Goal: Communication & Community: Answer question/provide support

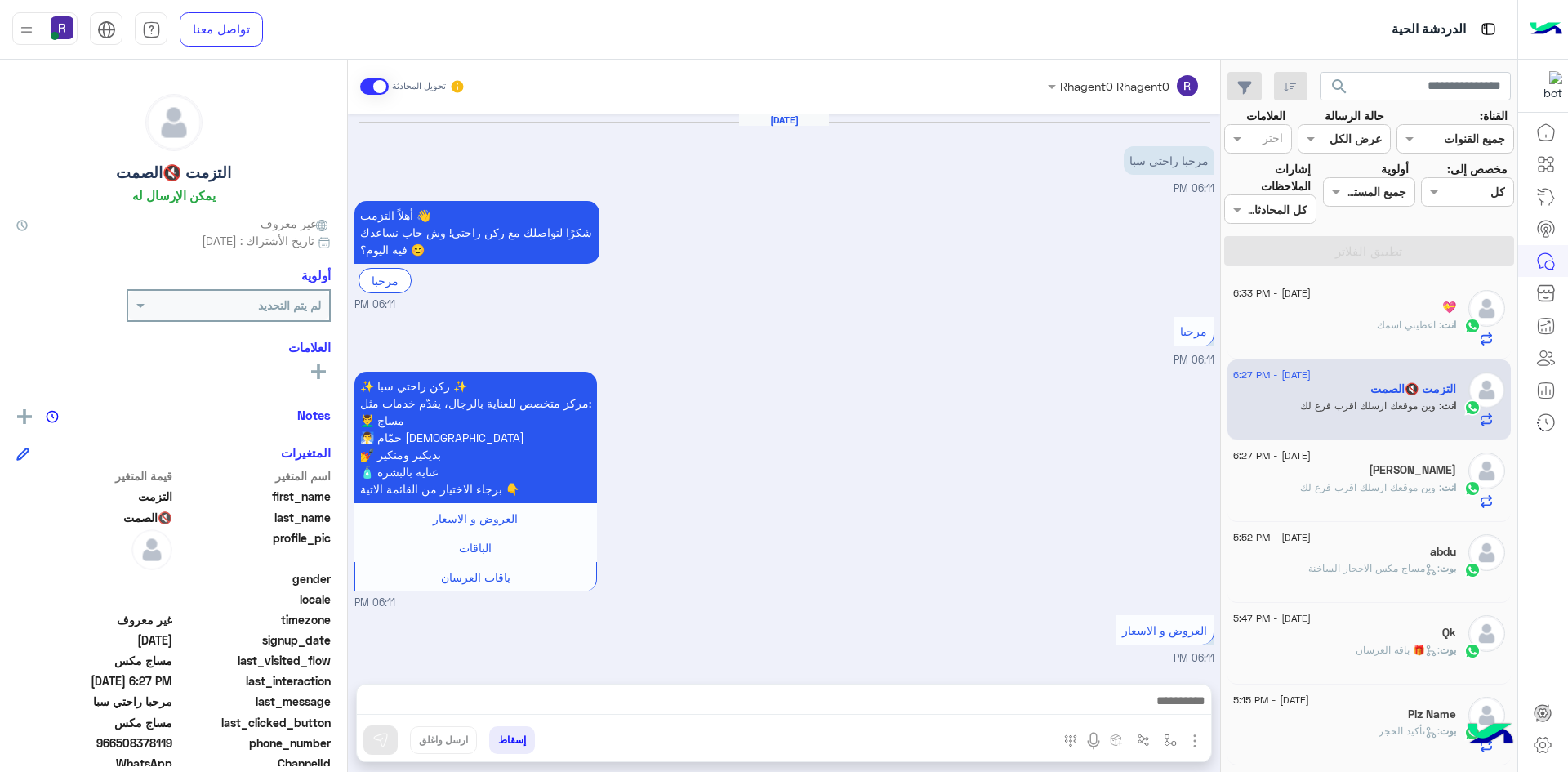
scroll to position [587, 0]
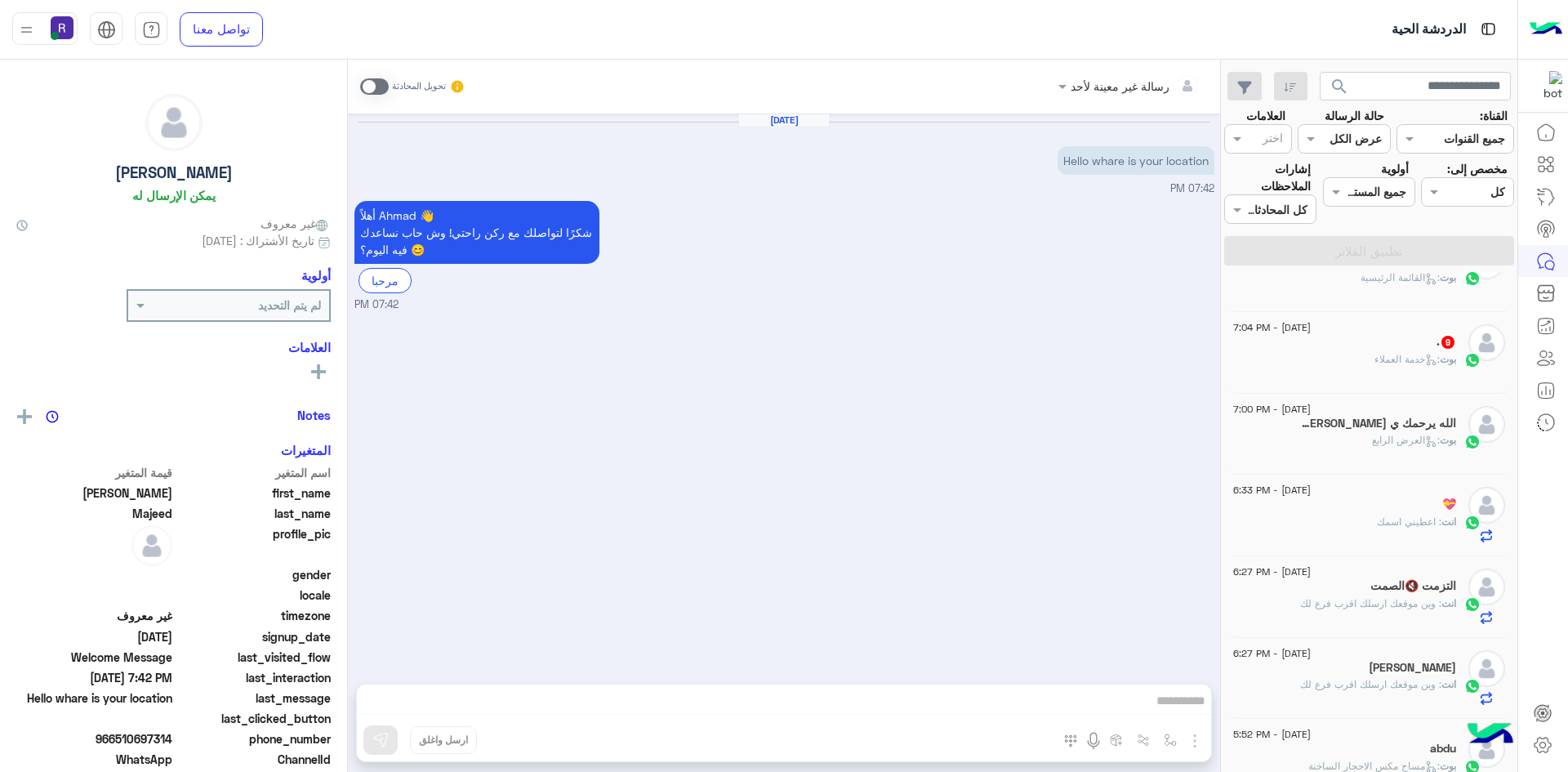
scroll to position [327, 0]
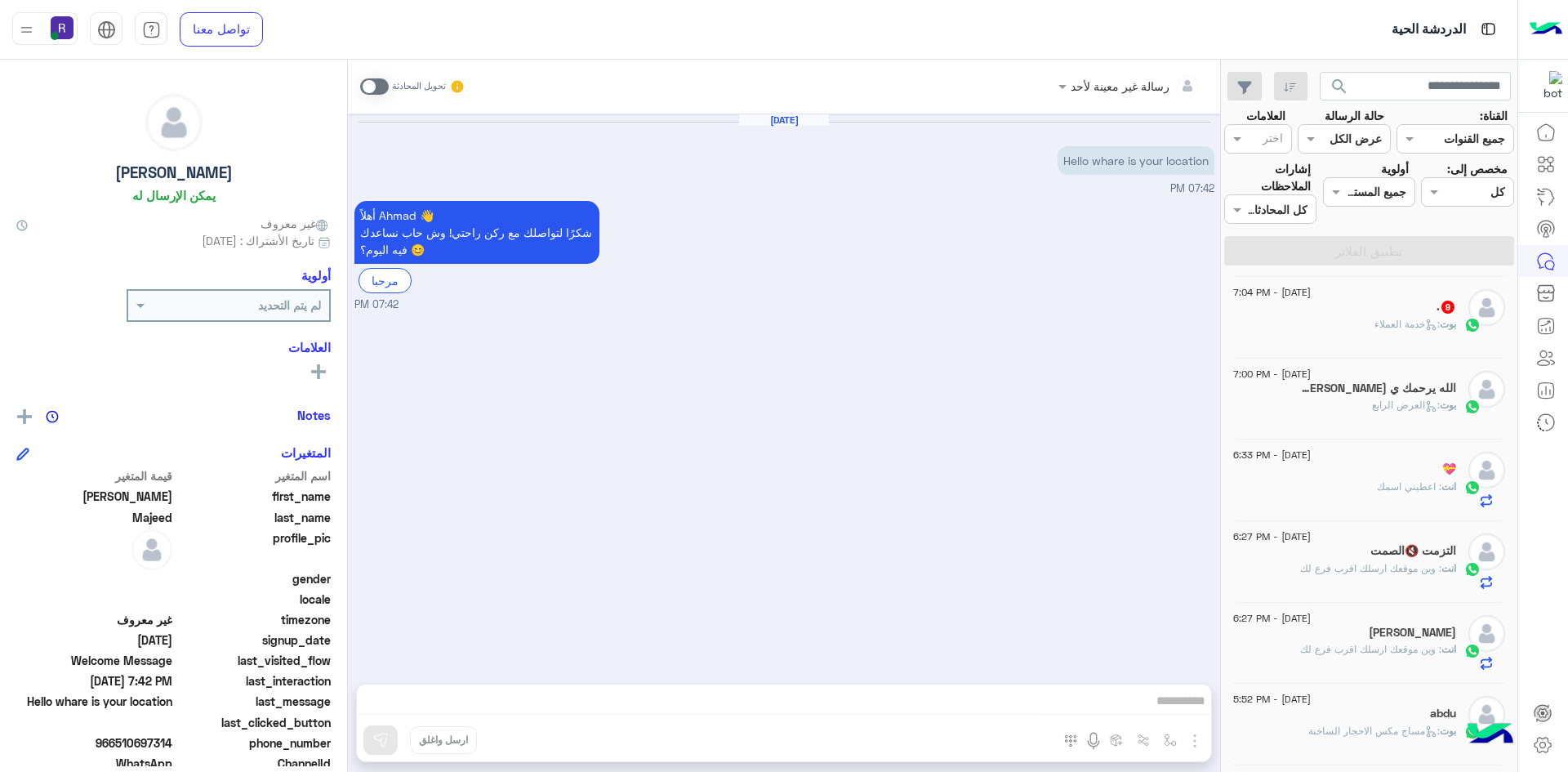
click at [1384, 407] on span ": العرض الرابع" at bounding box center [1405, 405] width 67 height 12
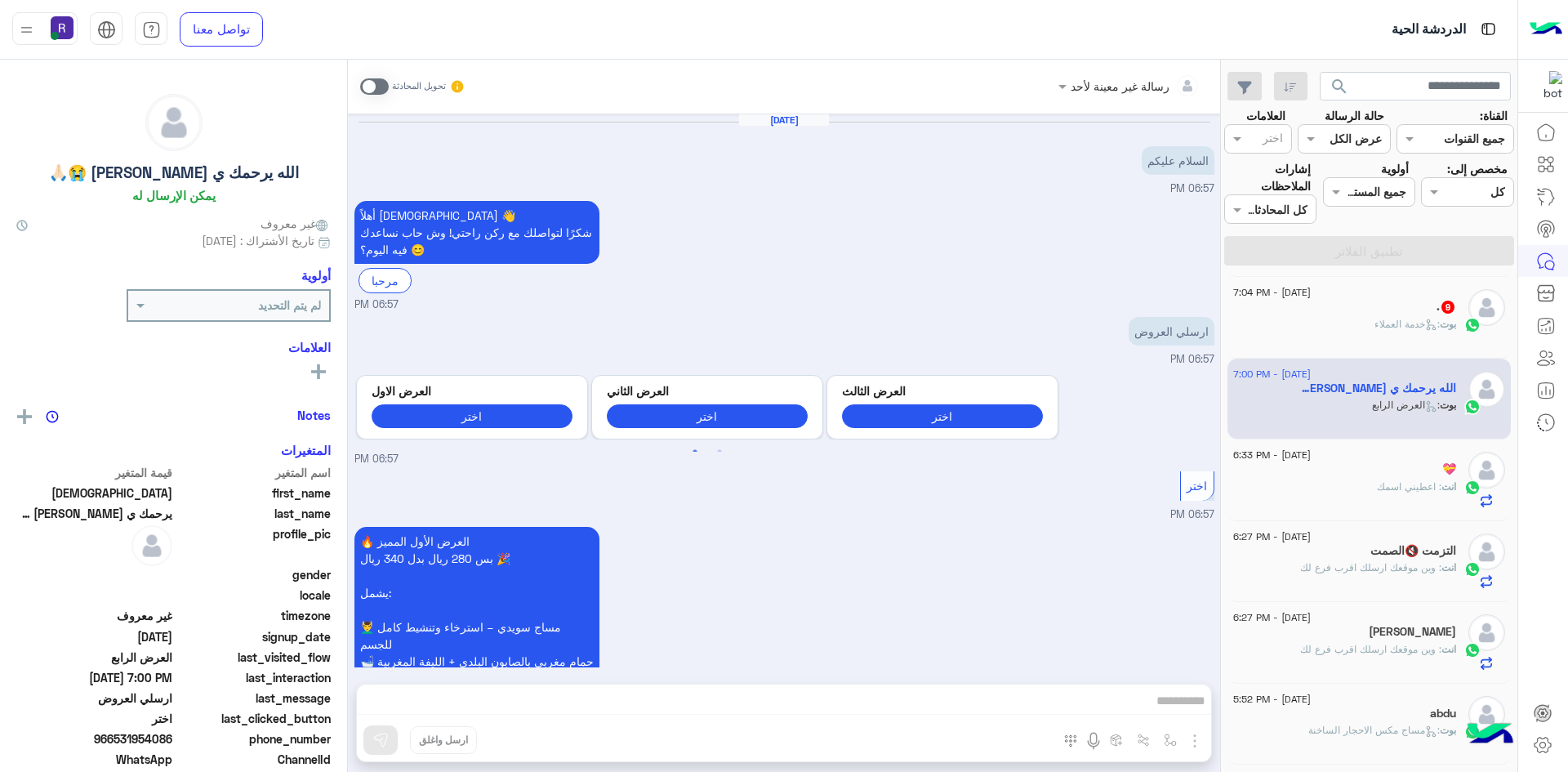
scroll to position [1563, 0]
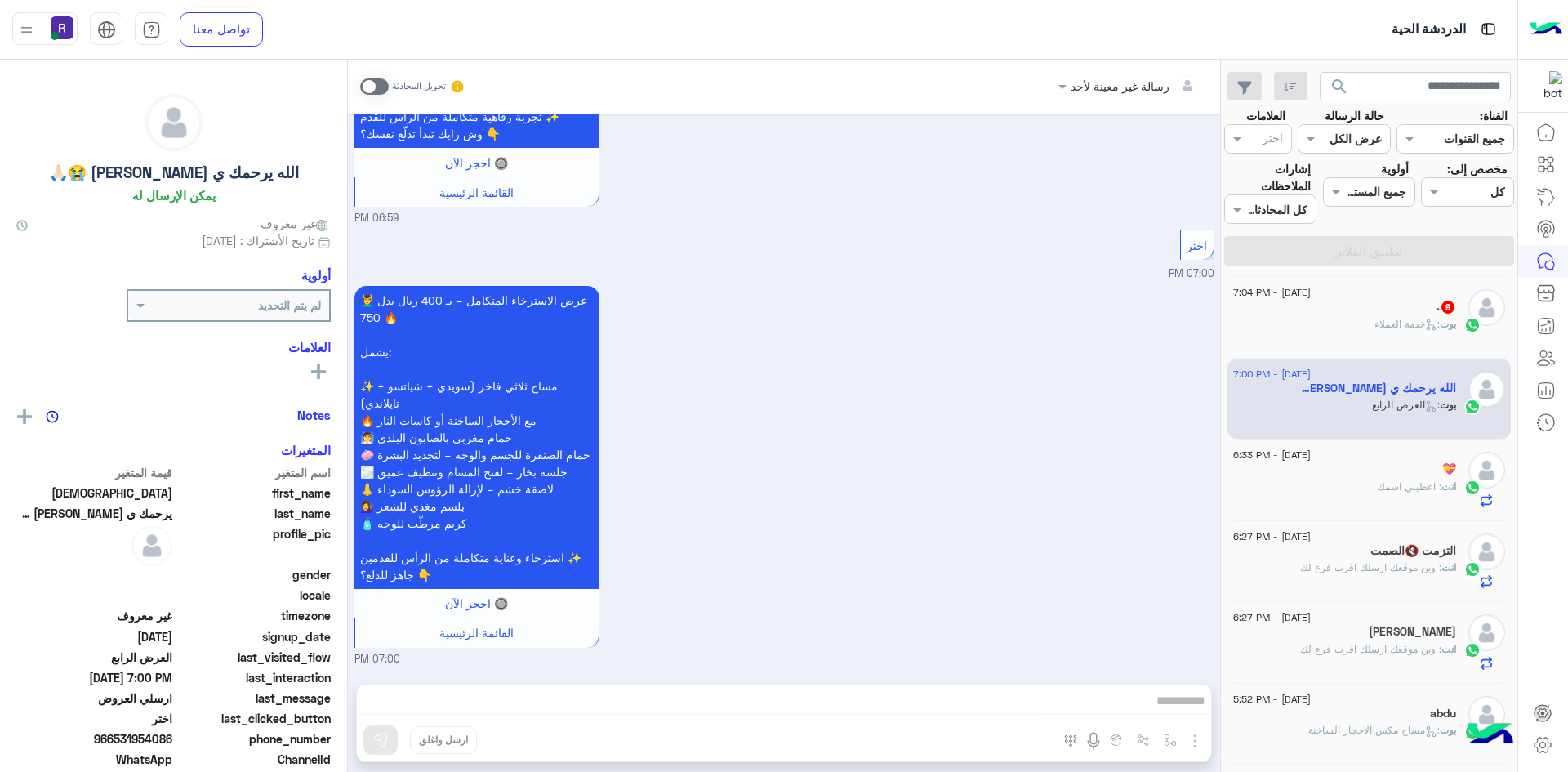
click at [380, 79] on span at bounding box center [374, 86] width 28 height 16
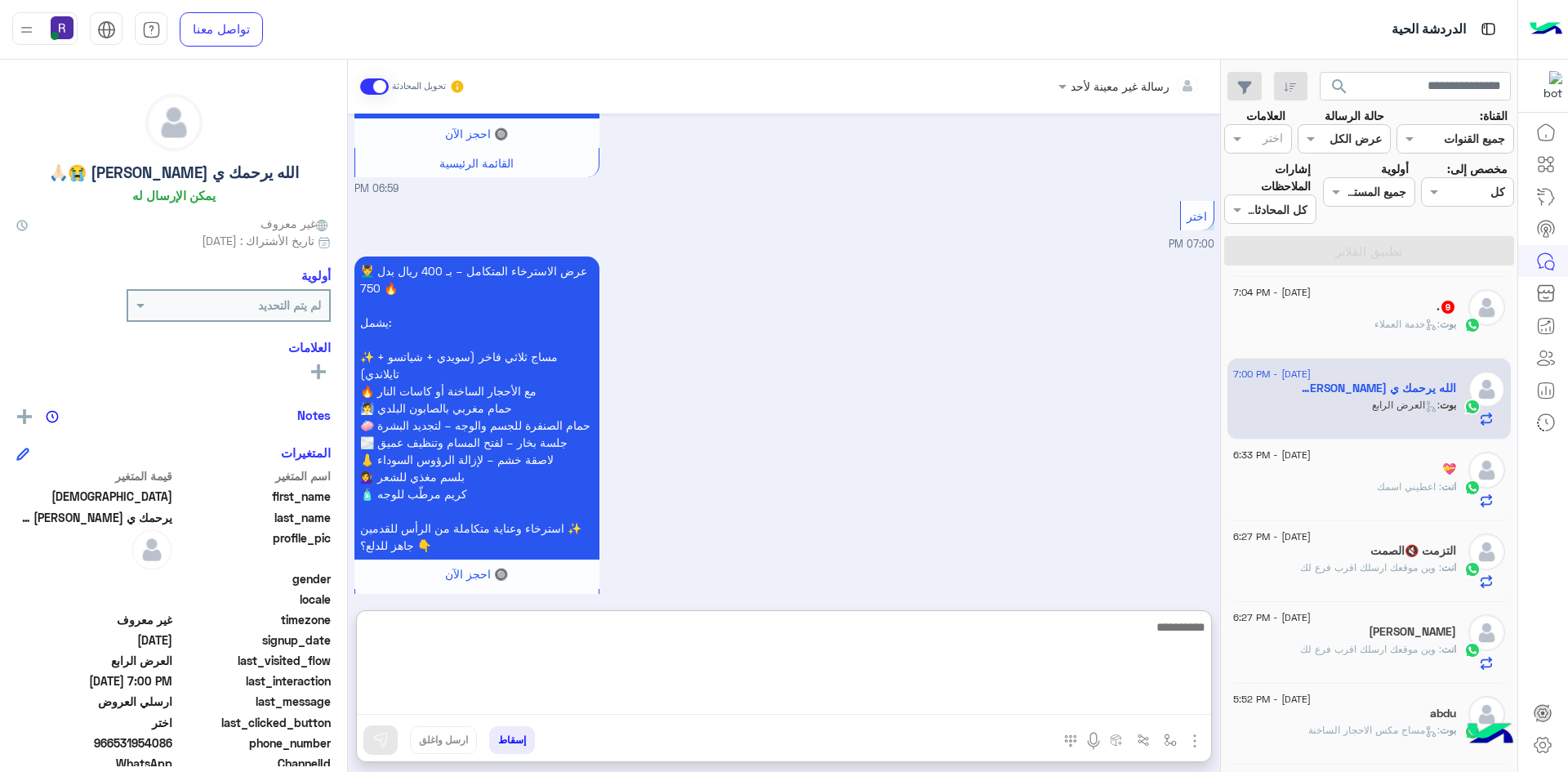
paste textarea "**********"
type textarea "**********"
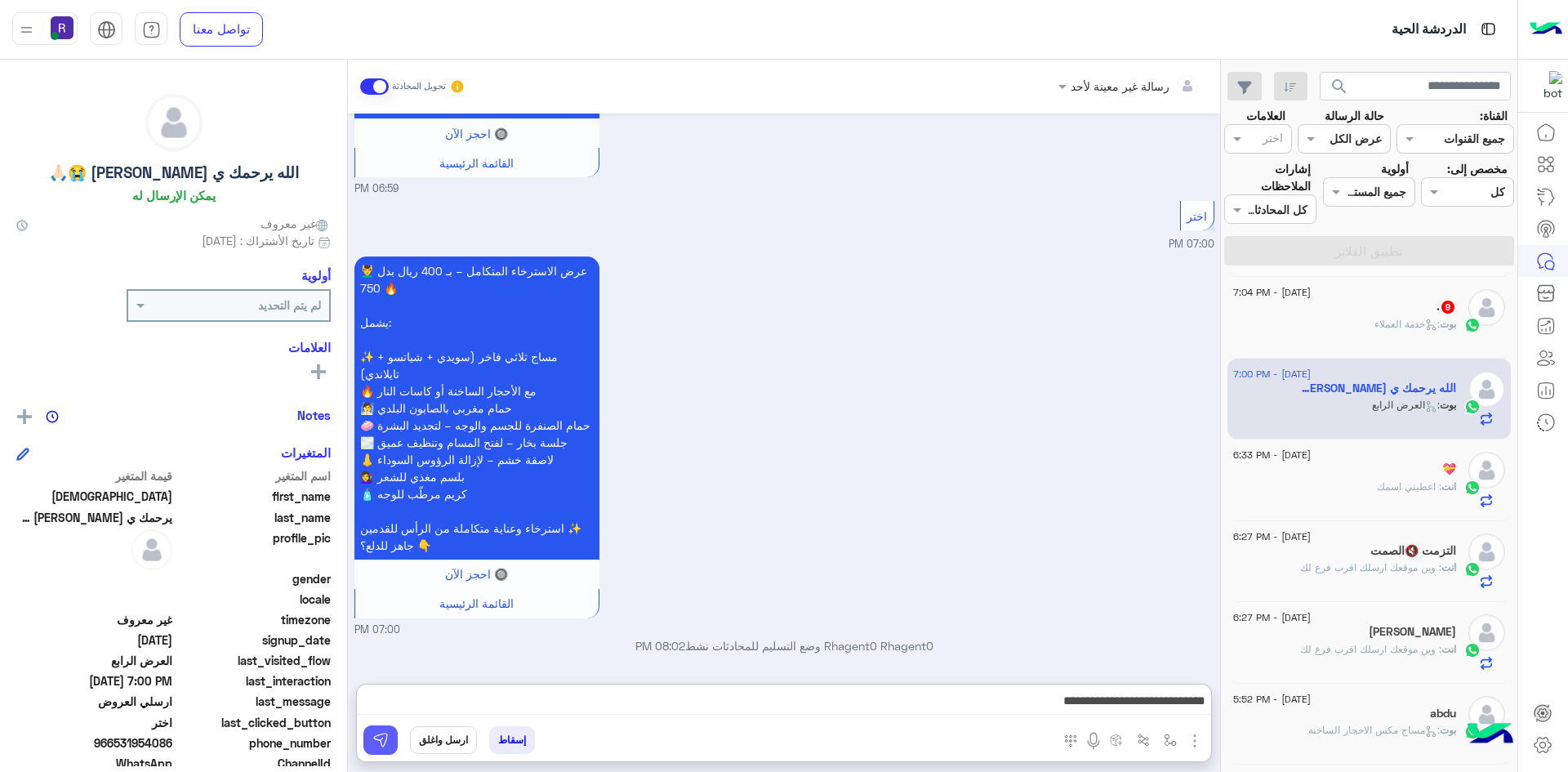
click at [394, 748] on button at bounding box center [381, 740] width 34 height 29
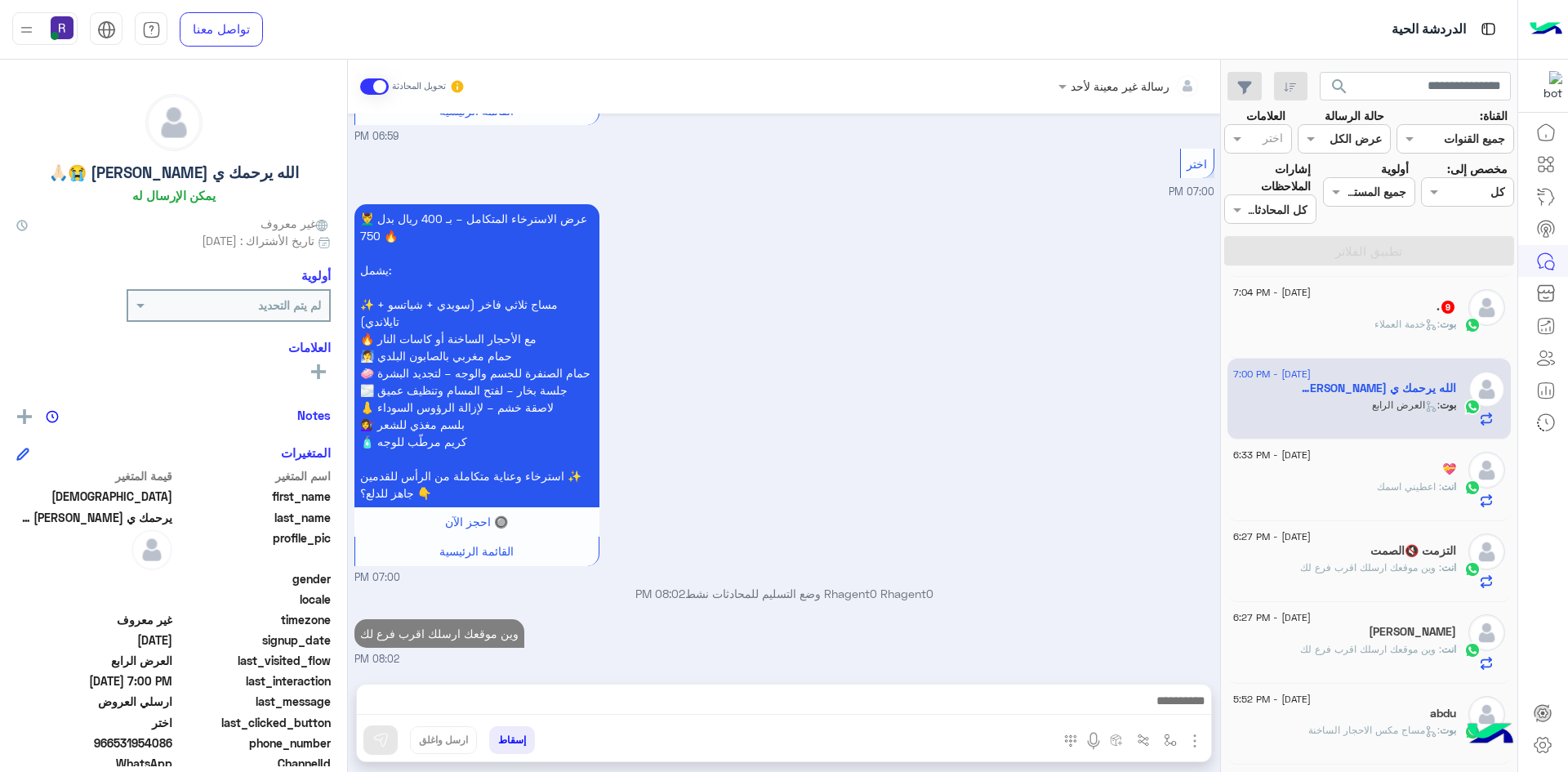
click at [1338, 330] on div "بوت : خدمة العملاء" at bounding box center [1344, 330] width 223 height 28
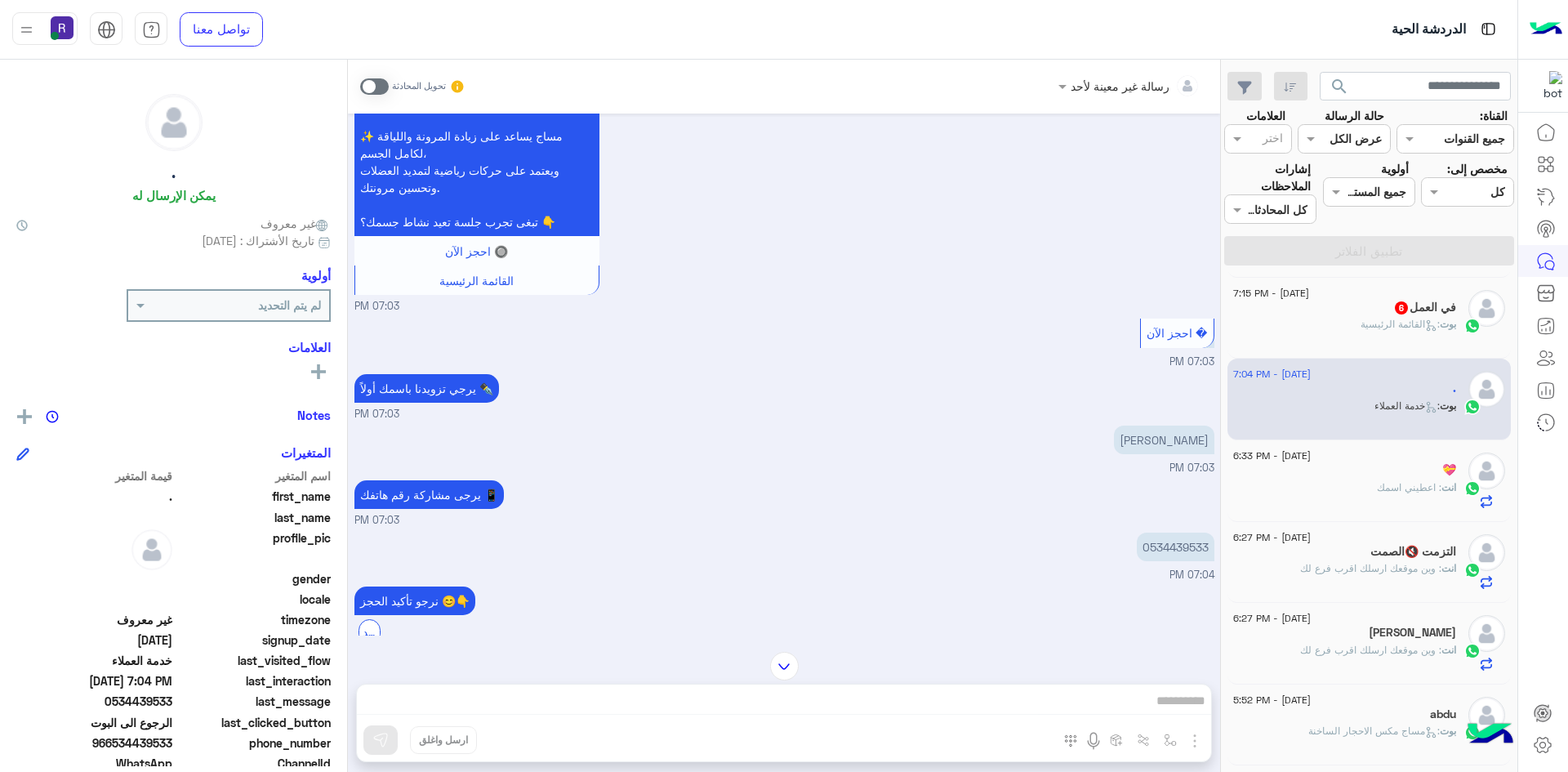
scroll to position [373, 0]
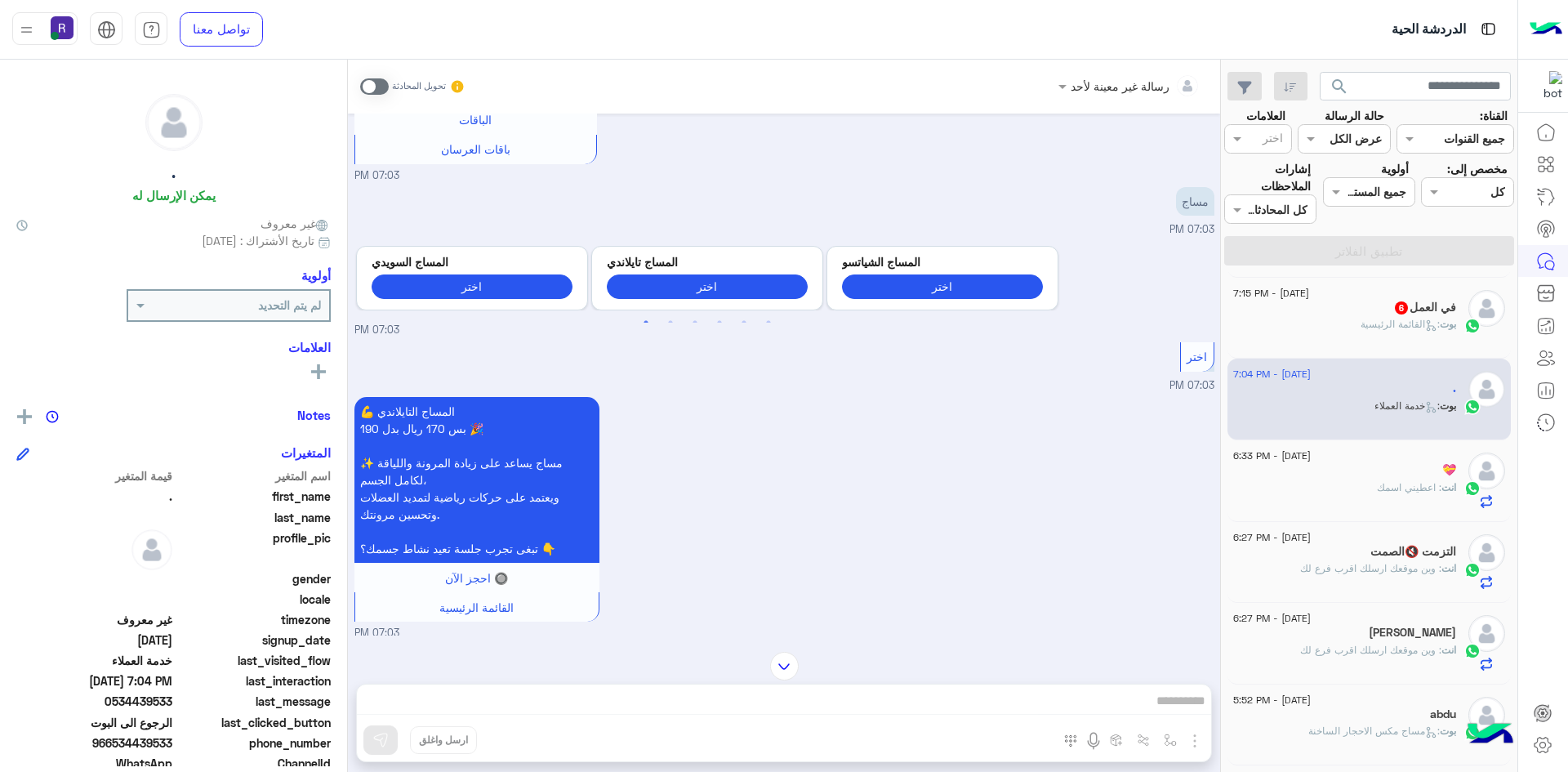
click at [380, 89] on span at bounding box center [374, 86] width 28 height 16
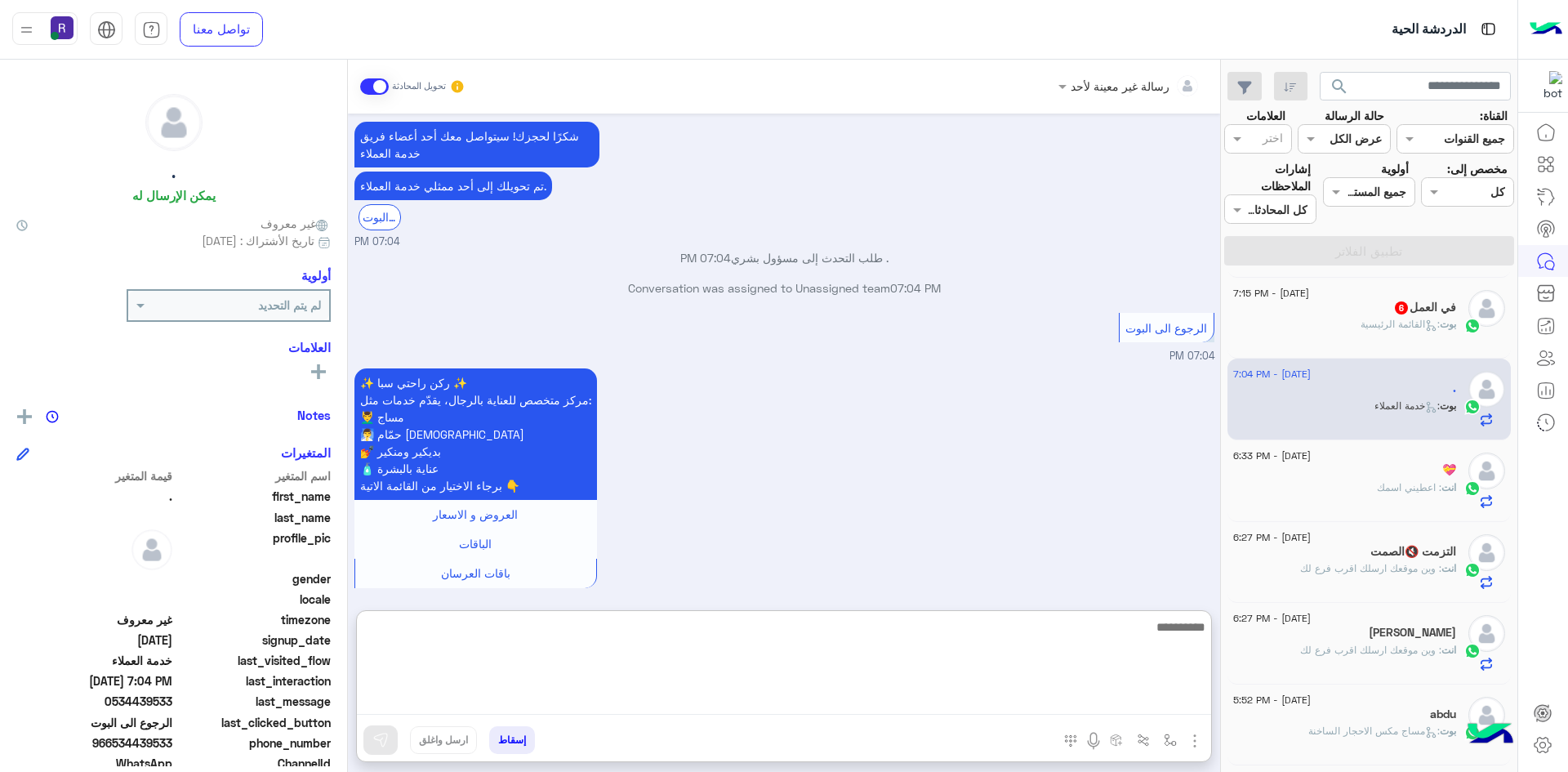
paste textarea "**********"
type textarea "**********"
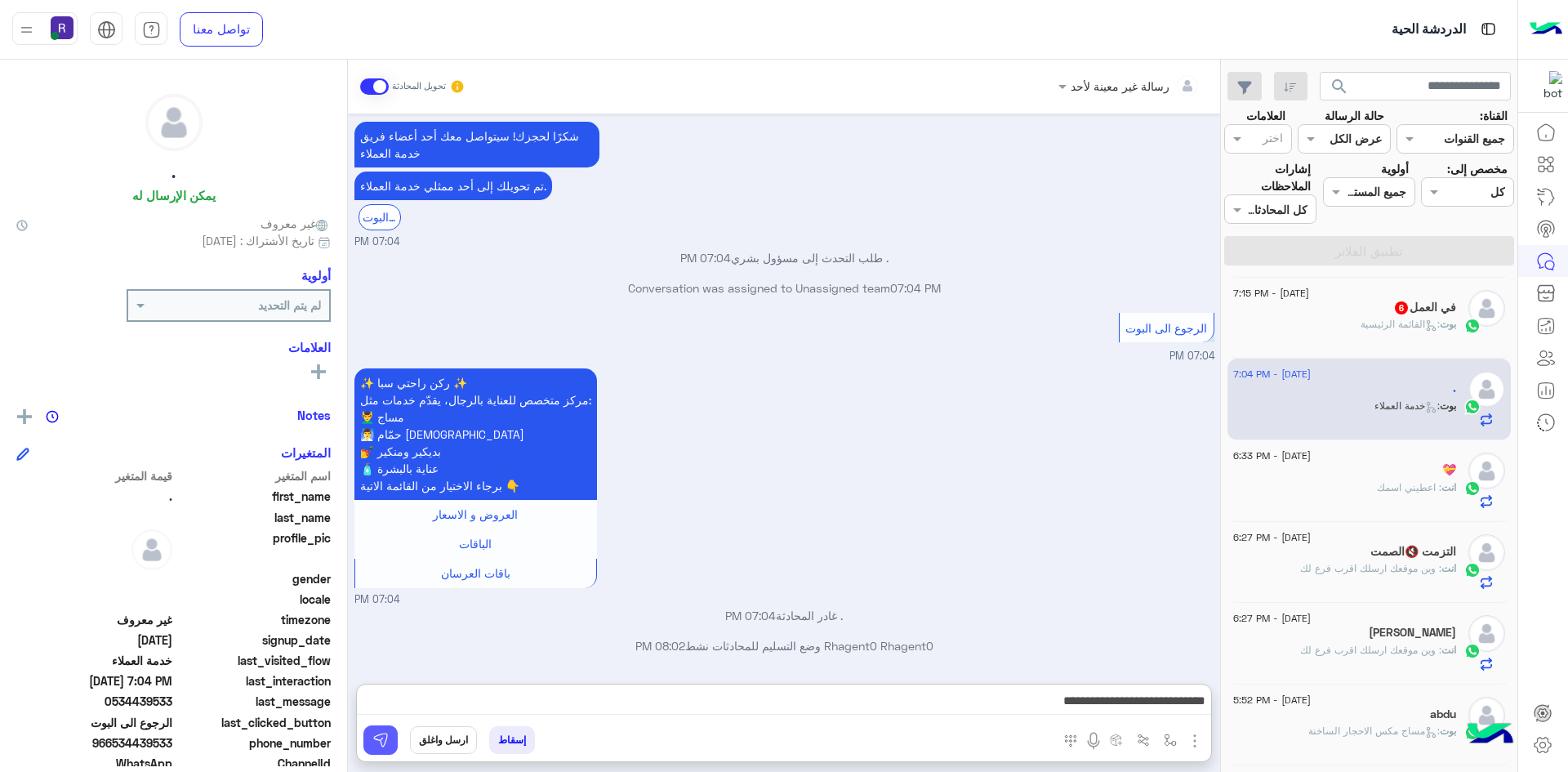
click at [388, 736] on img at bounding box center [380, 740] width 16 height 16
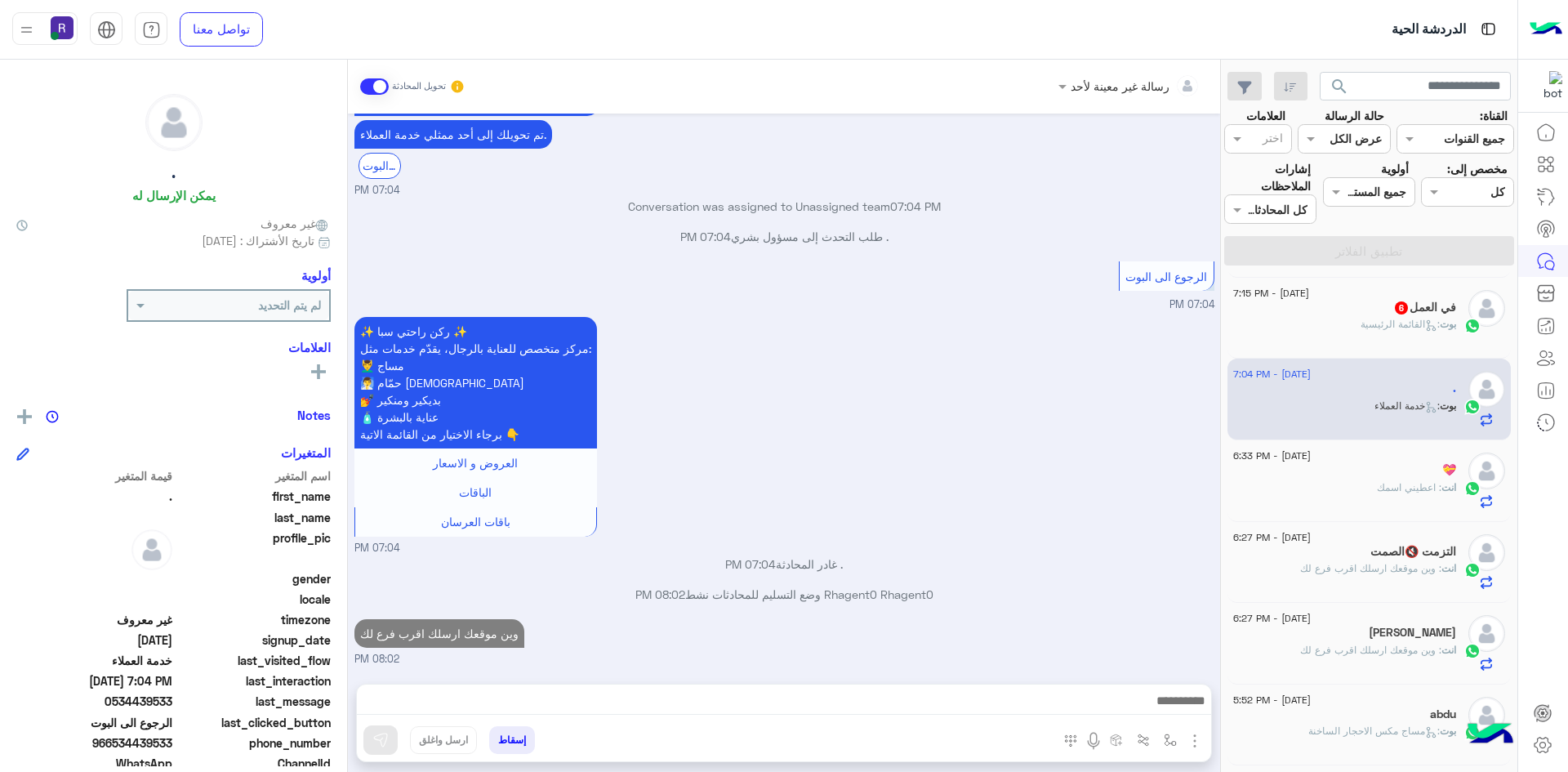
scroll to position [1354, 0]
click at [1361, 319] on span ": القائمة الرئيسية" at bounding box center [1400, 324] width 79 height 12
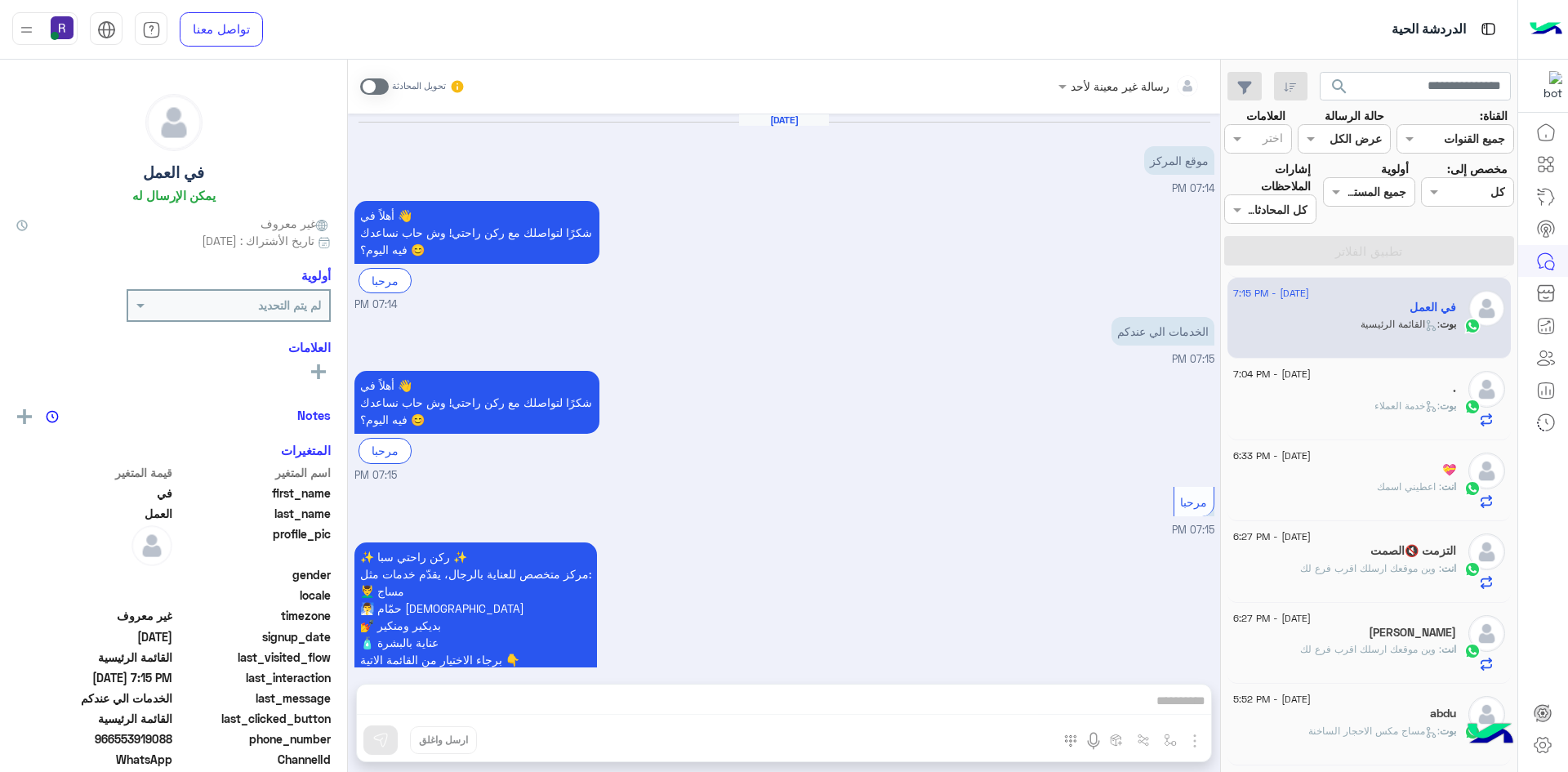
scroll to position [876, 0]
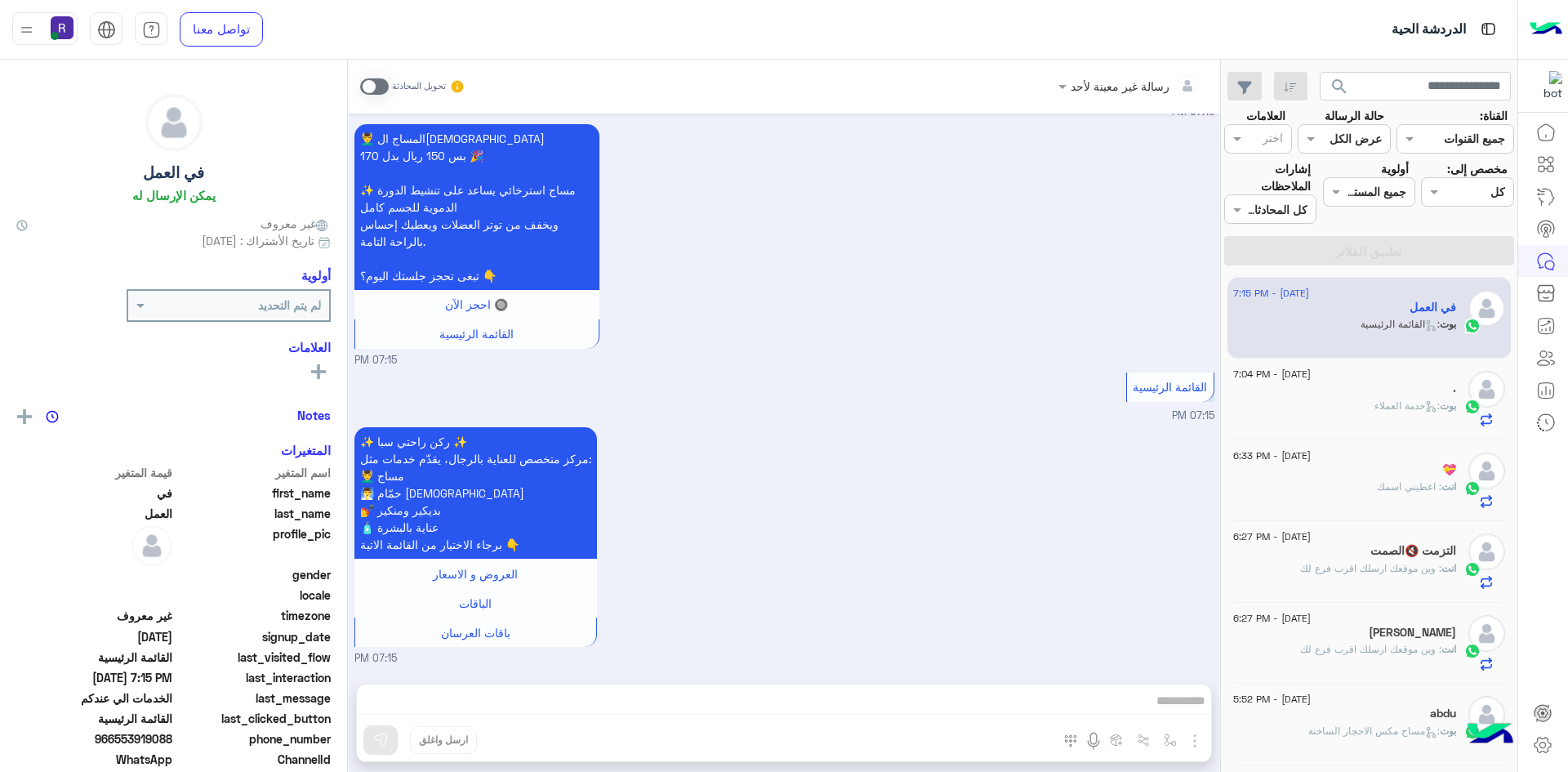
click at [379, 86] on span at bounding box center [374, 86] width 28 height 16
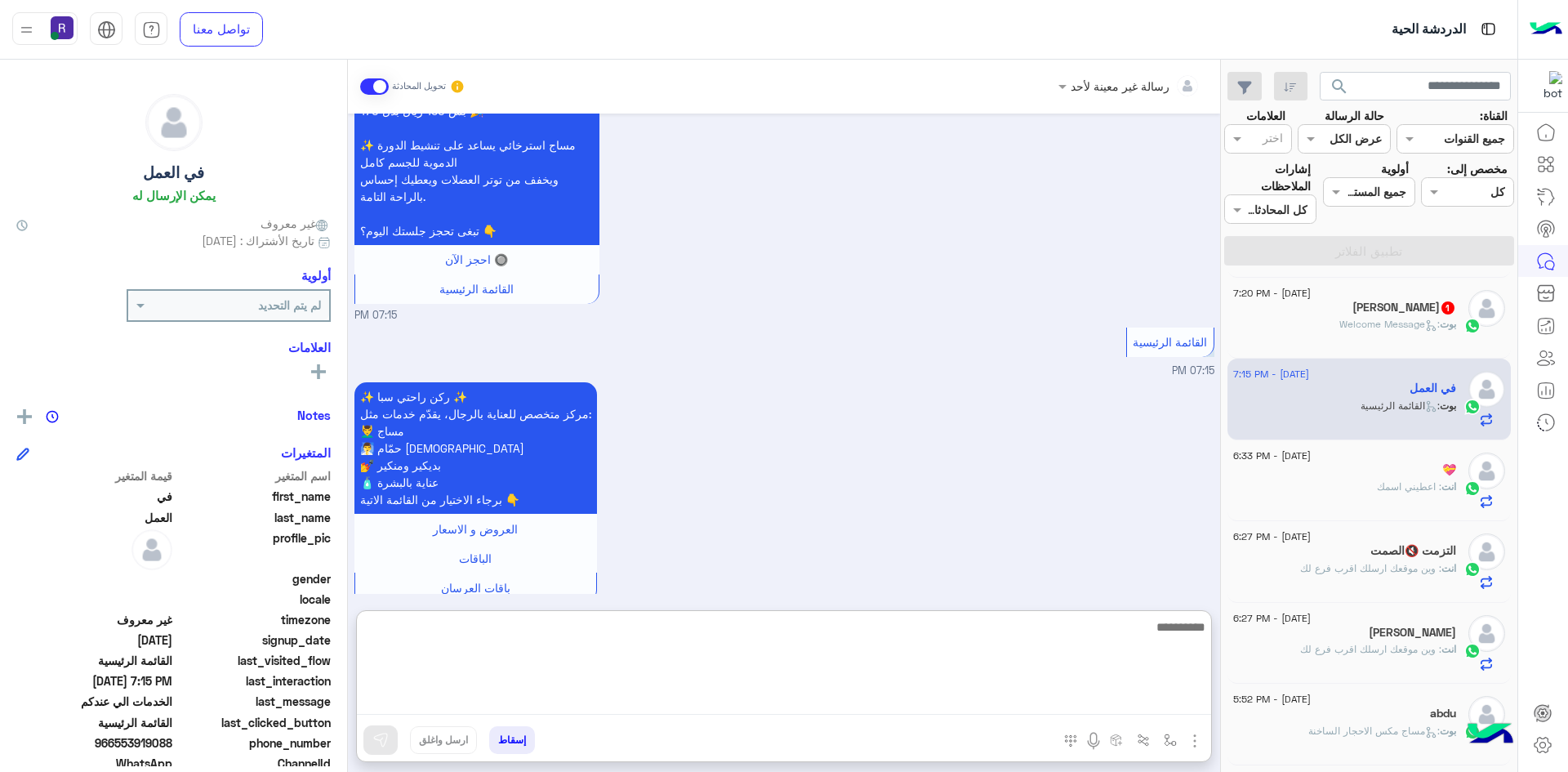
paste textarea "**********"
type textarea "**********"
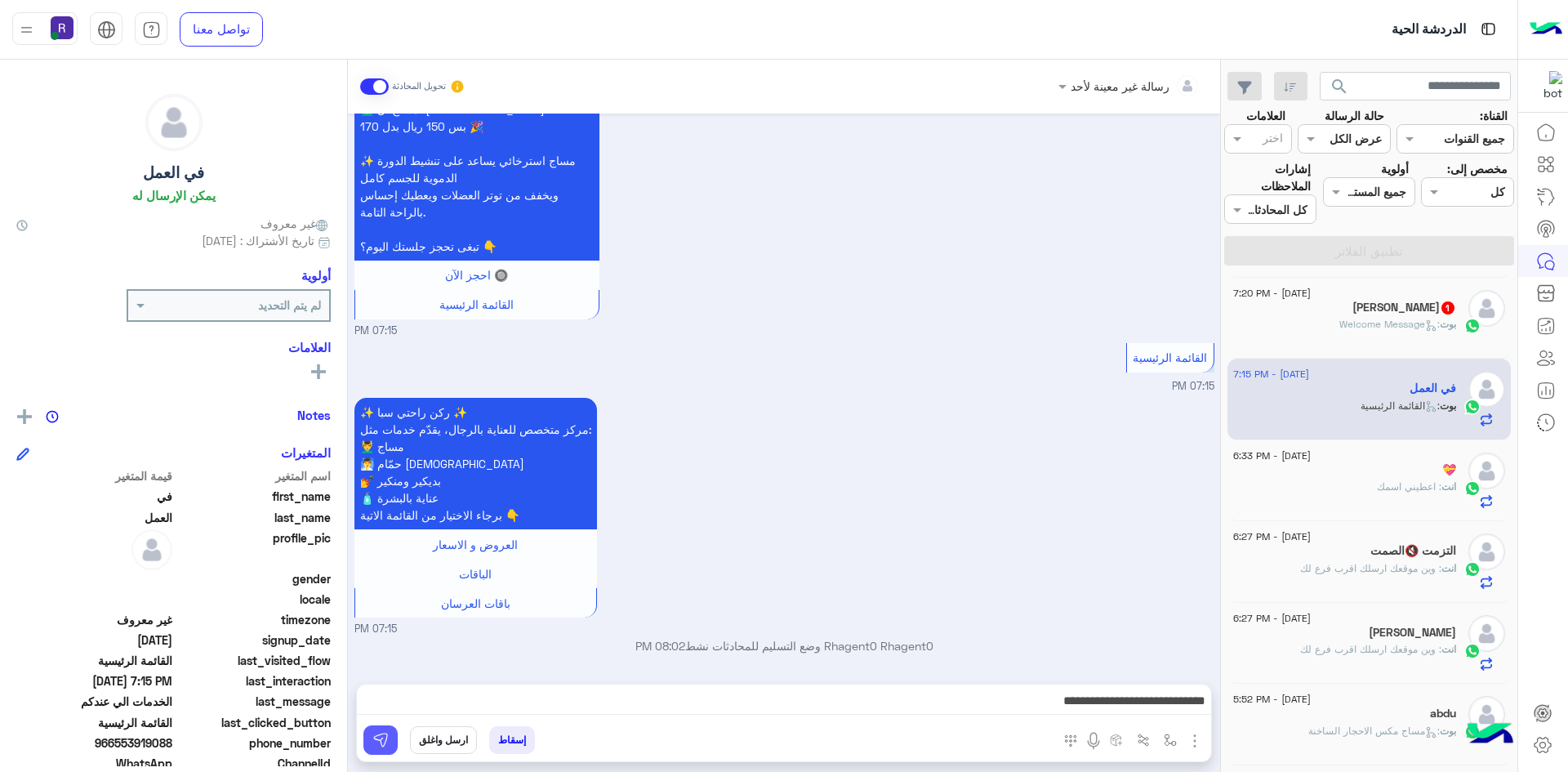
click at [373, 744] on img at bounding box center [380, 740] width 16 height 16
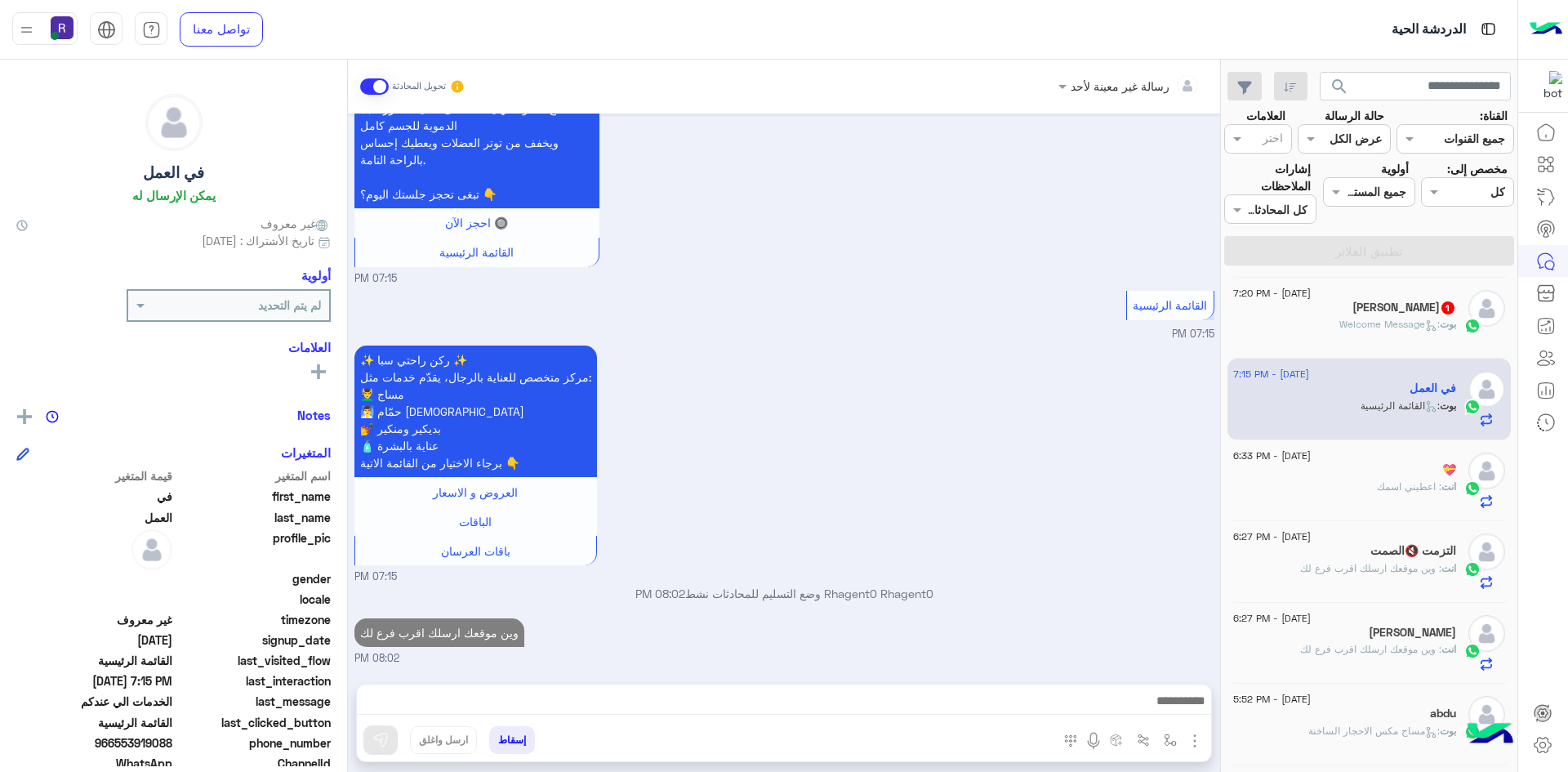
click at [1397, 329] on span ": Welcome Message" at bounding box center [1390, 324] width 101 height 12
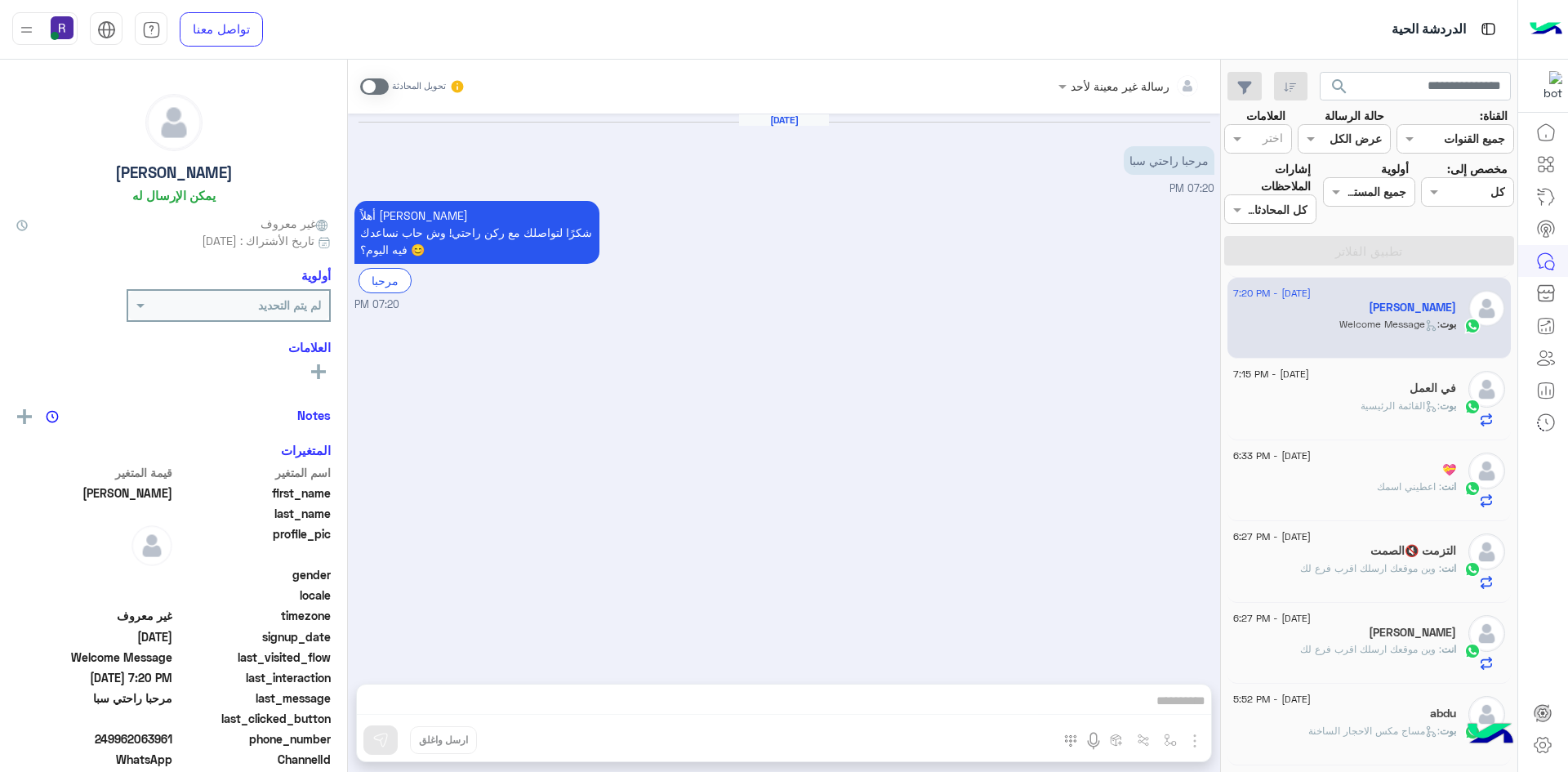
click at [382, 87] on span at bounding box center [374, 86] width 28 height 16
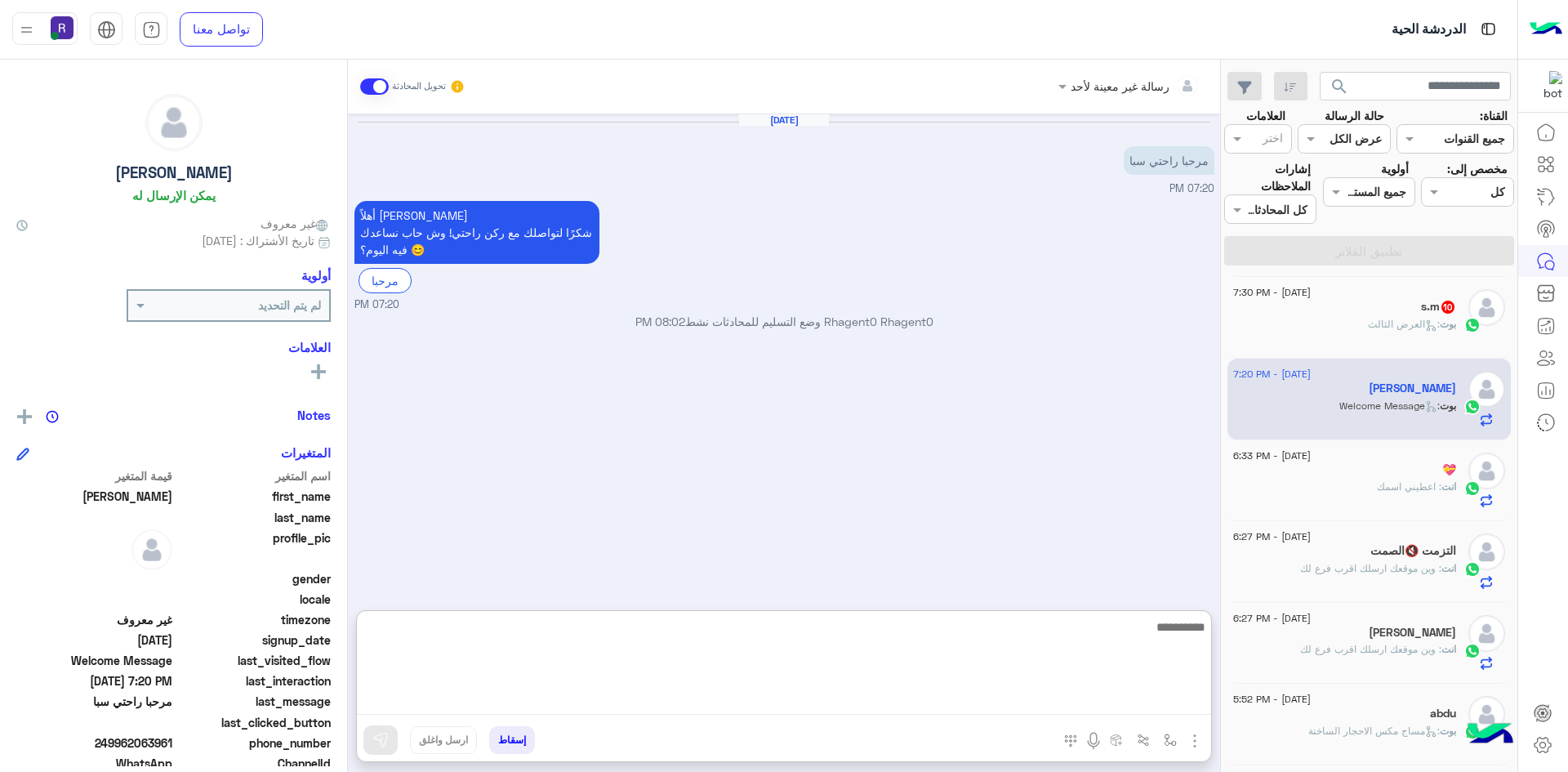
paste textarea "**********"
type textarea "**********"
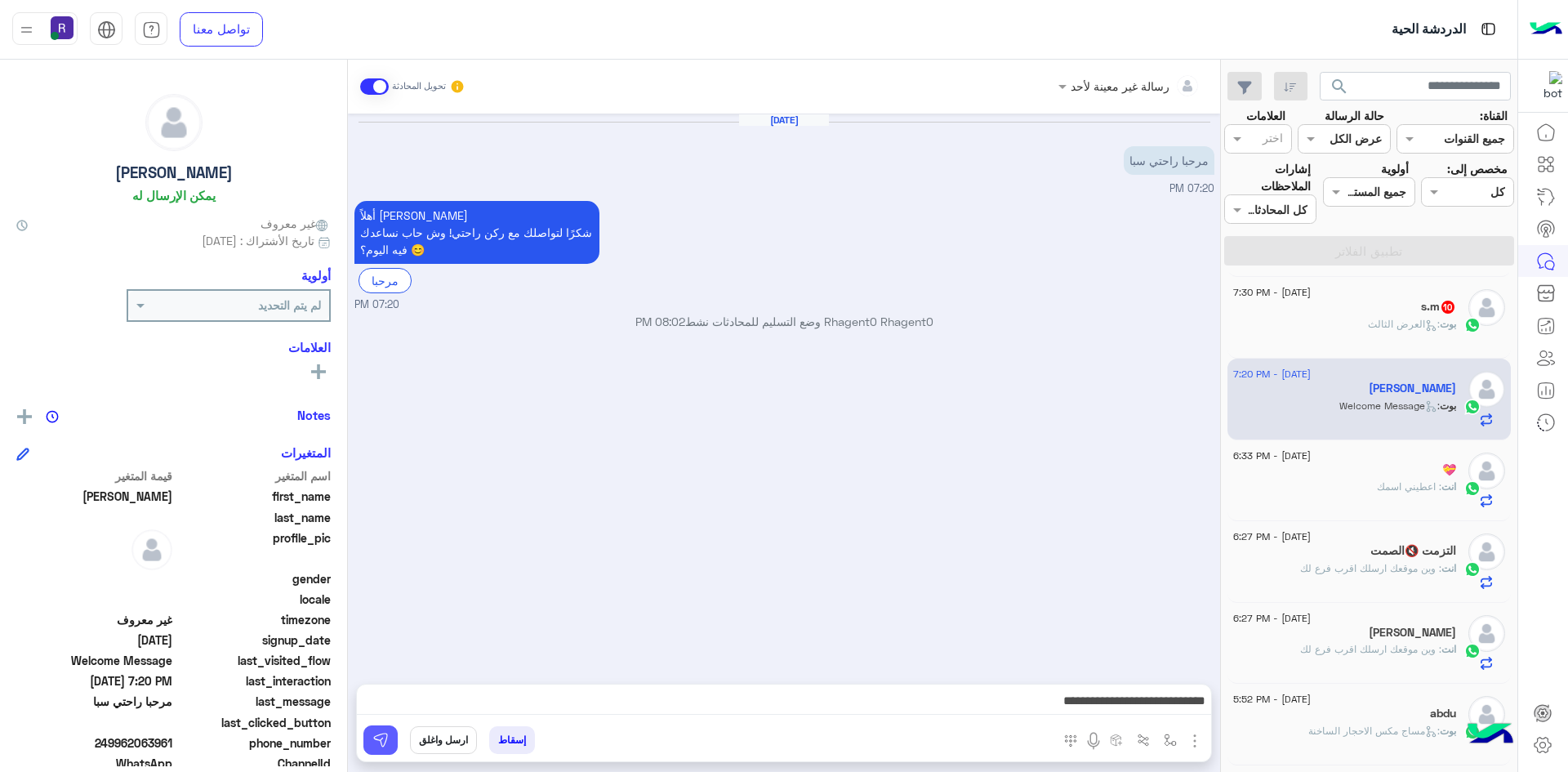
click at [387, 742] on img at bounding box center [380, 740] width 16 height 16
click at [1425, 324] on icon at bounding box center [1431, 325] width 12 height 12
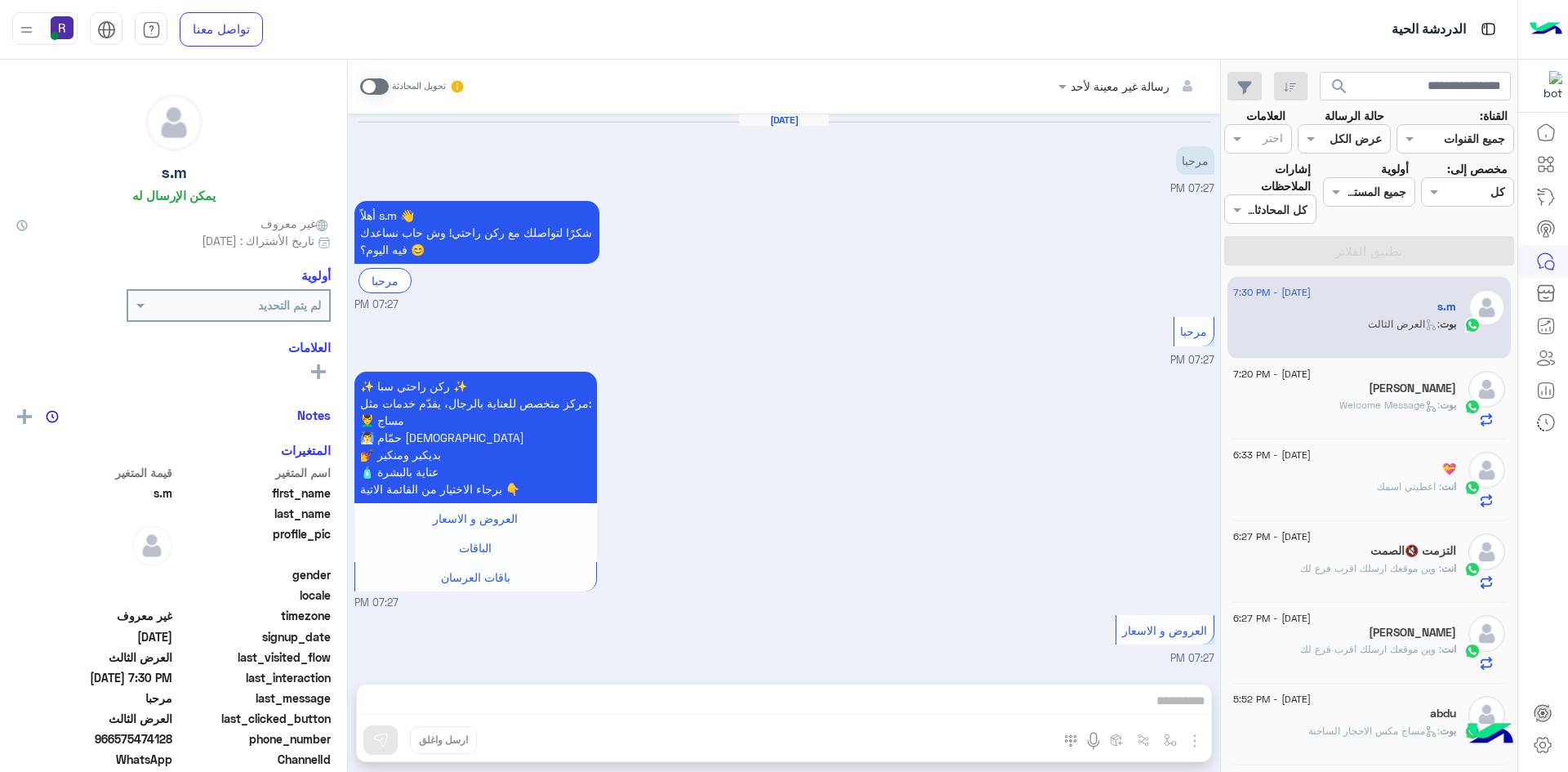
scroll to position [2806, 0]
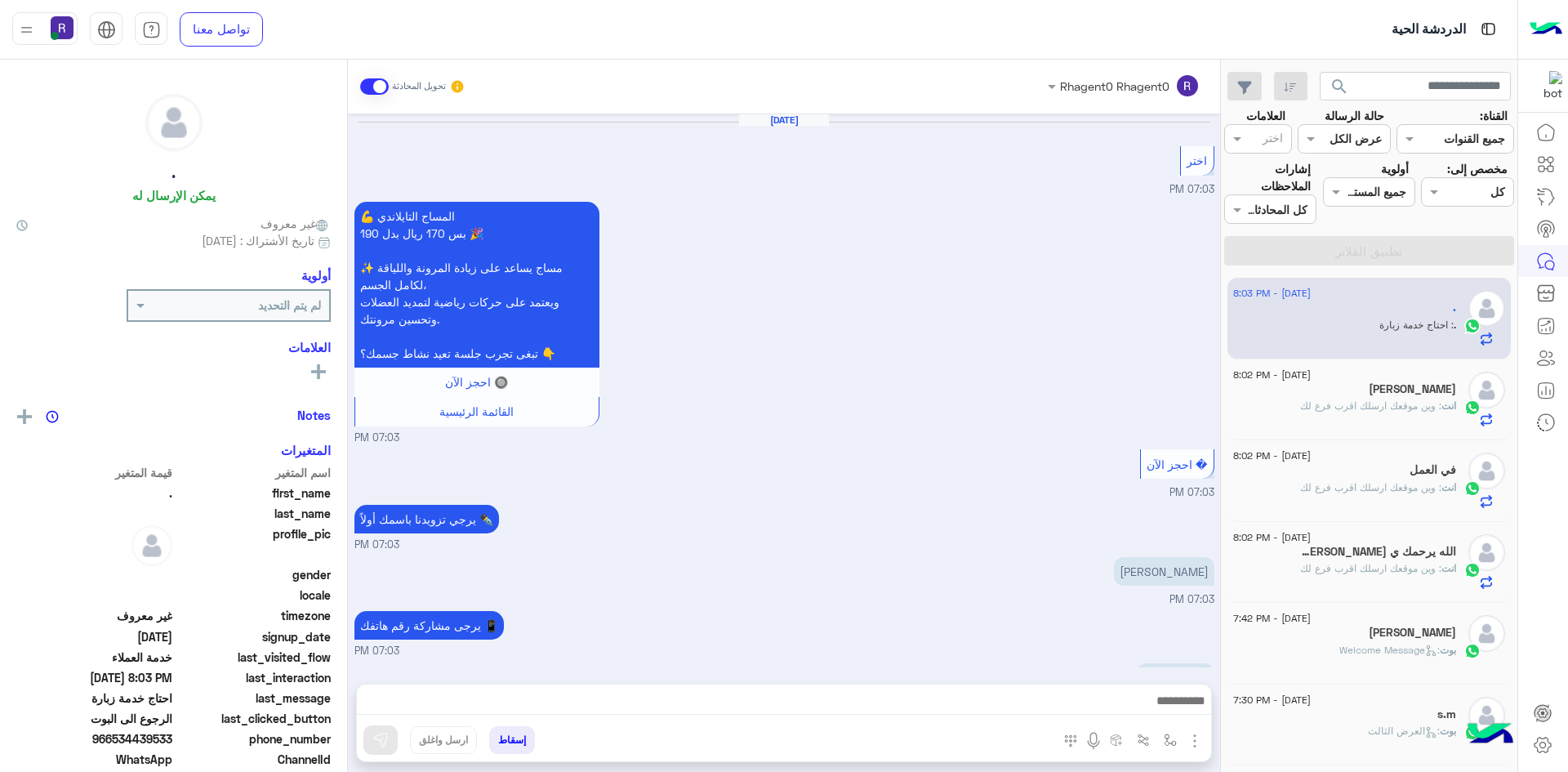
scroll to position [924, 0]
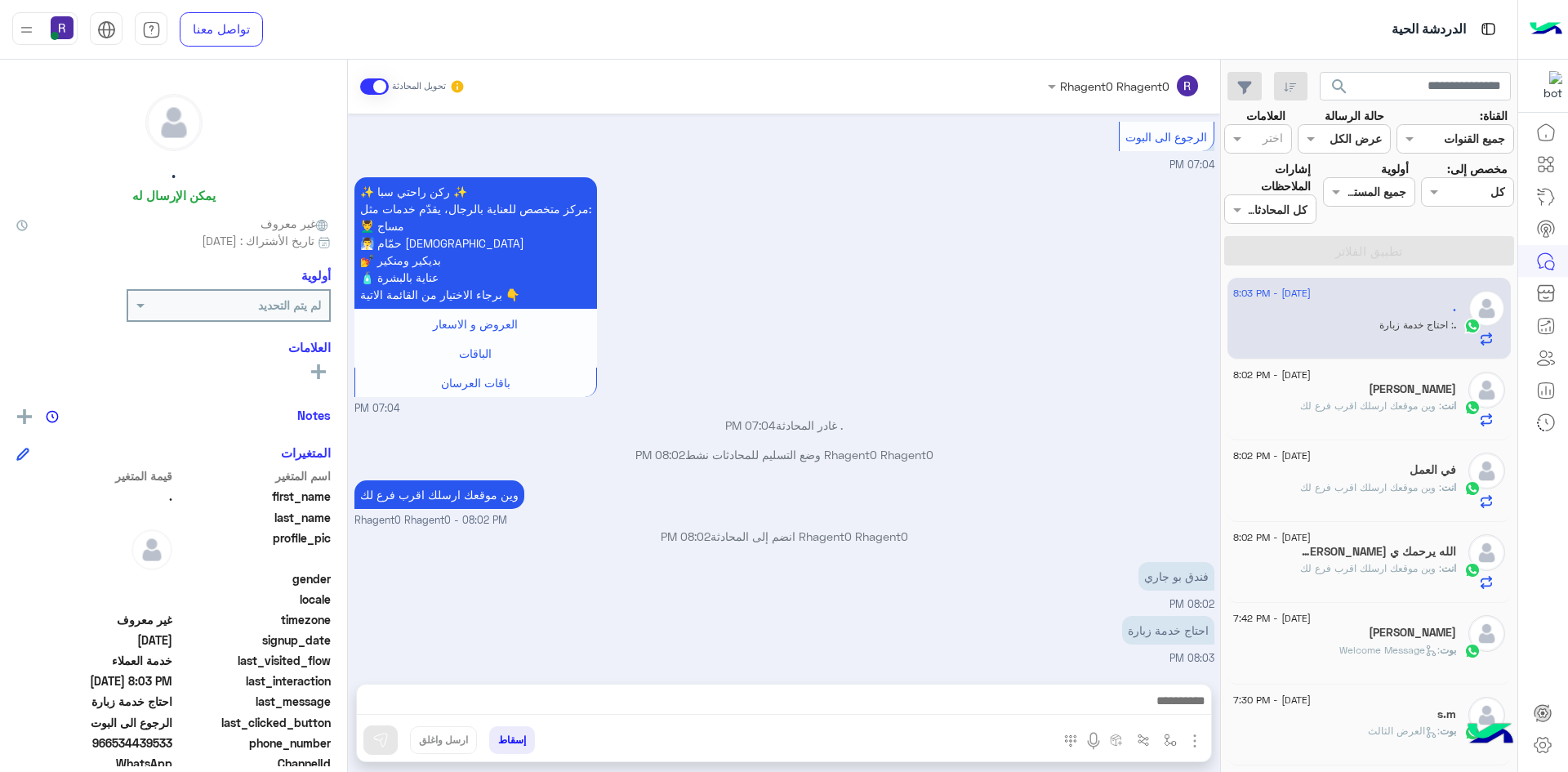
click at [1095, 387] on div "✨ ركن راحتي سبا ✨ مركز متخصص للعناية بالرجال، يقدّم خدمات مثل: 💆‍♂️ مساج 🧖‍♂️ ح…" at bounding box center [784, 295] width 860 height 243
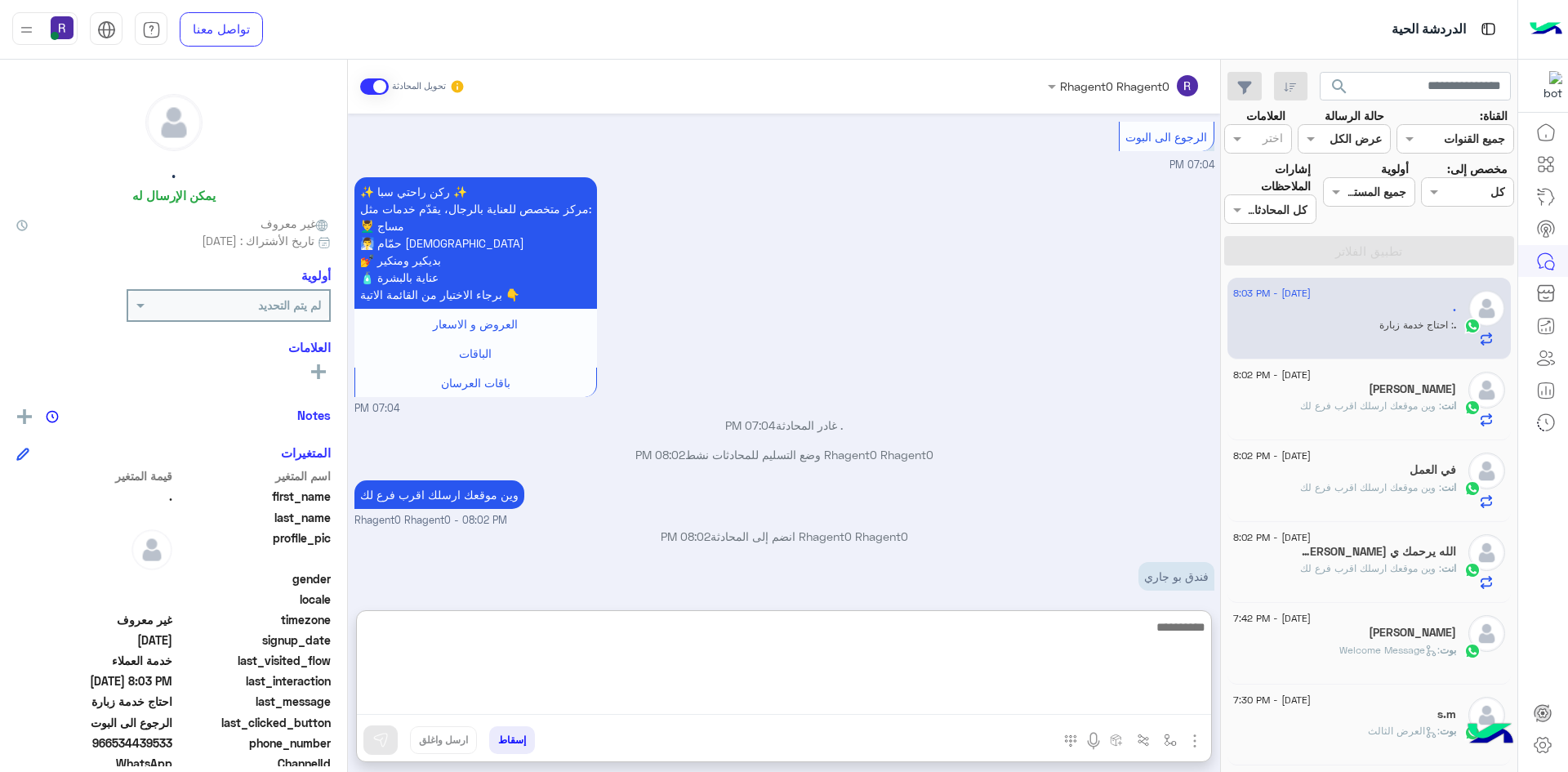
click at [913, 704] on textarea at bounding box center [784, 665] width 854 height 98
type textarea "**"
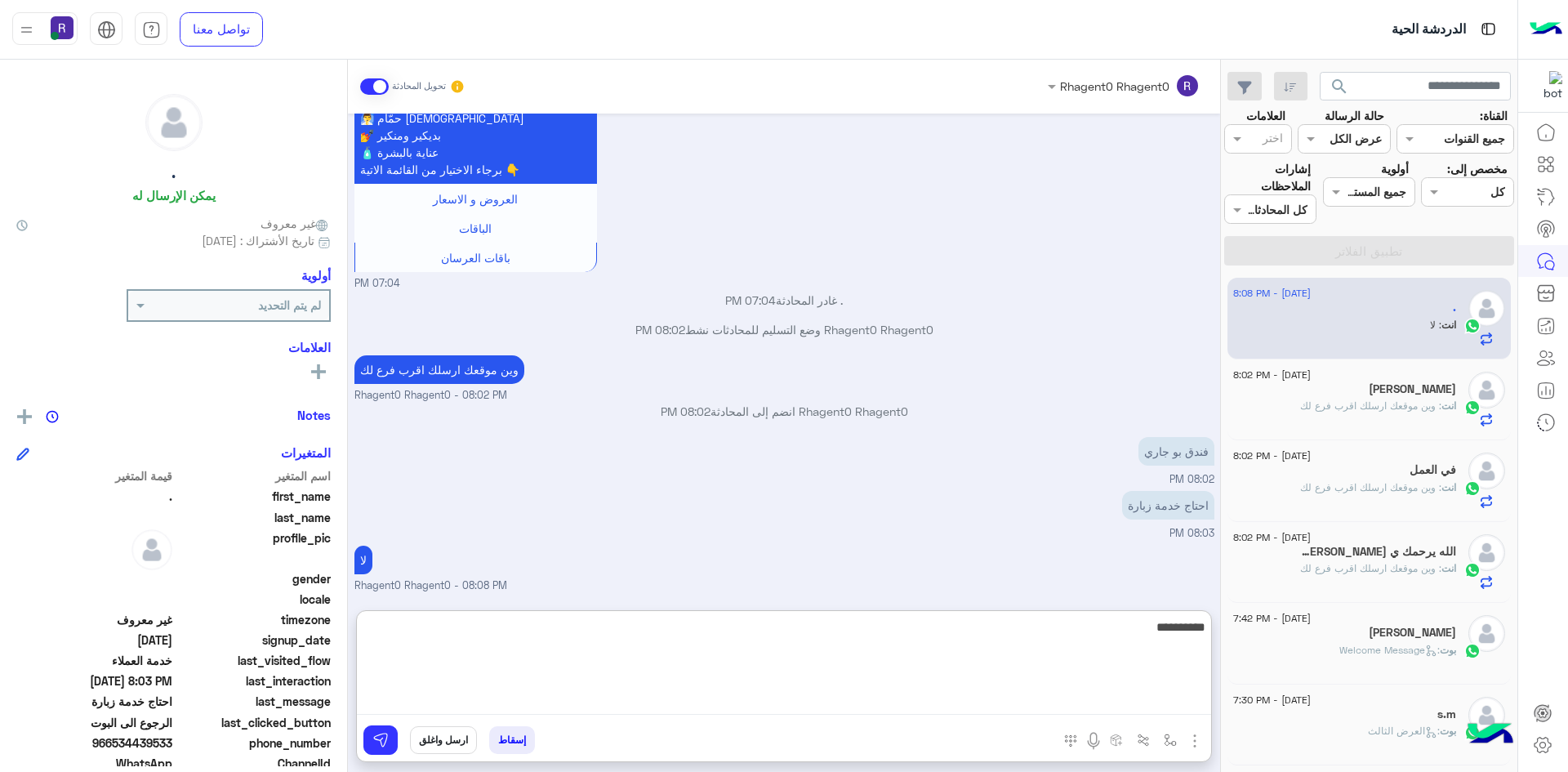
type textarea "**********"
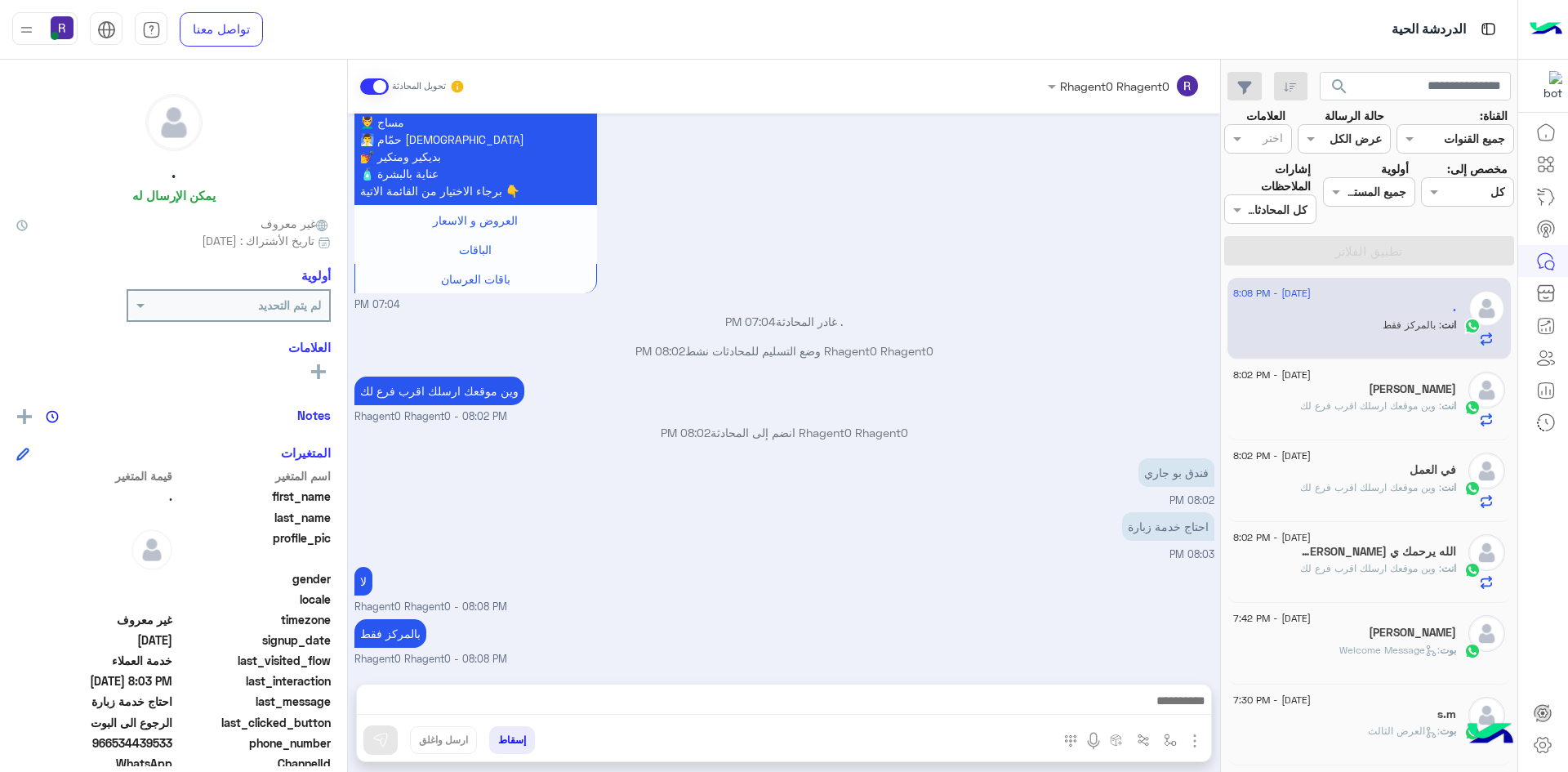
click at [852, 599] on small "Rhagent0 Rhagent0 - 08:08 PM" at bounding box center [784, 607] width 860 height 15
click at [1416, 399] on p "انت : وين موقعك ارسلك اقرب فرع لك" at bounding box center [1378, 406] width 156 height 15
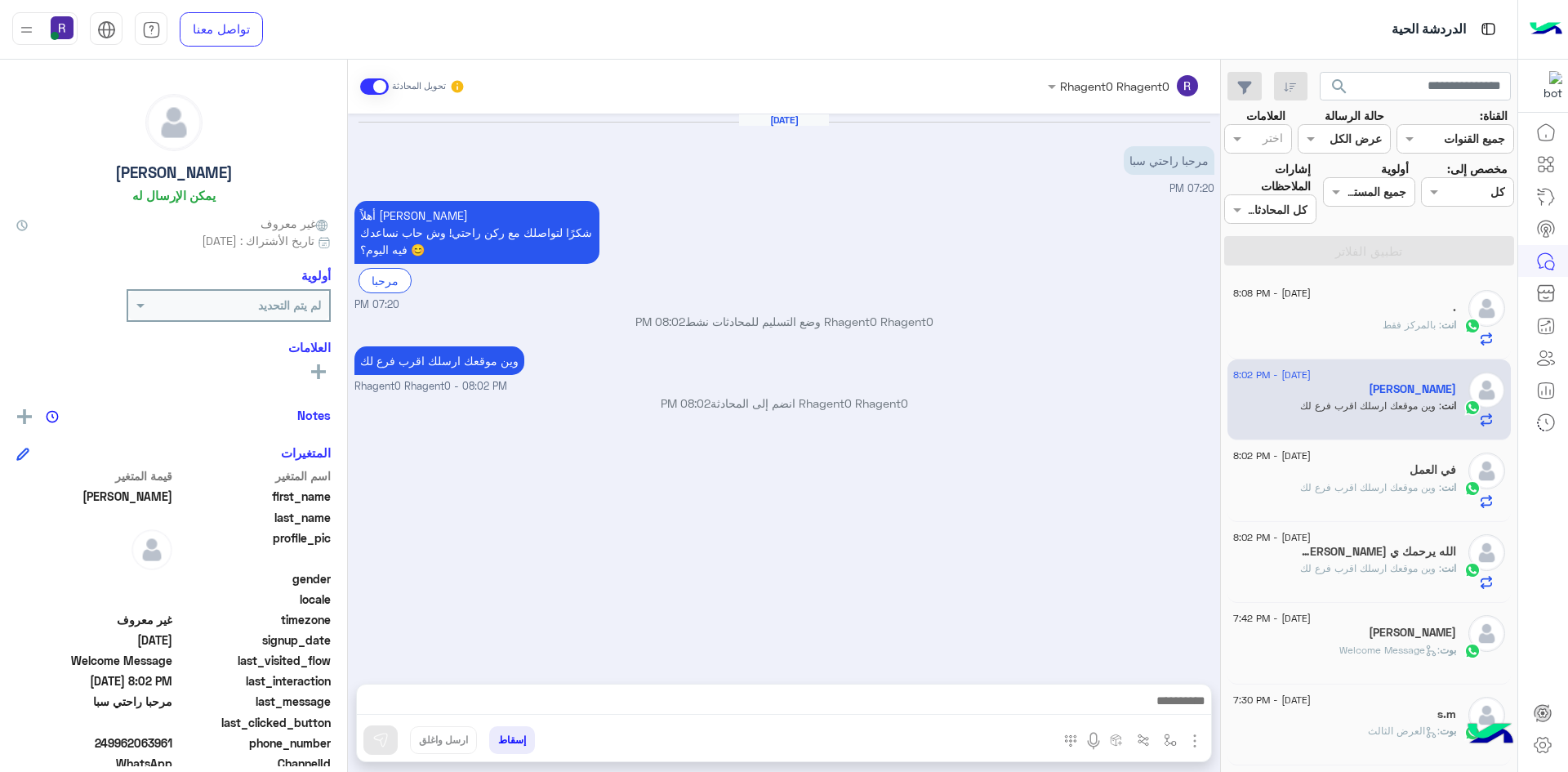
click at [1380, 309] on div "." at bounding box center [1344, 309] width 223 height 17
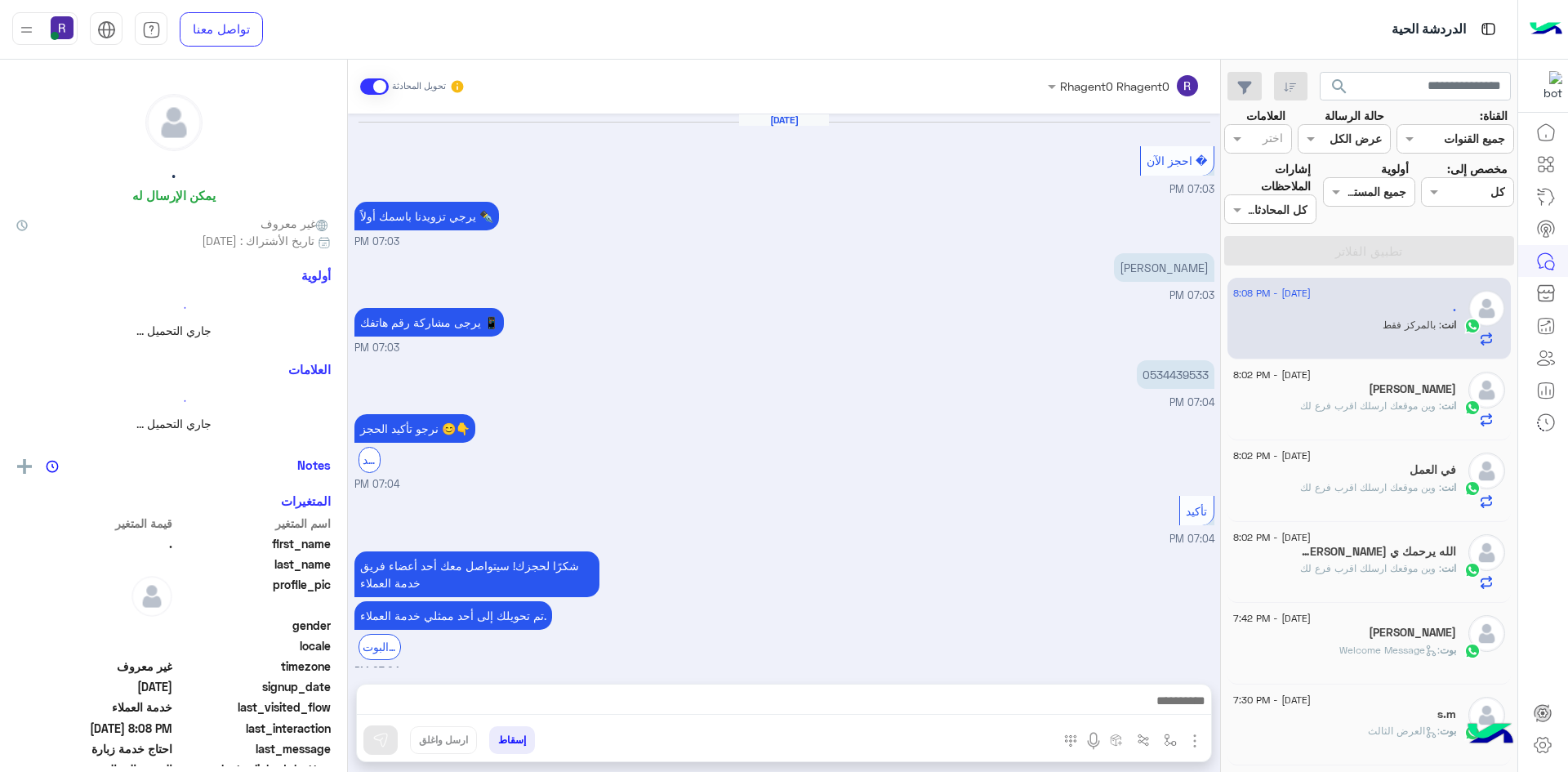
scroll to position [725, 0]
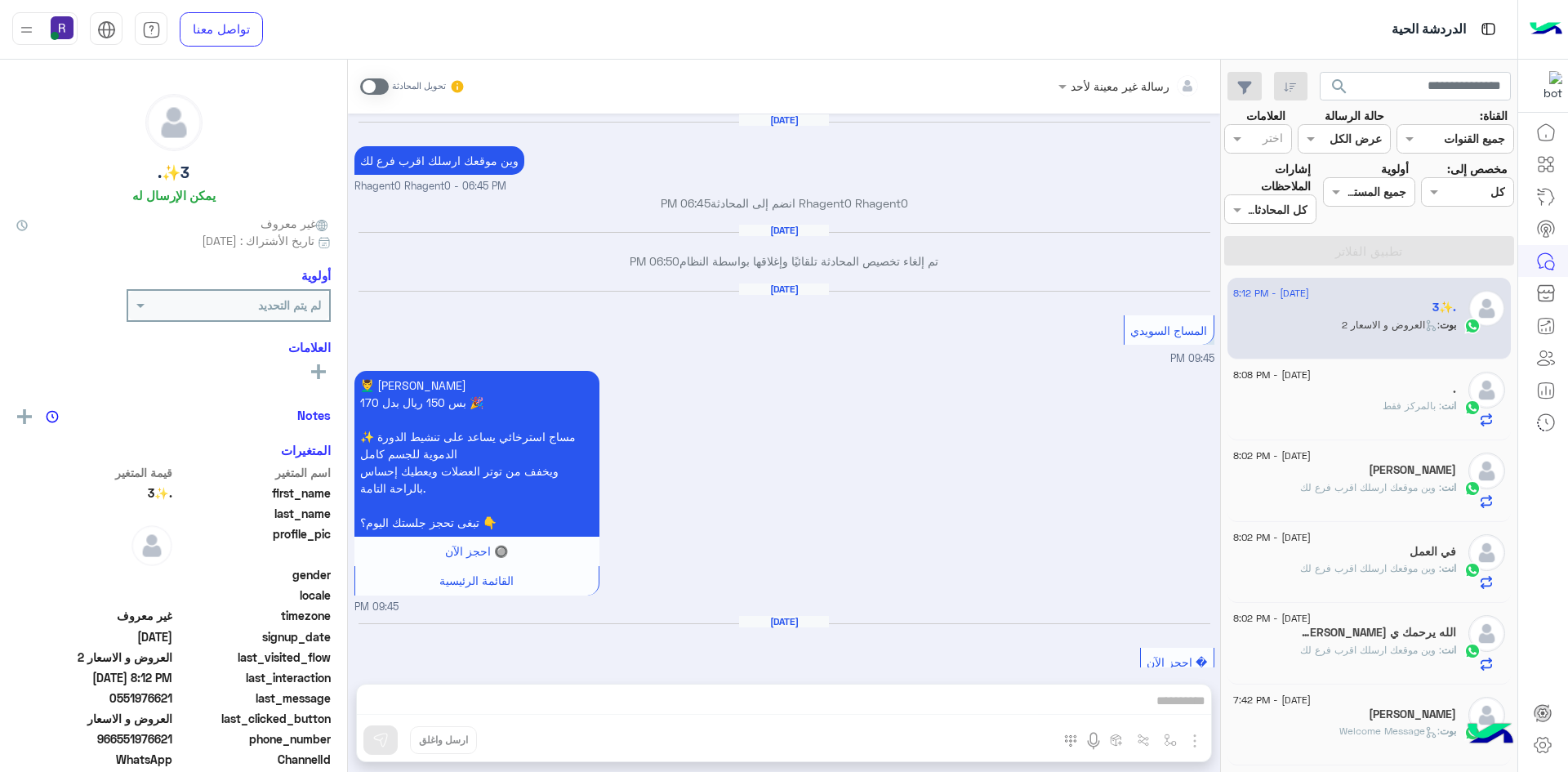
scroll to position [1061, 0]
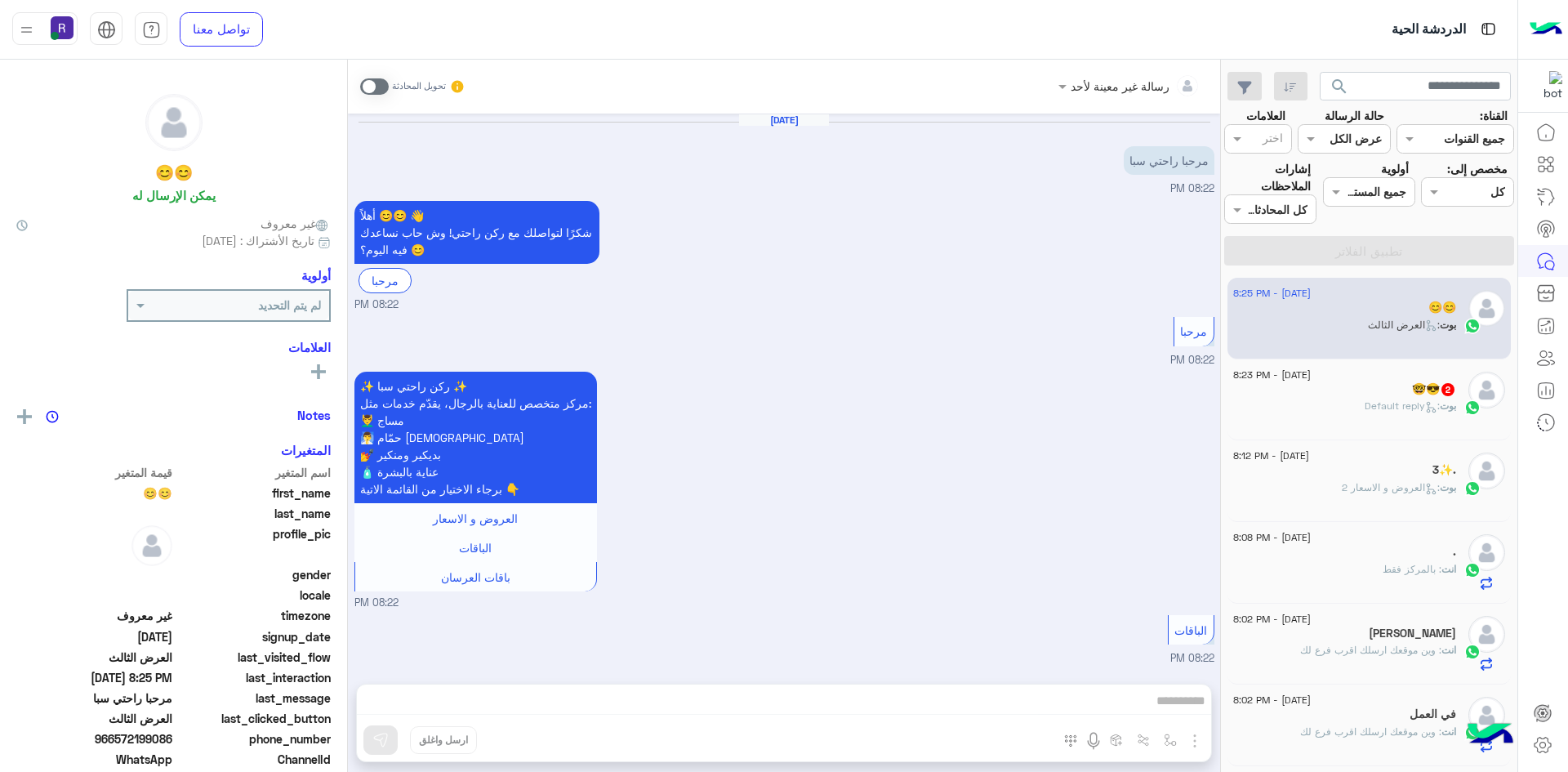
scroll to position [1990, 0]
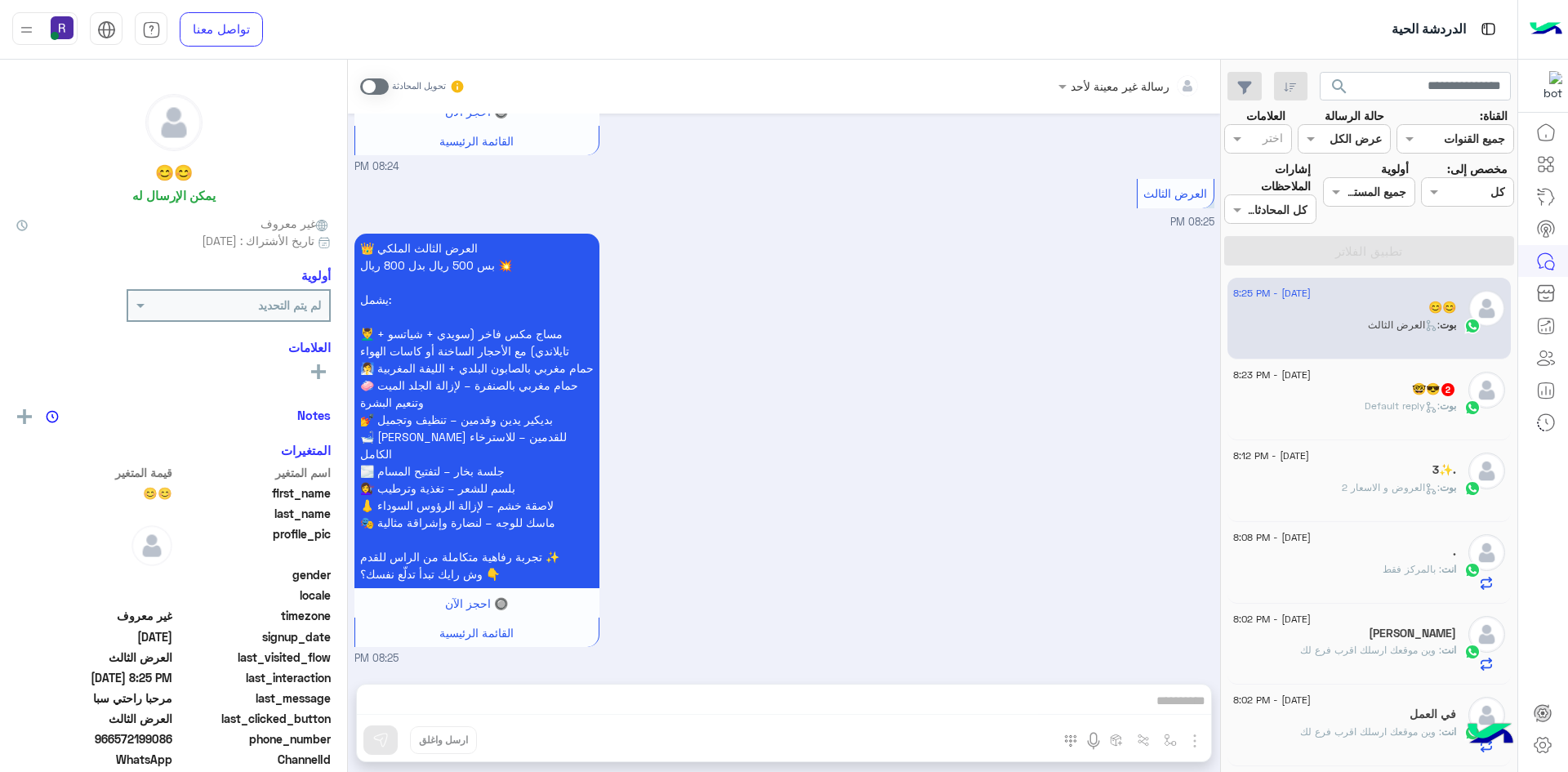
click at [1386, 401] on span ": Default reply" at bounding box center [1402, 406] width 75 height 12
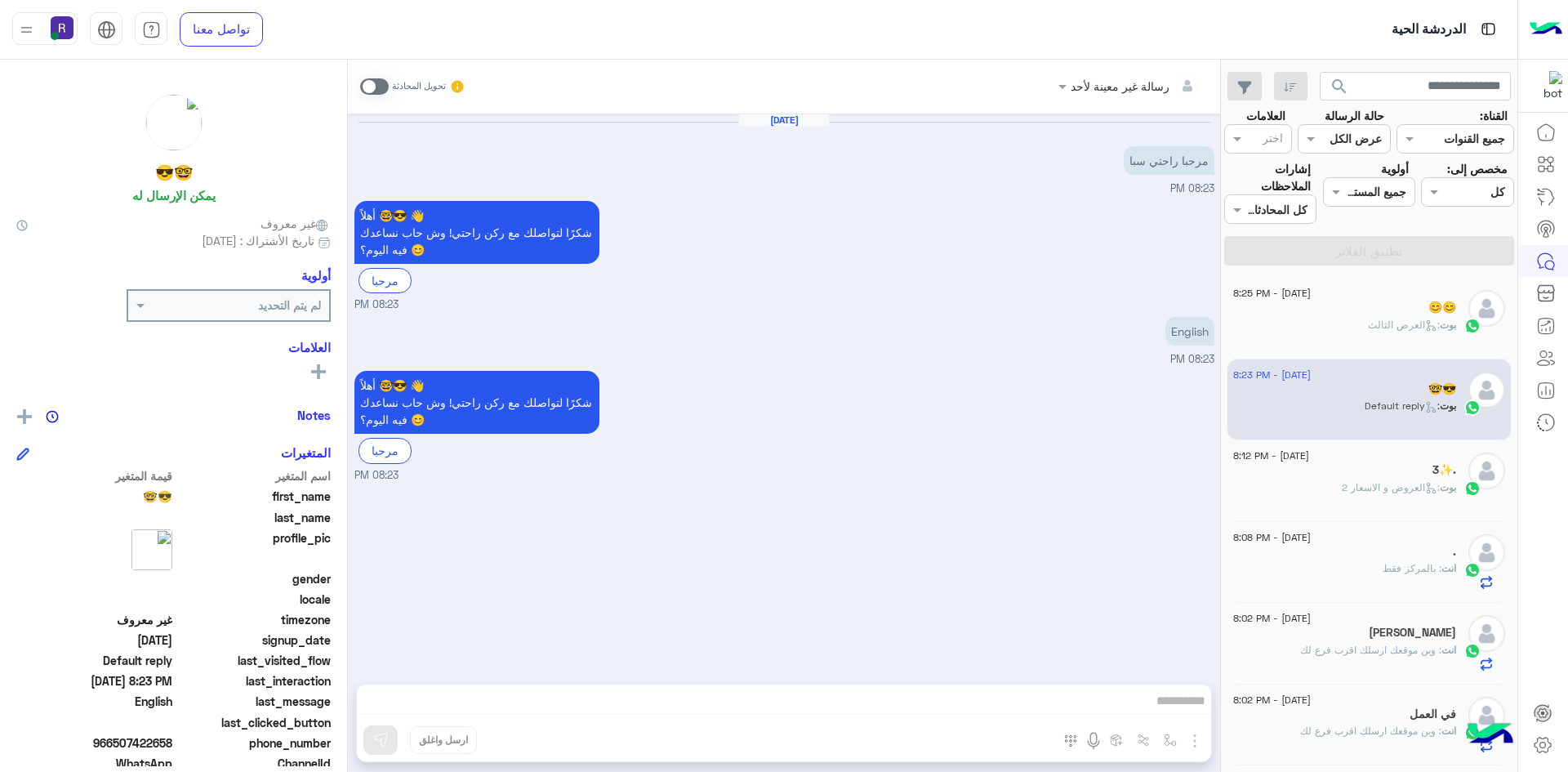
click at [382, 89] on span at bounding box center [374, 86] width 28 height 16
click at [1173, 744] on img "button" at bounding box center [1169, 740] width 13 height 13
click at [1141, 646] on div "Aug 15, 2025 مرحبا راحتي سبا 08:23 PM أهلاً 🤓😎 👋 شكرًا لتواصلك مع ركن راحتي! وش…" at bounding box center [784, 390] width 872 height 554
click at [1192, 742] on img "button" at bounding box center [1194, 740] width 20 height 20
click at [1176, 719] on button "الصور" at bounding box center [1169, 705] width 69 height 32
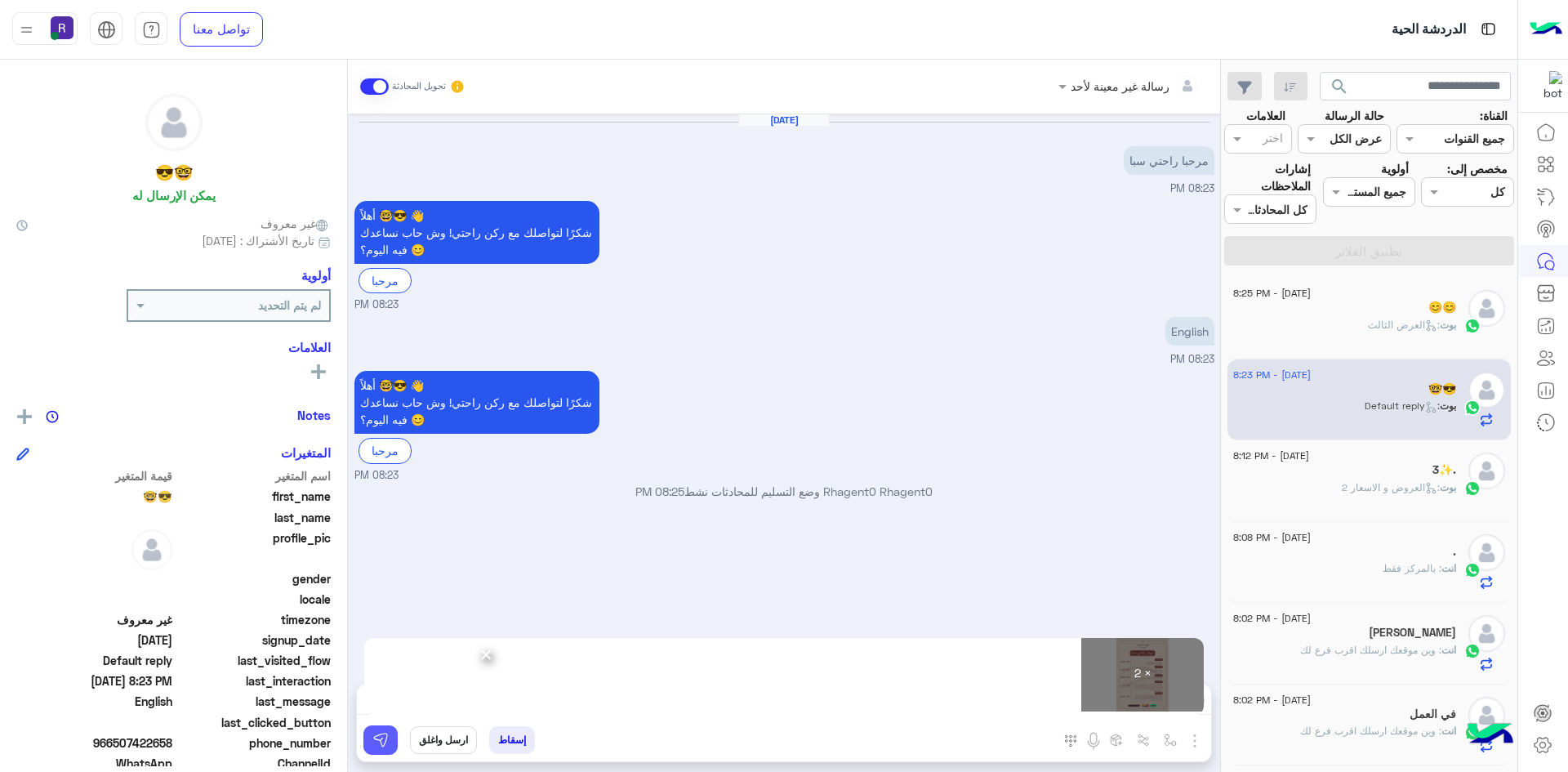
click at [382, 741] on img at bounding box center [380, 740] width 16 height 16
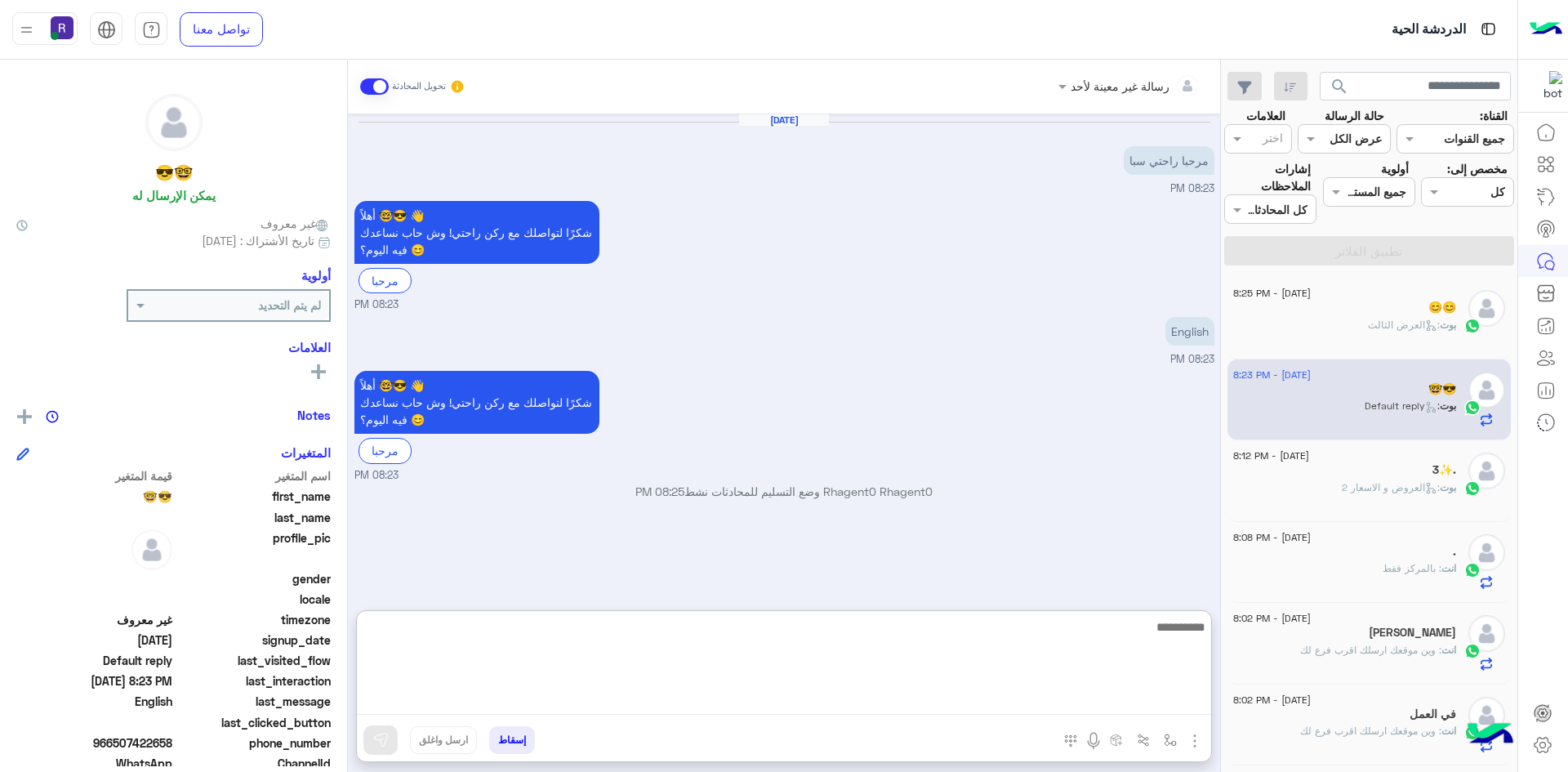
paste textarea "**********"
type textarea "**********"
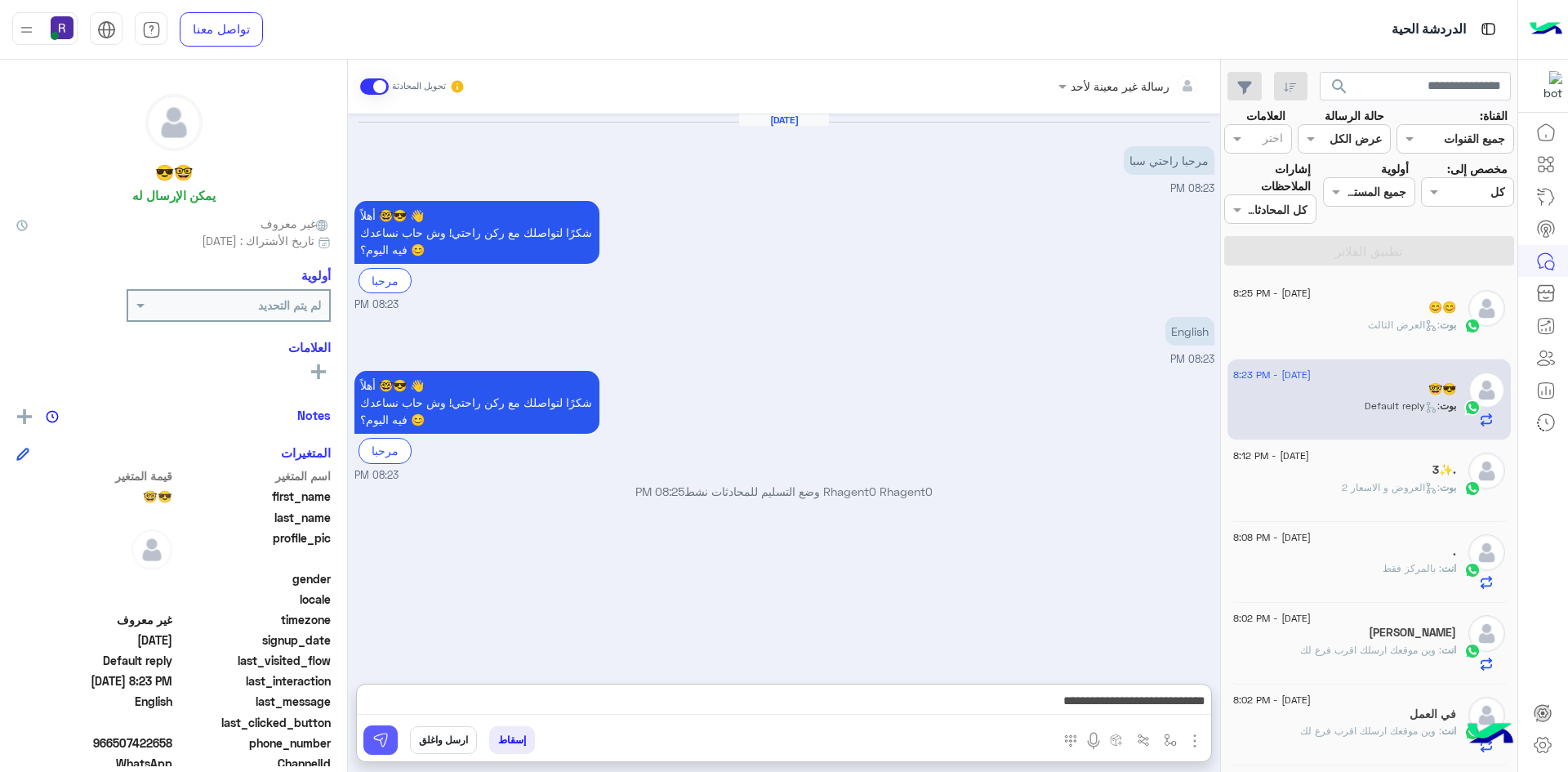
click at [388, 740] on img at bounding box center [380, 740] width 16 height 16
click at [1364, 332] on div "بوت : العرض الثالث" at bounding box center [1344, 331] width 223 height 28
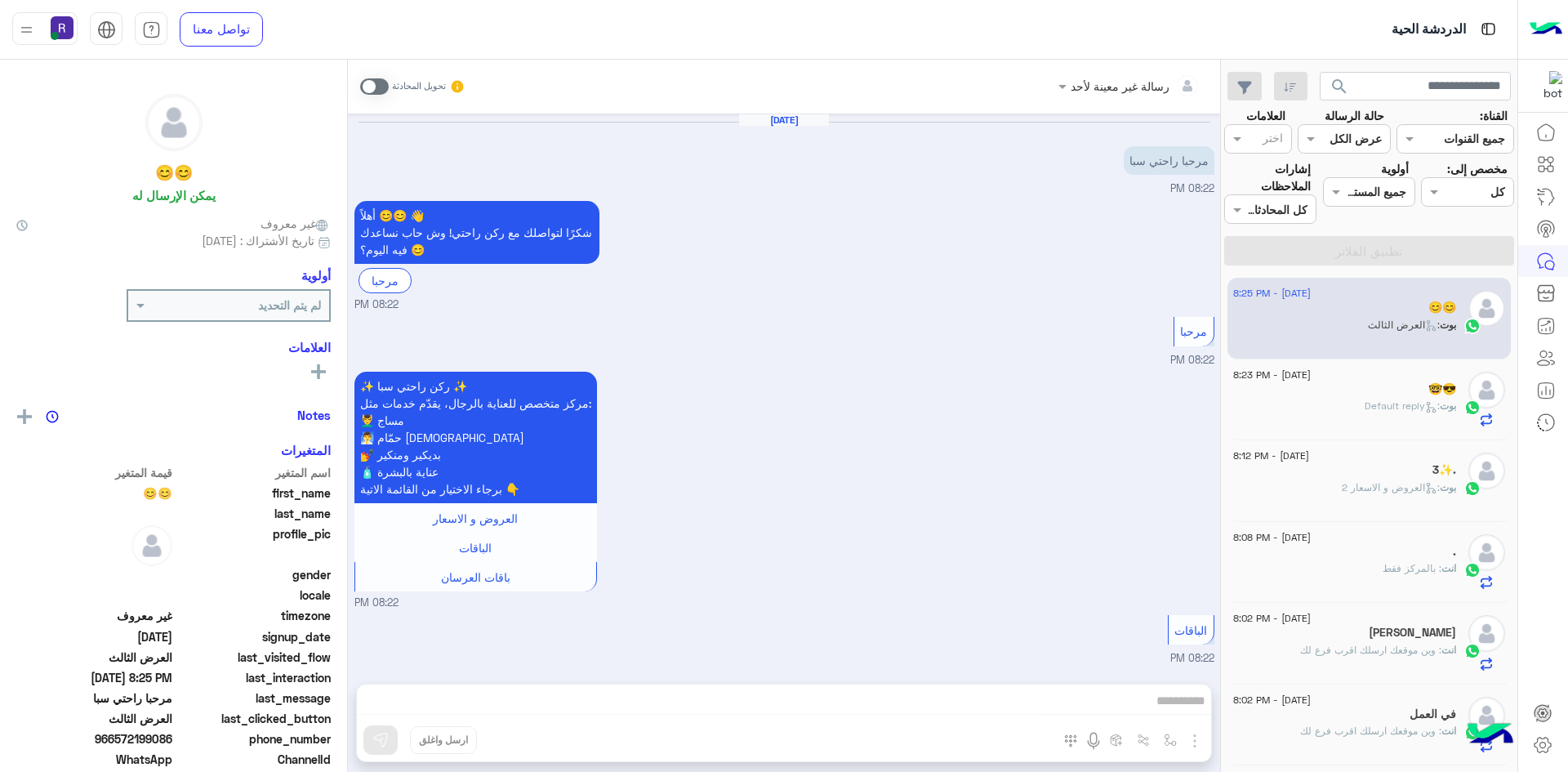
scroll to position [2430, 0]
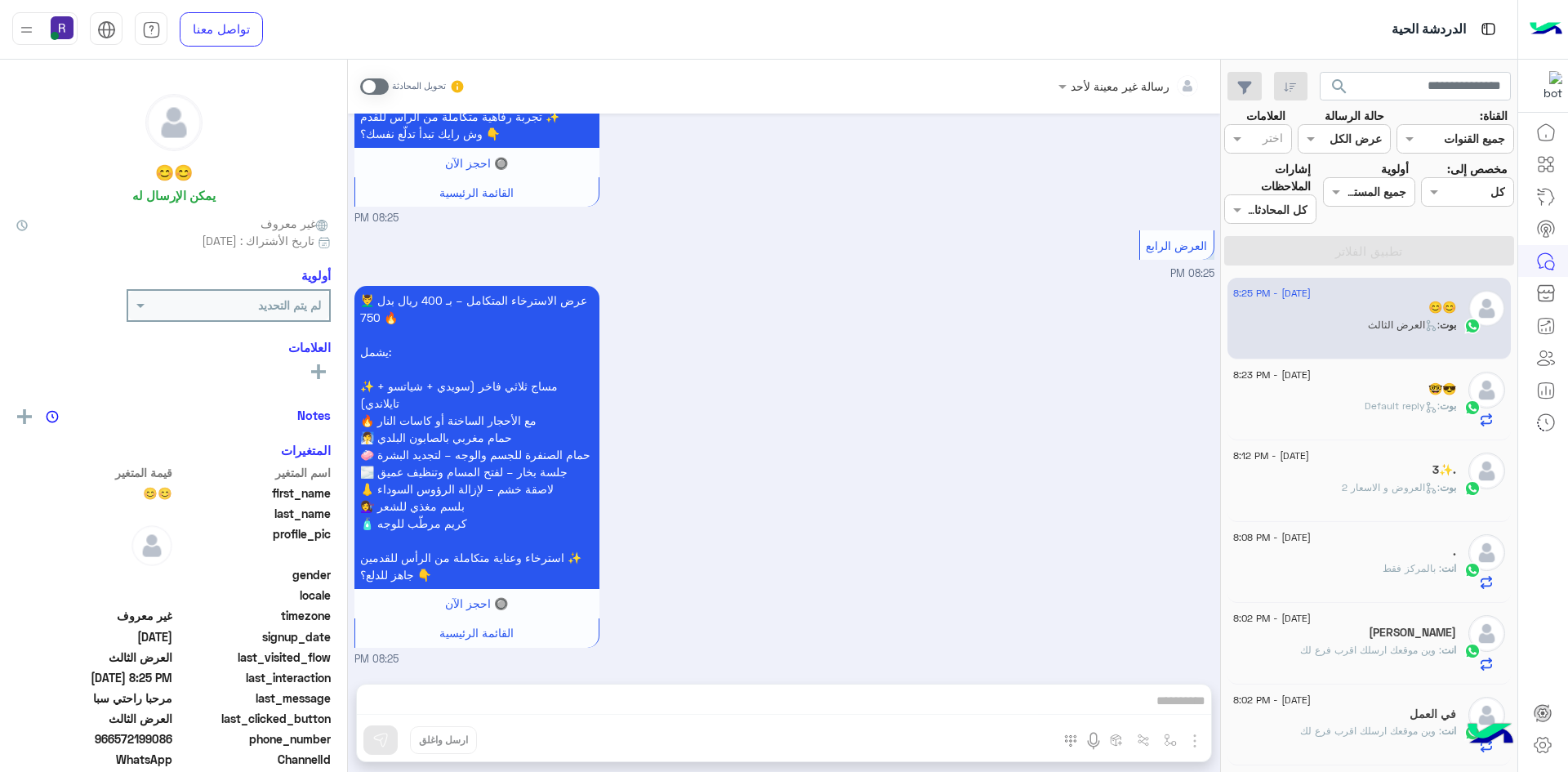
click at [382, 80] on span at bounding box center [374, 86] width 28 height 16
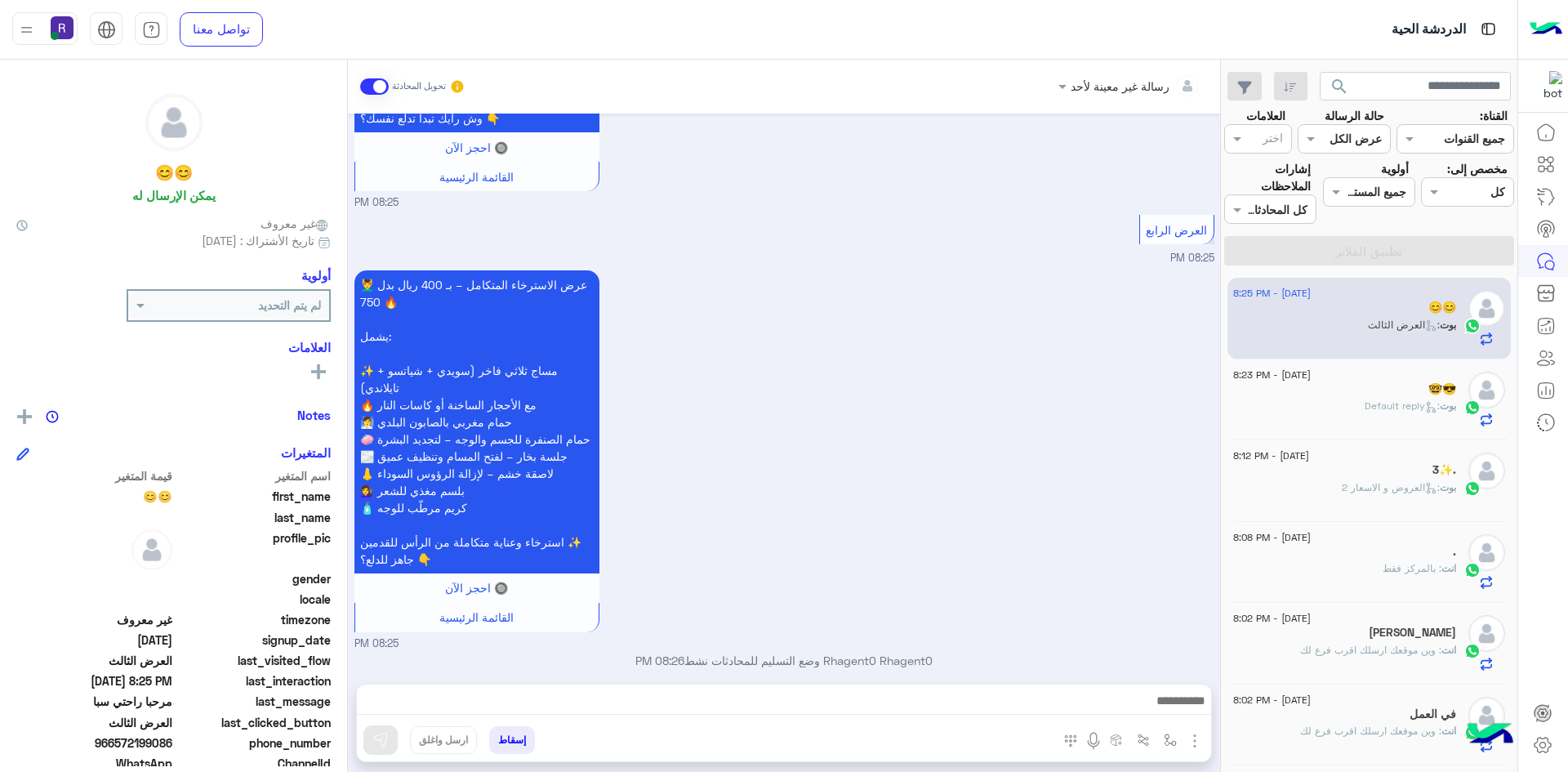
scroll to position [2459, 0]
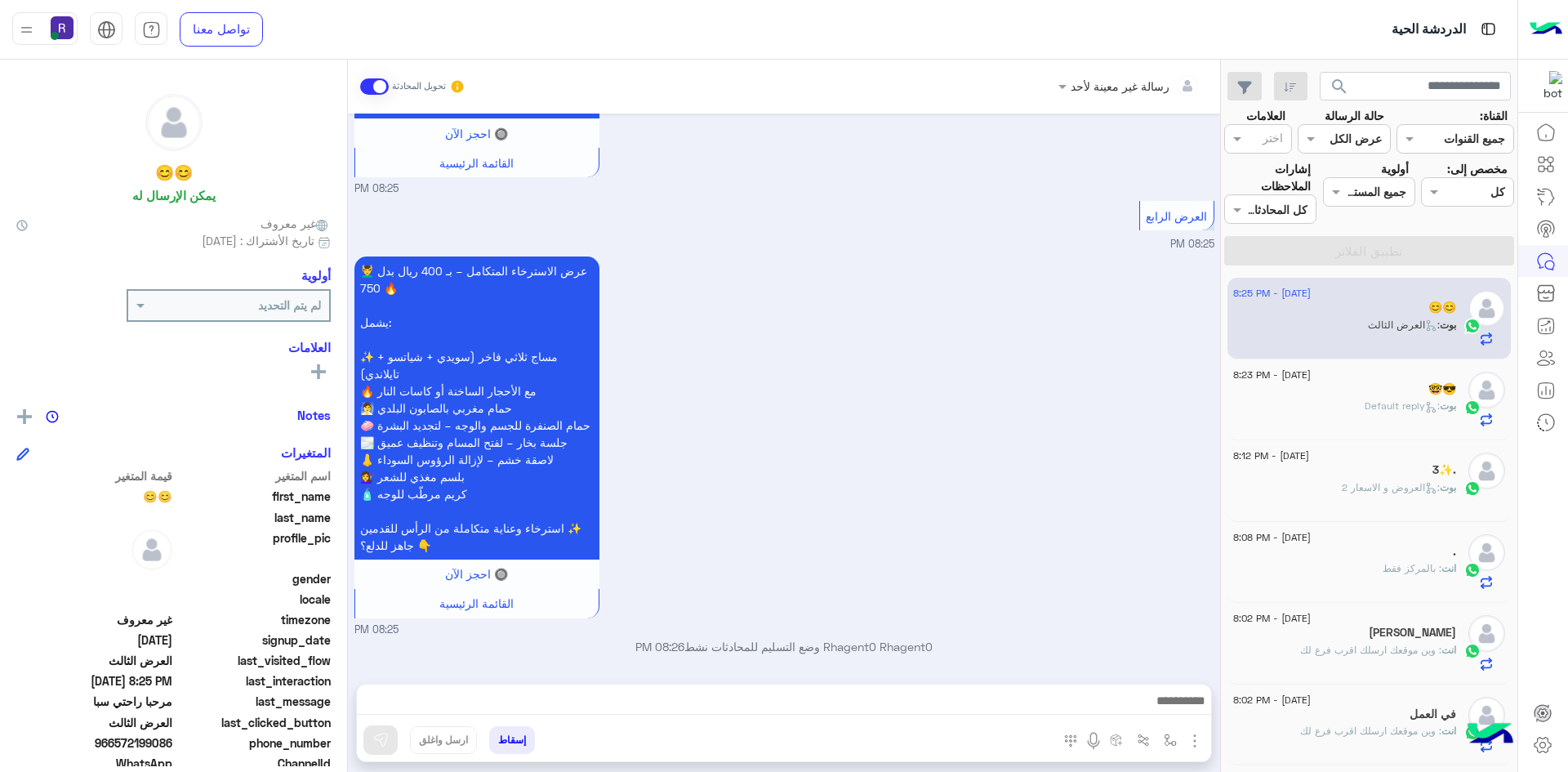
click at [1197, 740] on img "button" at bounding box center [1194, 740] width 20 height 20
click at [1182, 716] on button "الصور" at bounding box center [1169, 705] width 69 height 32
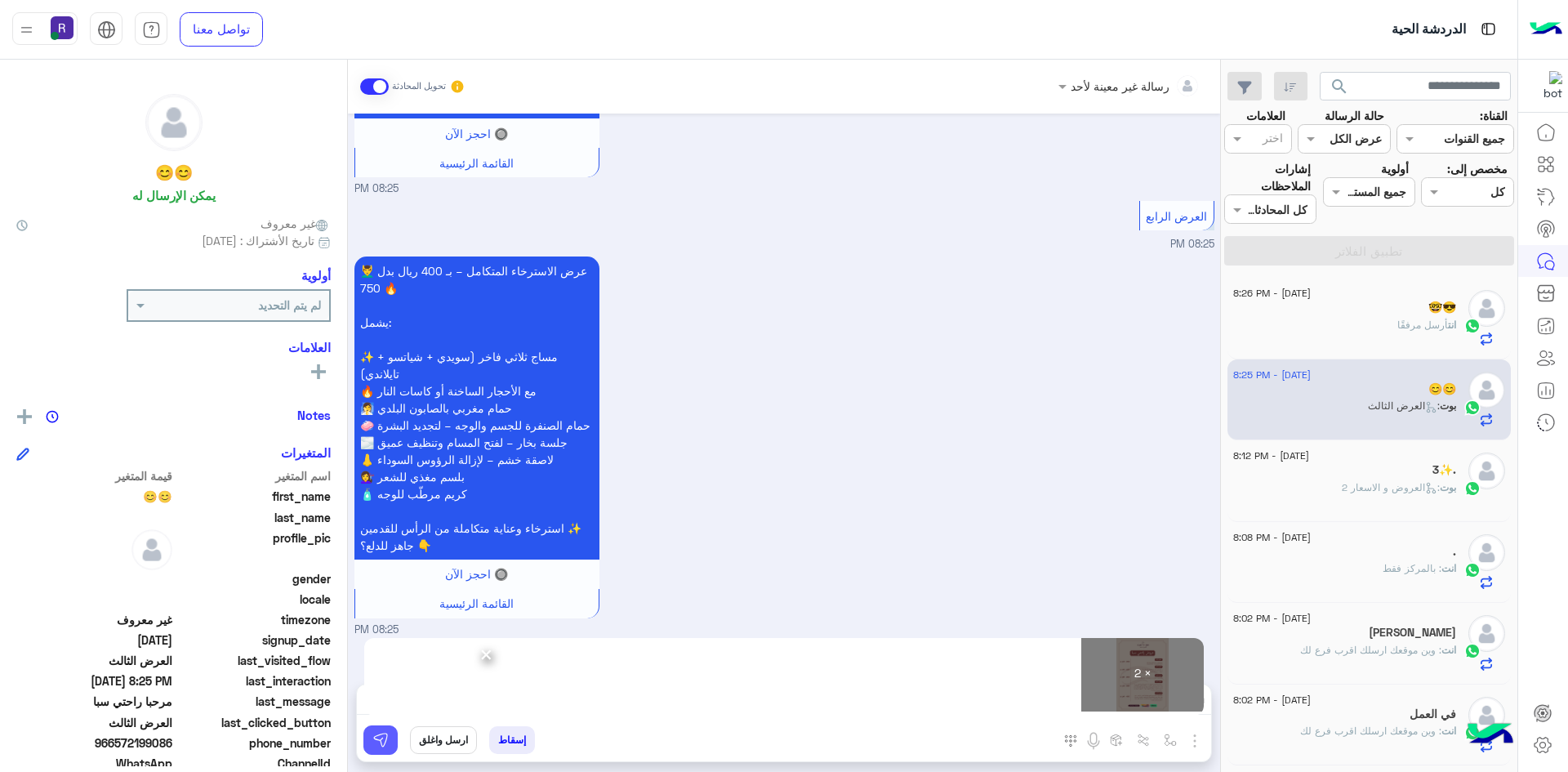
click at [389, 743] on button at bounding box center [381, 740] width 34 height 29
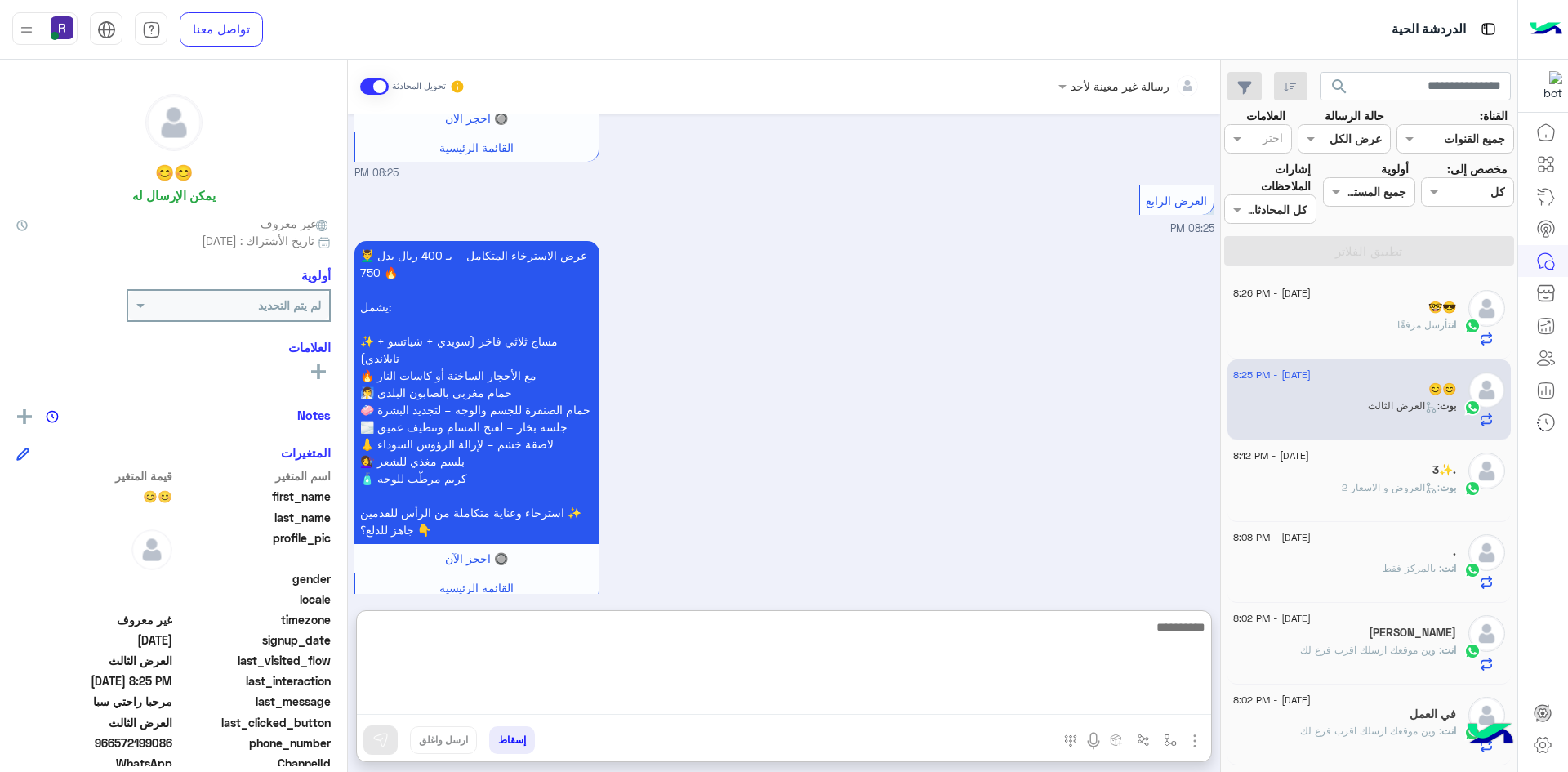
paste textarea "**********"
type textarea "**********"
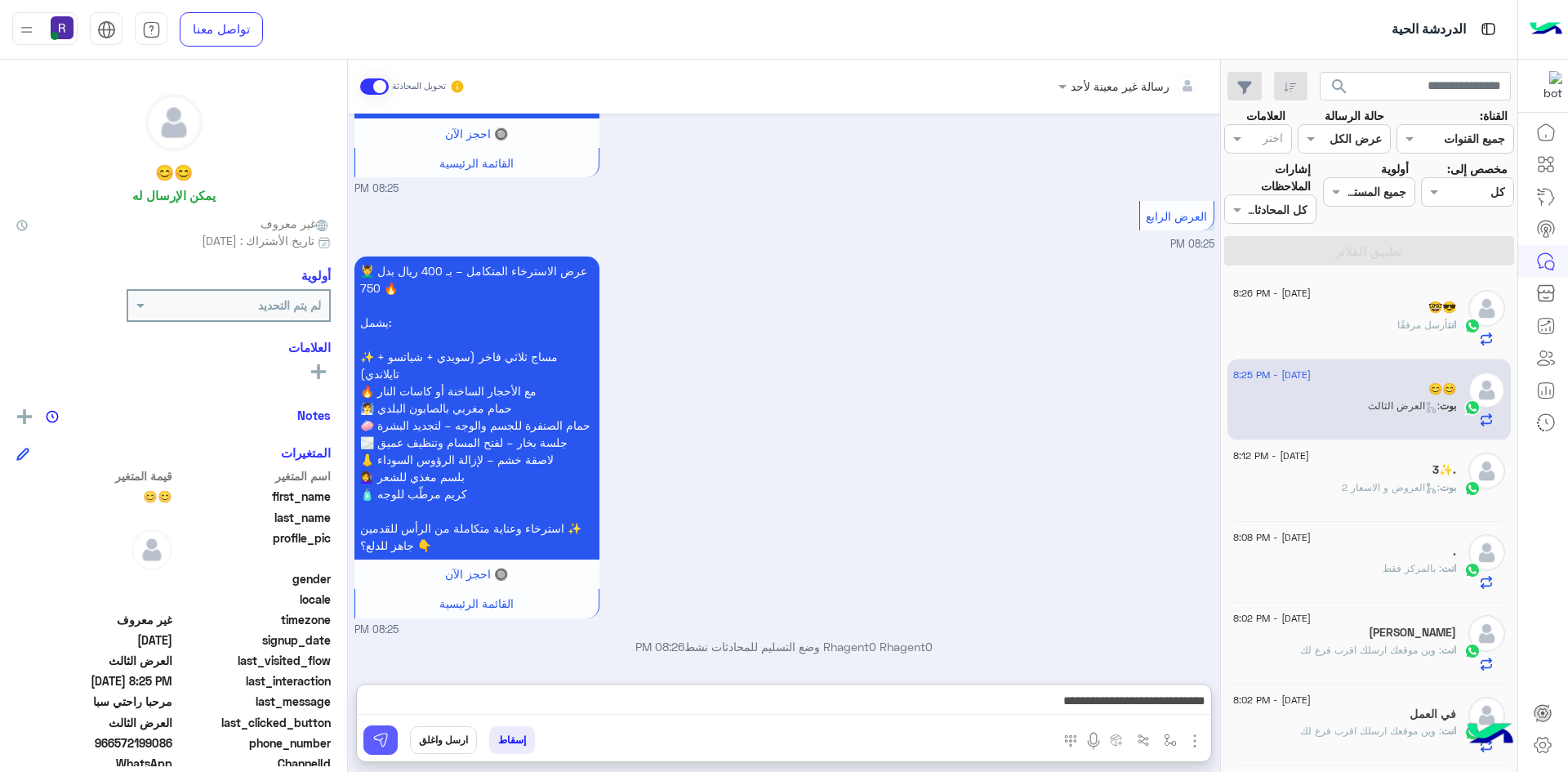
click at [392, 743] on button at bounding box center [381, 740] width 34 height 29
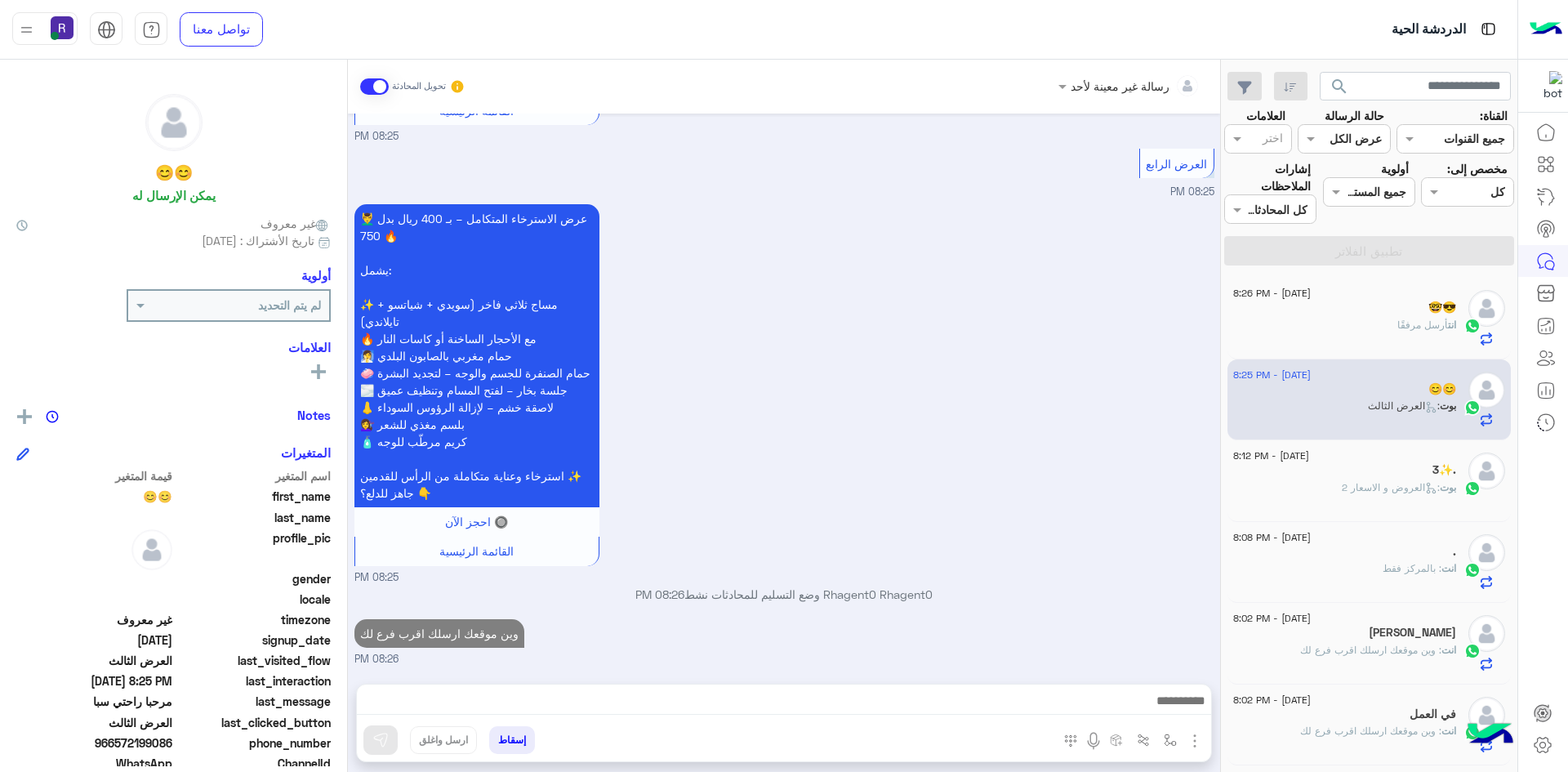
scroll to position [2512, 0]
click at [1424, 321] on span "أرسل مرفقًا" at bounding box center [1422, 325] width 50 height 12
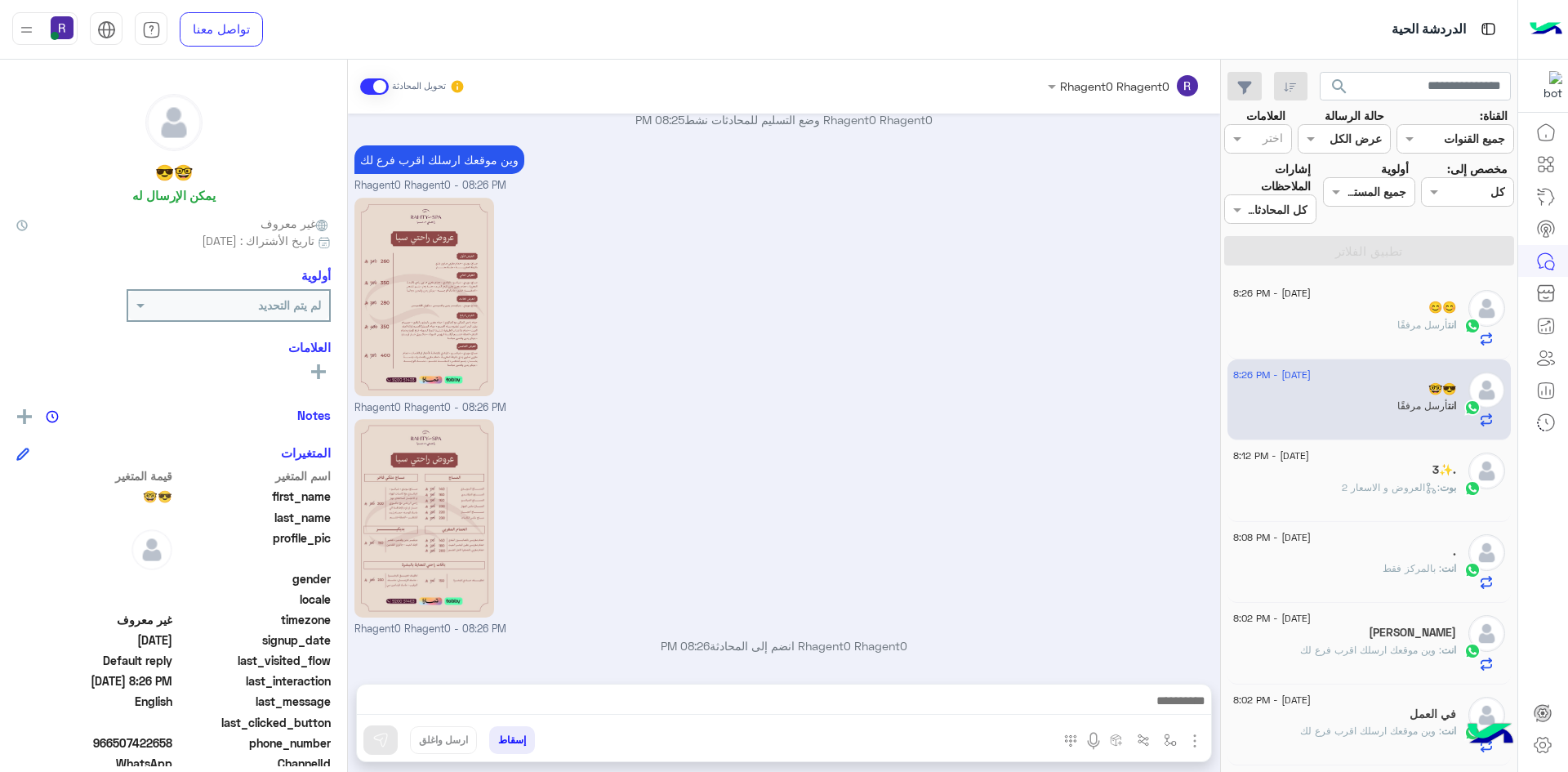
scroll to position [426, 0]
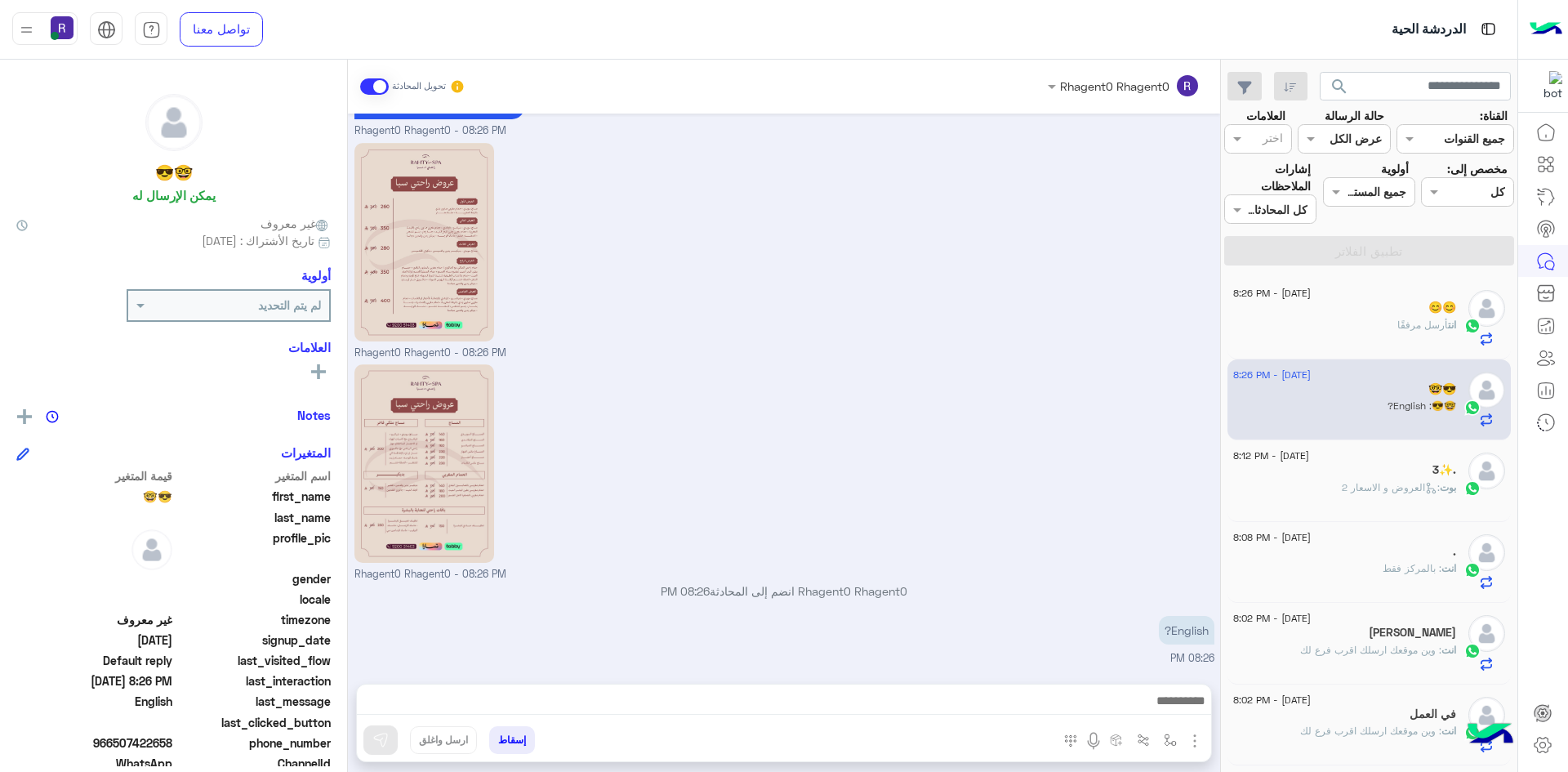
click at [1013, 425] on div "Rhagent0 Rhagent0 - 08:26 PM" at bounding box center [784, 471] width 860 height 222
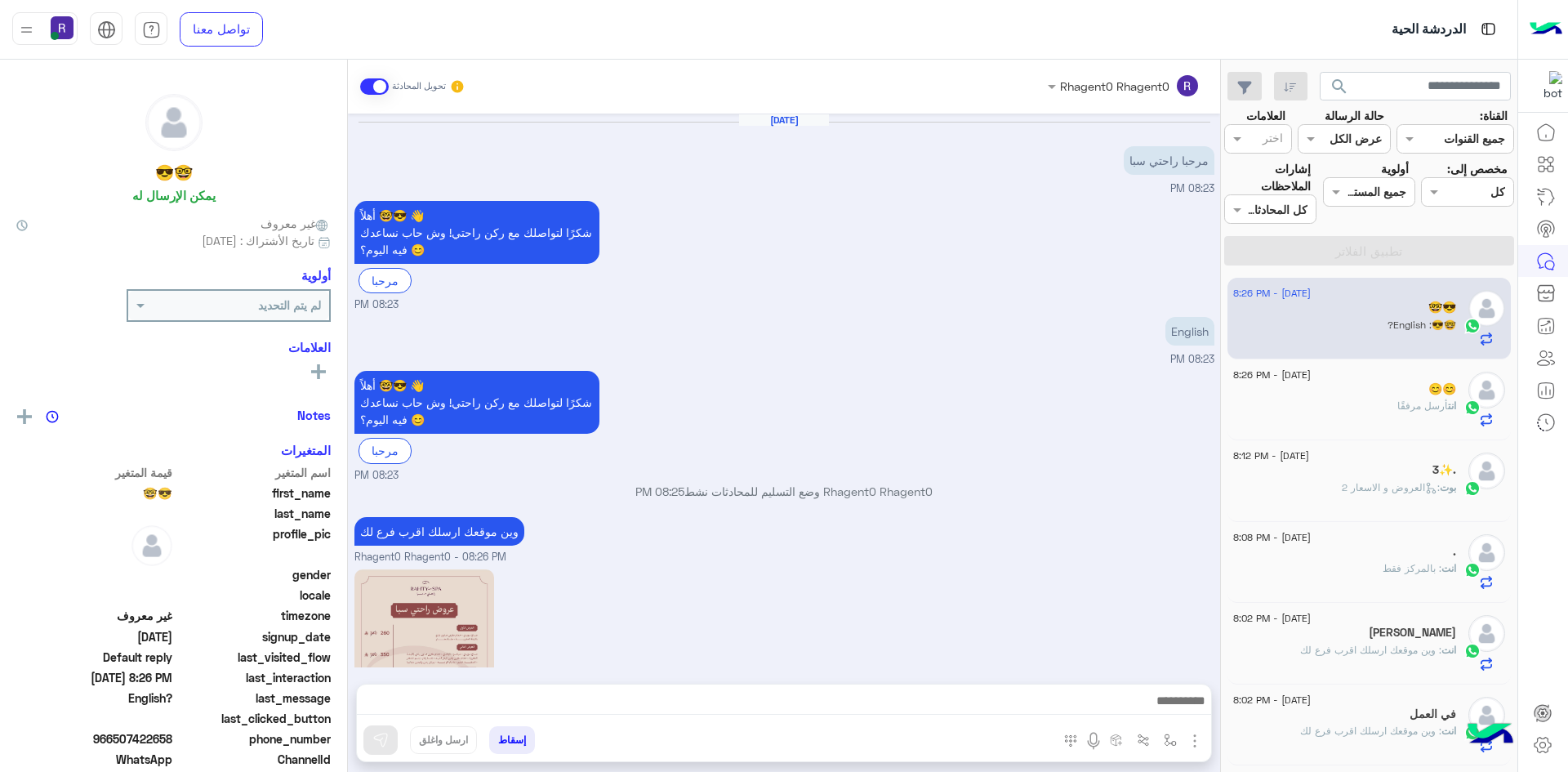
scroll to position [426, 0]
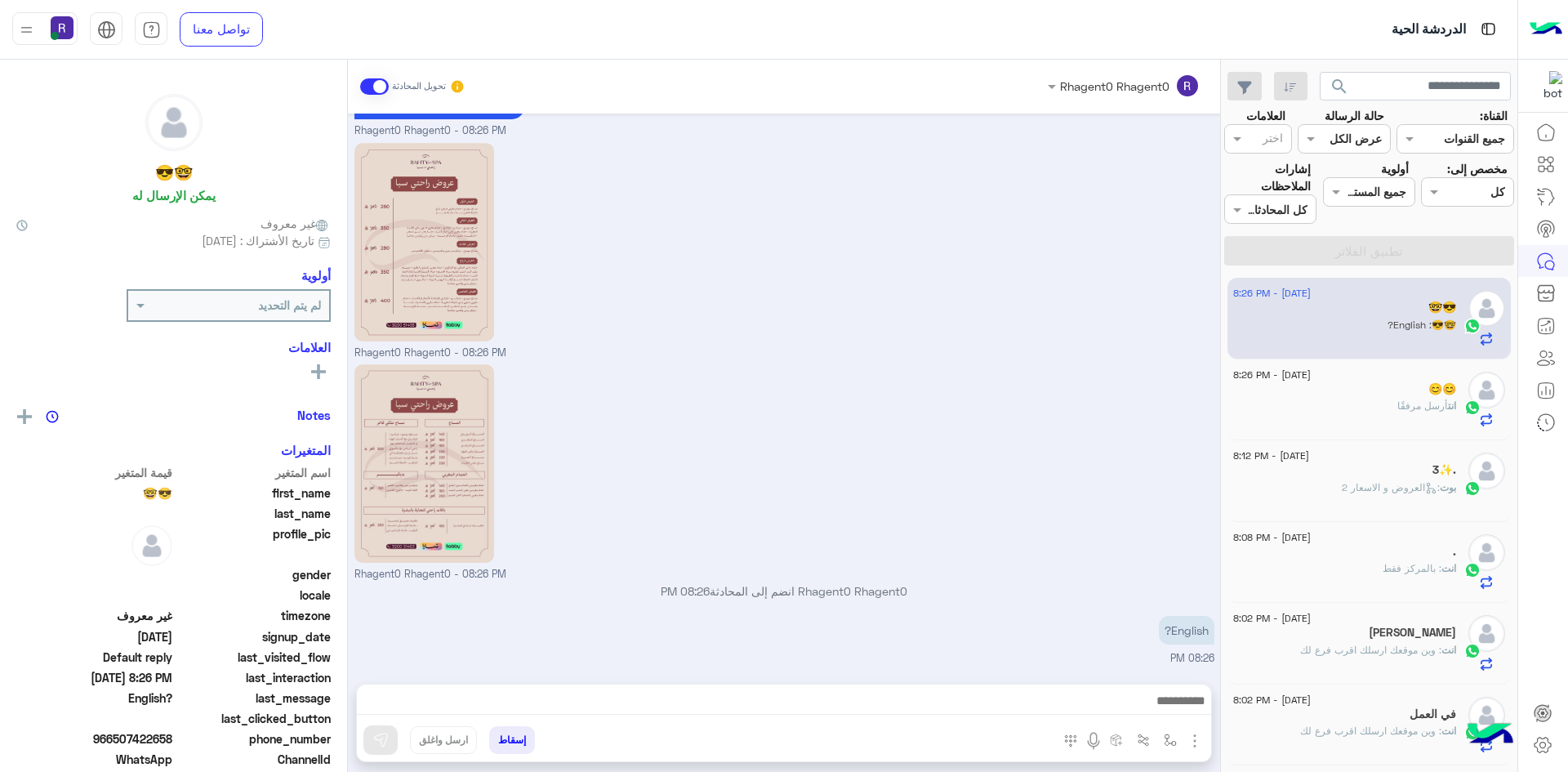
click at [1355, 423] on div "انت أرسل مرفقًا" at bounding box center [1344, 412] width 223 height 28
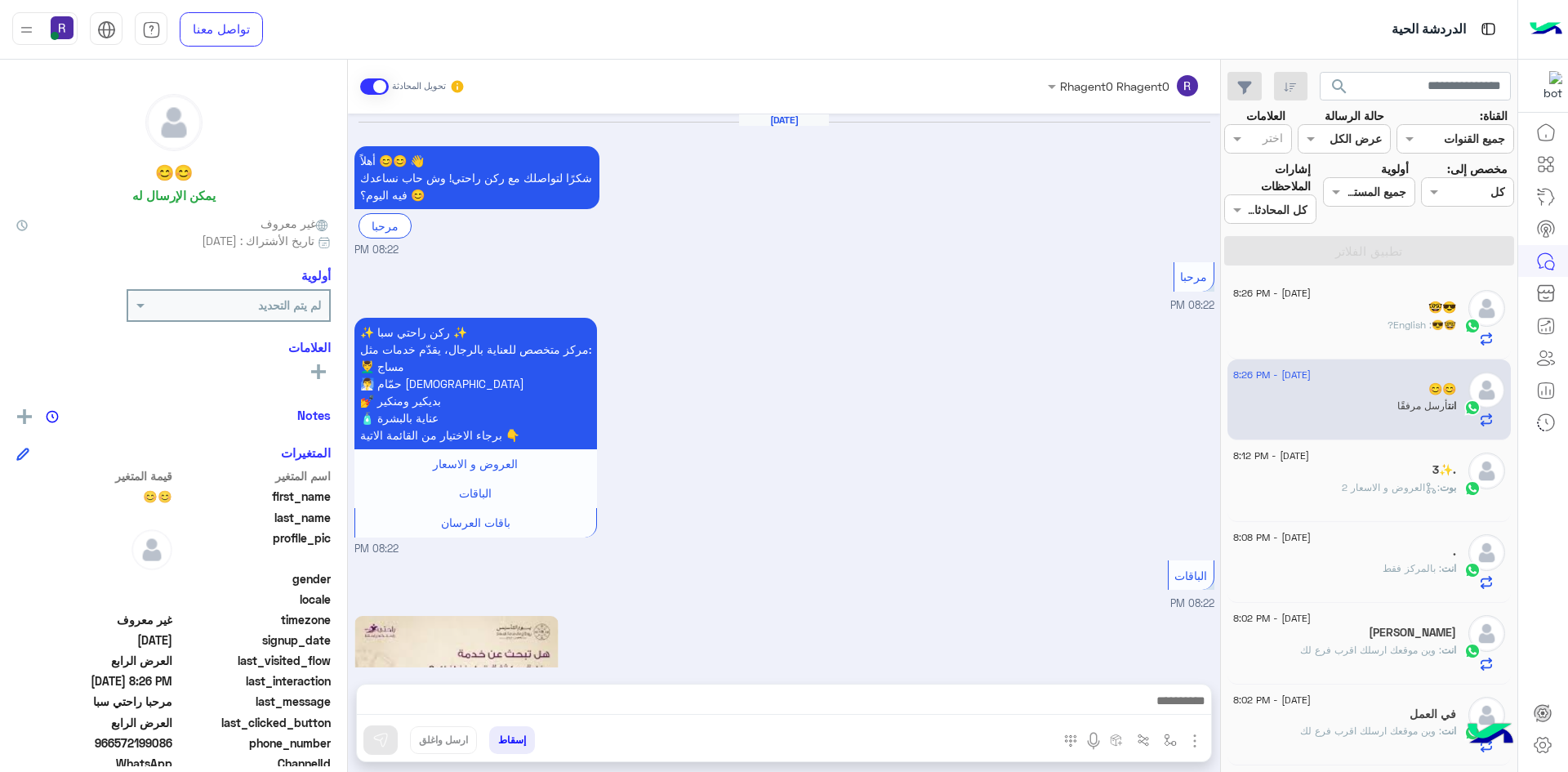
scroll to position [2931, 0]
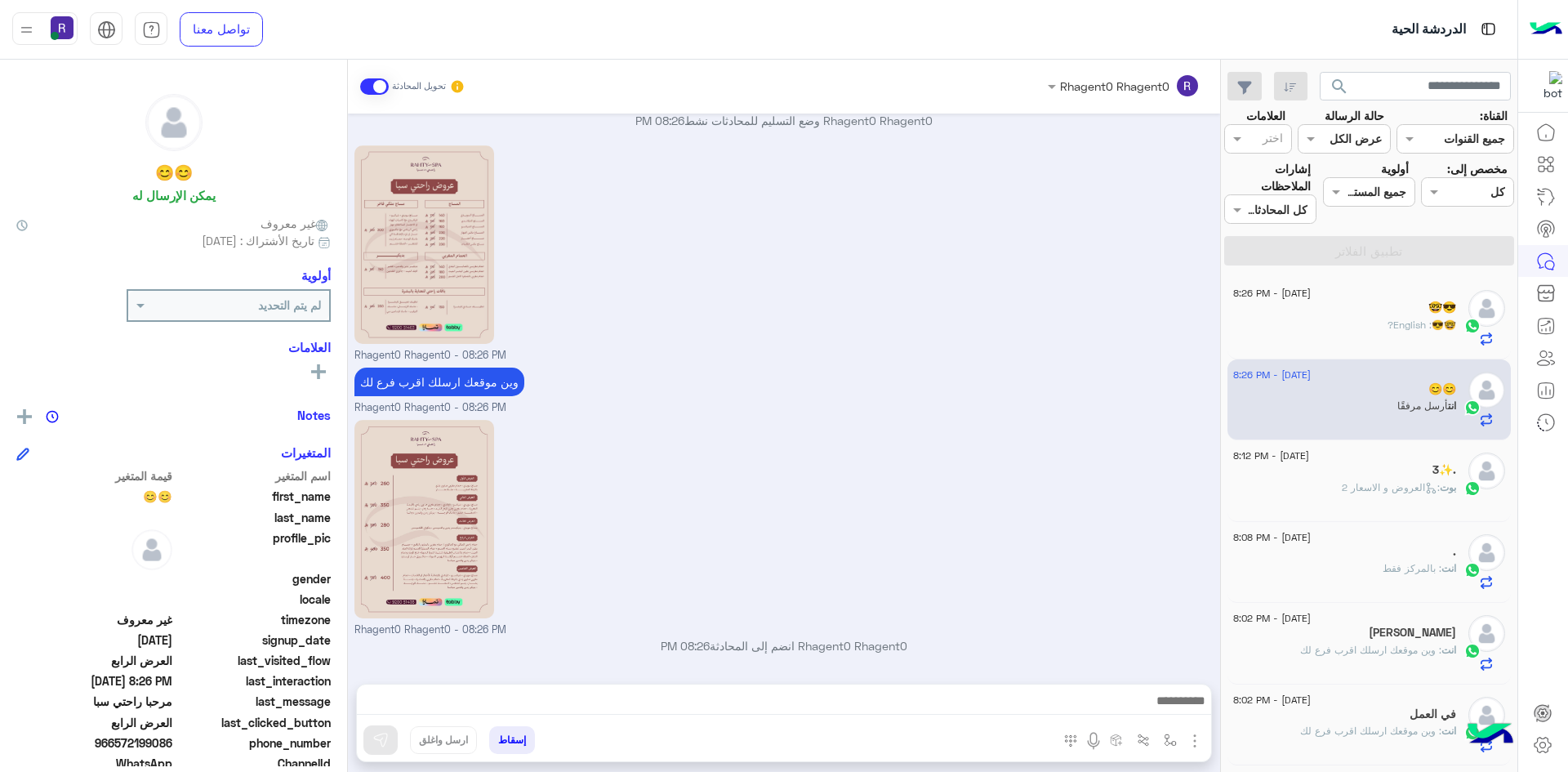
click at [1361, 486] on span ": العروض و الاسعار 2" at bounding box center [1390, 488] width 98 height 12
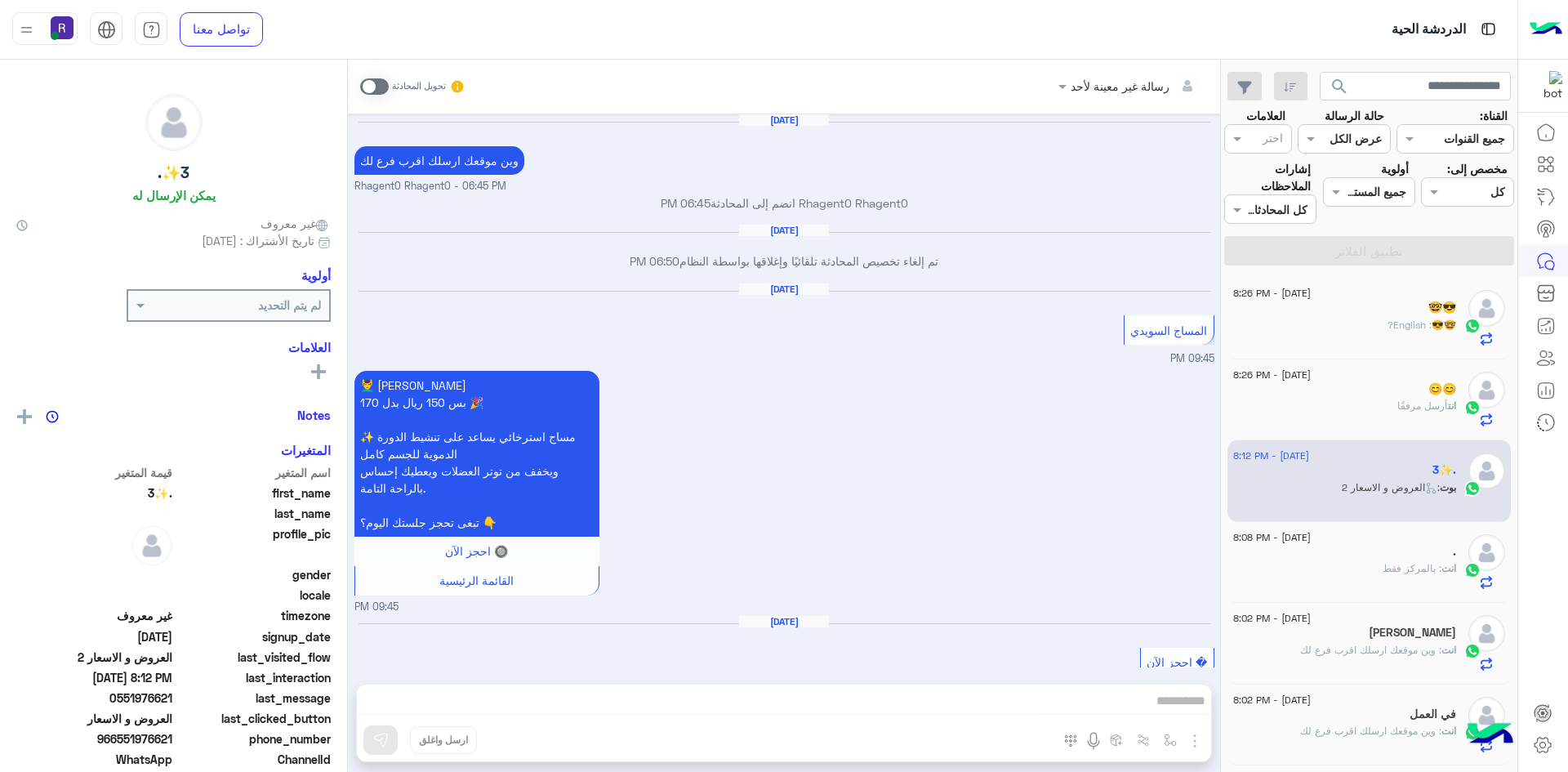
scroll to position [1061, 0]
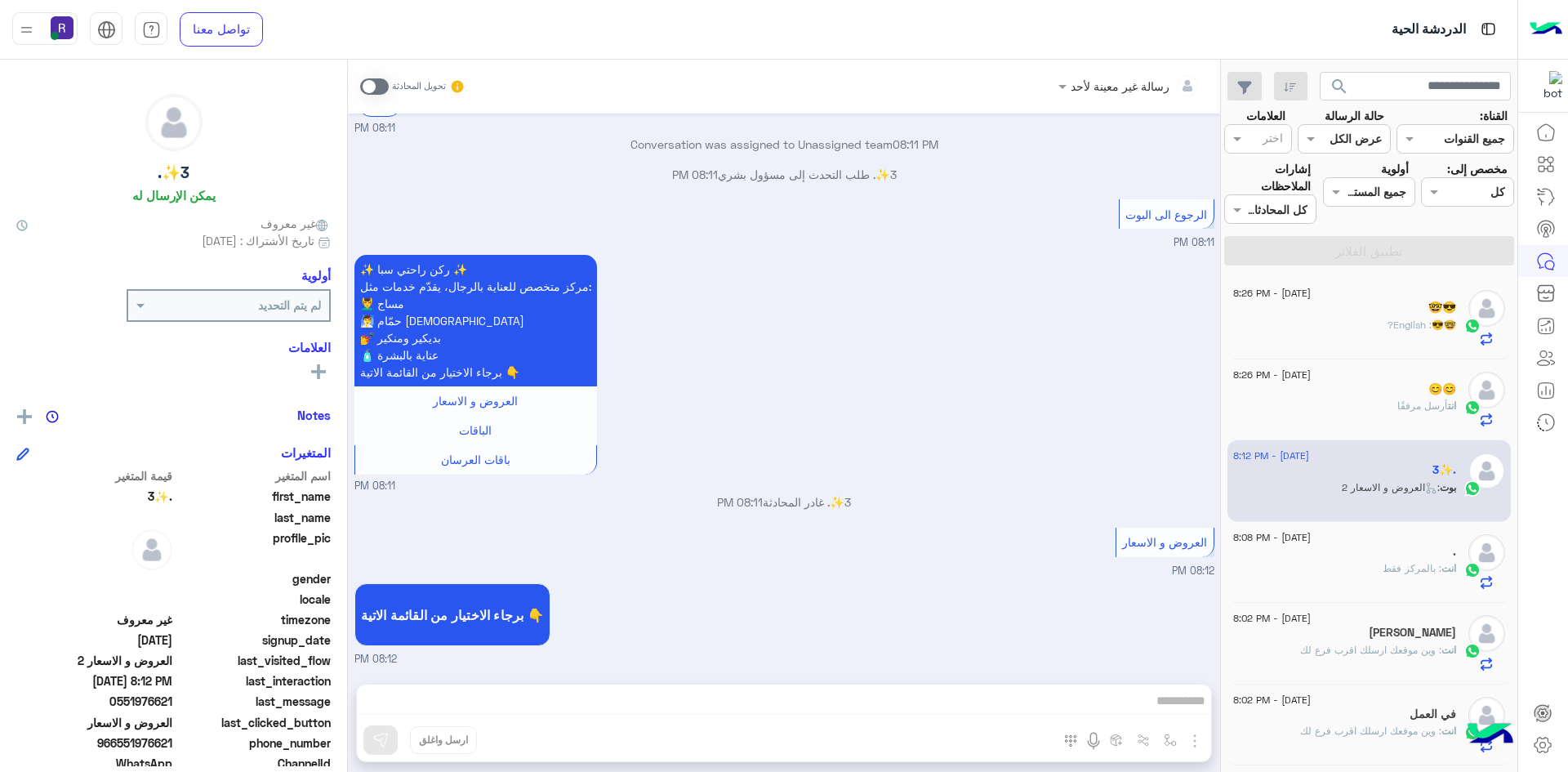
click at [1332, 324] on div "🤓😎 : English?" at bounding box center [1344, 331] width 223 height 28
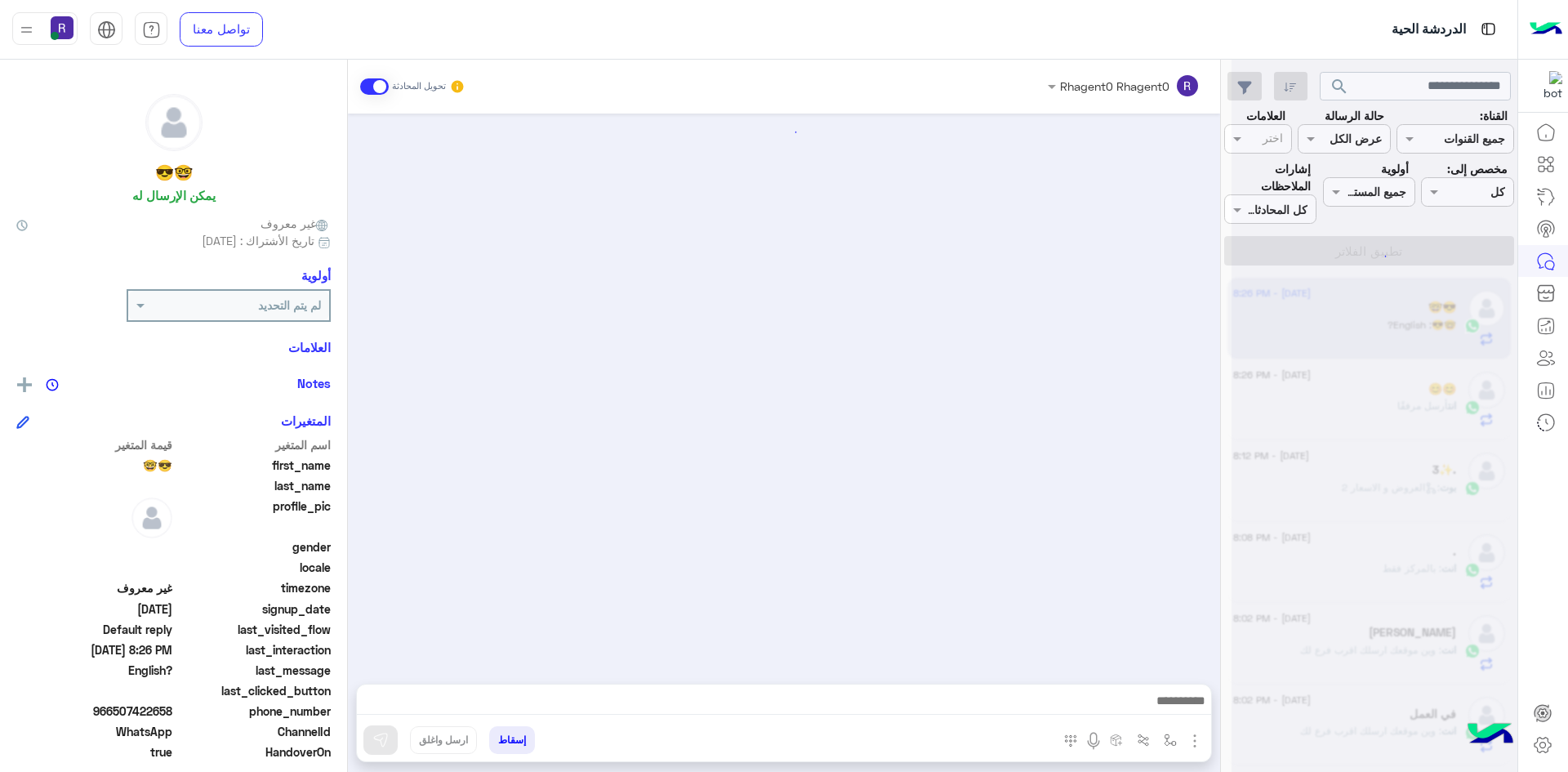
scroll to position [426, 0]
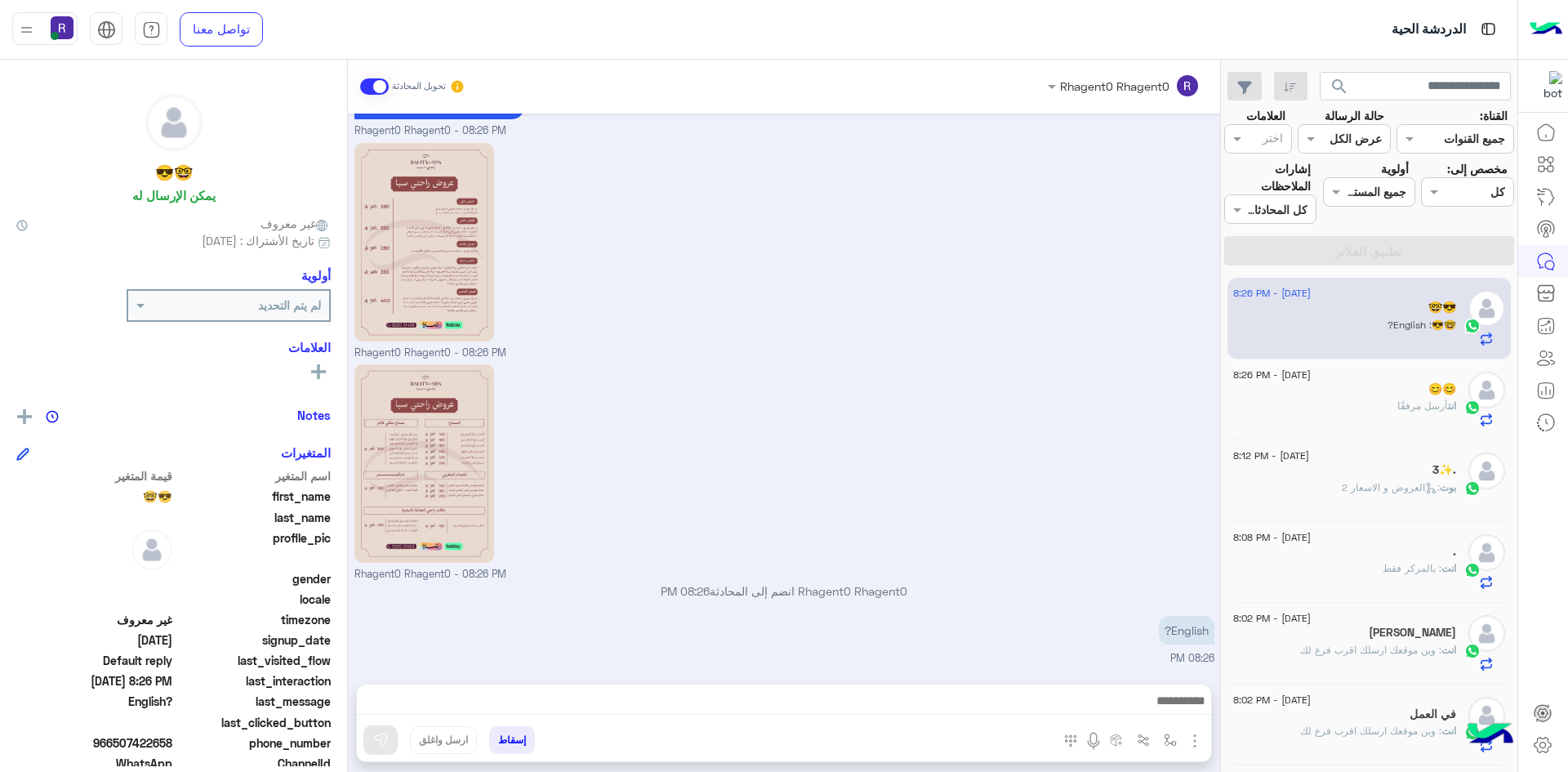
click at [1379, 423] on div "انت أرسل مرفقًا" at bounding box center [1344, 412] width 223 height 28
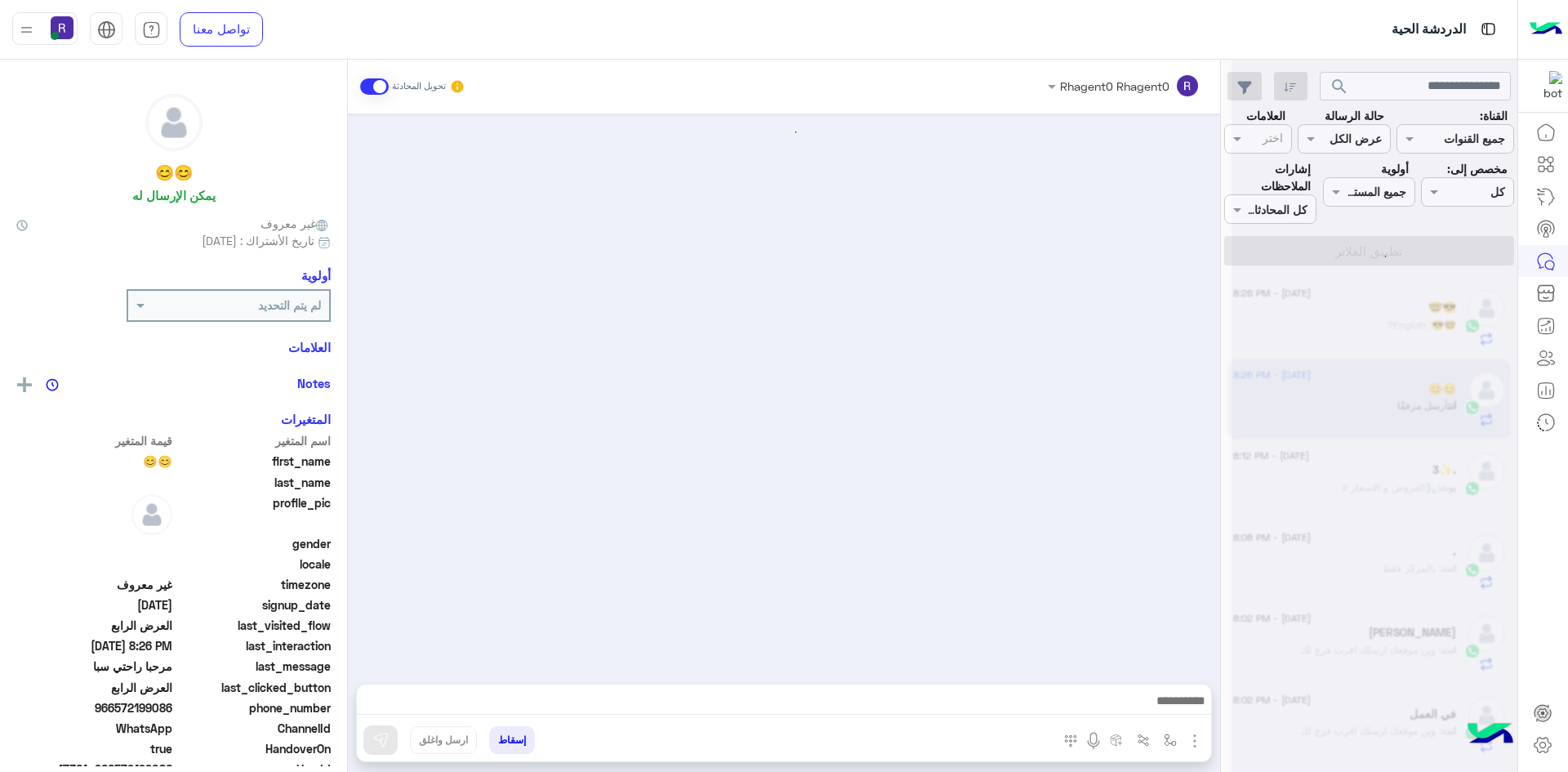
scroll to position [2931, 0]
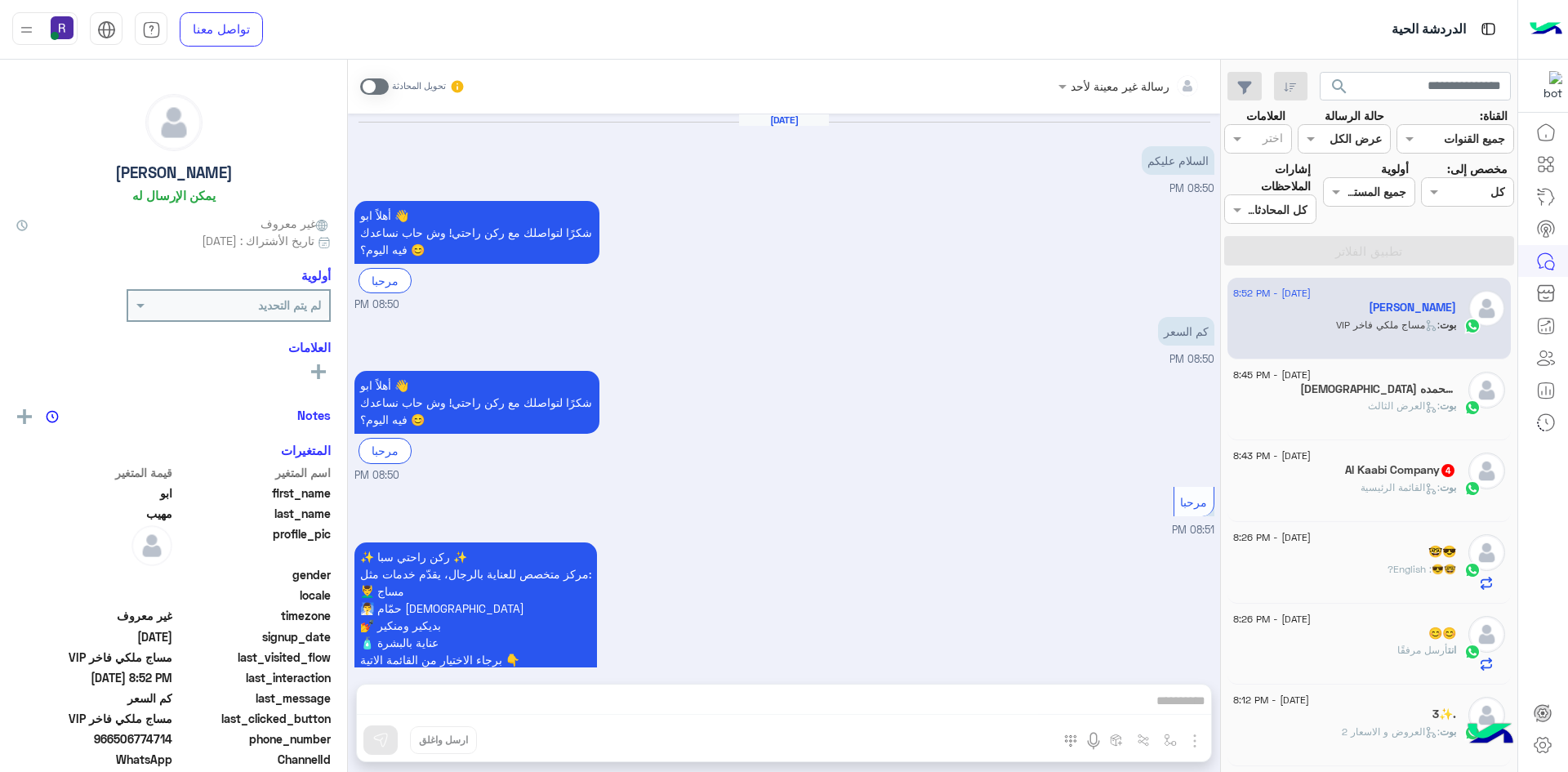
scroll to position [680, 0]
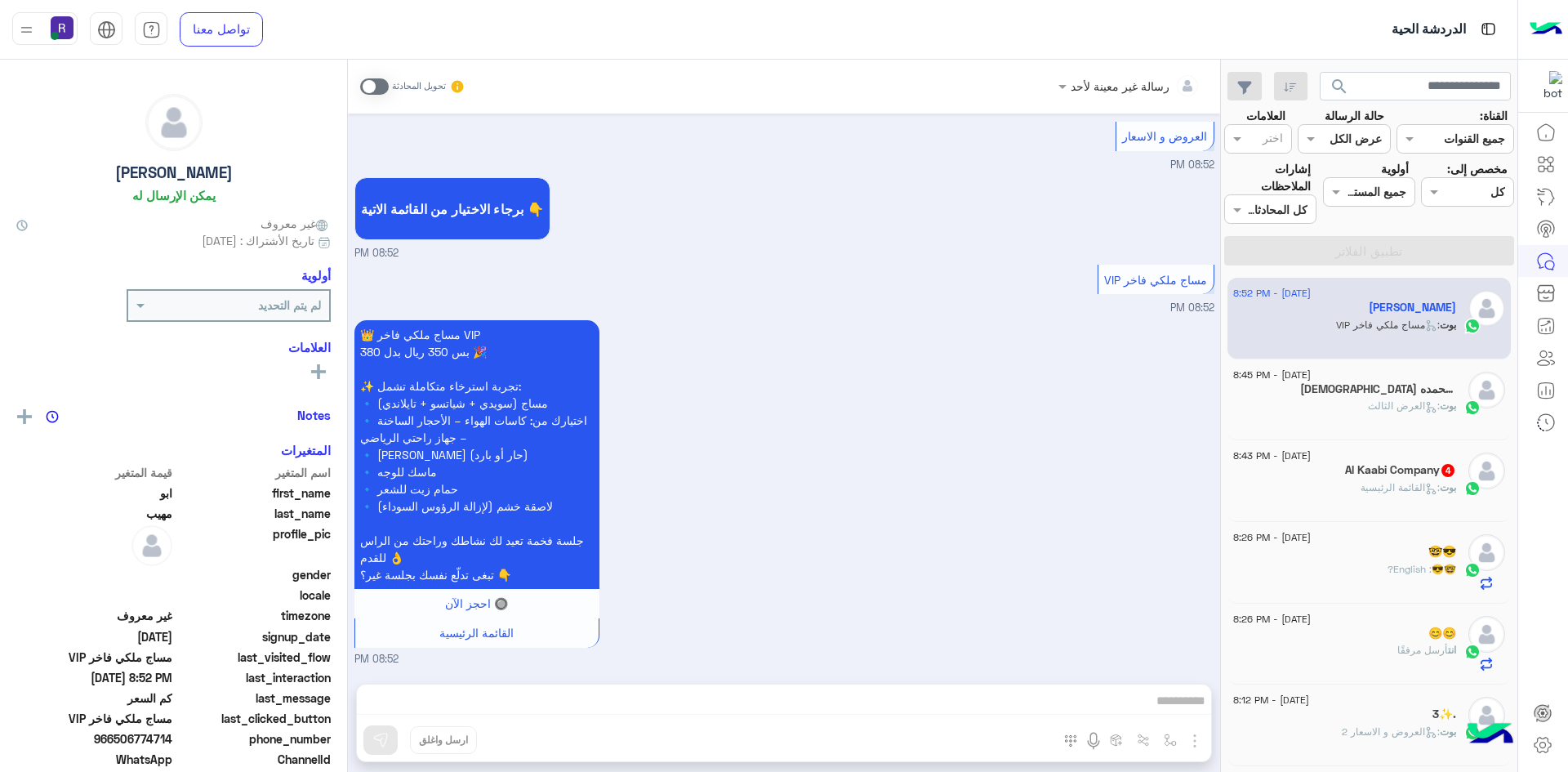
click at [1392, 495] on p "بوت : القائمة الرئيسية" at bounding box center [1408, 488] width 96 height 15
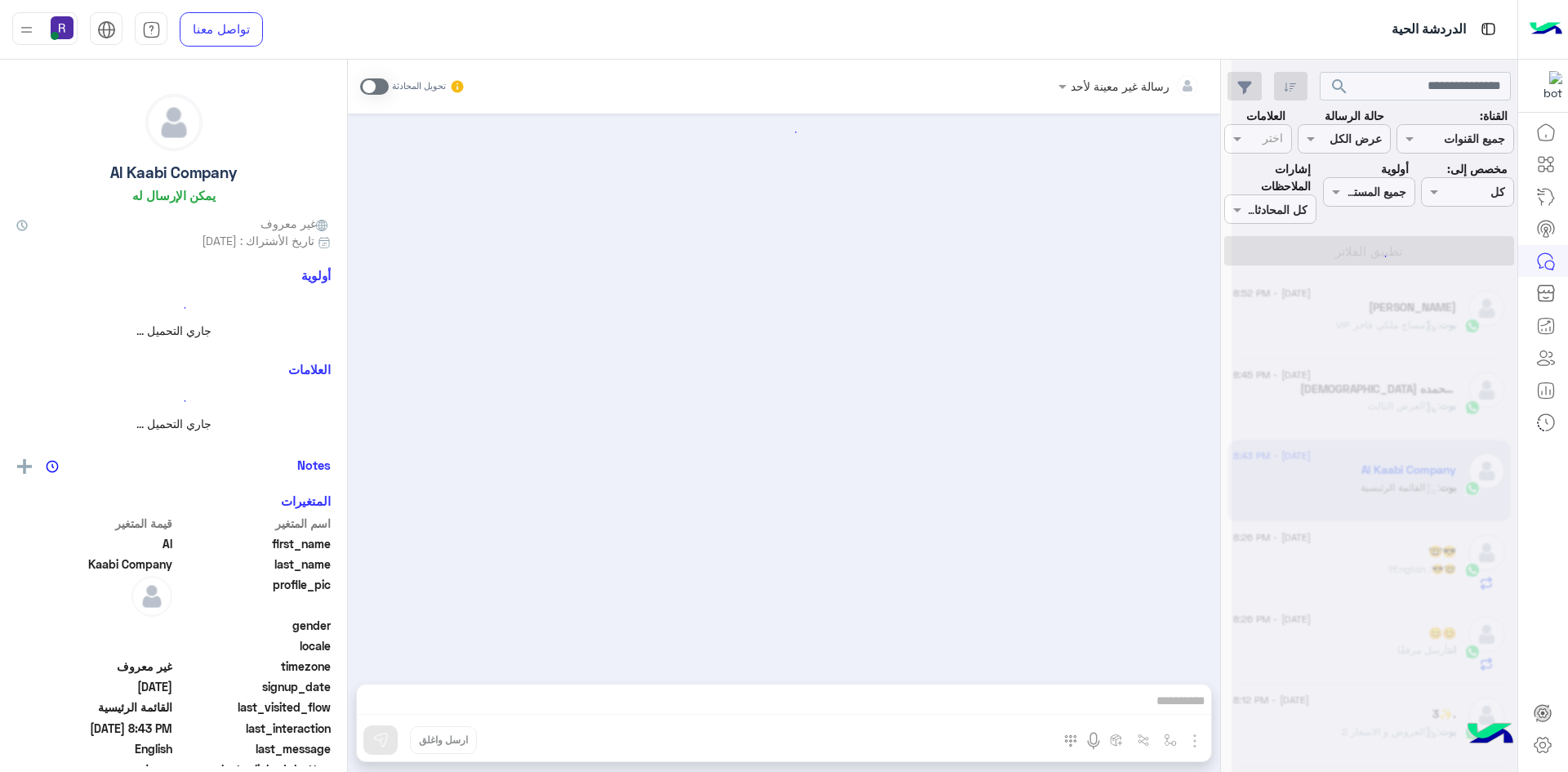
scroll to position [114, 0]
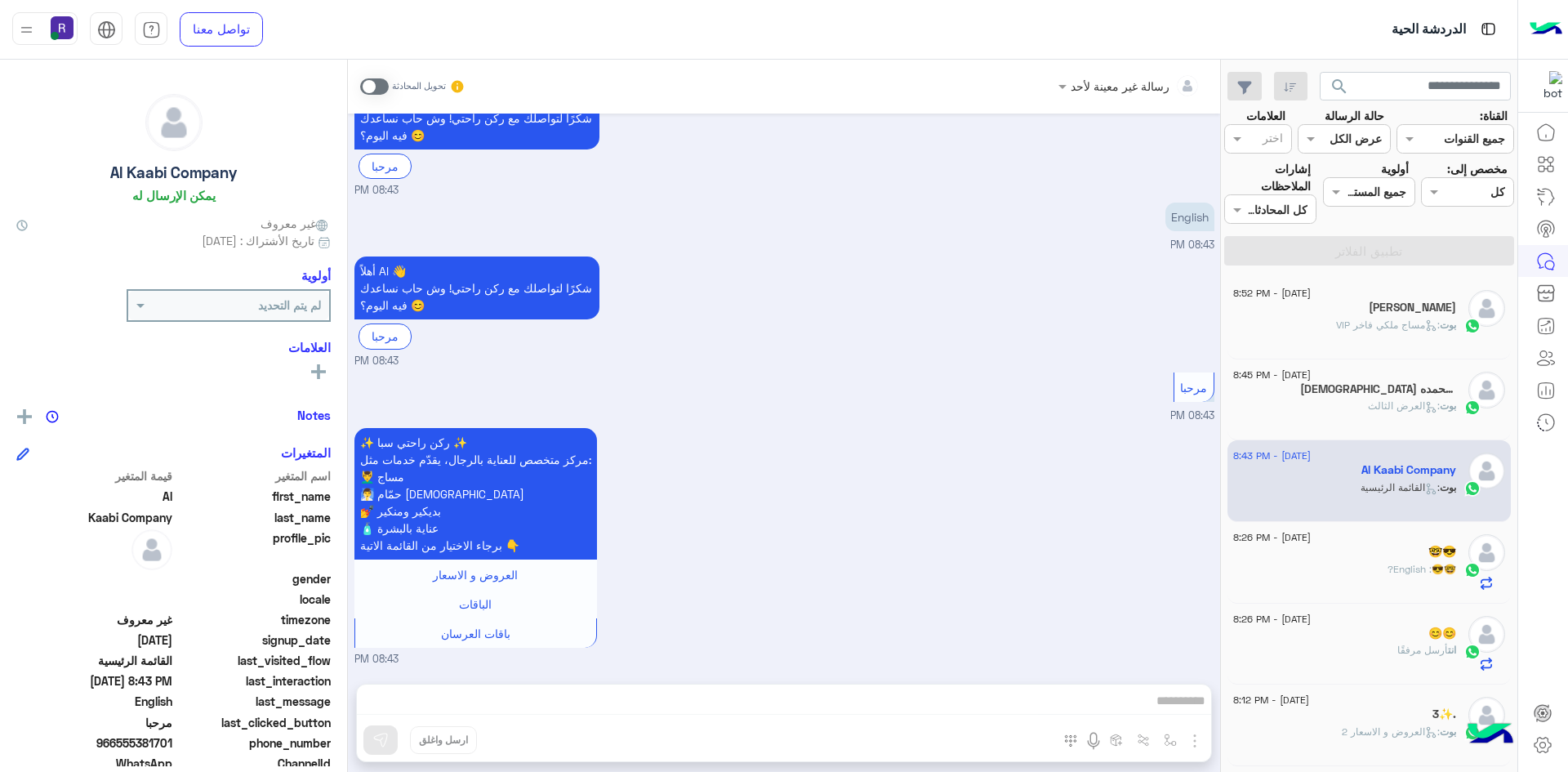
click at [381, 82] on span at bounding box center [374, 86] width 28 height 16
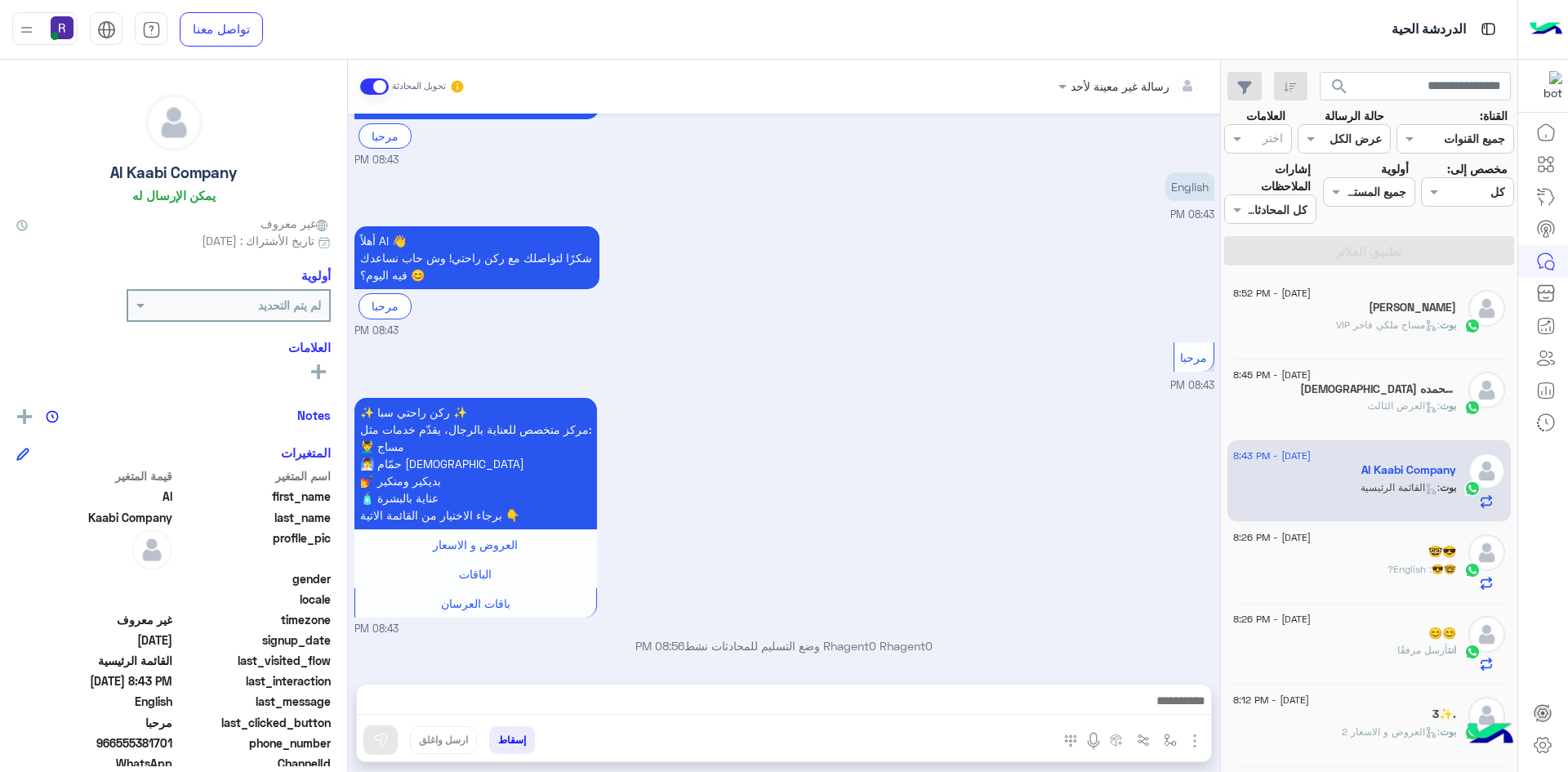
click at [1195, 736] on img "button" at bounding box center [1194, 740] width 20 height 20
click at [1171, 710] on span "الصور" at bounding box center [1163, 705] width 30 height 19
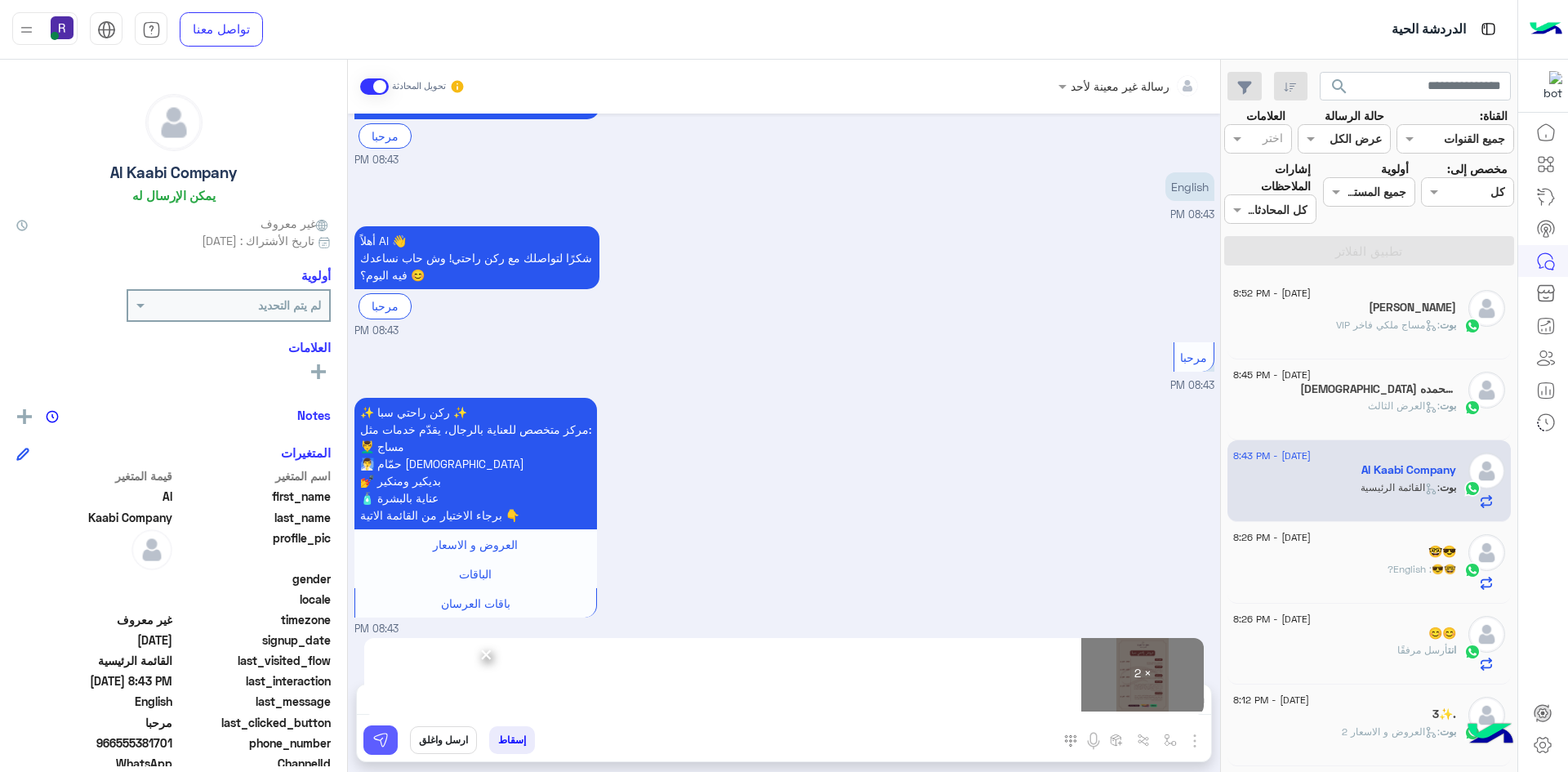
click at [369, 747] on button at bounding box center [381, 740] width 34 height 29
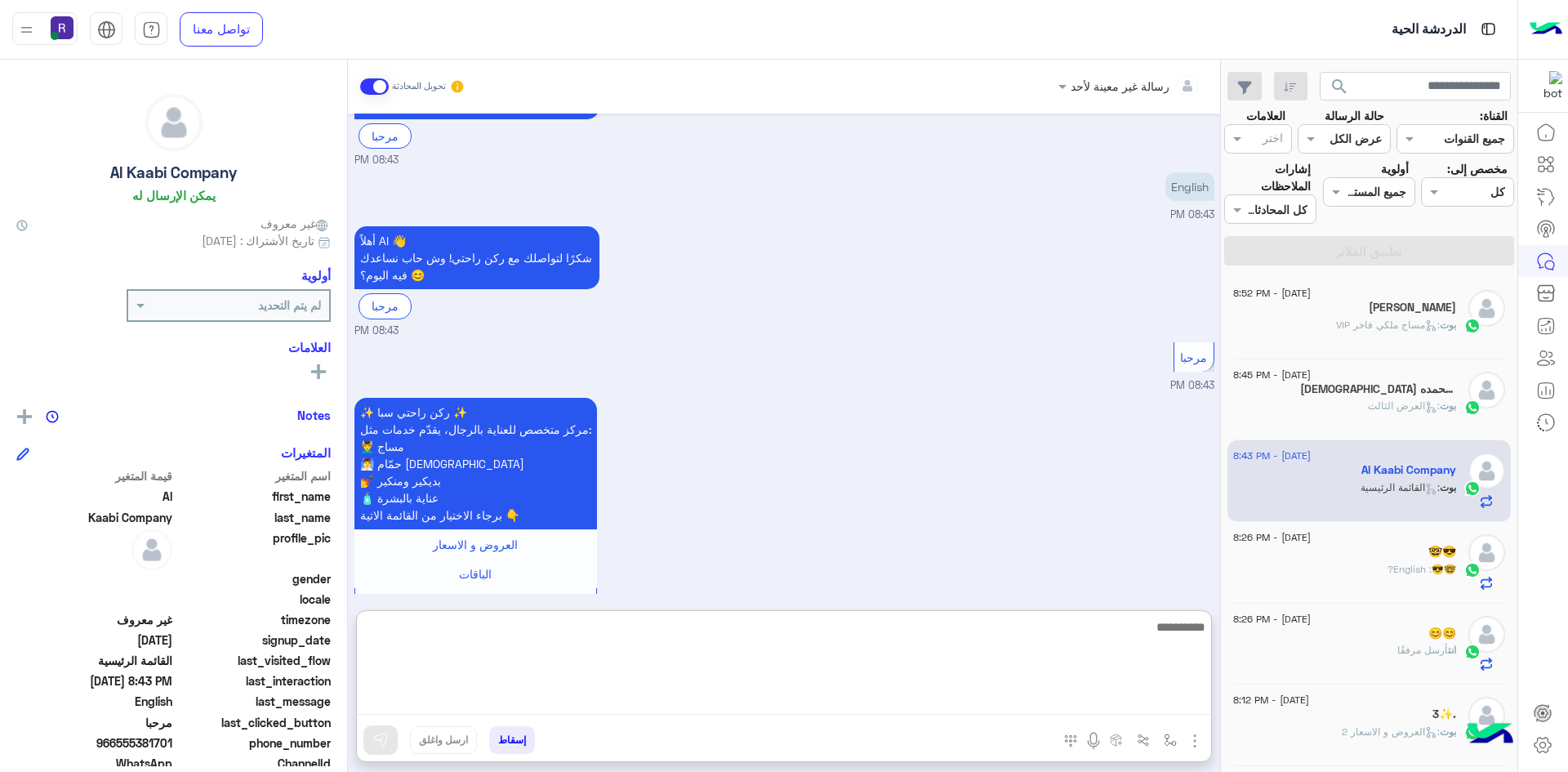
paste textarea "**********"
type textarea "**********"
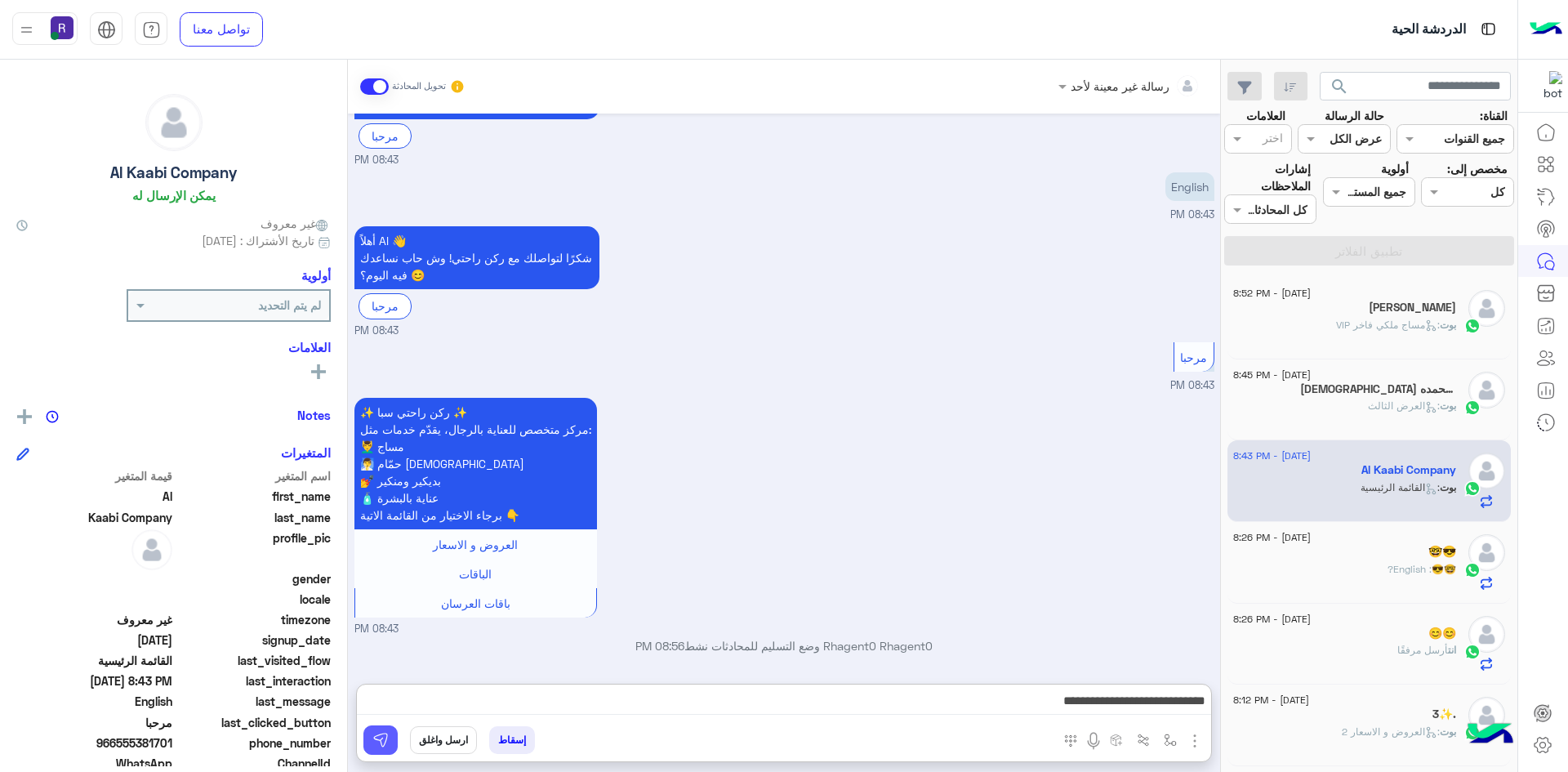
click at [388, 735] on button at bounding box center [381, 740] width 34 height 29
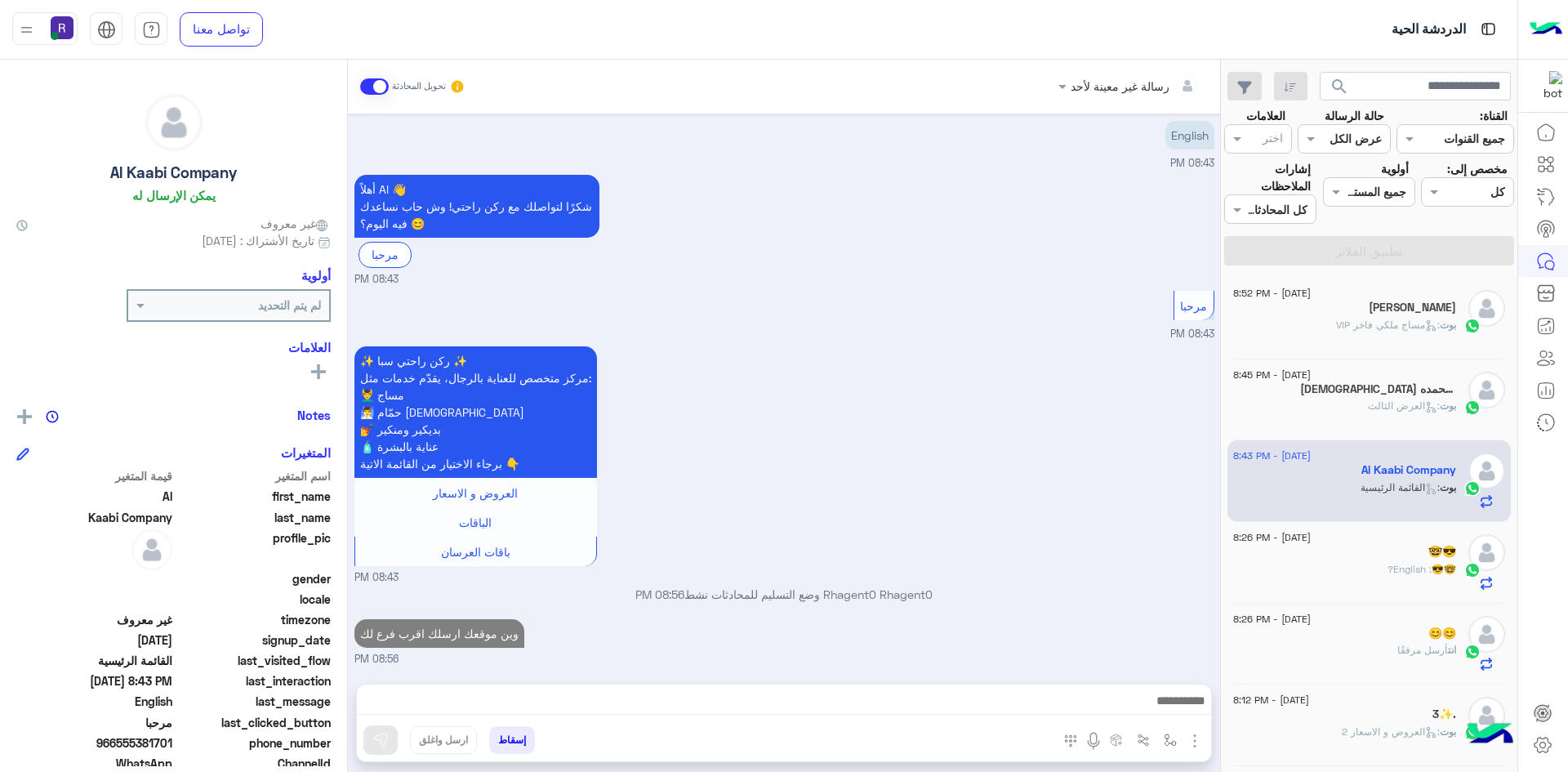
click at [1331, 384] on div "[DEMOGRAPHIC_DATA] وبحمده 5" at bounding box center [1344, 391] width 223 height 17
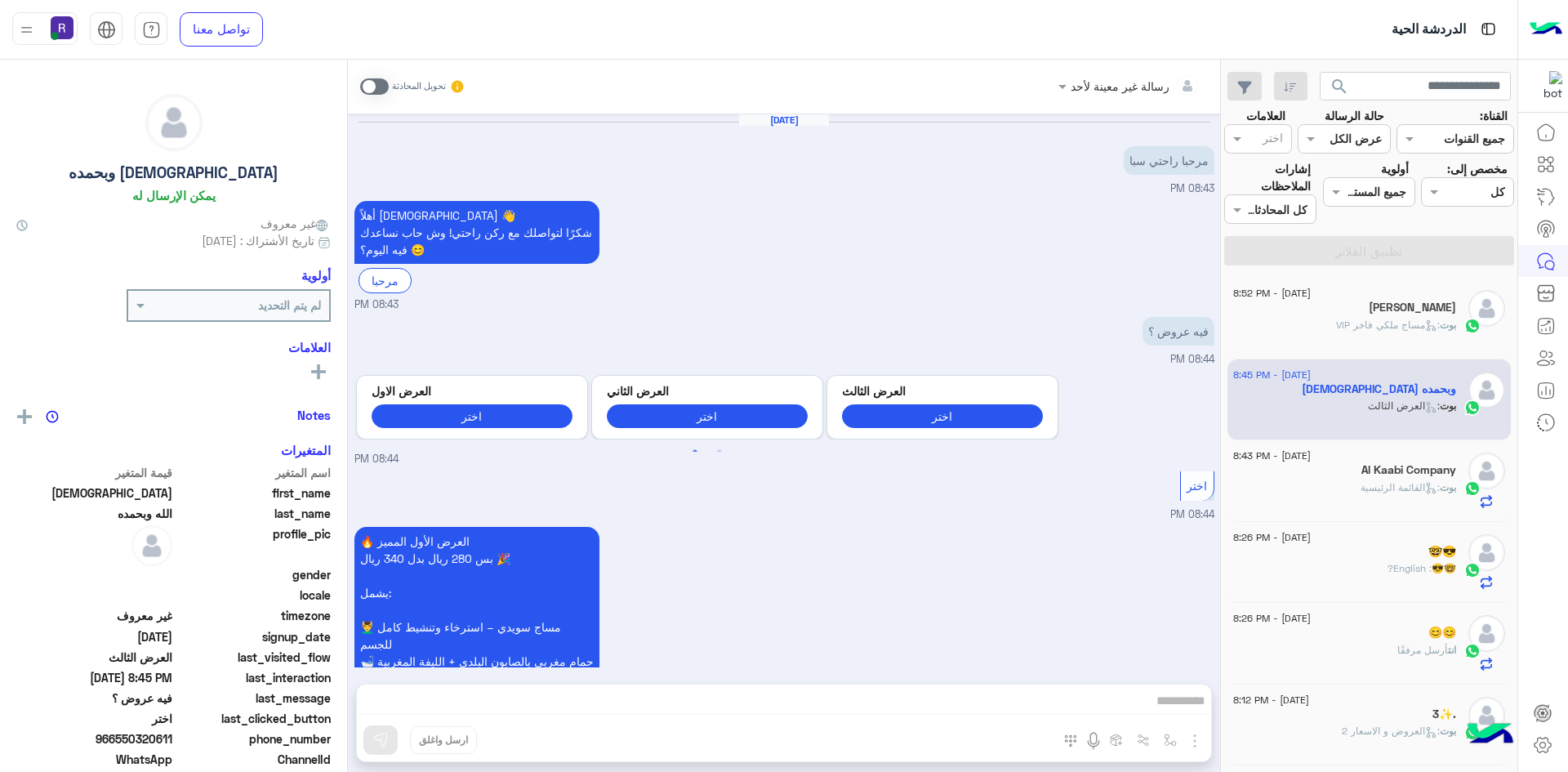
scroll to position [1123, 0]
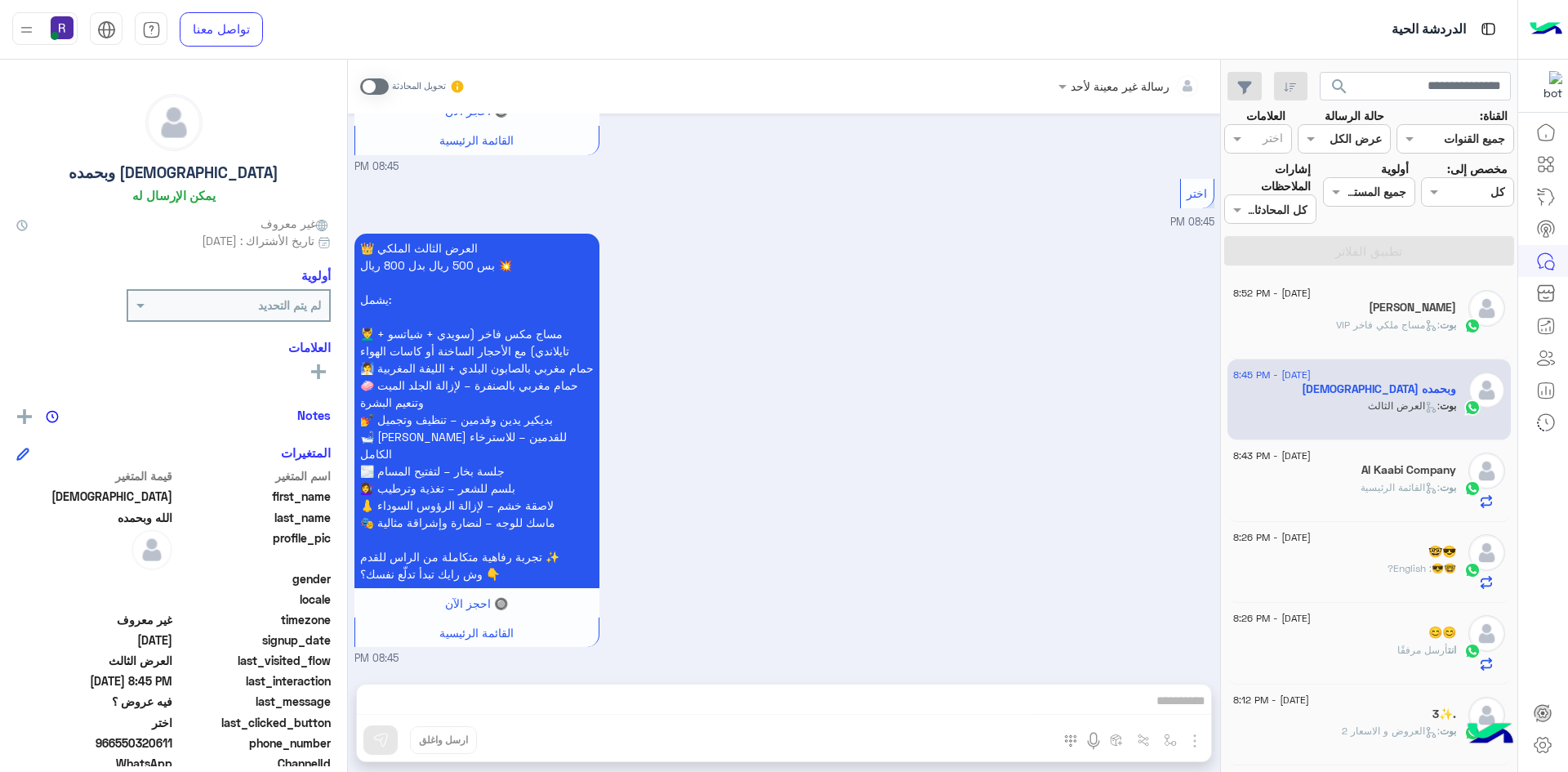
click at [382, 84] on span at bounding box center [374, 86] width 28 height 16
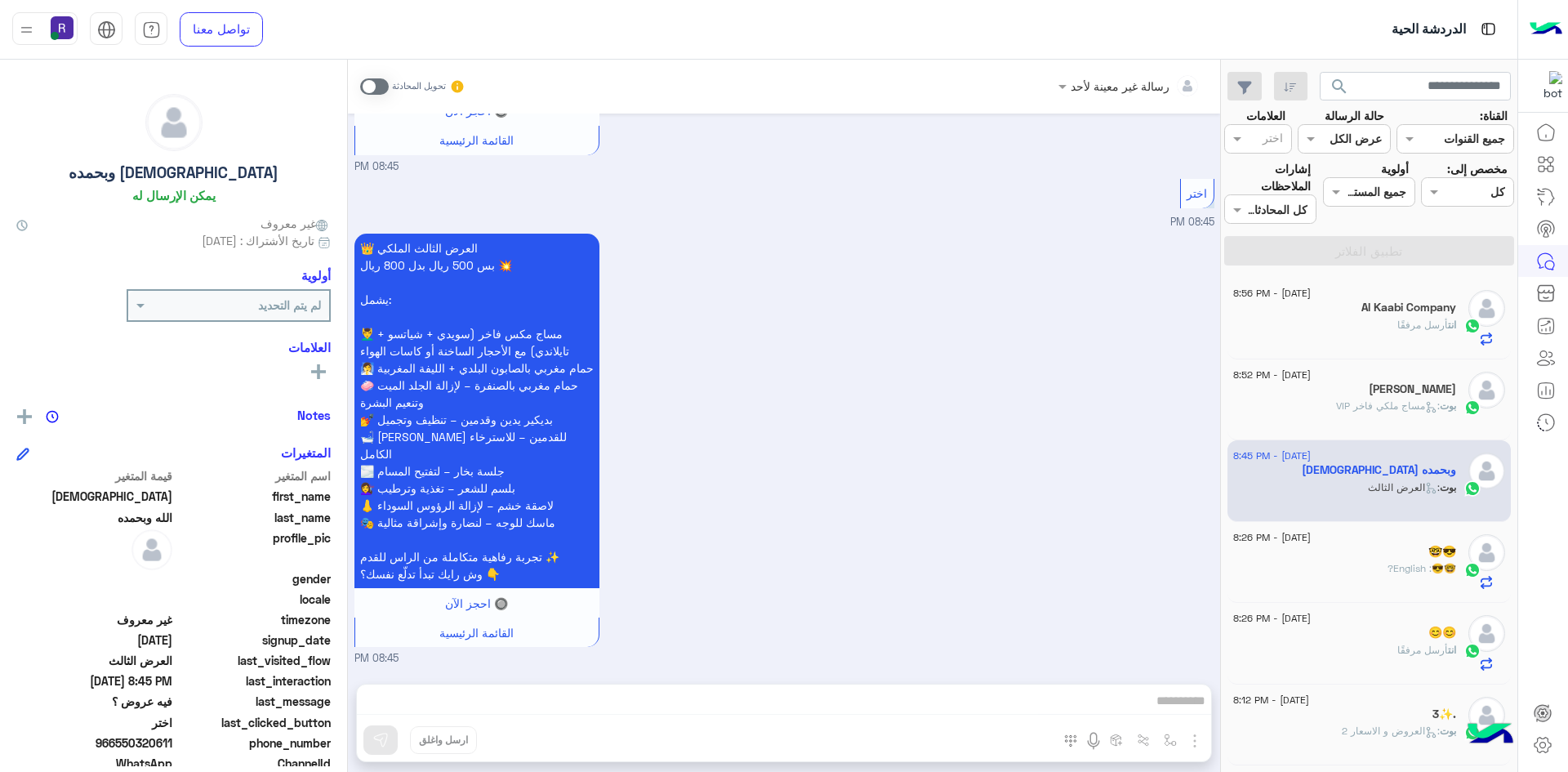
scroll to position [1152, 0]
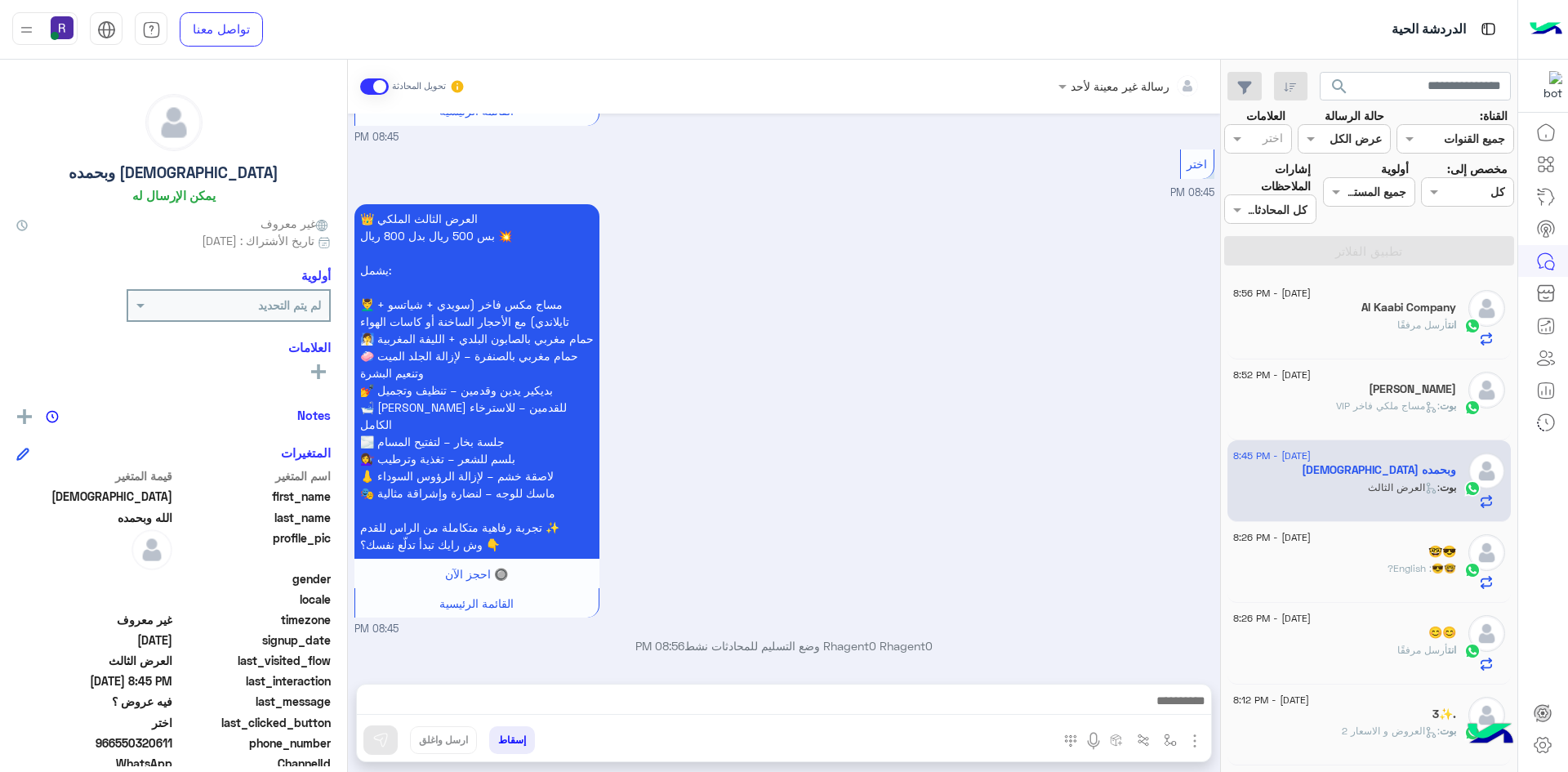
click at [1198, 748] on img "button" at bounding box center [1194, 740] width 20 height 20
click at [1165, 711] on span "الصور" at bounding box center [1163, 705] width 30 height 19
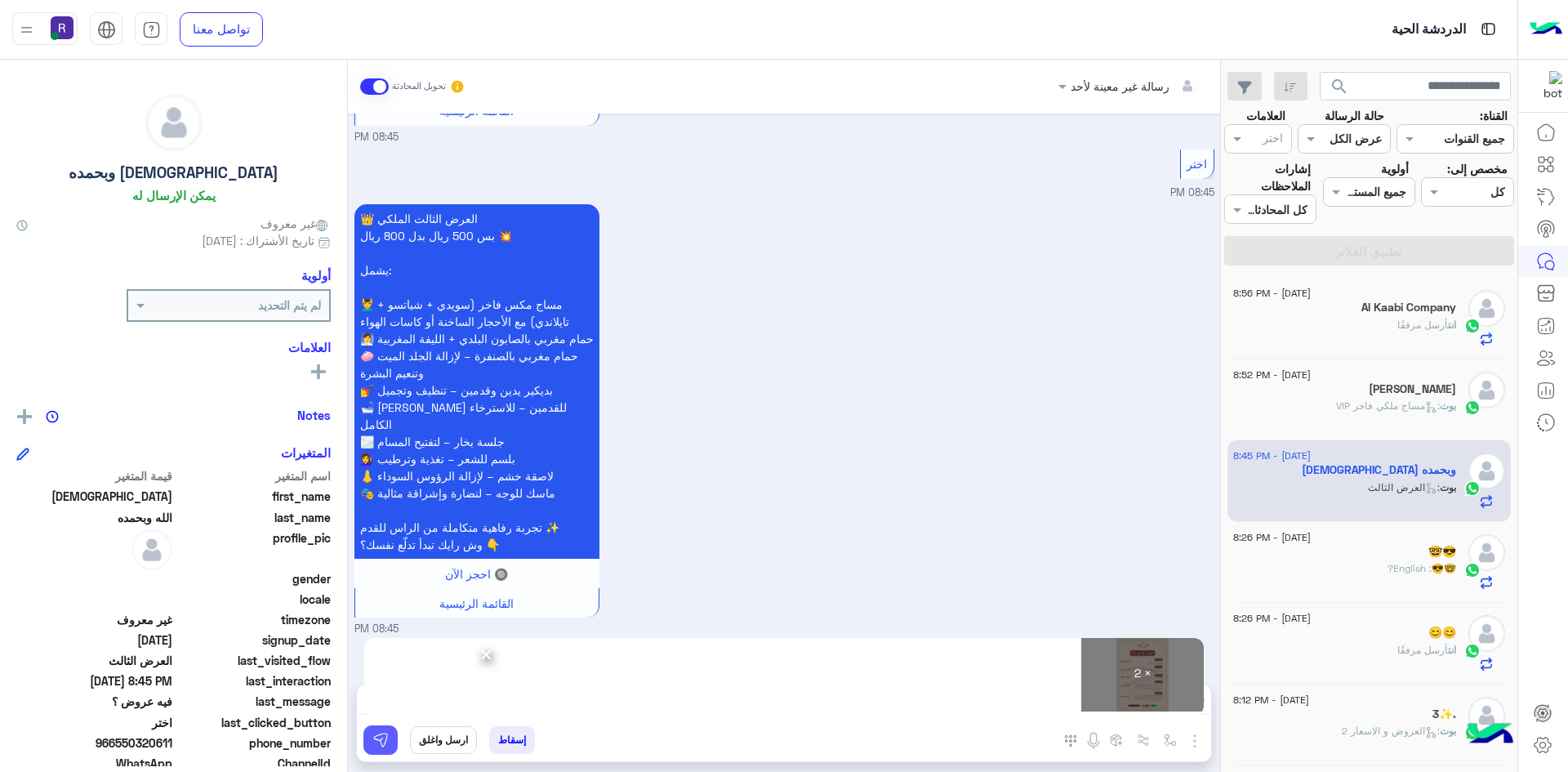
click at [373, 739] on img at bounding box center [380, 740] width 16 height 16
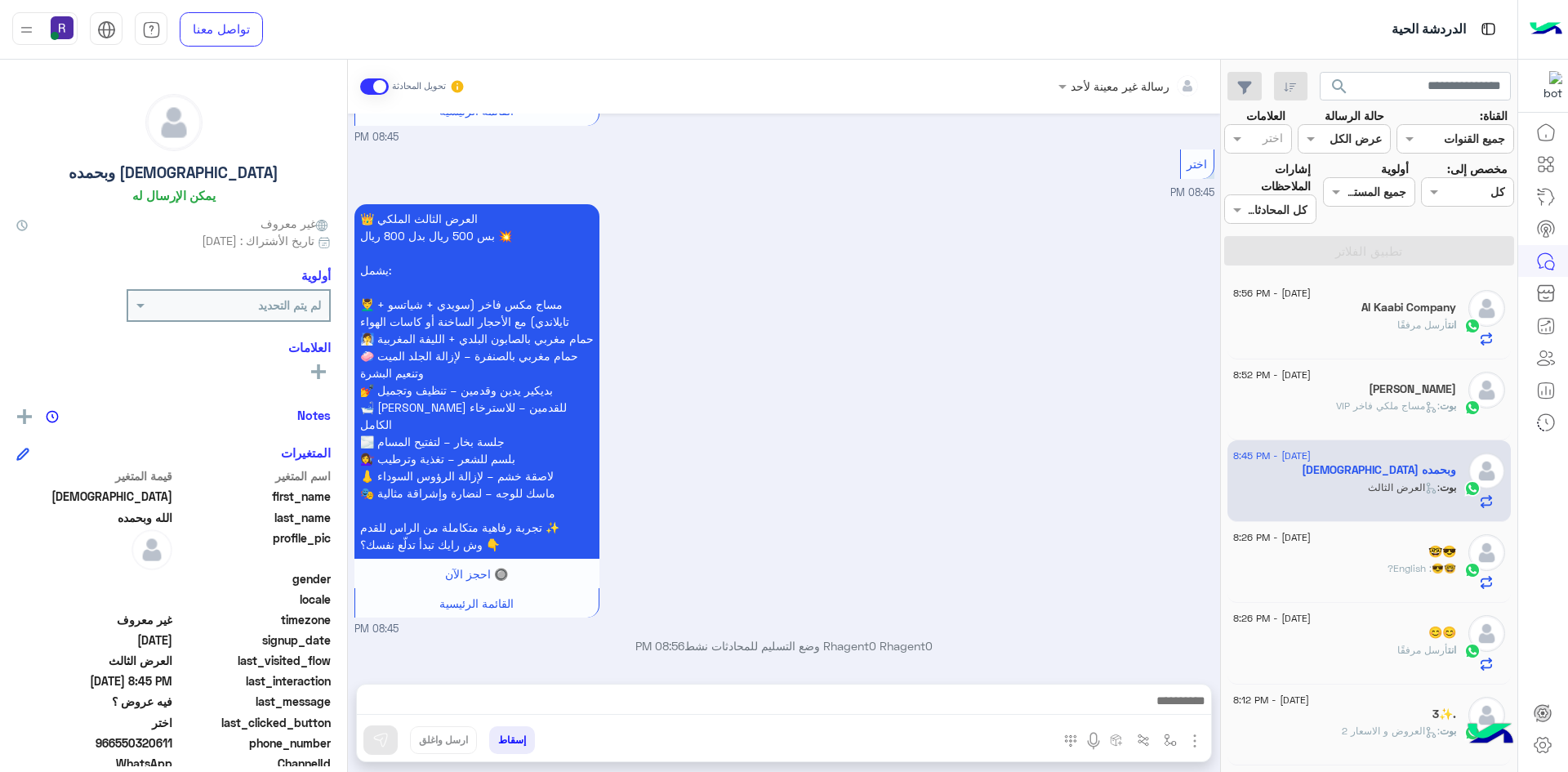
click at [1413, 559] on div "🤓😎" at bounding box center [1344, 553] width 223 height 17
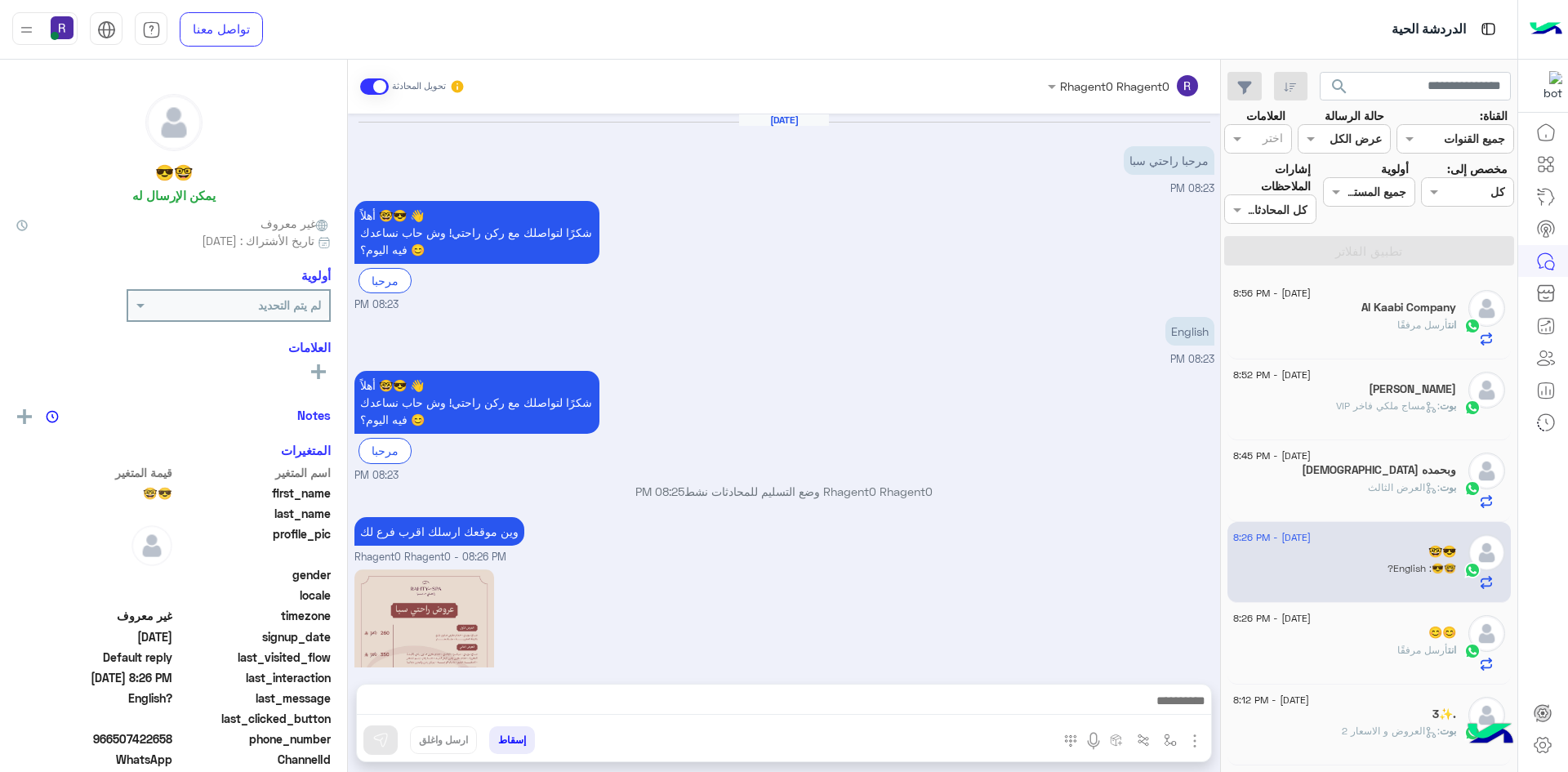
scroll to position [426, 0]
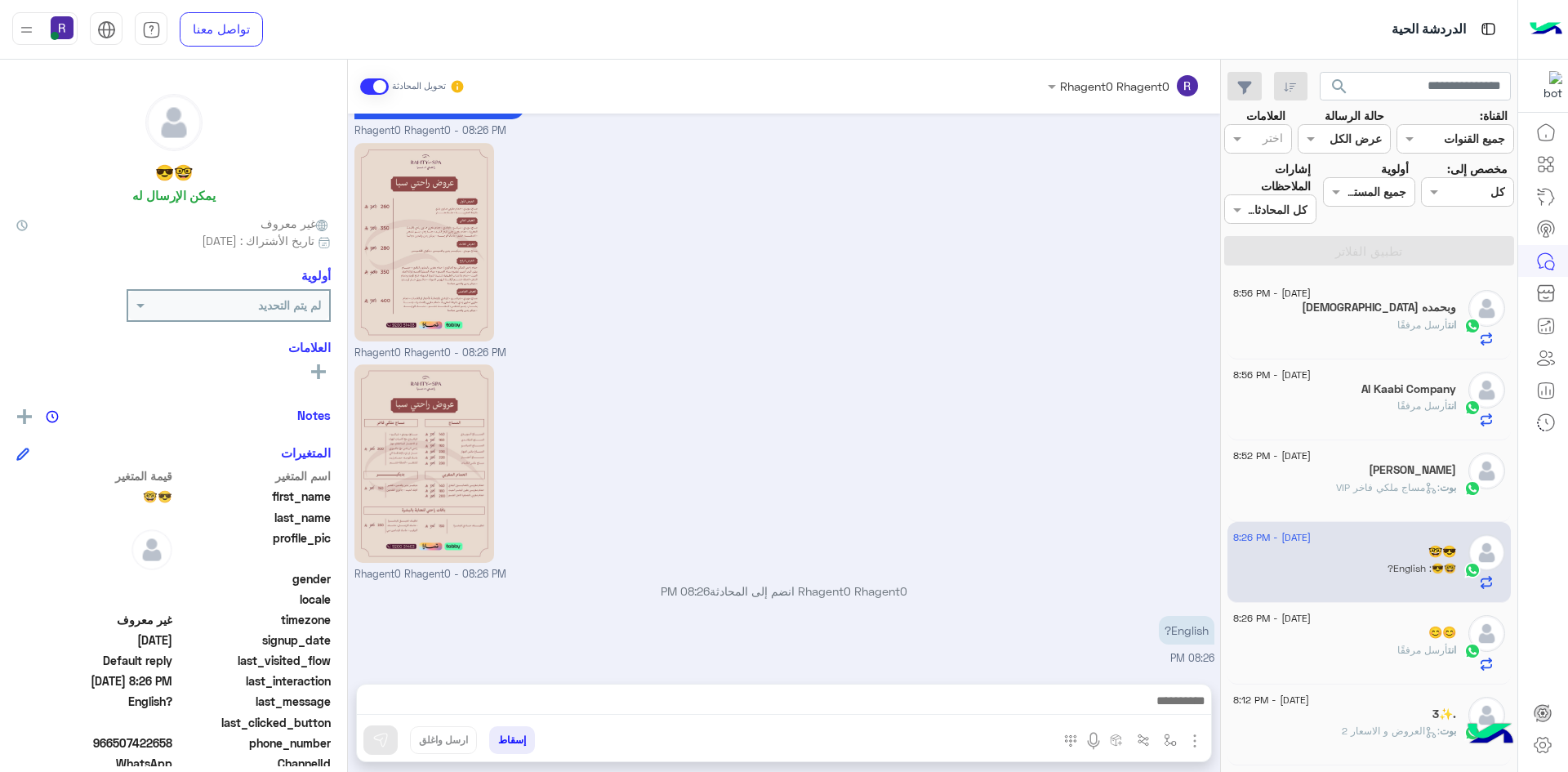
click at [1391, 417] on div "انت أرسل مرفقًا" at bounding box center [1344, 412] width 223 height 28
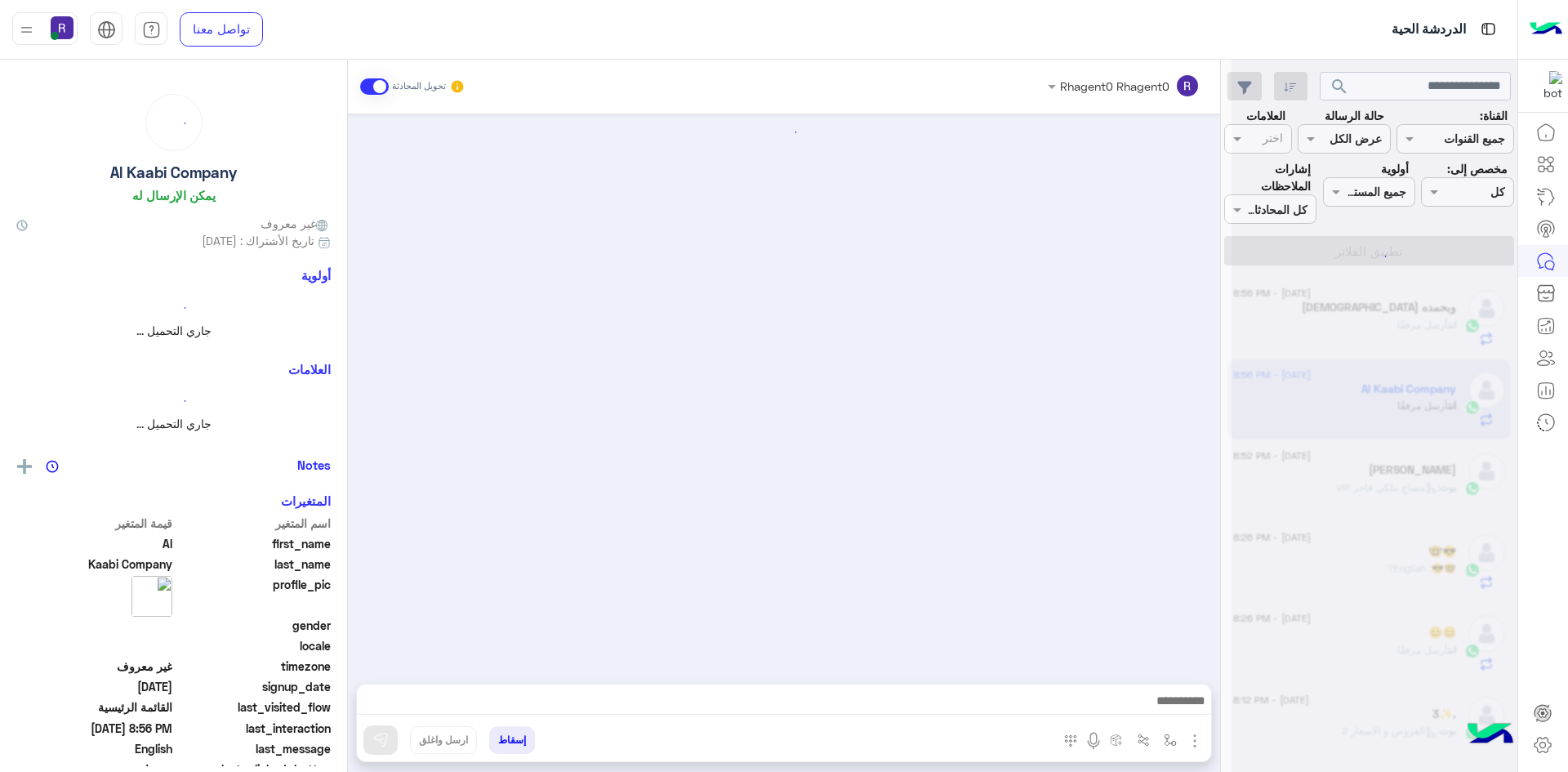
scroll to position [670, 0]
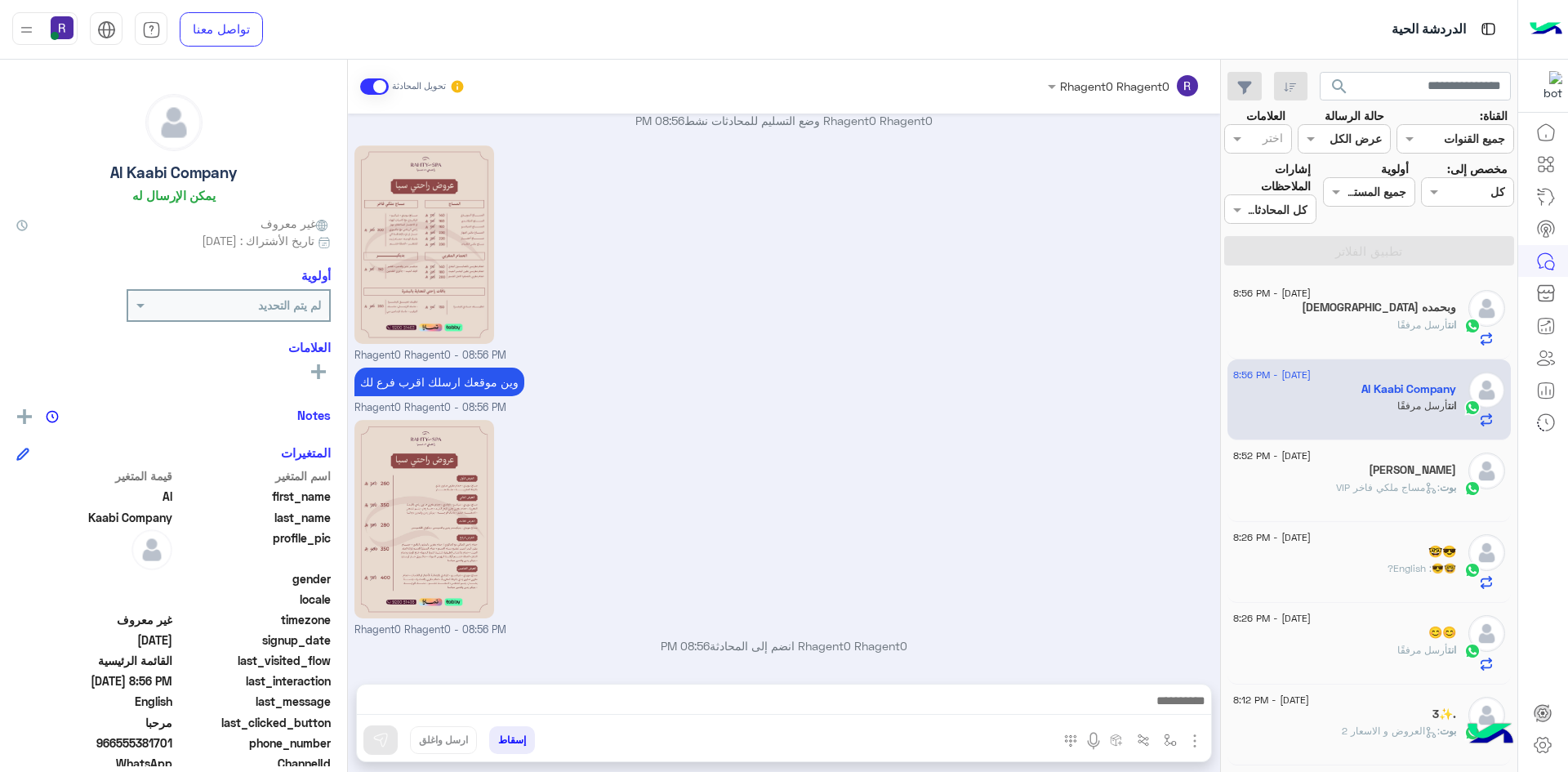
click at [743, 336] on div "Rhagent0 Rhagent0 - 08:56 PM" at bounding box center [784, 253] width 860 height 222
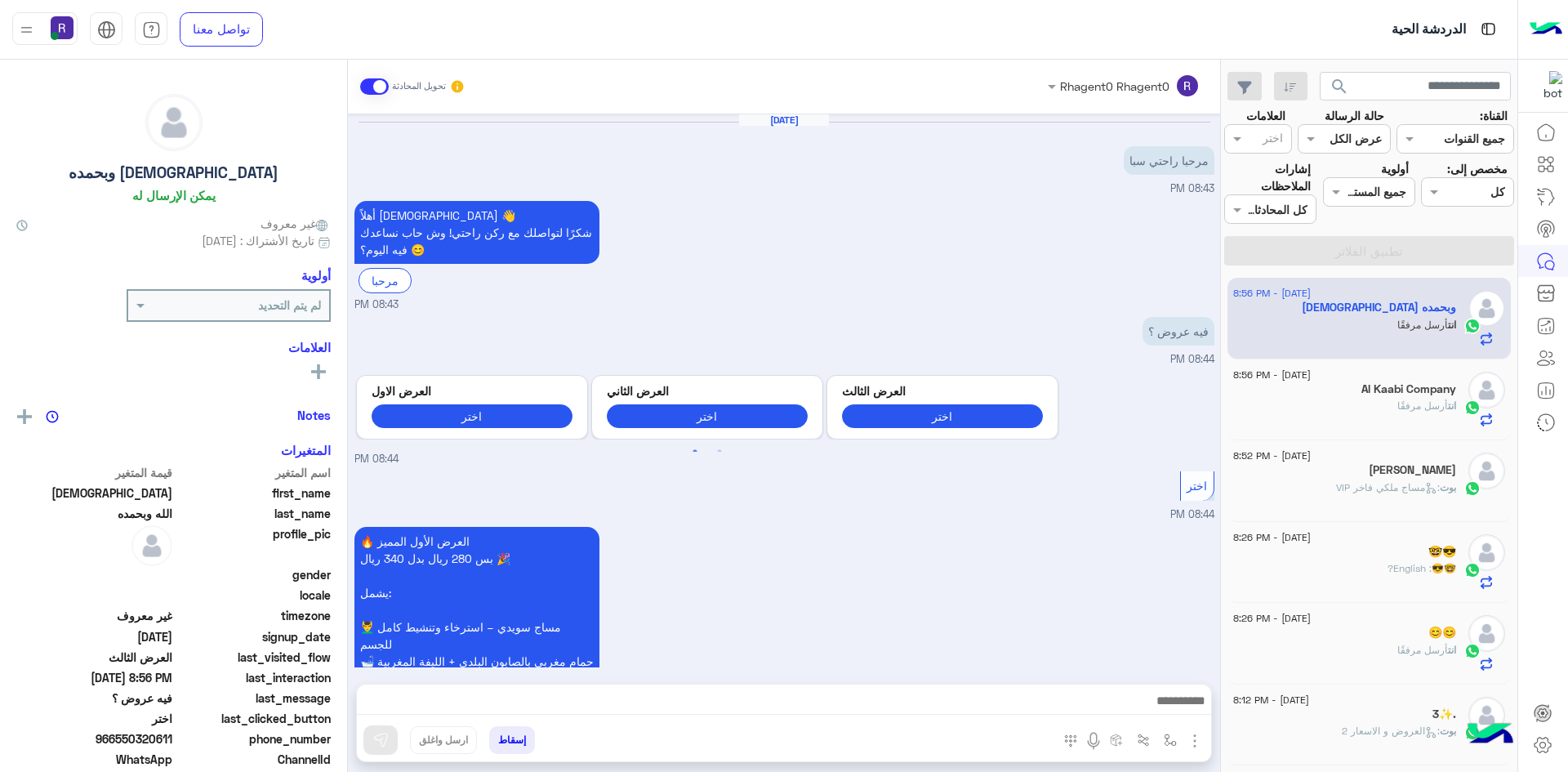
scroll to position [1626, 0]
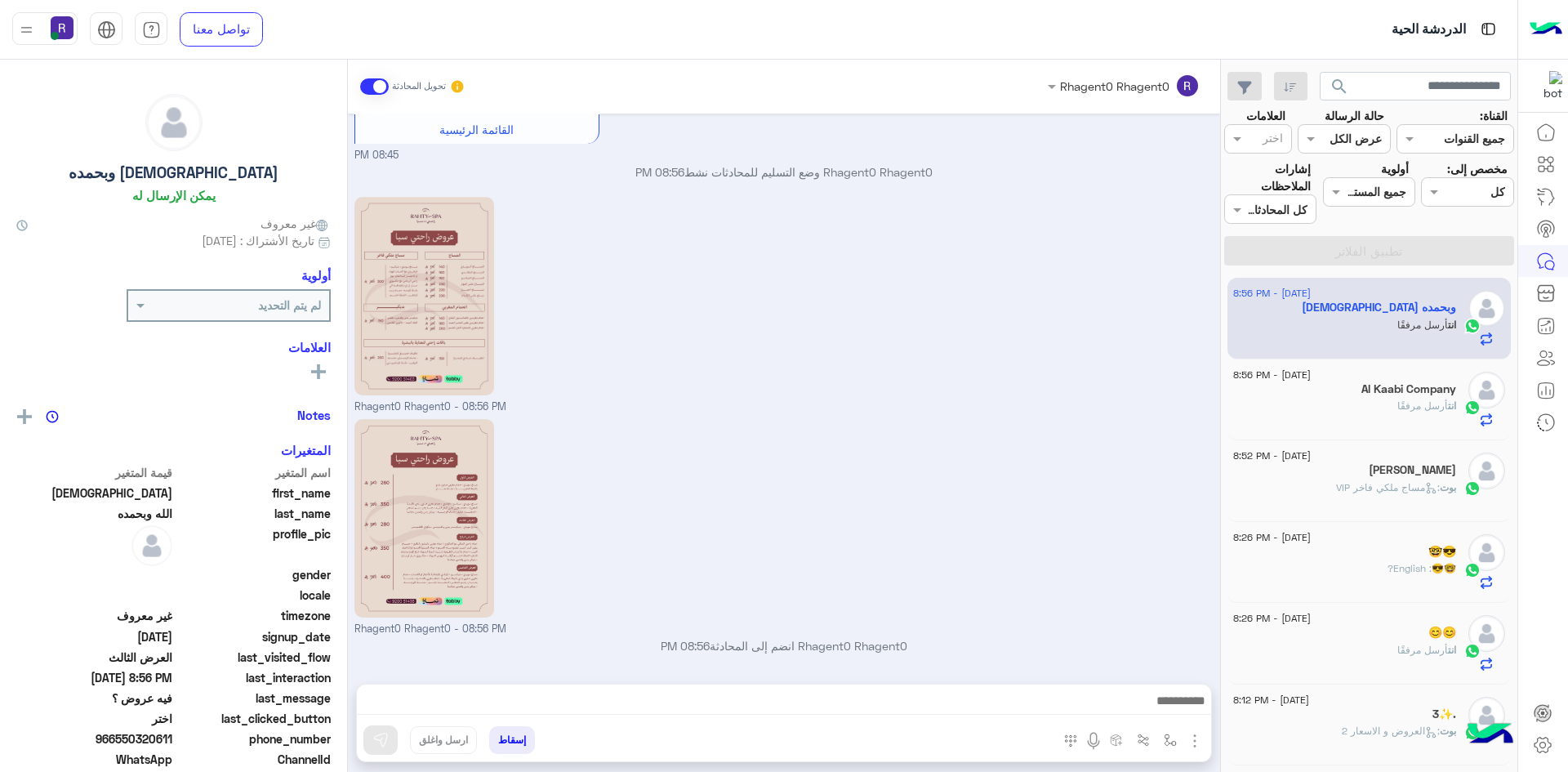
click at [1394, 415] on div "انت أرسل مرفقًا" at bounding box center [1344, 412] width 223 height 28
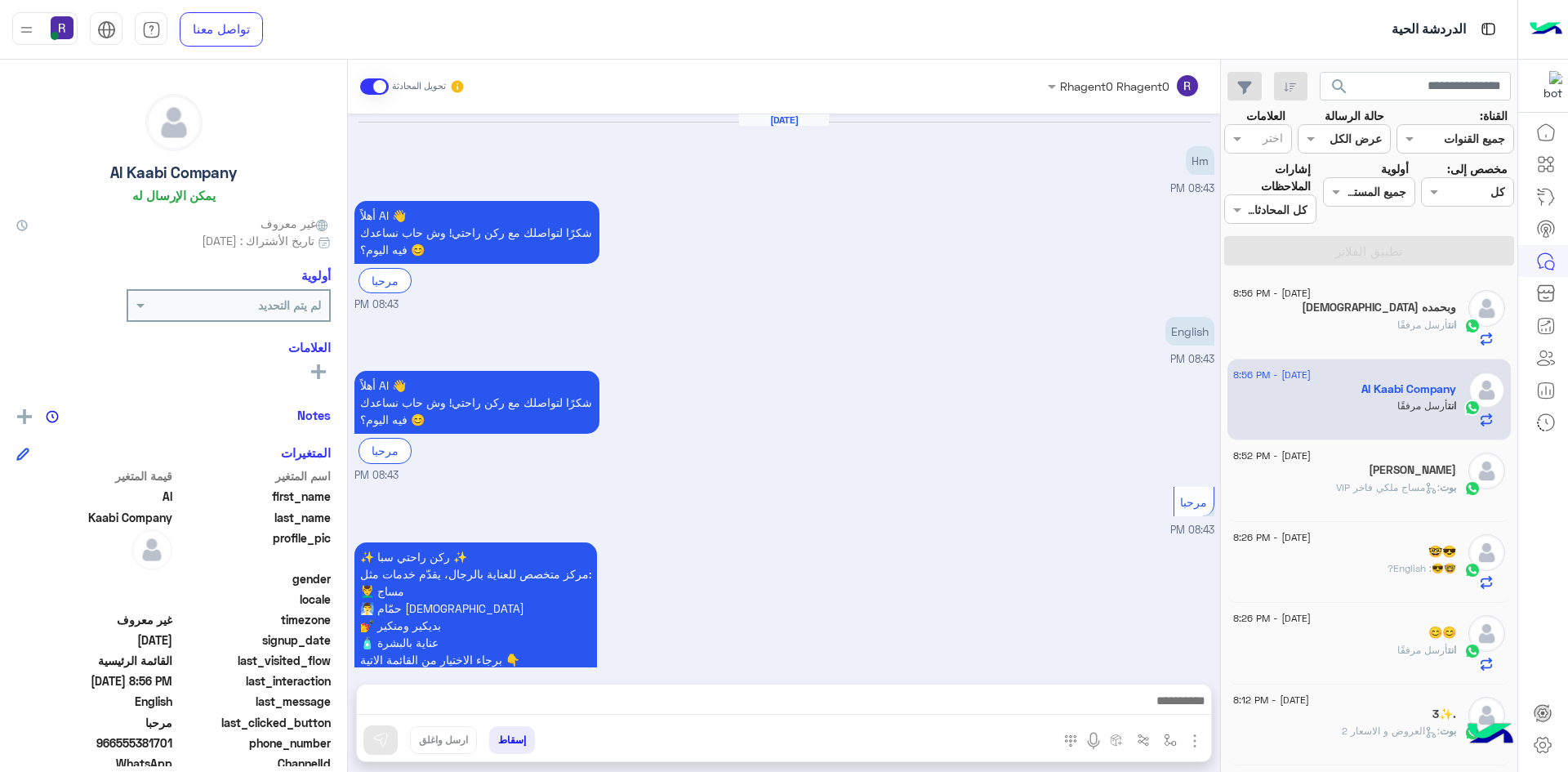
scroll to position [670, 0]
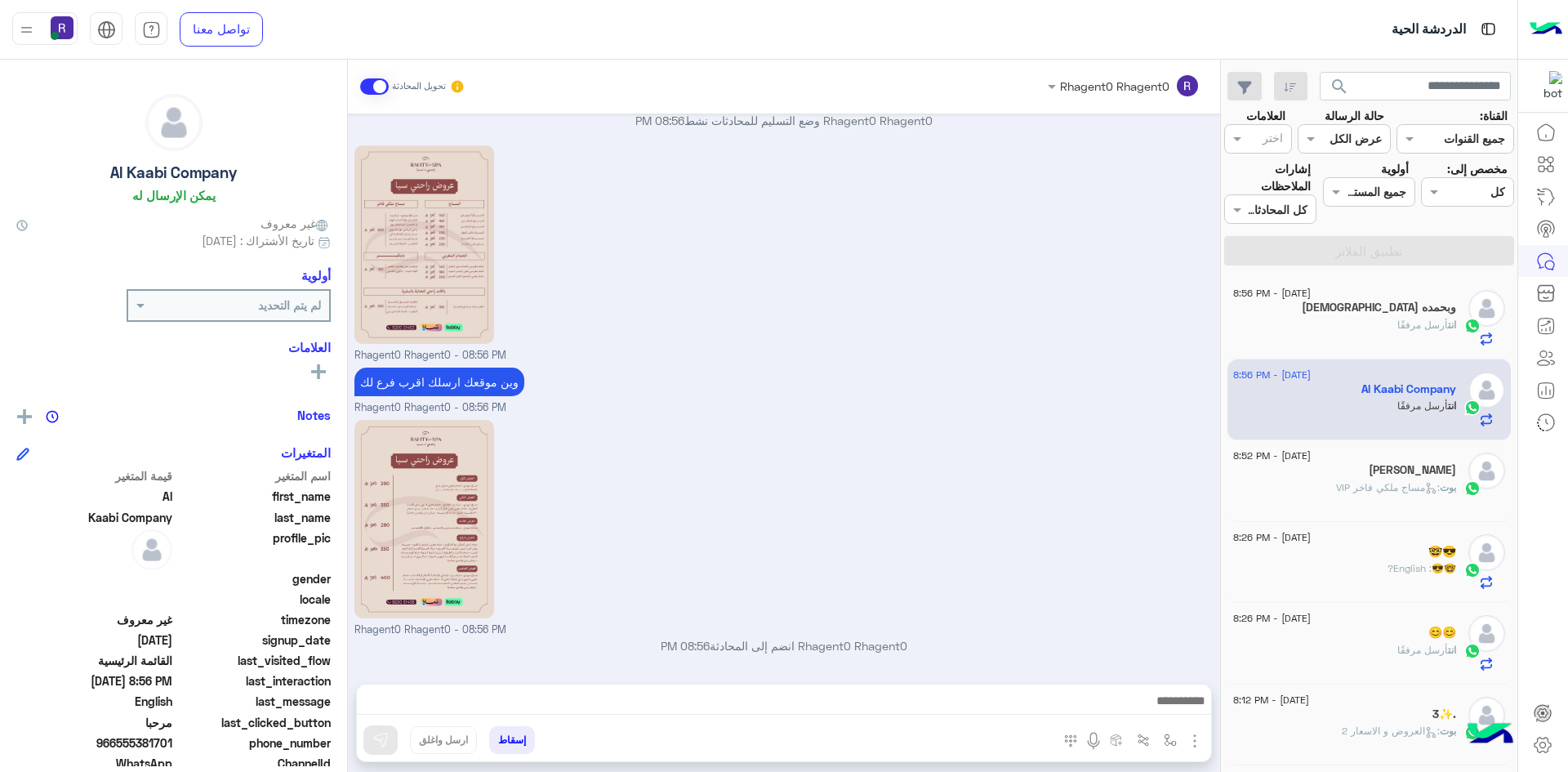
click at [1076, 482] on div "Rhagent0 Rhagent0 - 08:56 PM" at bounding box center [784, 527] width 860 height 222
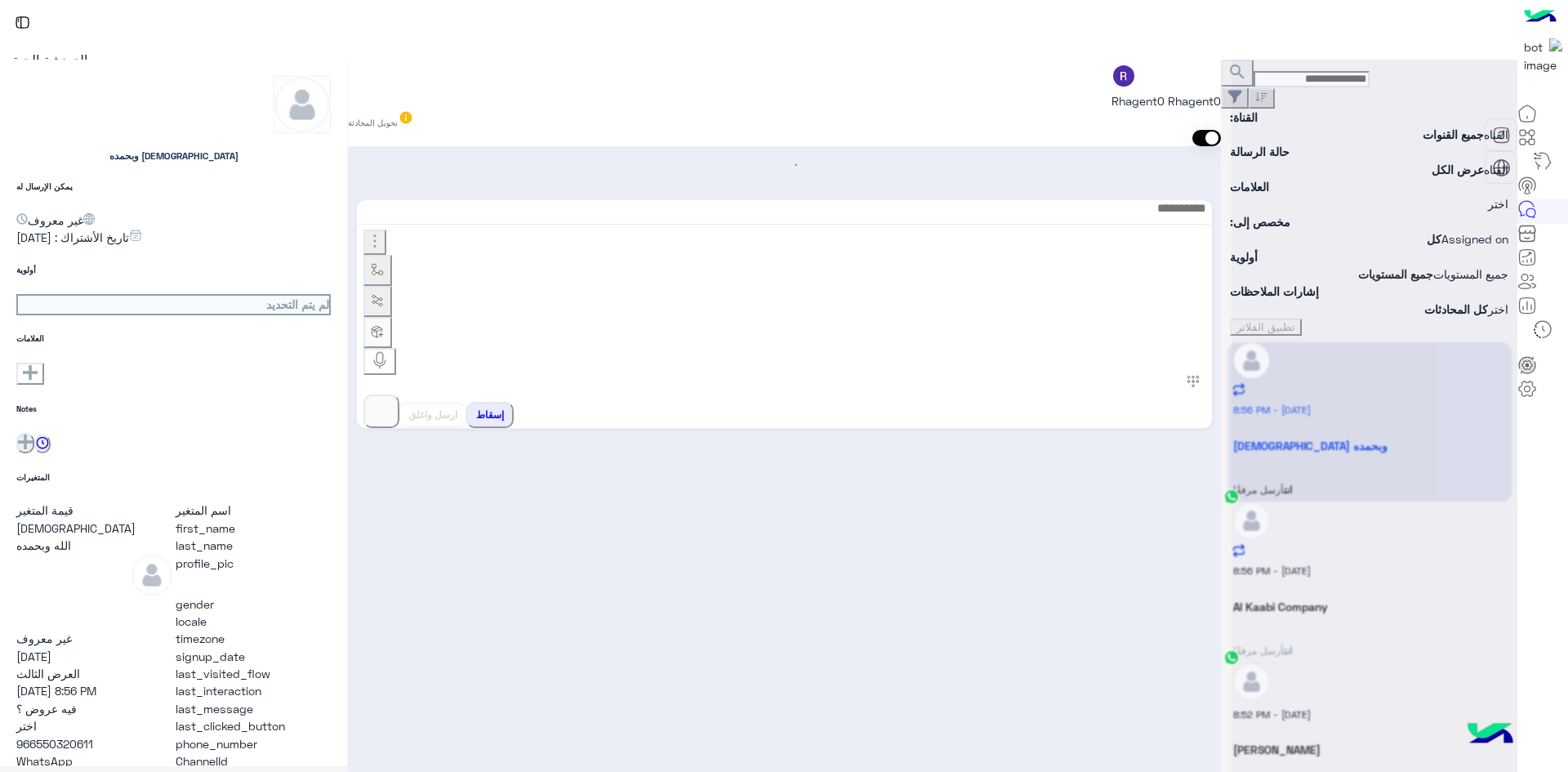
scroll to position [1626, 0]
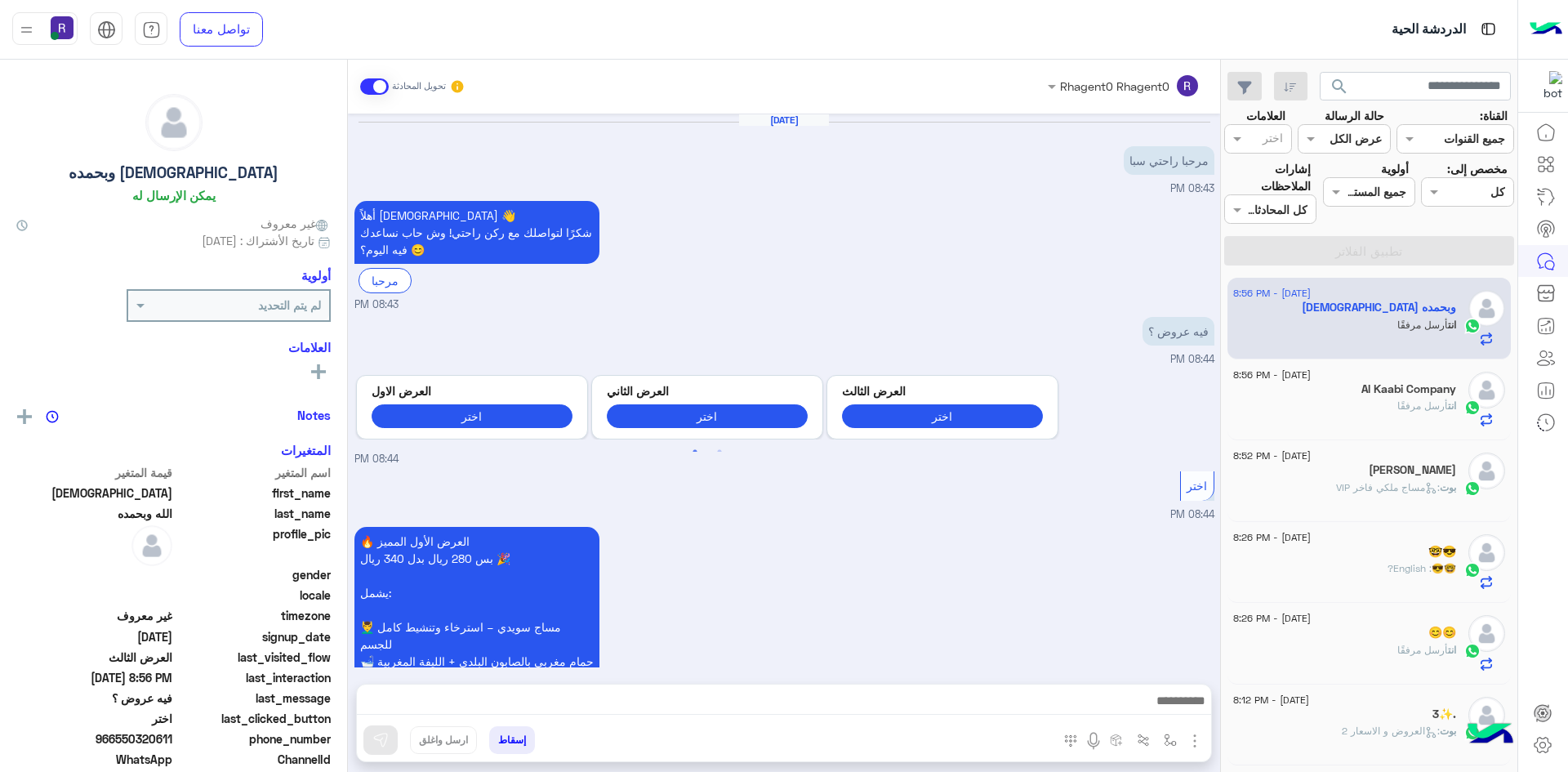
scroll to position [1626, 0]
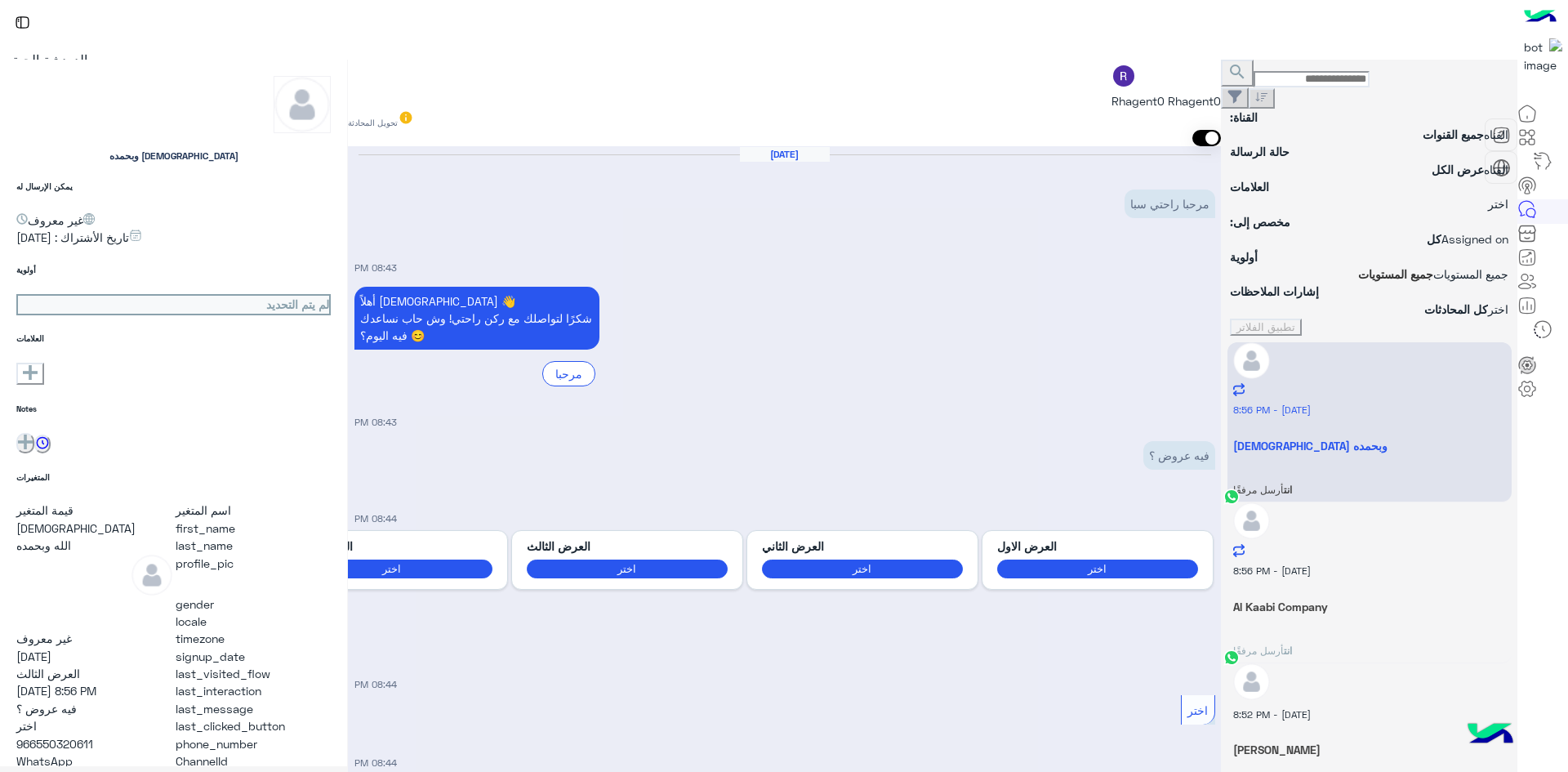
scroll to position [1626, 0]
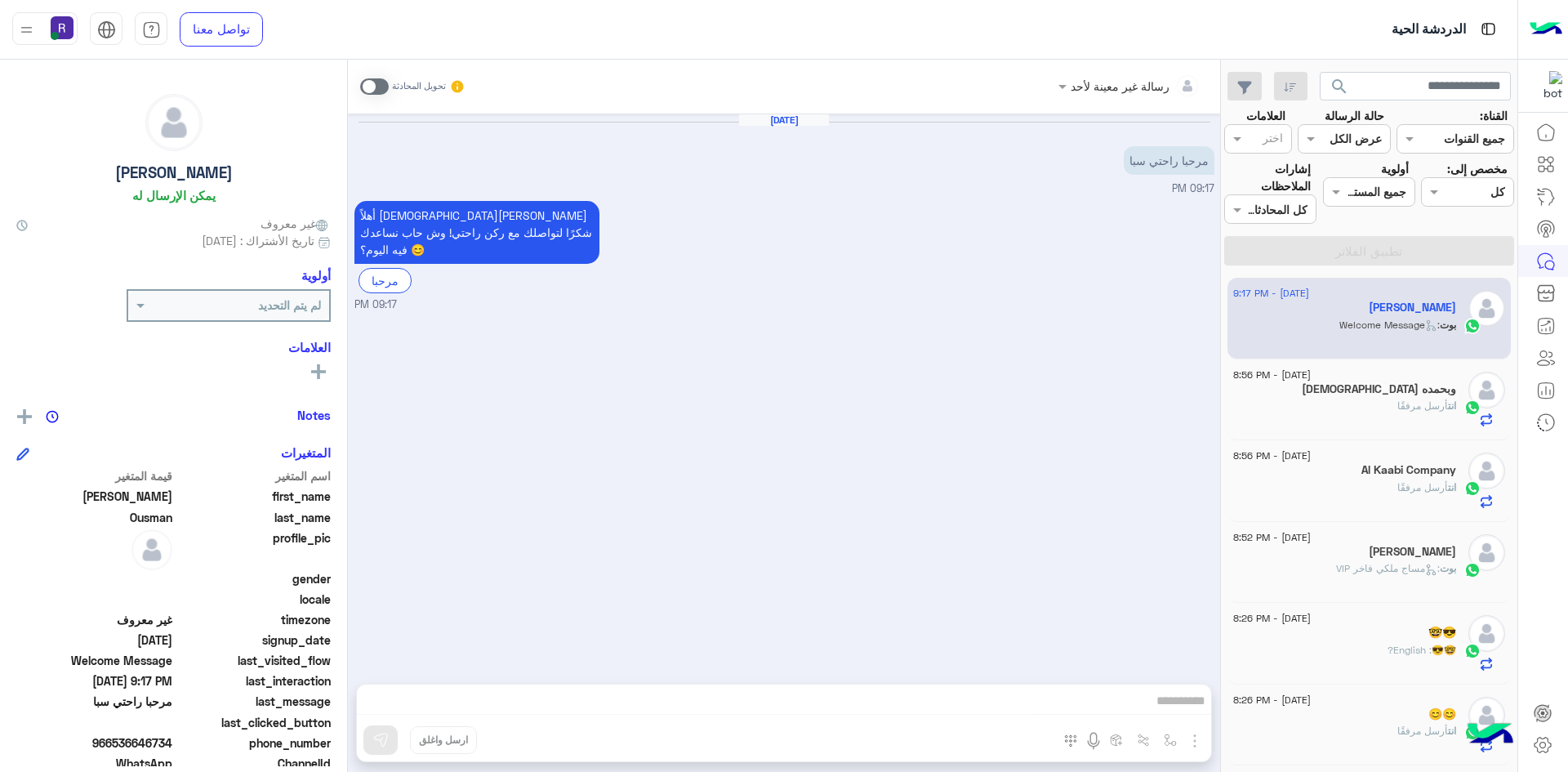
drag, startPoint x: 1035, startPoint y: 377, endPoint x: 1349, endPoint y: 264, distance: 333.7
click at [1035, 377] on div "Aug 15, 2025 مرحبا راحتي سبا 09:17 PM أهلاً Mohammed 👋 شكرًا لتواصلك مع ركن راح…" at bounding box center [784, 390] width 872 height 554
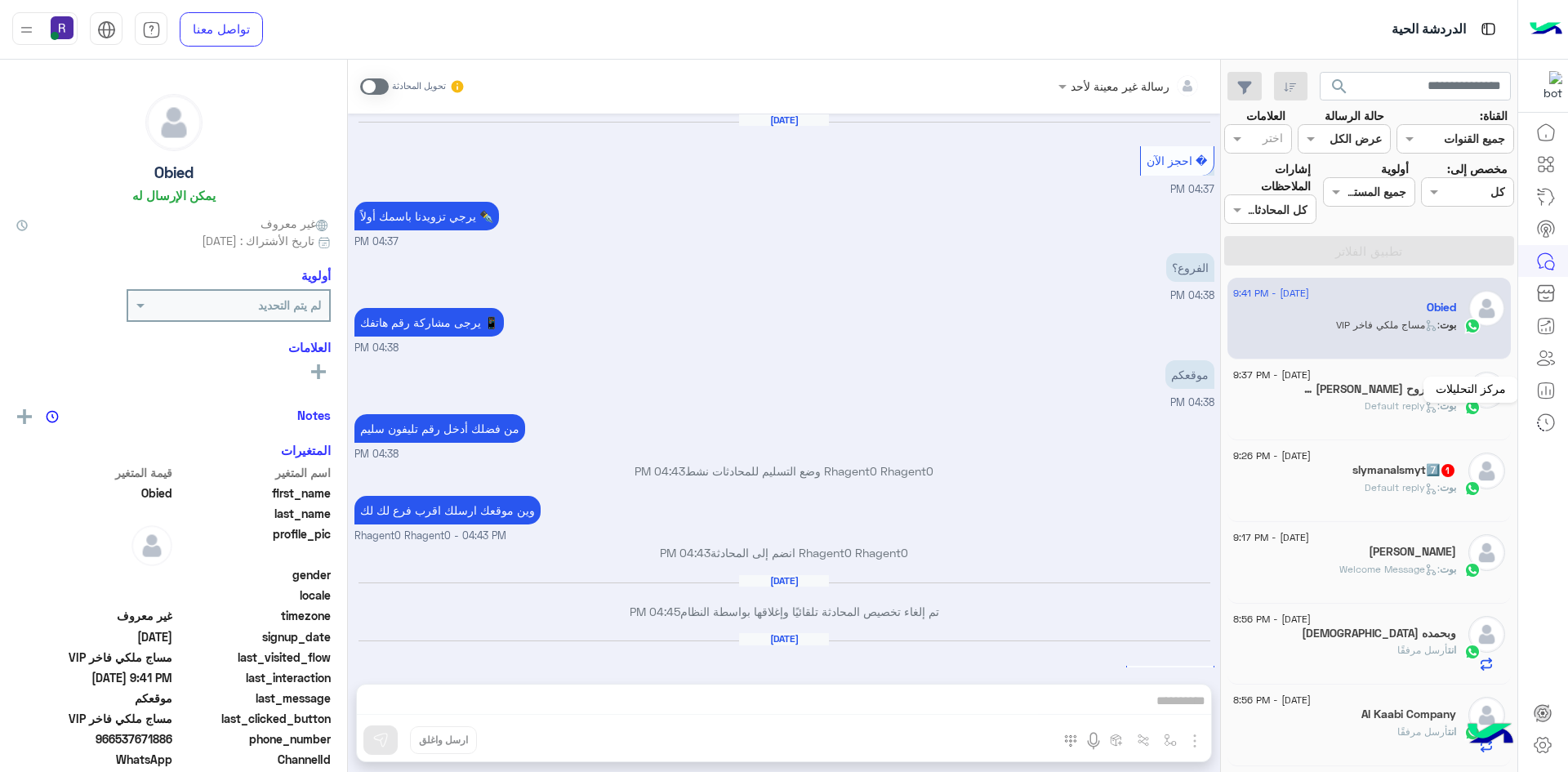
scroll to position [1581, 0]
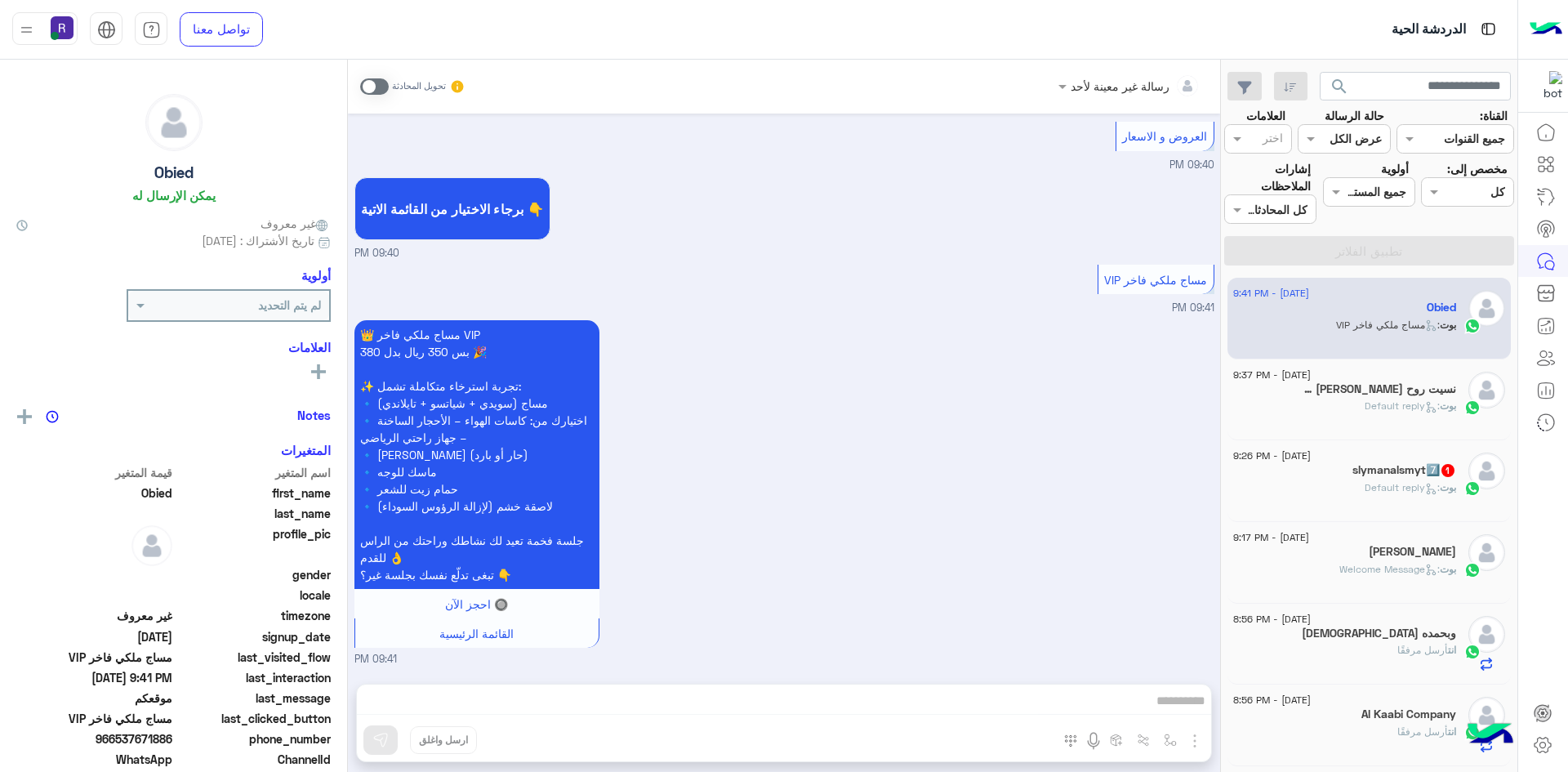
click at [1405, 476] on h5 "slymanalsmyt7️⃣ 1" at bounding box center [1404, 470] width 104 height 14
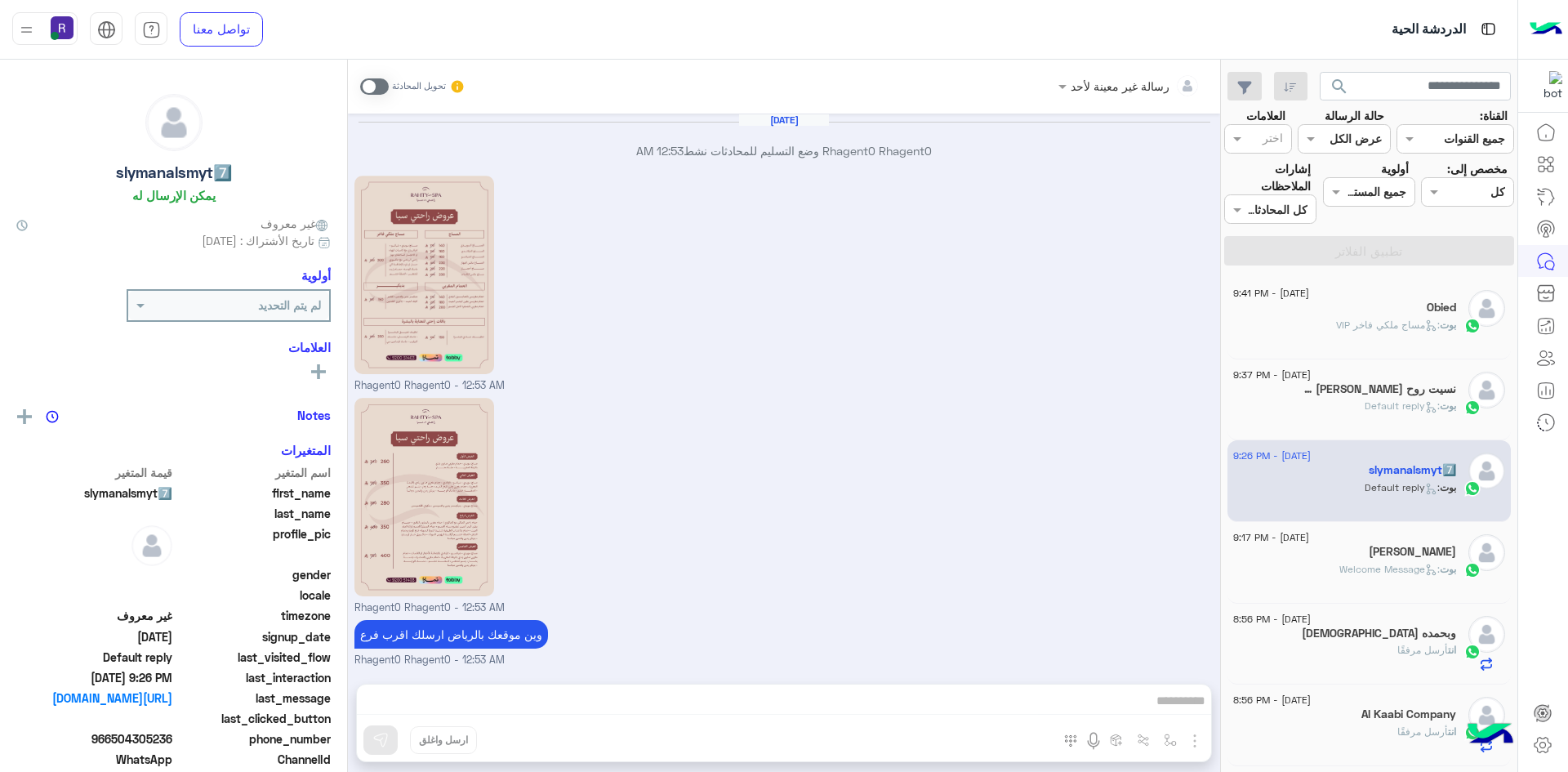
scroll to position [2097, 0]
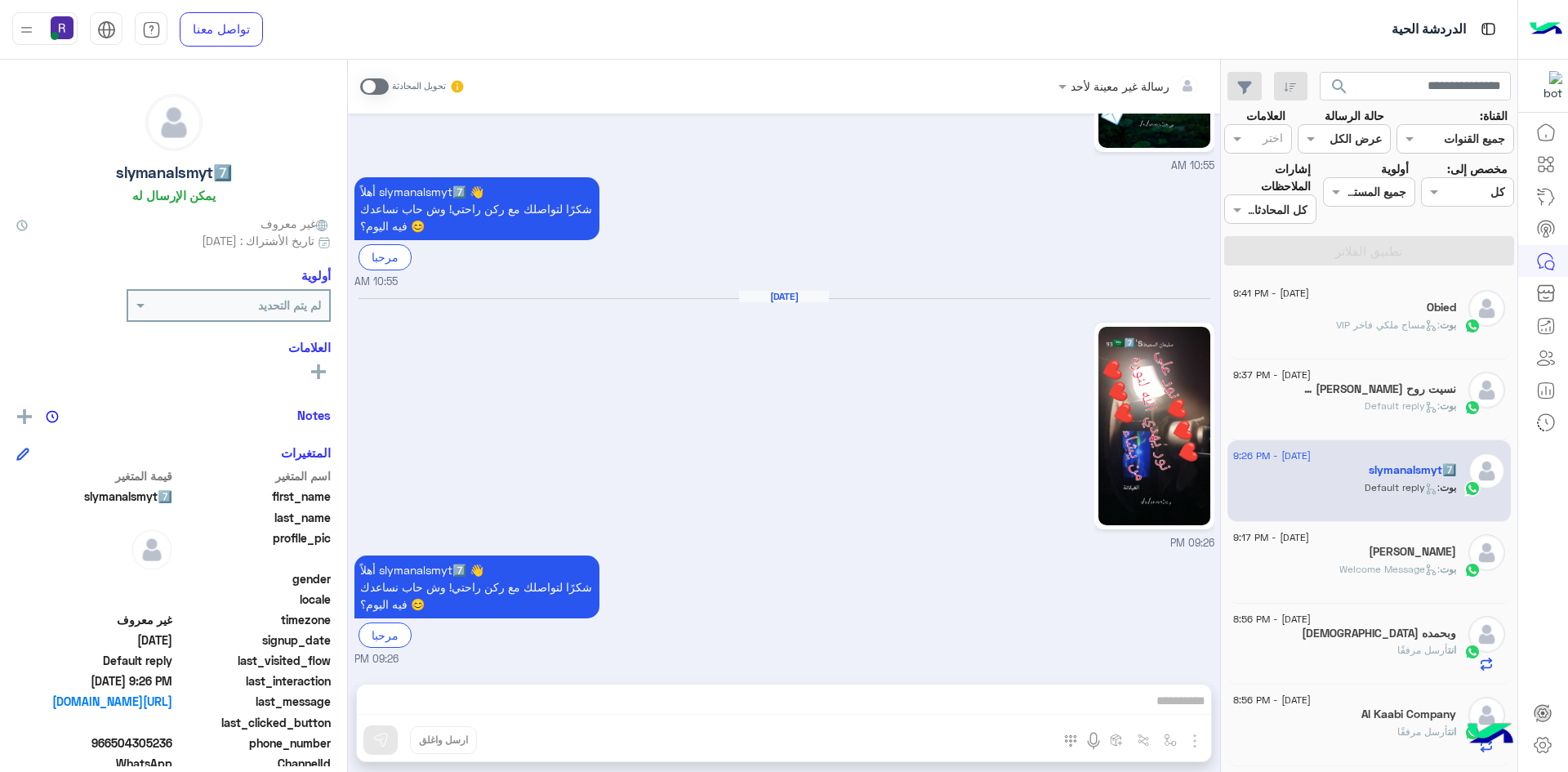
click at [1402, 395] on h5 "‏نسيت روح مالك دخل مني 2" at bounding box center [1378, 389] width 156 height 14
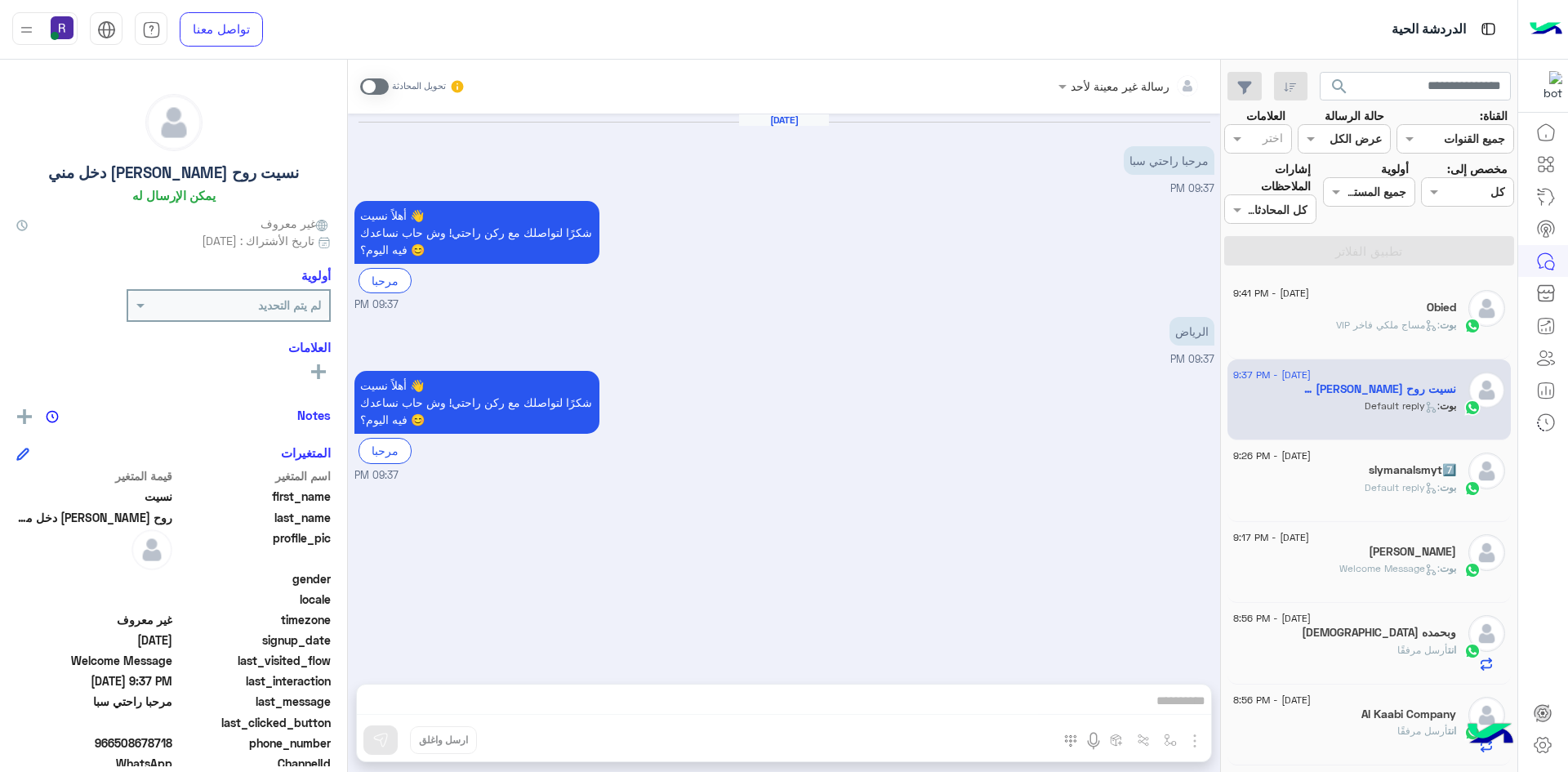
click at [382, 89] on span at bounding box center [374, 86] width 28 height 16
click at [1194, 743] on img "button" at bounding box center [1194, 740] width 20 height 20
click at [1163, 708] on span "الصور" at bounding box center [1163, 705] width 30 height 19
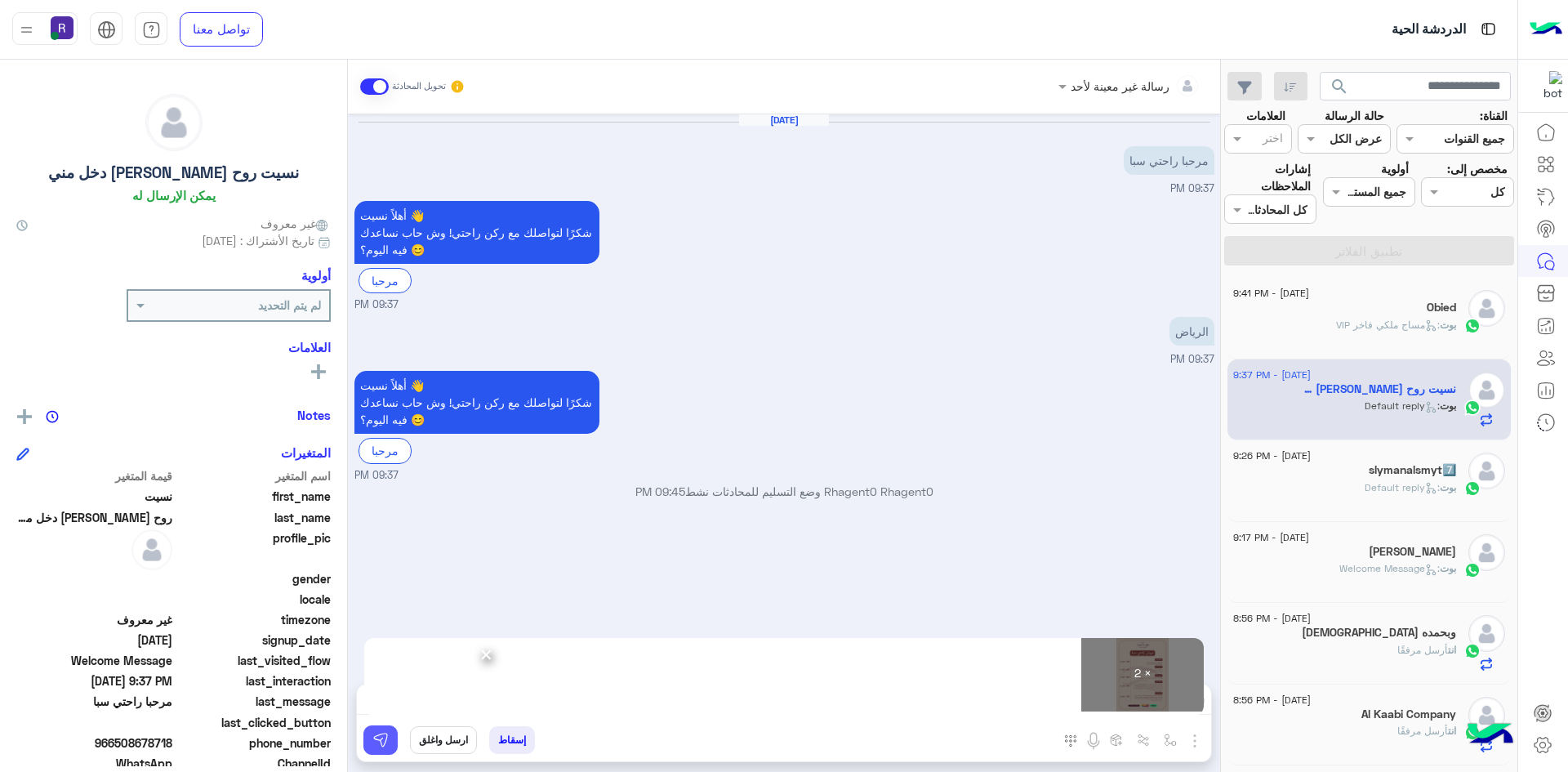
click at [377, 747] on img at bounding box center [380, 740] width 16 height 16
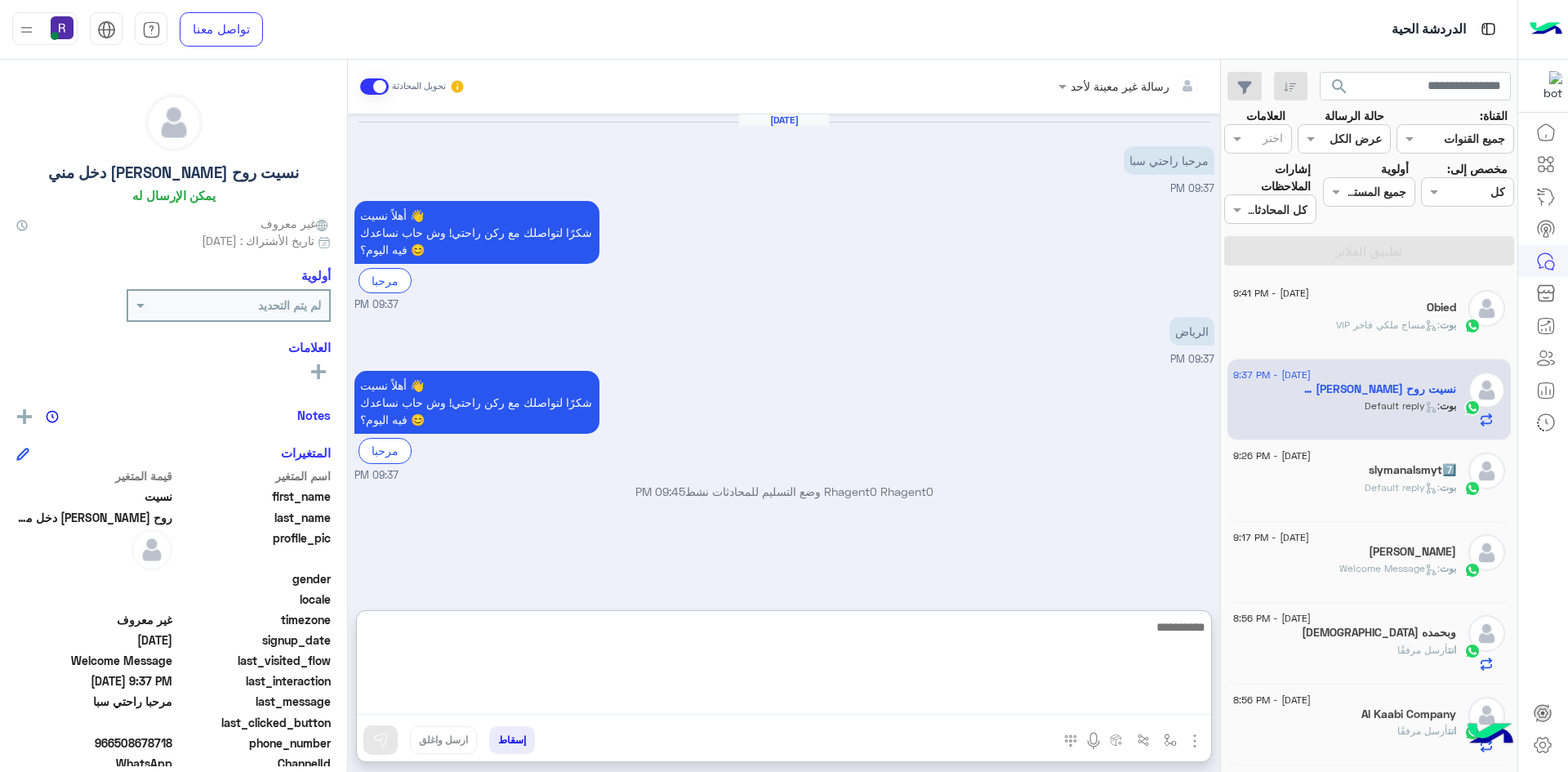
drag, startPoint x: 489, startPoint y: 691, endPoint x: 506, endPoint y: 701, distance: 19.7
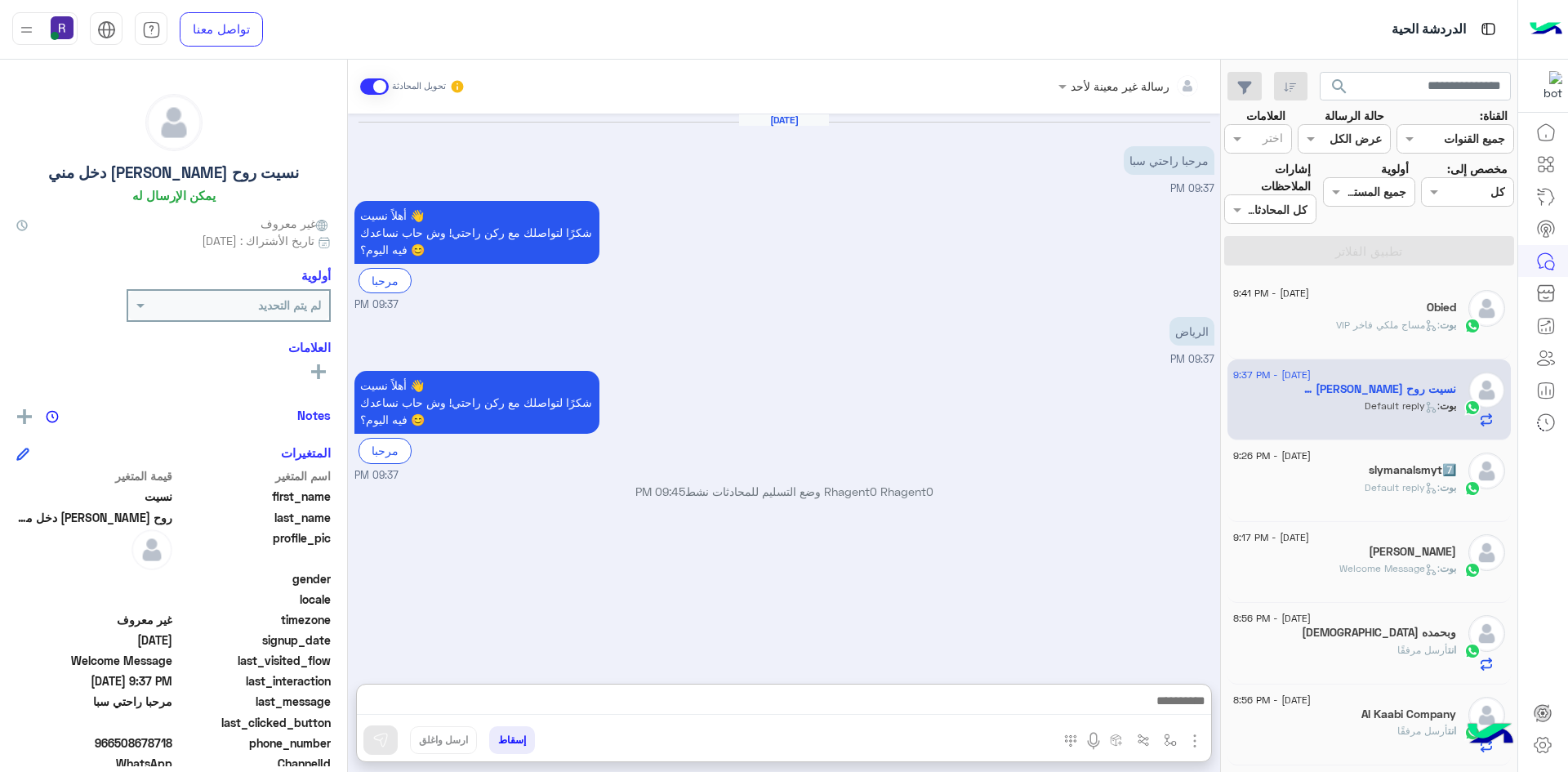
drag, startPoint x: 506, startPoint y: 701, endPoint x: 682, endPoint y: 549, distance: 232.6
click at [687, 547] on div "Aug 15, 2025 مرحبا راحتي سبا 09:37 PM أهلاً ‏نسيت 👋 شكرًا لتواصلك مع ركن راحتي!…" at bounding box center [784, 390] width 872 height 554
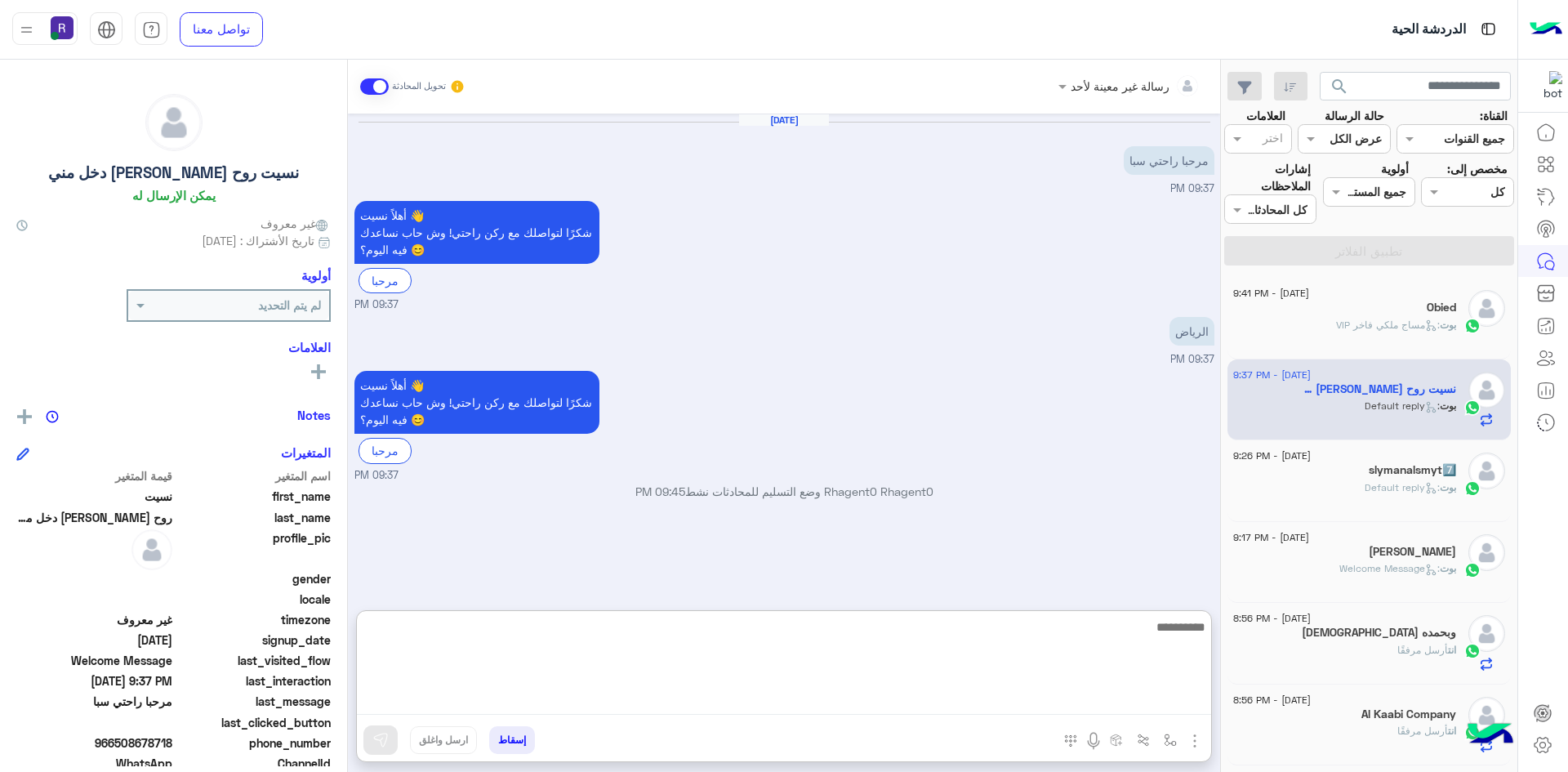
paste textarea "**********"
type textarea "**********"
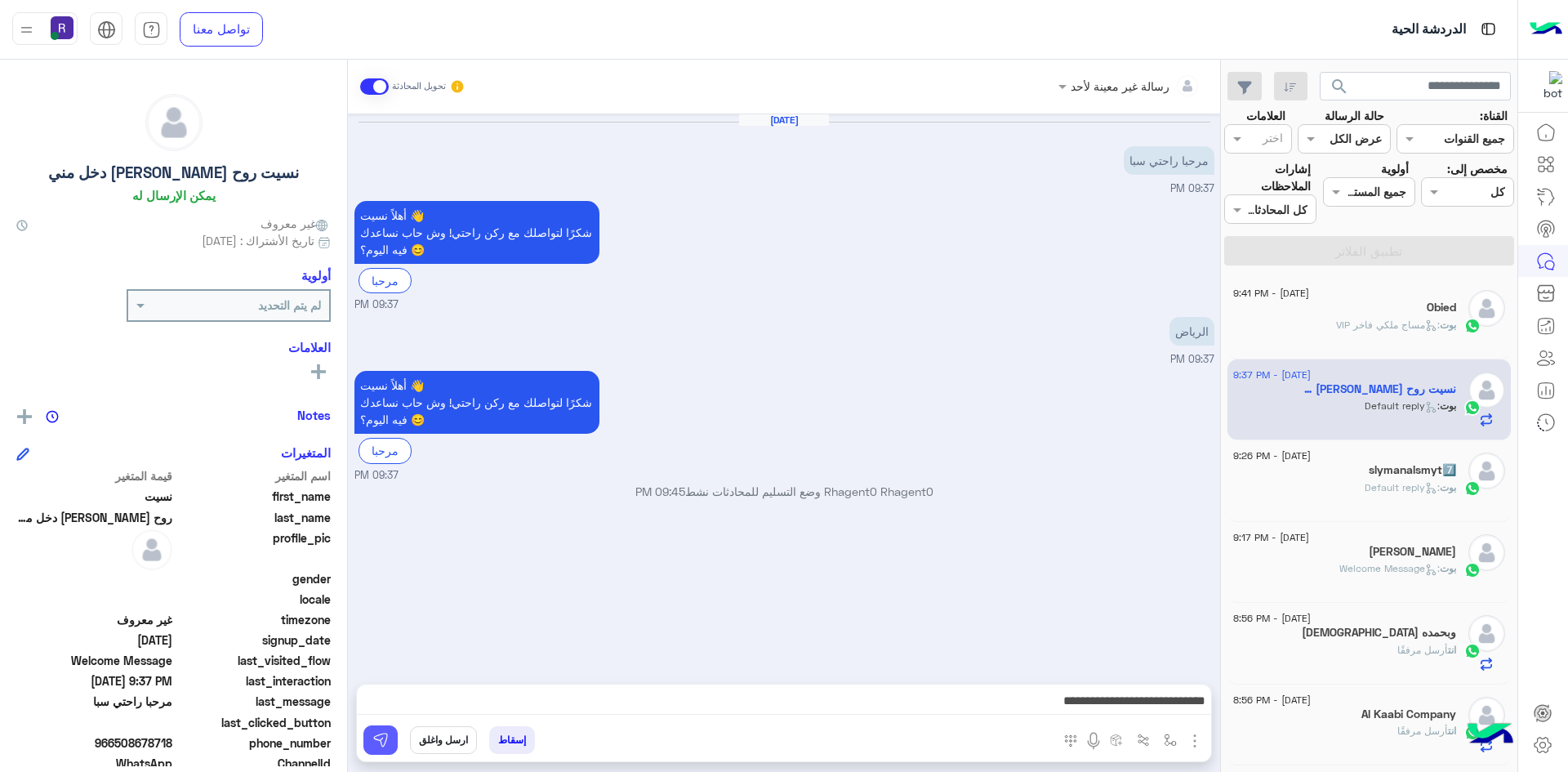
click at [384, 739] on img at bounding box center [380, 740] width 16 height 16
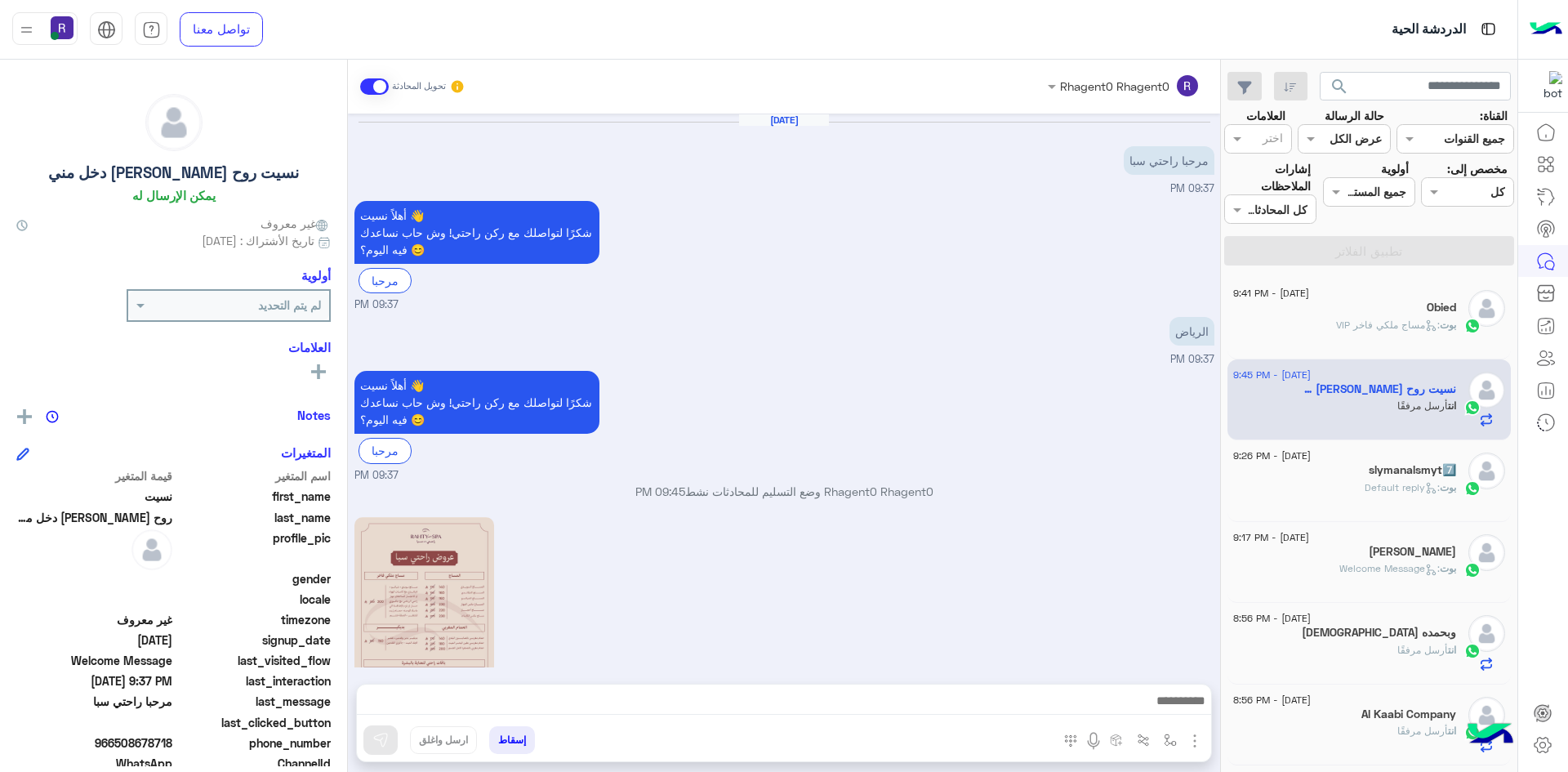
click at [1370, 478] on div "slymanalsmyt7️⃣" at bounding box center [1344, 471] width 223 height 17
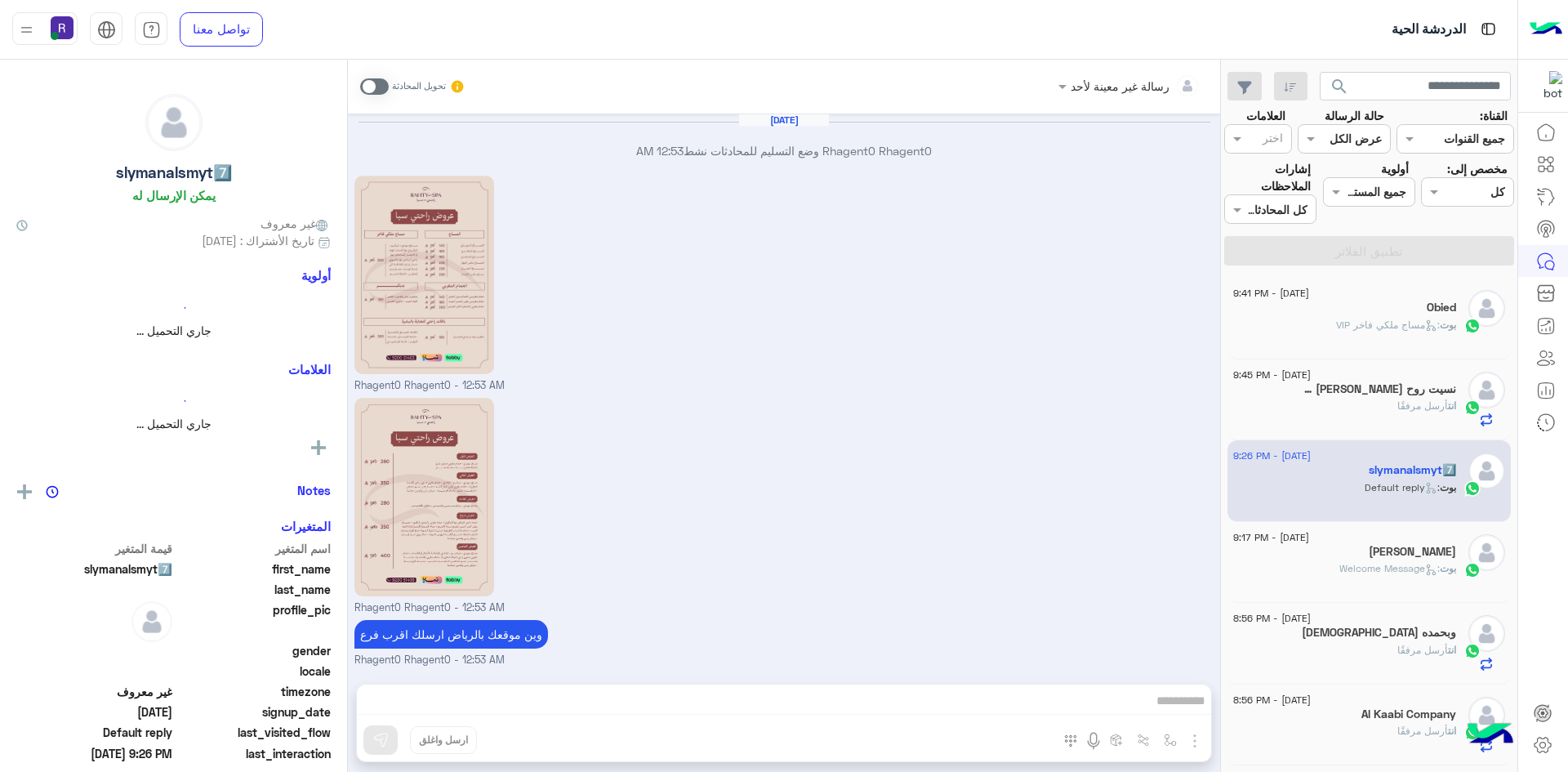
scroll to position [2097, 0]
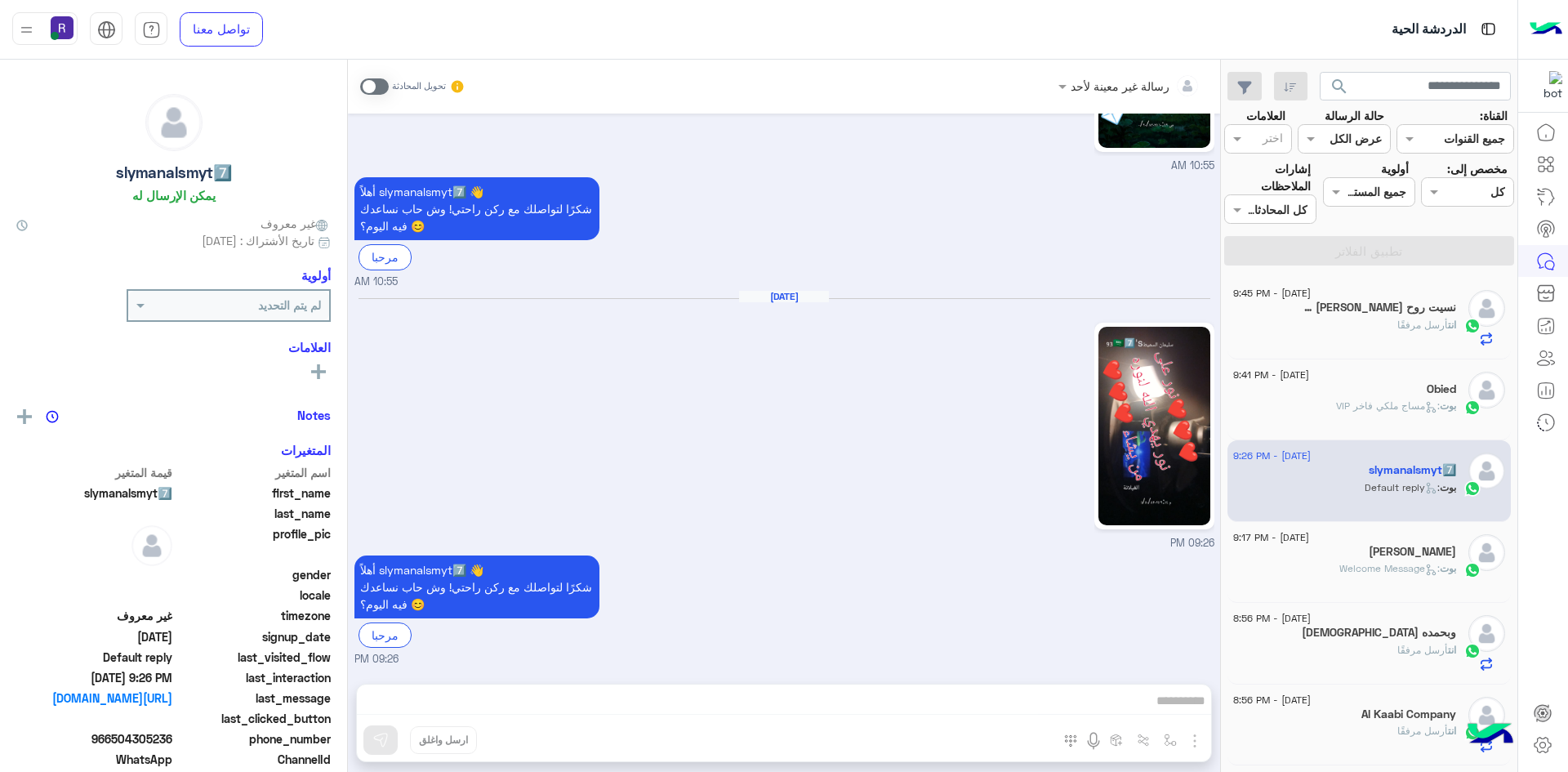
click at [1398, 331] on p "انت أرسل مرفقًا" at bounding box center [1426, 325] width 59 height 15
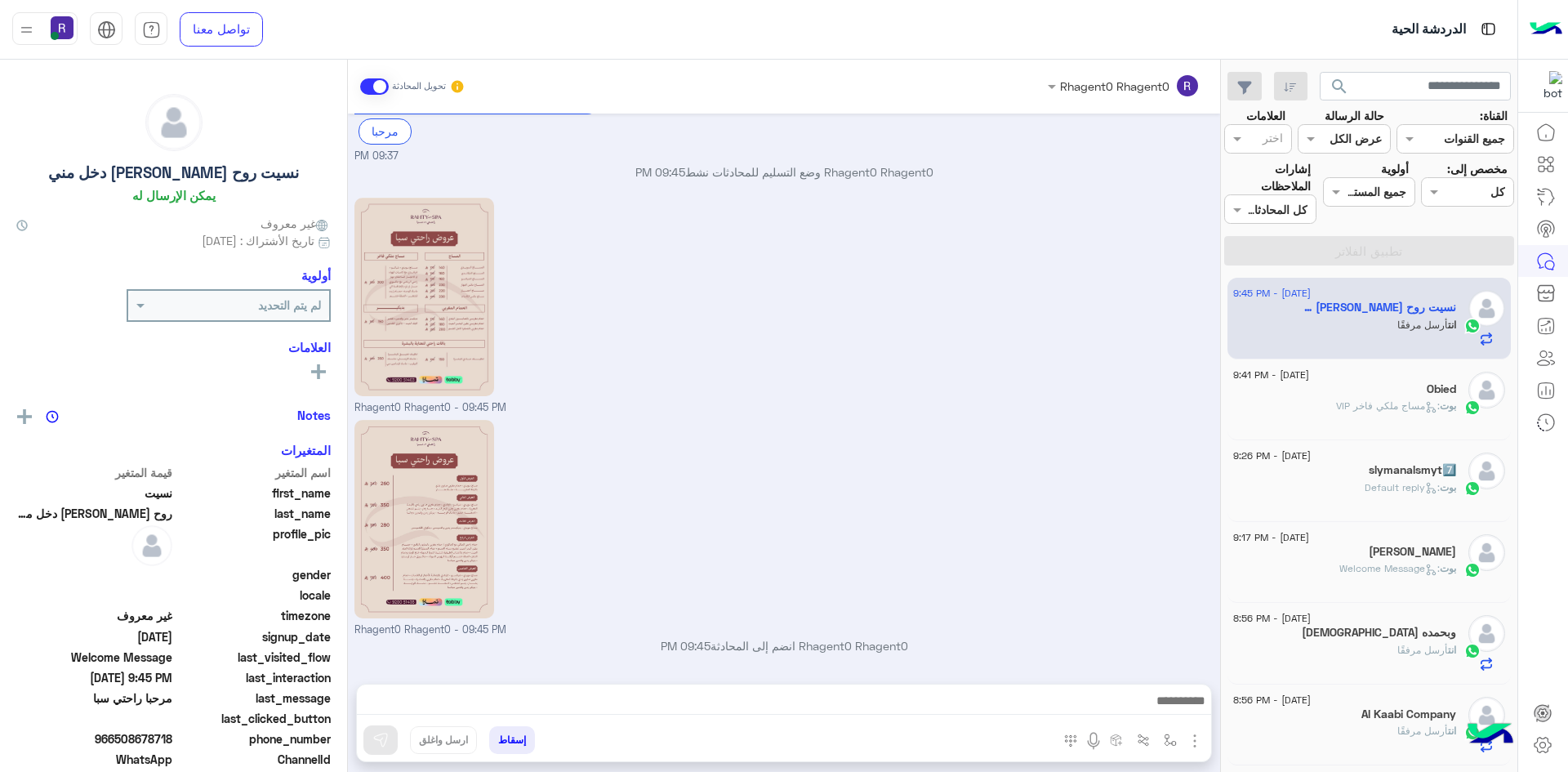
scroll to position [371, 0]
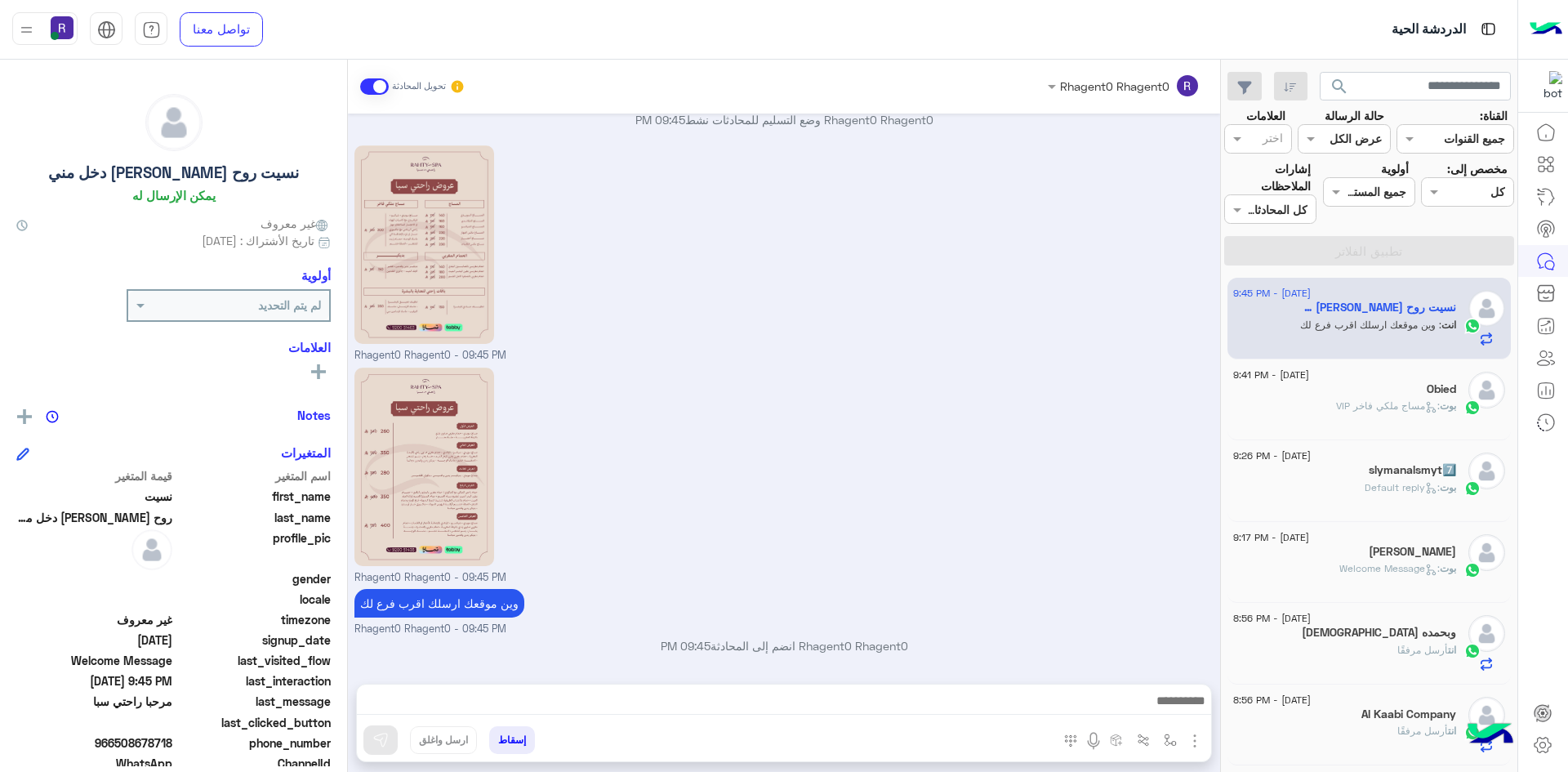
click at [1396, 397] on div "Obied" at bounding box center [1344, 391] width 223 height 17
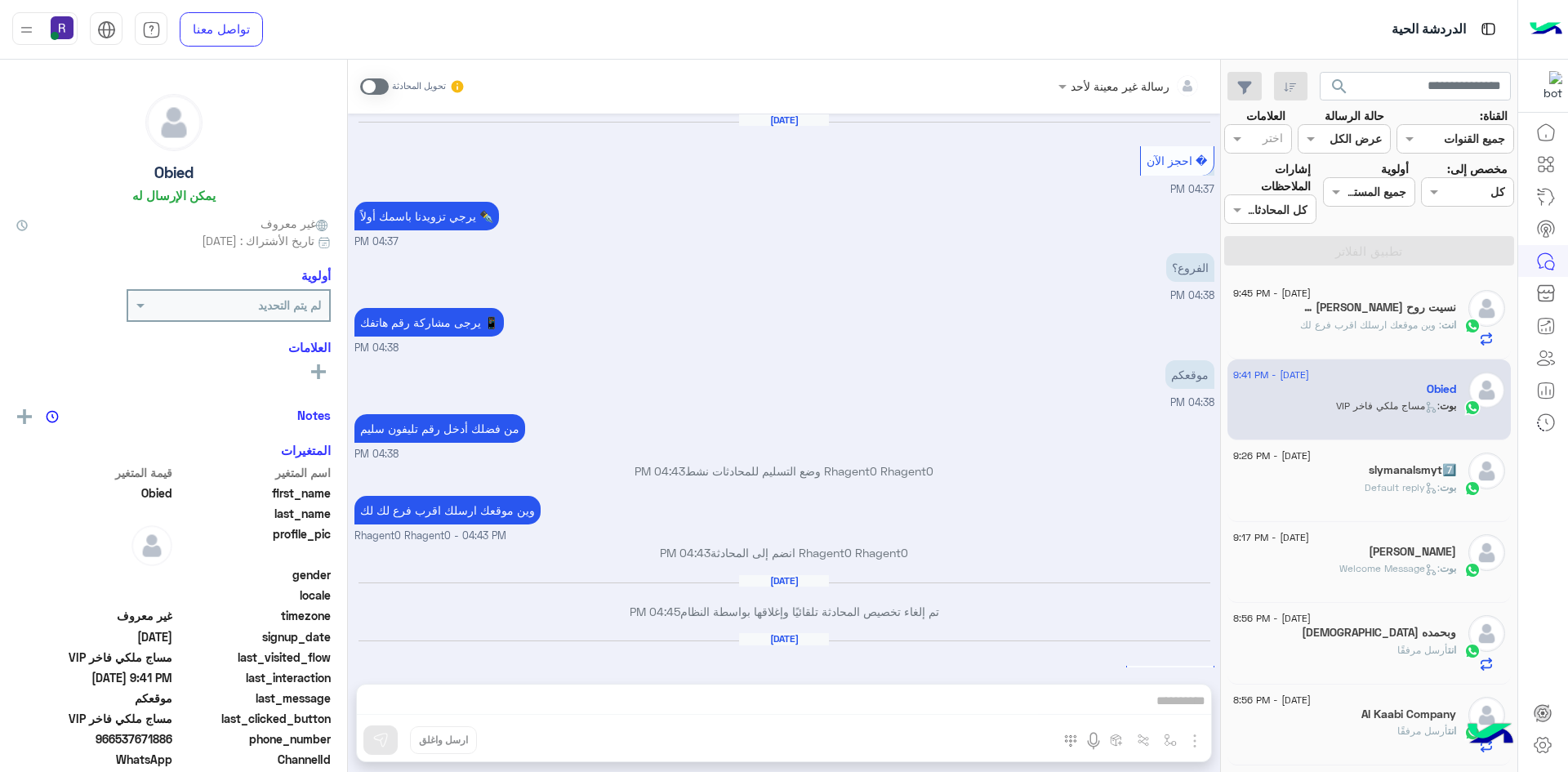
scroll to position [1581, 0]
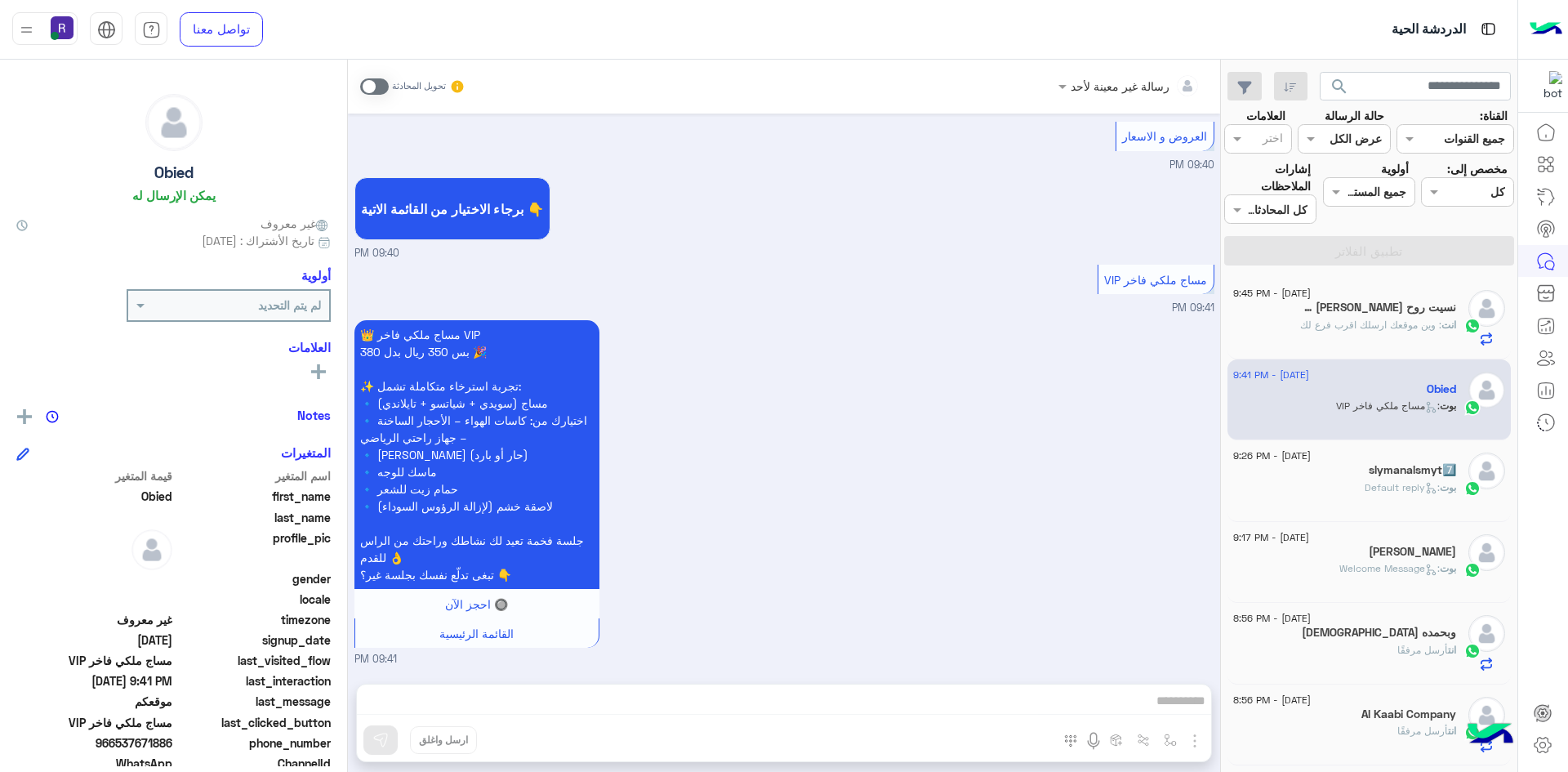
click at [384, 79] on span at bounding box center [374, 86] width 28 height 16
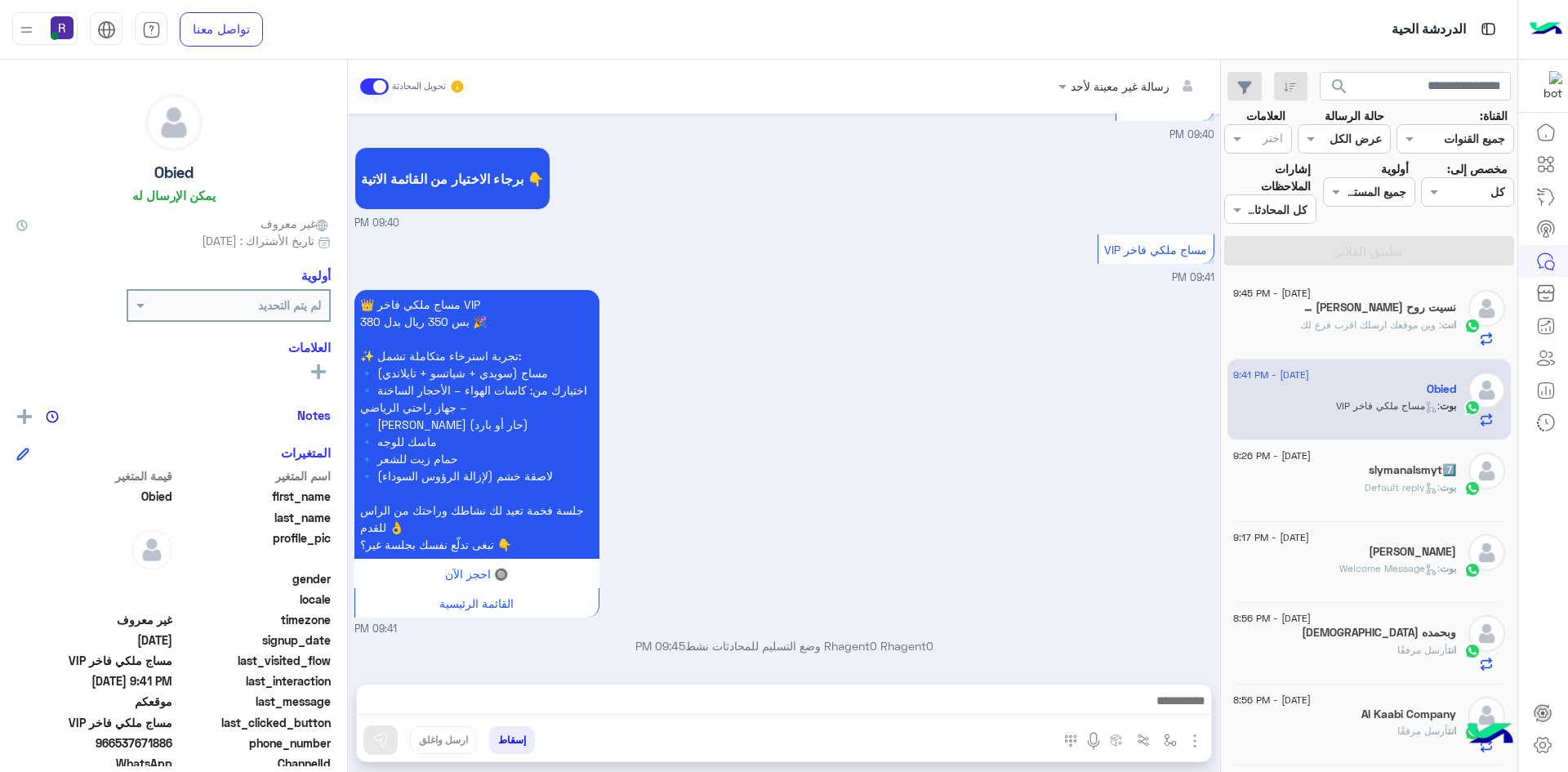
scroll to position [1611, 0]
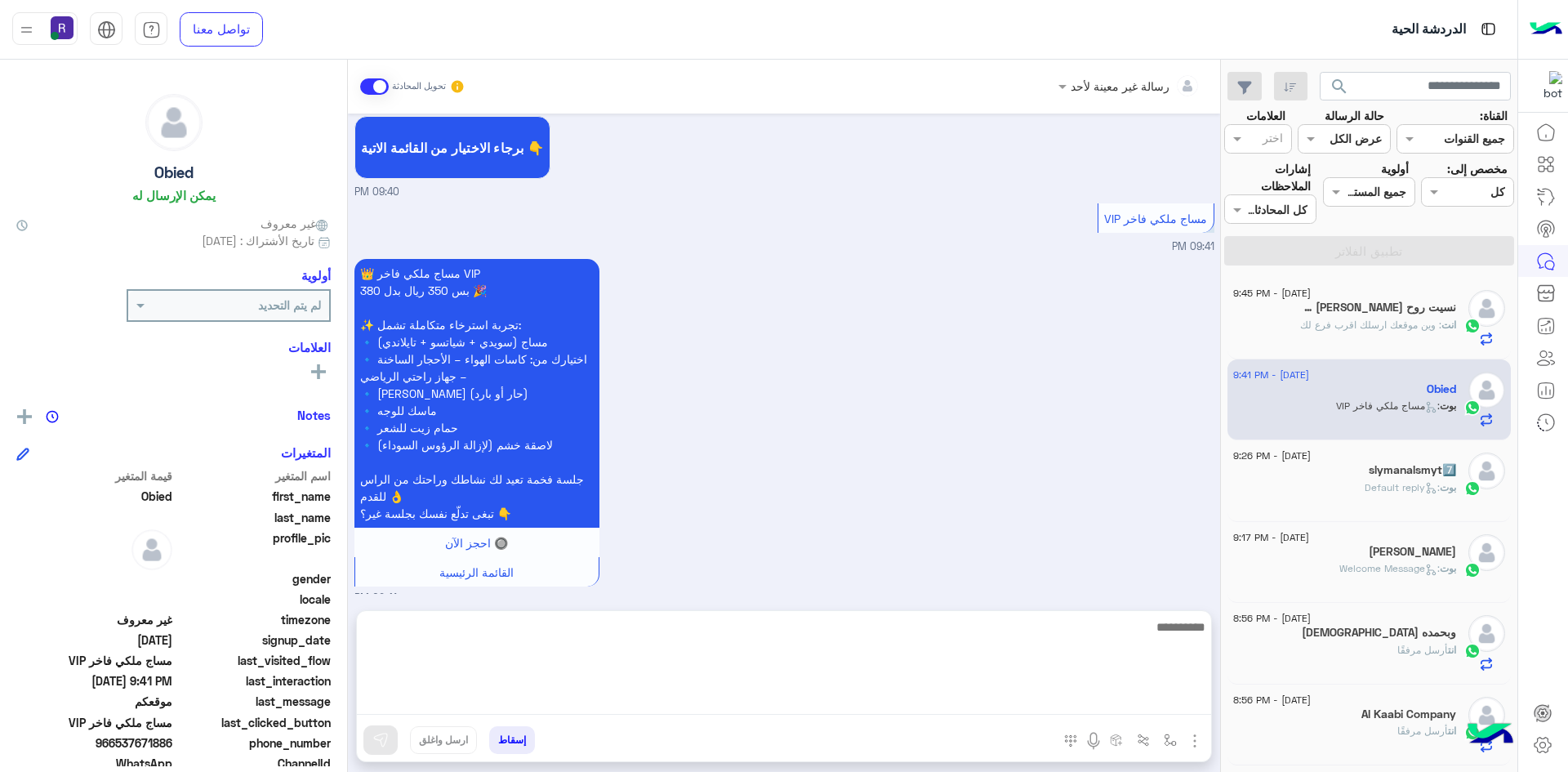
drag, startPoint x: 595, startPoint y: 717, endPoint x: 606, endPoint y: 702, distance: 18.6
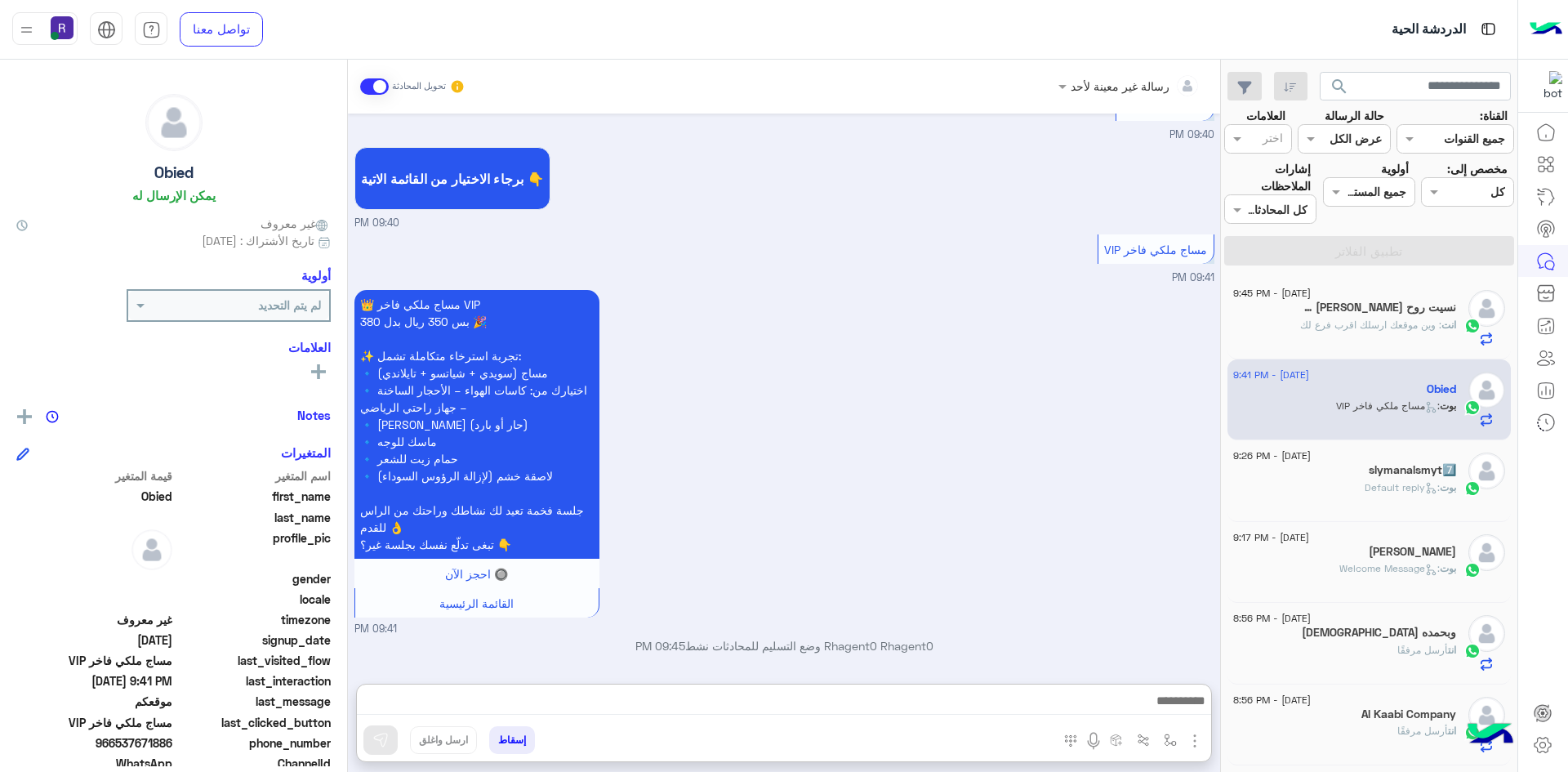
drag, startPoint x: 606, startPoint y: 702, endPoint x: 728, endPoint y: 570, distance: 179.7
click at [728, 570] on div "👑 مساج ملكي فاخر VIP بس 350 ريال بدل 380 🎉 ✨ تجربة استرخاء متكاملة تشمل: 🔹 مساج…" at bounding box center [784, 461] width 860 height 351
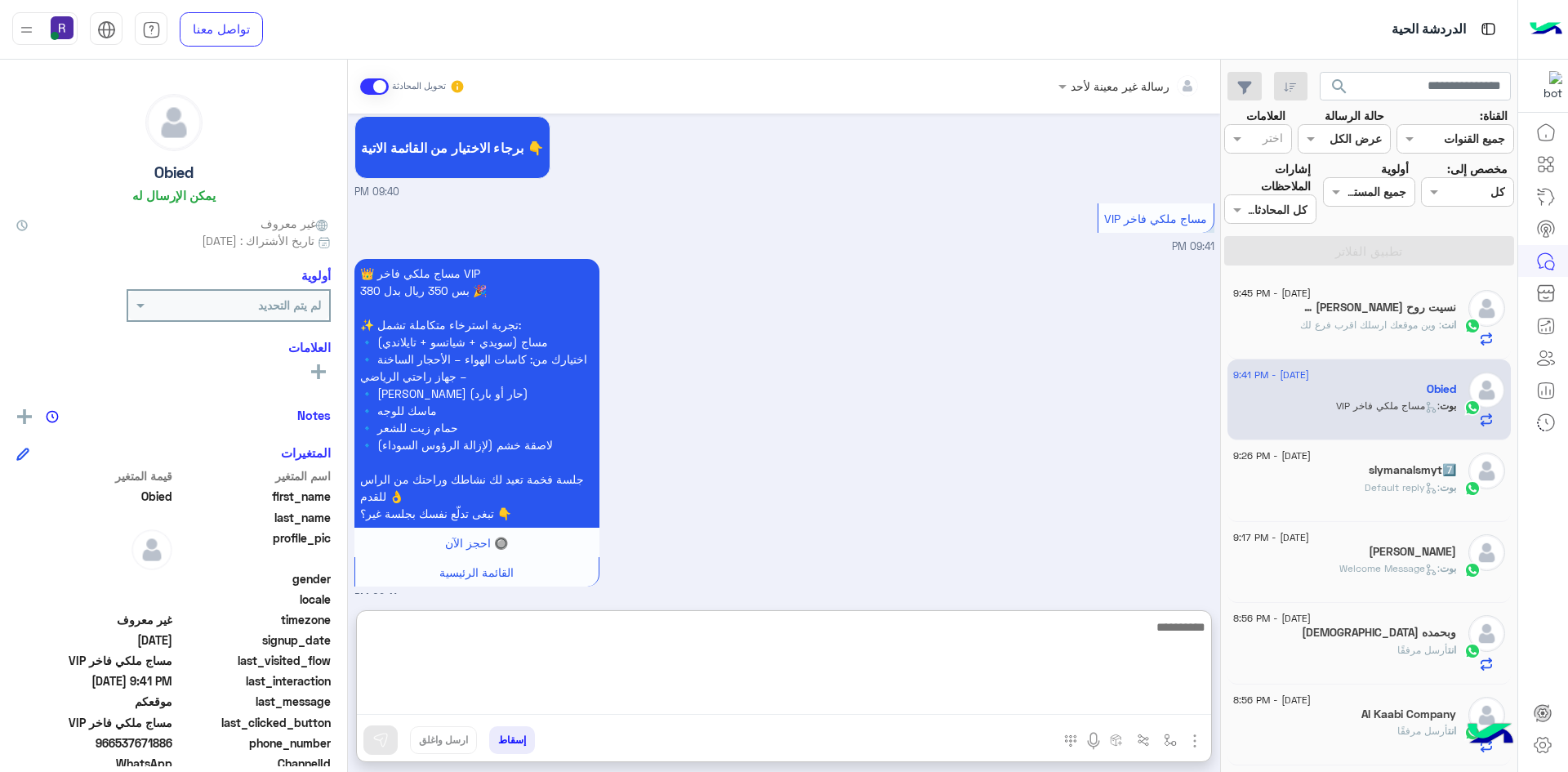
paste textarea "**********"
type textarea "**********"
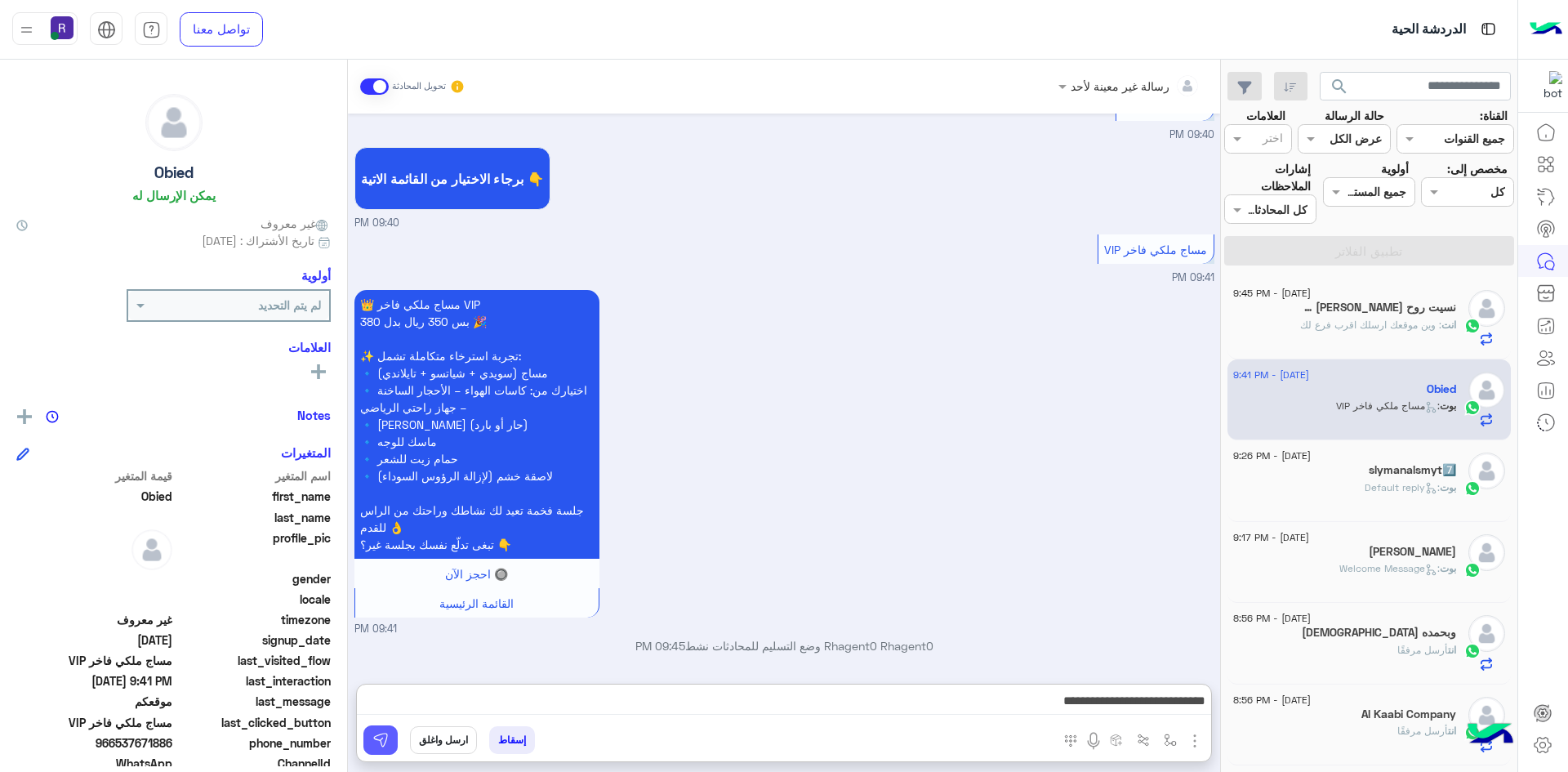
click at [384, 741] on img at bounding box center [380, 740] width 16 height 16
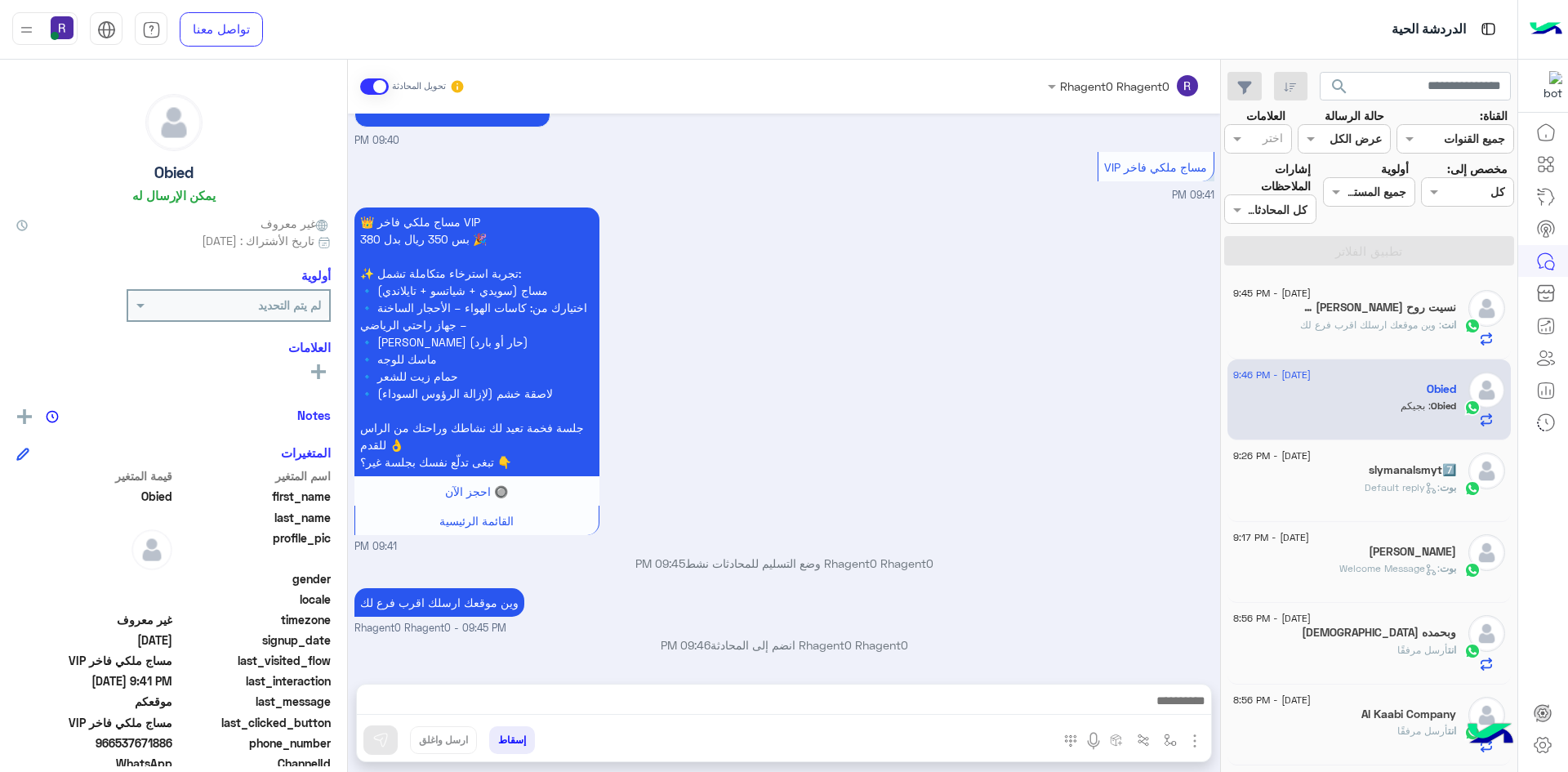
scroll to position [1746, 0]
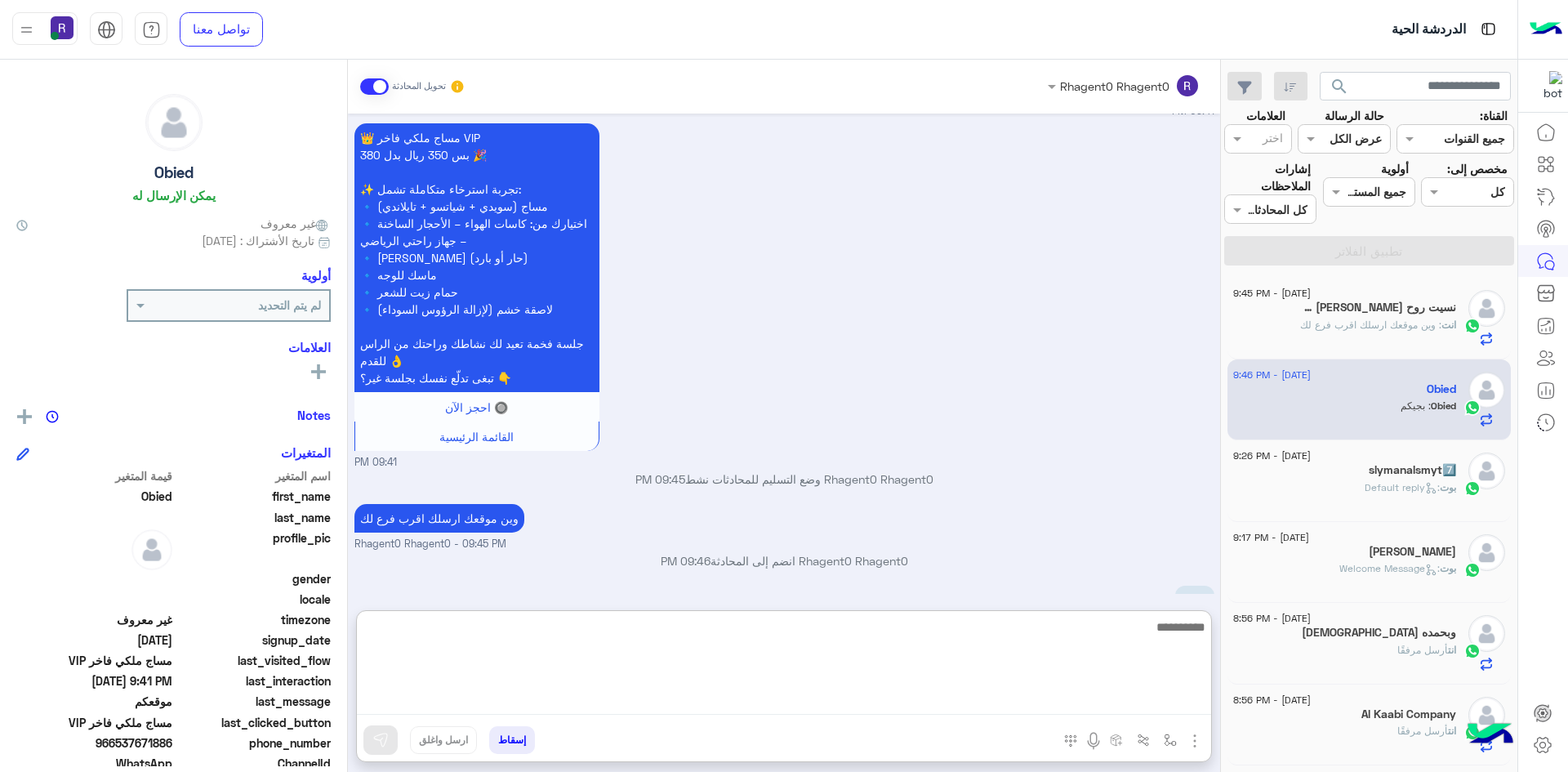
click at [1040, 699] on textarea at bounding box center [784, 665] width 854 height 98
type textarea "*********"
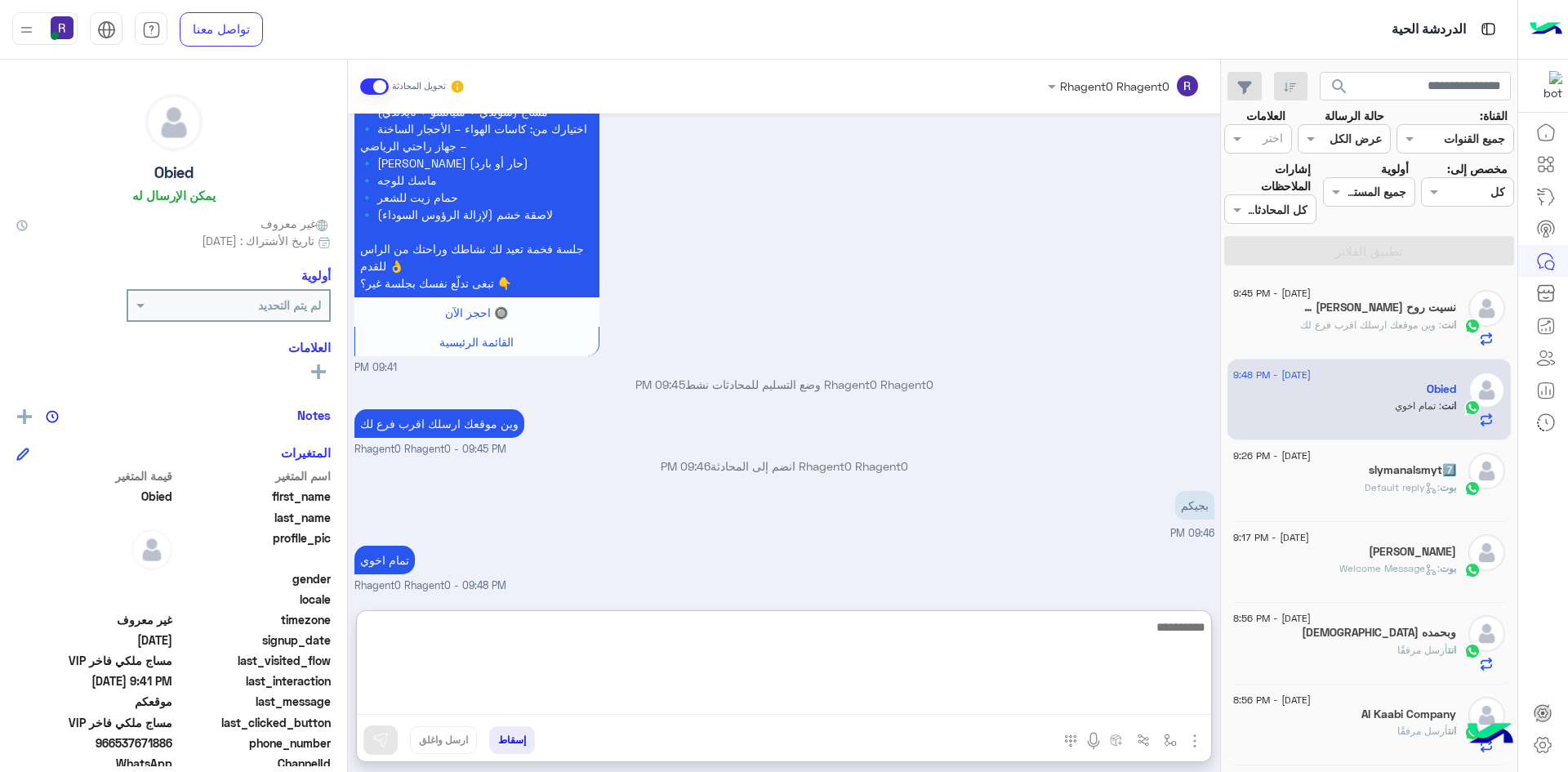
scroll to position [1873, 0]
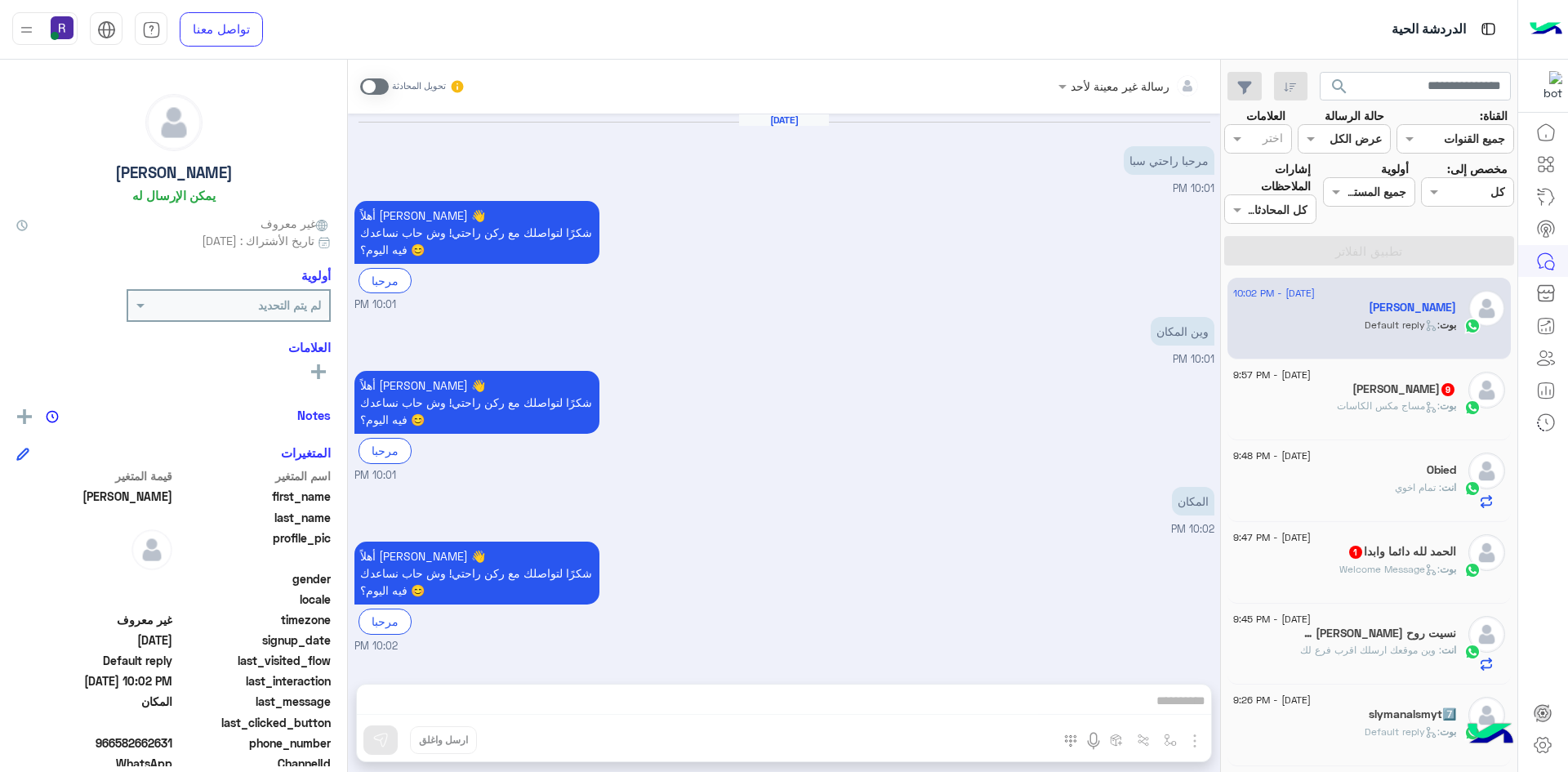
click at [1365, 575] on span ": Welcome Message" at bounding box center [1390, 569] width 101 height 12
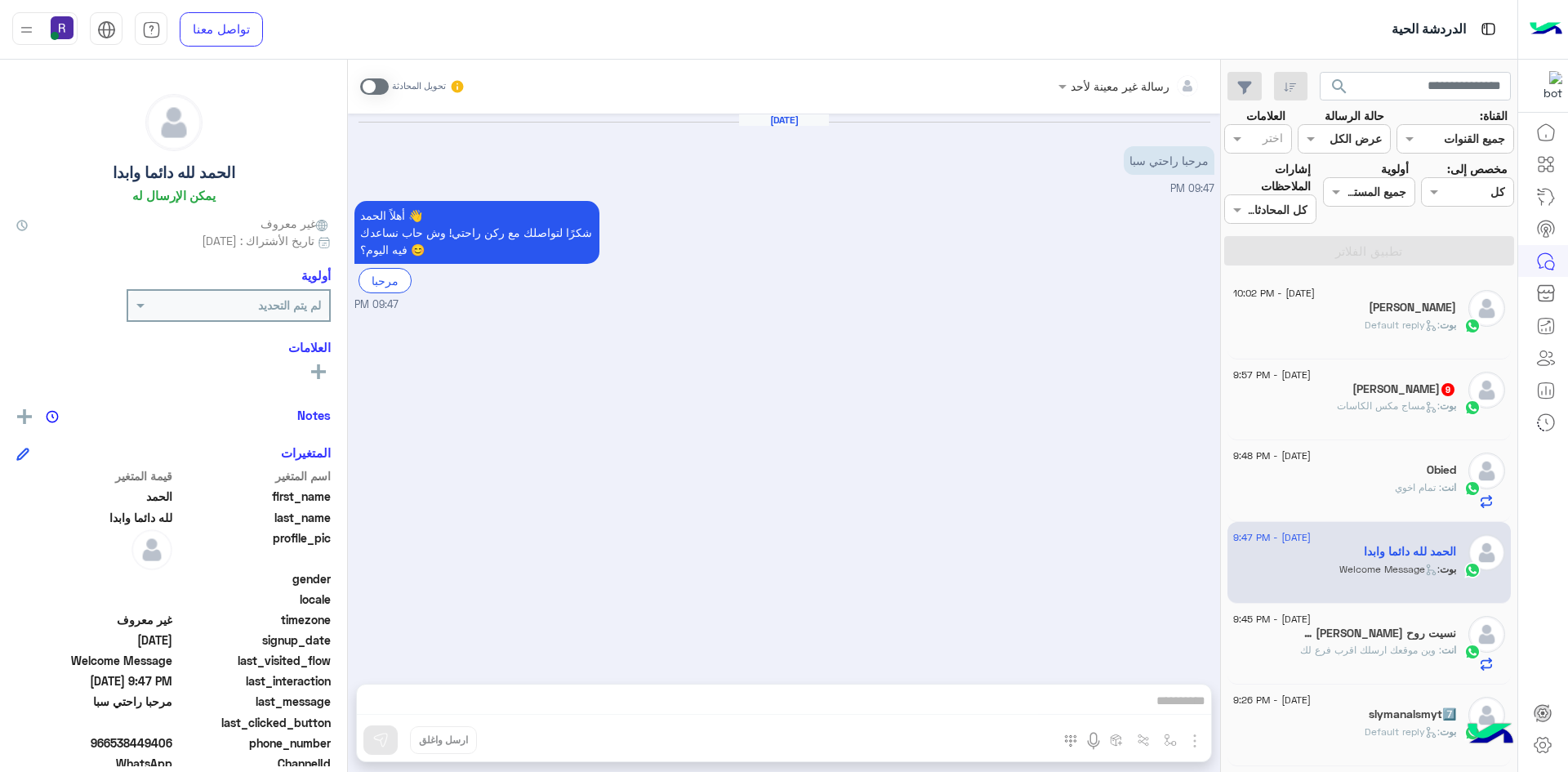
click at [377, 85] on span at bounding box center [374, 86] width 28 height 16
click at [1197, 747] on img "button" at bounding box center [1194, 740] width 20 height 20
click at [1180, 718] on button "الصور" at bounding box center [1169, 705] width 69 height 32
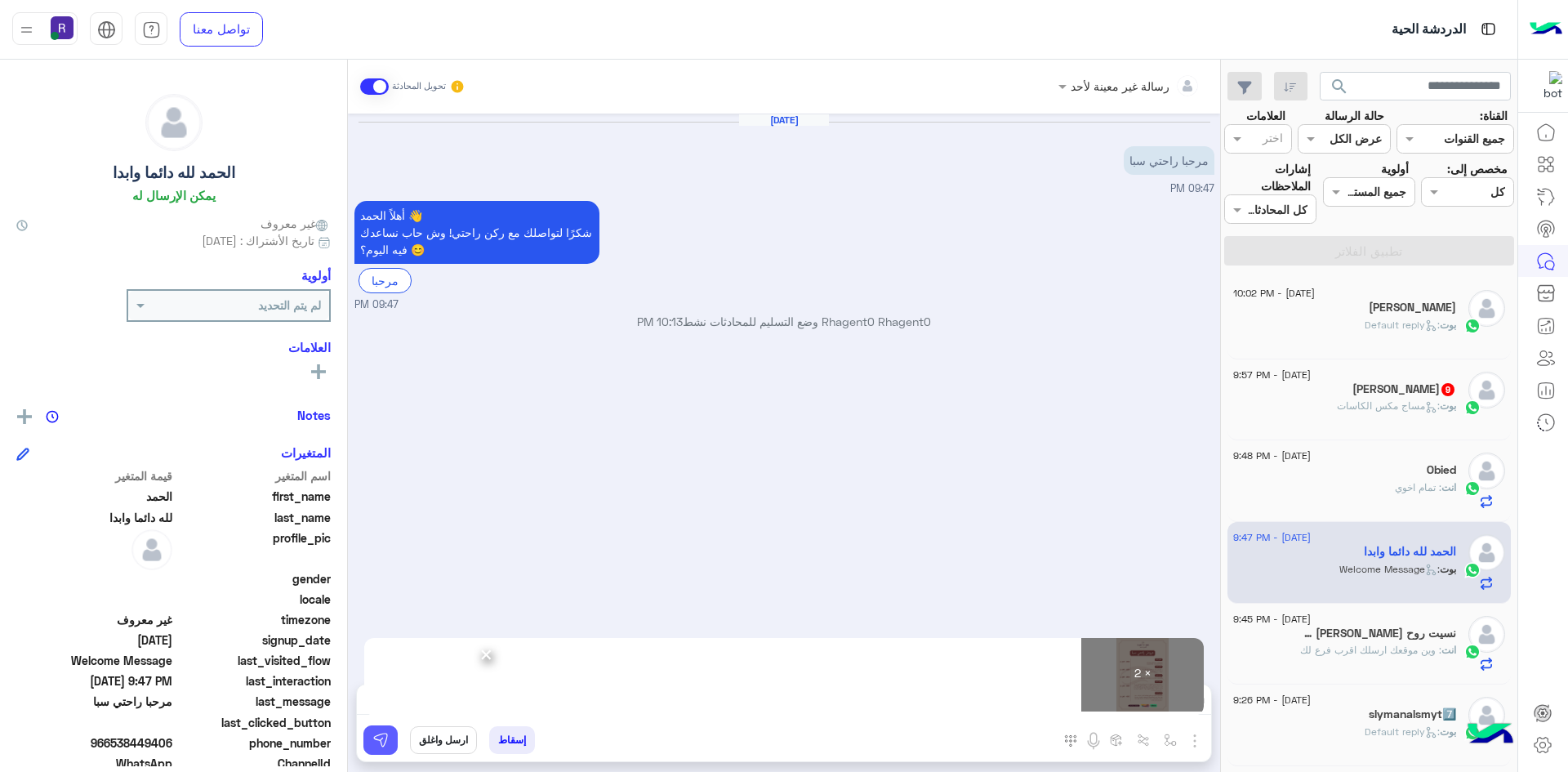
click at [382, 741] on img at bounding box center [380, 740] width 16 height 16
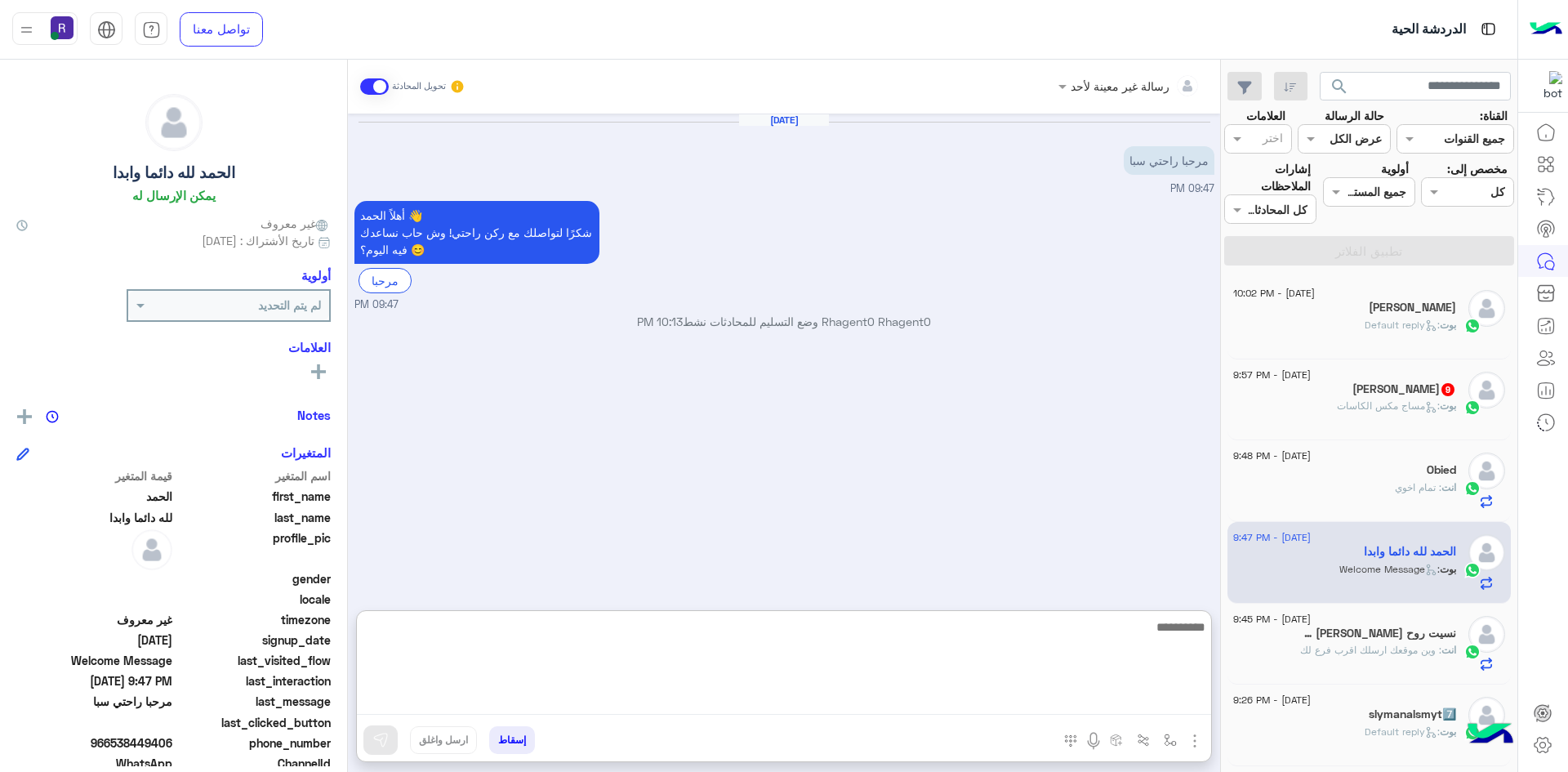
paste textarea "**********"
type textarea "**********"
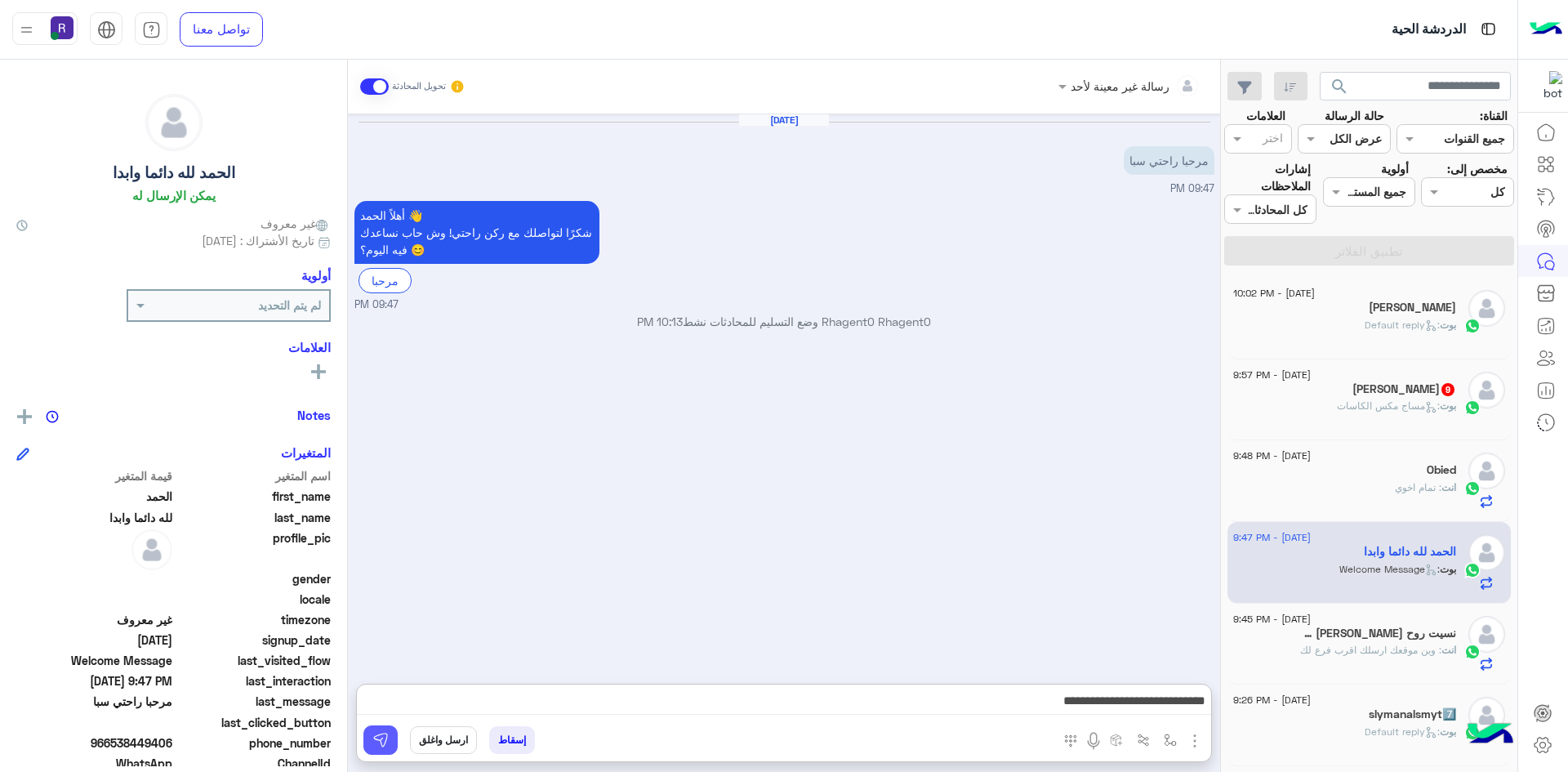
click at [381, 740] on img at bounding box center [380, 740] width 16 height 16
click at [1363, 398] on div "[PERSON_NAME] 9" at bounding box center [1344, 391] width 223 height 17
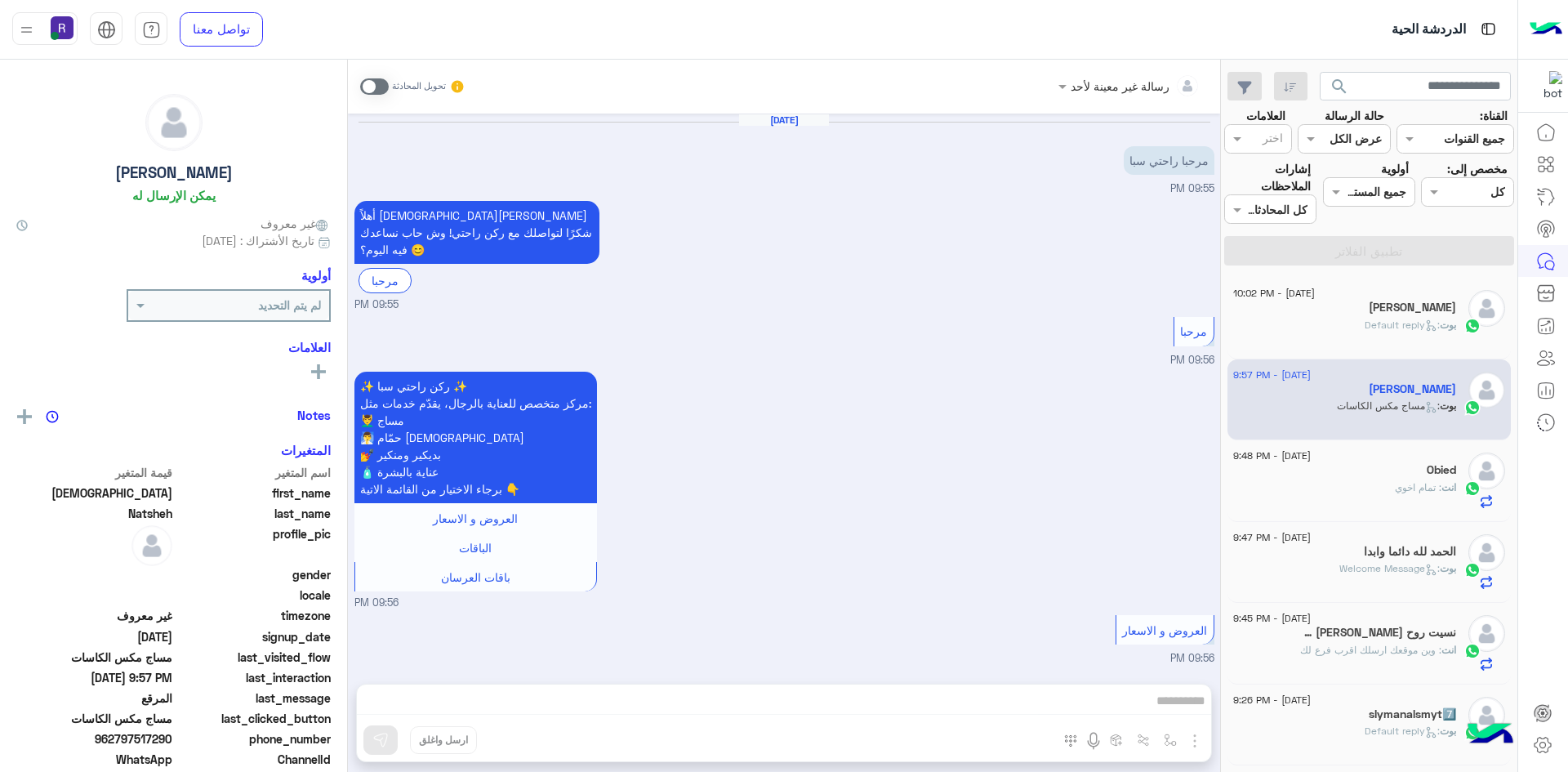
scroll to position [1714, 0]
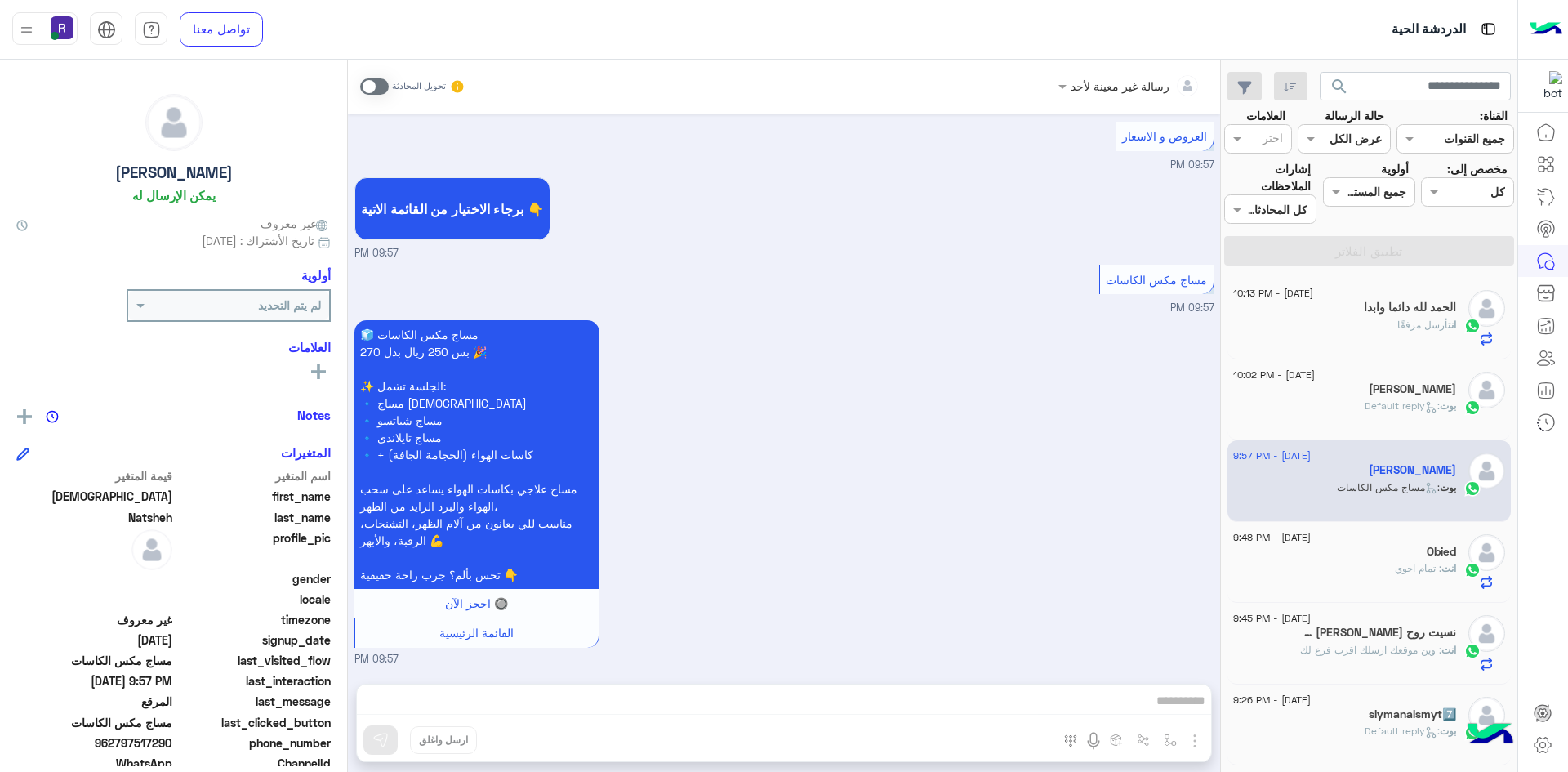
click at [381, 88] on span at bounding box center [374, 86] width 28 height 16
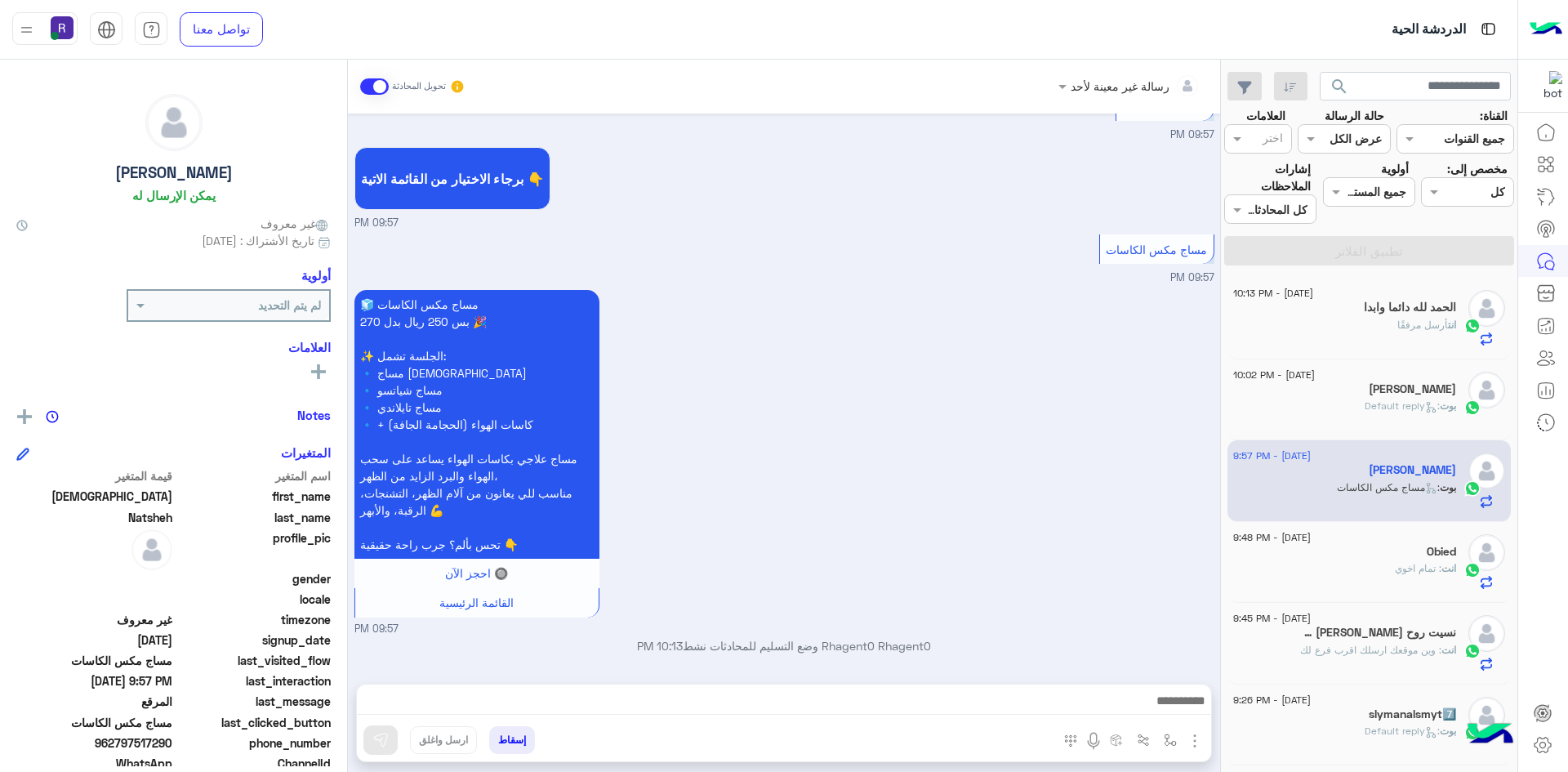
scroll to position [1745, 0]
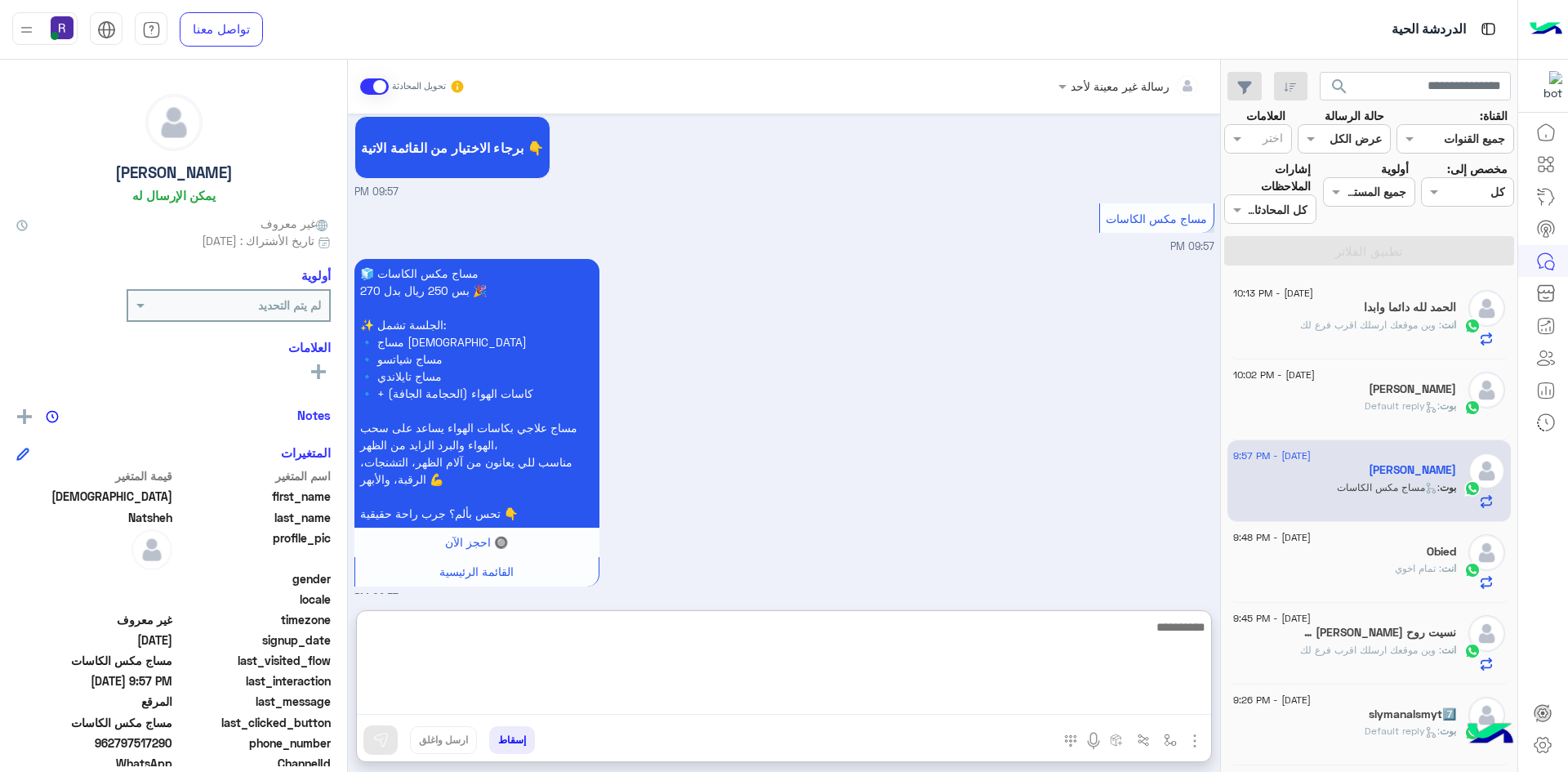
paste textarea "**********"
type textarea "**********"
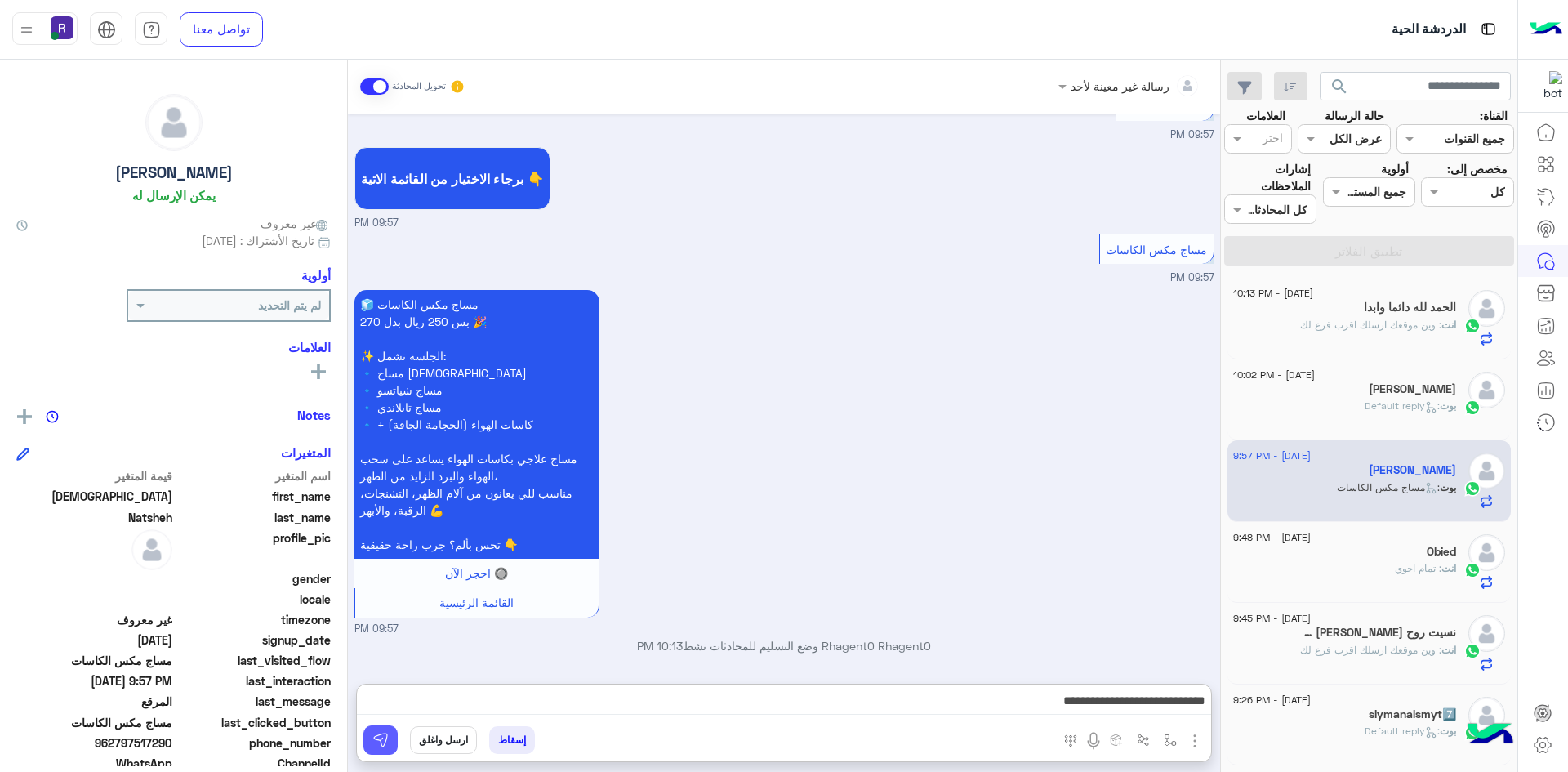
click at [376, 732] on img at bounding box center [380, 740] width 16 height 16
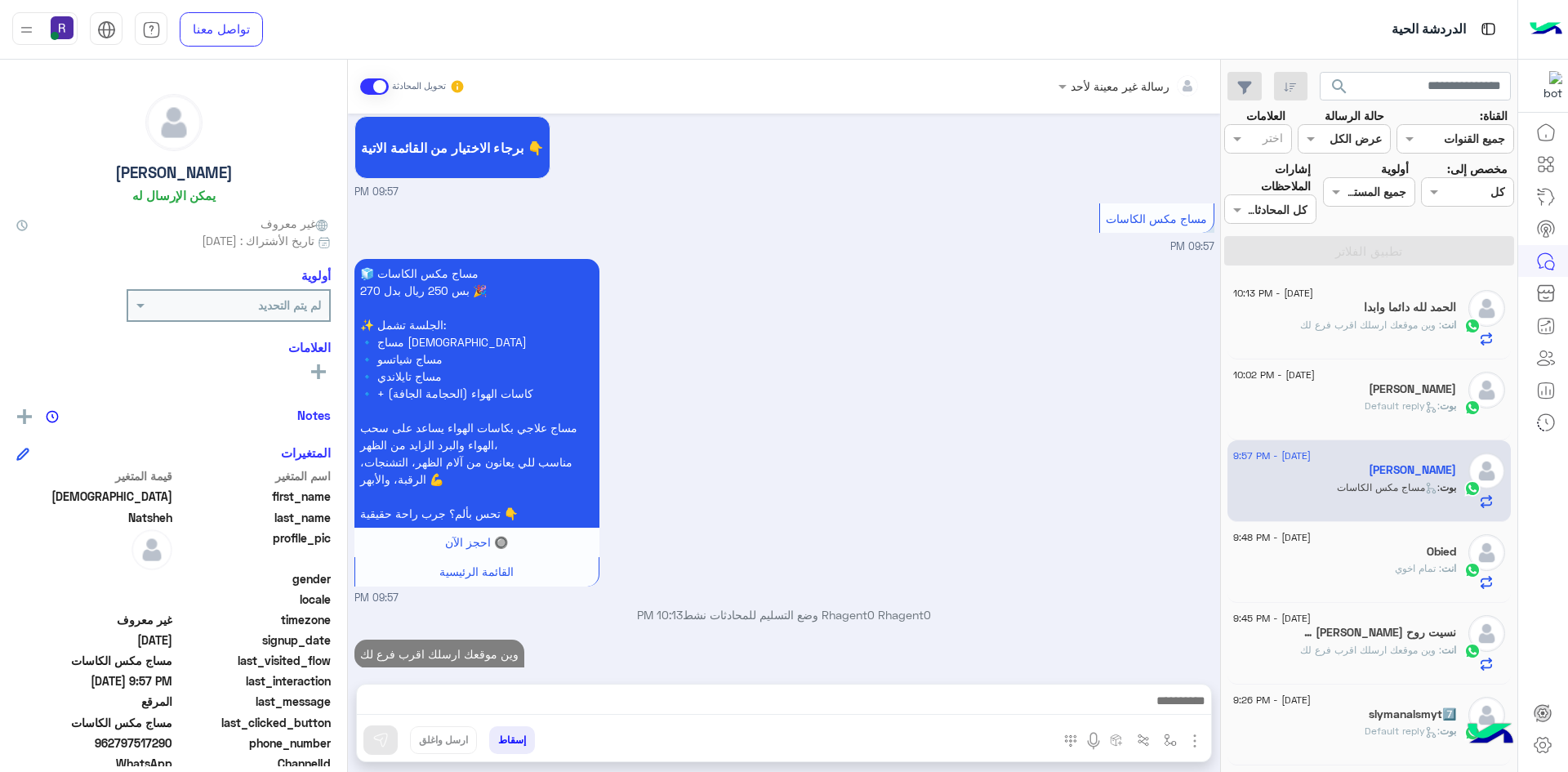
scroll to position [1796, 0]
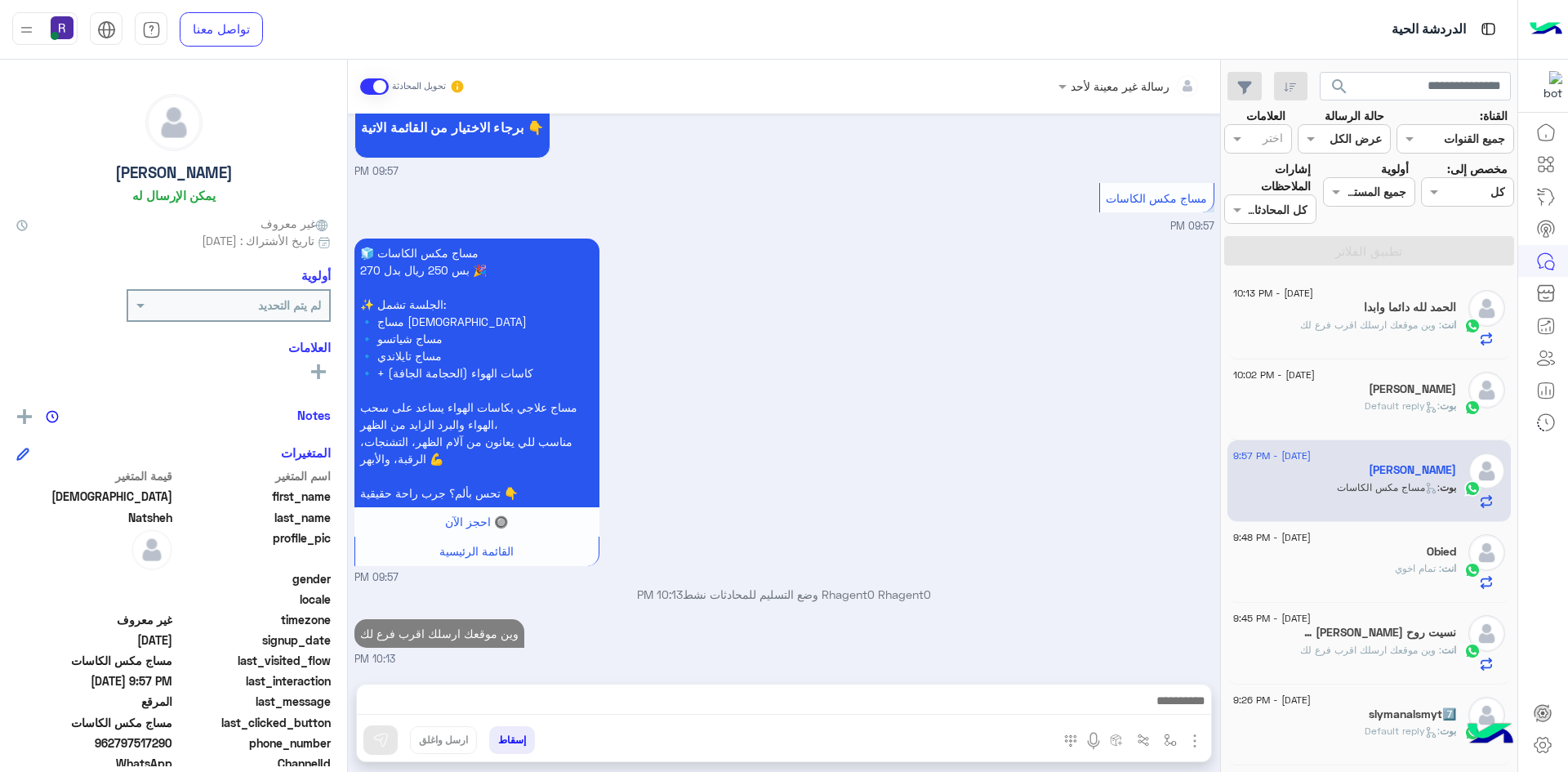
click at [1412, 319] on span ": وين موقعك ارسلك اقرب فرع لك" at bounding box center [1371, 325] width 142 height 12
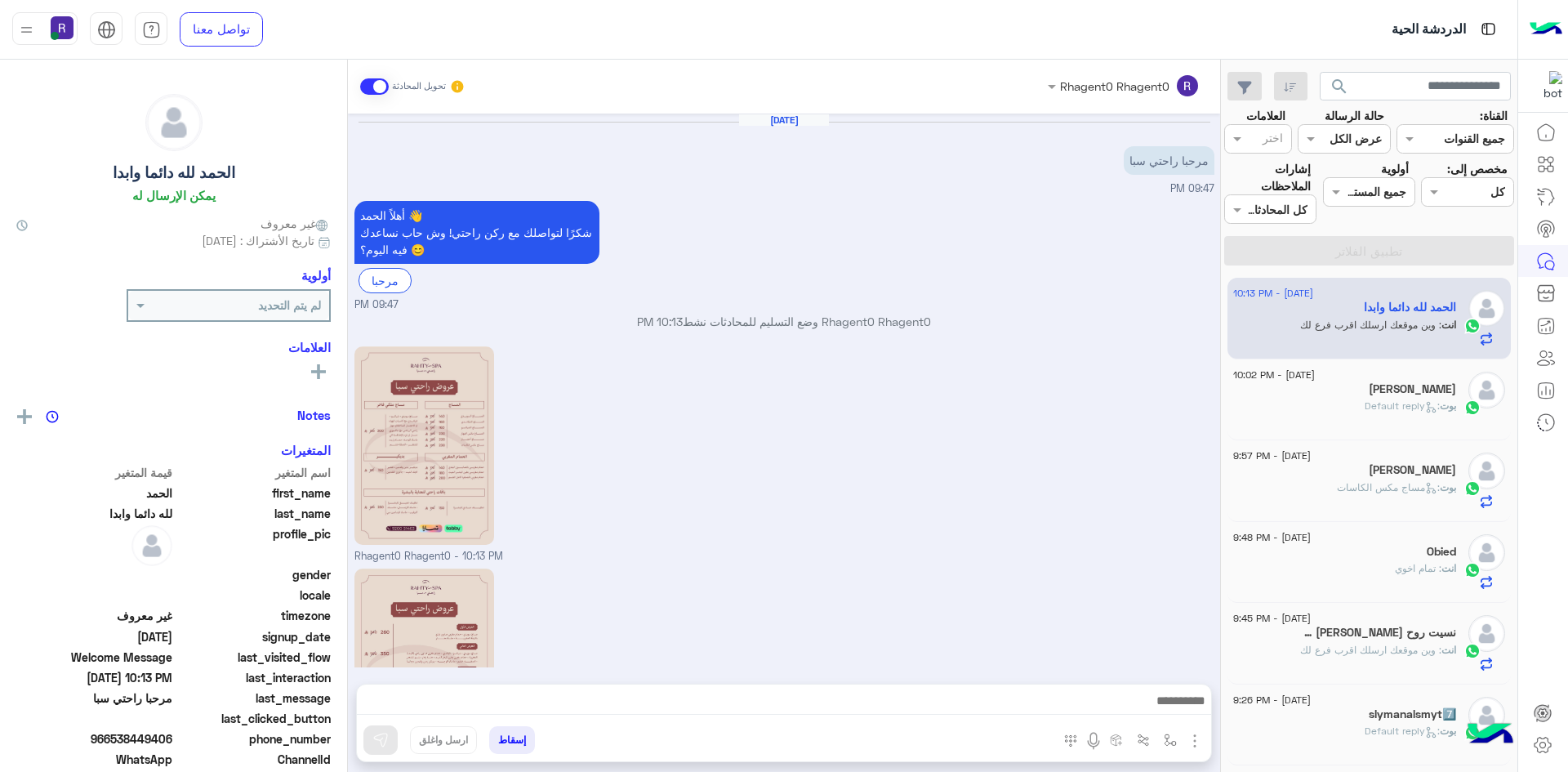
scroll to position [201, 0]
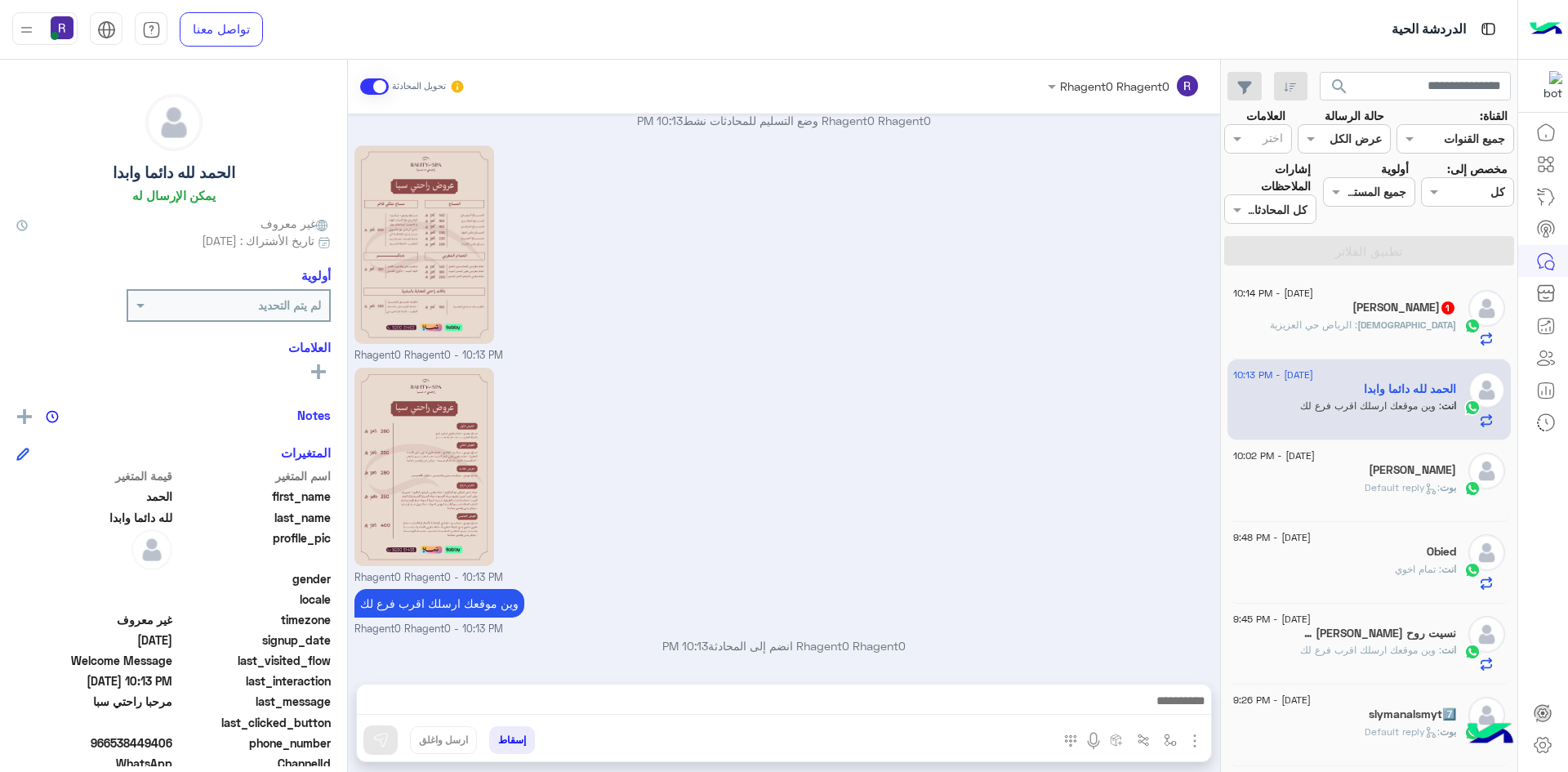
click at [1389, 335] on div "[PERSON_NAME] : [PERSON_NAME] العزيزية" at bounding box center [1344, 331] width 223 height 28
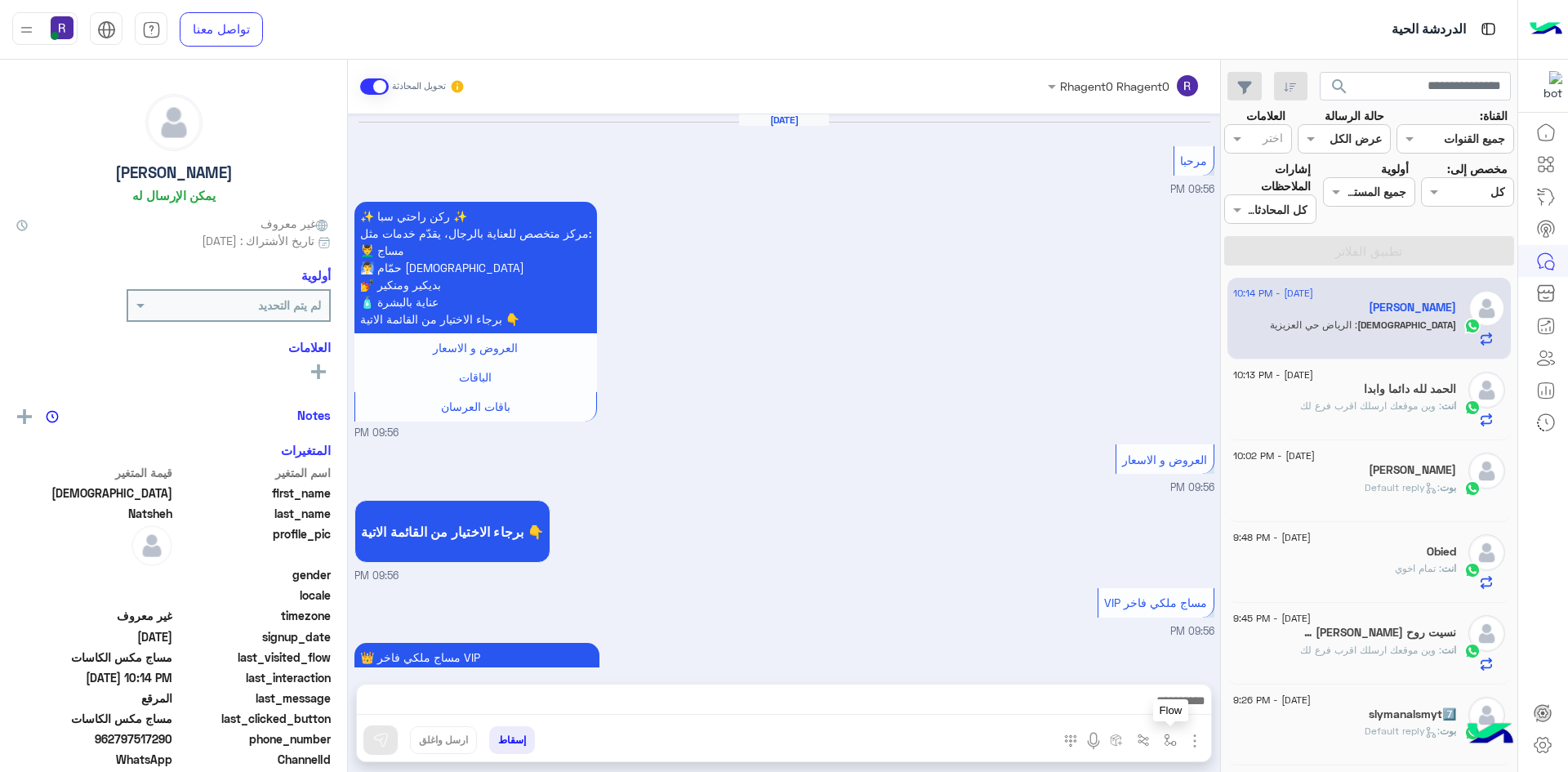
scroll to position [1710, 0]
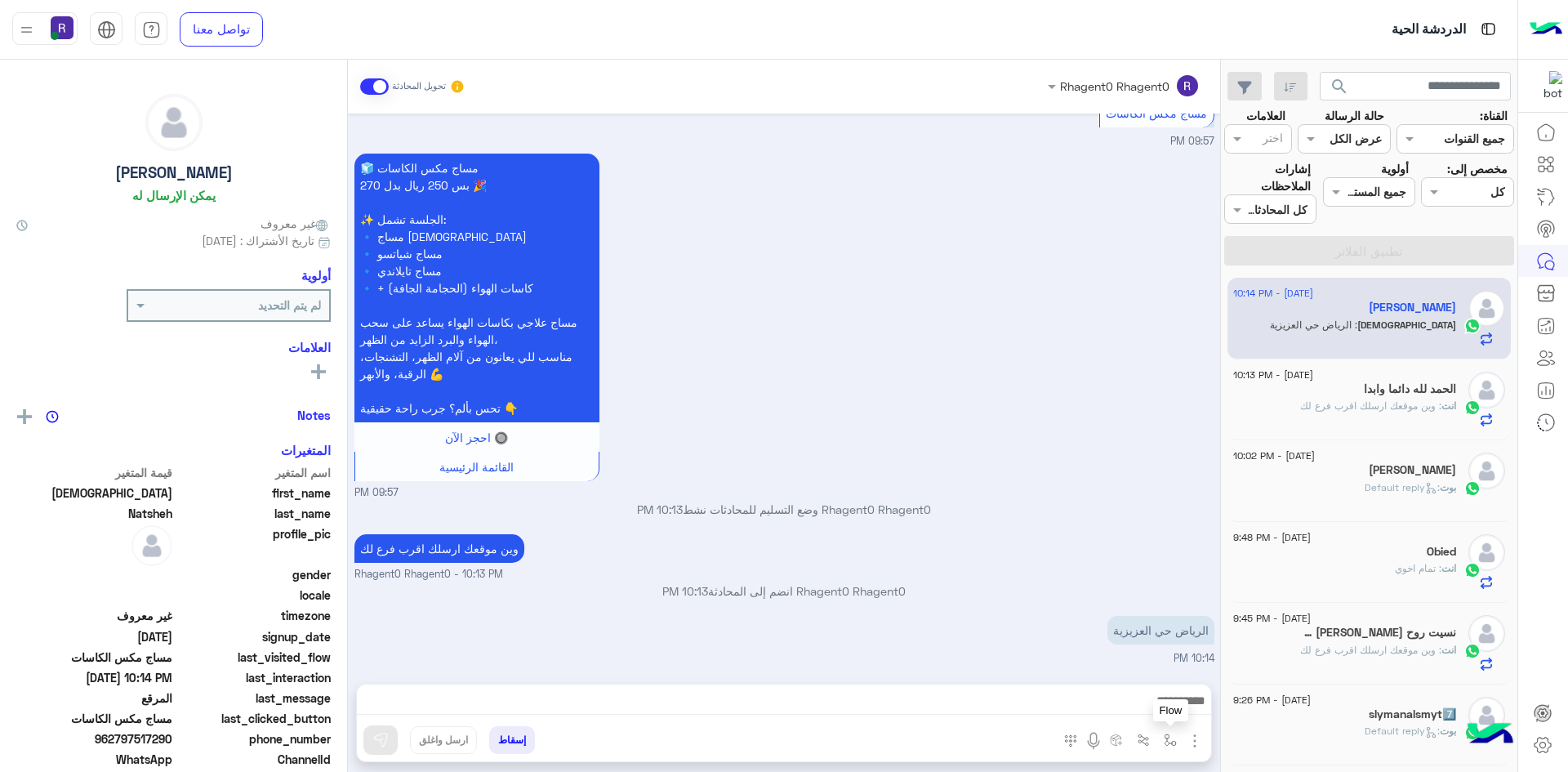
click at [1167, 742] on img "button" at bounding box center [1169, 740] width 13 height 13
click at [1152, 699] on input "text" at bounding box center [1120, 705] width 110 height 19
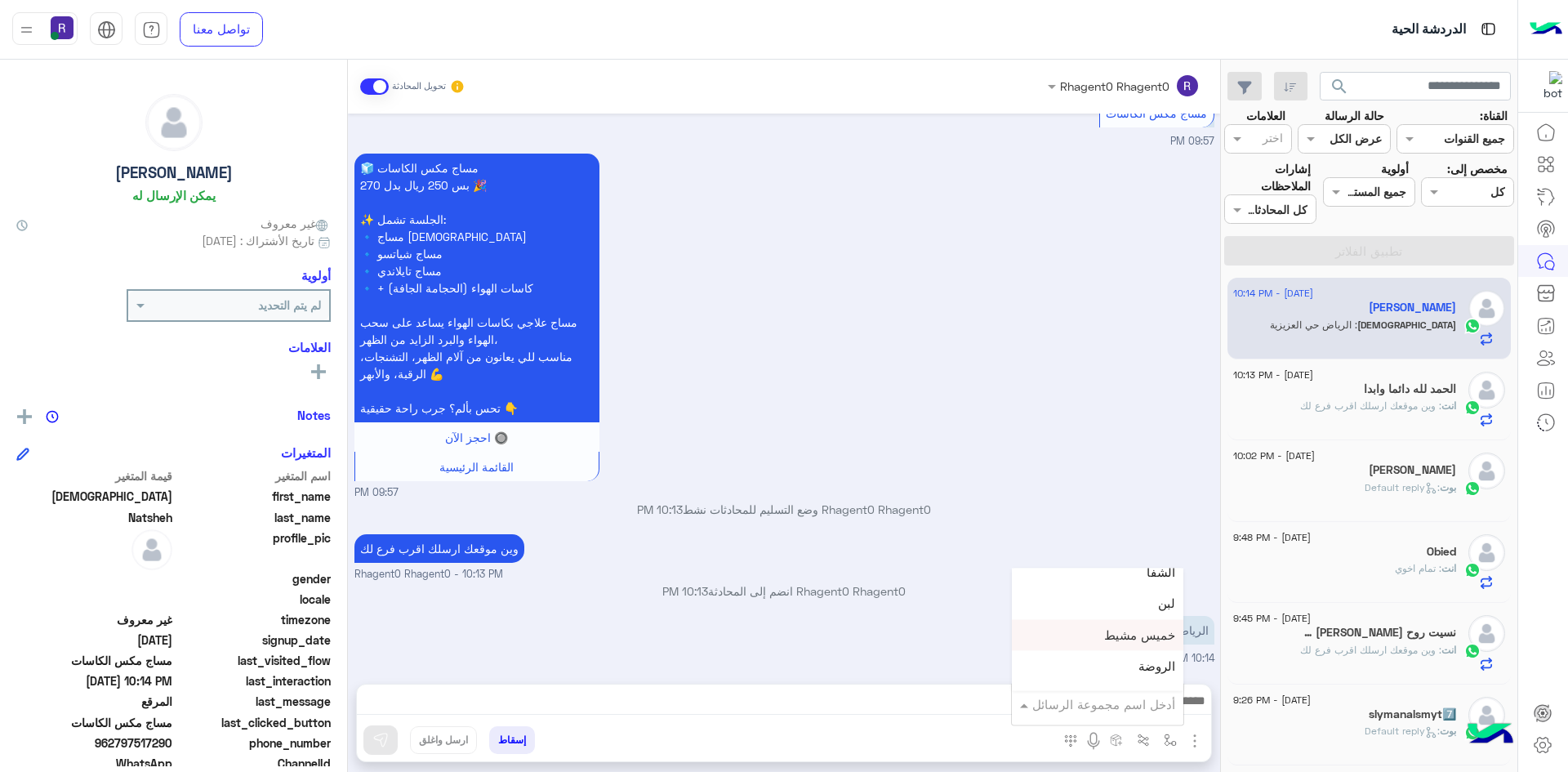
scroll to position [1062, 0]
click at [1144, 626] on span "الجنادرية" at bounding box center [1152, 622] width 45 height 15
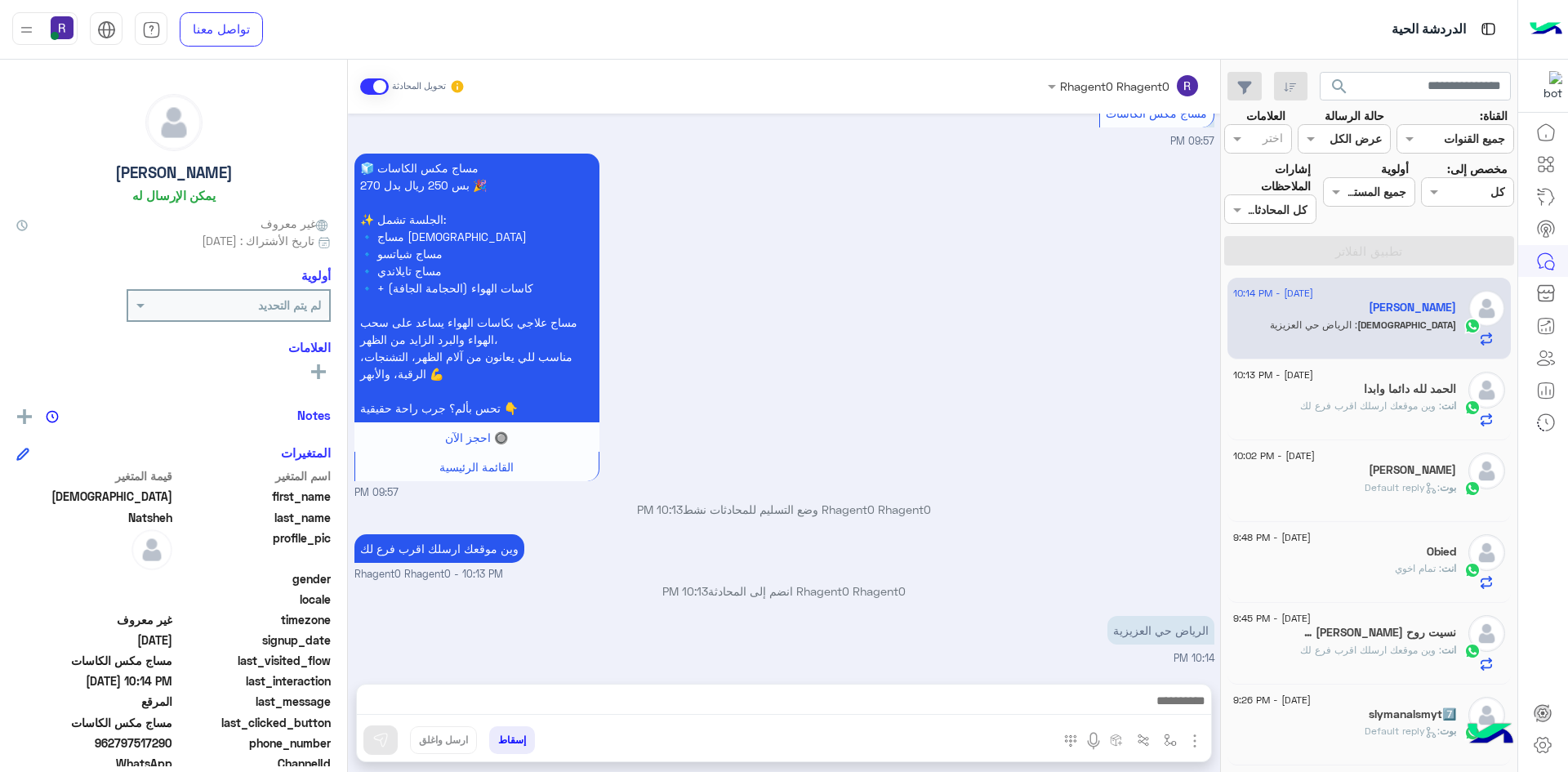
type textarea "*********"
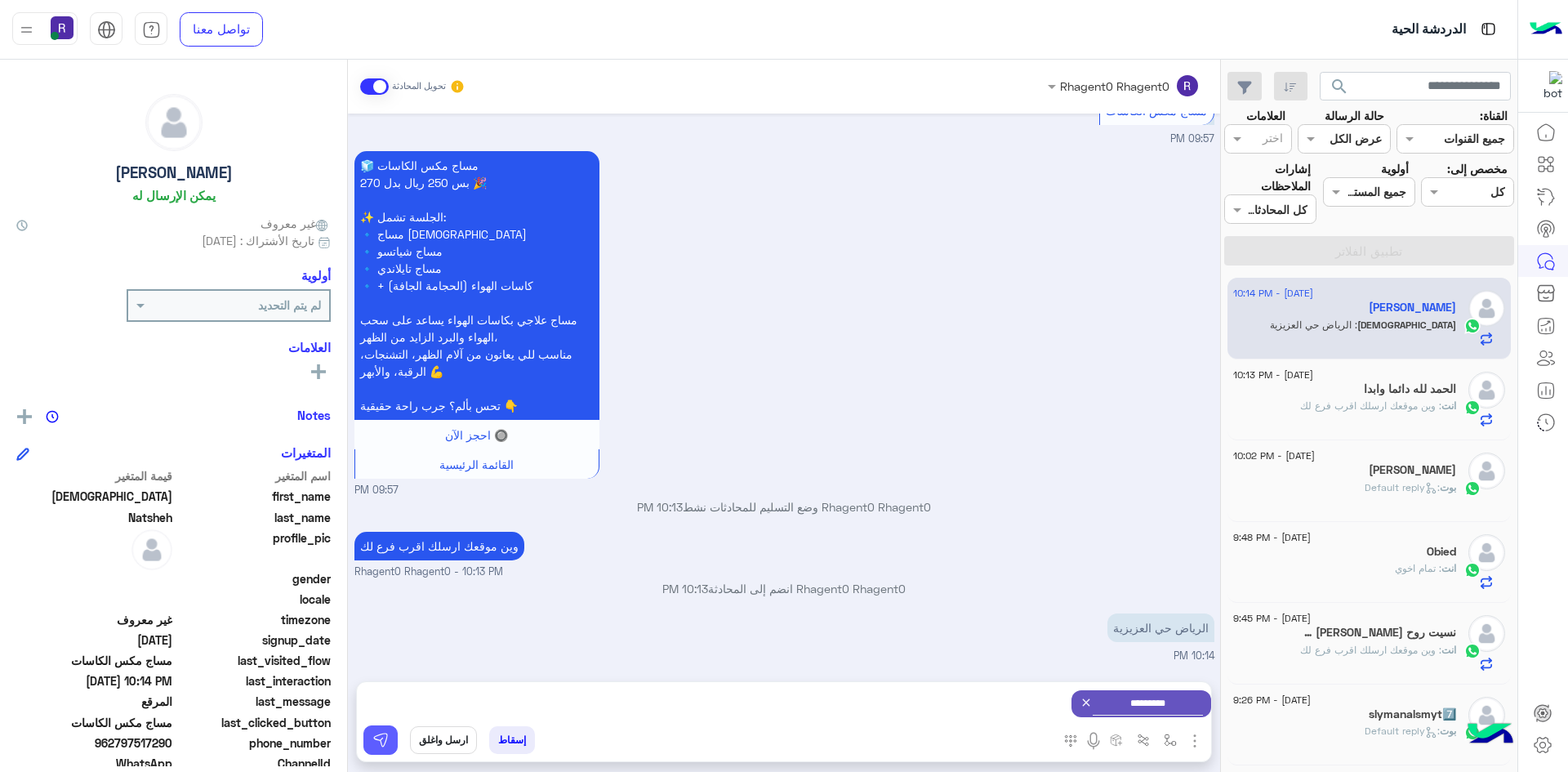
click at [382, 741] on img at bounding box center [380, 740] width 16 height 16
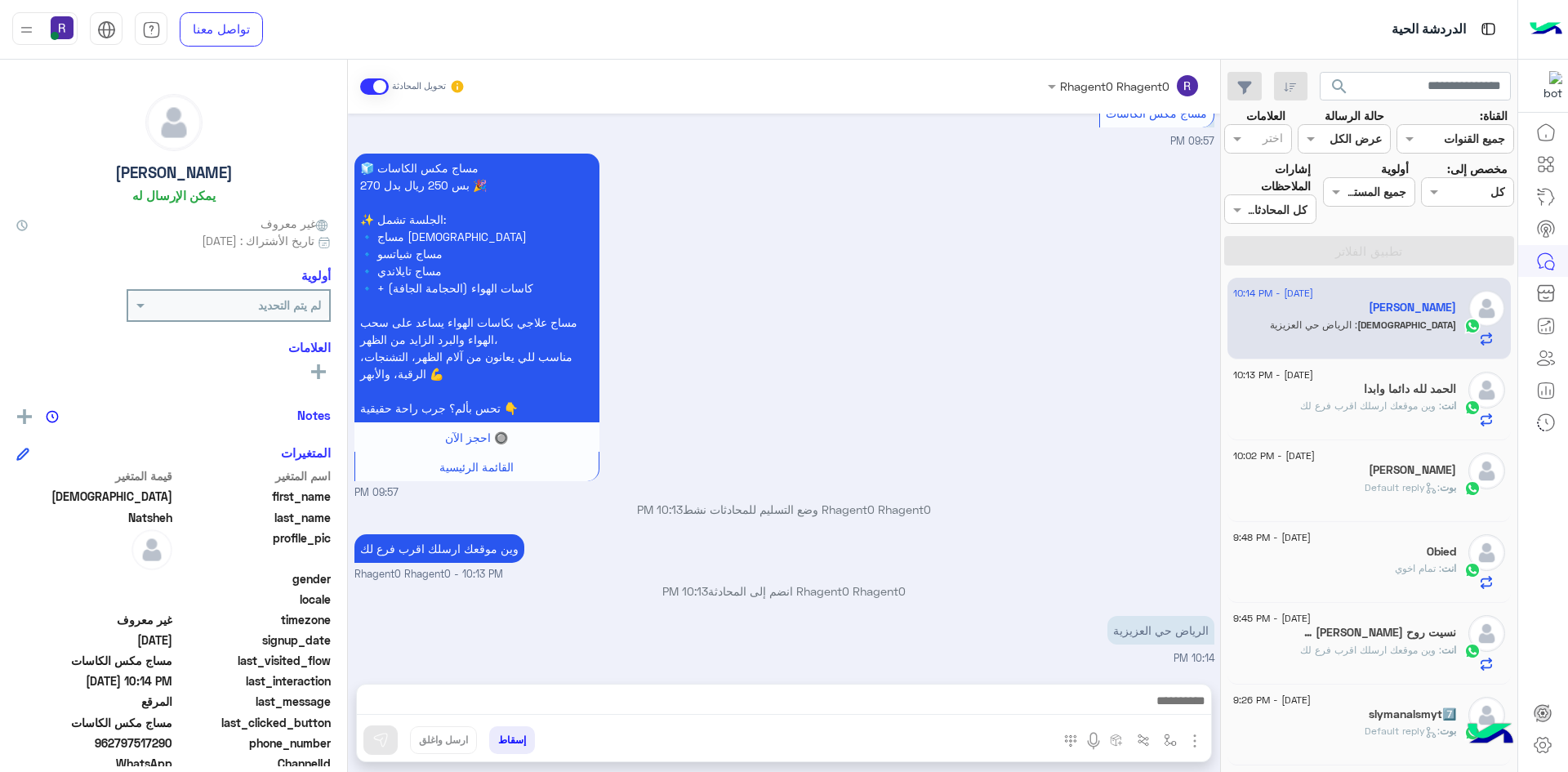
scroll to position [1710, 0]
click at [1343, 416] on div "انت : وين موقعك ارسلك اقرب فرع لك" at bounding box center [1344, 412] width 223 height 28
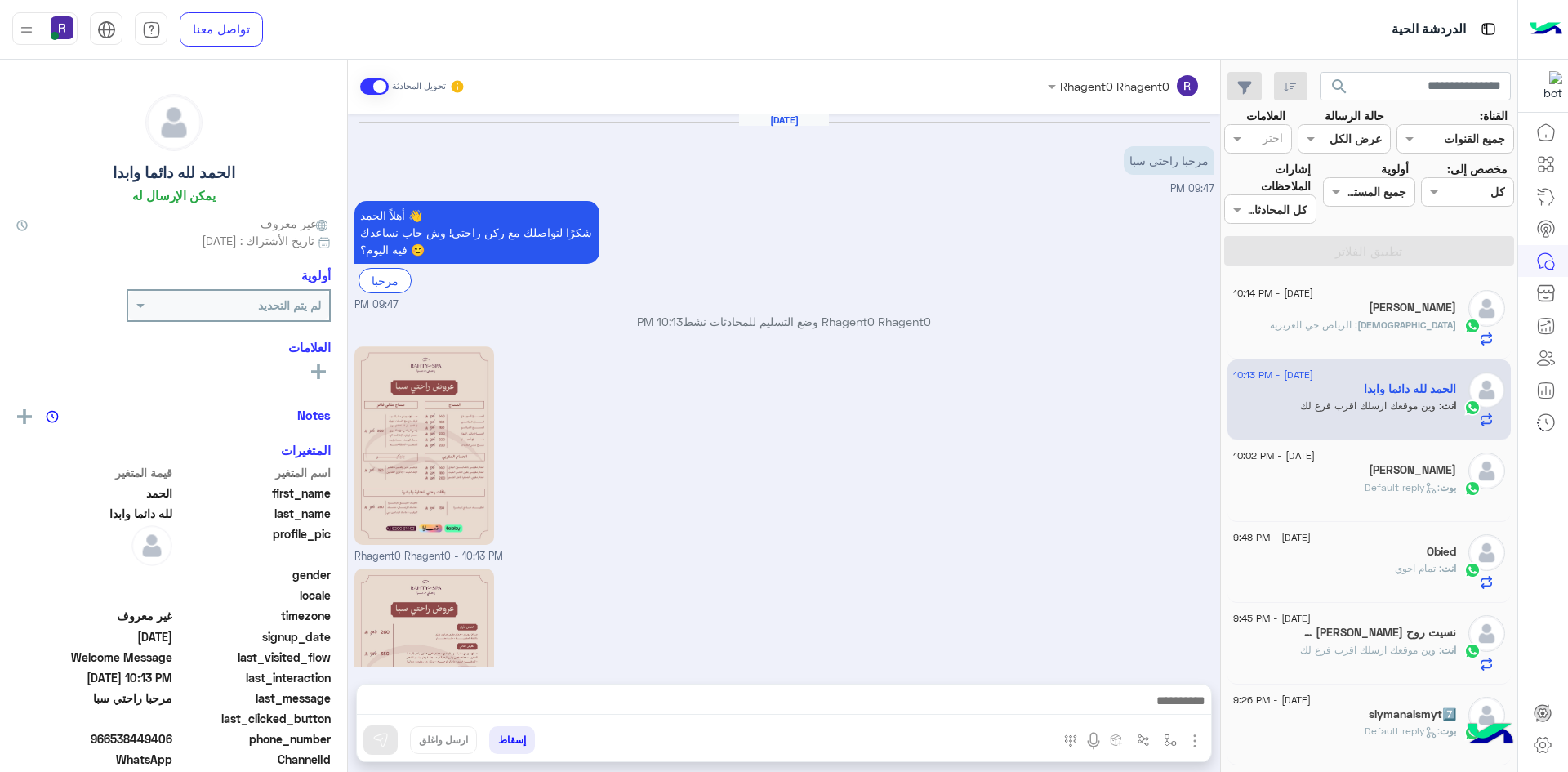
scroll to position [201, 0]
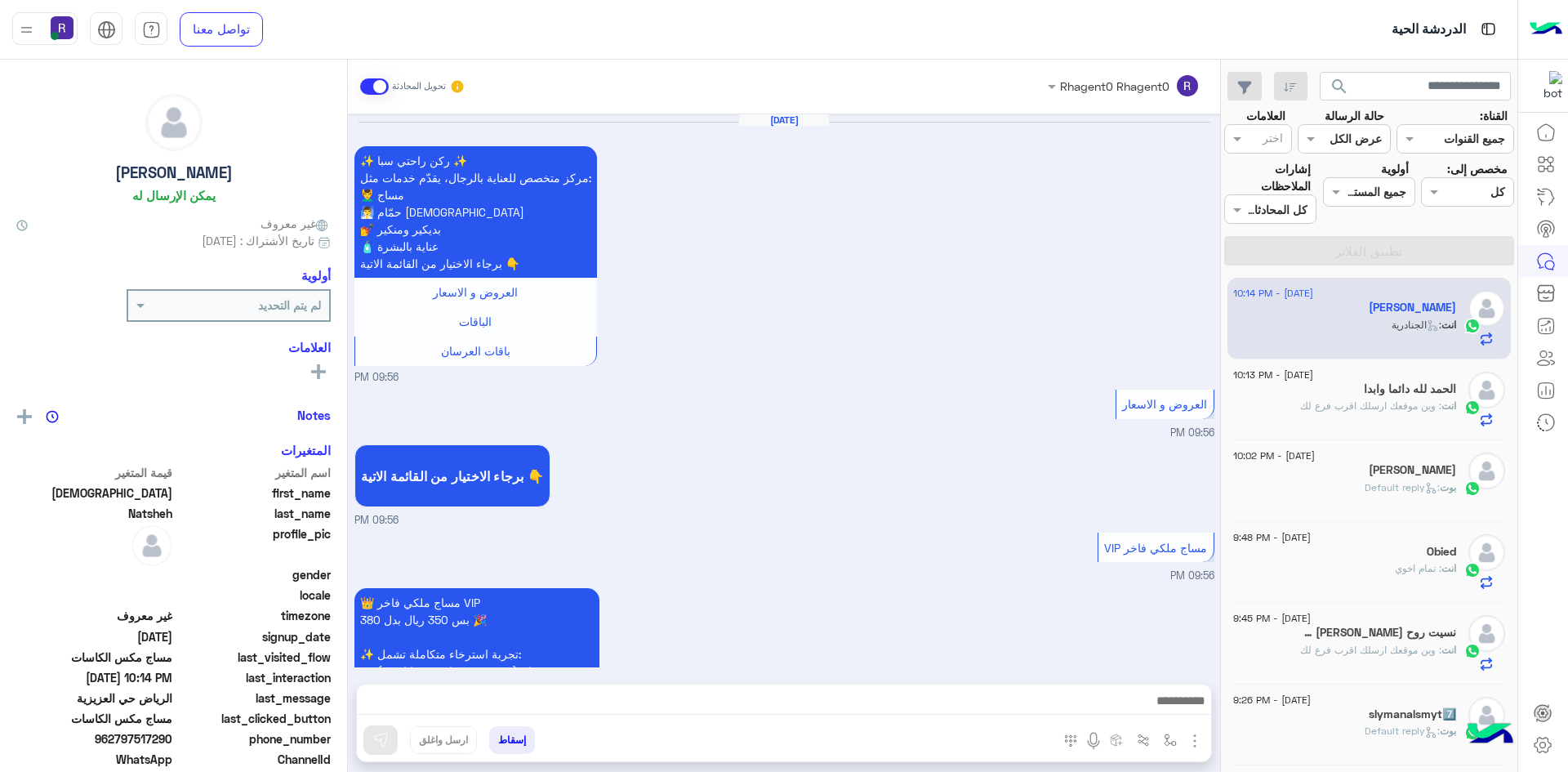
scroll to position [1800, 0]
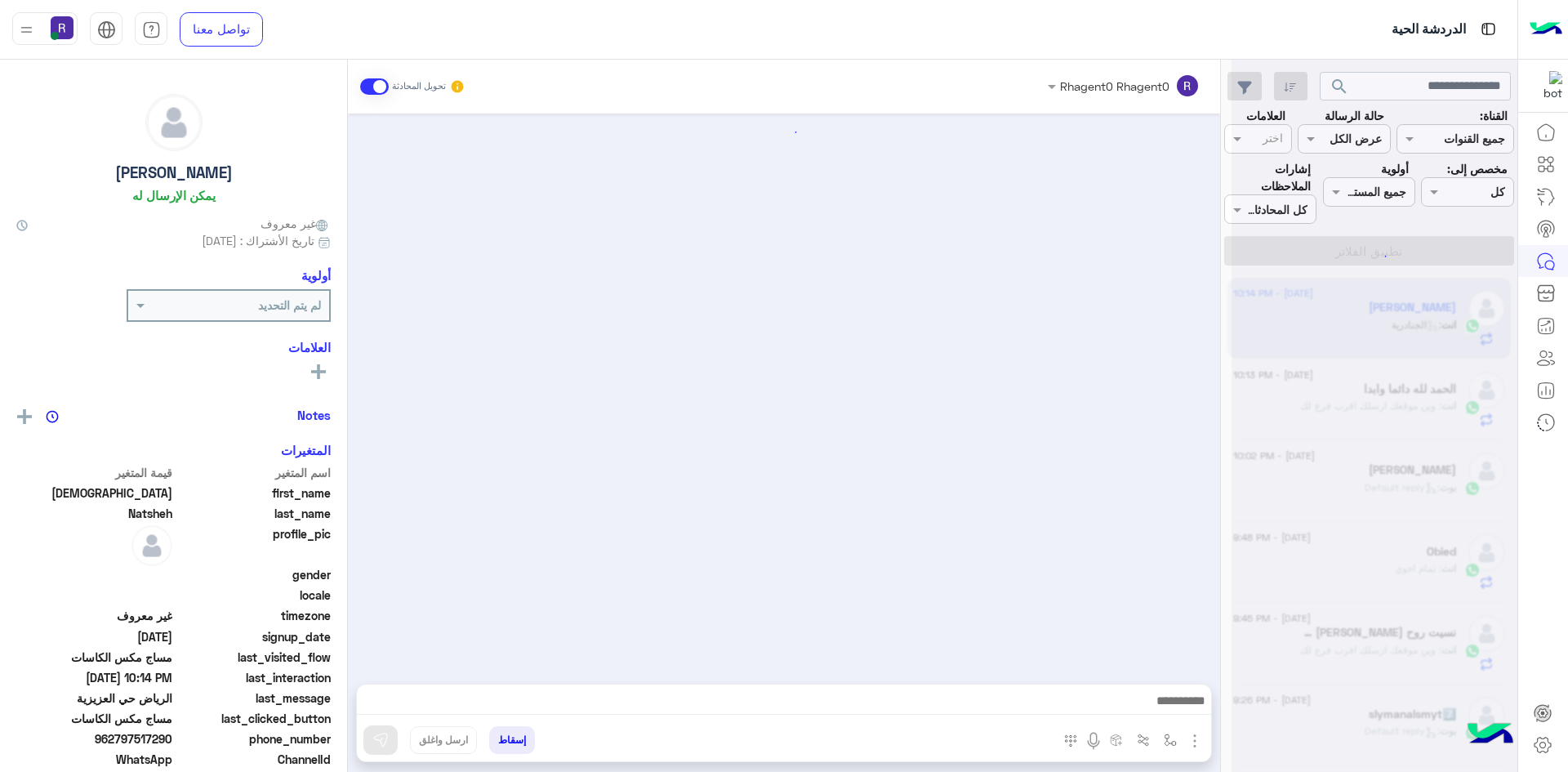
scroll to position [1800, 0]
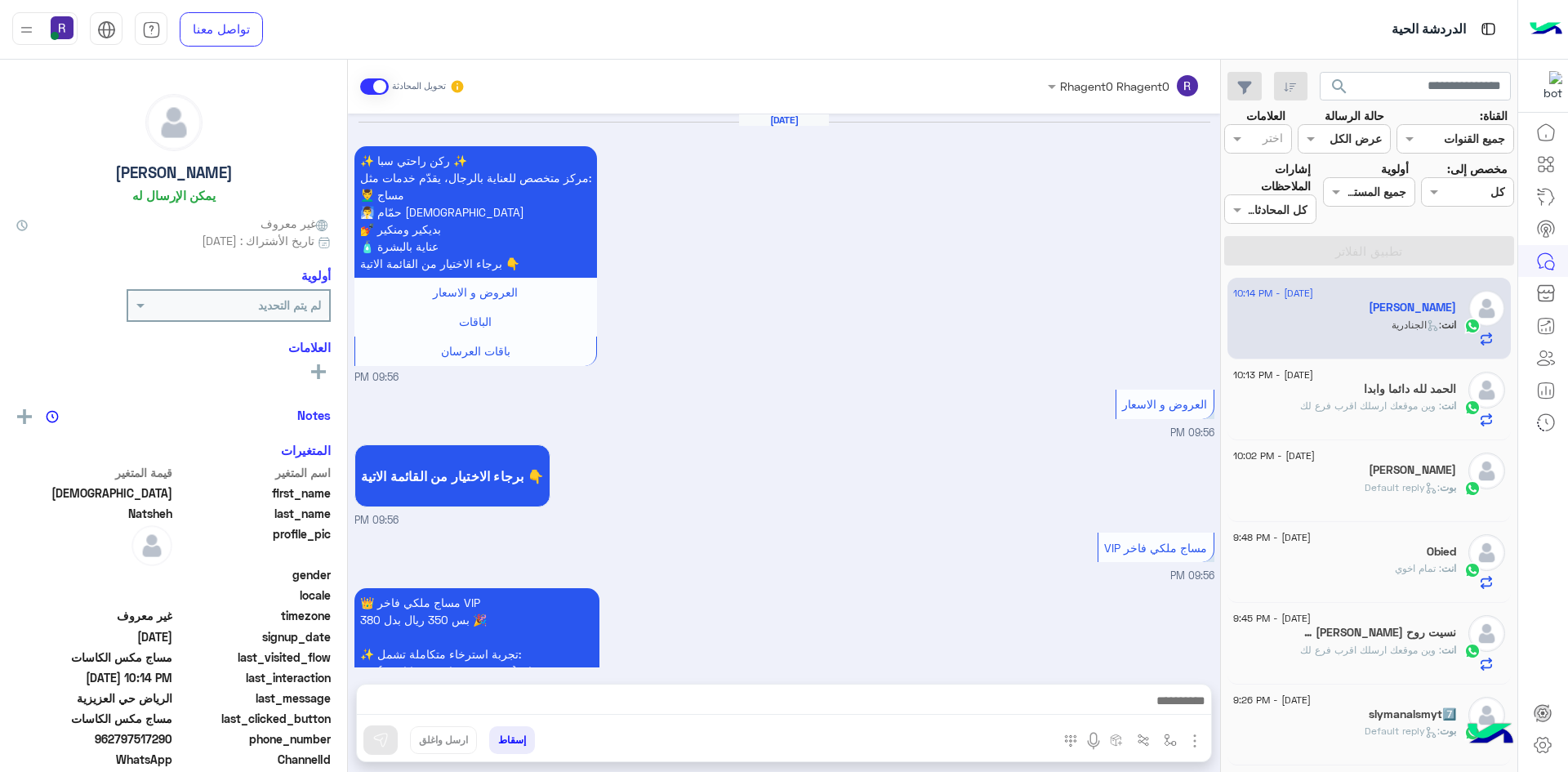
scroll to position [1800, 0]
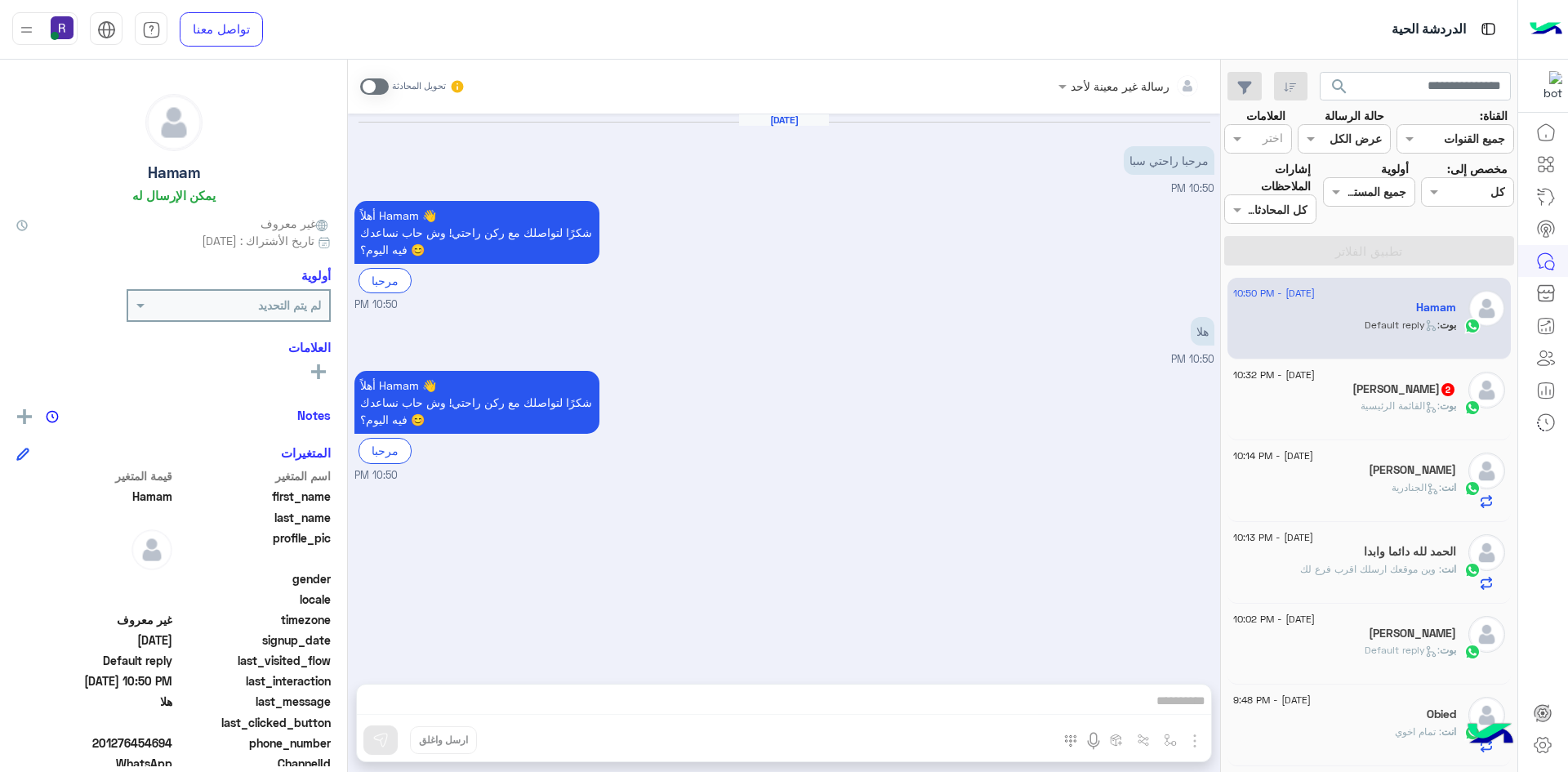
click at [1363, 417] on div "بوت : القائمة الرئيسية" at bounding box center [1344, 412] width 223 height 28
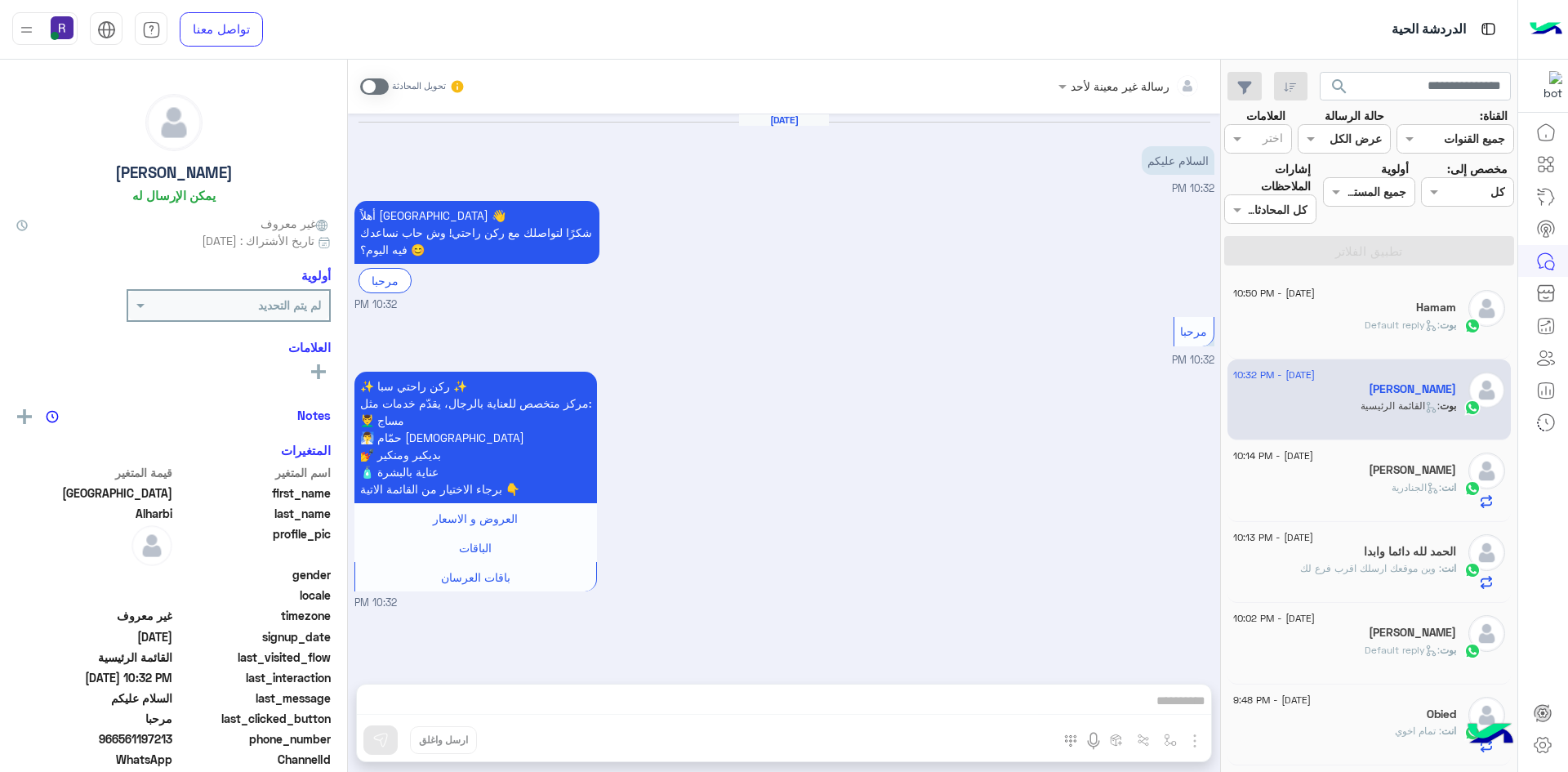
click at [374, 88] on span at bounding box center [374, 86] width 28 height 16
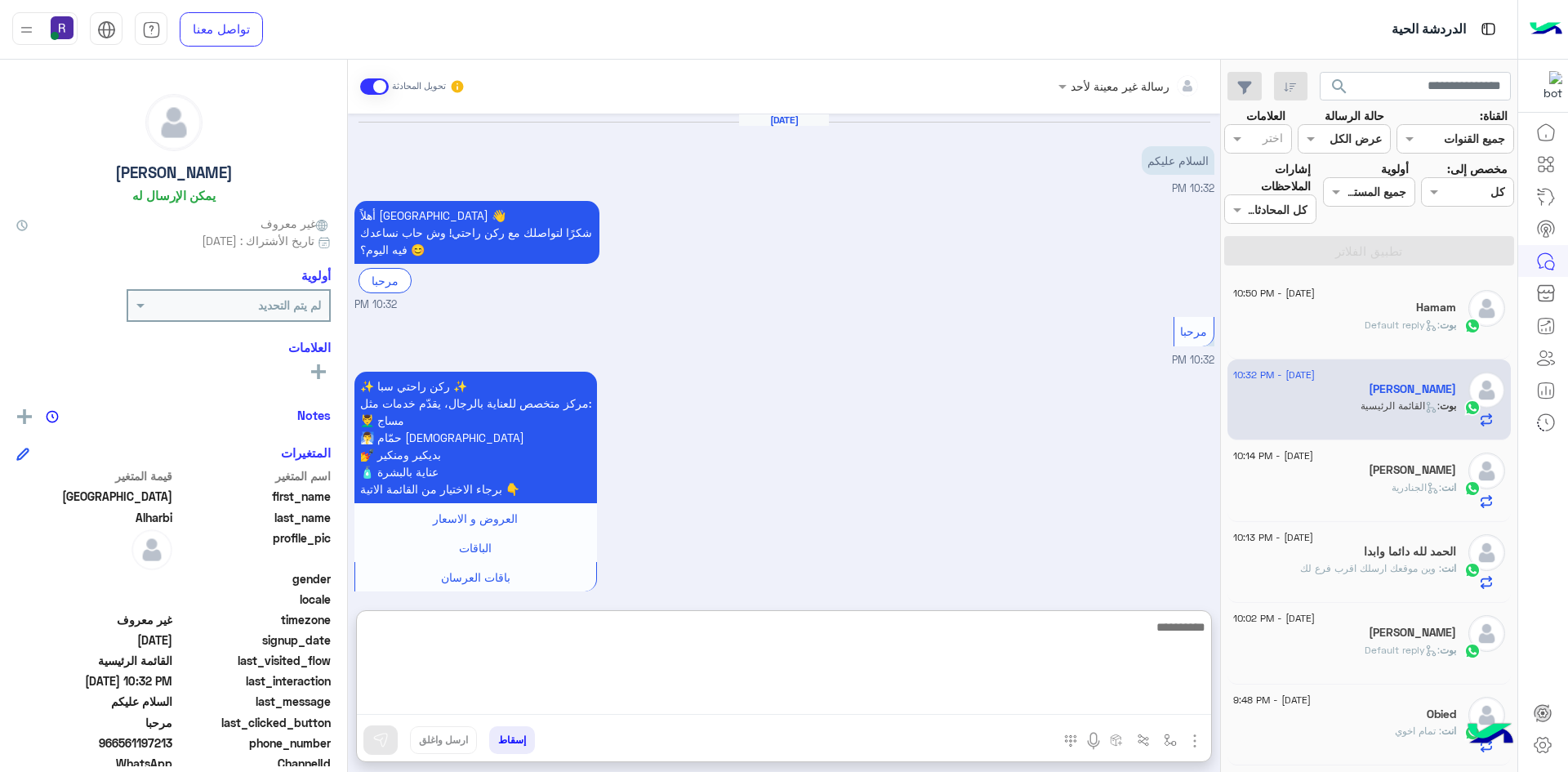
paste textarea "**********"
type textarea "**********"
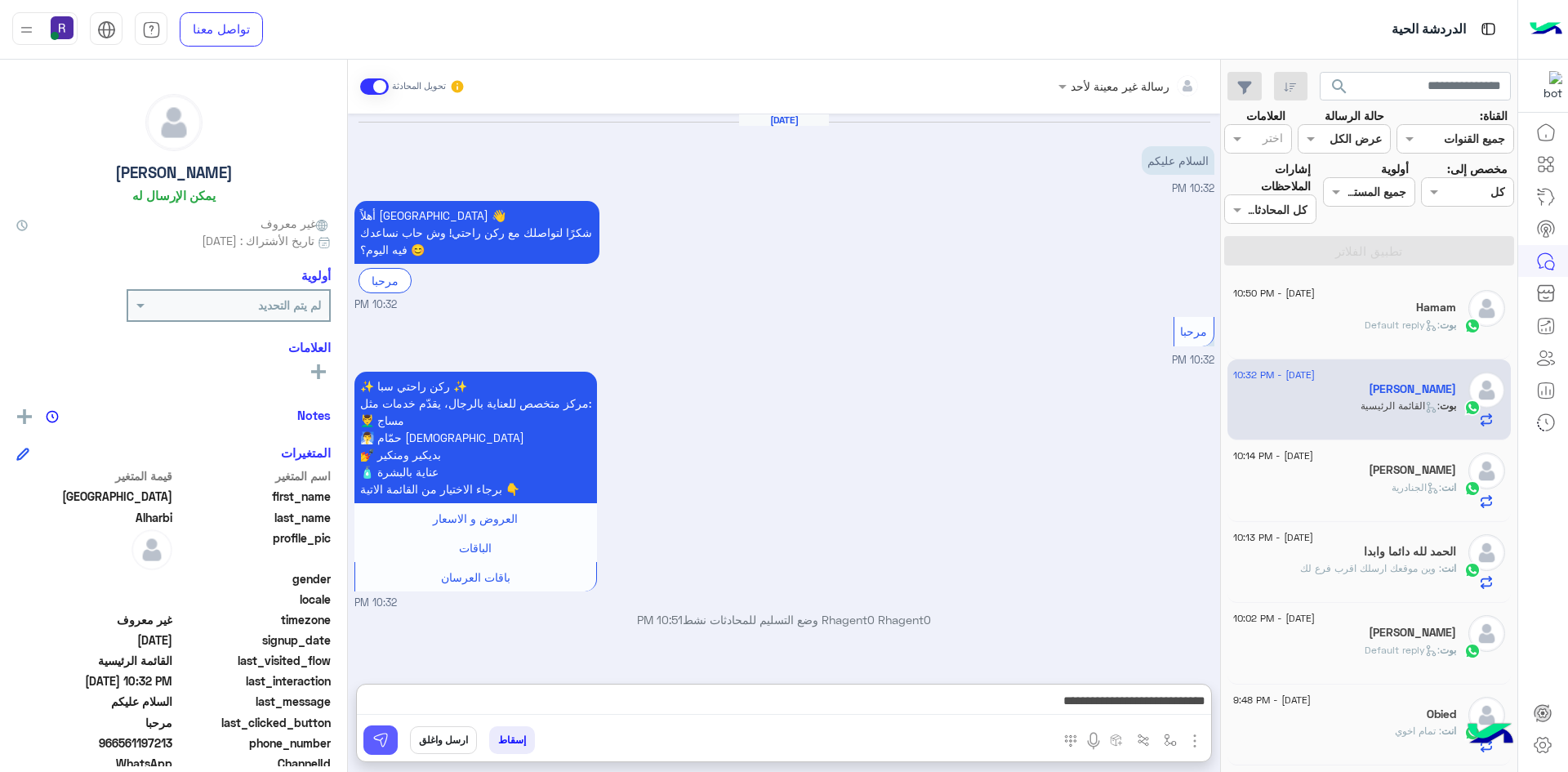
click at [374, 745] on img at bounding box center [380, 740] width 16 height 16
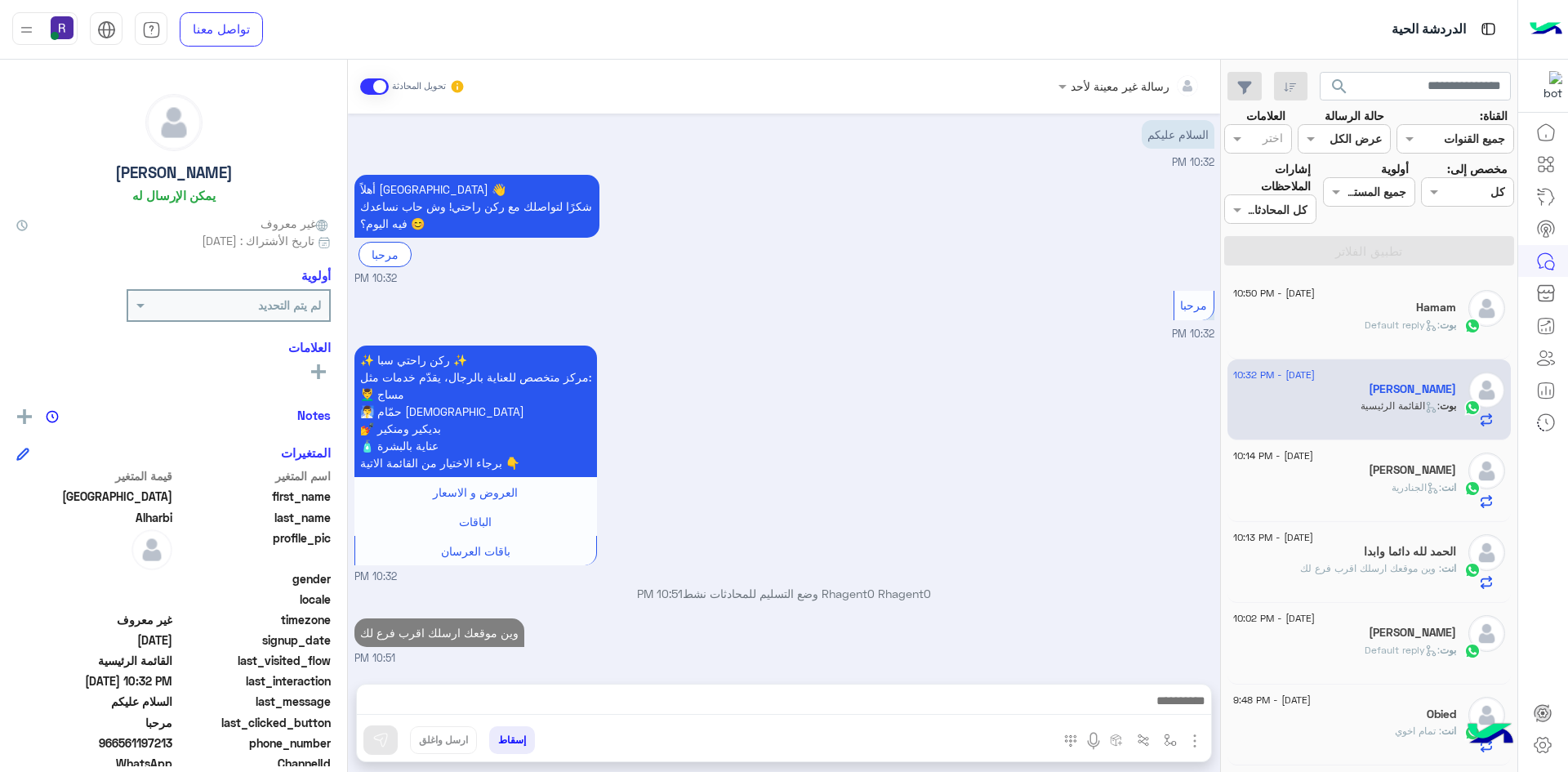
click at [1426, 313] on h5 "Hamam" at bounding box center [1436, 307] width 40 height 14
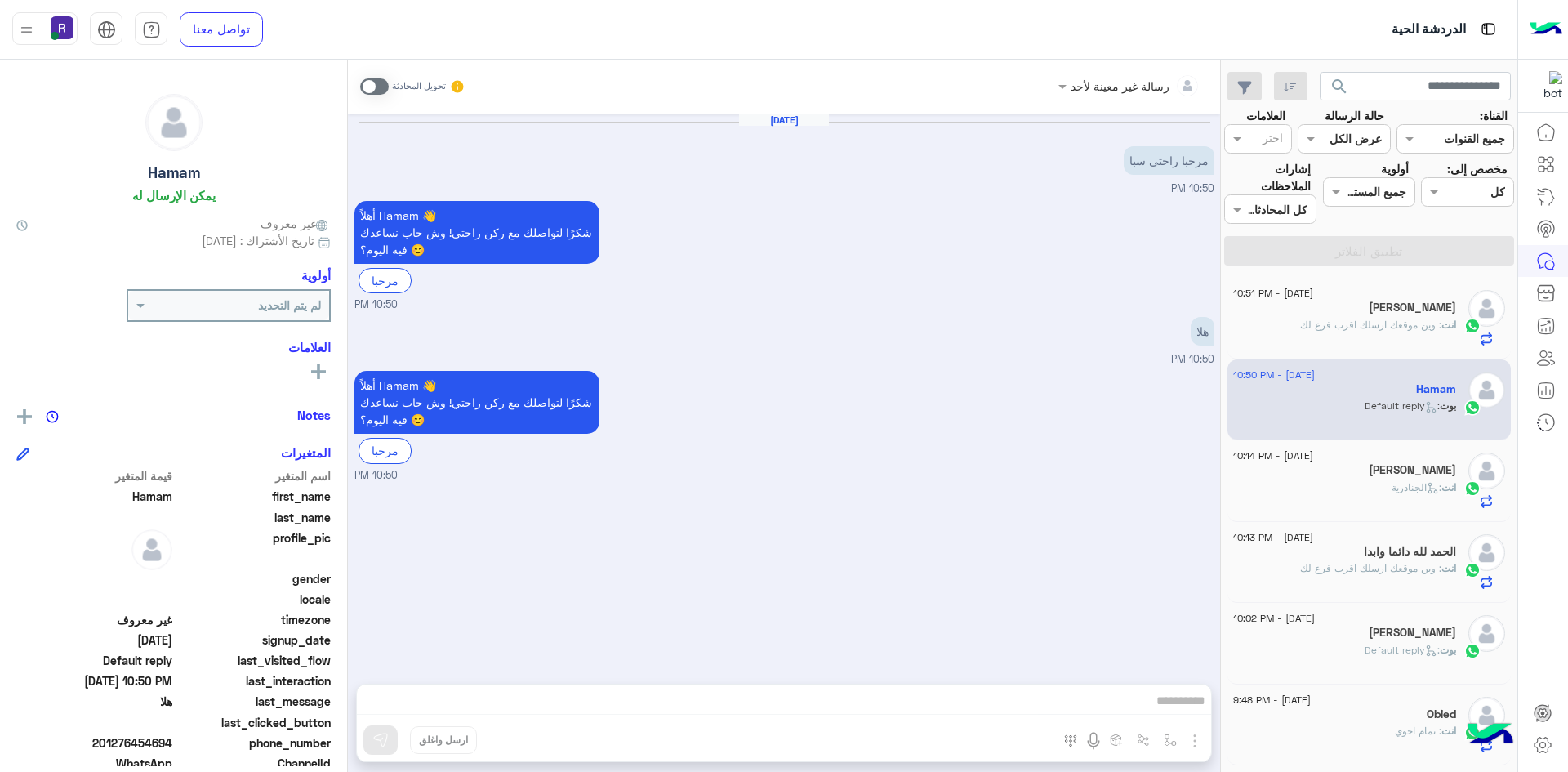
click at [376, 85] on span at bounding box center [374, 86] width 28 height 16
click at [1193, 742] on img "button" at bounding box center [1194, 740] width 20 height 20
click at [1192, 711] on img at bounding box center [1190, 705] width 13 height 19
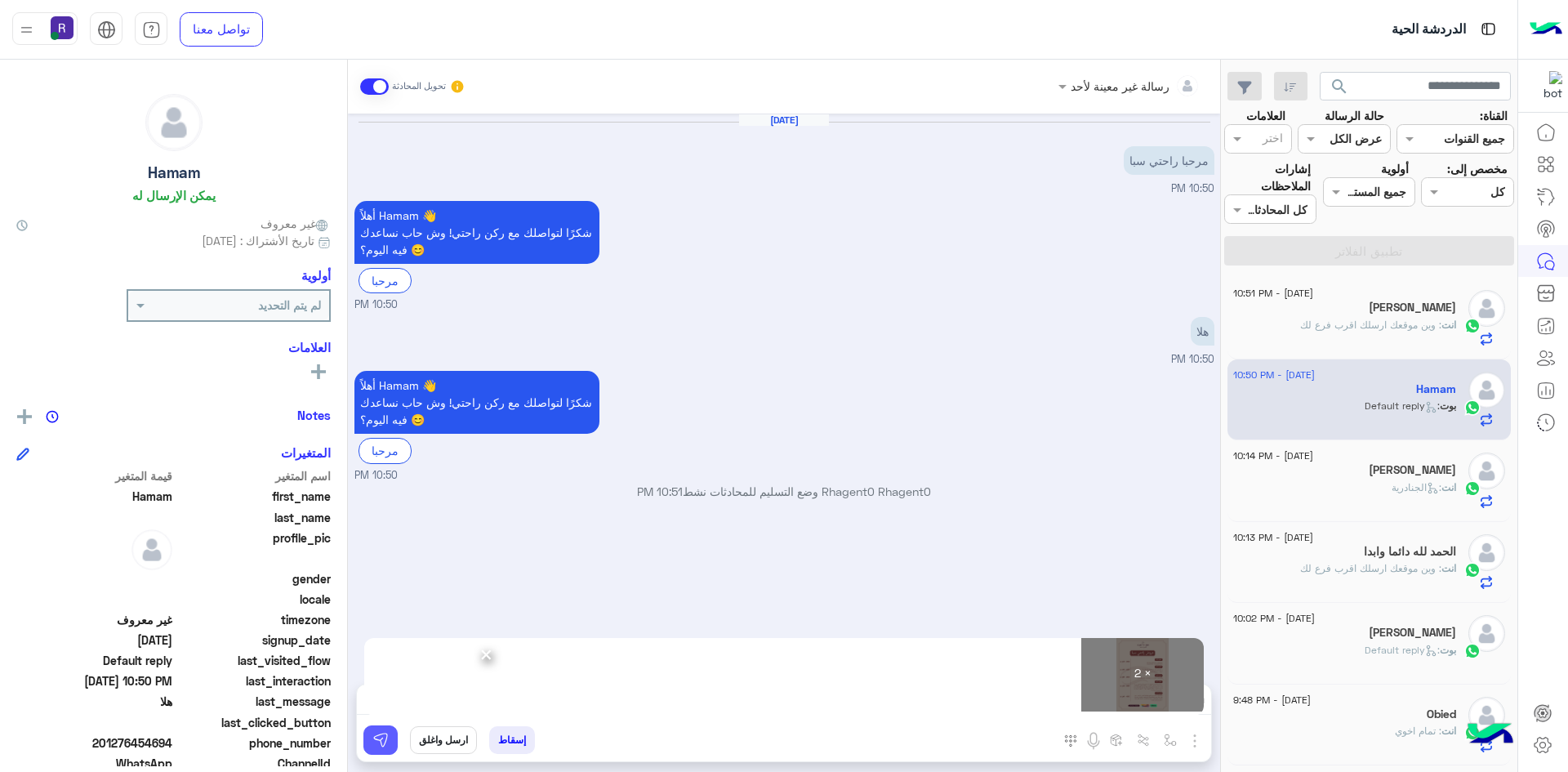
click at [379, 752] on button at bounding box center [381, 740] width 34 height 29
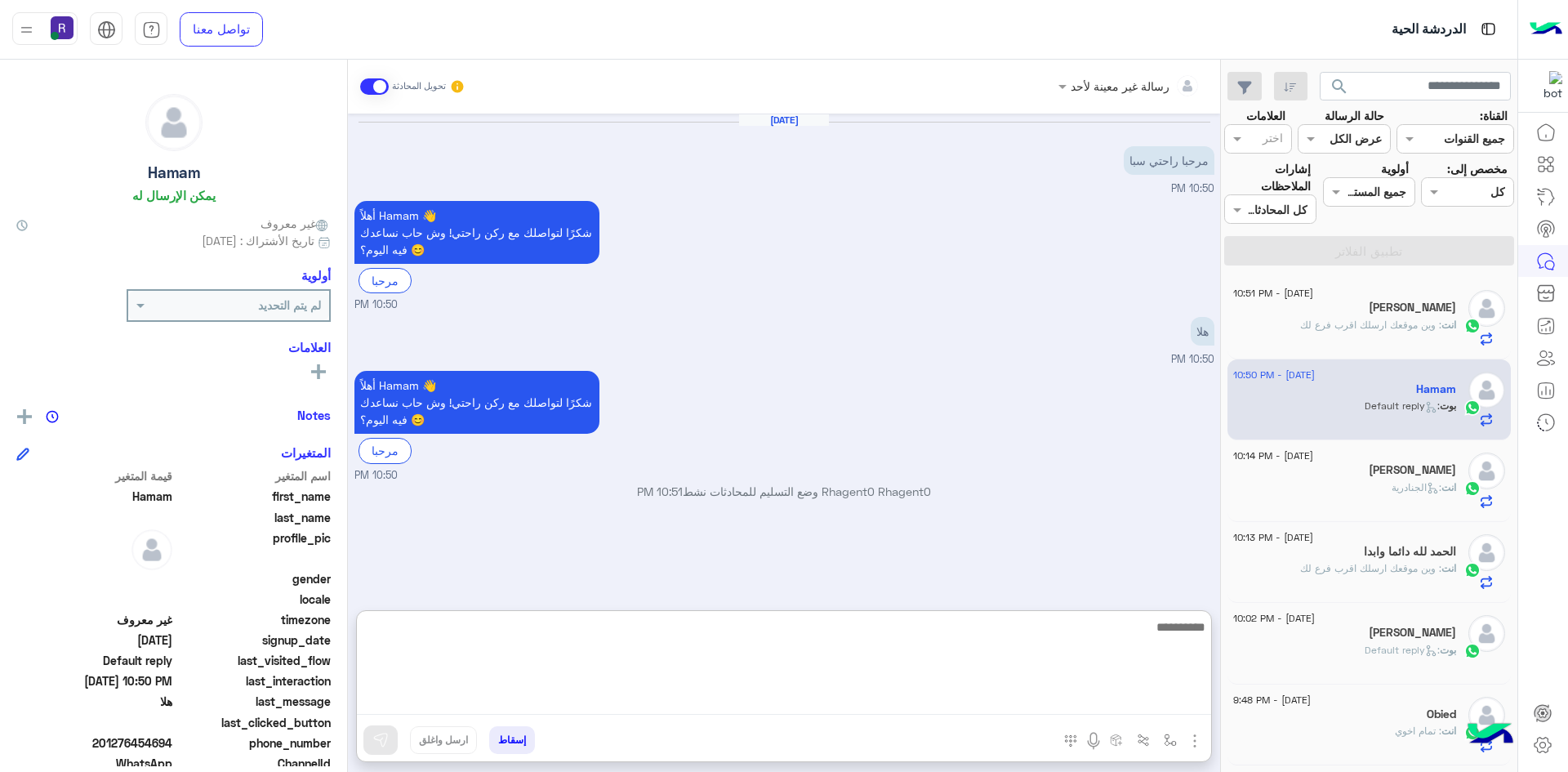
paste textarea "**********"
type textarea "**********"
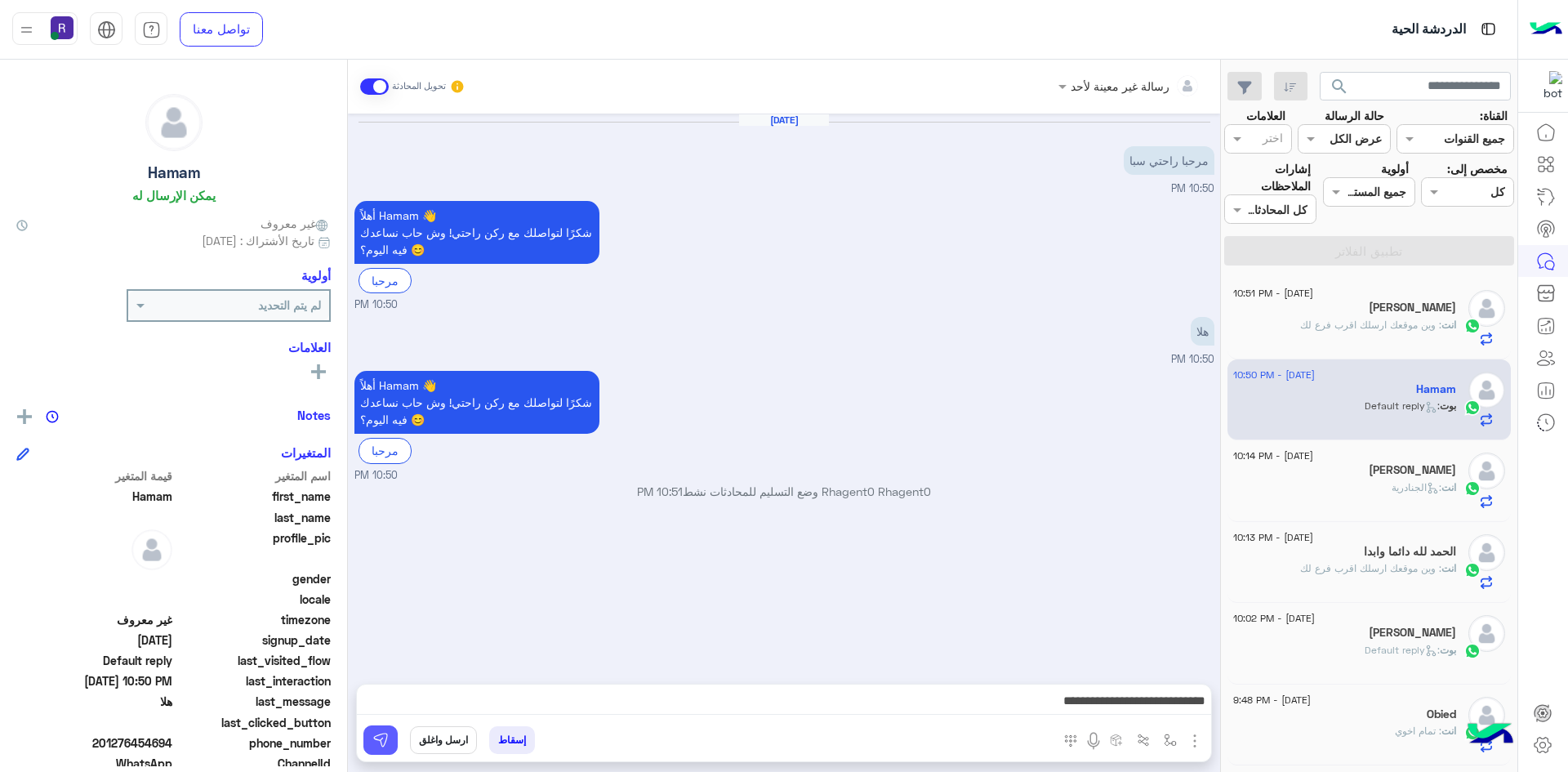
click at [376, 745] on img at bounding box center [380, 740] width 16 height 16
click at [1428, 490] on icon at bounding box center [1432, 488] width 12 height 12
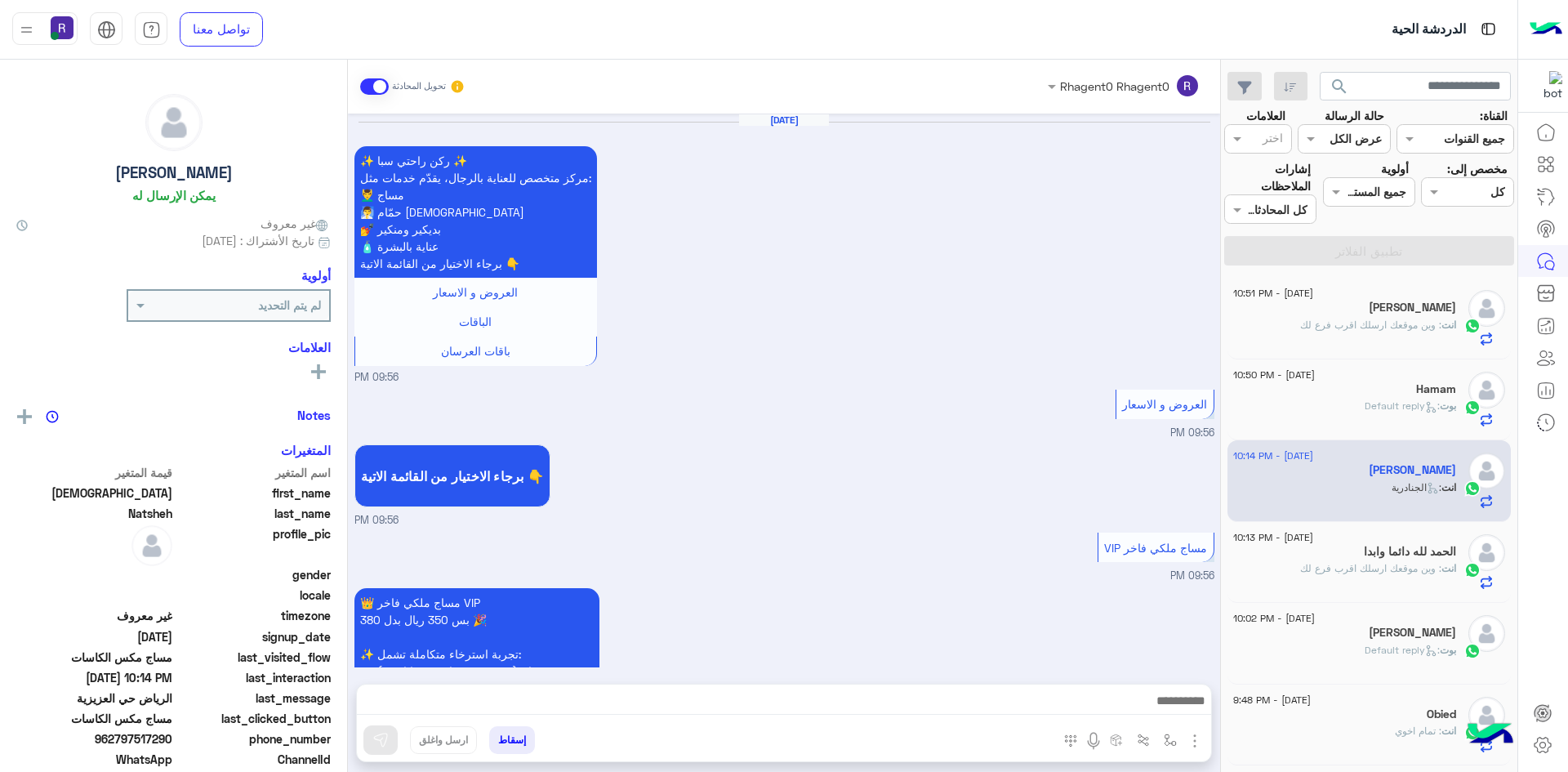
scroll to position [1800, 0]
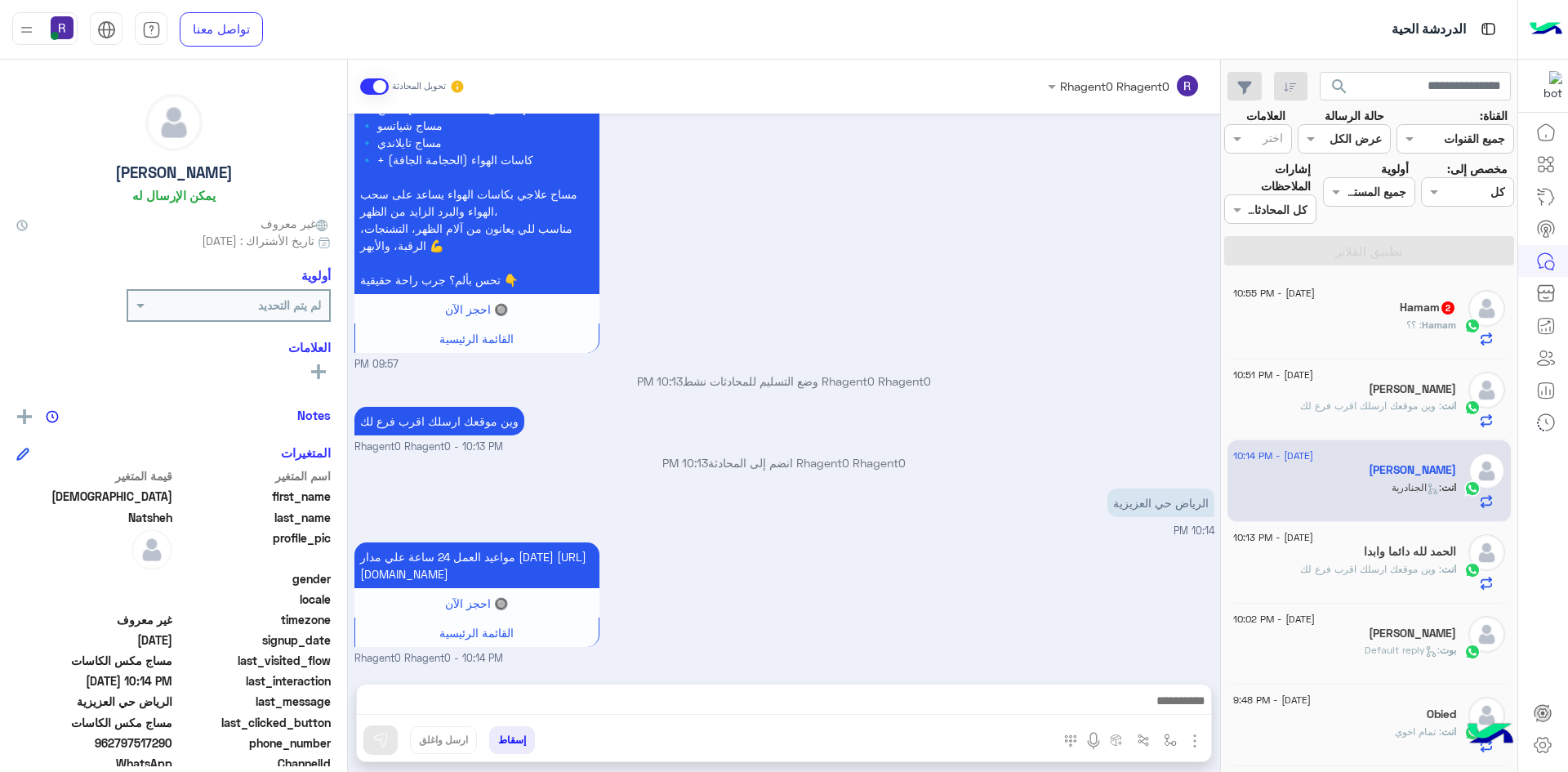
click at [1404, 321] on div "Hamam : ؟؟" at bounding box center [1344, 331] width 223 height 28
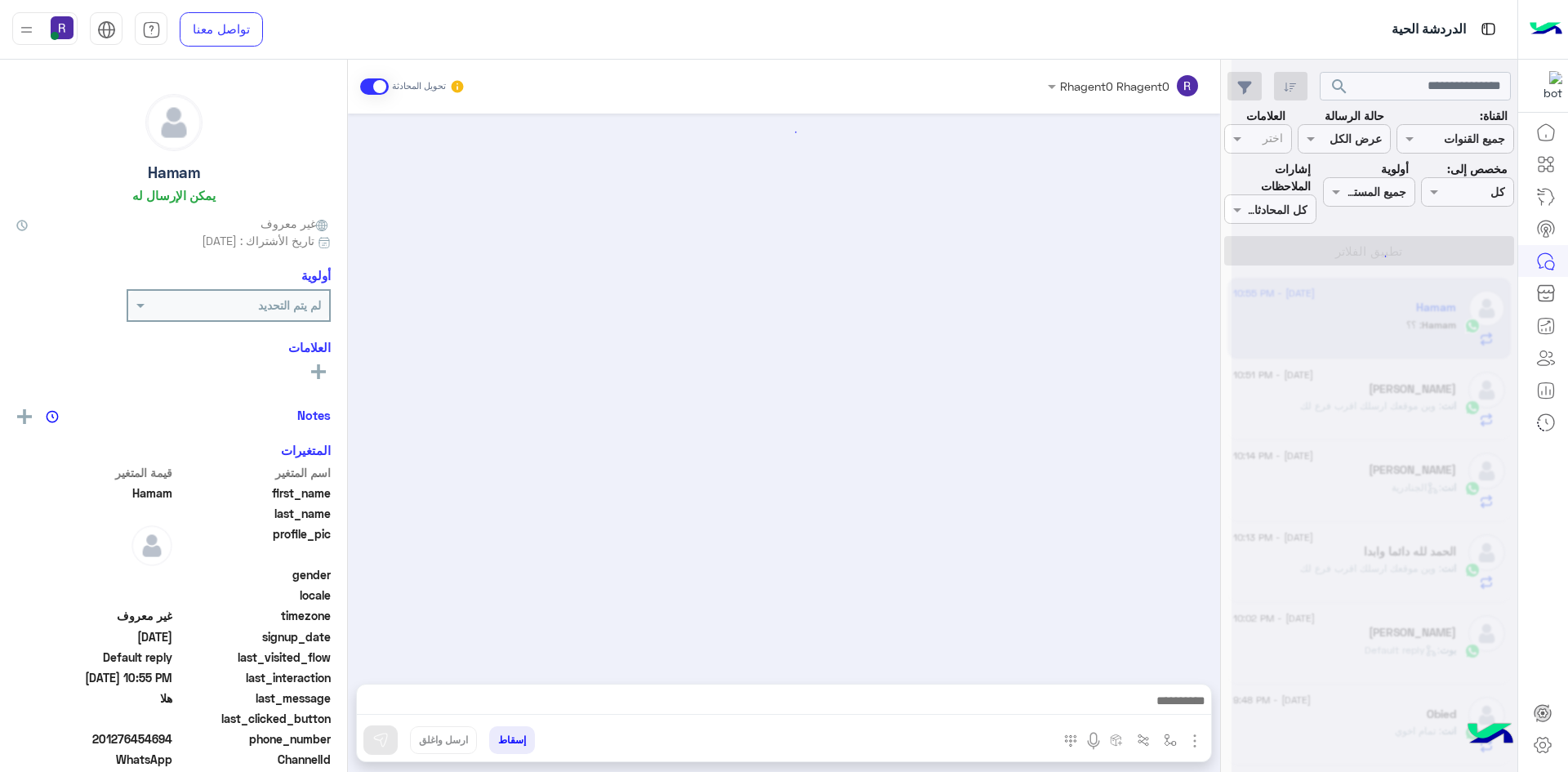
scroll to position [481, 0]
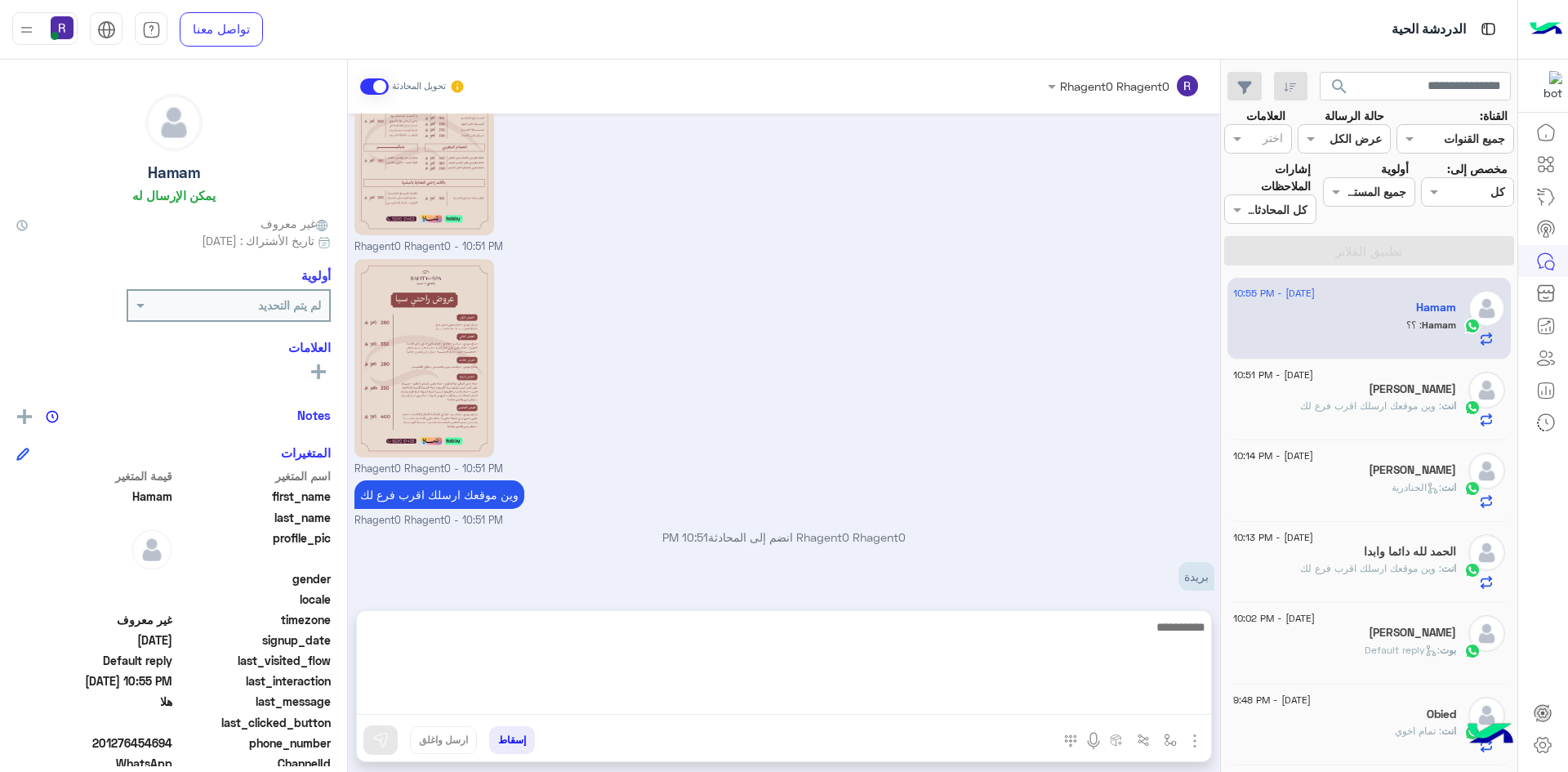
click at [920, 706] on textarea at bounding box center [784, 665] width 854 height 98
type textarea "**"
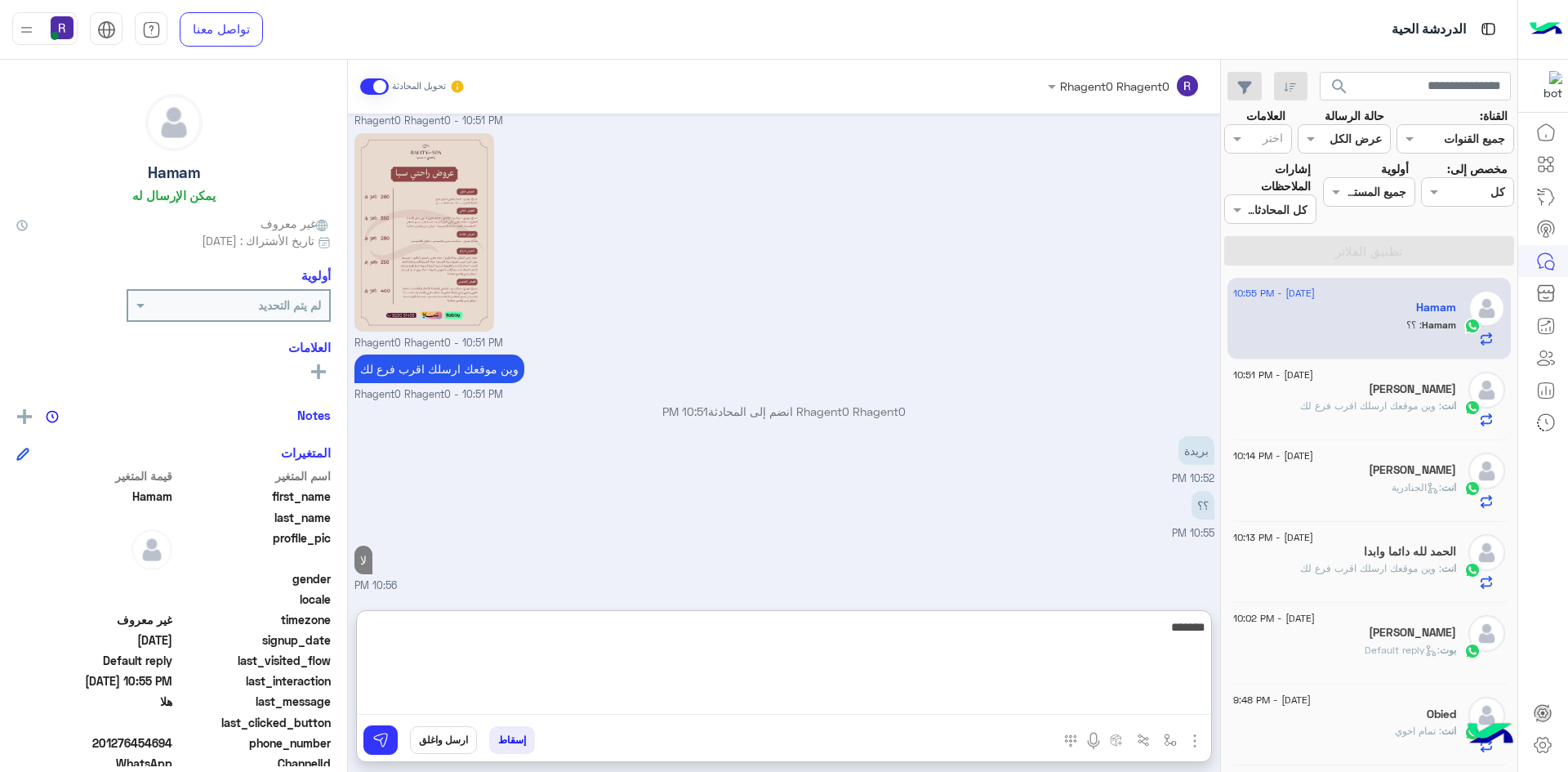
type textarea "*******"
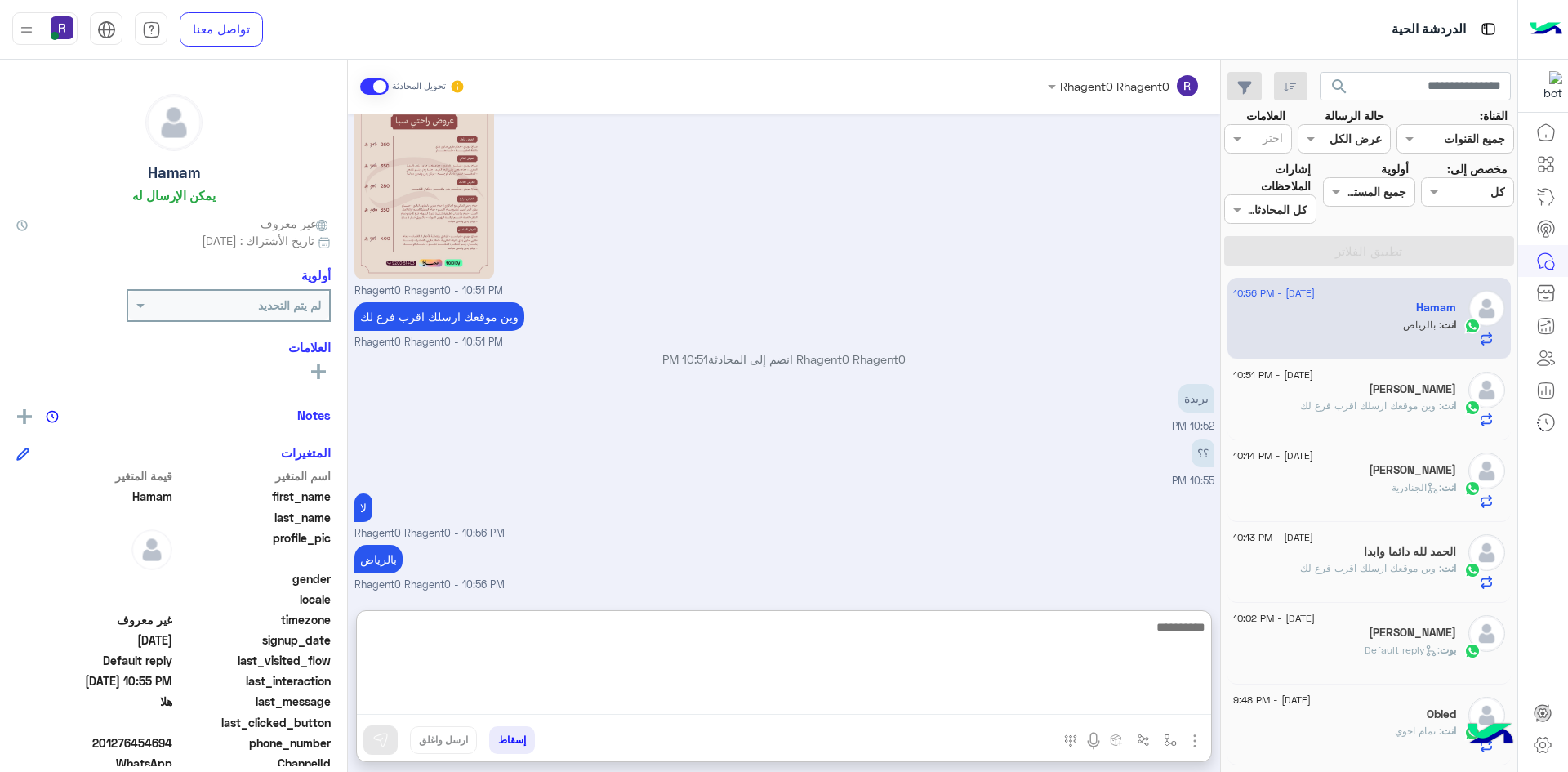
scroll to position [712, 0]
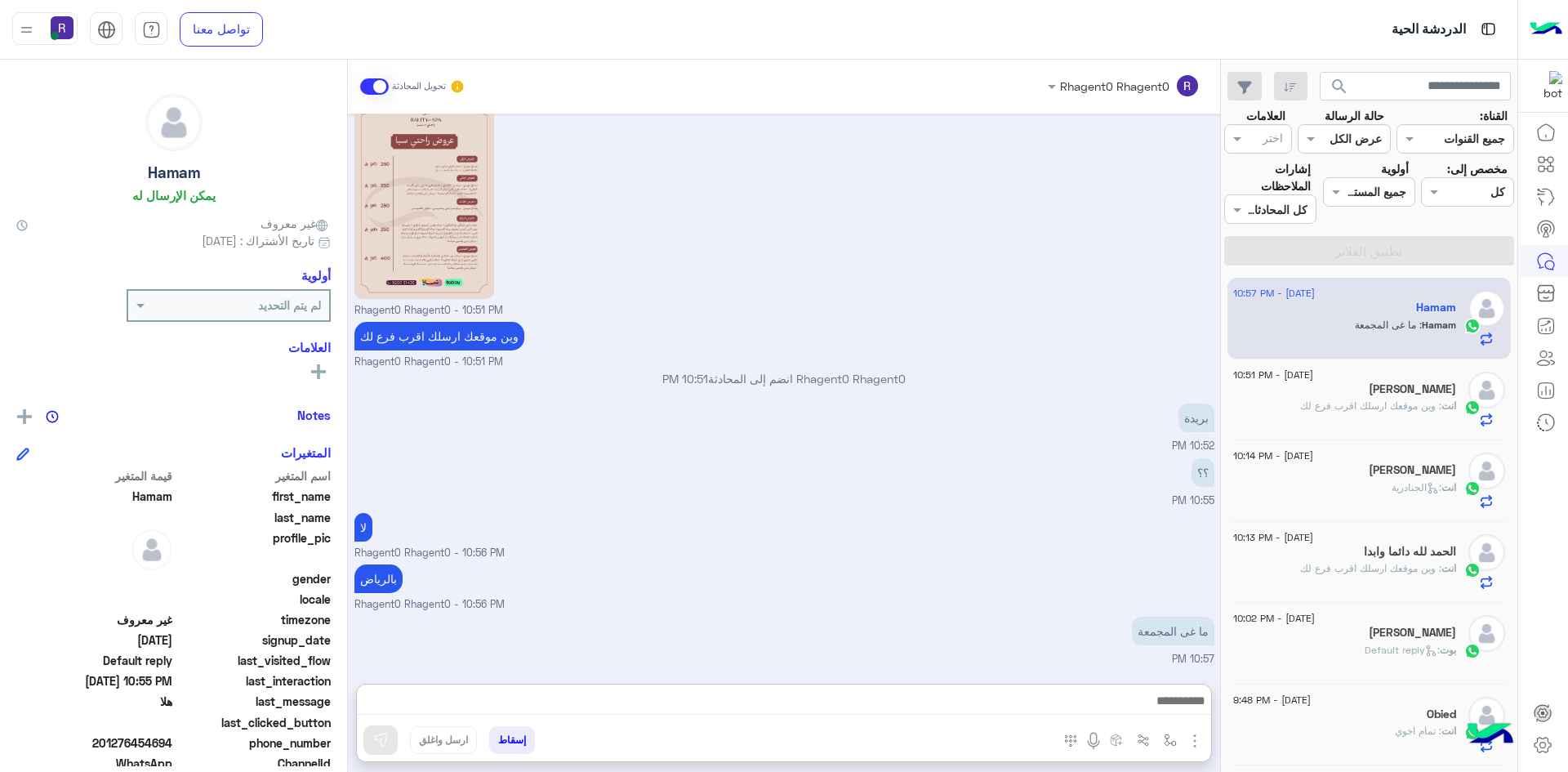
click at [1426, 482] on icon at bounding box center [1432, 488] width 12 height 12
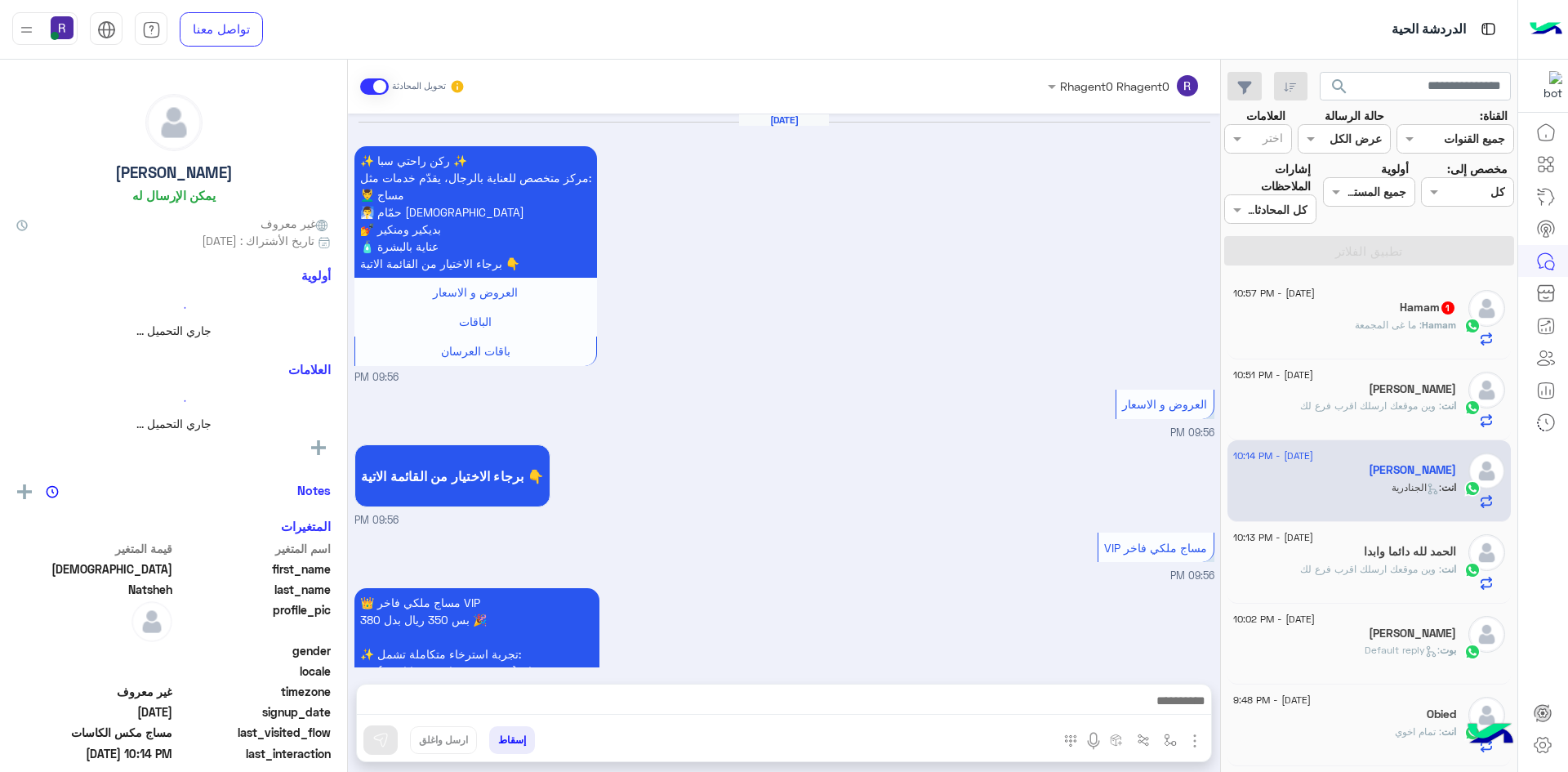
scroll to position [1800, 0]
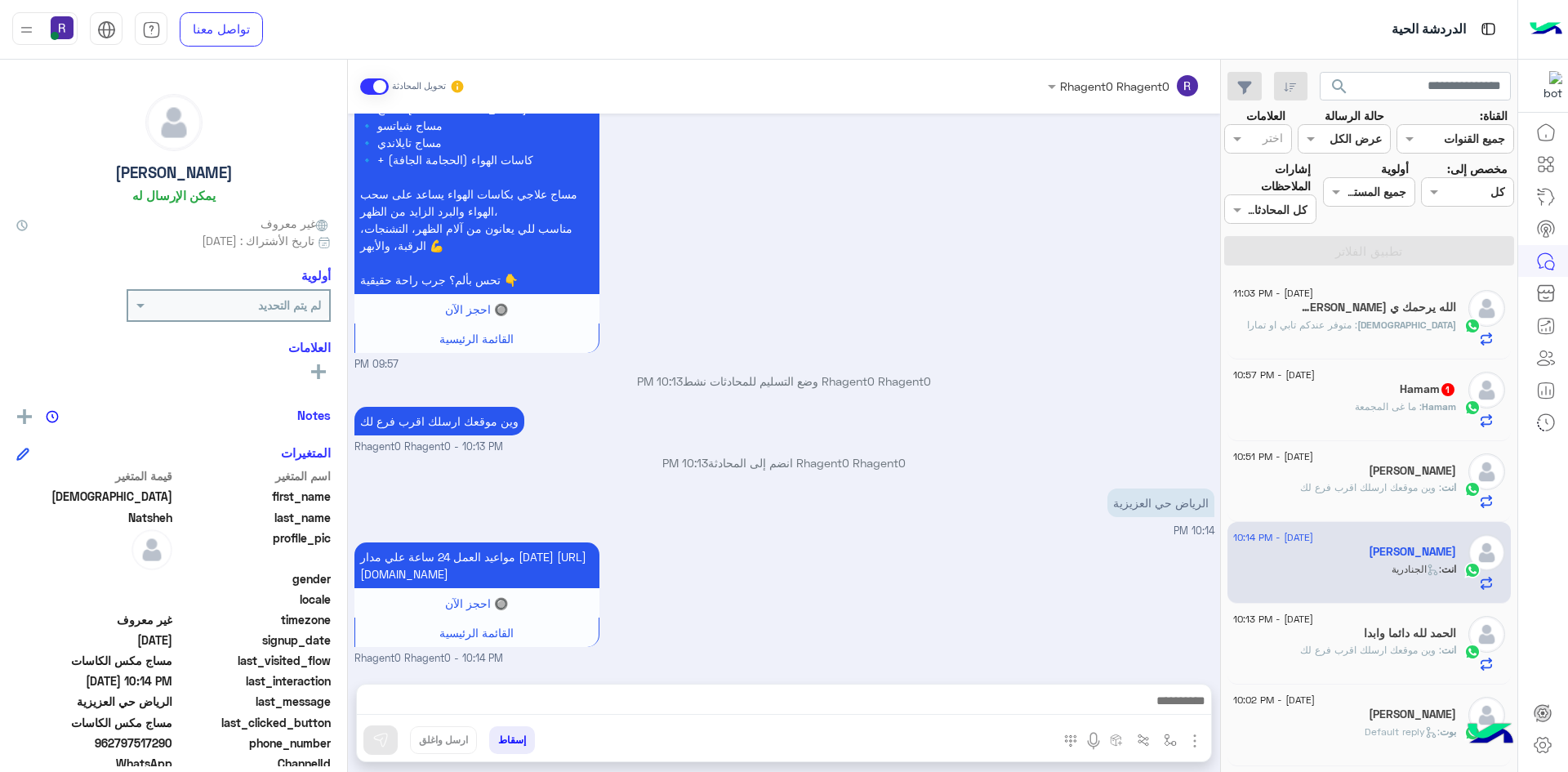
click at [1317, 383] on div "Hamam 1" at bounding box center [1344, 391] width 223 height 17
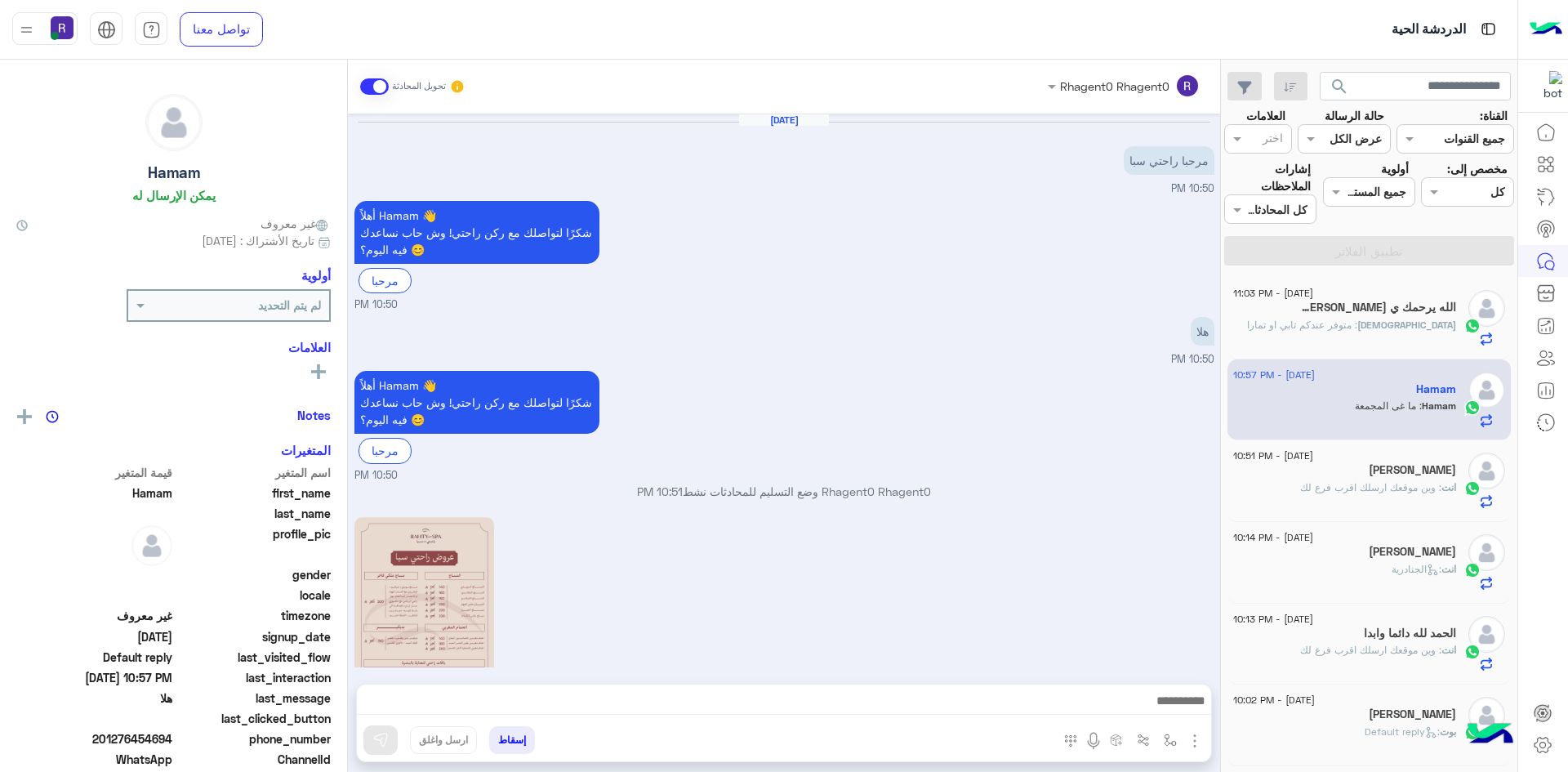
scroll to position [639, 0]
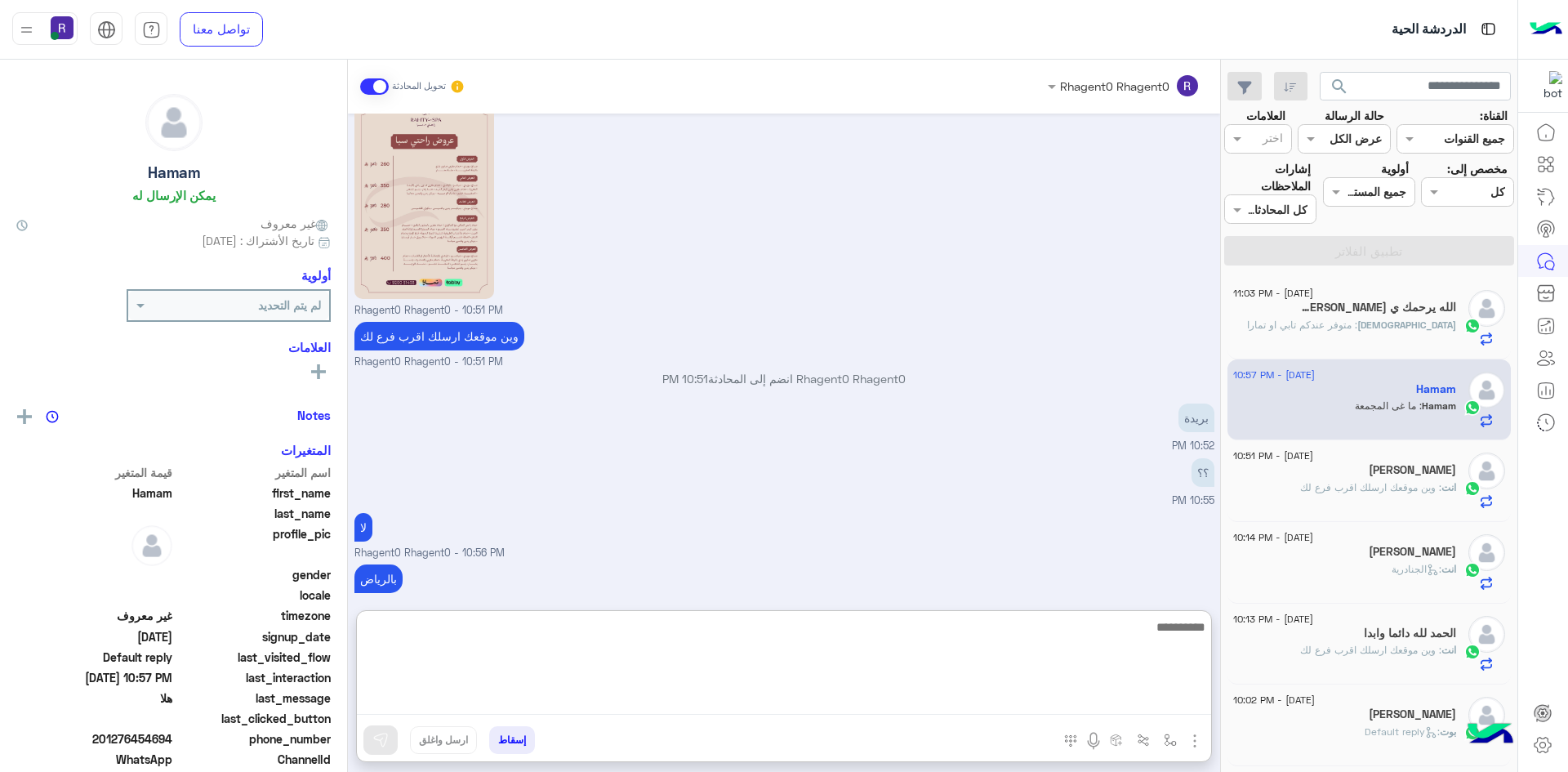
click at [833, 702] on textarea at bounding box center [784, 665] width 854 height 98
type textarea "**********"
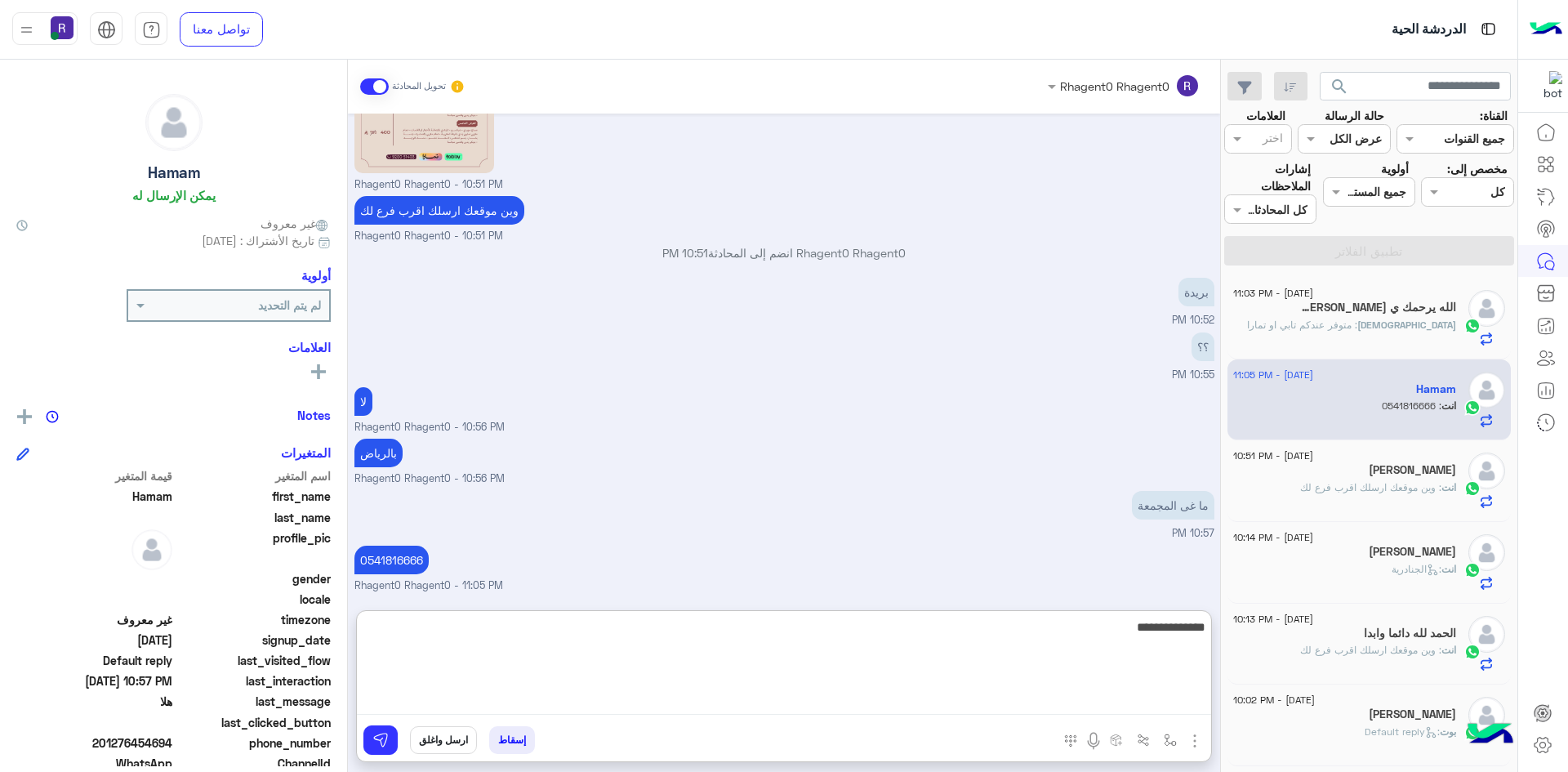
type textarea "**********"
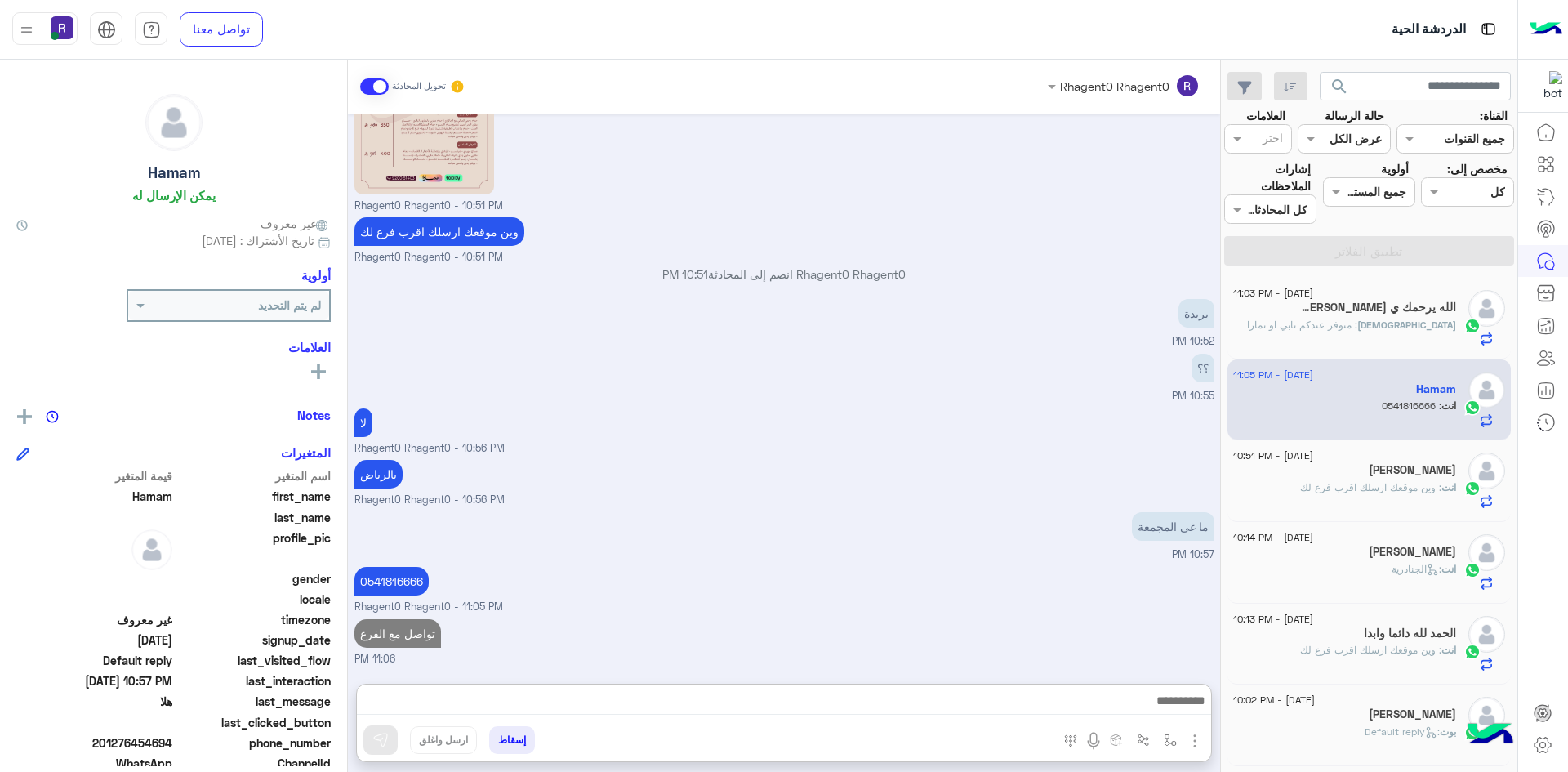
click at [1355, 306] on h5 "الله يرحمك ي ابوي 😭🙏🏻 3" at bounding box center [1378, 307] width 156 height 14
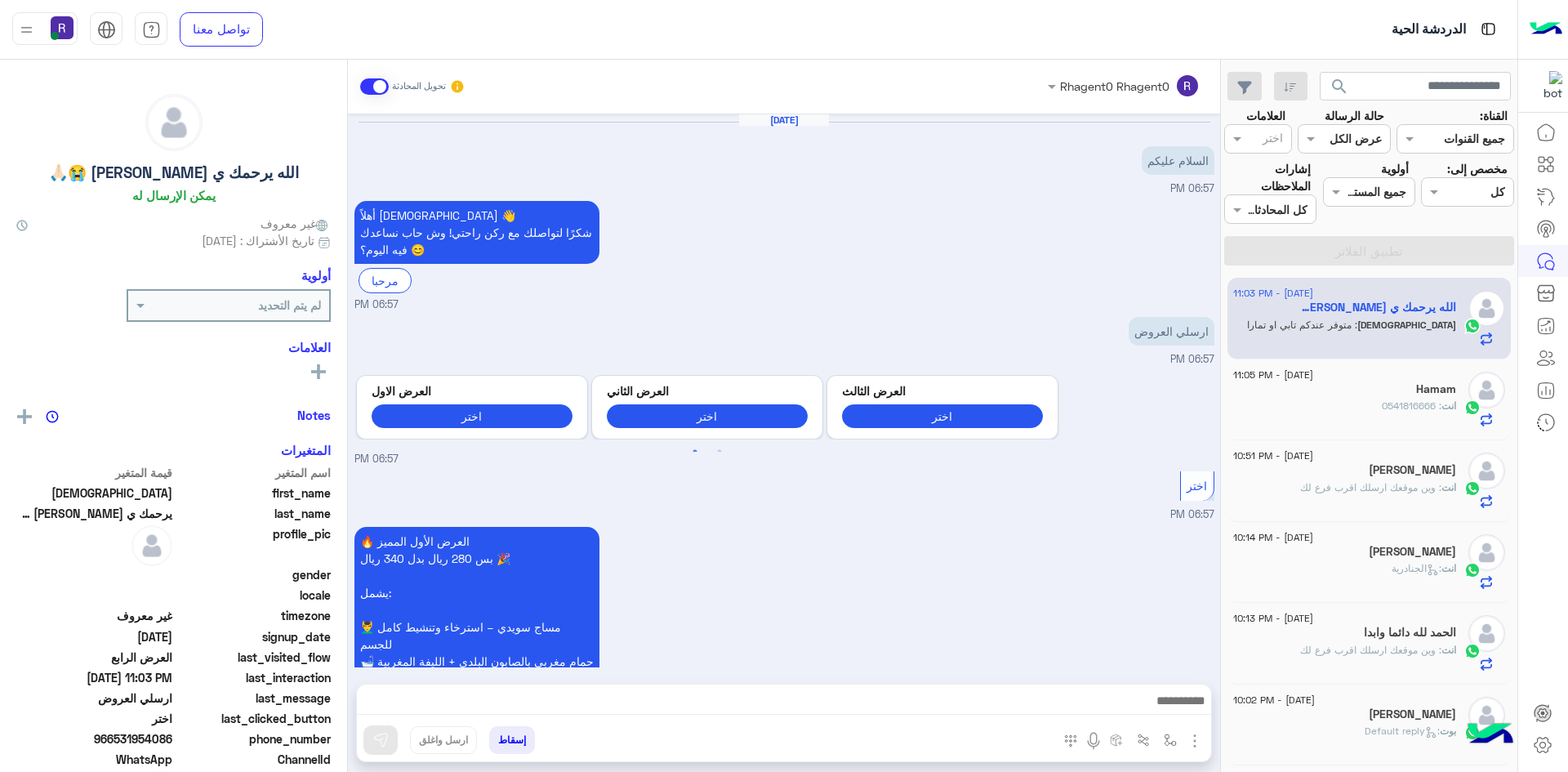
scroll to position [1839, 0]
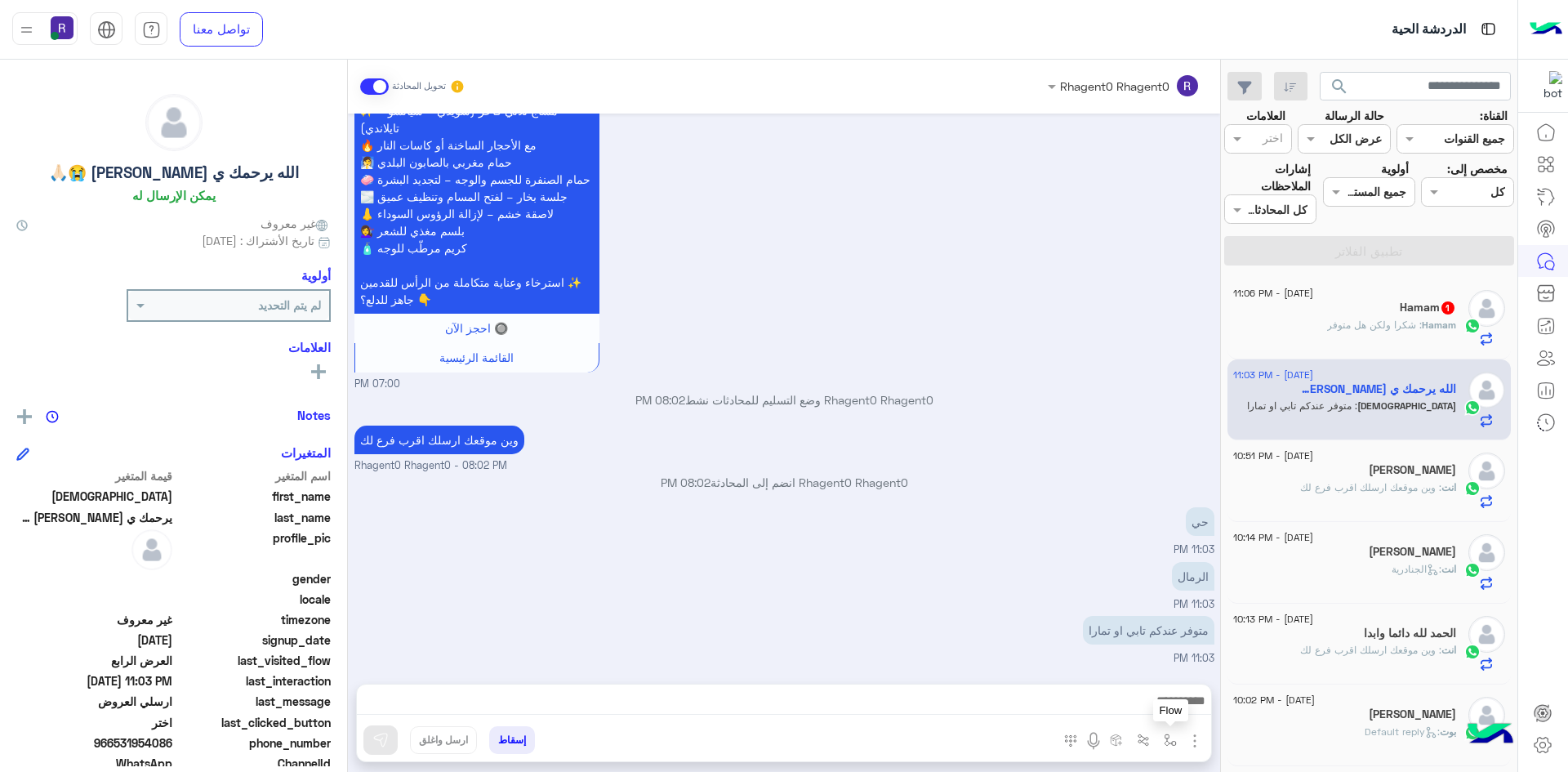
click at [1176, 734] on img "button" at bounding box center [1169, 740] width 13 height 13
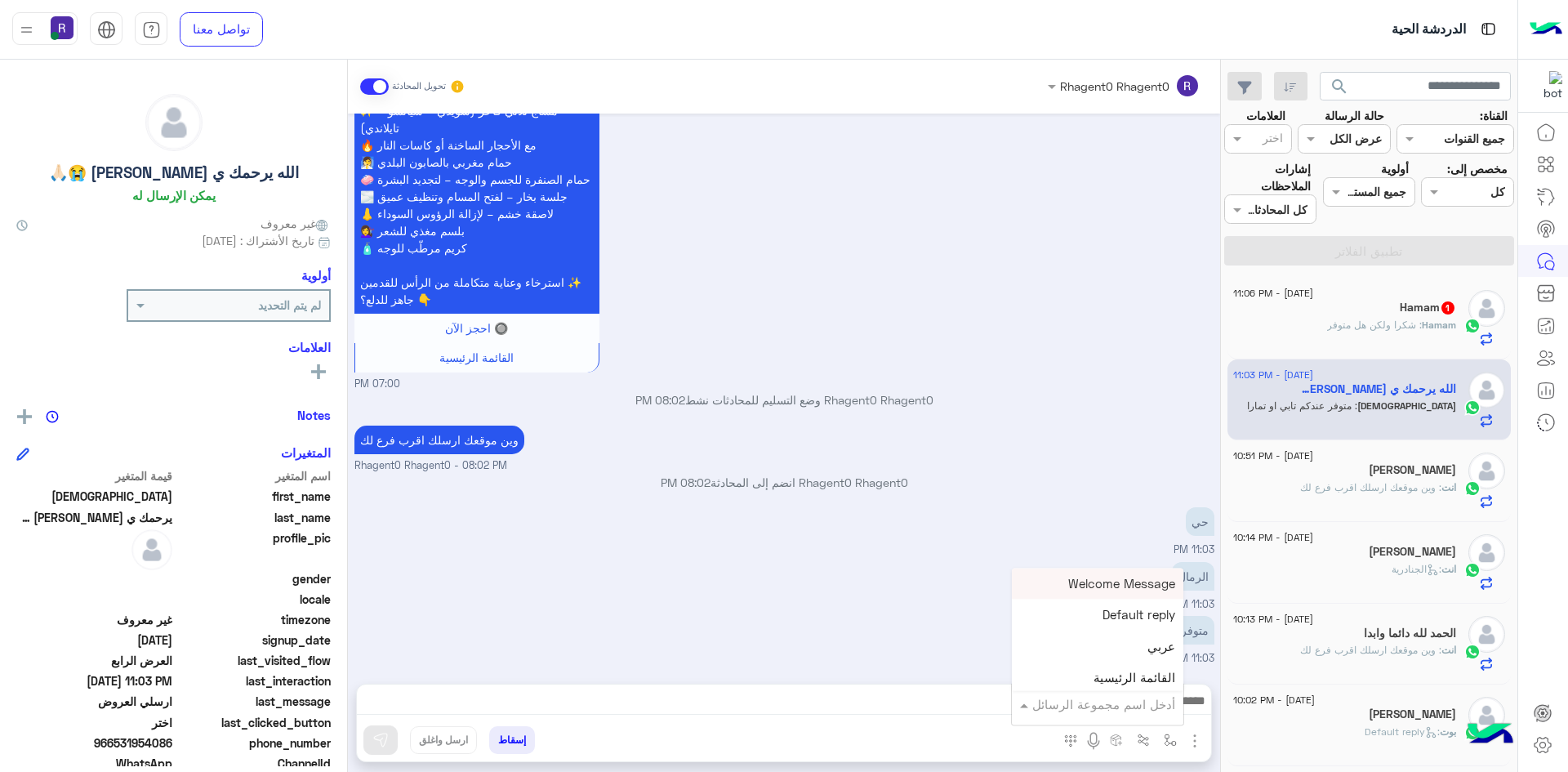
click at [1148, 705] on input "text" at bounding box center [1120, 705] width 110 height 19
click at [1103, 626] on div "الجنادرية" at bounding box center [1097, 623] width 172 height 32
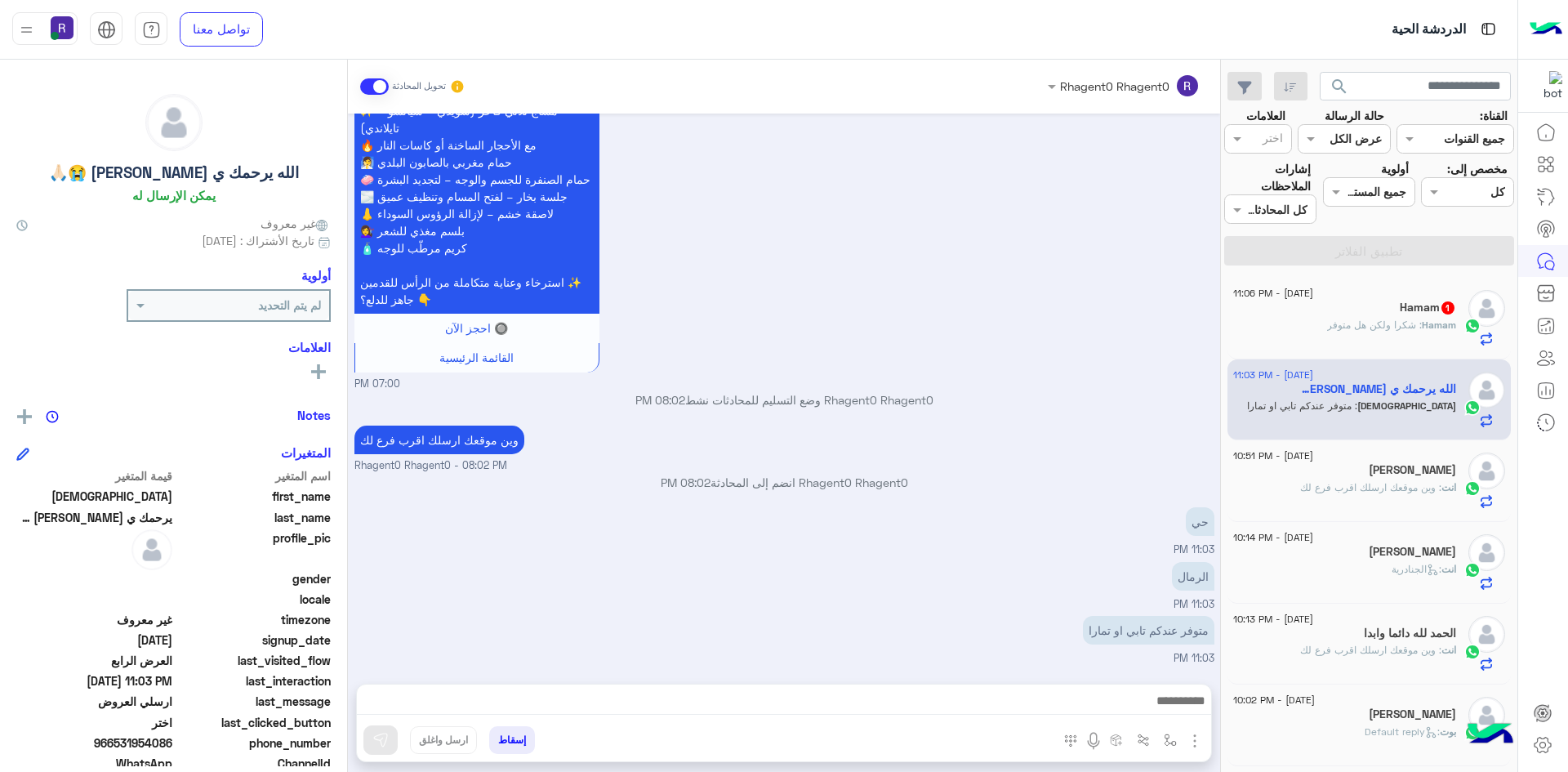
type textarea "*********"
click at [387, 742] on img at bounding box center [380, 740] width 16 height 16
click at [1037, 634] on img at bounding box center [1036, 635] width 20 height 20
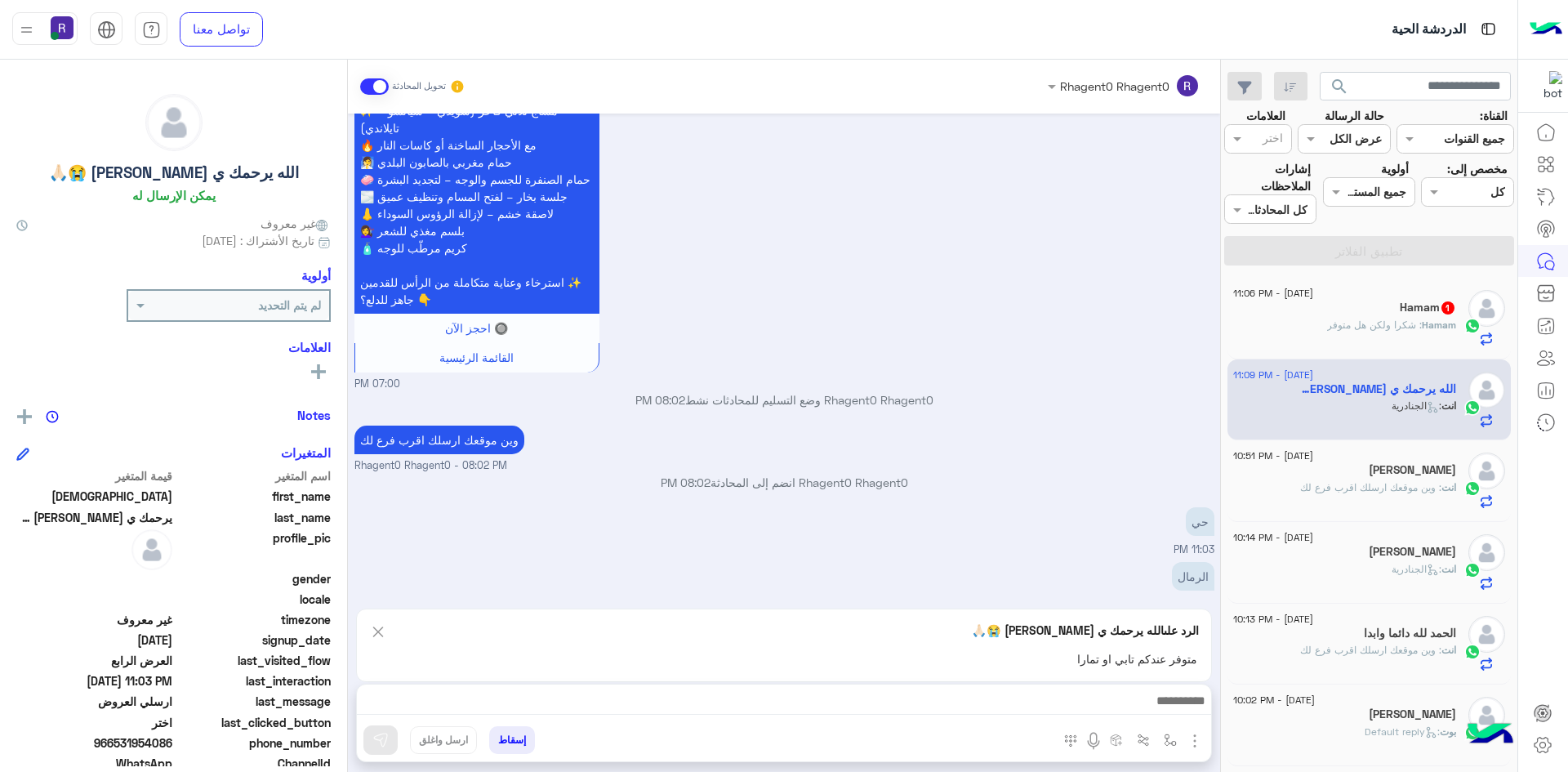
scroll to position [2058, 0]
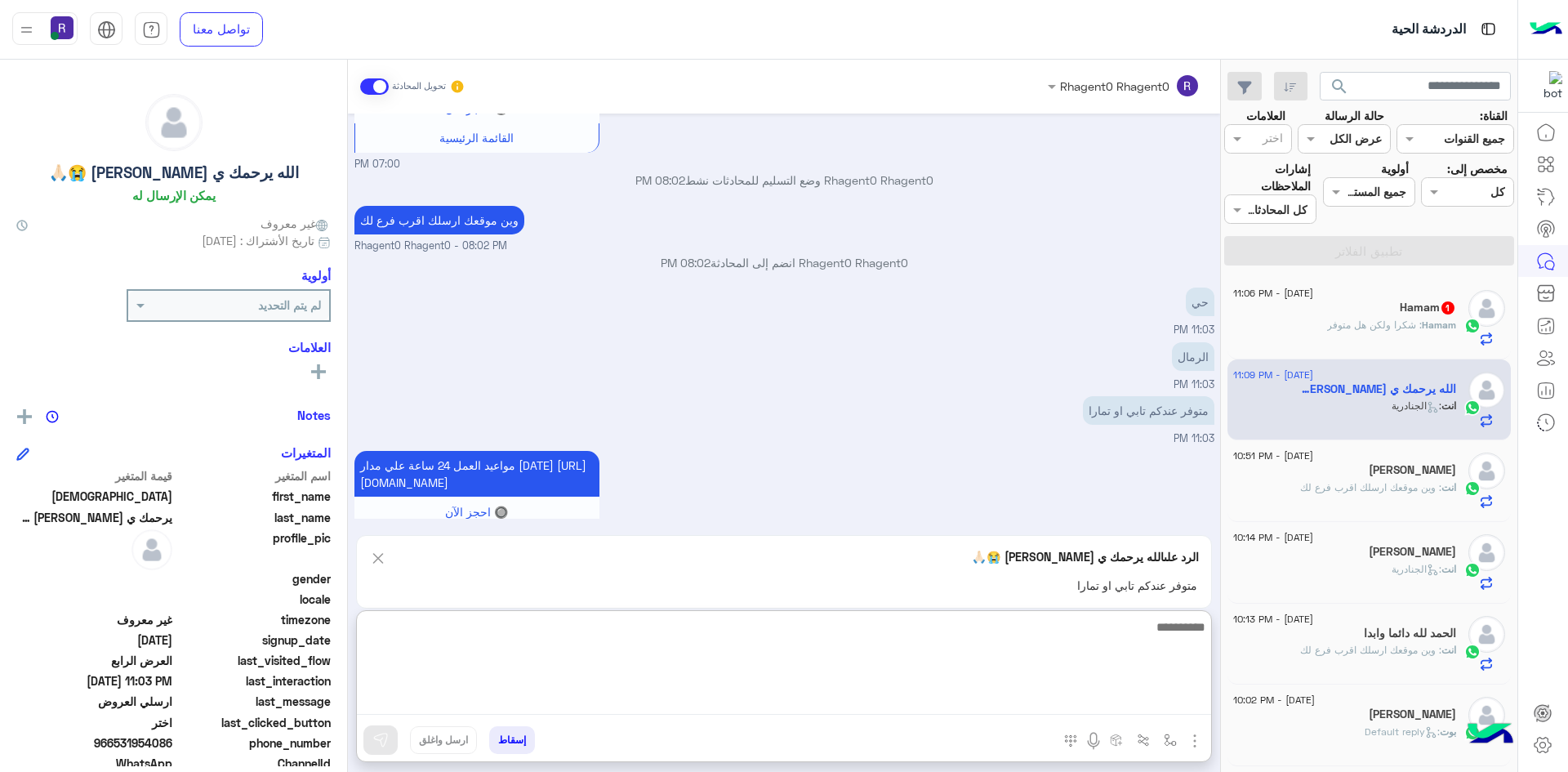
click at [945, 697] on textarea at bounding box center [784, 665] width 854 height 98
type textarea "**********"
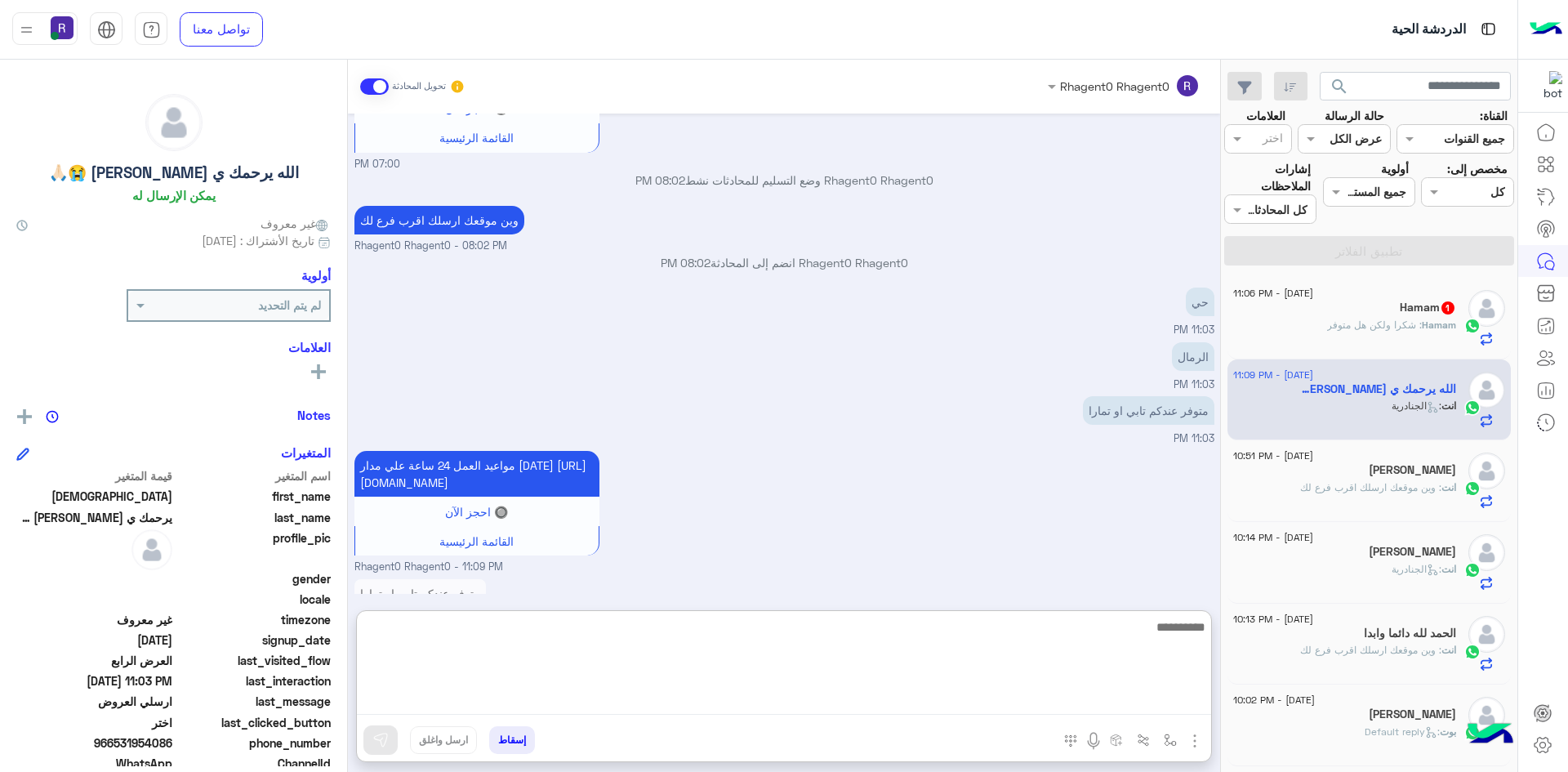
scroll to position [2138, 0]
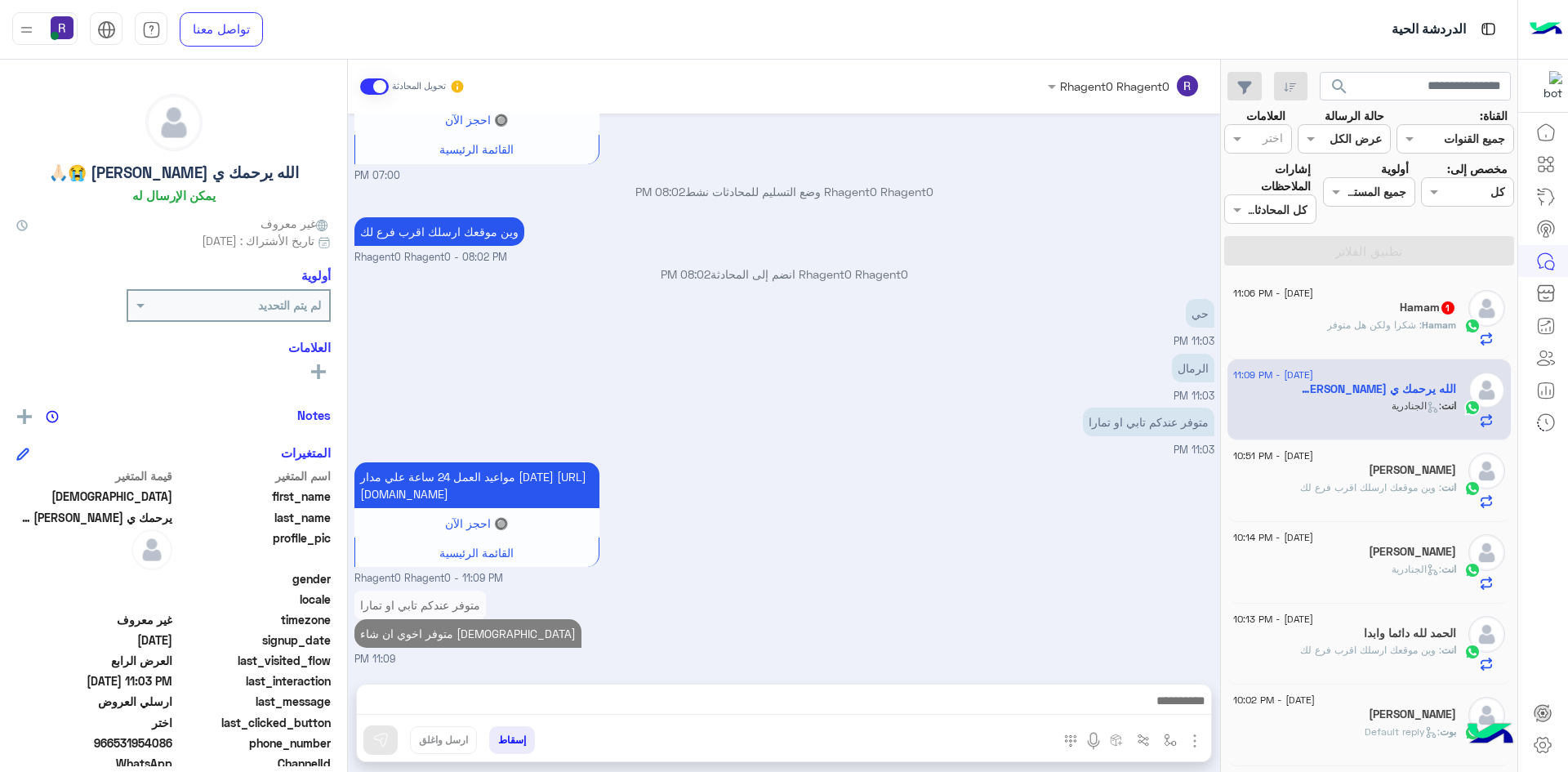
click at [1388, 313] on div "Hamam 1" at bounding box center [1344, 309] width 223 height 17
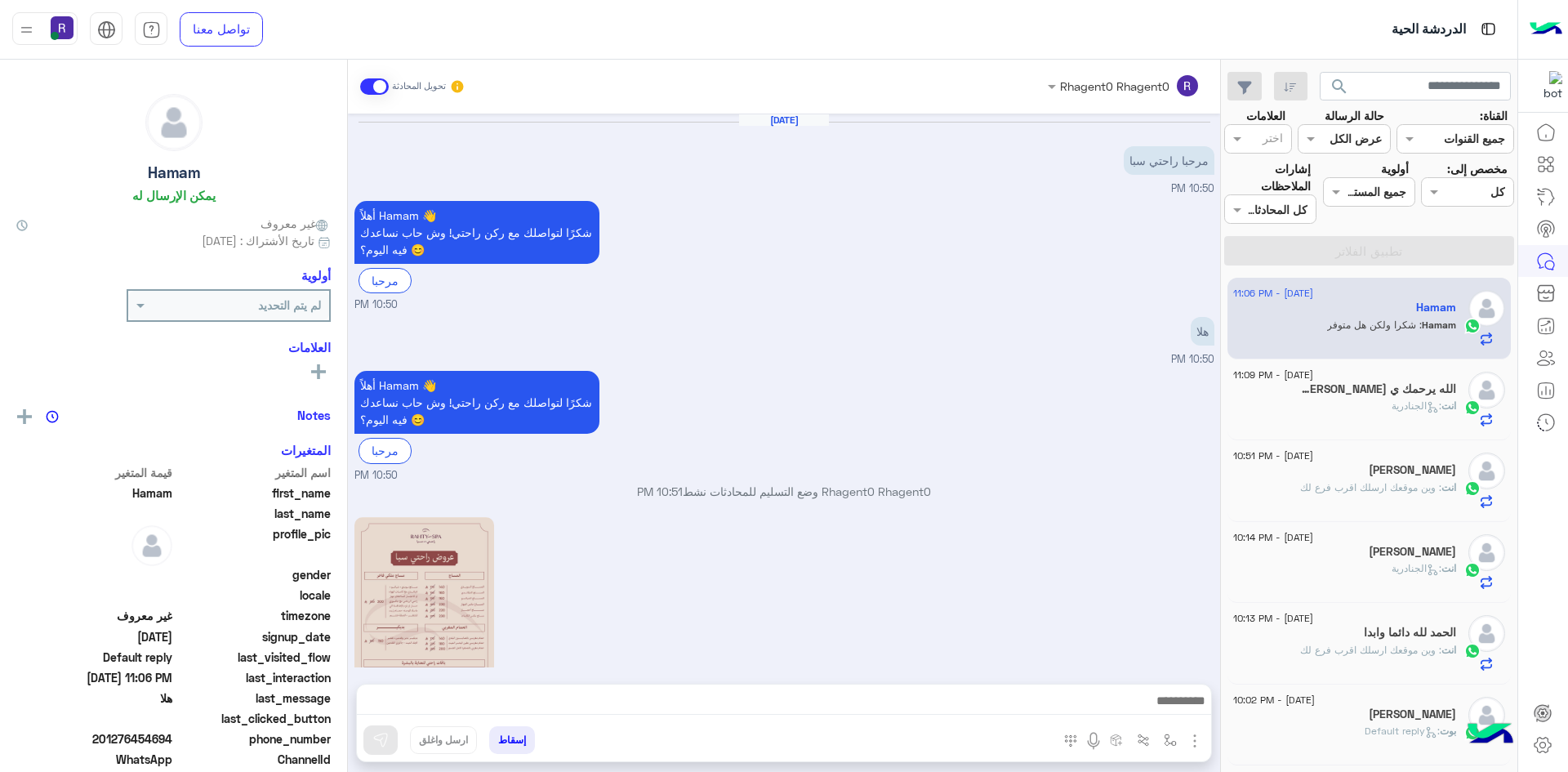
scroll to position [798, 0]
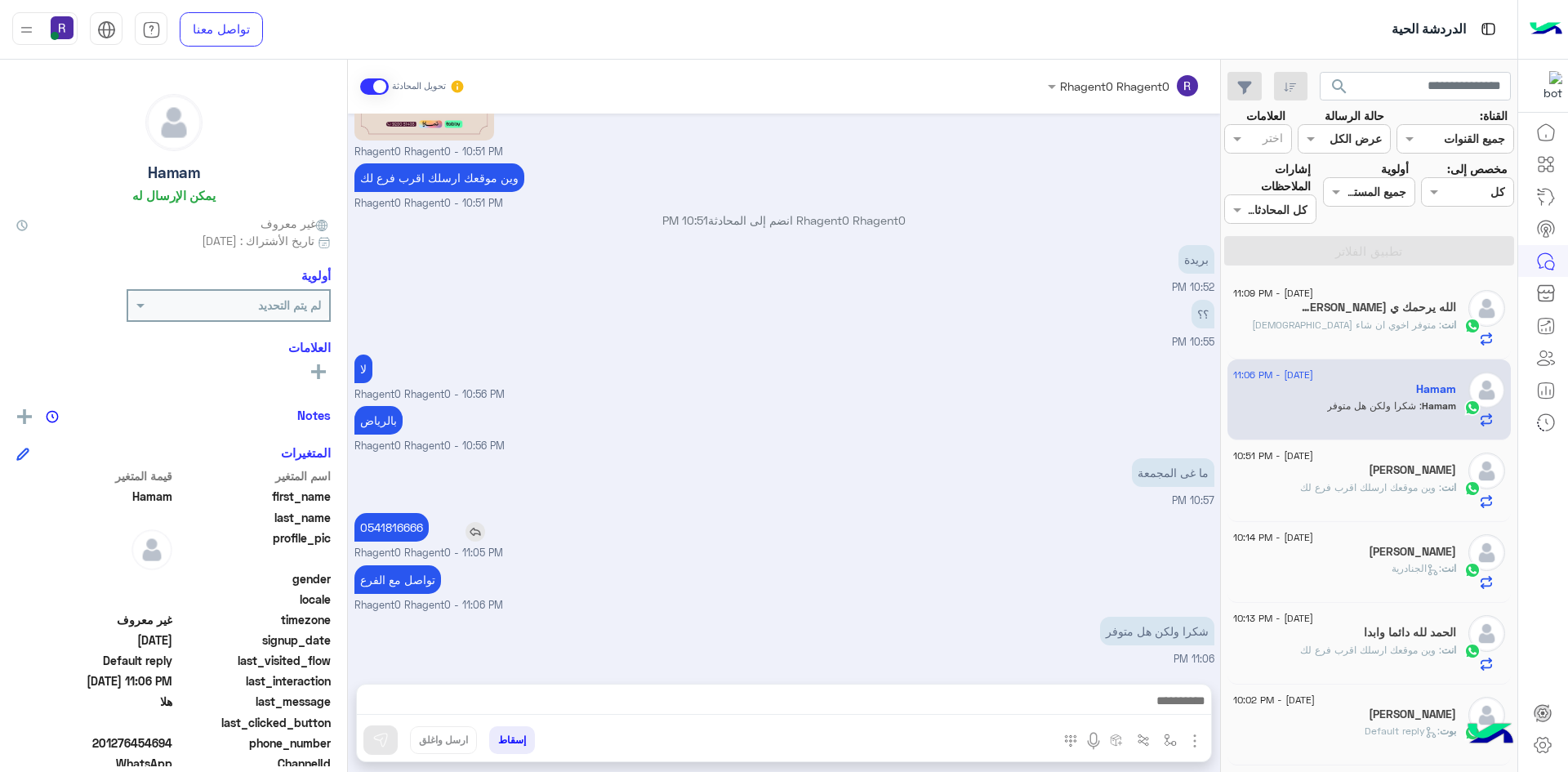
click at [483, 530] on img at bounding box center [475, 531] width 20 height 20
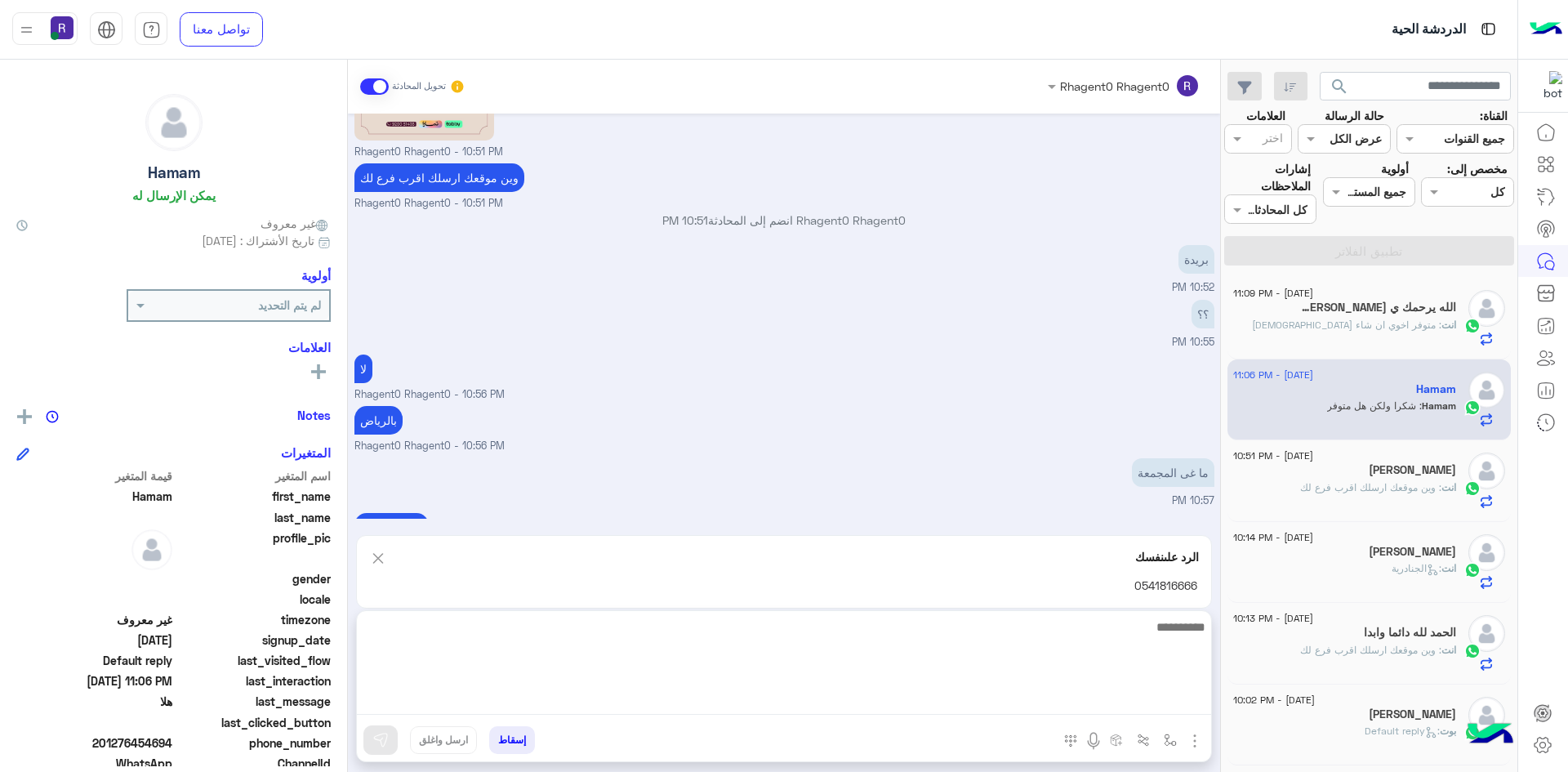
click at [513, 699] on textarea at bounding box center [784, 665] width 854 height 98
type textarea "**"
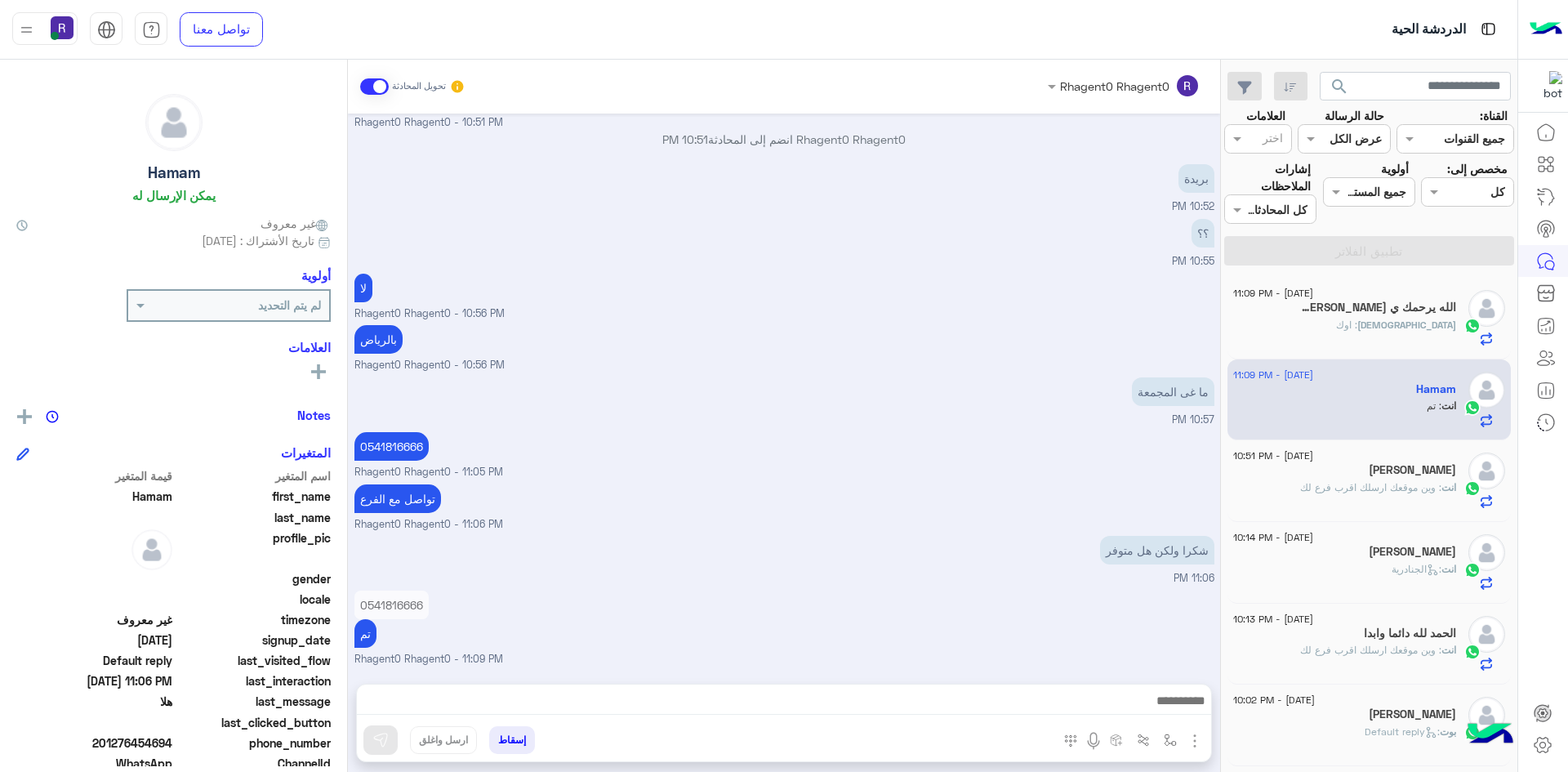
scroll to position [878, 0]
click at [1017, 509] on div "تواصل مع الفرع Rhagent0 Rhagent0 - 11:06 PM" at bounding box center [784, 506] width 860 height 52
click at [1414, 313] on h5 "الله يرحمك ي ابوي 😭🙏🏻 1" at bounding box center [1378, 307] width 156 height 14
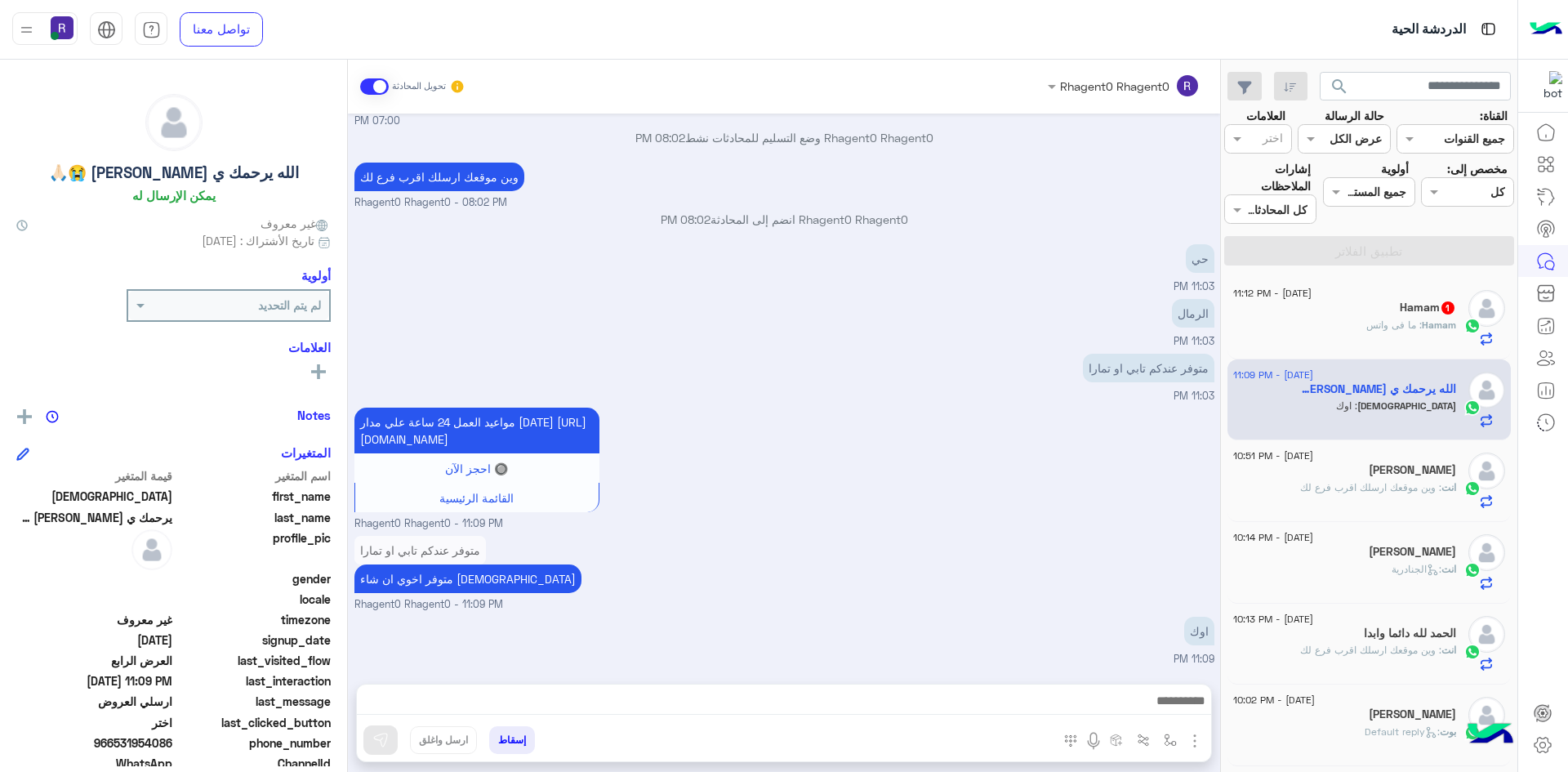
scroll to position [2120, 0]
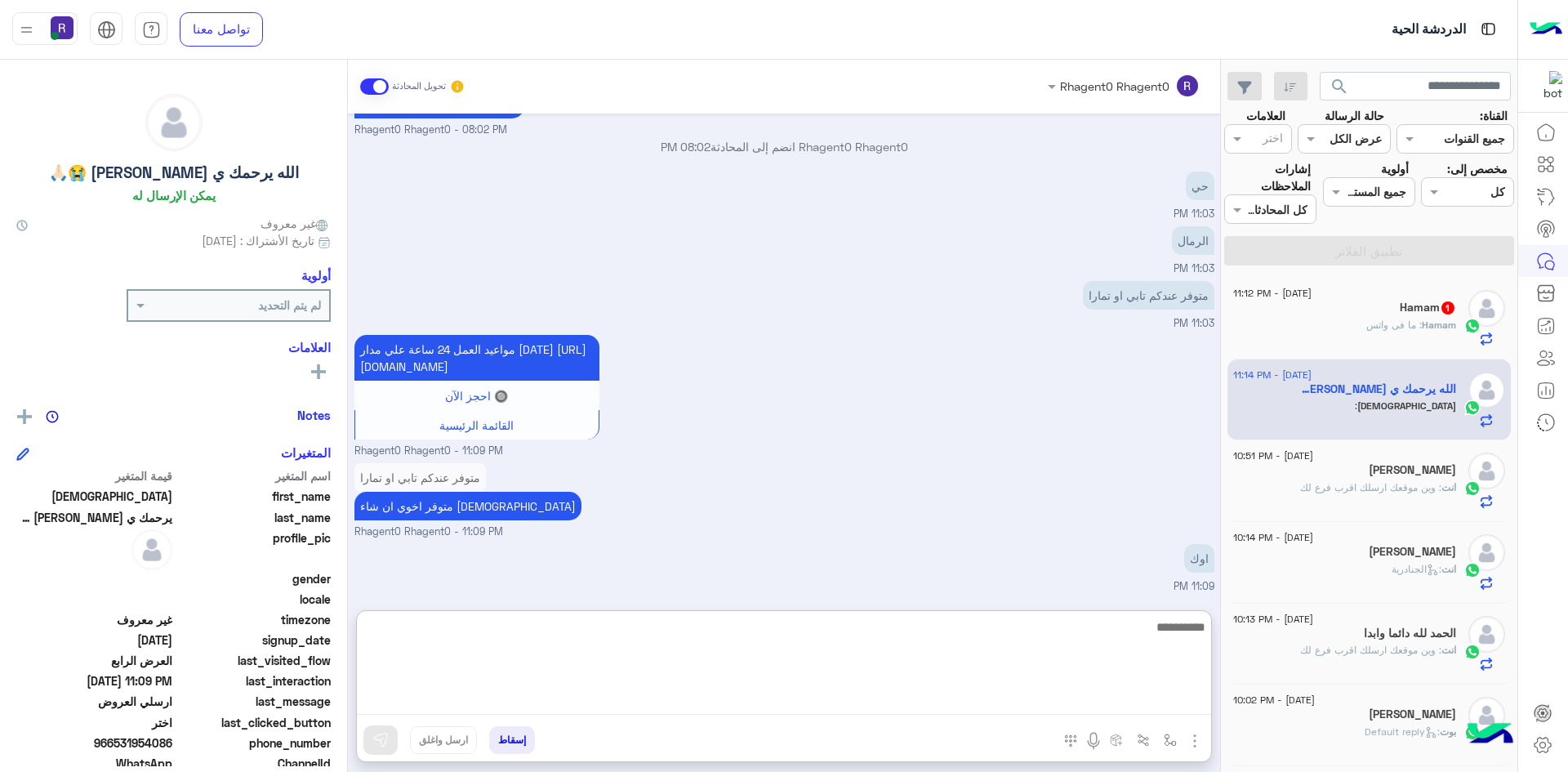
click at [606, 708] on textarea at bounding box center [784, 665] width 854 height 98
type textarea "**********"
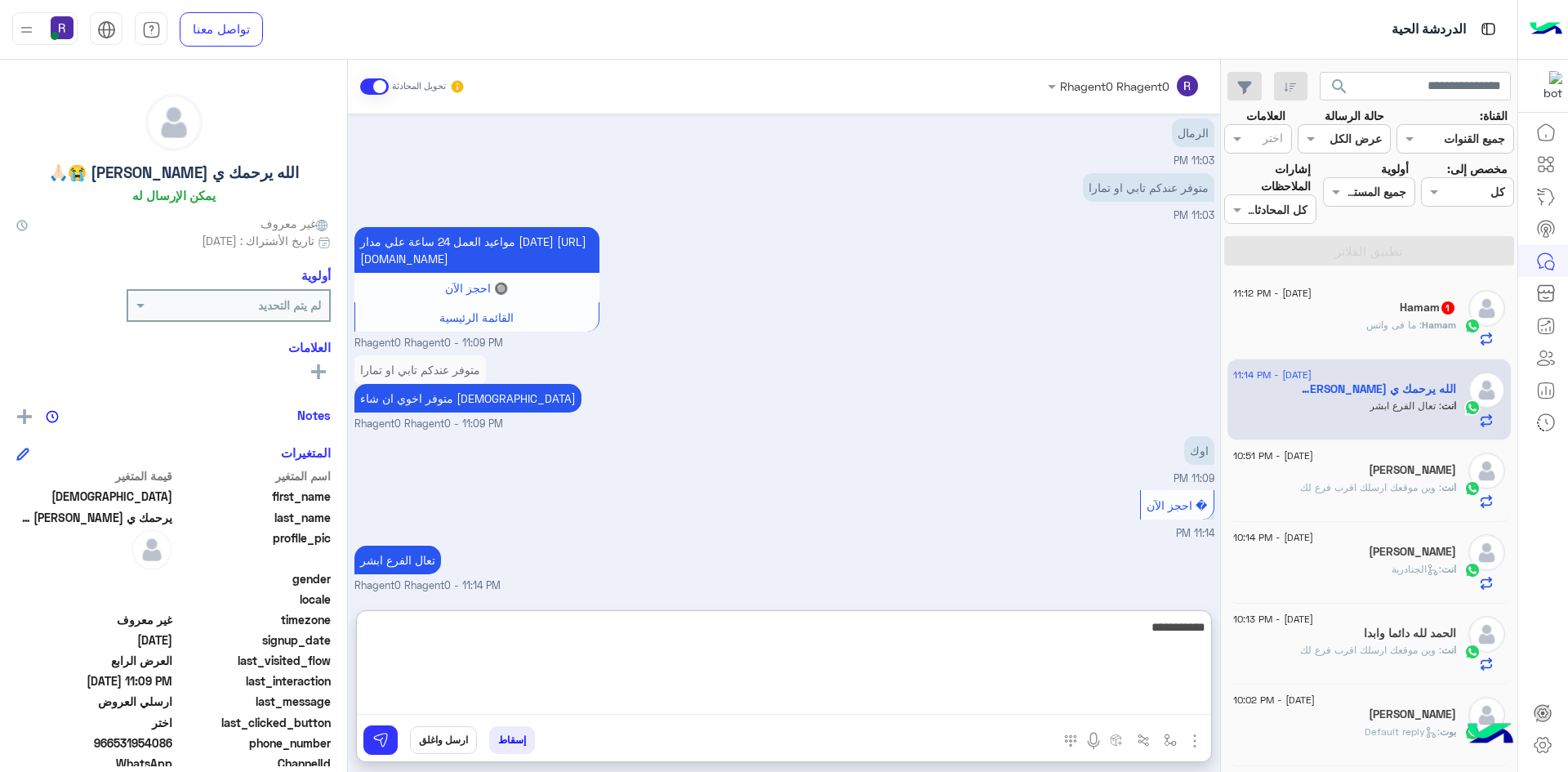
type textarea "**********"
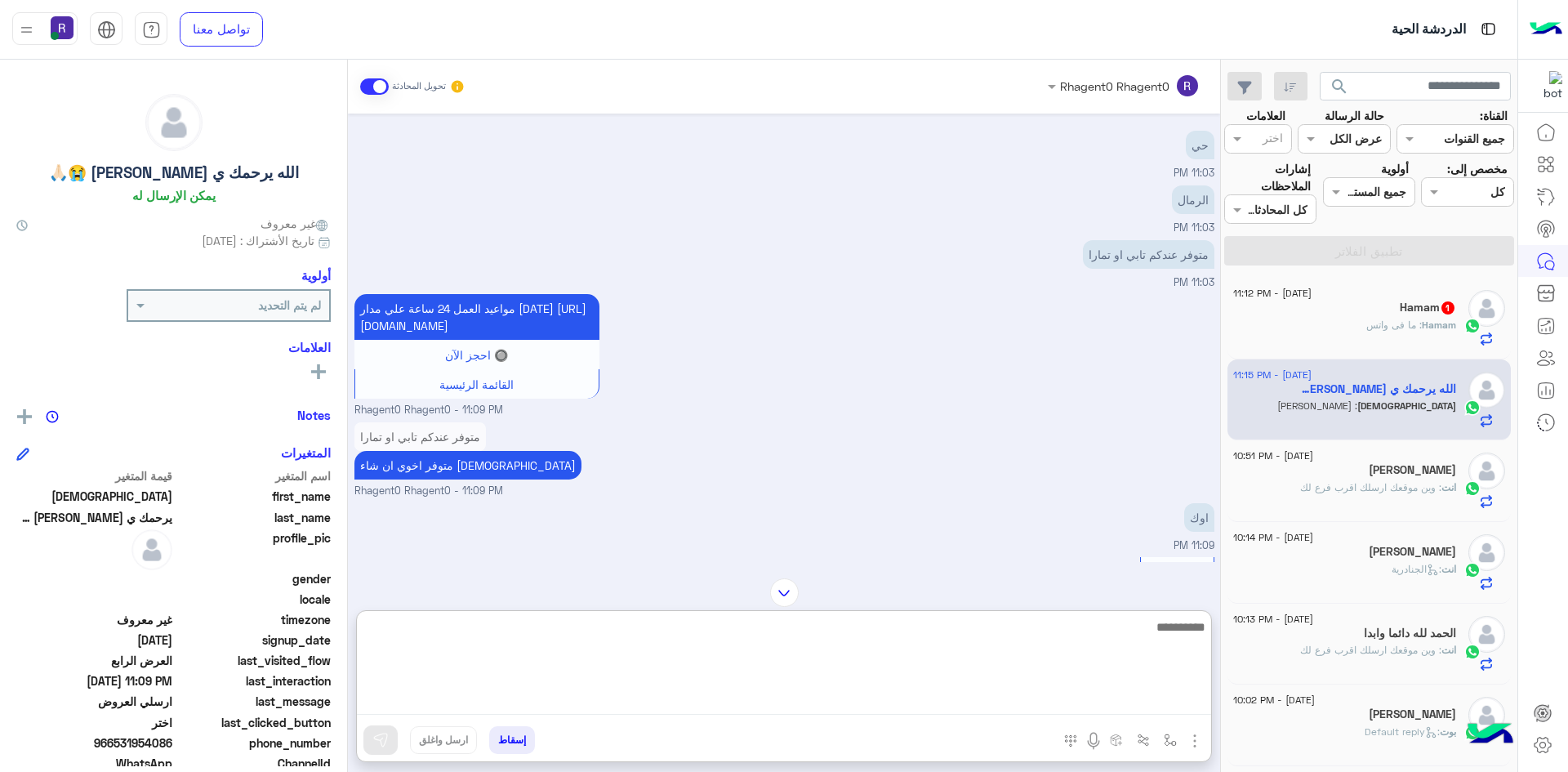
scroll to position [2406, 0]
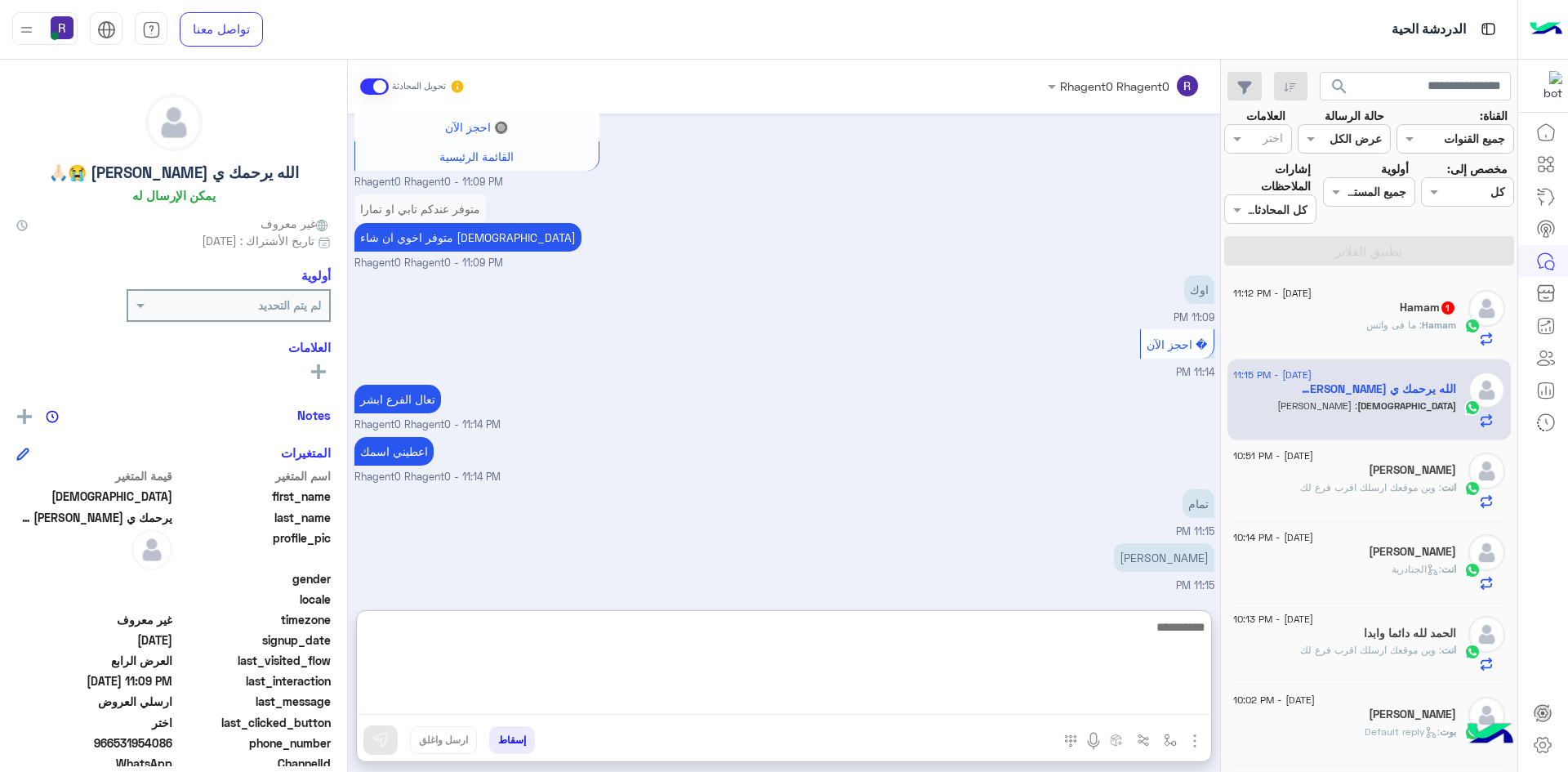
click at [831, 705] on textarea at bounding box center [784, 665] width 854 height 98
type textarea "*"
type textarea "**"
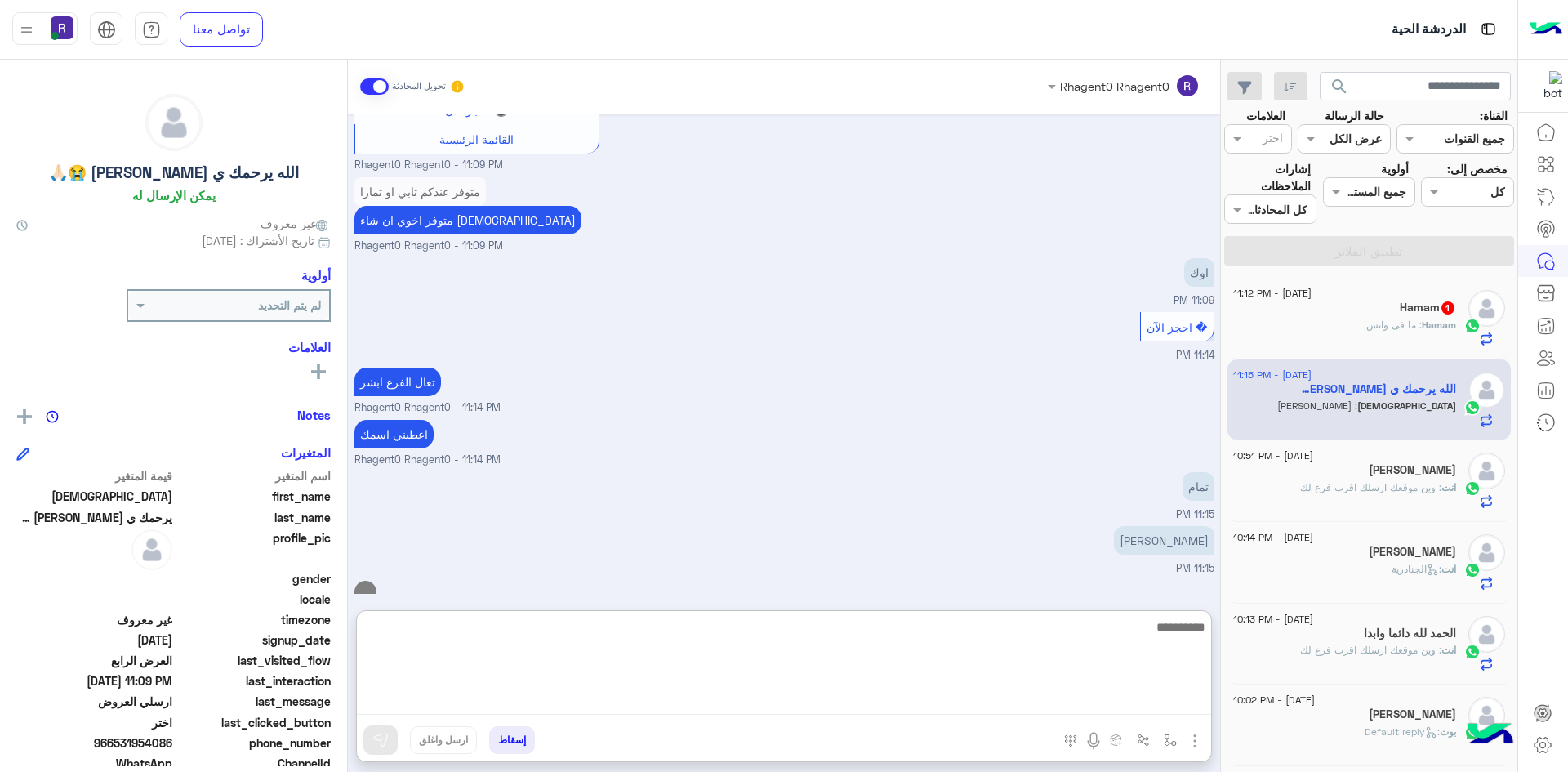
scroll to position [2458, 0]
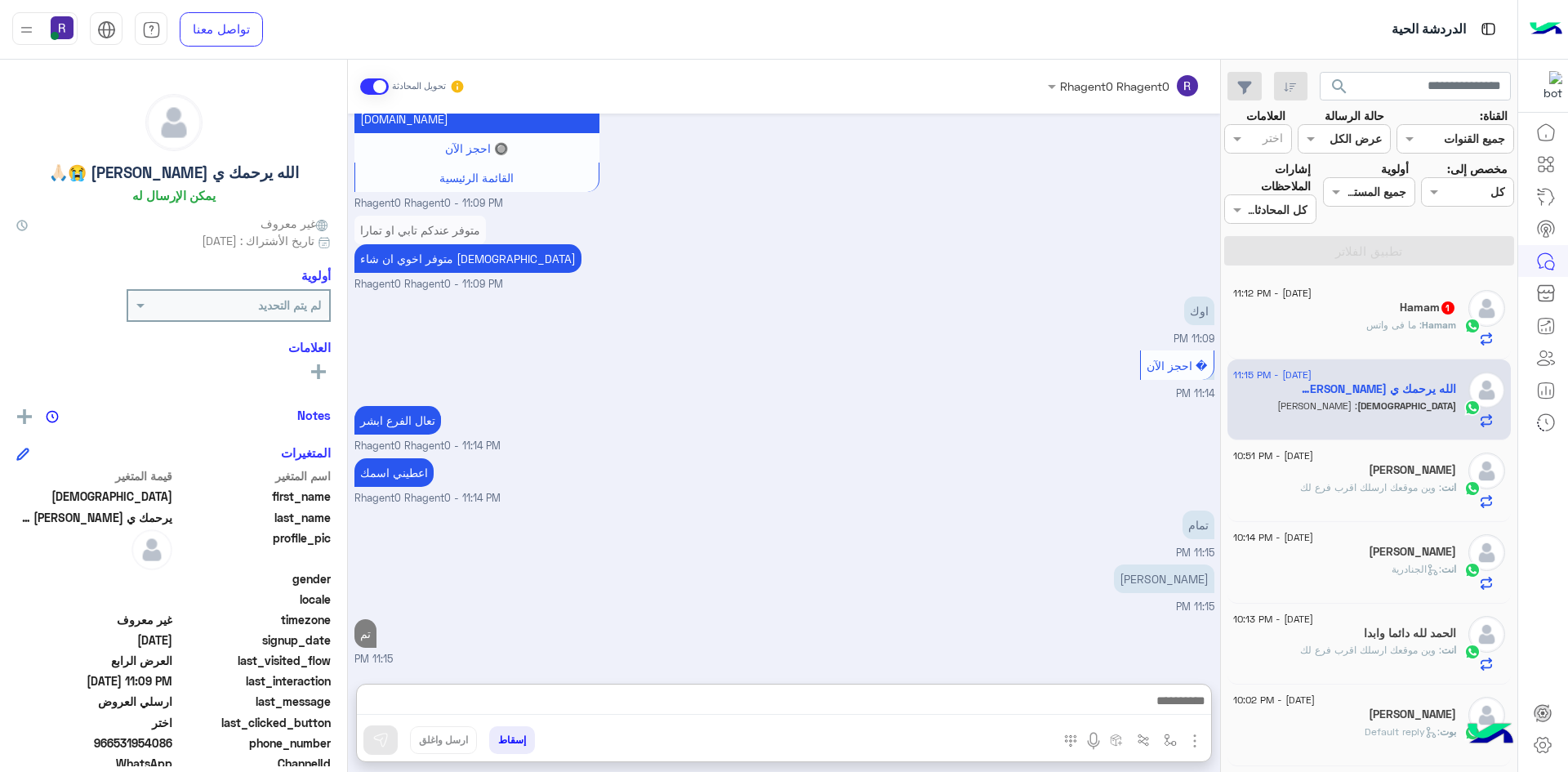
click at [1406, 319] on span ": ما فى واتس" at bounding box center [1394, 325] width 55 height 12
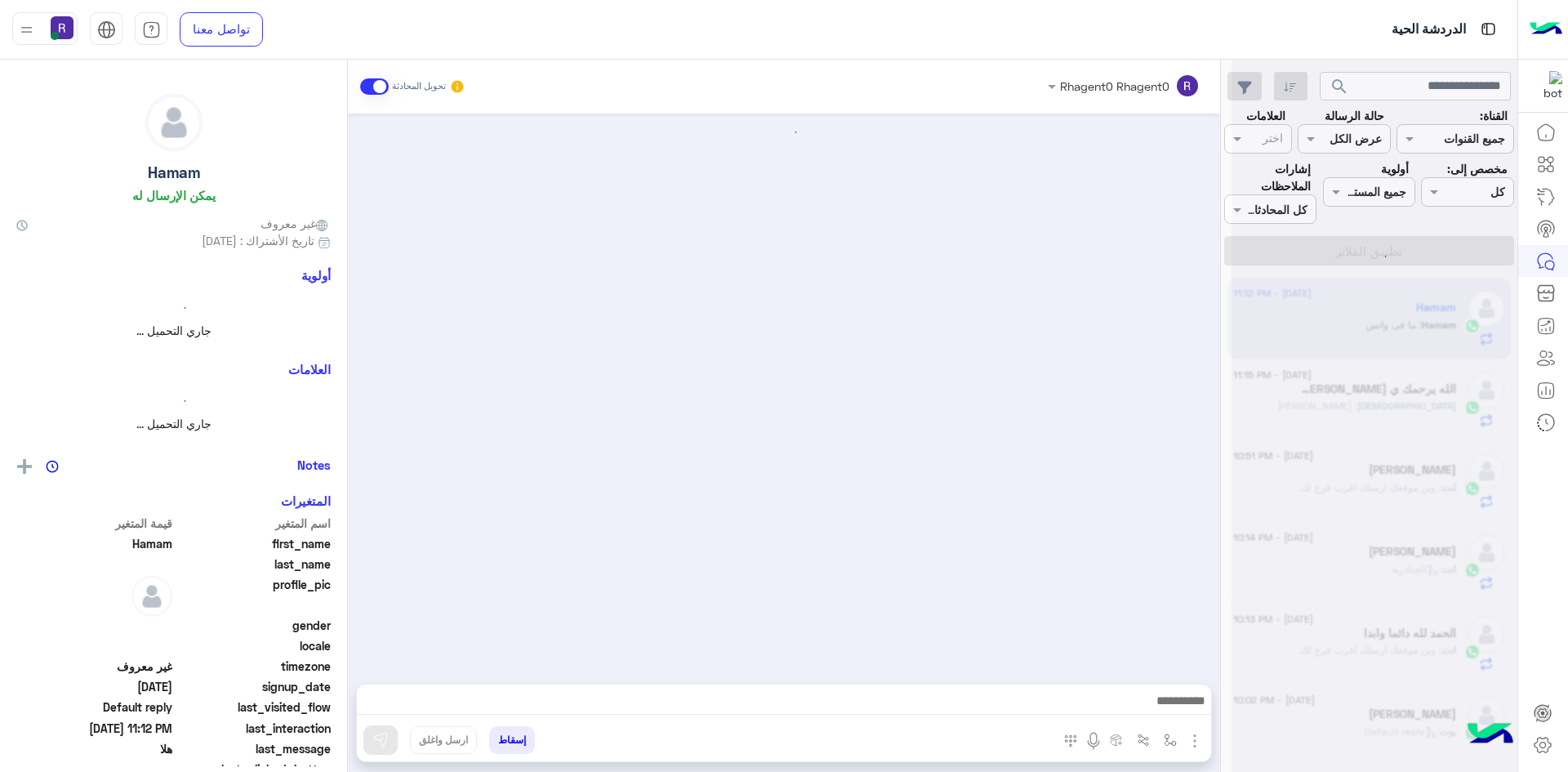
scroll to position [933, 0]
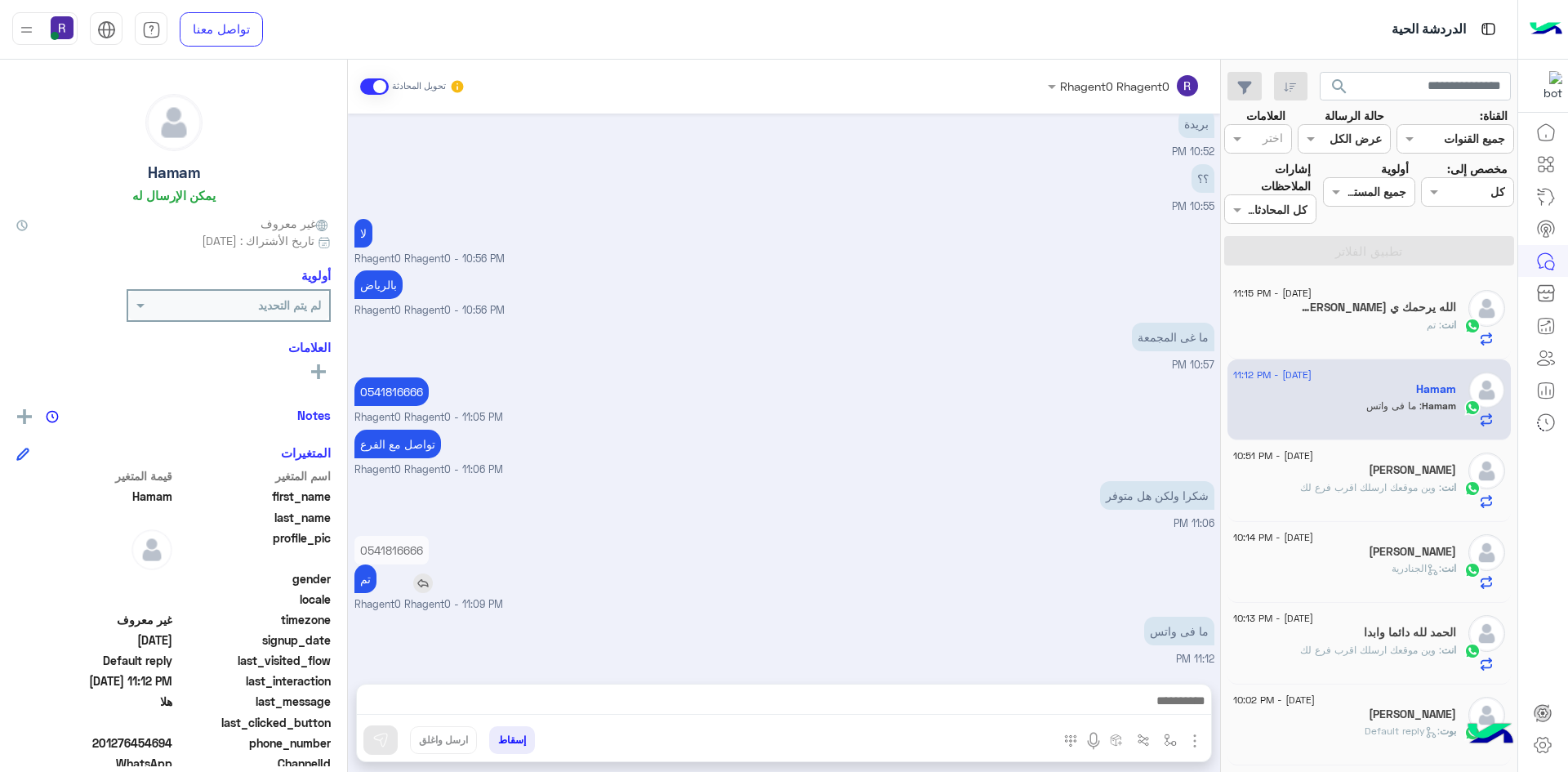
click at [430, 581] on img at bounding box center [423, 583] width 20 height 20
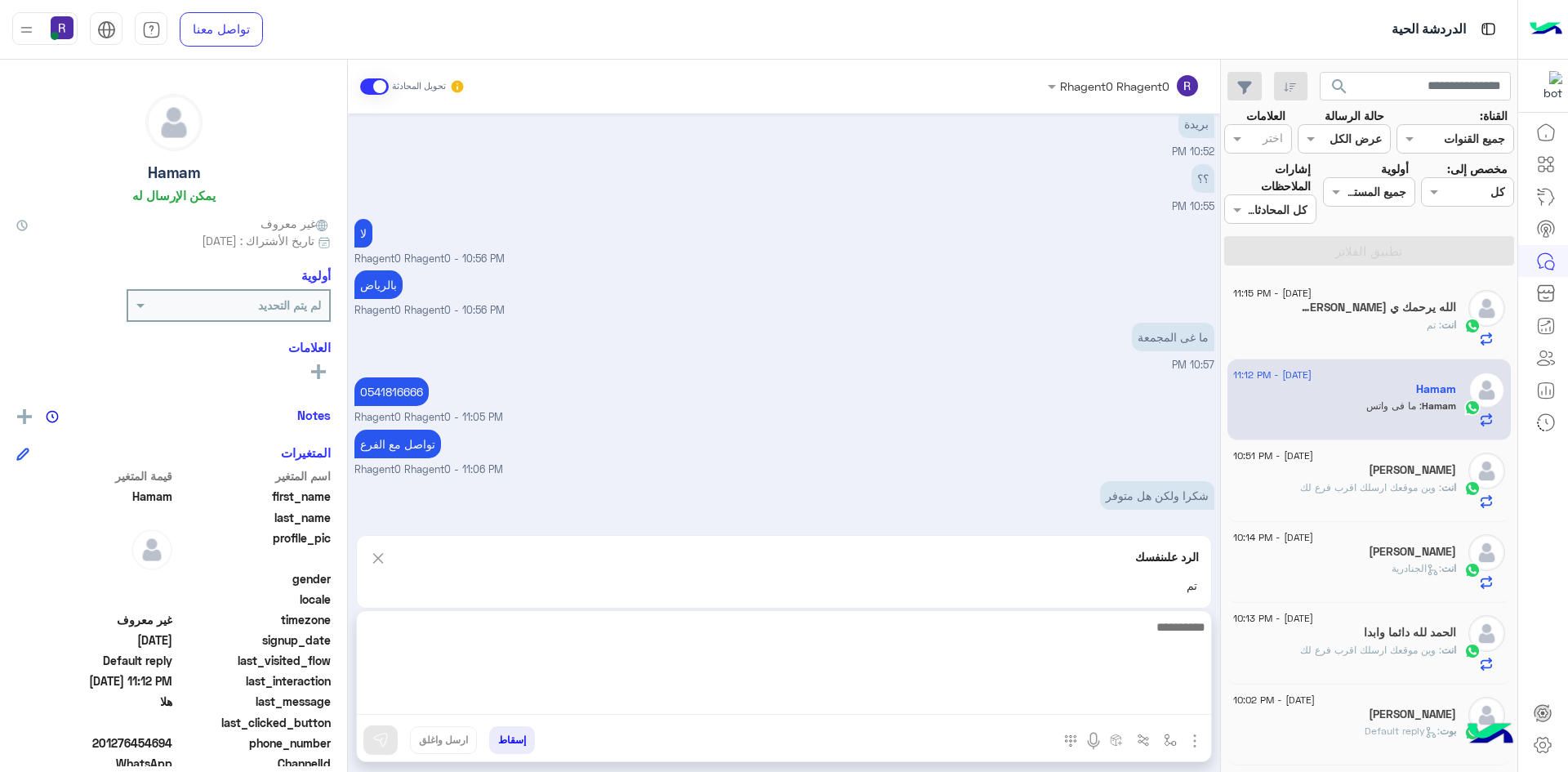
click at [464, 699] on textarea at bounding box center [784, 665] width 854 height 98
type textarea "**********"
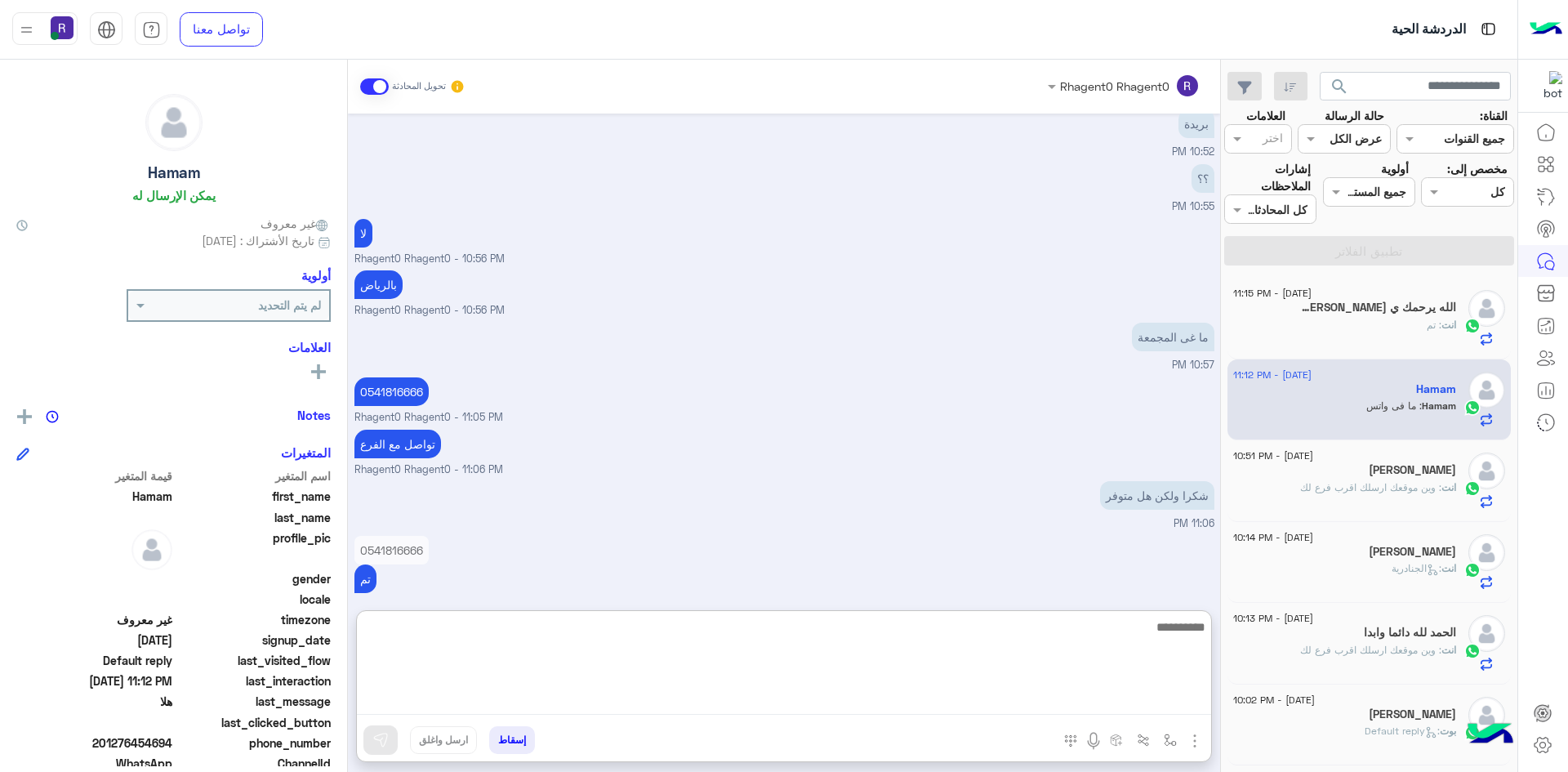
scroll to position [1087, 0]
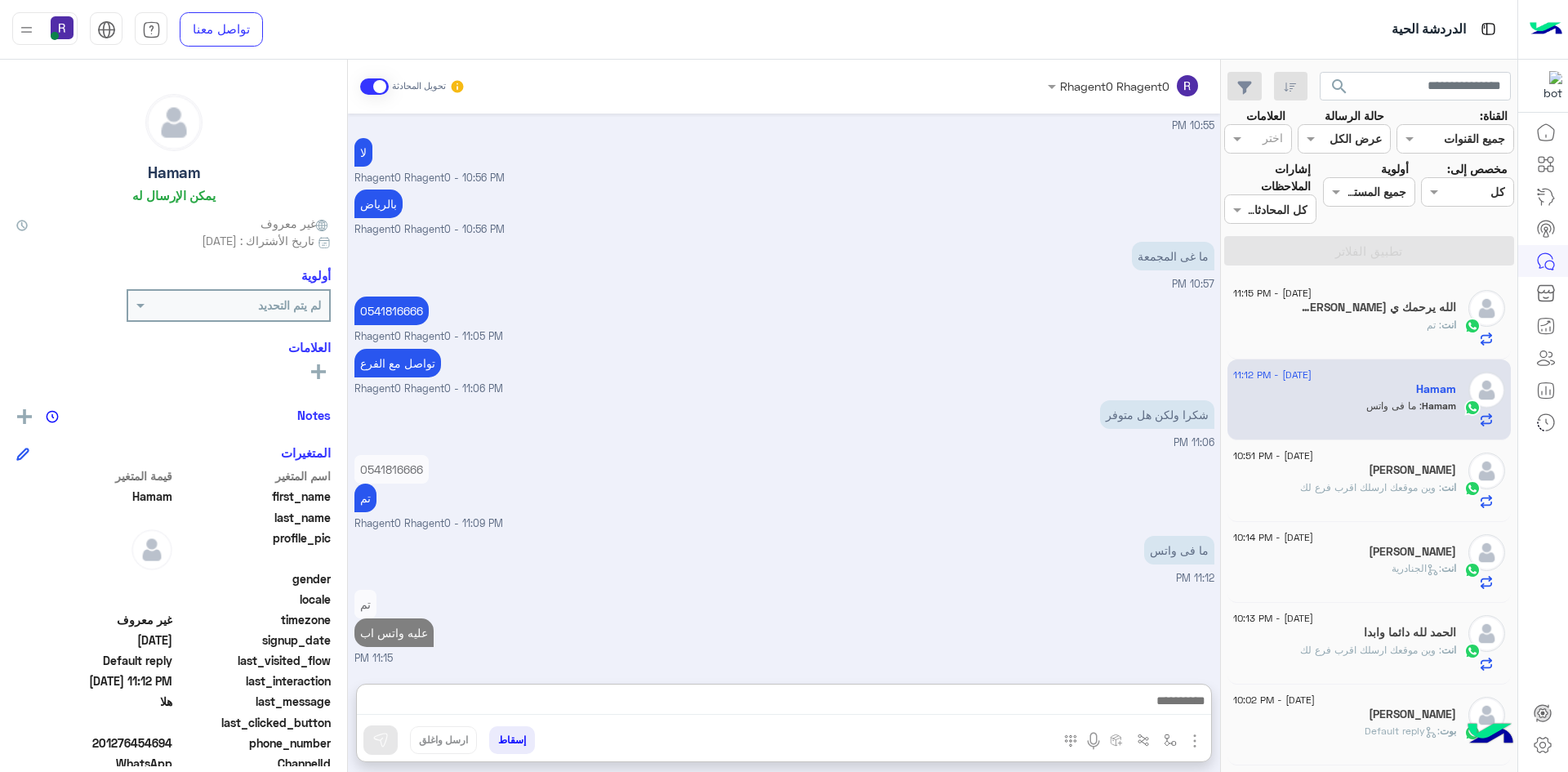
click at [1397, 478] on div "[PERSON_NAME]" at bounding box center [1344, 471] width 223 height 17
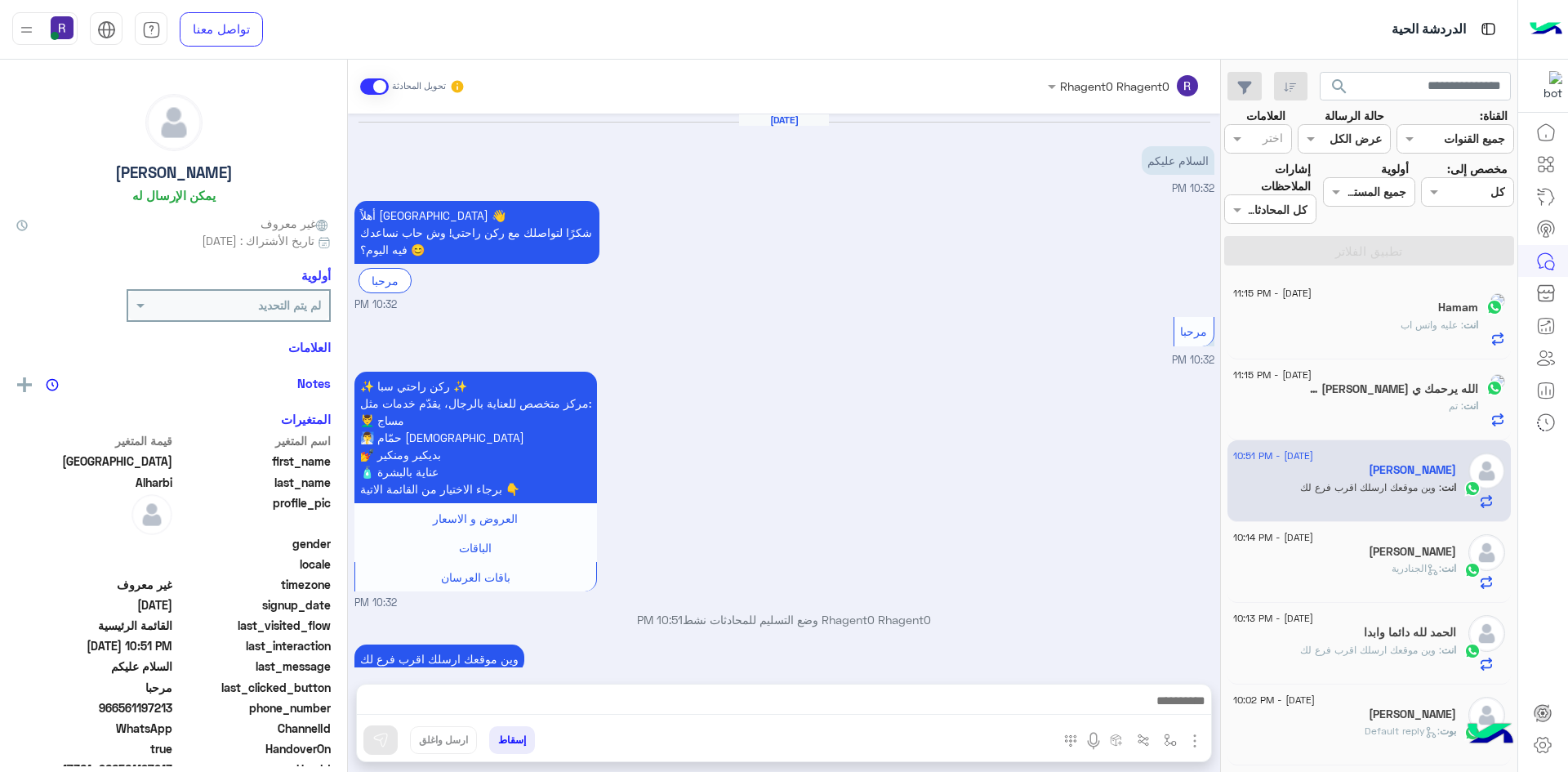
scroll to position [56, 0]
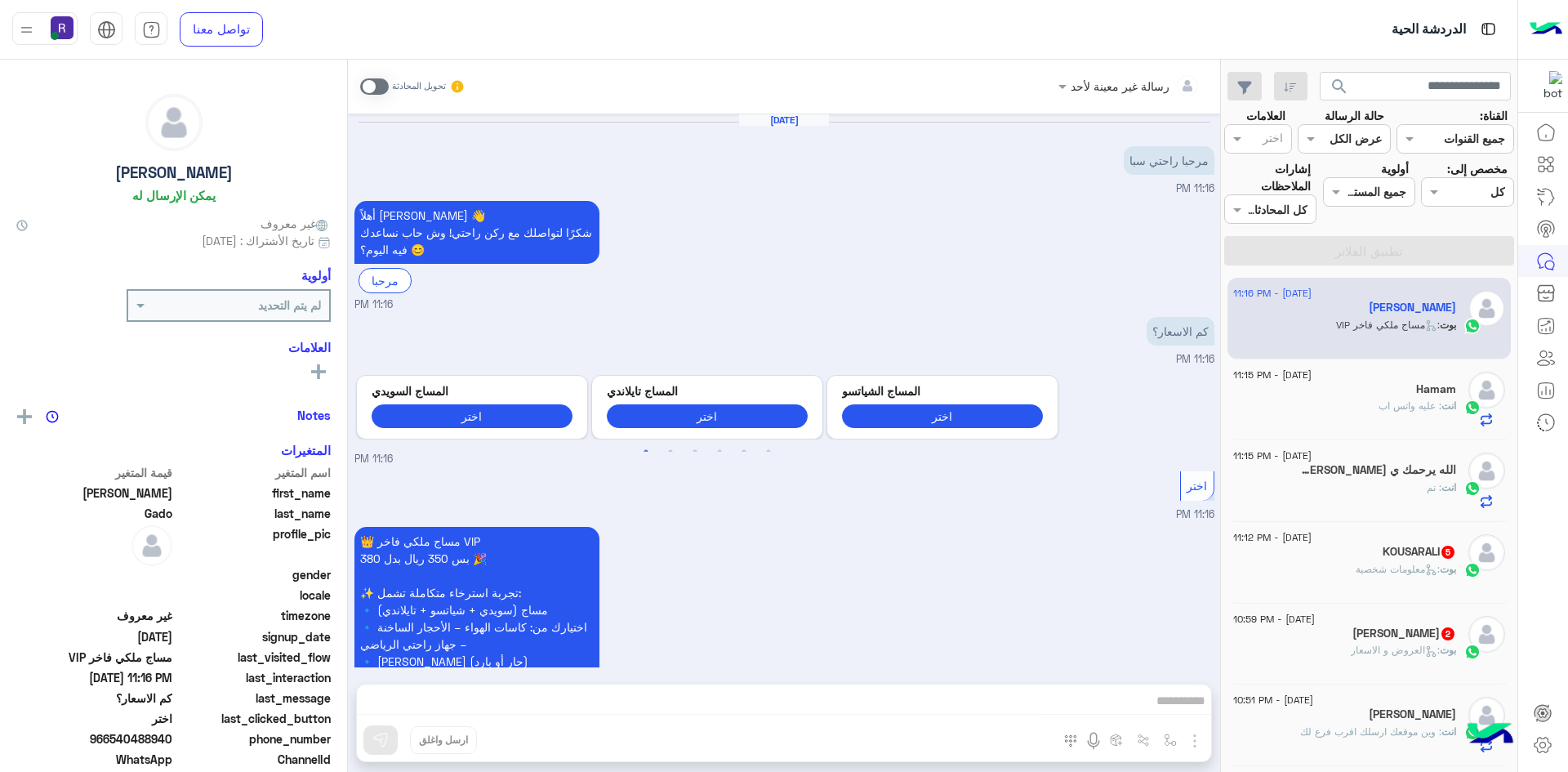
scroll to position [207, 0]
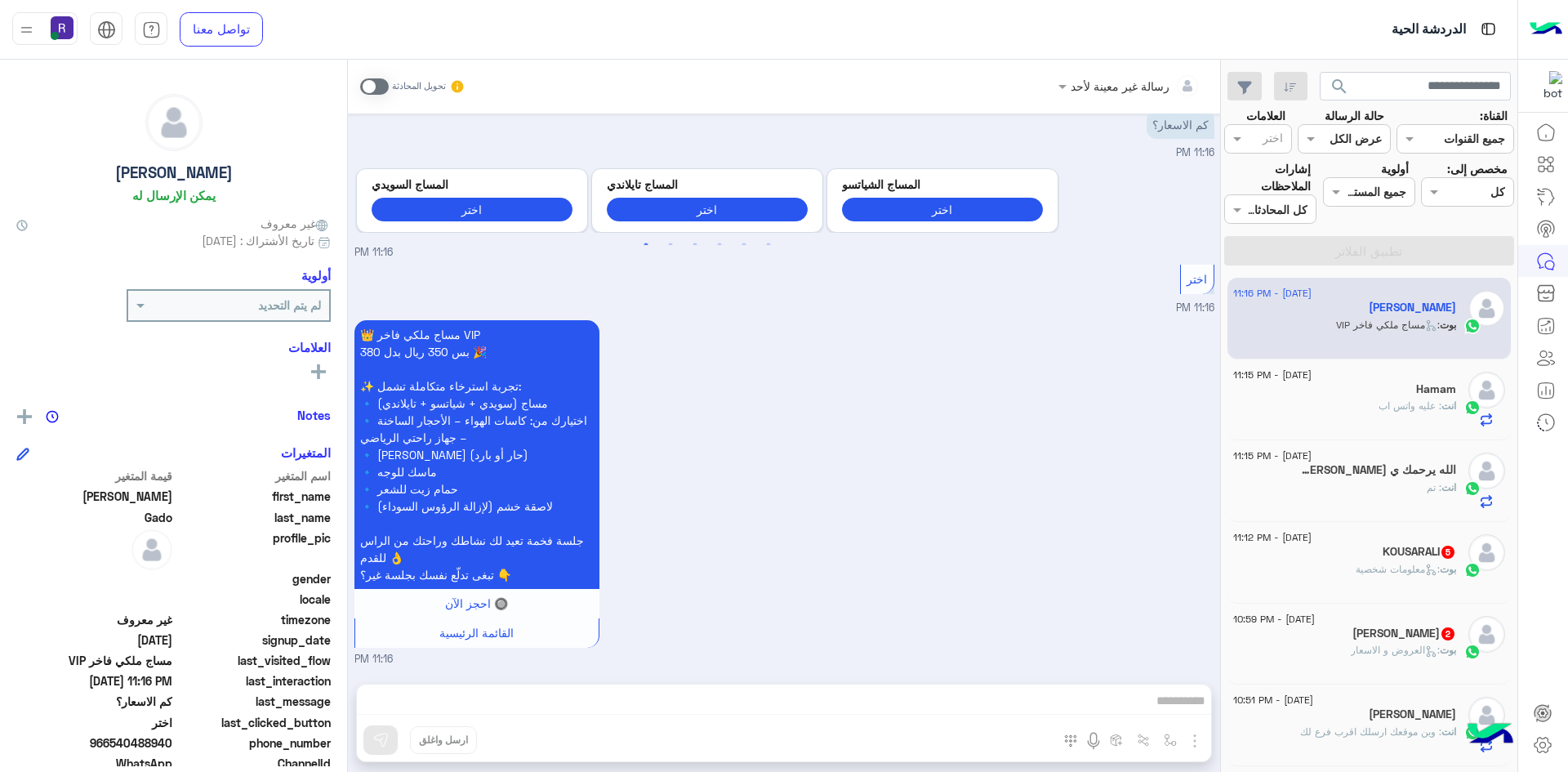
click at [1386, 654] on span ": العروض و الاسعار" at bounding box center [1395, 650] width 89 height 12
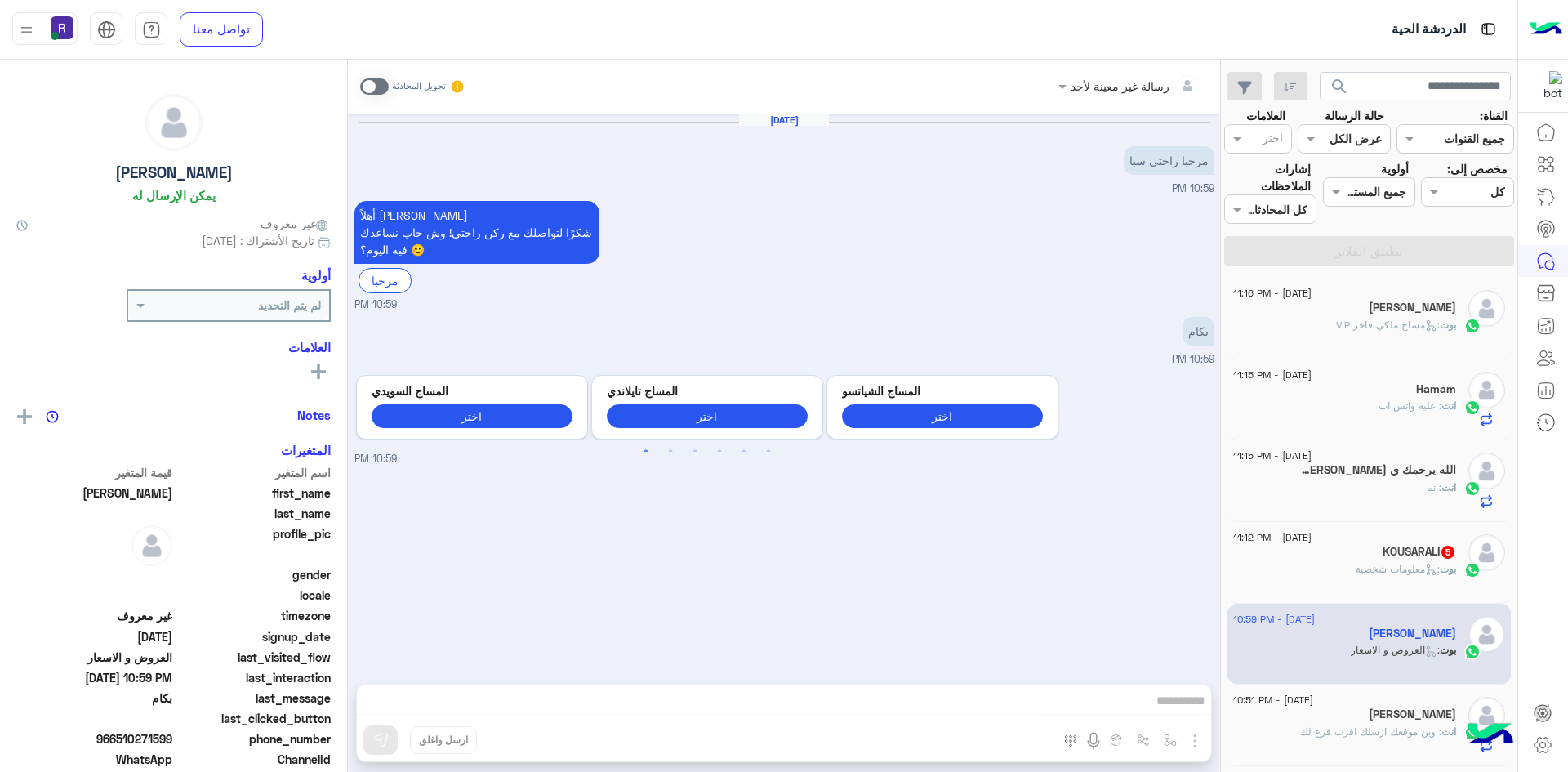
click at [379, 81] on span at bounding box center [374, 86] width 28 height 16
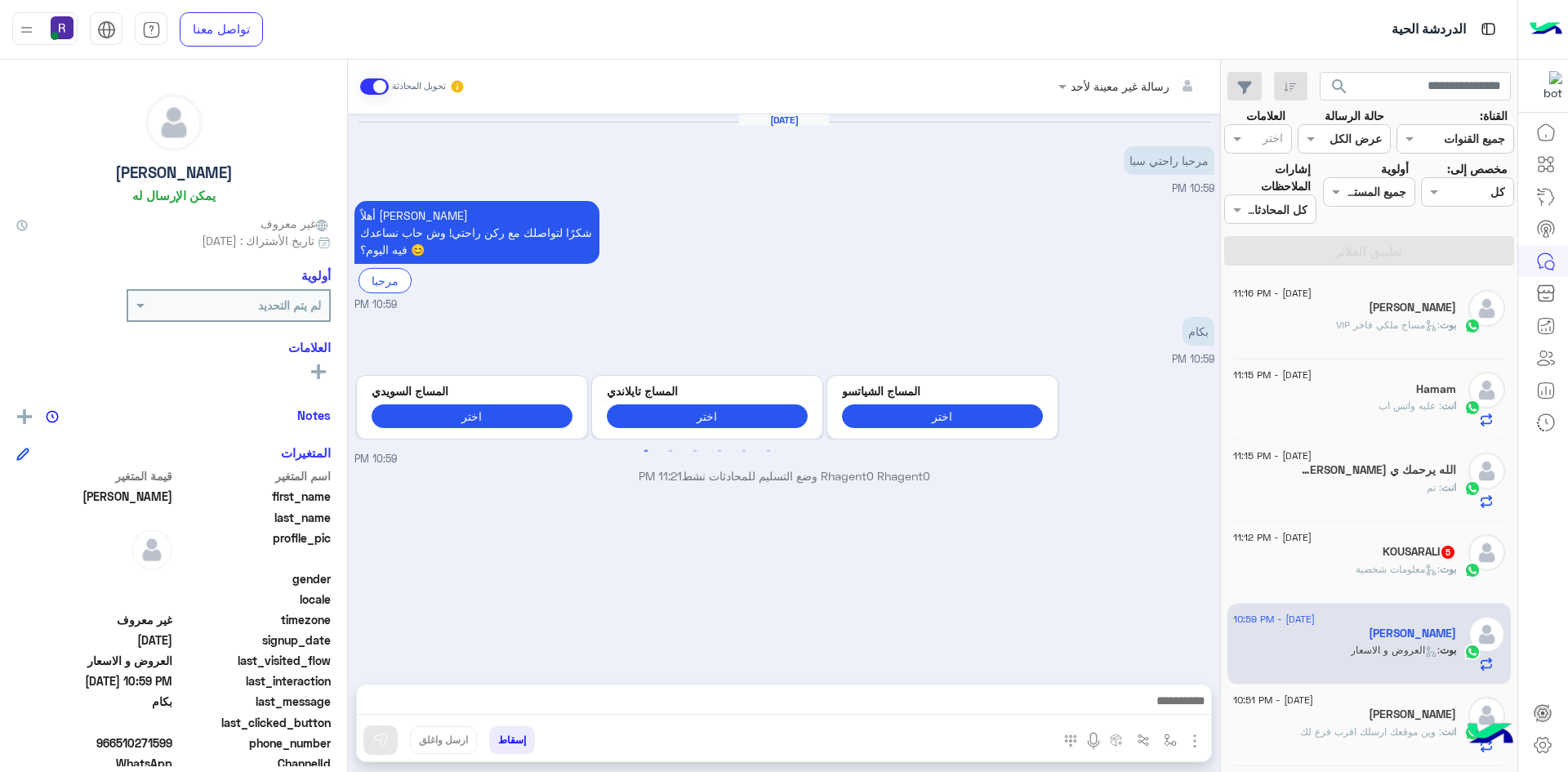
click at [1195, 747] on img "button" at bounding box center [1194, 740] width 20 height 20
click at [1175, 712] on span "الصور" at bounding box center [1163, 705] width 30 height 19
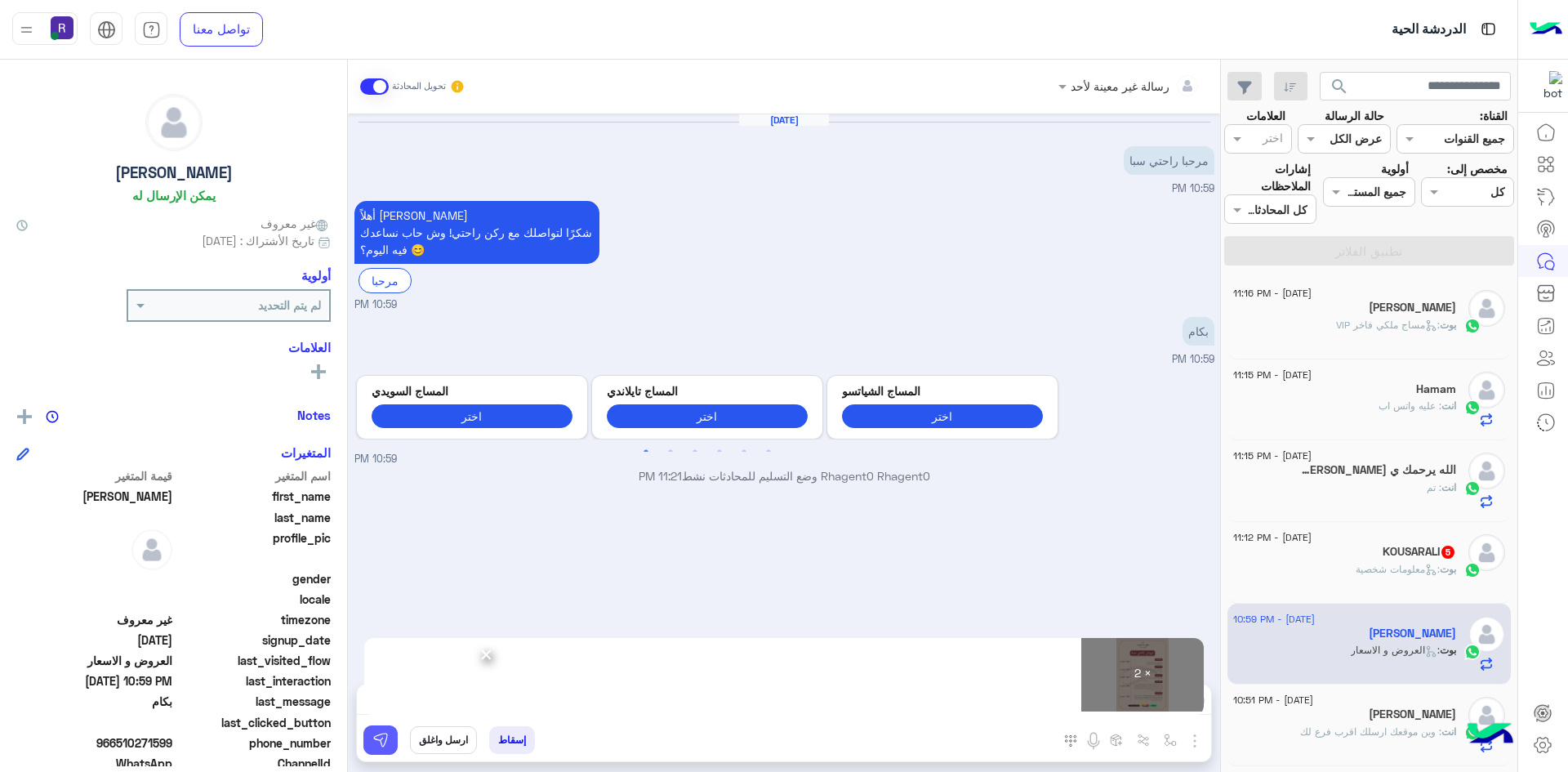
click at [388, 740] on img at bounding box center [380, 740] width 16 height 16
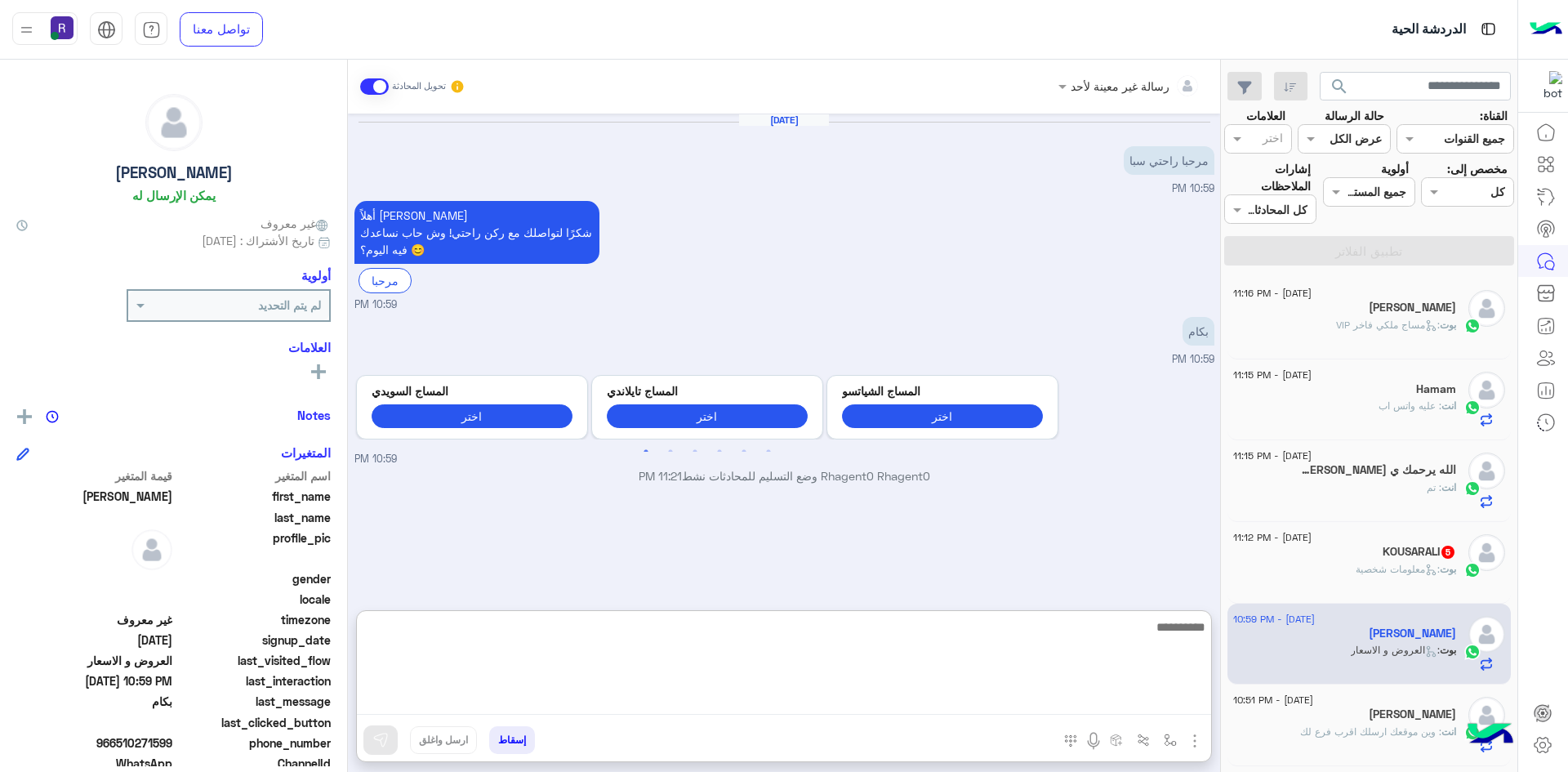
paste textarea "**********"
type textarea "**********"
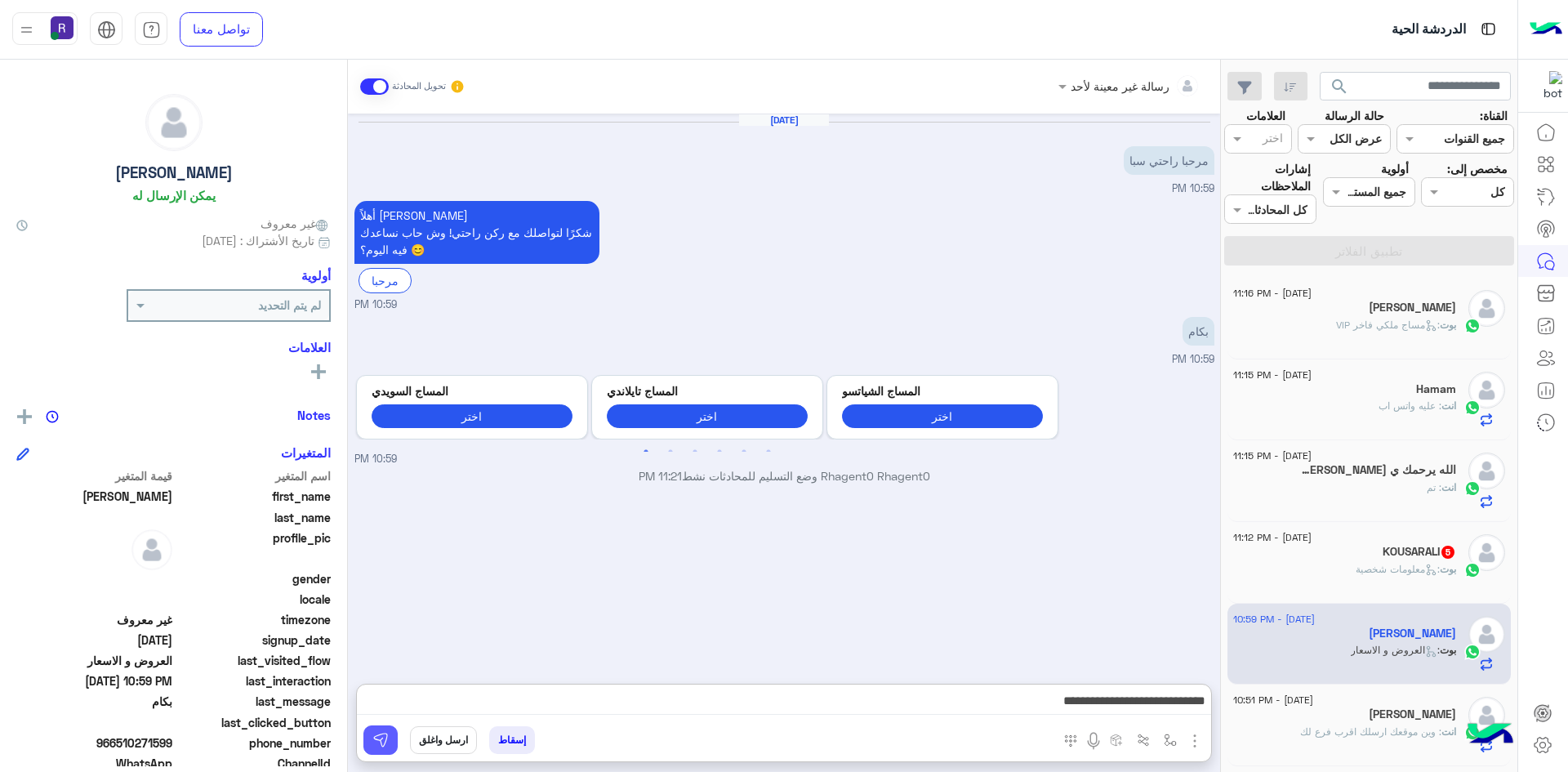
click at [385, 746] on img at bounding box center [380, 740] width 16 height 16
click at [1314, 482] on div "انت : تم" at bounding box center [1344, 494] width 223 height 28
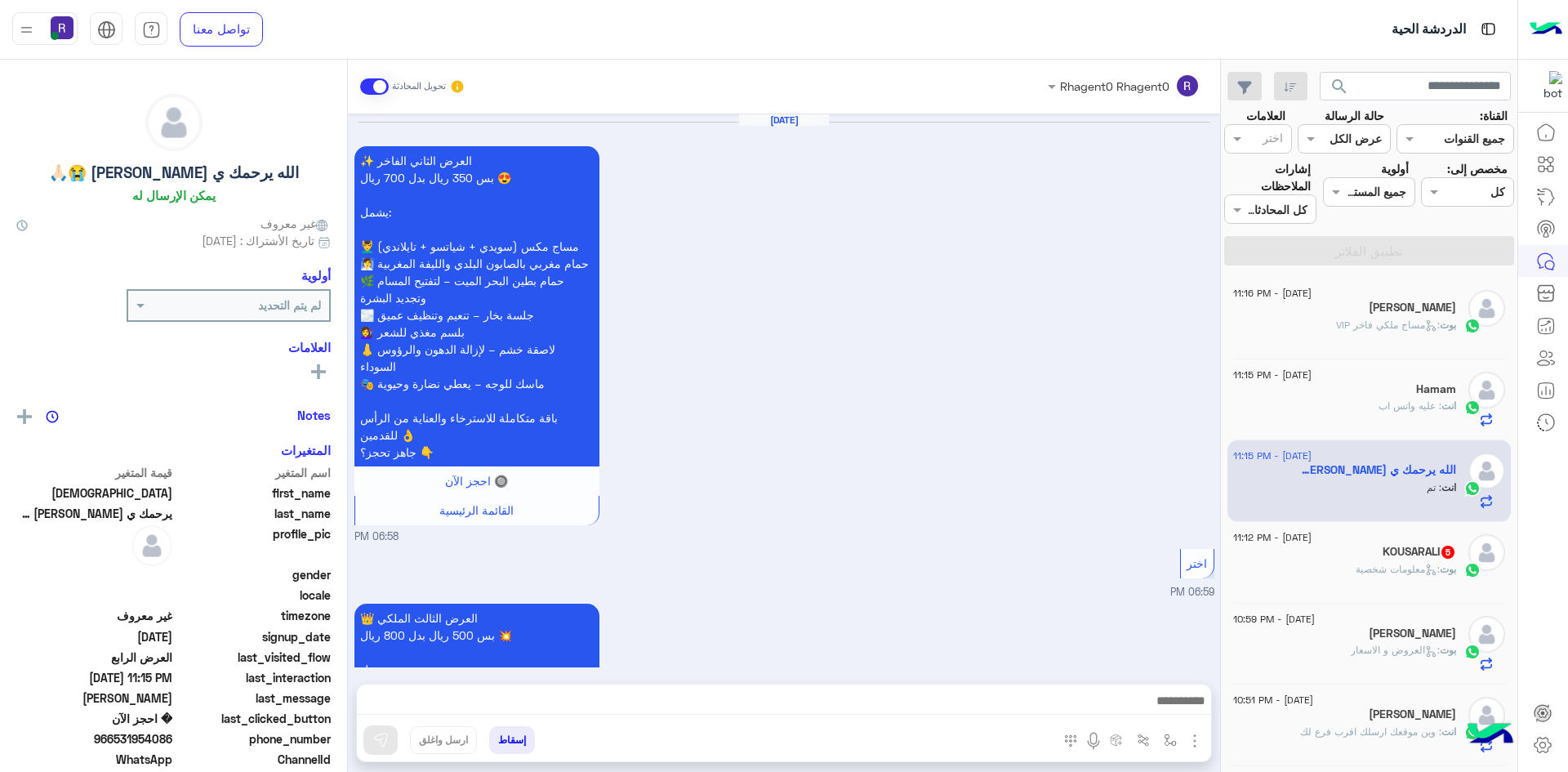
scroll to position [1687, 0]
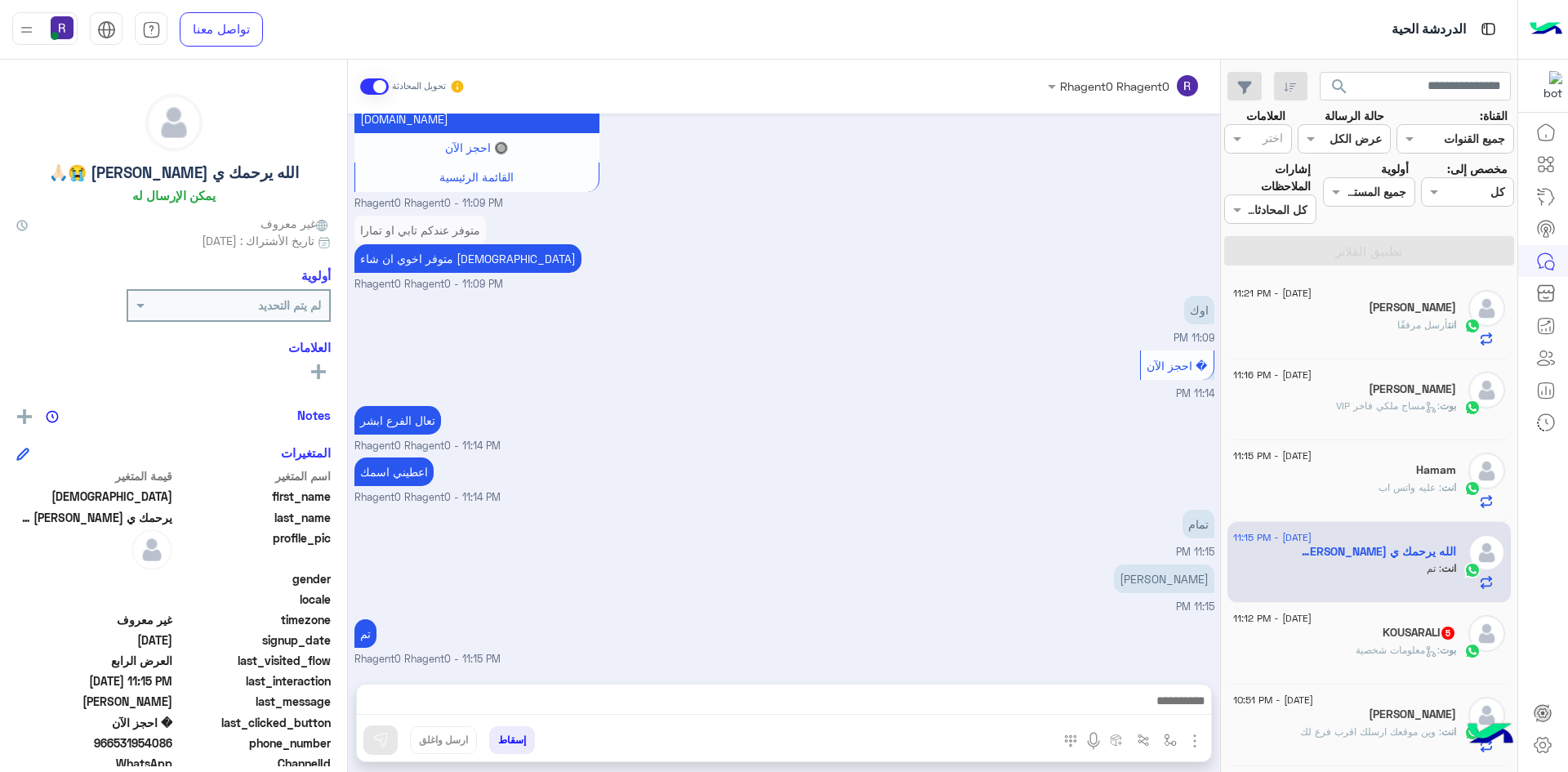
click at [1414, 651] on span ": معلومات شخصية" at bounding box center [1397, 650] width 85 height 12
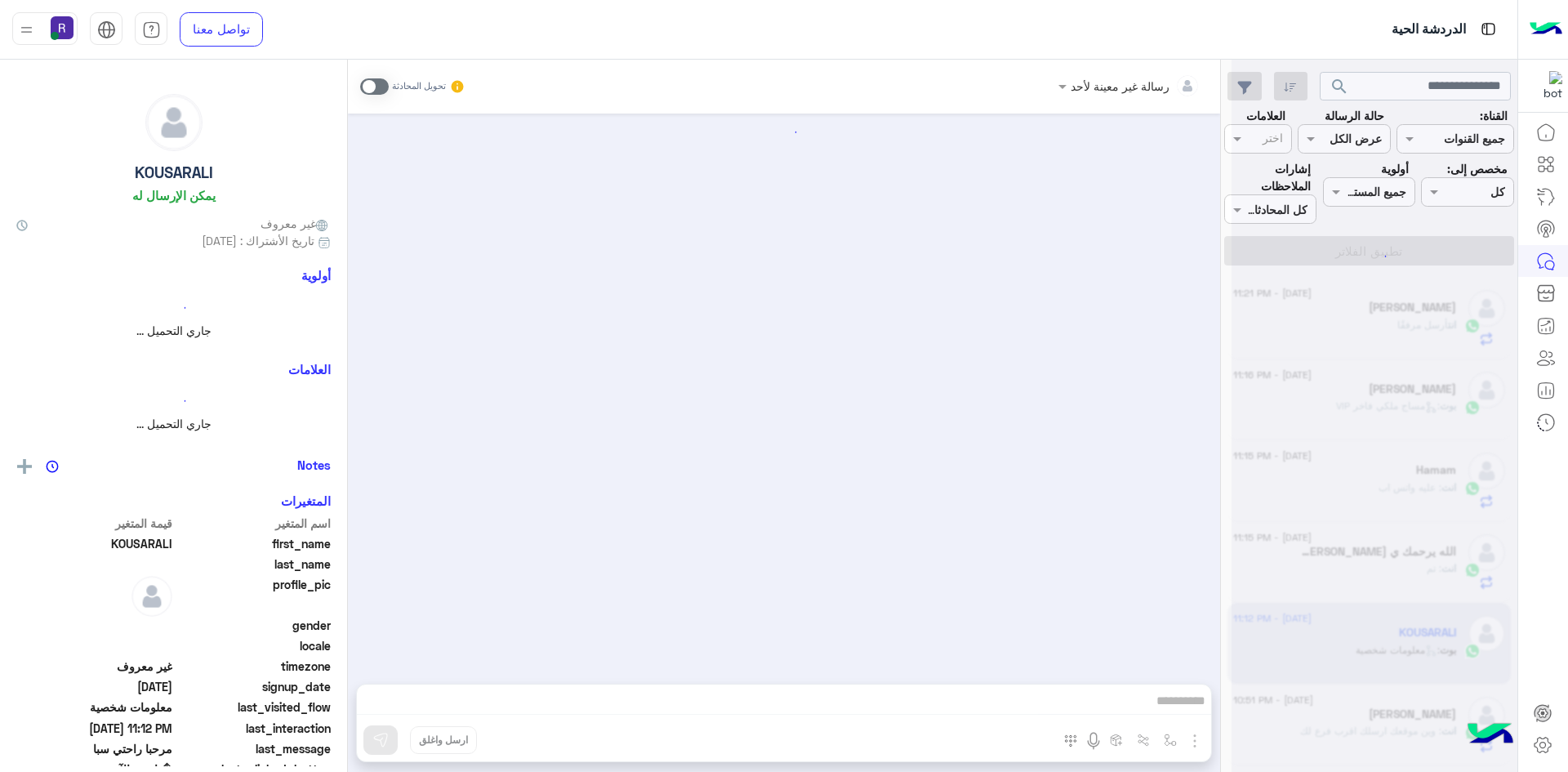
scroll to position [514, 0]
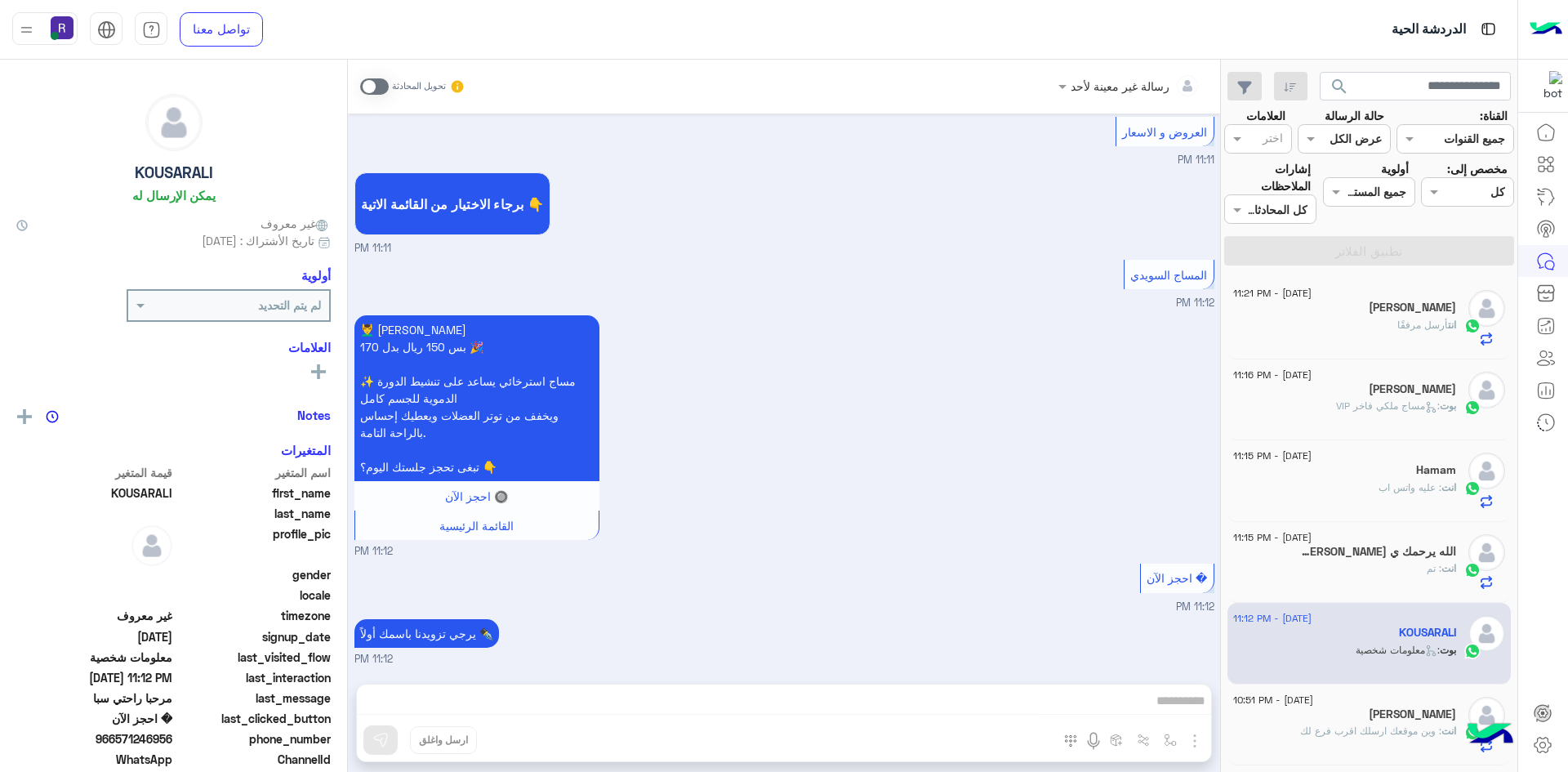
click at [383, 85] on span at bounding box center [374, 86] width 28 height 16
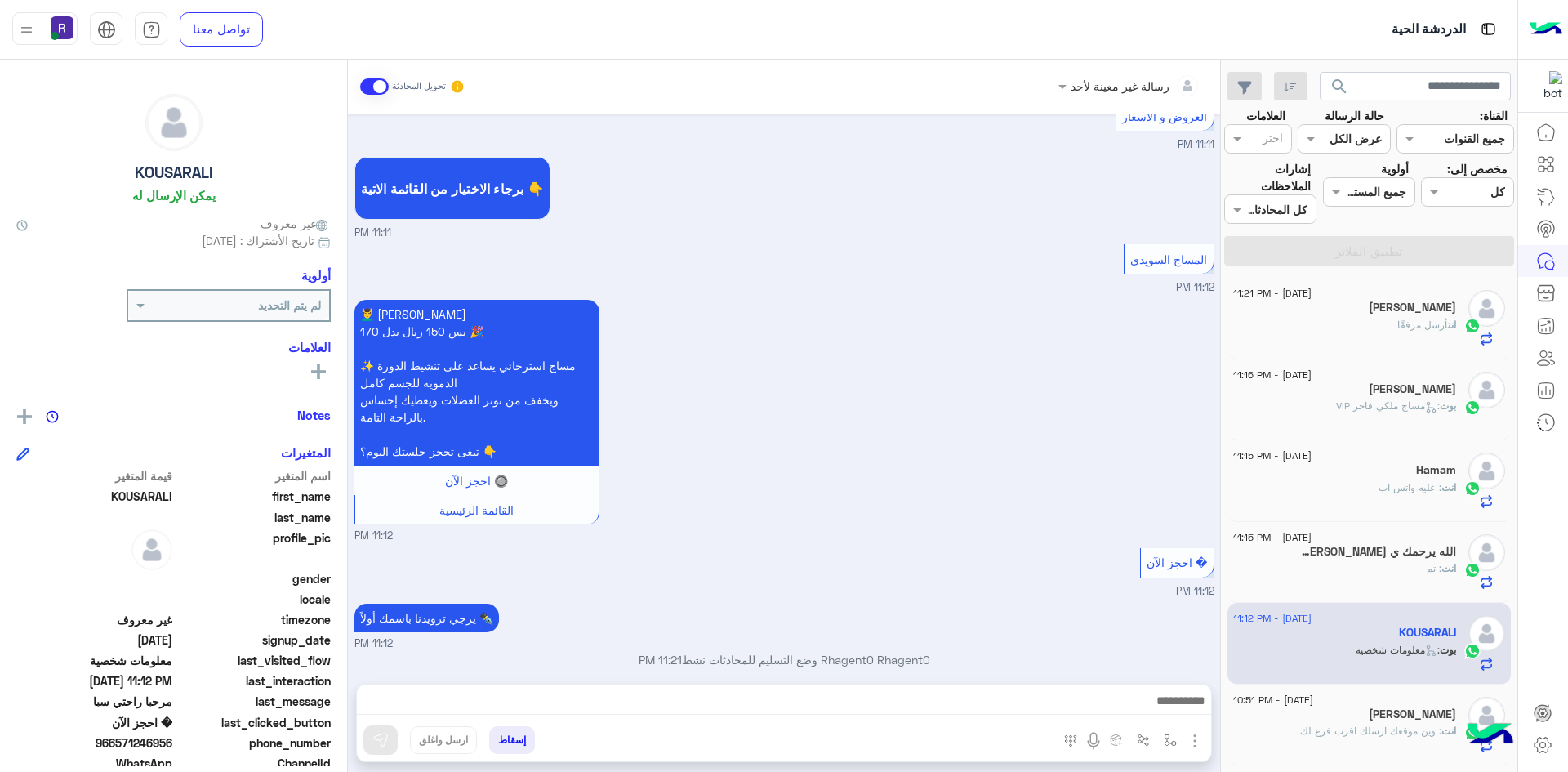
scroll to position [543, 0]
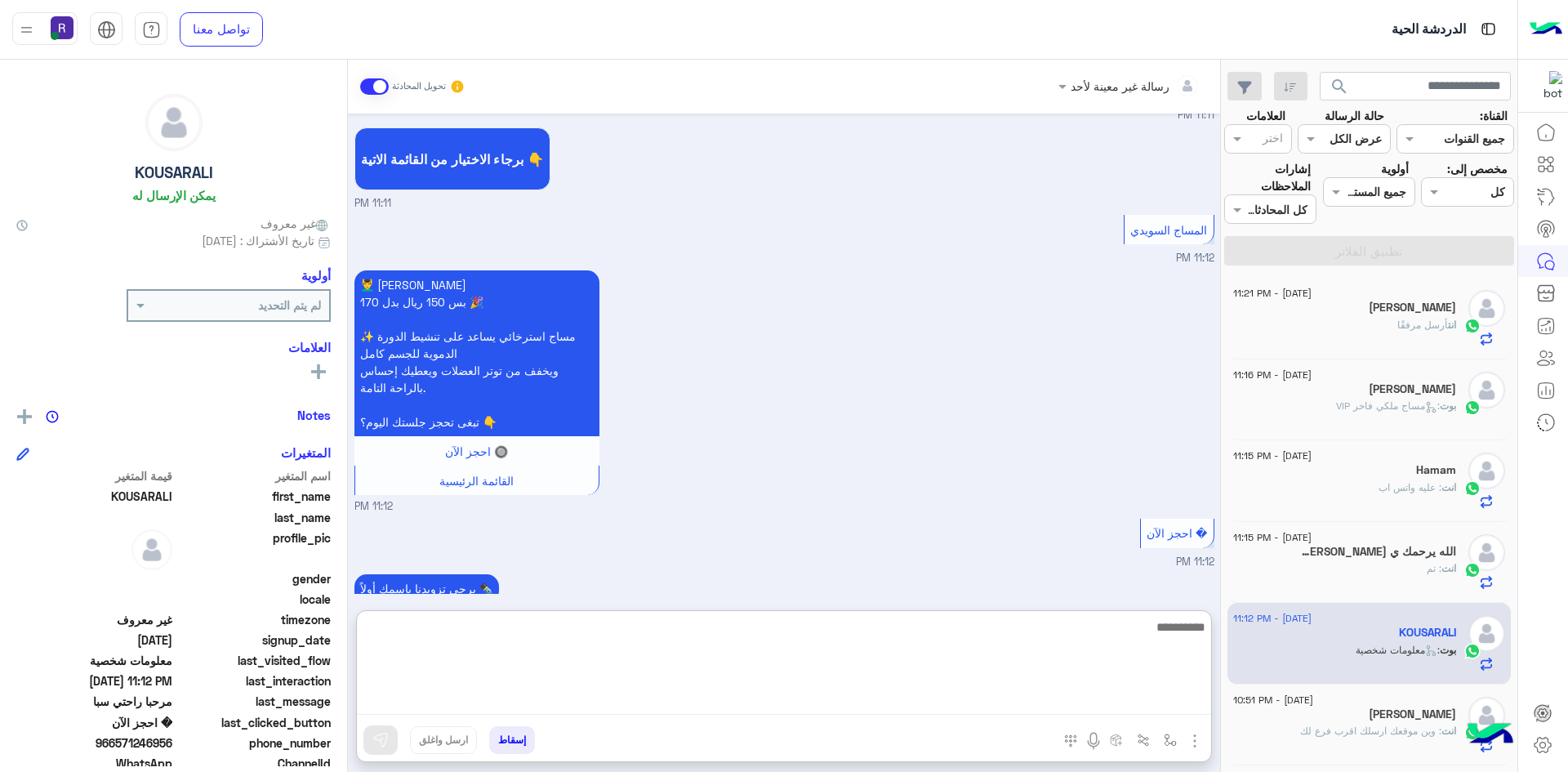
paste textarea "**********"
type textarea "**********"
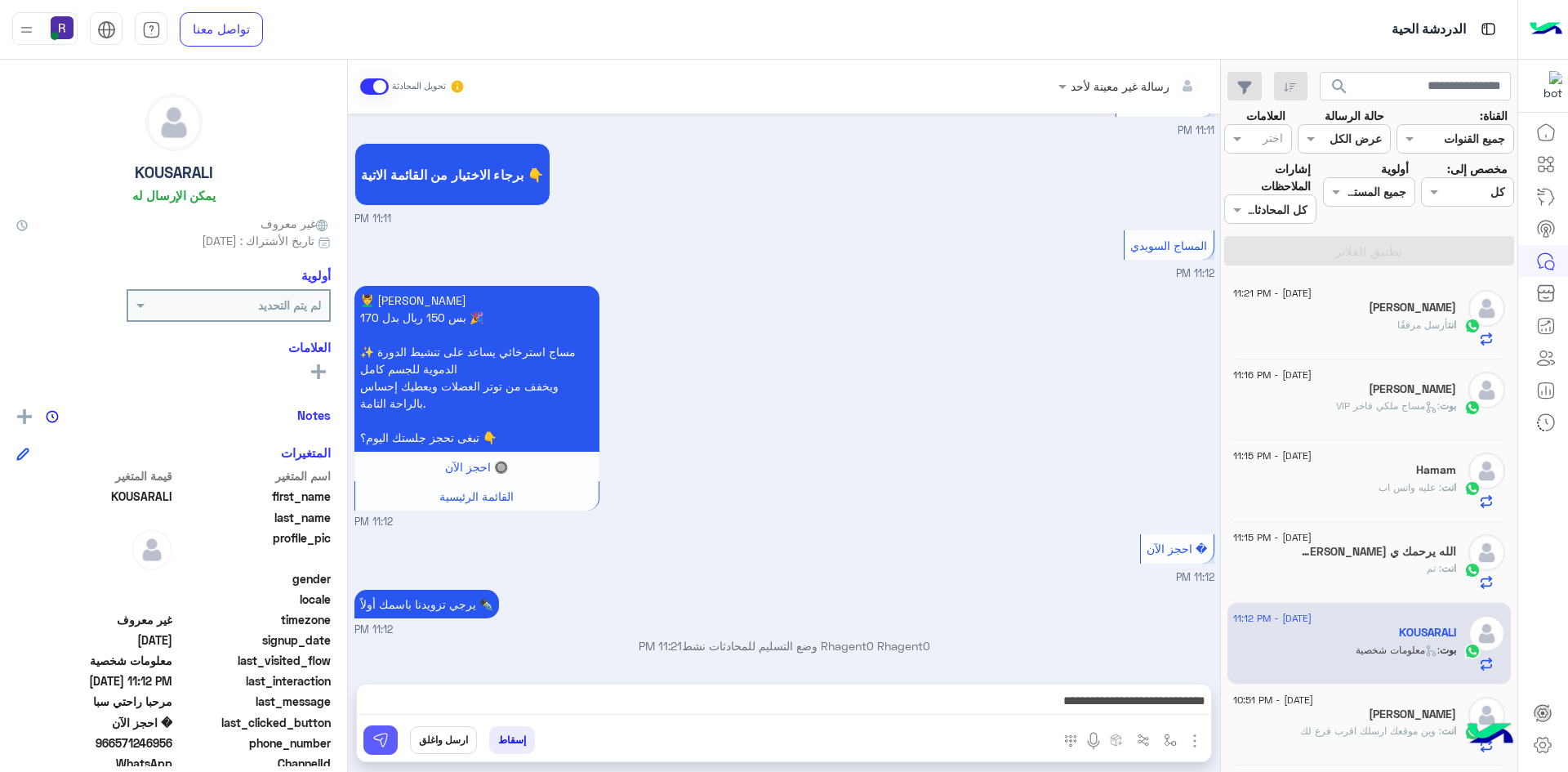
click at [380, 748] on button at bounding box center [381, 740] width 34 height 29
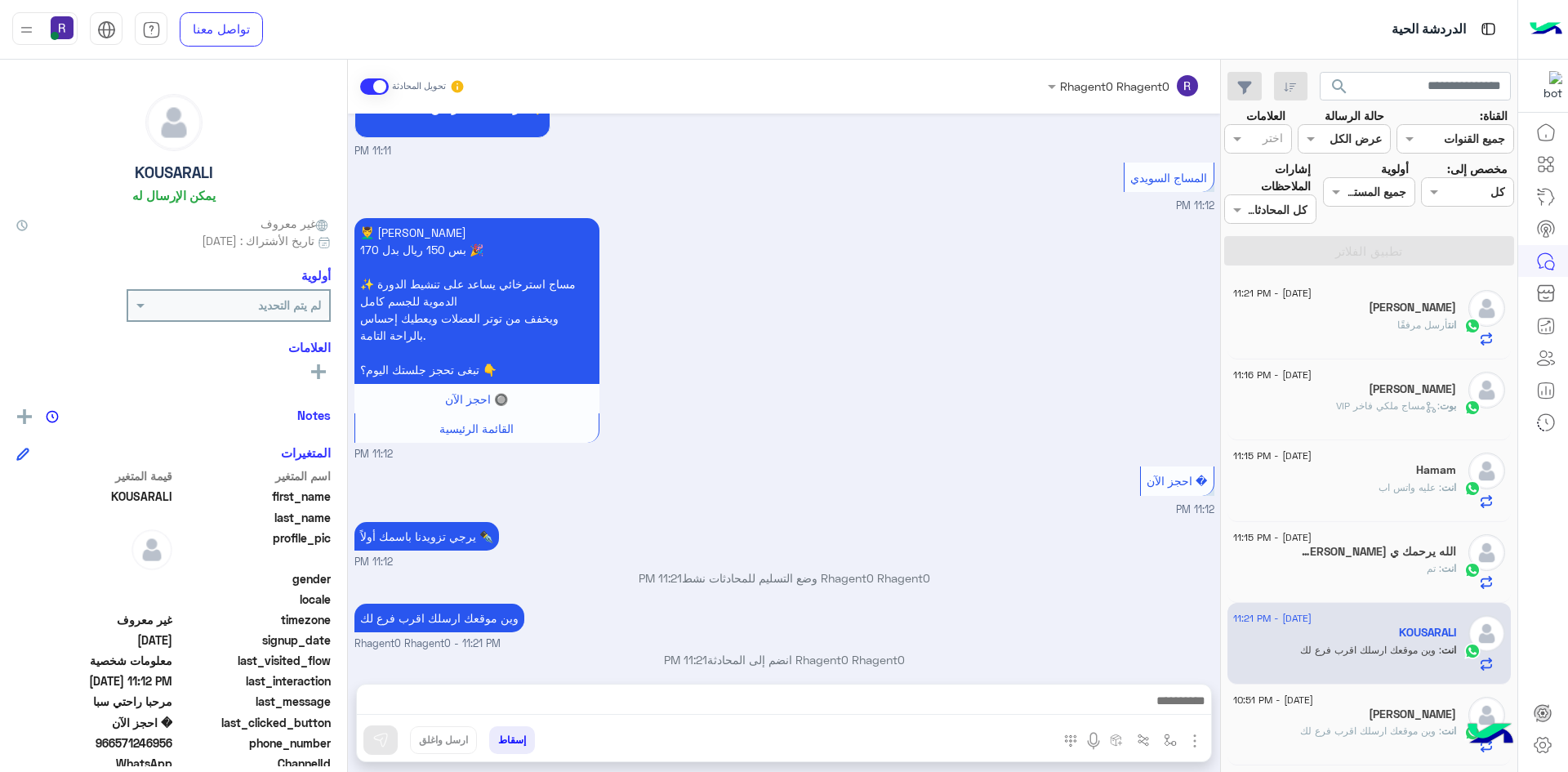
scroll to position [625, 0]
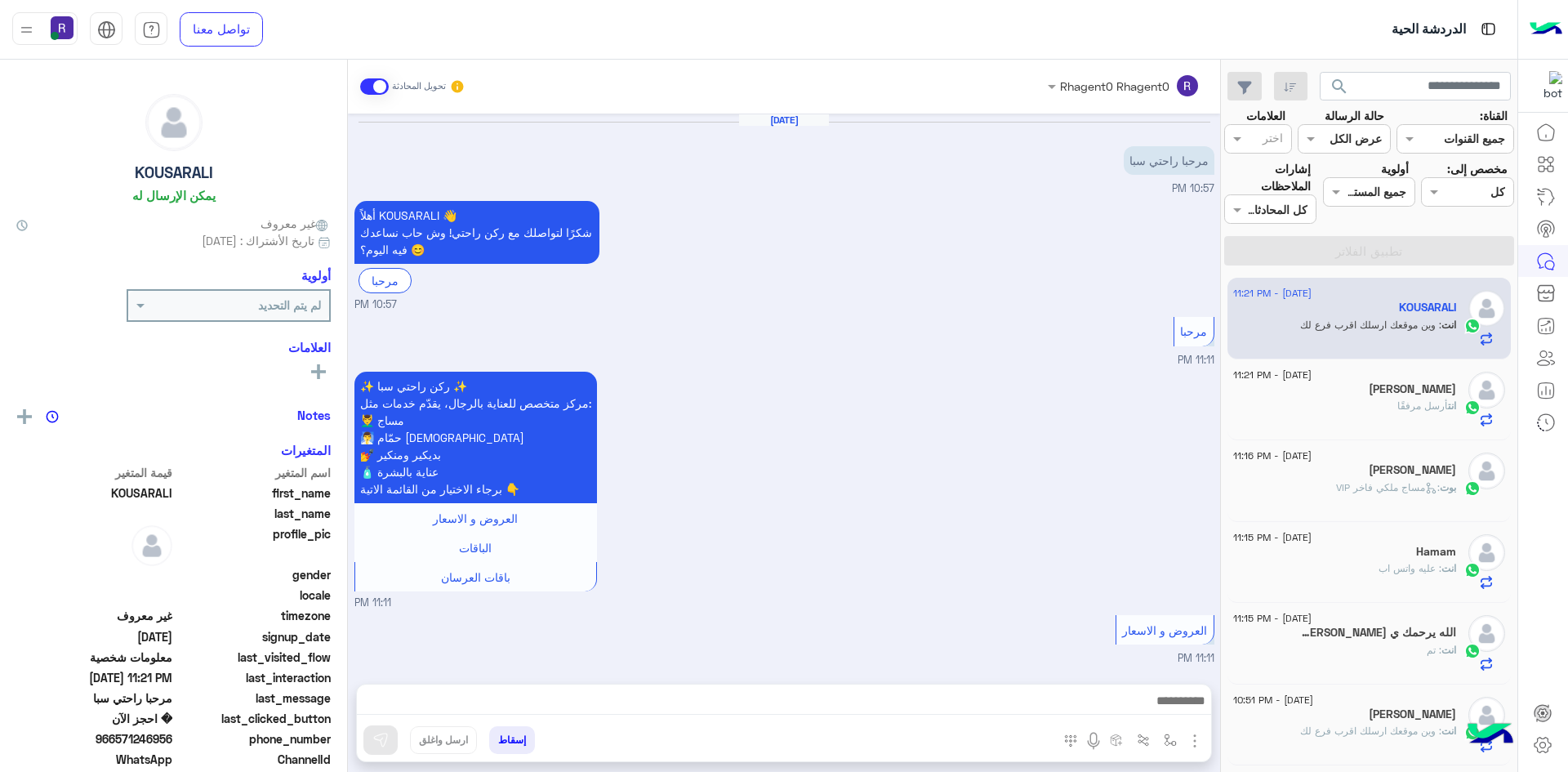
scroll to position [625, 0]
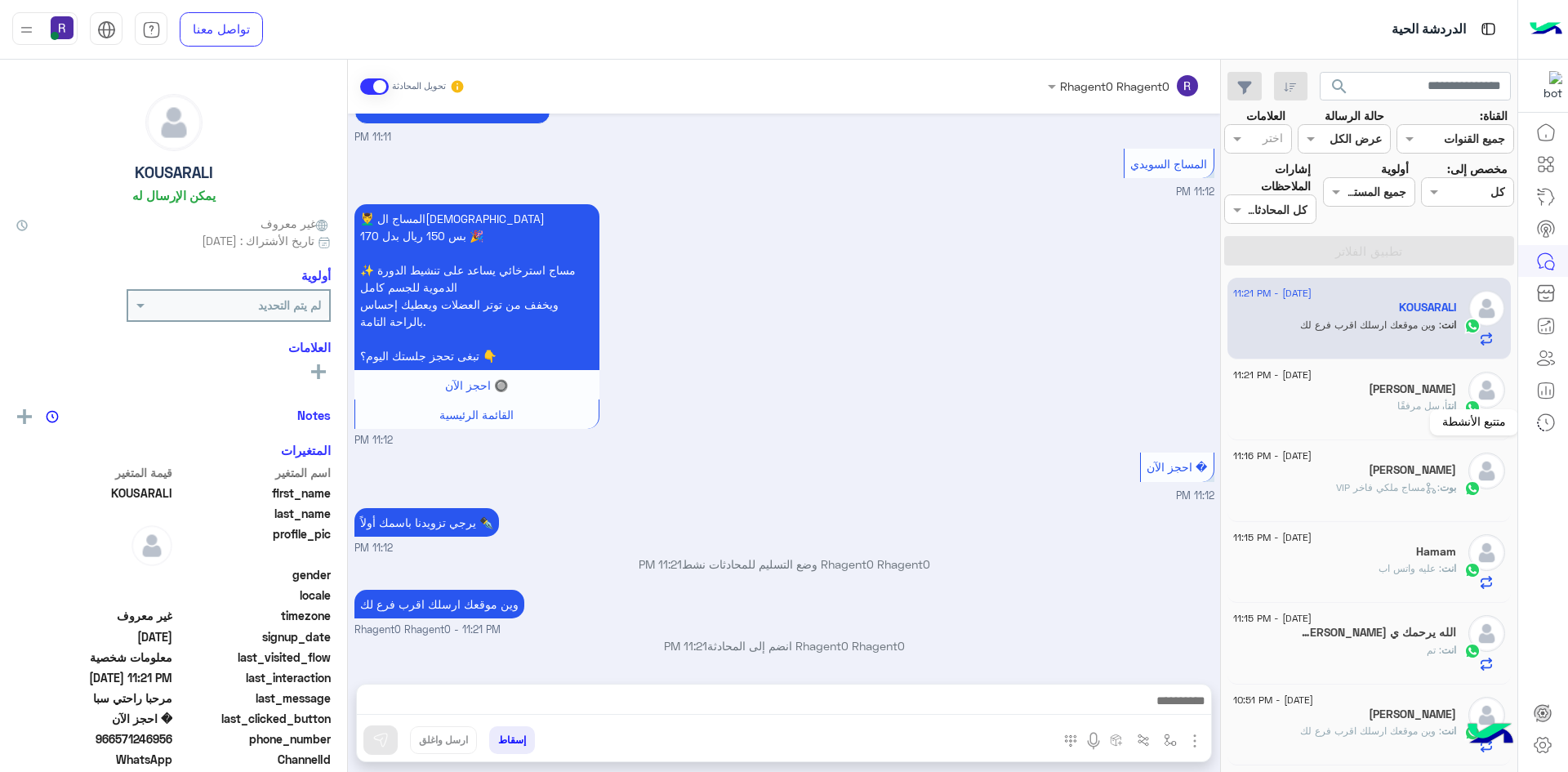
click at [1458, 404] on mat-tooltip-component "متتبع الأنشطة" at bounding box center [1473, 422] width 88 height 49
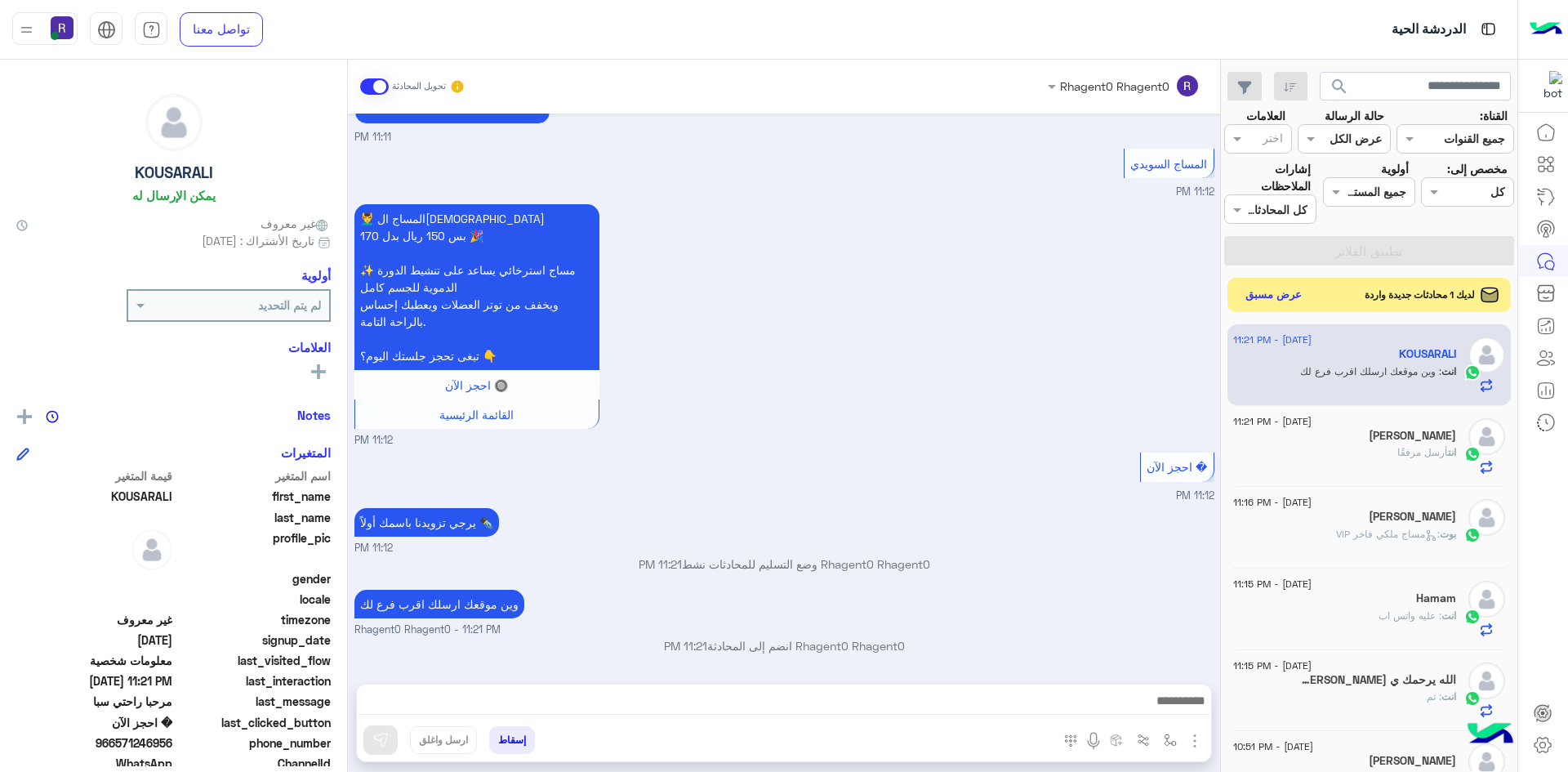
click at [1286, 297] on button "عرض مسبق" at bounding box center [1274, 295] width 68 height 22
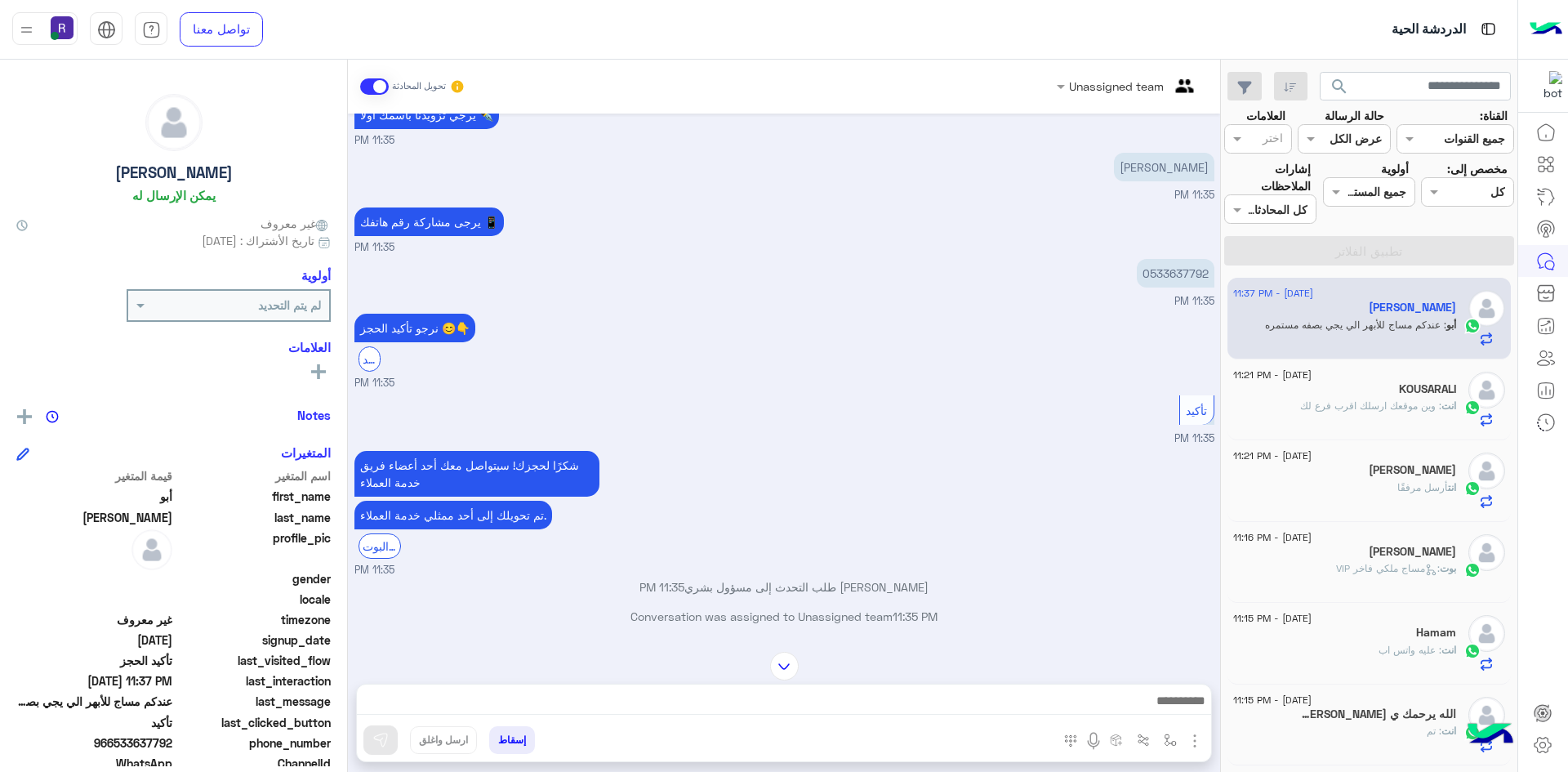
scroll to position [687, 0]
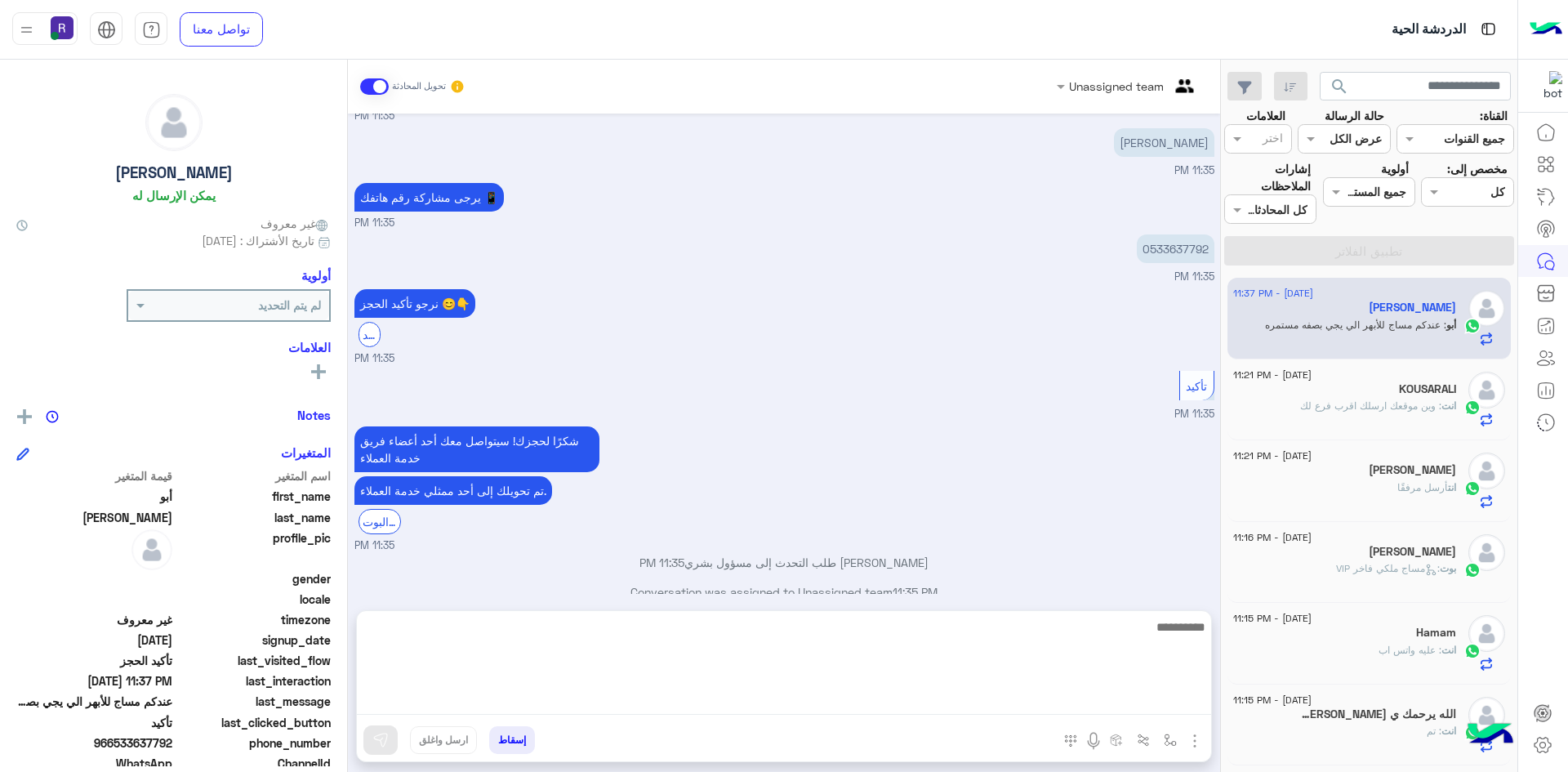
click at [736, 703] on textarea at bounding box center [784, 665] width 854 height 98
type textarea "**********"
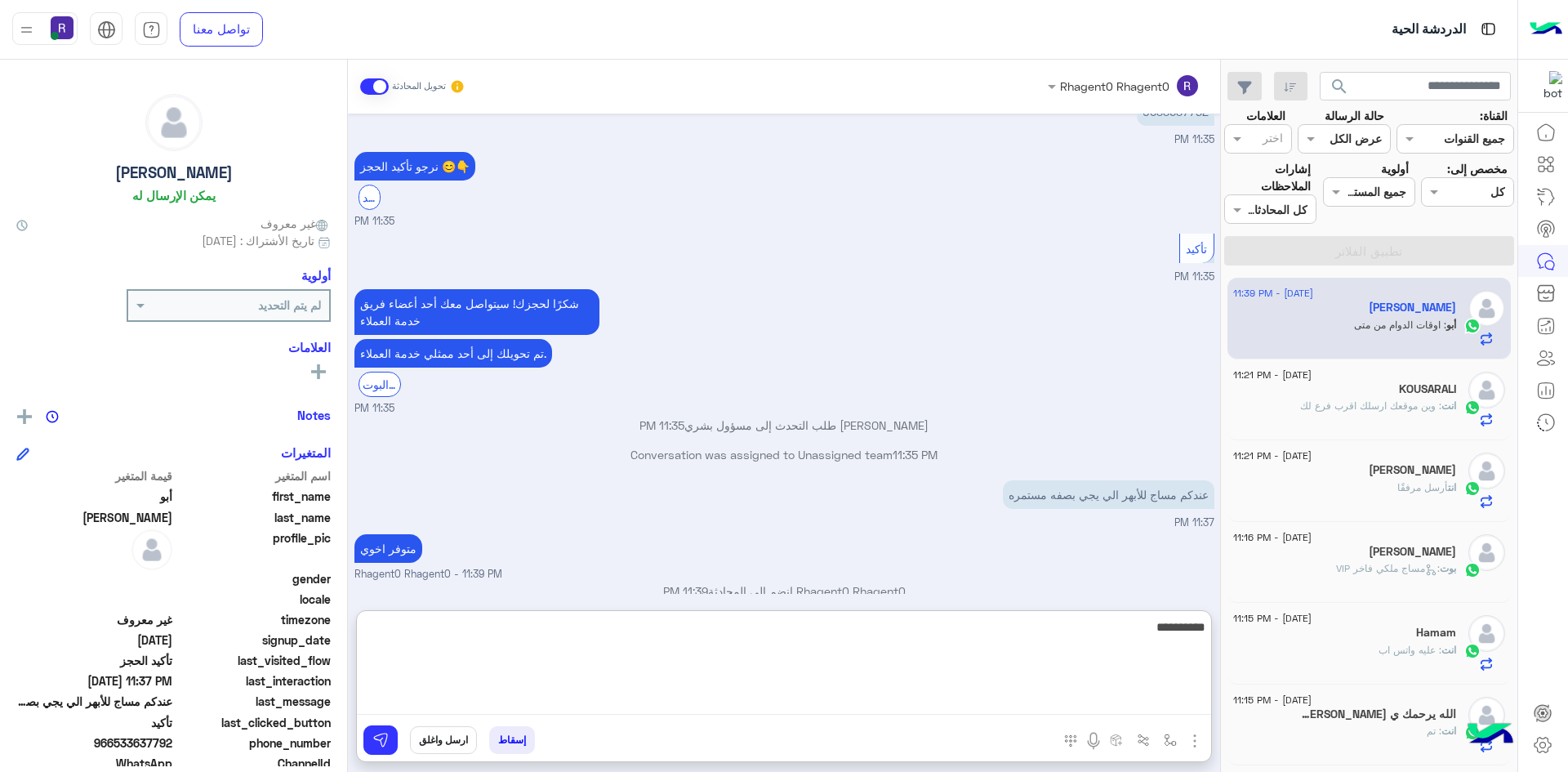
scroll to position [842, 0]
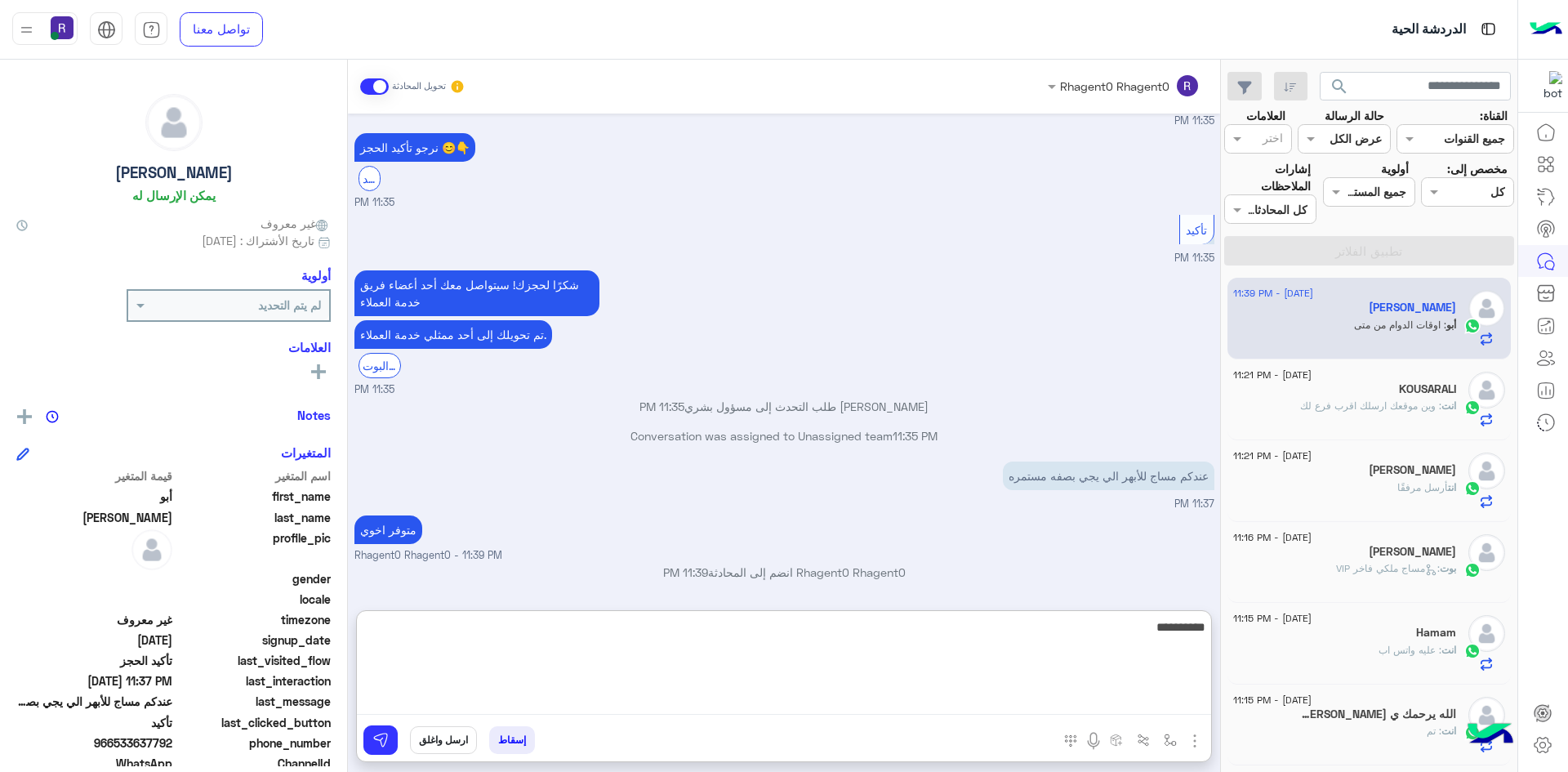
click at [1065, 705] on textarea "**********" at bounding box center [784, 665] width 854 height 98
type textarea "*"
type textarea "**********"
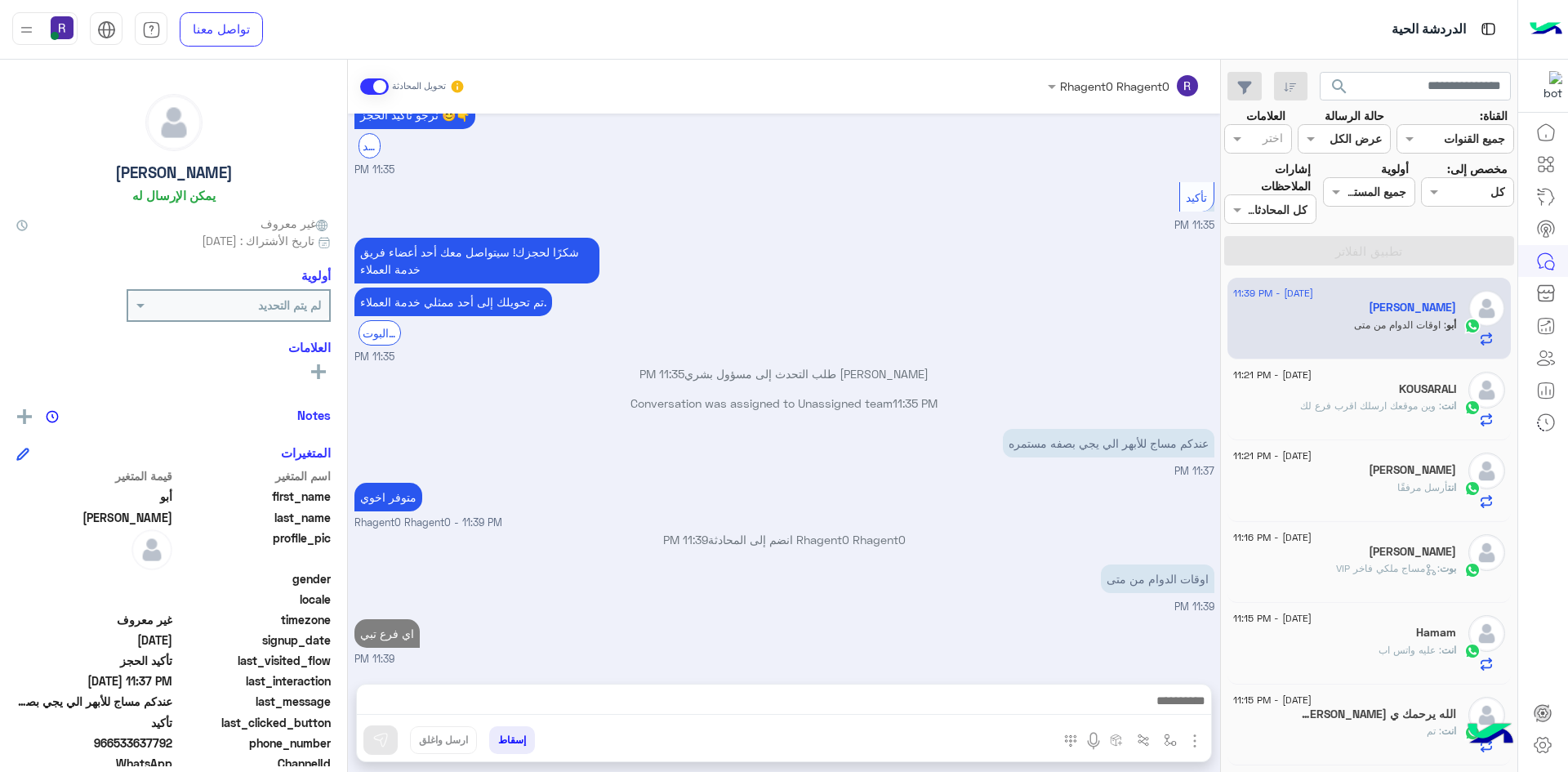
click at [844, 549] on div "Aug 15, 2025 عندكم مساج للأبهر الي يجي بصفه مستمره 11:34 PM Previous المساج الس…" at bounding box center [784, 390] width 872 height 554
click at [1349, 401] on span ": وين موقعك ارسلك اقرب فرع لك" at bounding box center [1371, 406] width 142 height 12
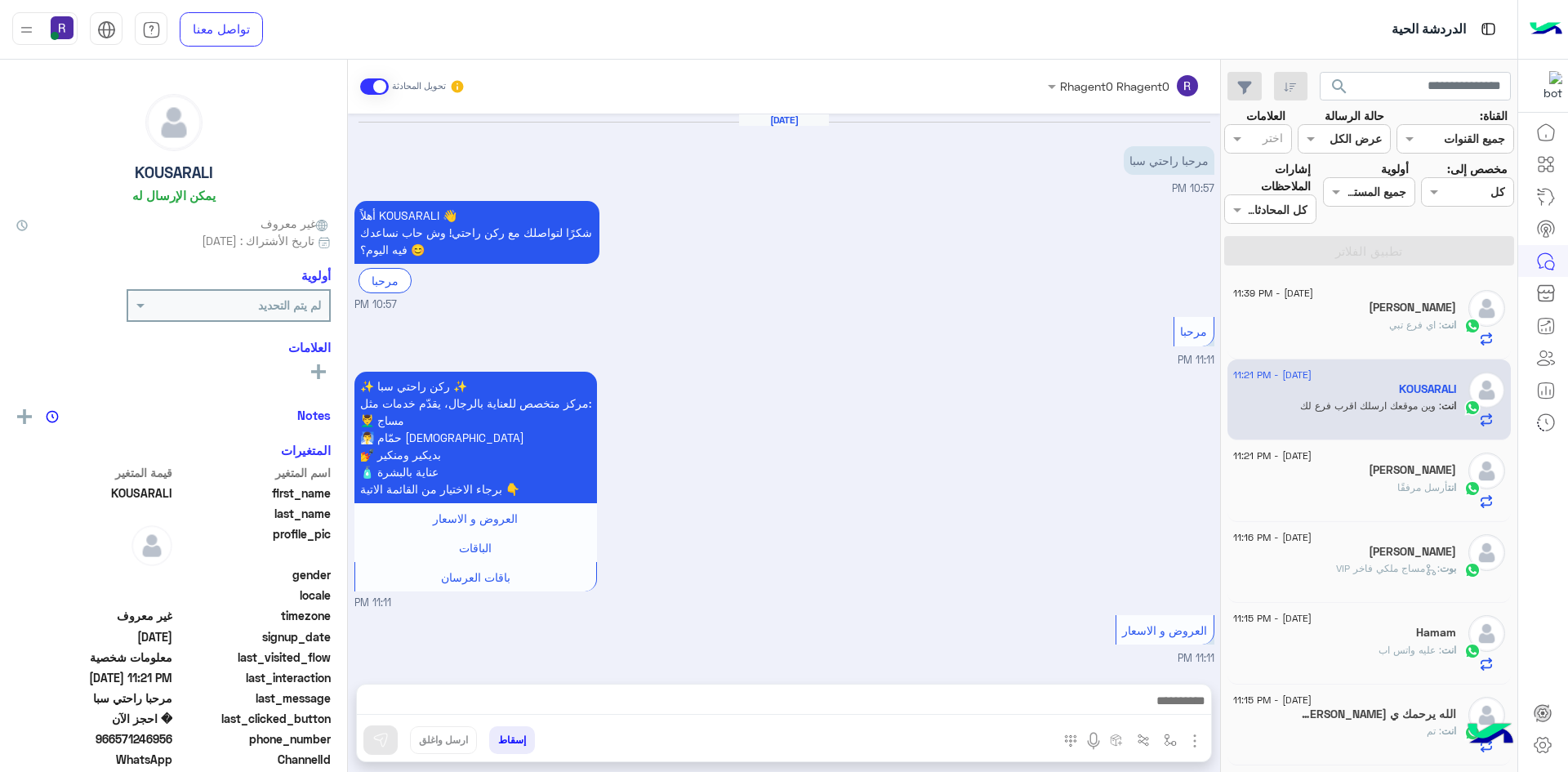
scroll to position [625, 0]
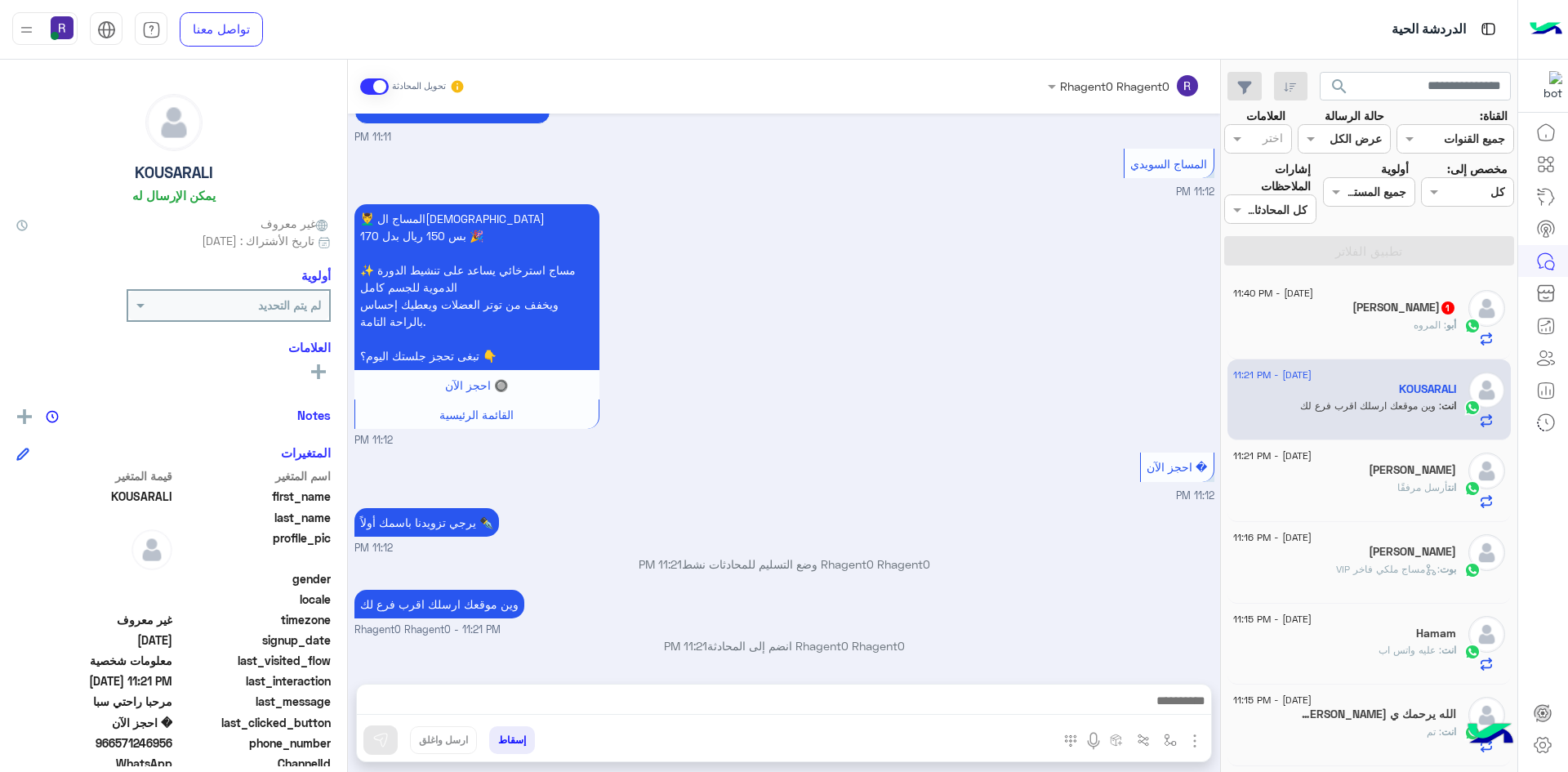
click at [1387, 331] on div "أبو : المروه" at bounding box center [1344, 331] width 223 height 28
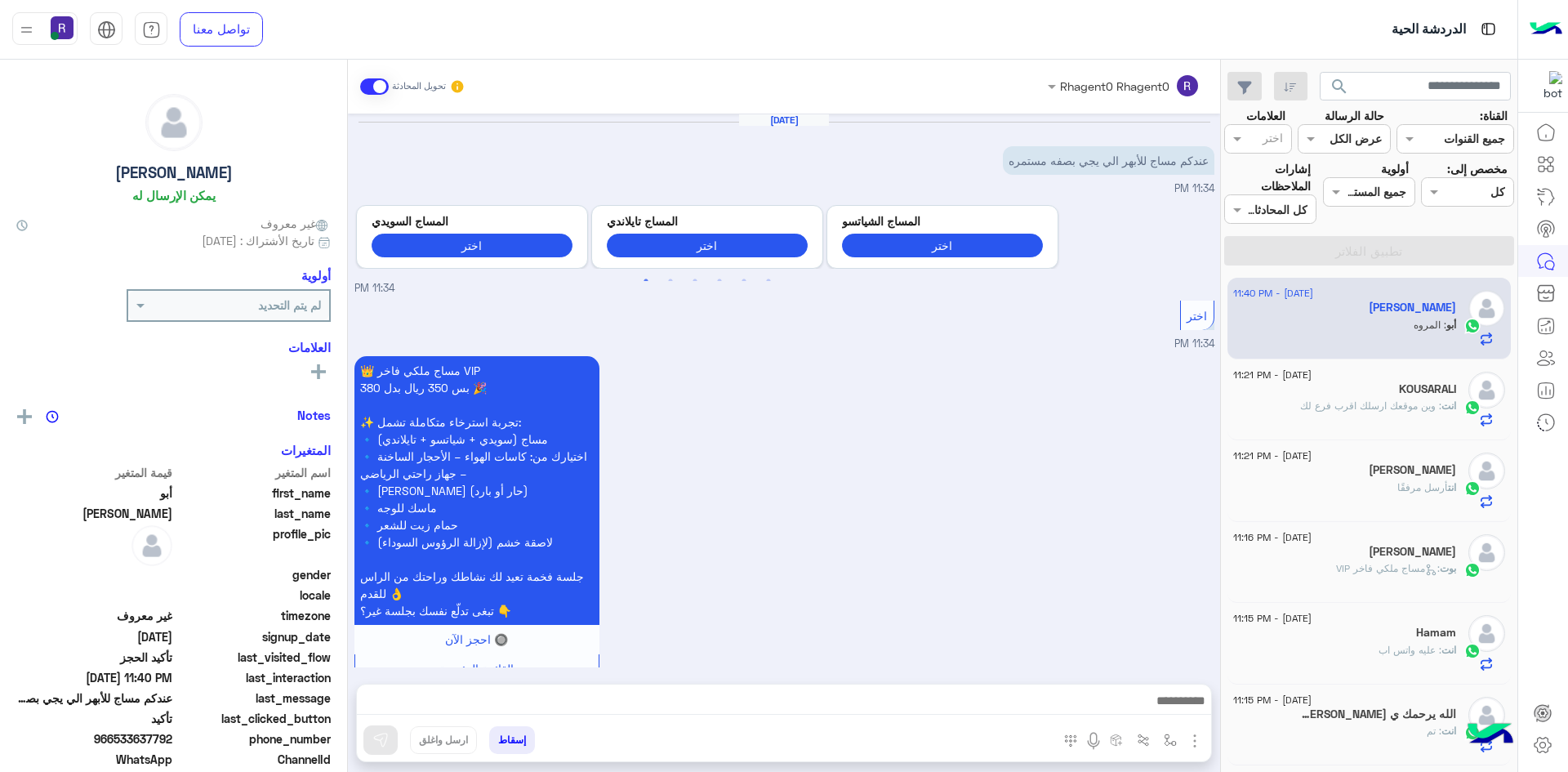
scroll to position [930, 0]
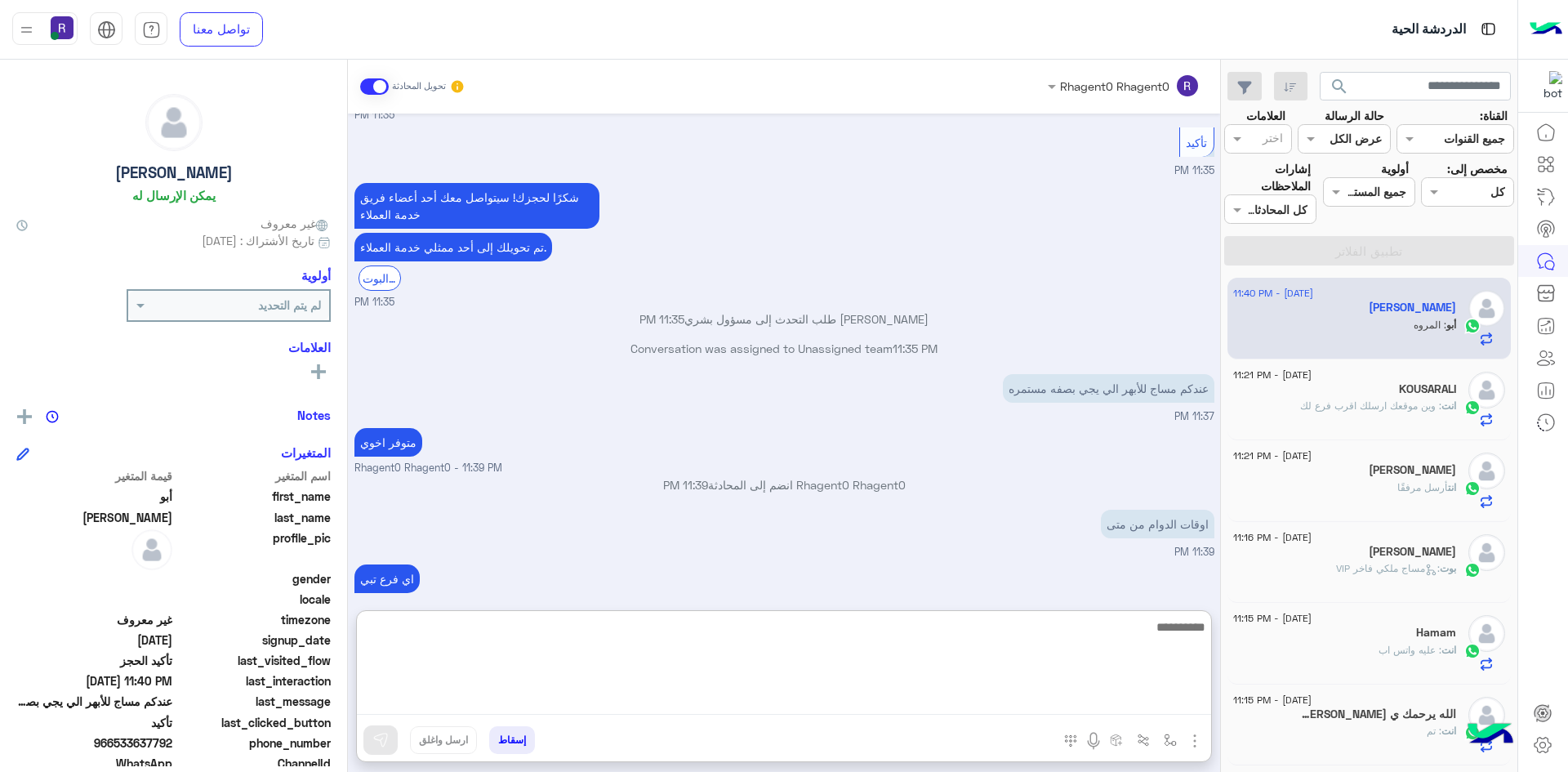
click at [766, 697] on textarea at bounding box center [784, 665] width 854 height 98
type textarea "*******"
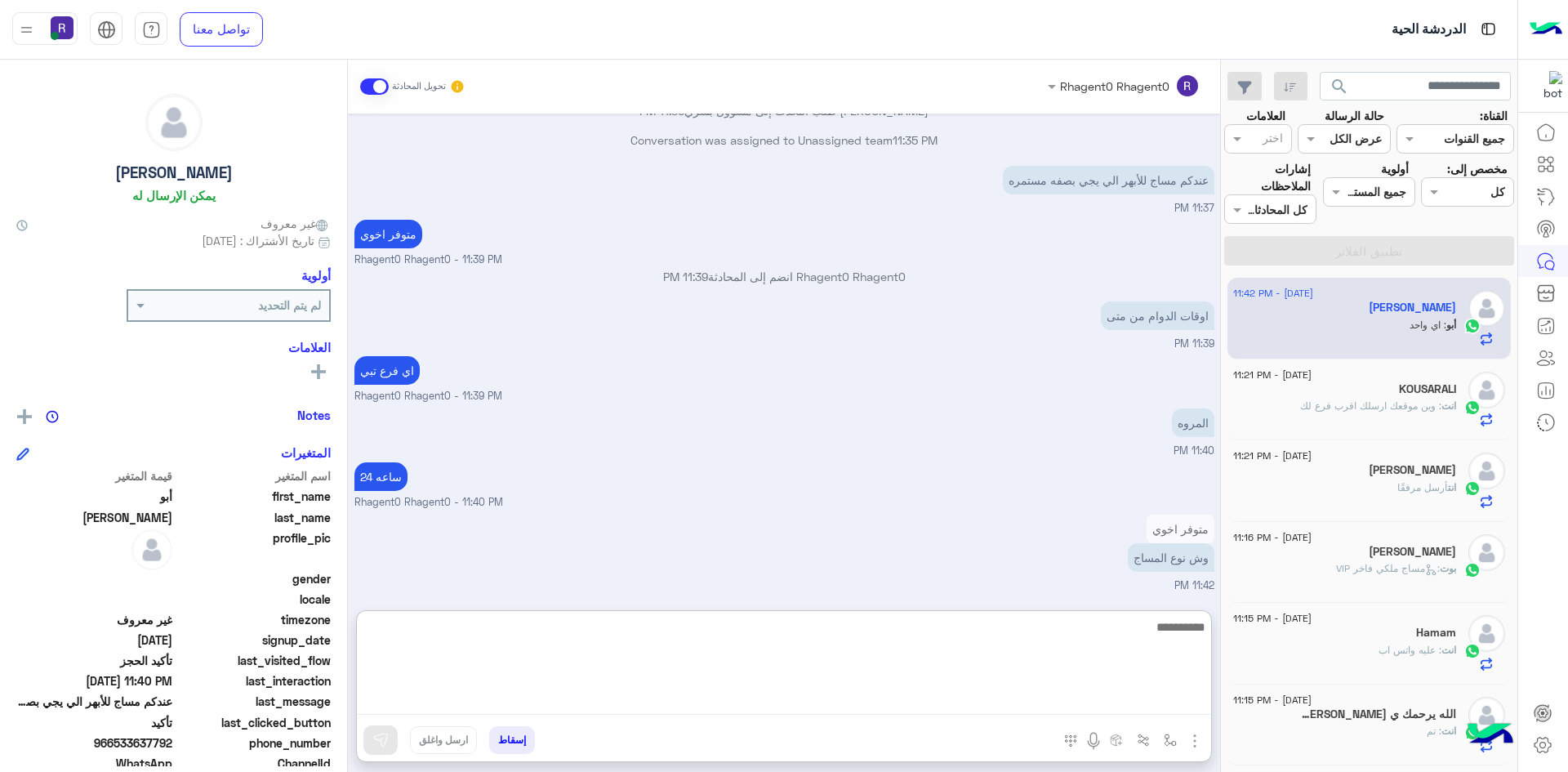
scroll to position [1193, 0]
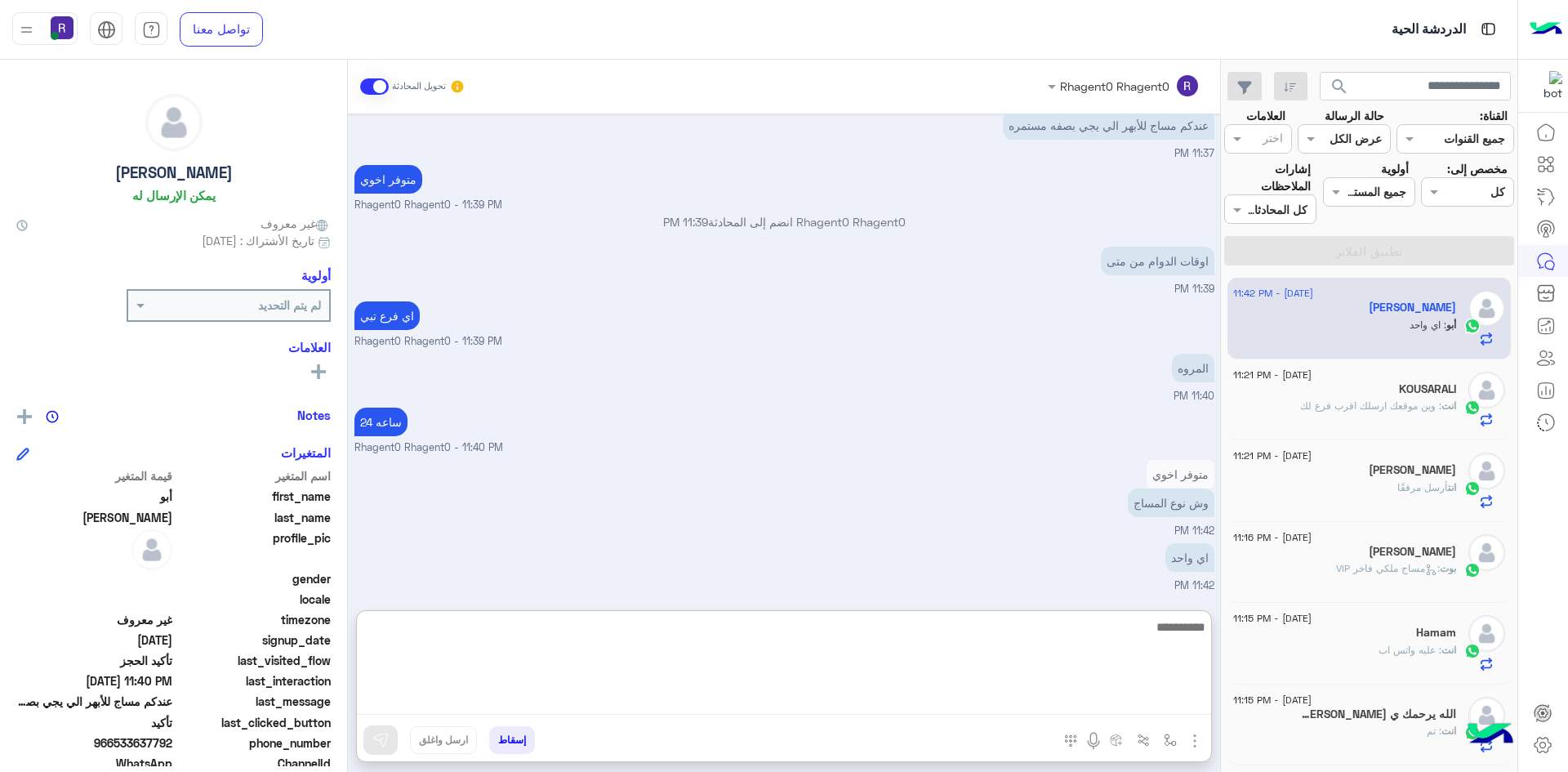
click at [791, 695] on textarea at bounding box center [784, 665] width 854 height 98
type textarea "**********"
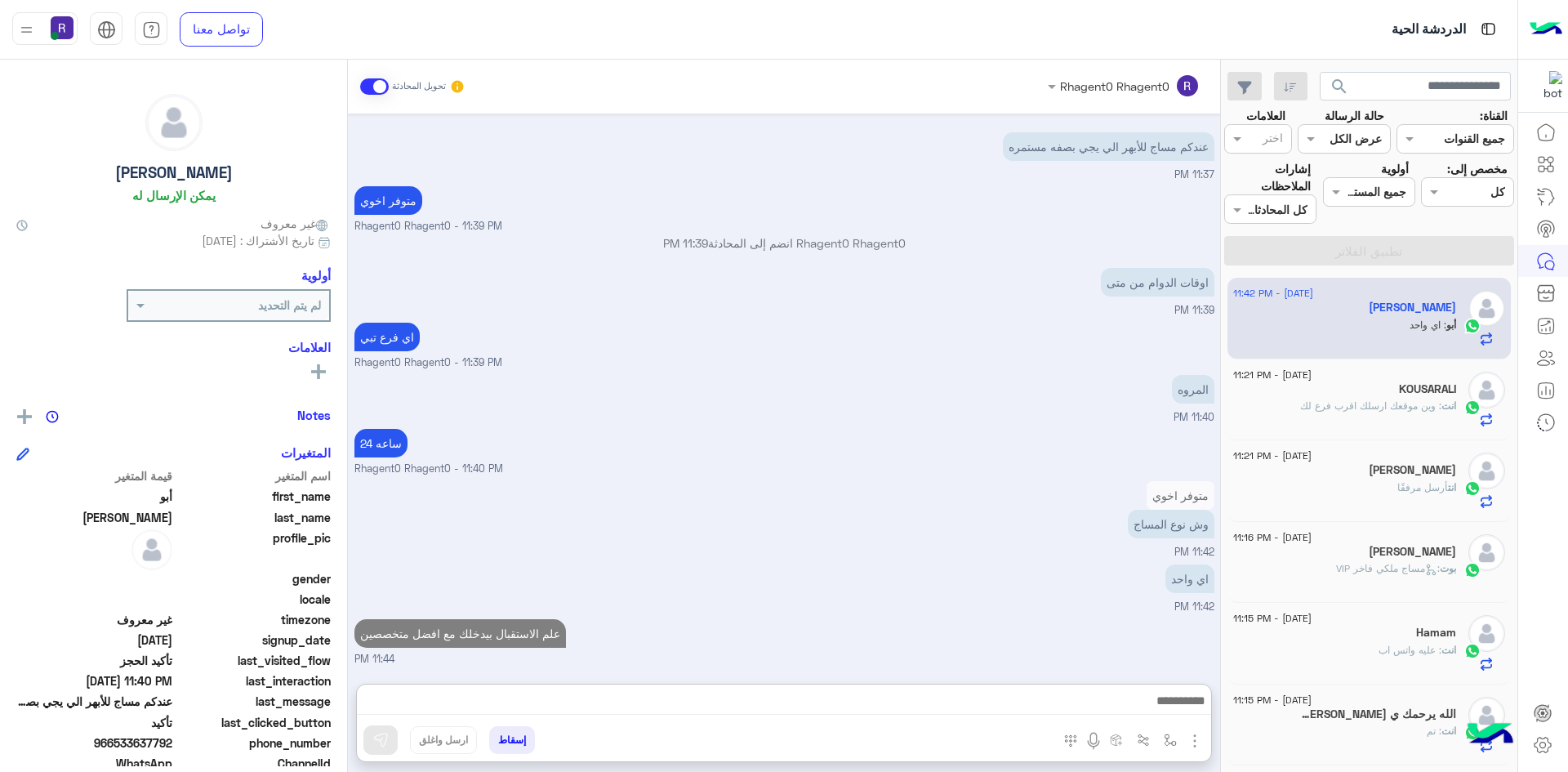
click at [1309, 460] on span "[DATE] - 11:21 PM" at bounding box center [1273, 455] width 79 height 15
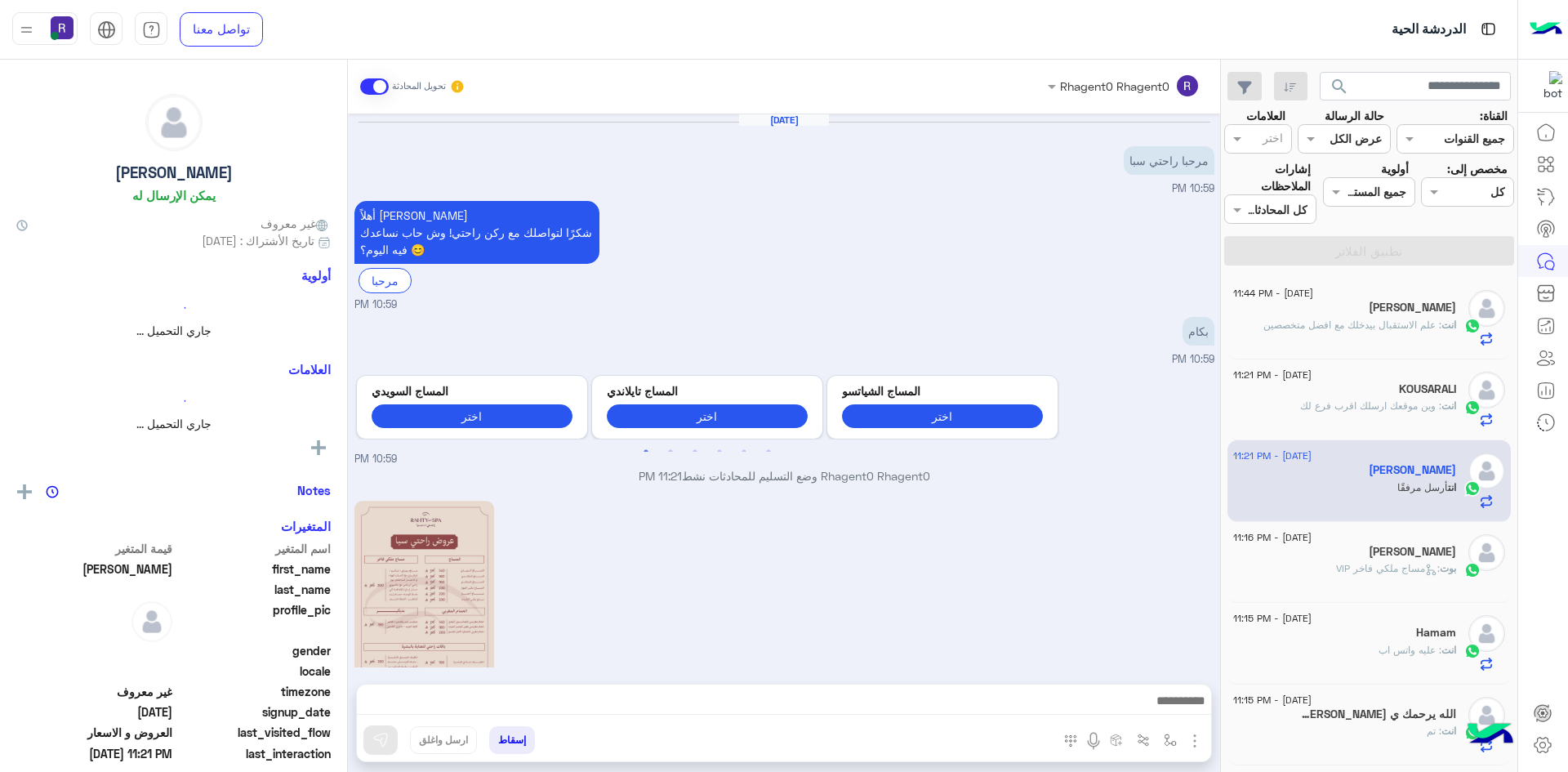
scroll to position [355, 0]
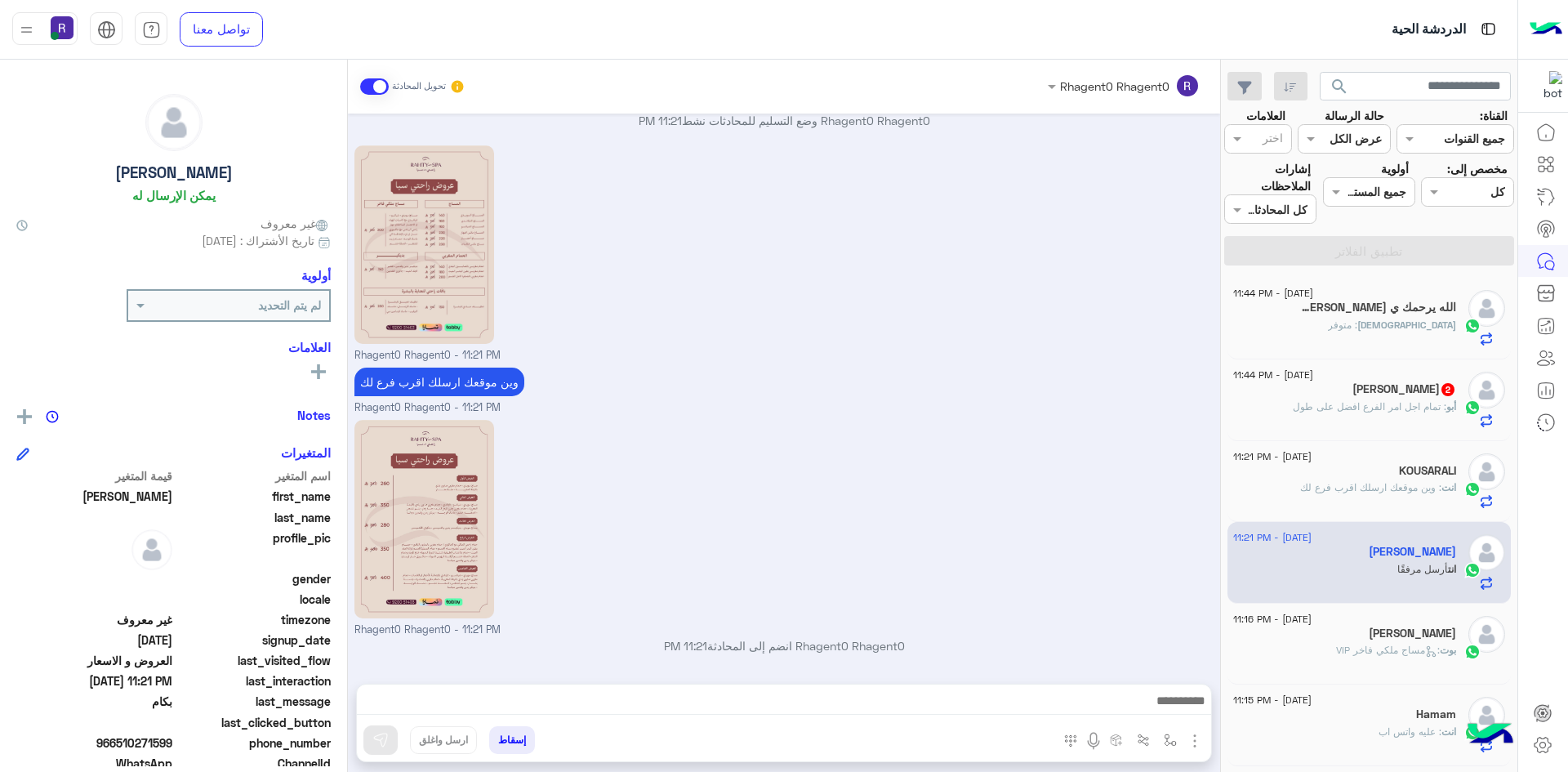
click at [1360, 409] on span ": تمام اجل امر الفرع افضل على طول" at bounding box center [1369, 406] width 154 height 12
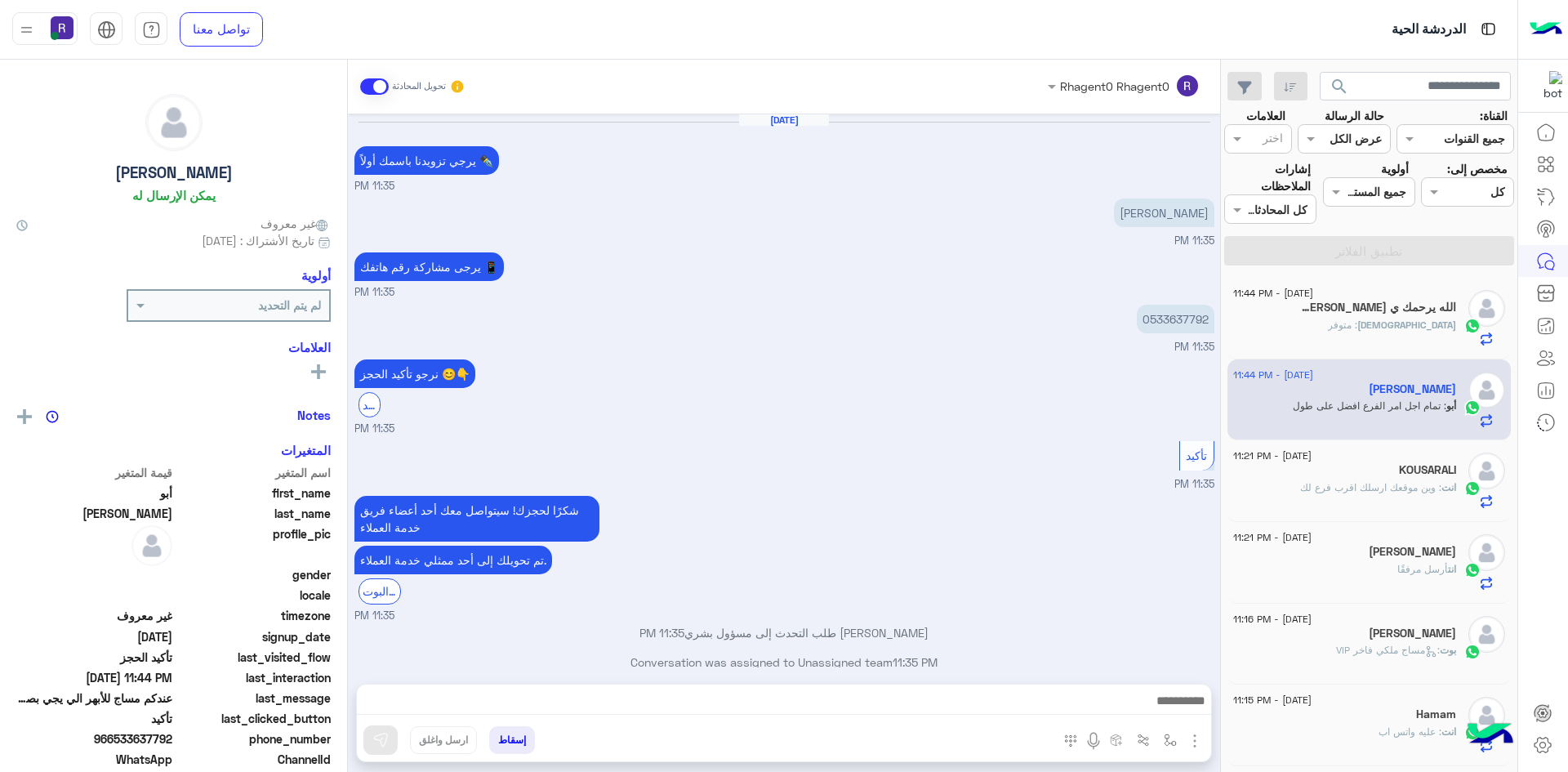
scroll to position [610, 0]
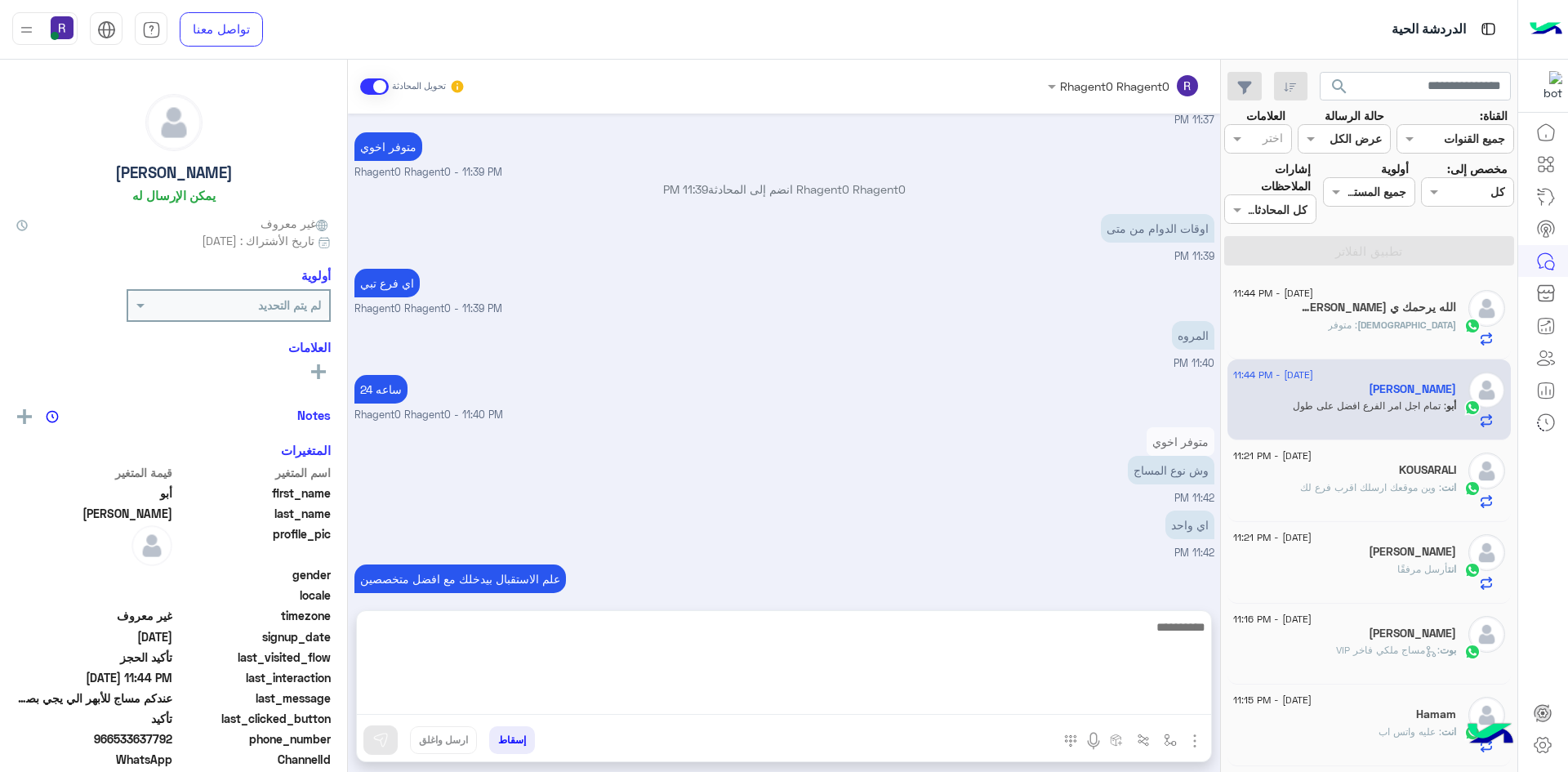
click at [604, 704] on textarea at bounding box center [784, 665] width 854 height 98
type textarea "**"
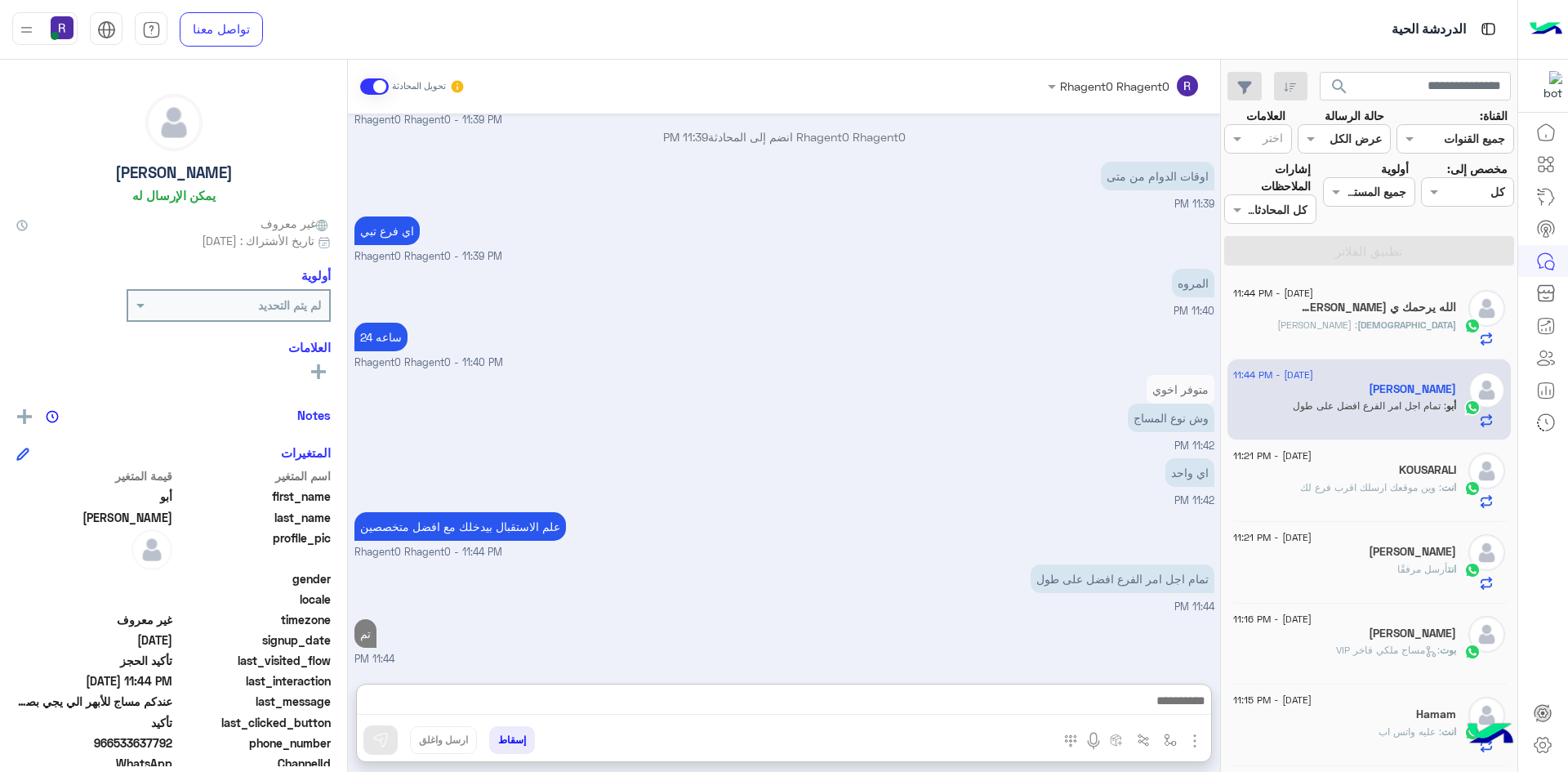
click at [1381, 326] on div "الله : جاكوزي بارد" at bounding box center [1344, 331] width 223 height 28
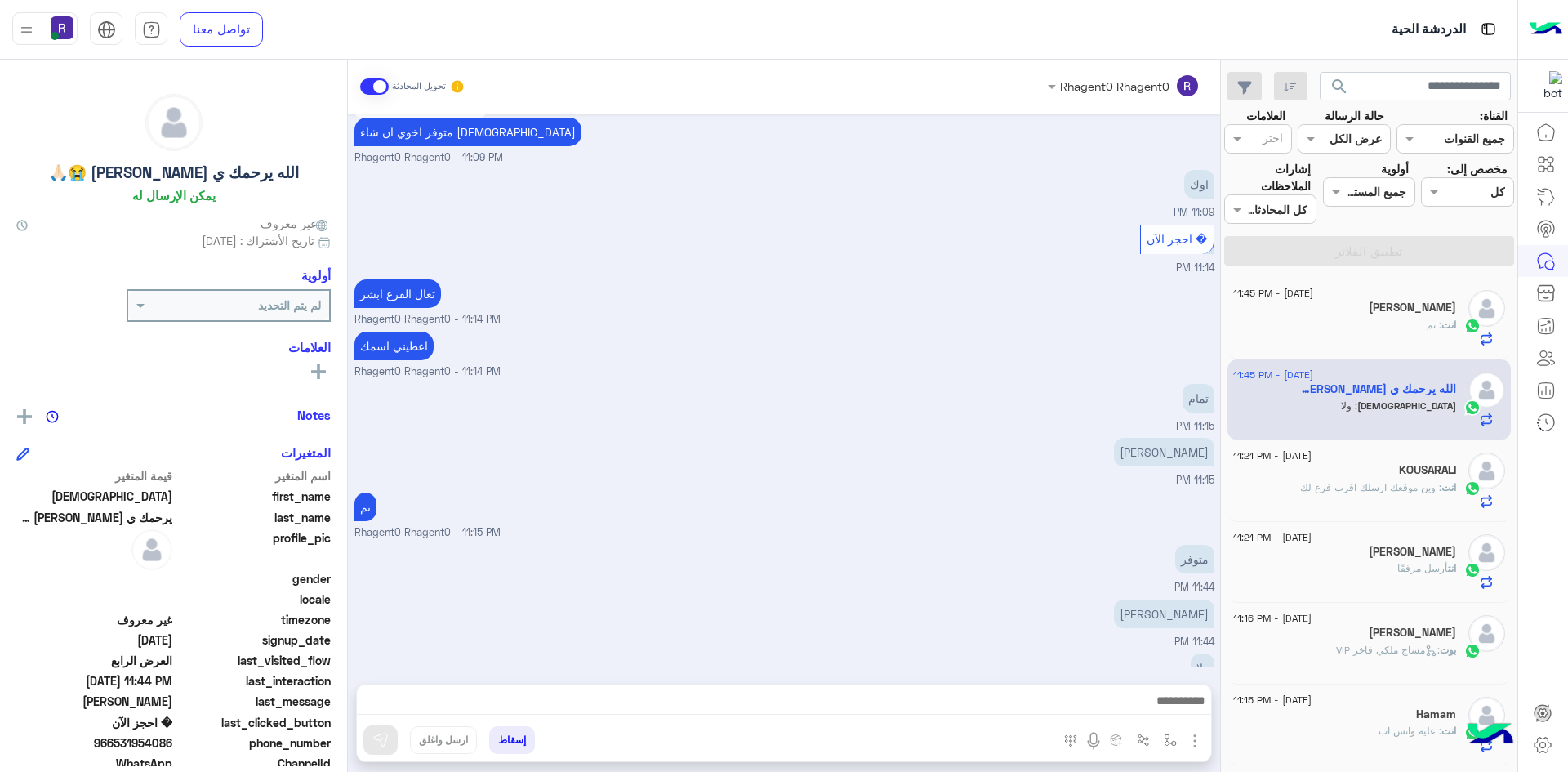
scroll to position [1392, 0]
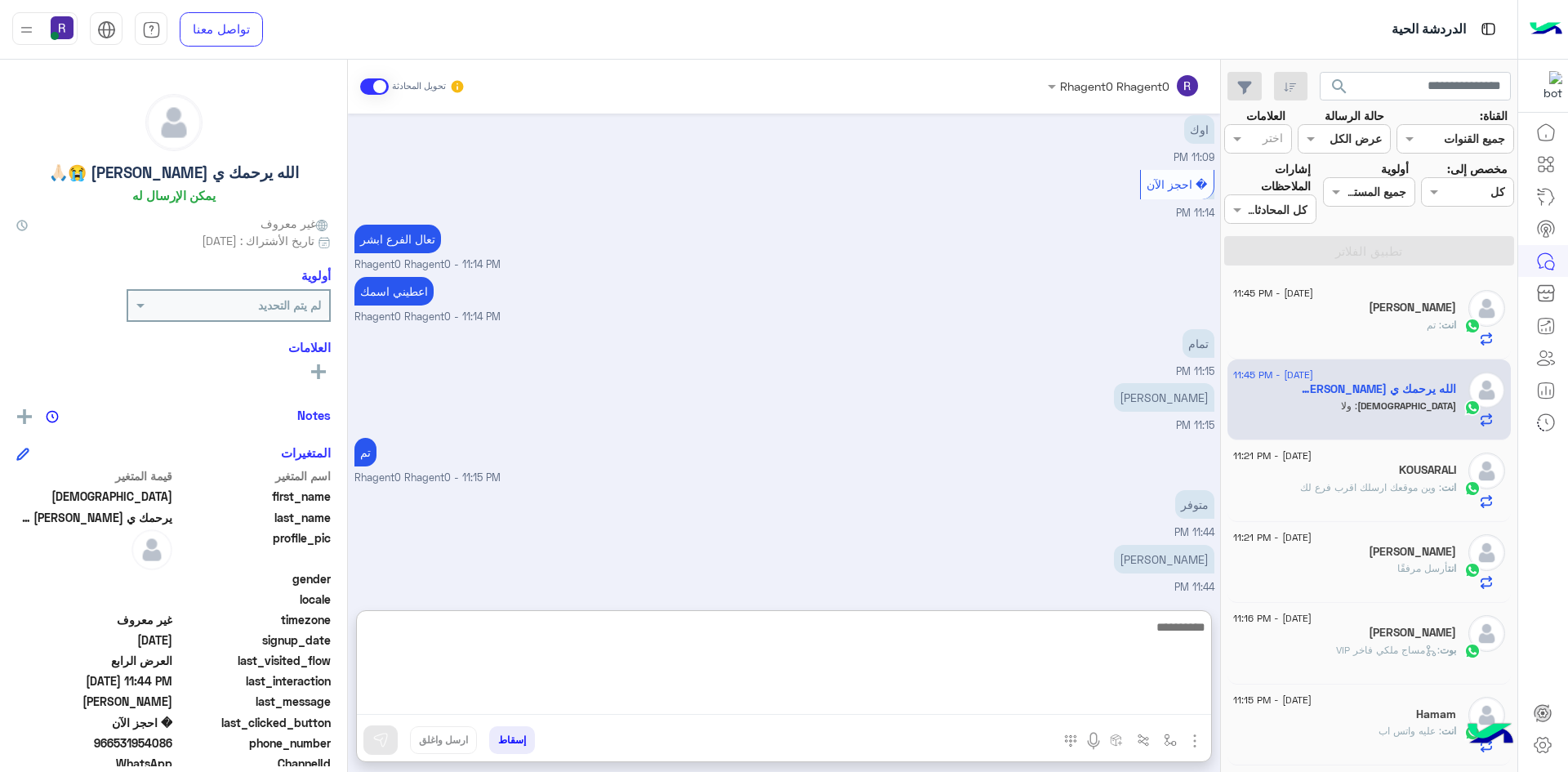
click at [945, 707] on textarea at bounding box center [784, 665] width 854 height 98
type textarea "**********"
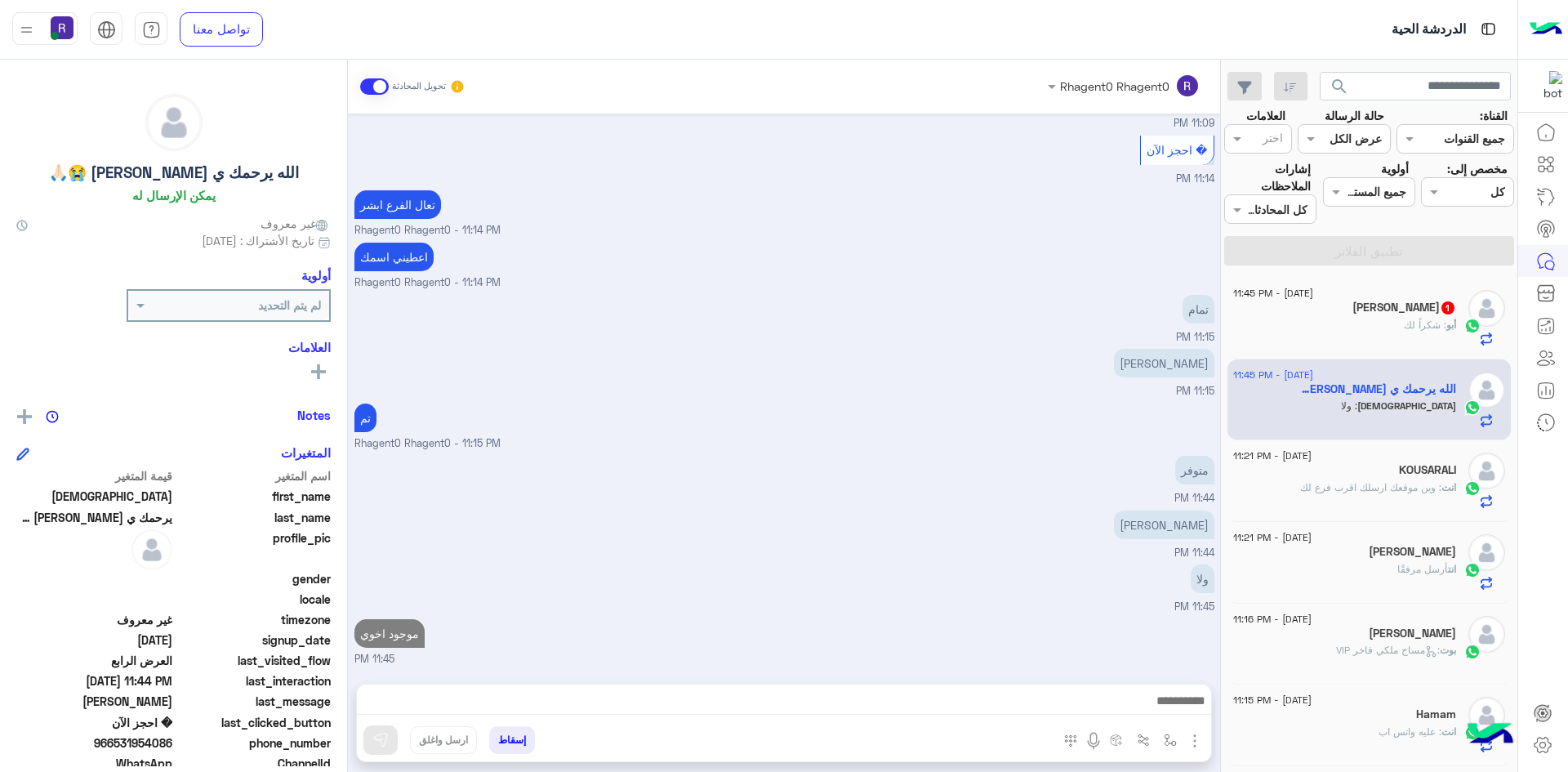
click at [1363, 342] on div "أبو : شكراً لك" at bounding box center [1344, 331] width 223 height 28
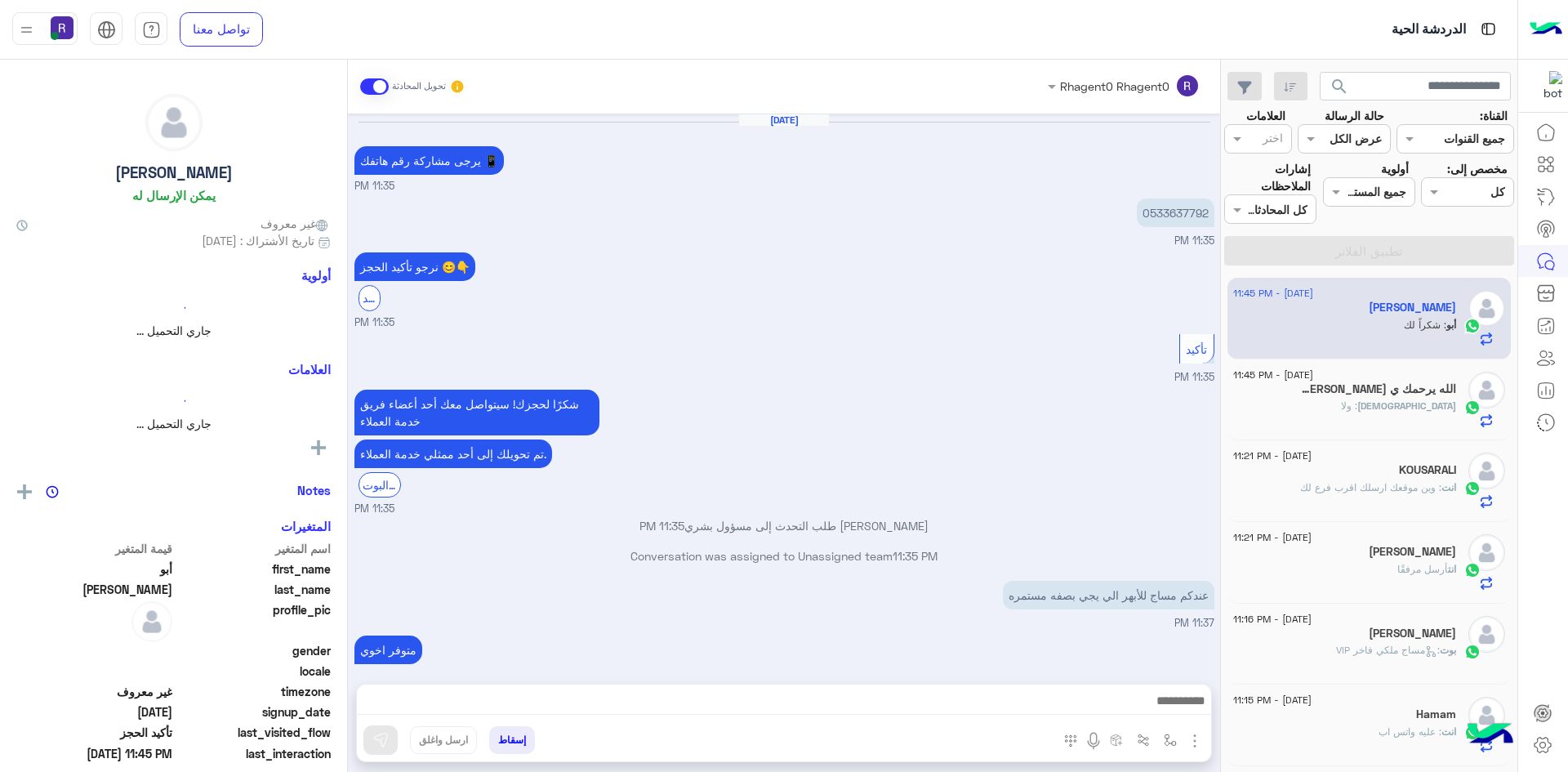
scroll to position [610, 0]
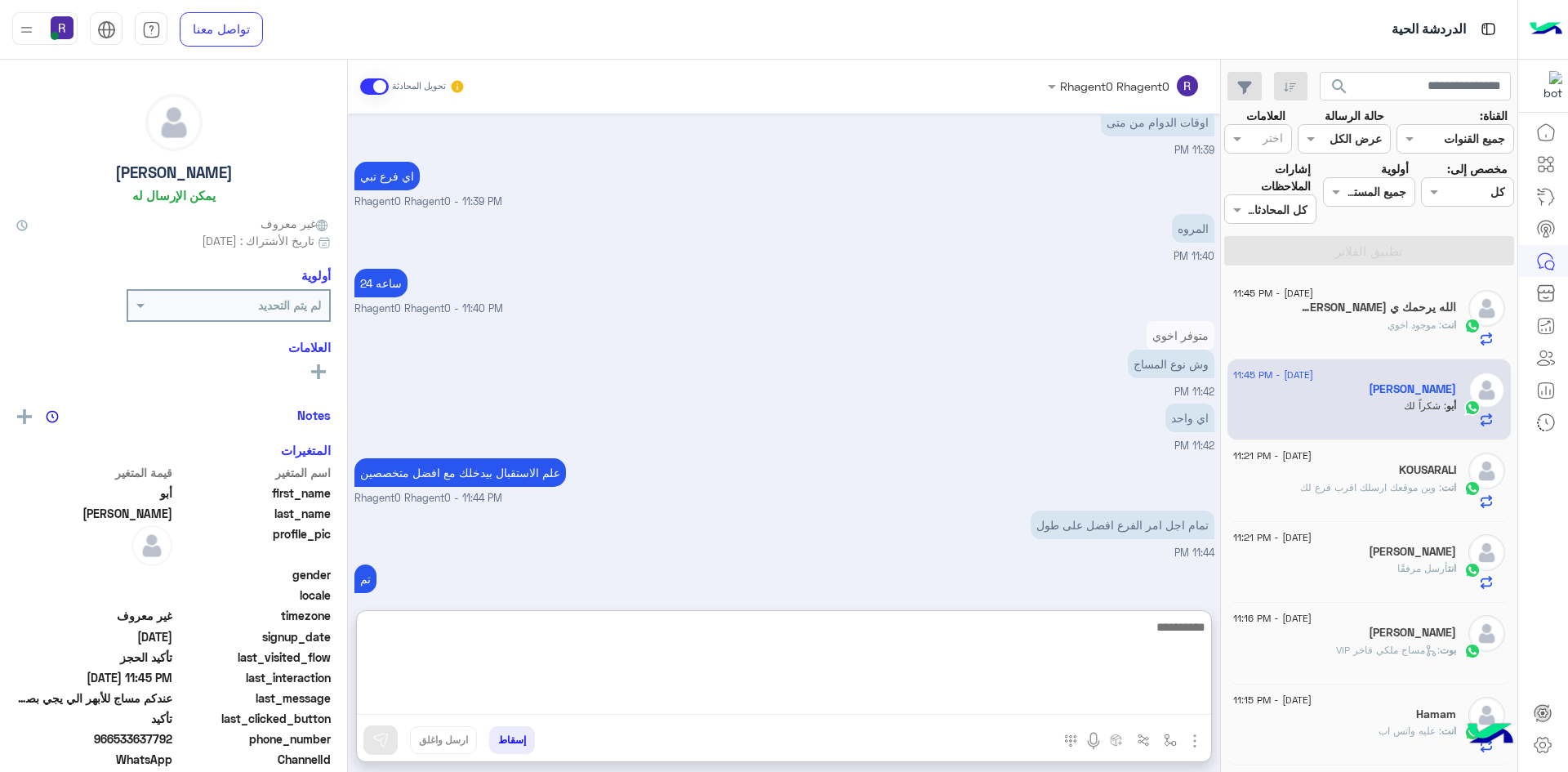
click at [704, 693] on textarea at bounding box center [784, 665] width 854 height 98
type textarea "*****"
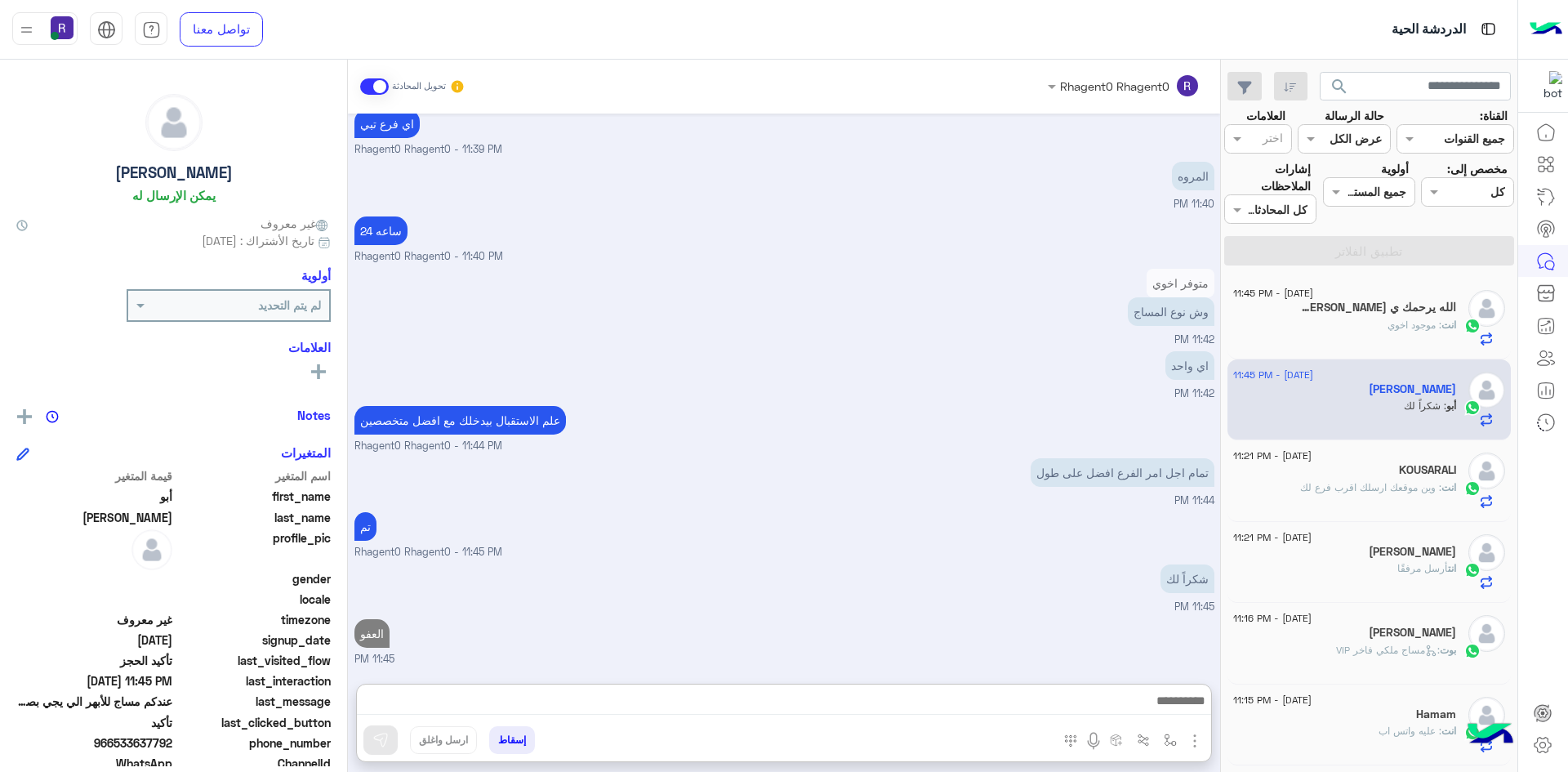
click at [1463, 635] on div "15 August - 11:16 PM Mahmoud Gado بوت : مساج ملكي فاخر VIP" at bounding box center [1369, 643] width 272 height 56
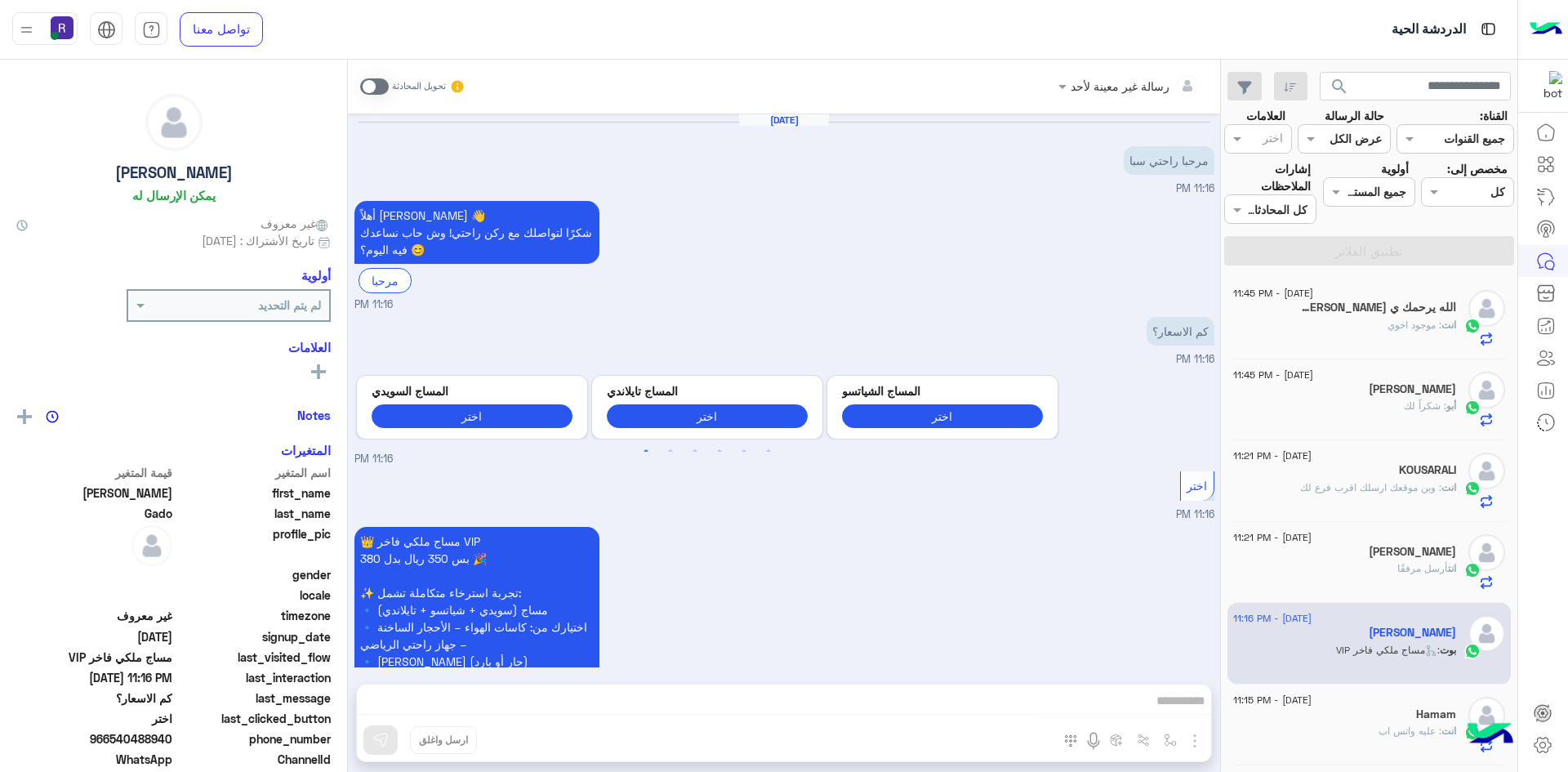
scroll to position [207, 0]
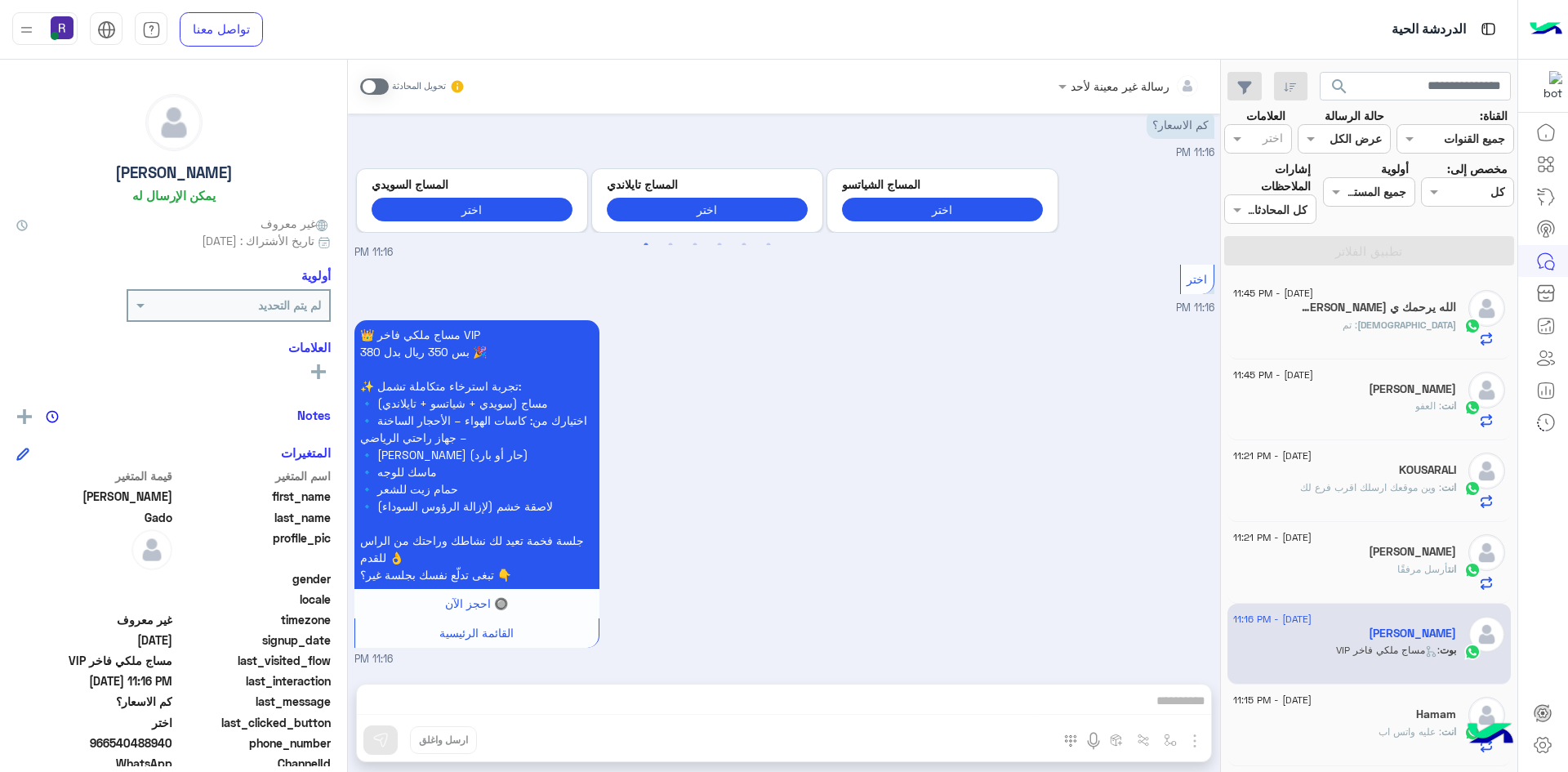
click at [1401, 318] on div "الله : تم" at bounding box center [1344, 331] width 223 height 28
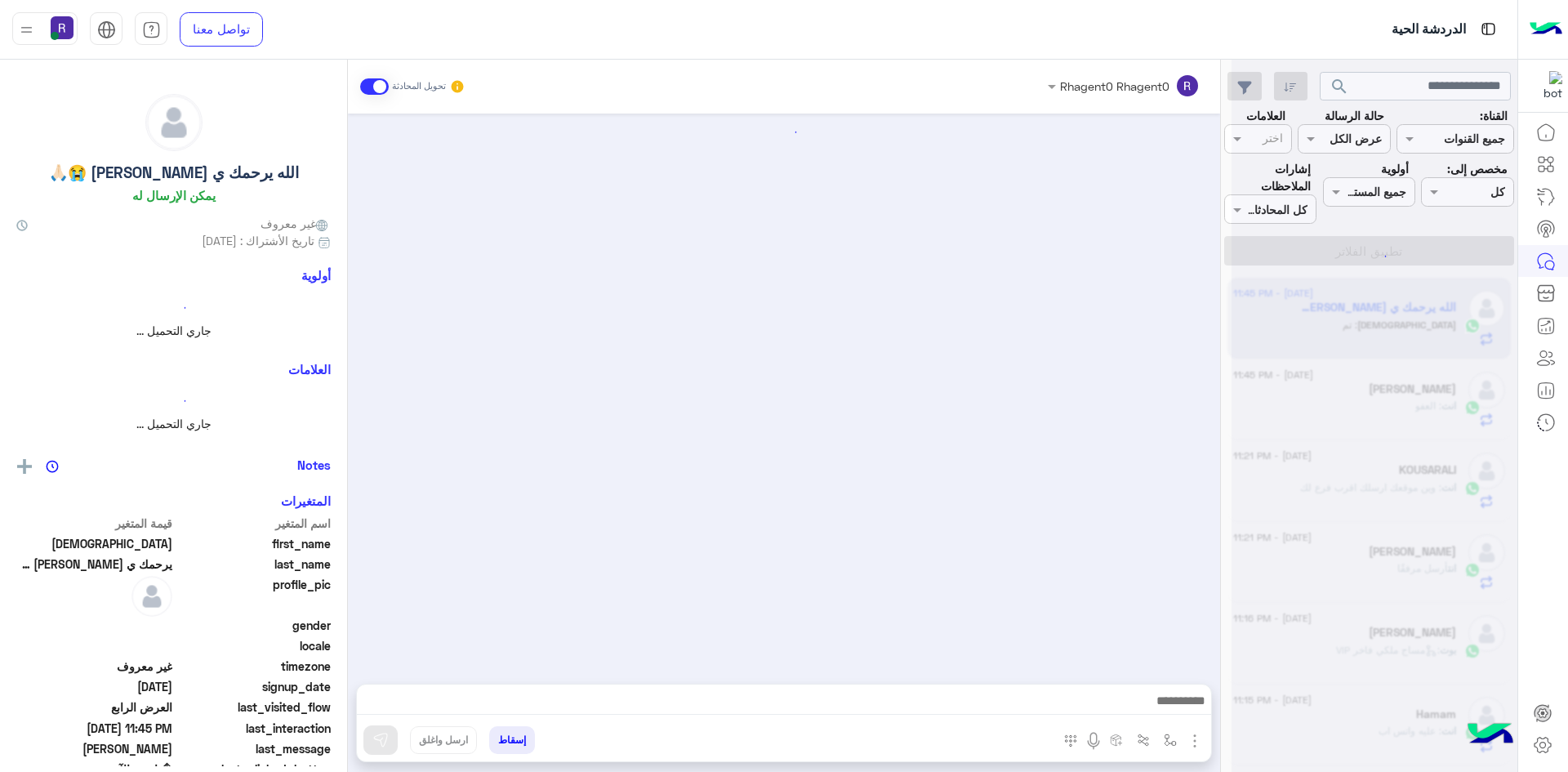
scroll to position [621, 0]
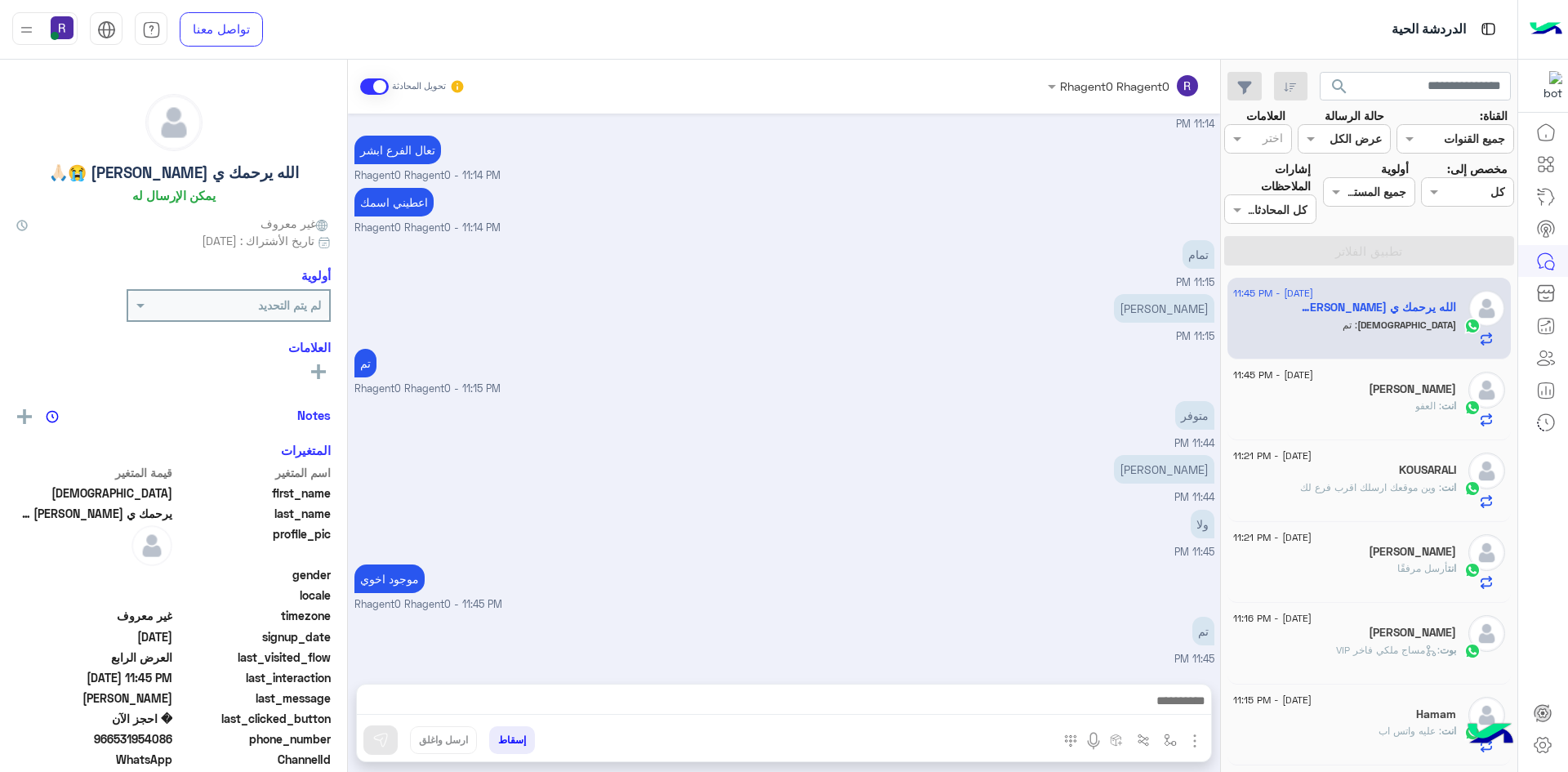
click at [1372, 408] on div "انت : العفو" at bounding box center [1344, 412] width 223 height 28
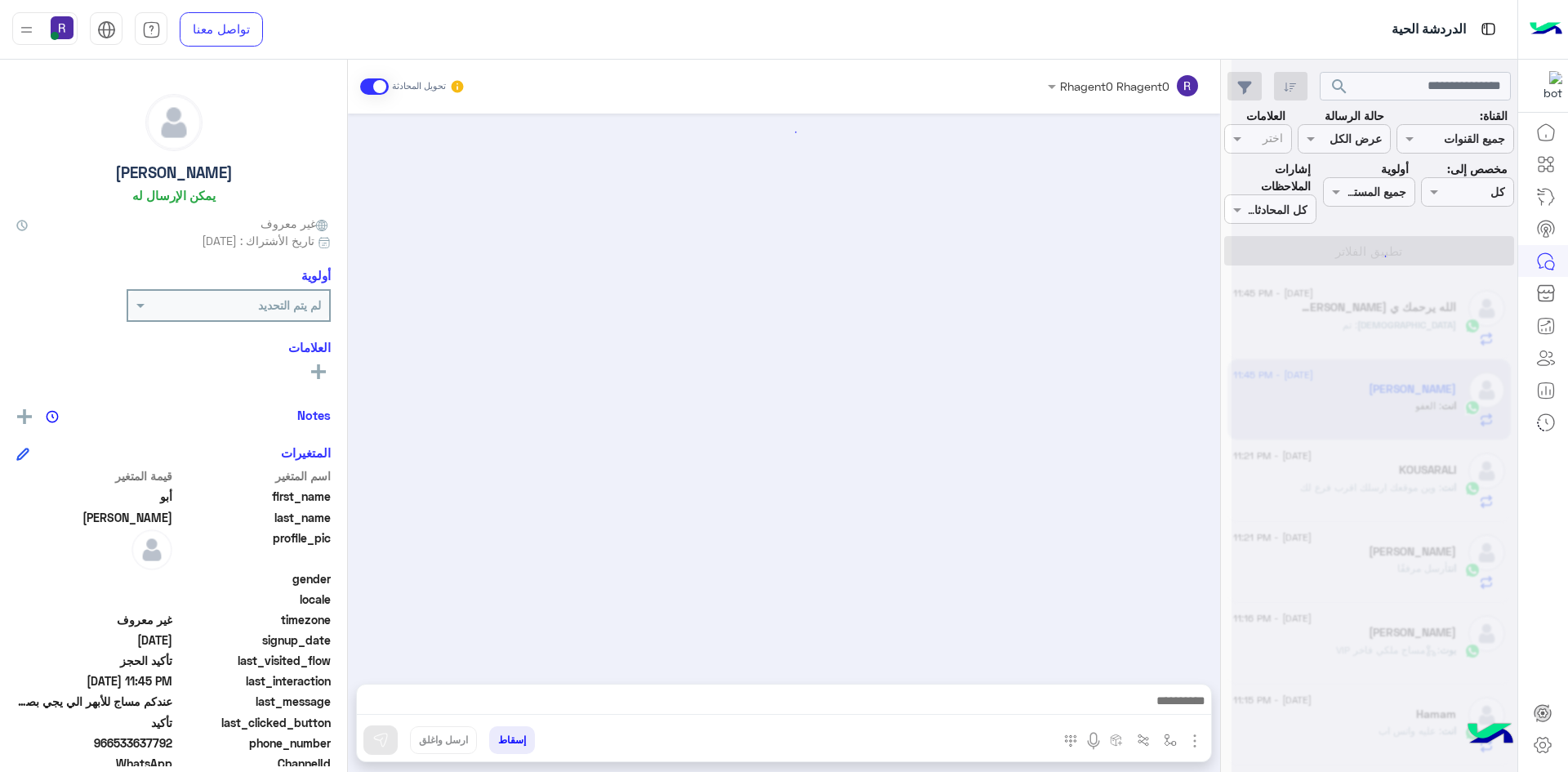
scroll to position [610, 0]
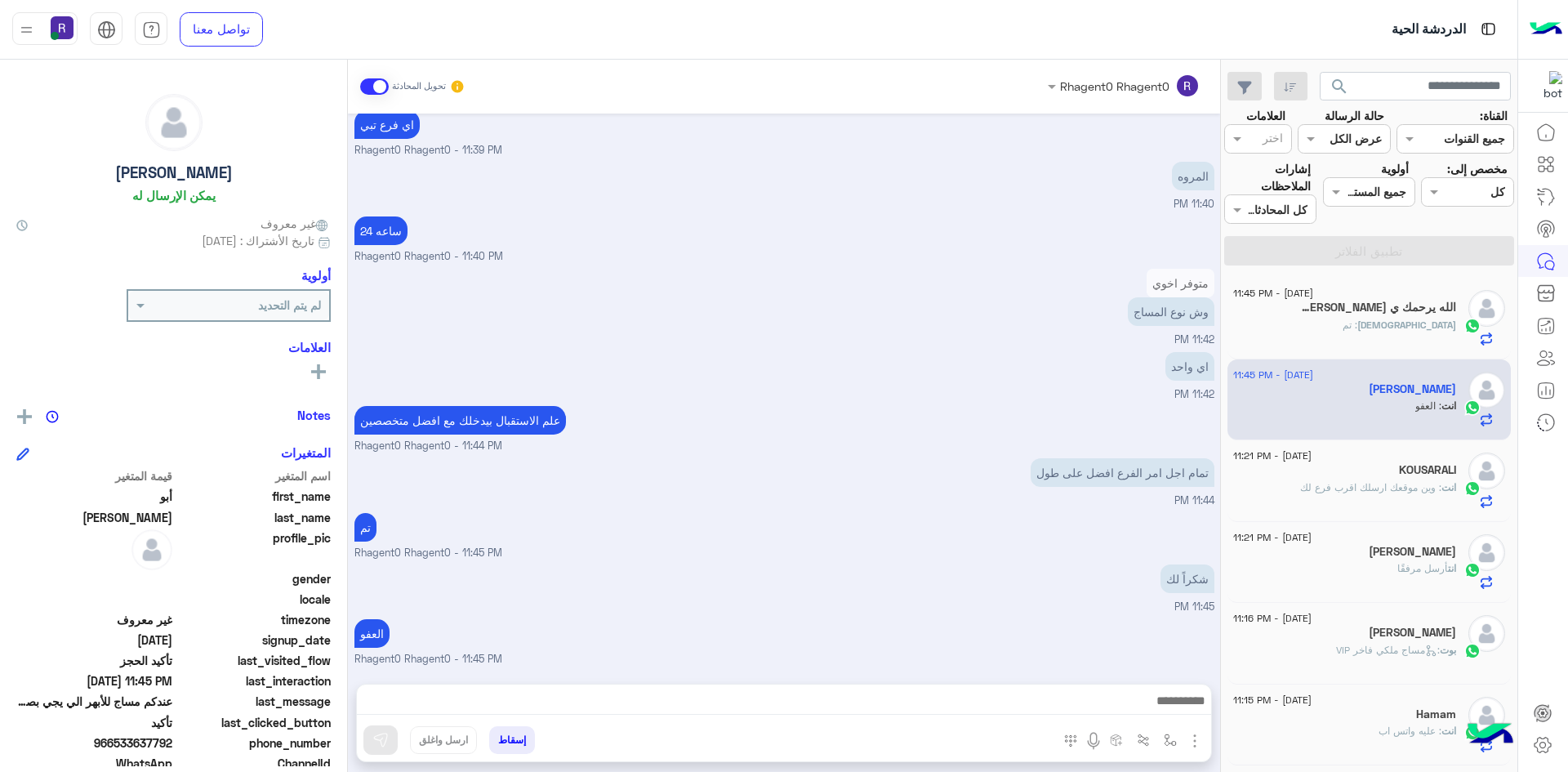
click at [1377, 328] on div "الله : تم" at bounding box center [1344, 331] width 223 height 28
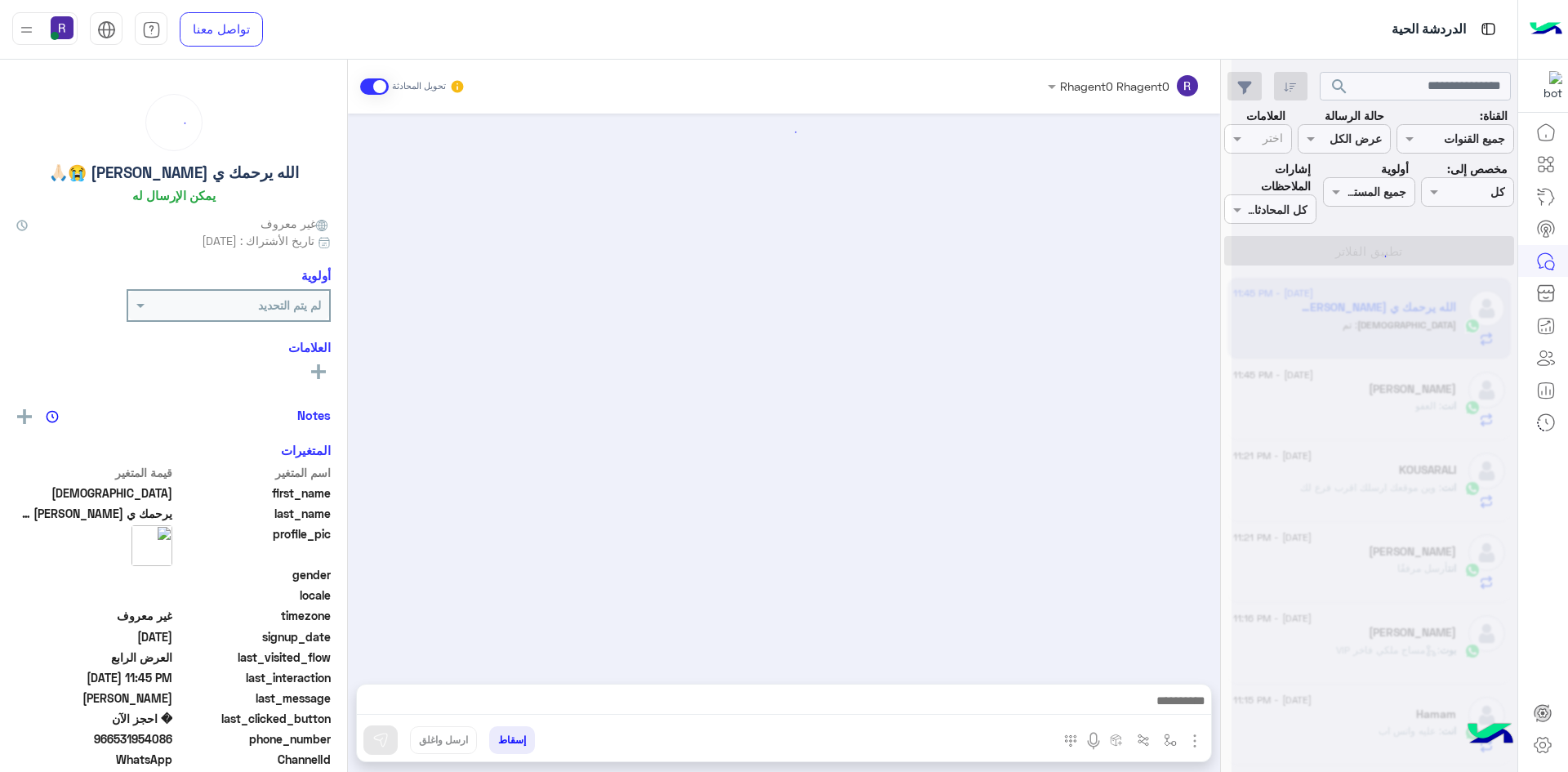
scroll to position [621, 0]
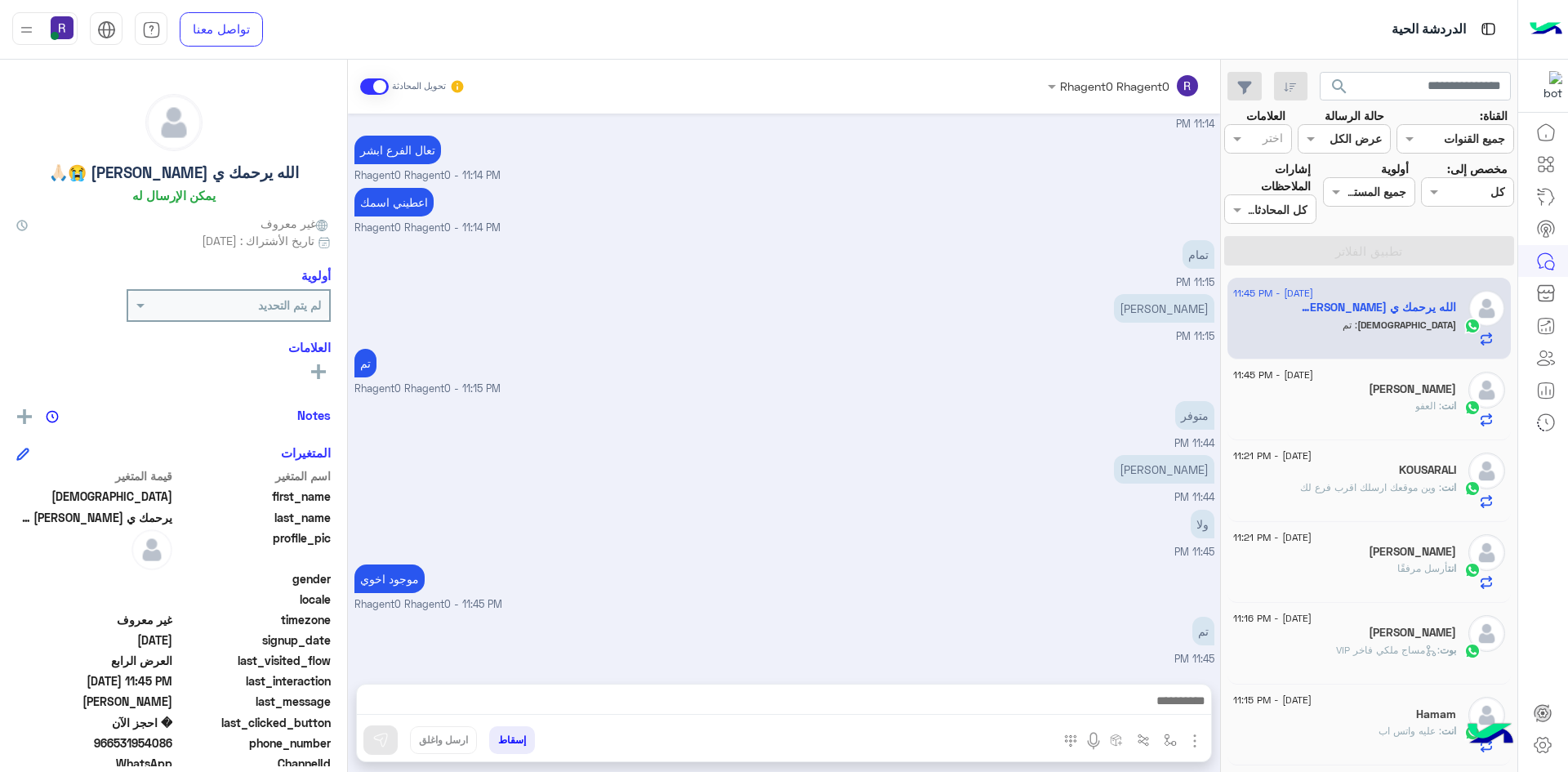
click at [1355, 416] on div "انت : العفو" at bounding box center [1344, 412] width 223 height 28
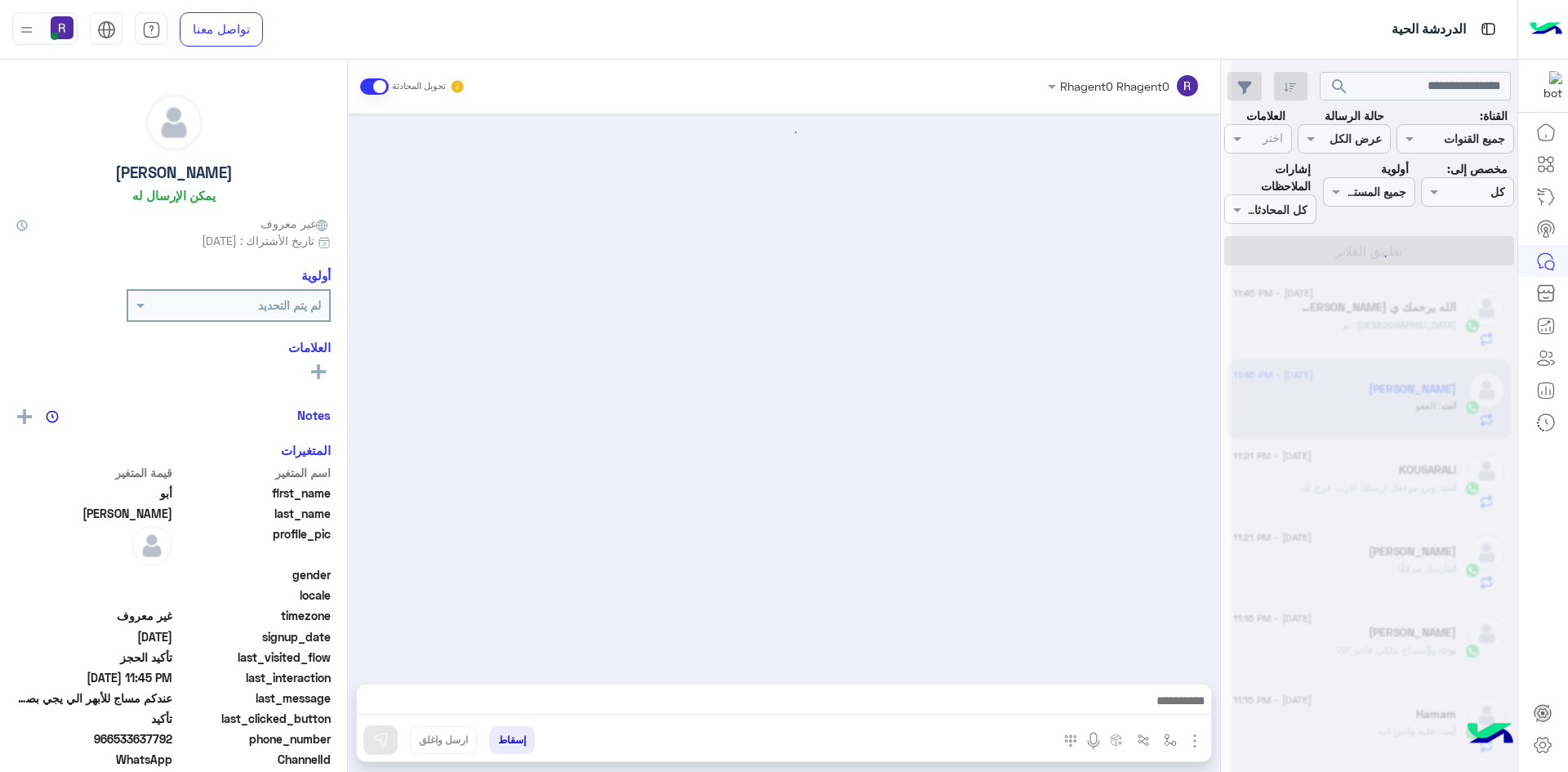
scroll to position [610, 0]
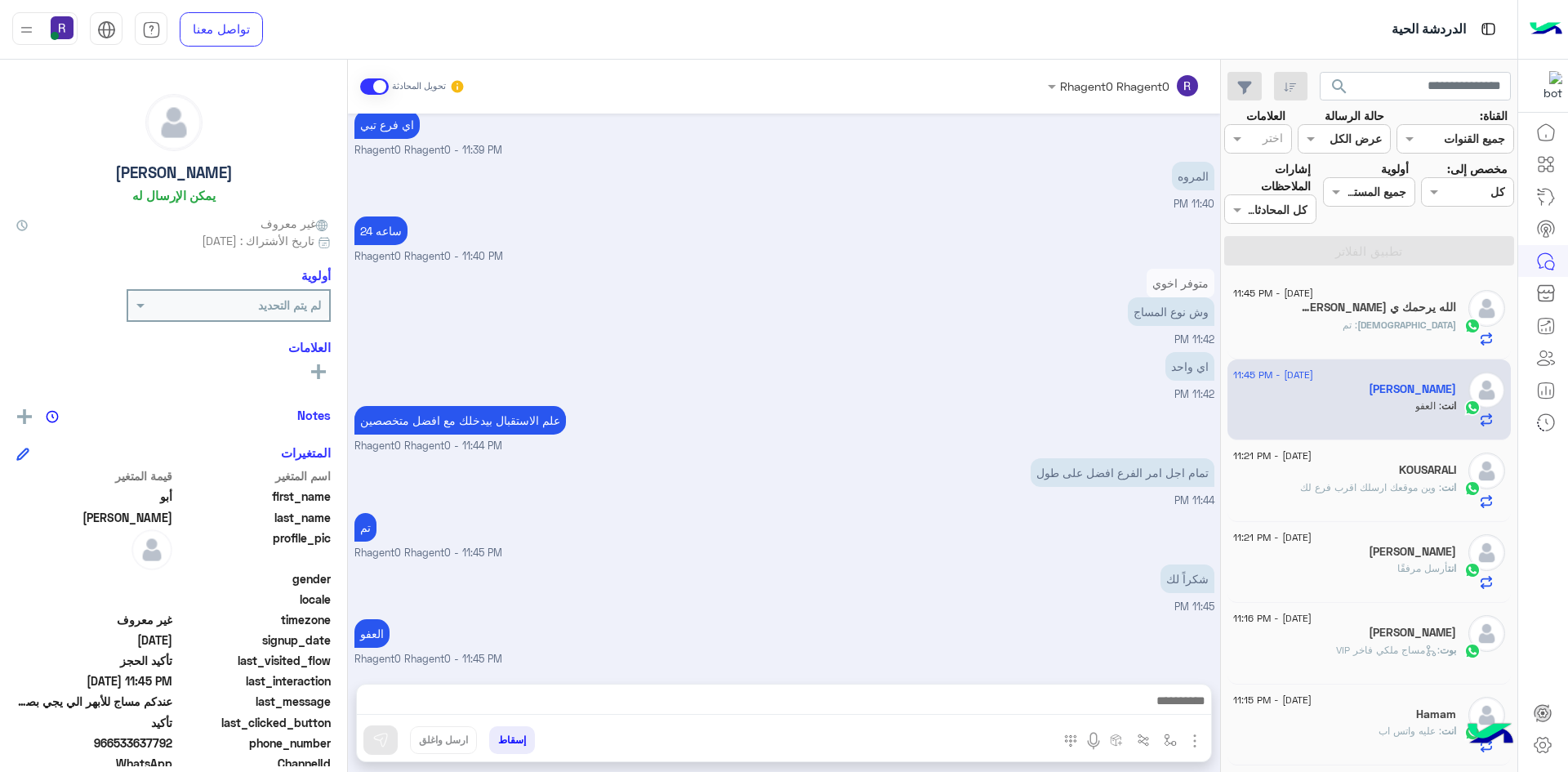
click at [1334, 325] on div "الله : تم" at bounding box center [1344, 331] width 223 height 28
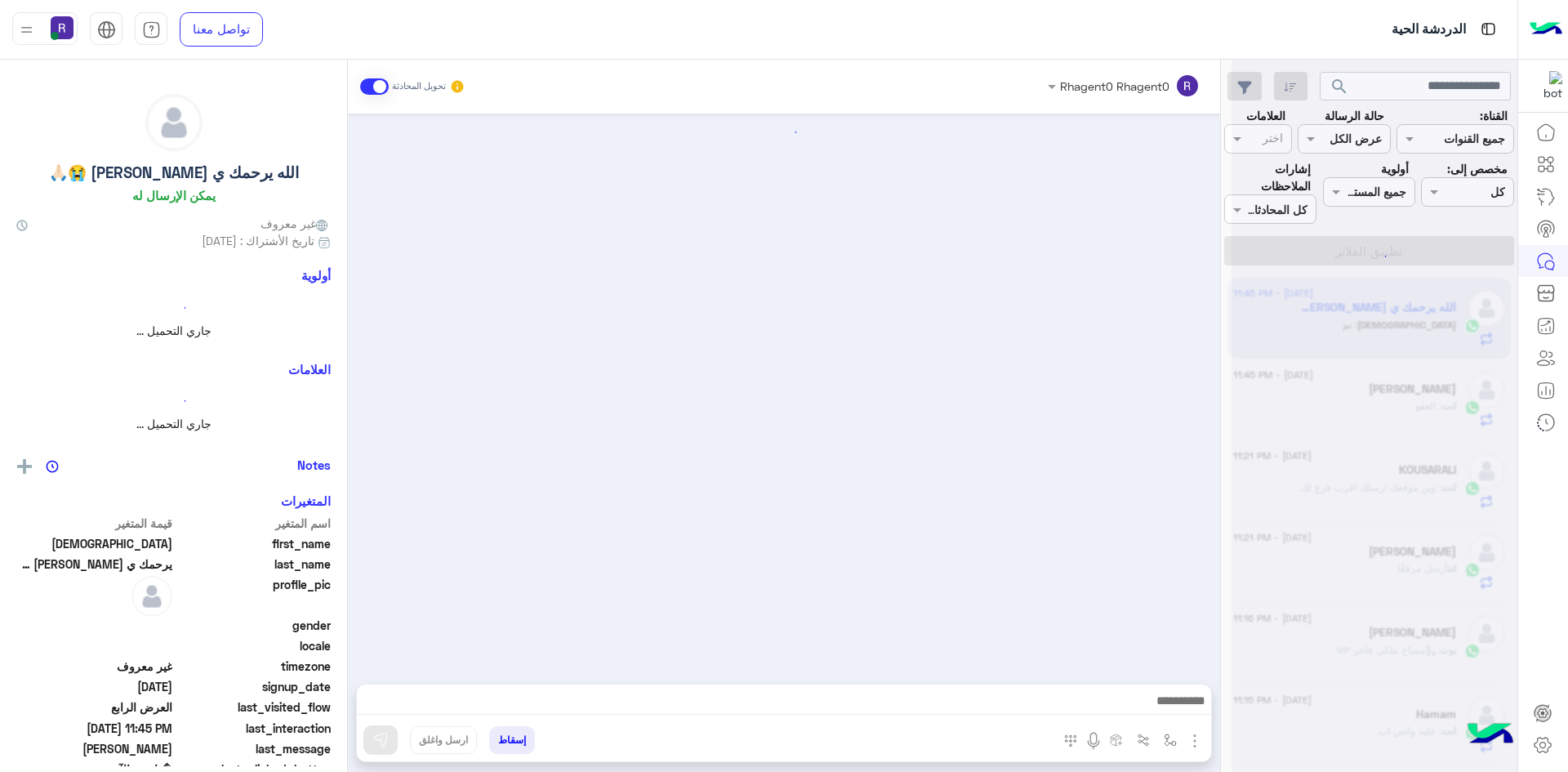
scroll to position [621, 0]
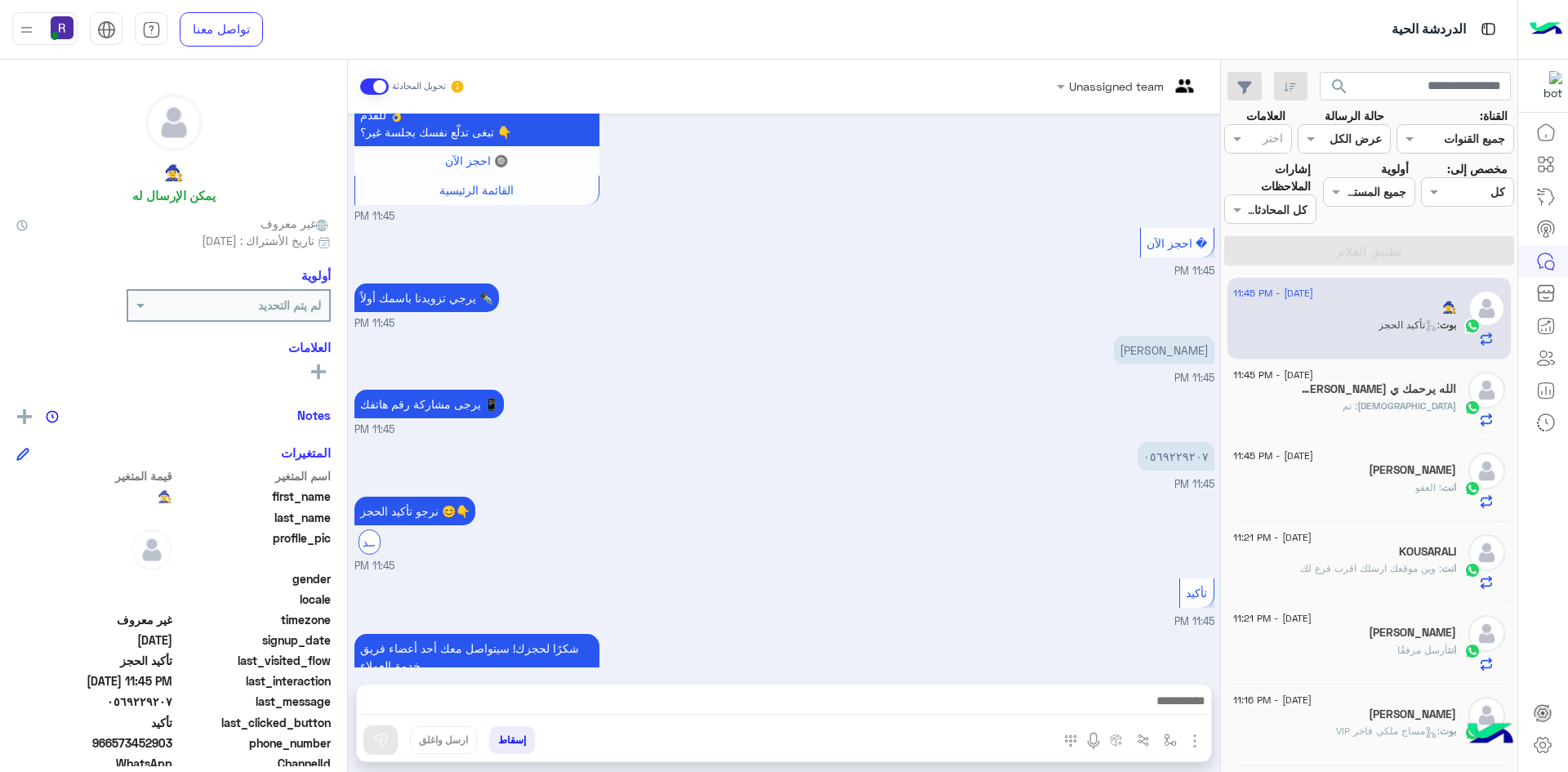
scroll to position [1251, 0]
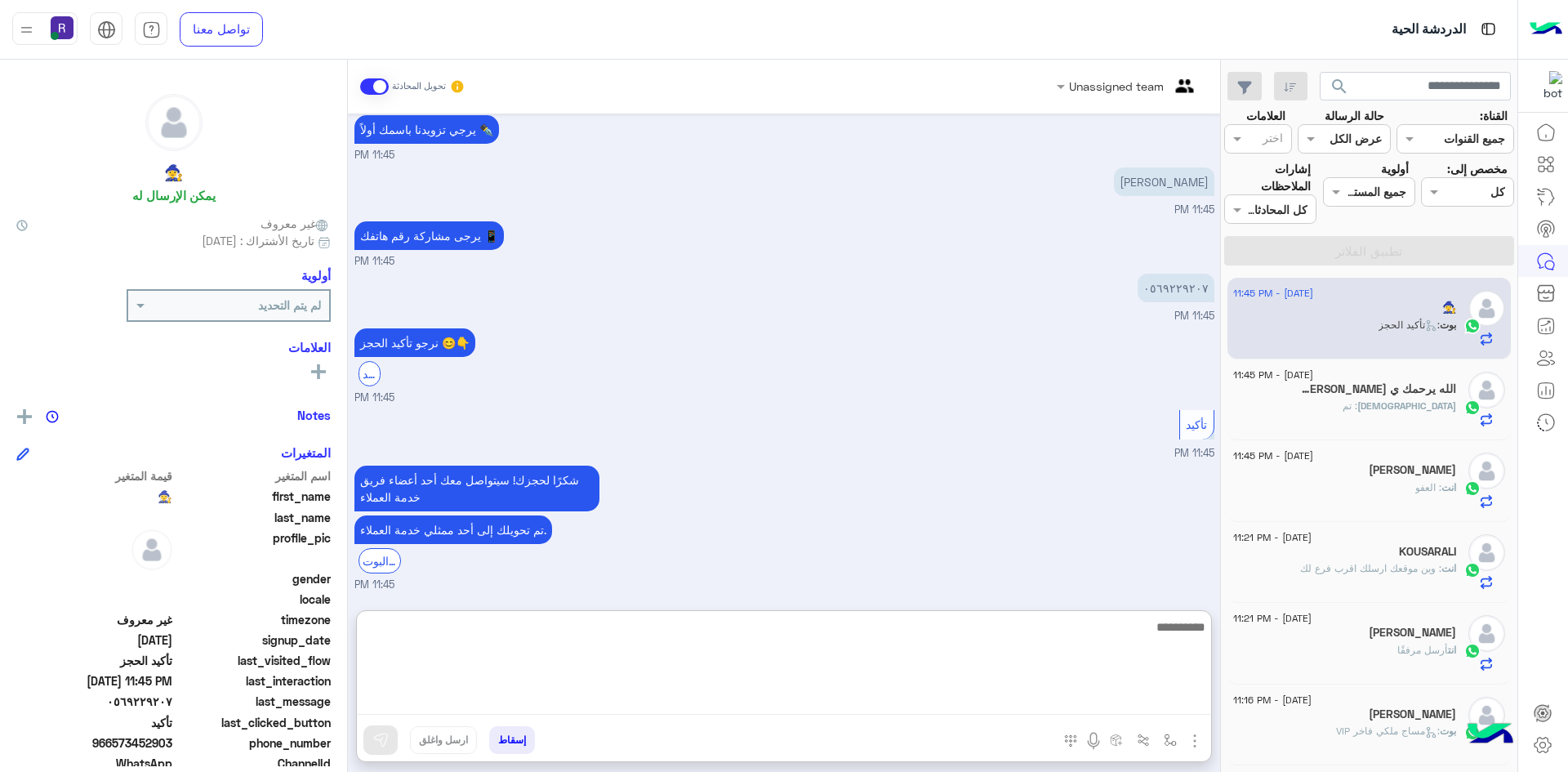
paste textarea "**********"
type textarea "**********"
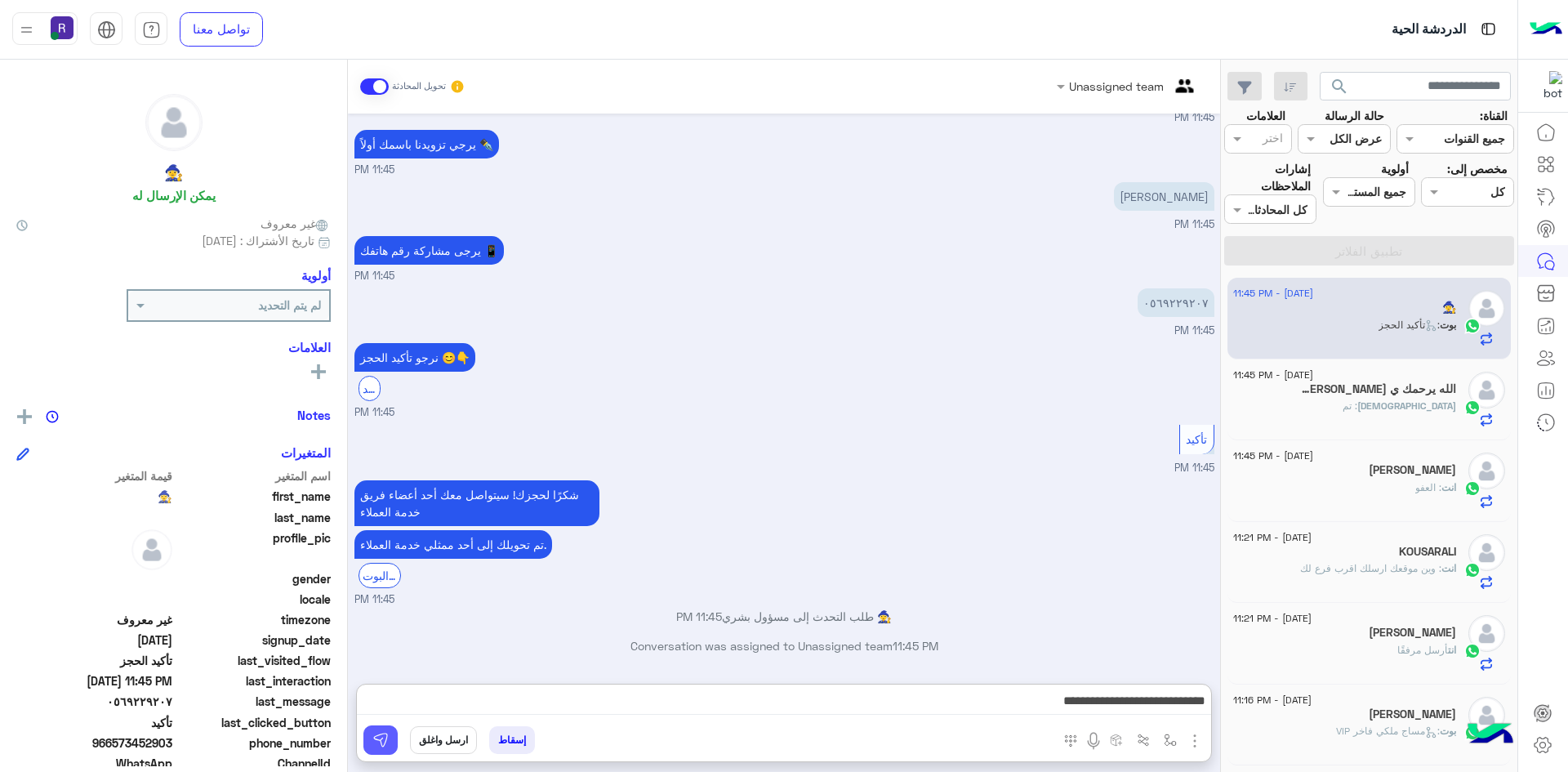
click at [390, 747] on button at bounding box center [381, 740] width 34 height 29
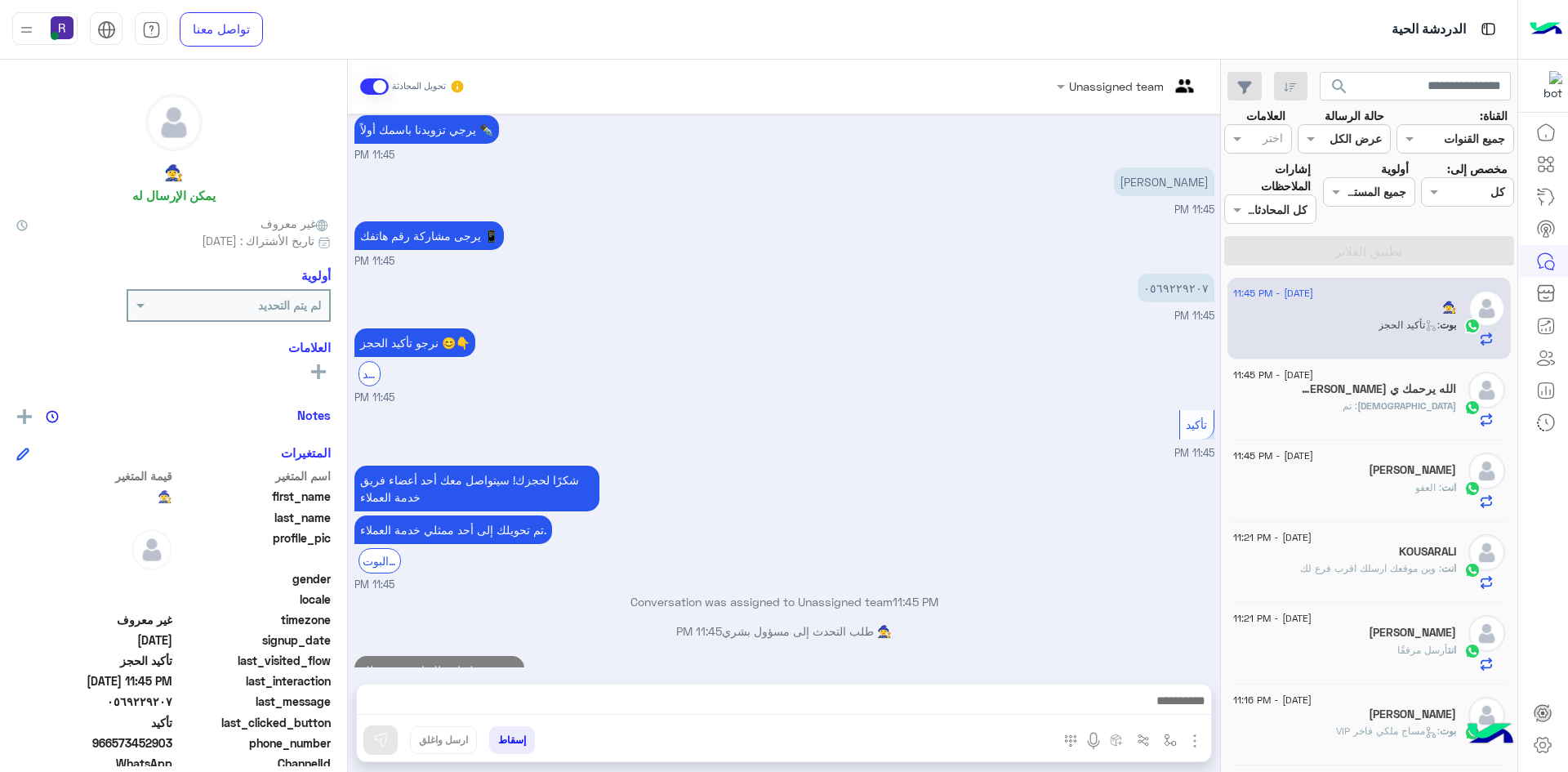
scroll to position [1304, 0]
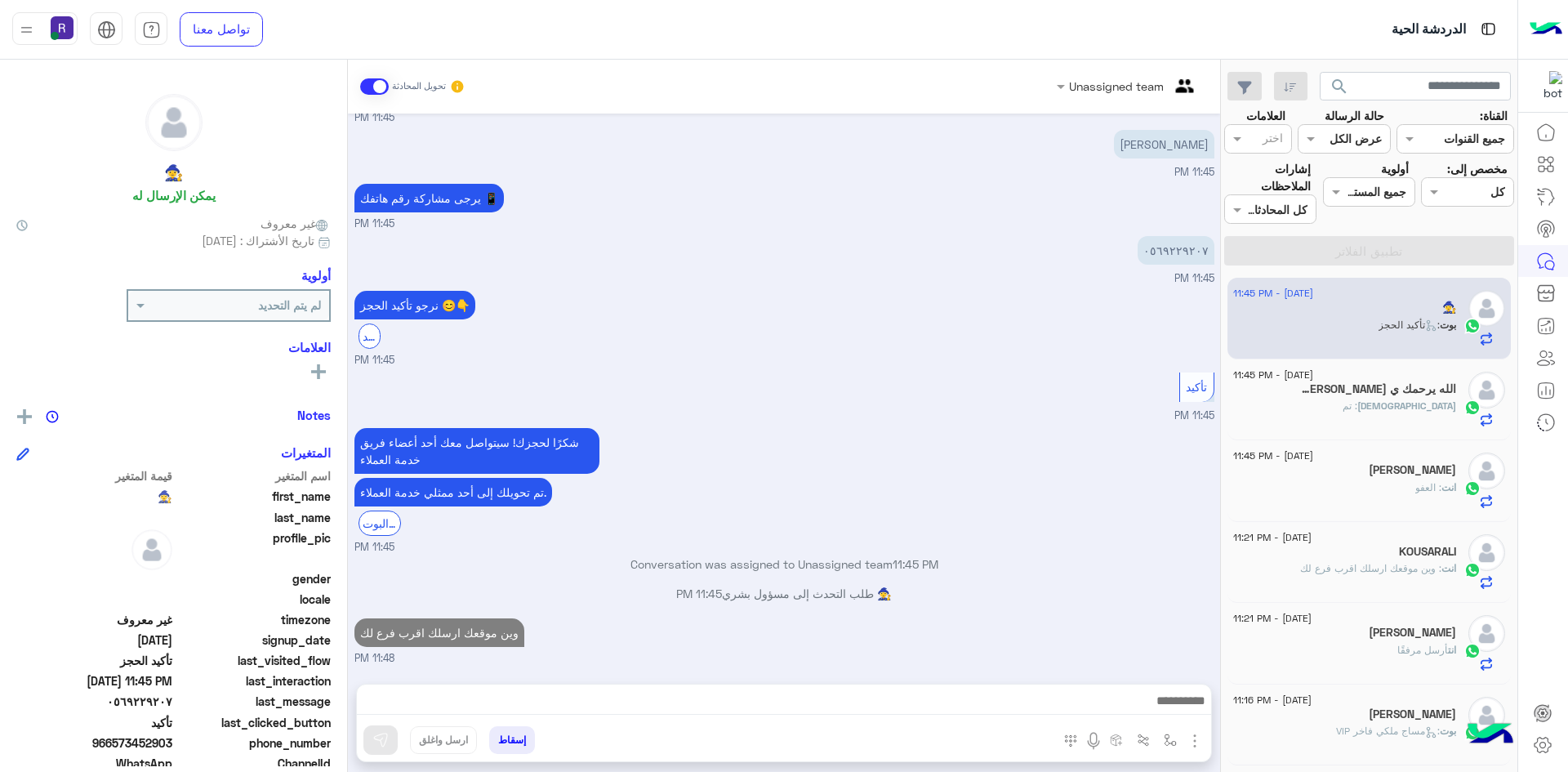
click at [1297, 405] on div "الله : تم" at bounding box center [1344, 412] width 223 height 28
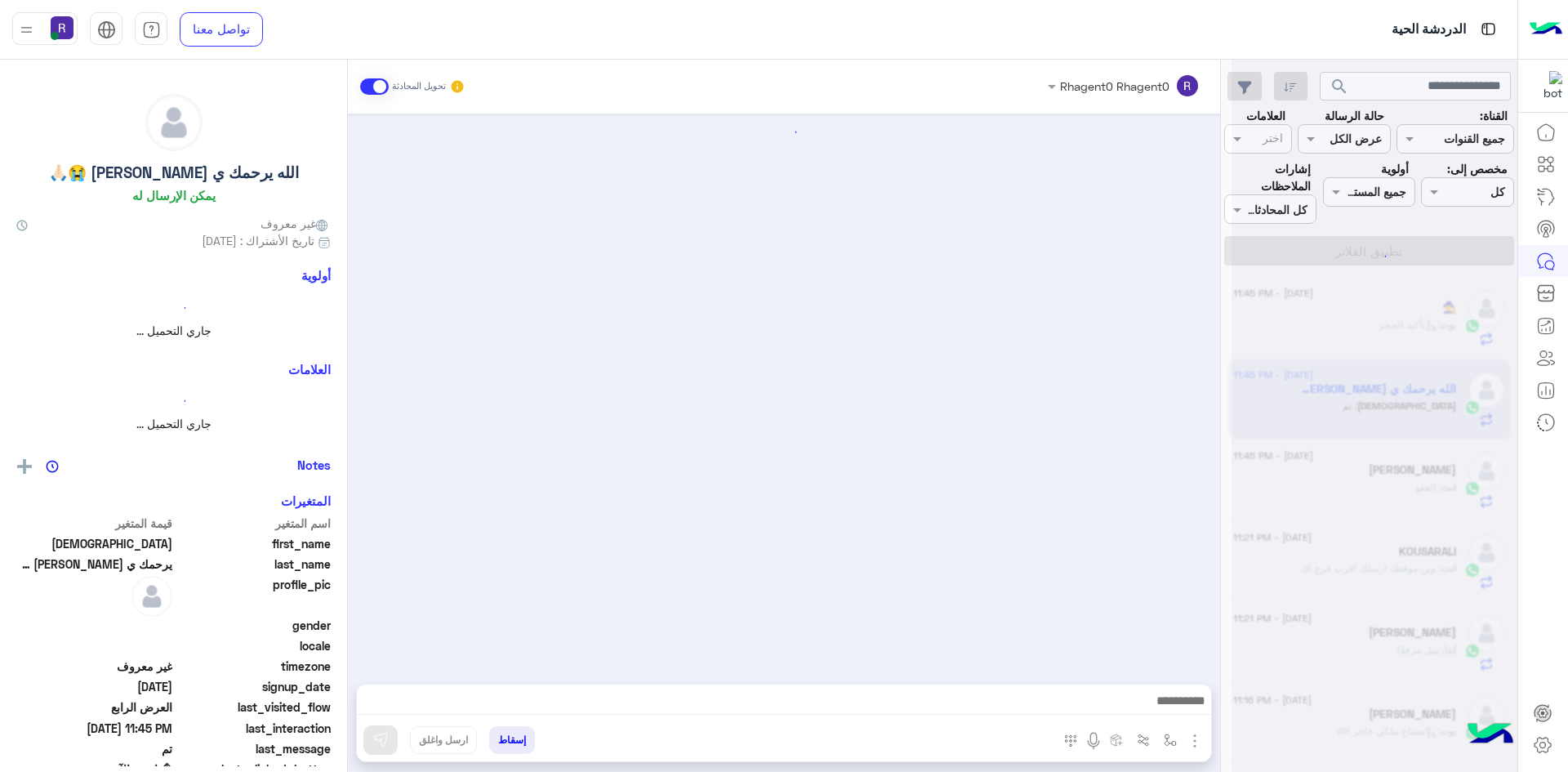
scroll to position [621, 0]
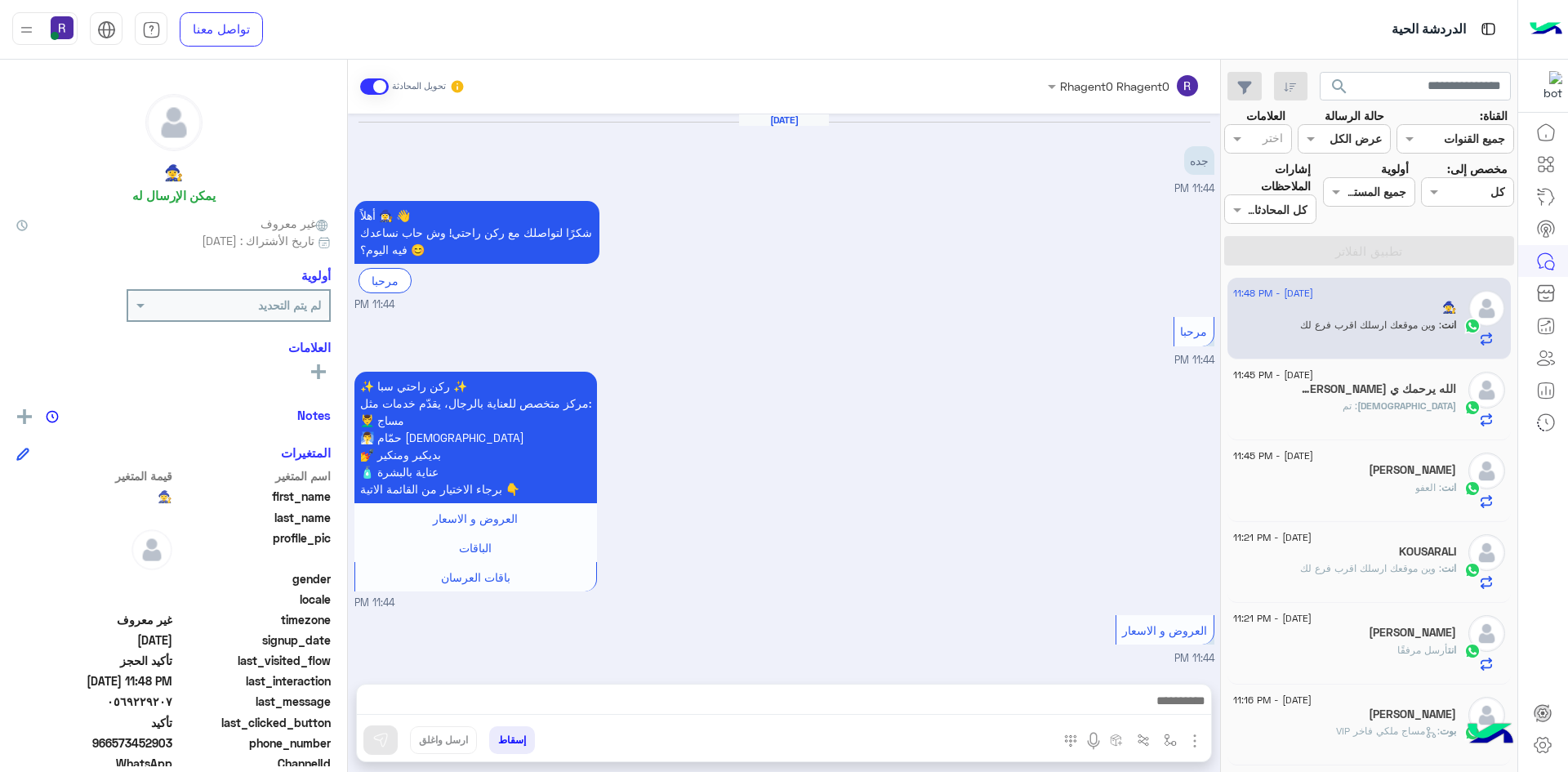
scroll to position [1188, 0]
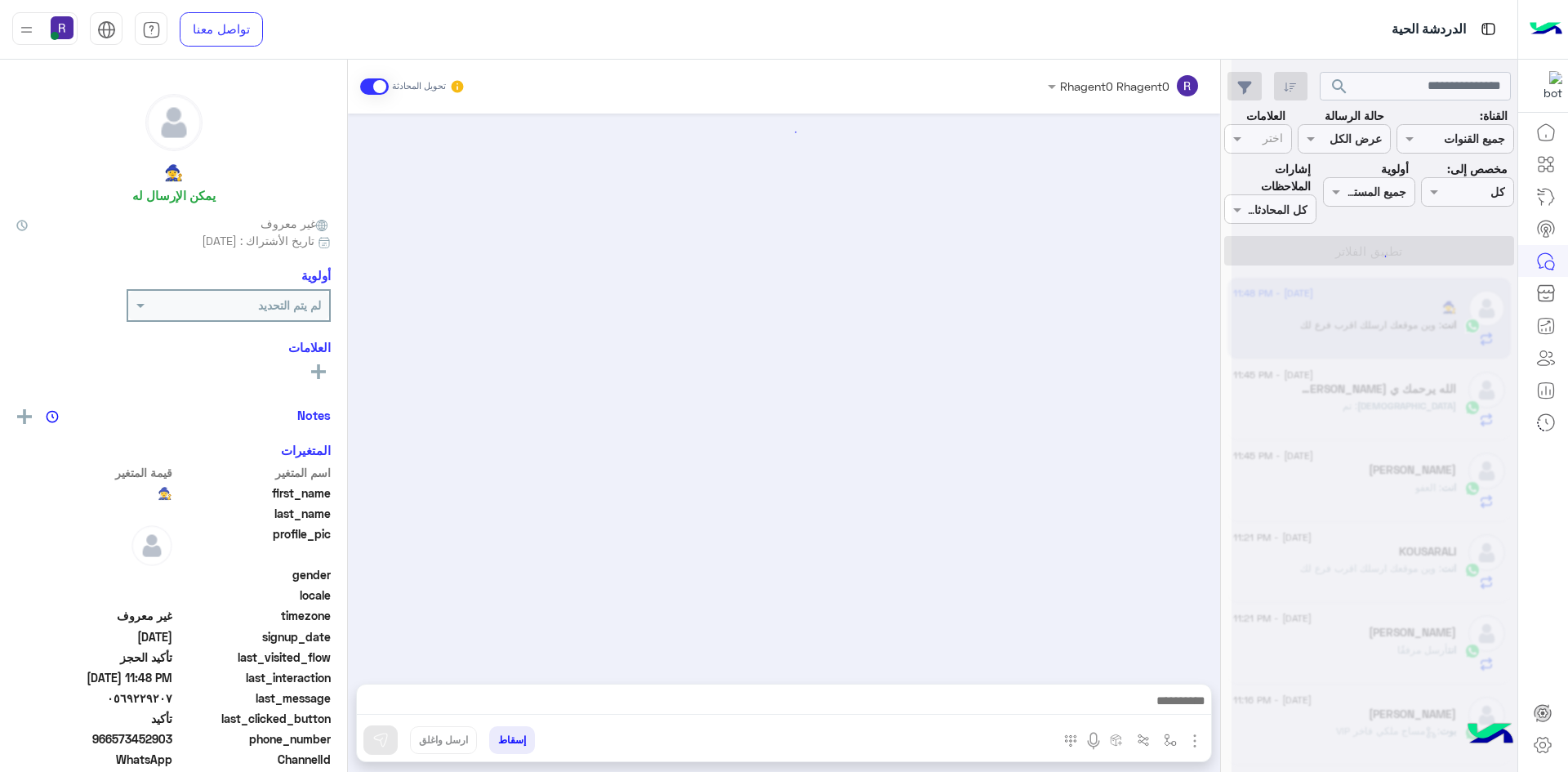
scroll to position [1188, 0]
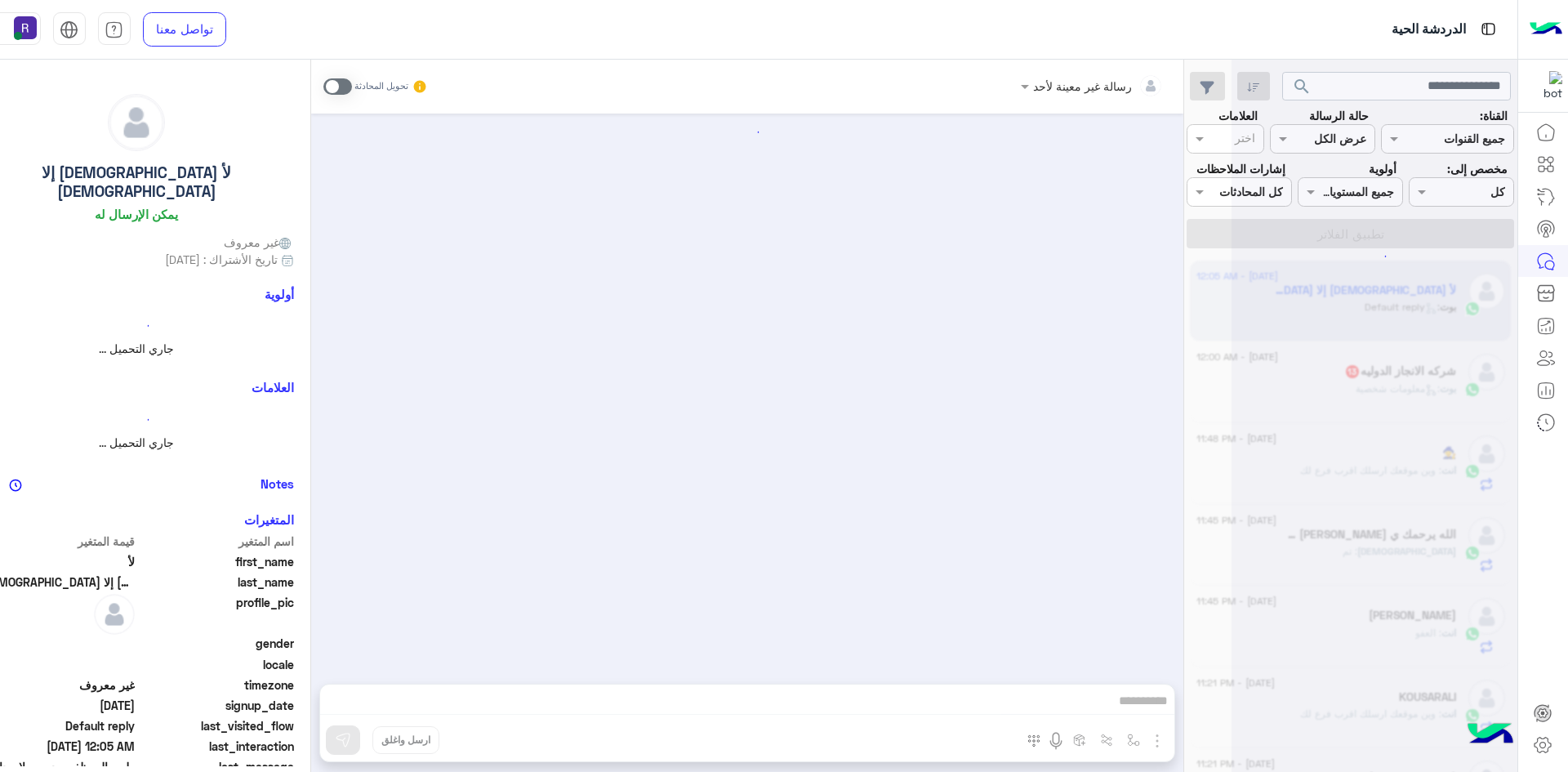
scroll to position [1719, 0]
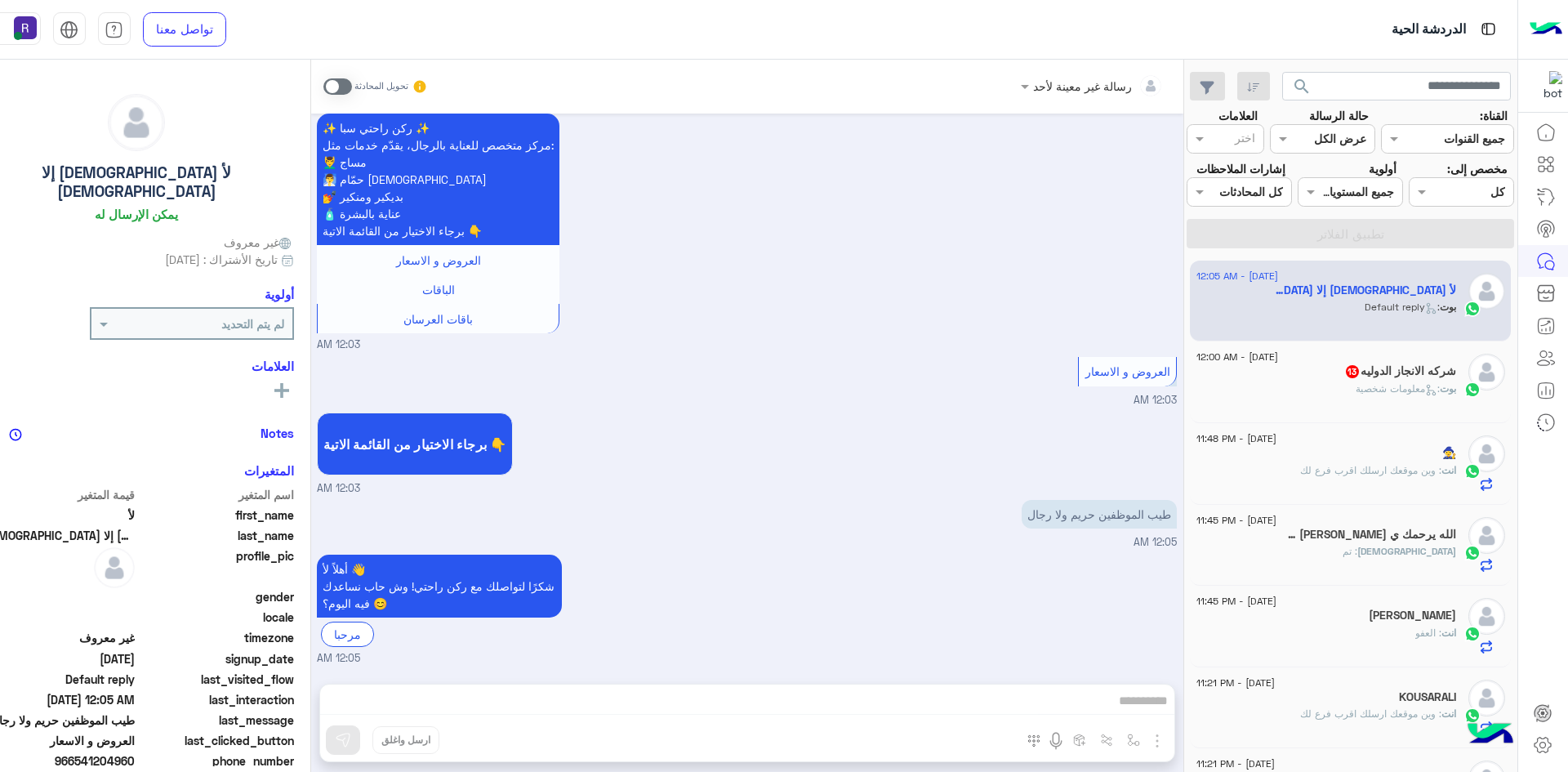
click at [1414, 382] on div "شركه الانجاز الدوليه 13" at bounding box center [1326, 373] width 259 height 17
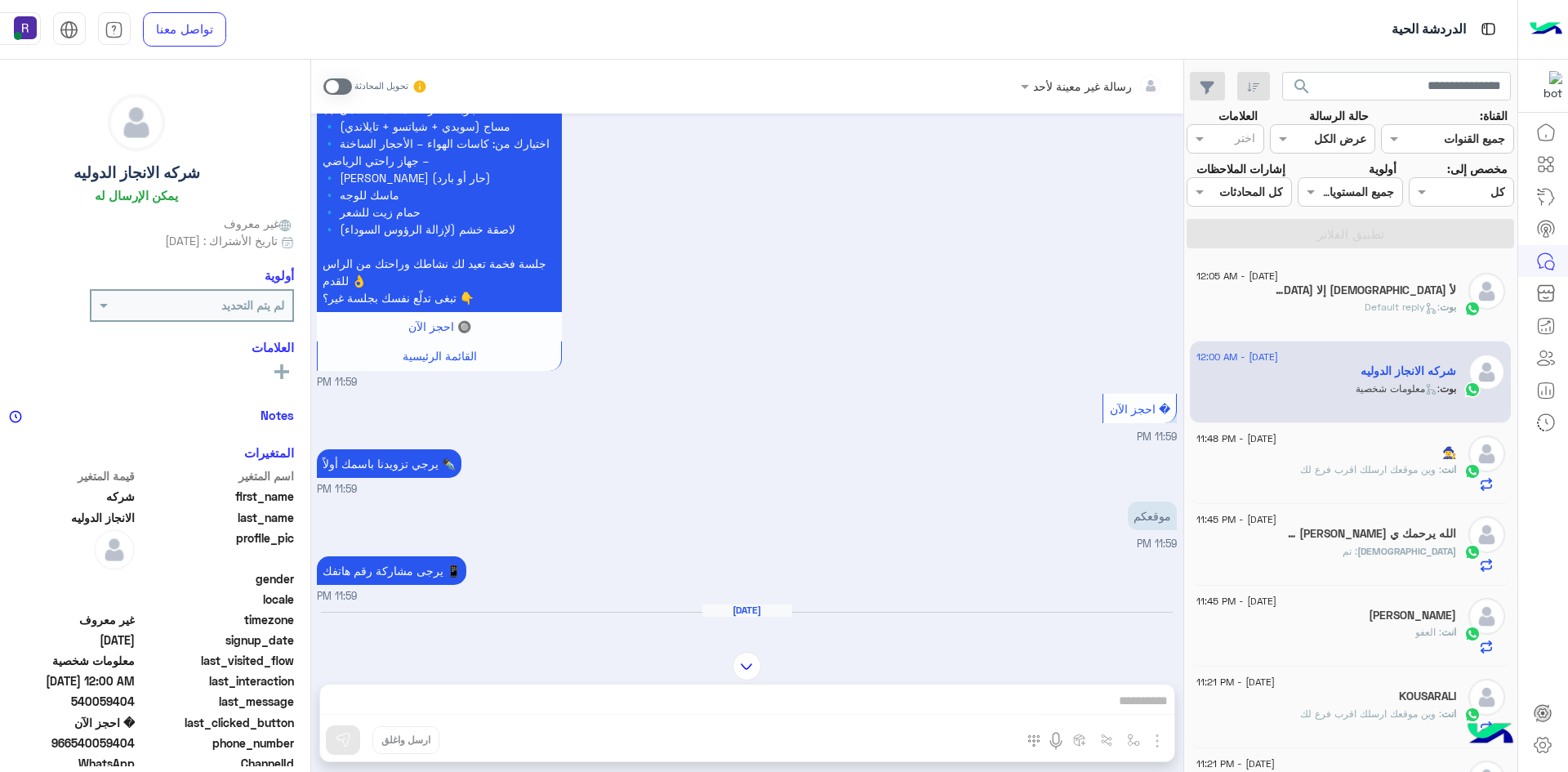
scroll to position [1311, 0]
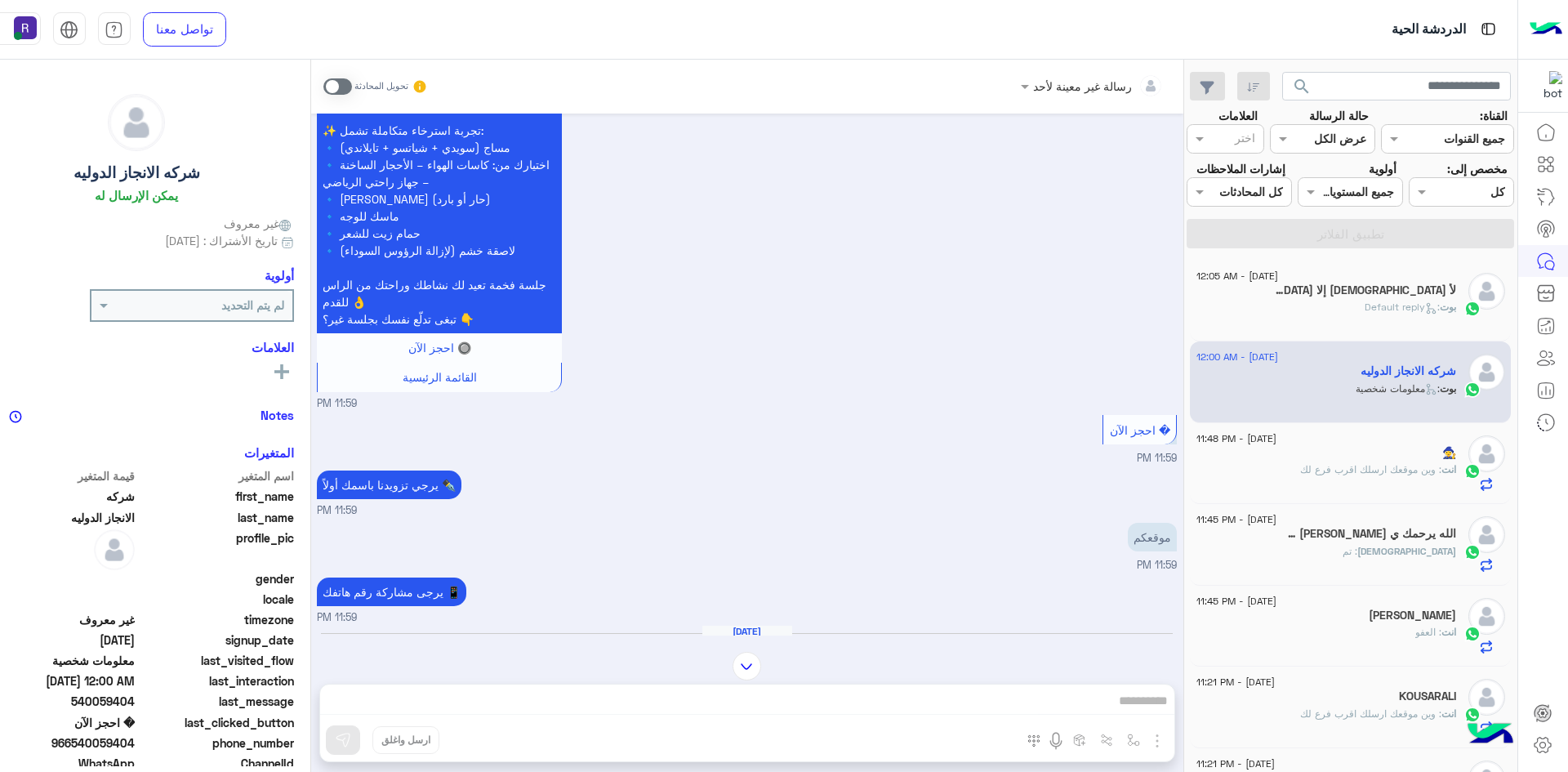
click at [352, 89] on span at bounding box center [337, 86] width 28 height 16
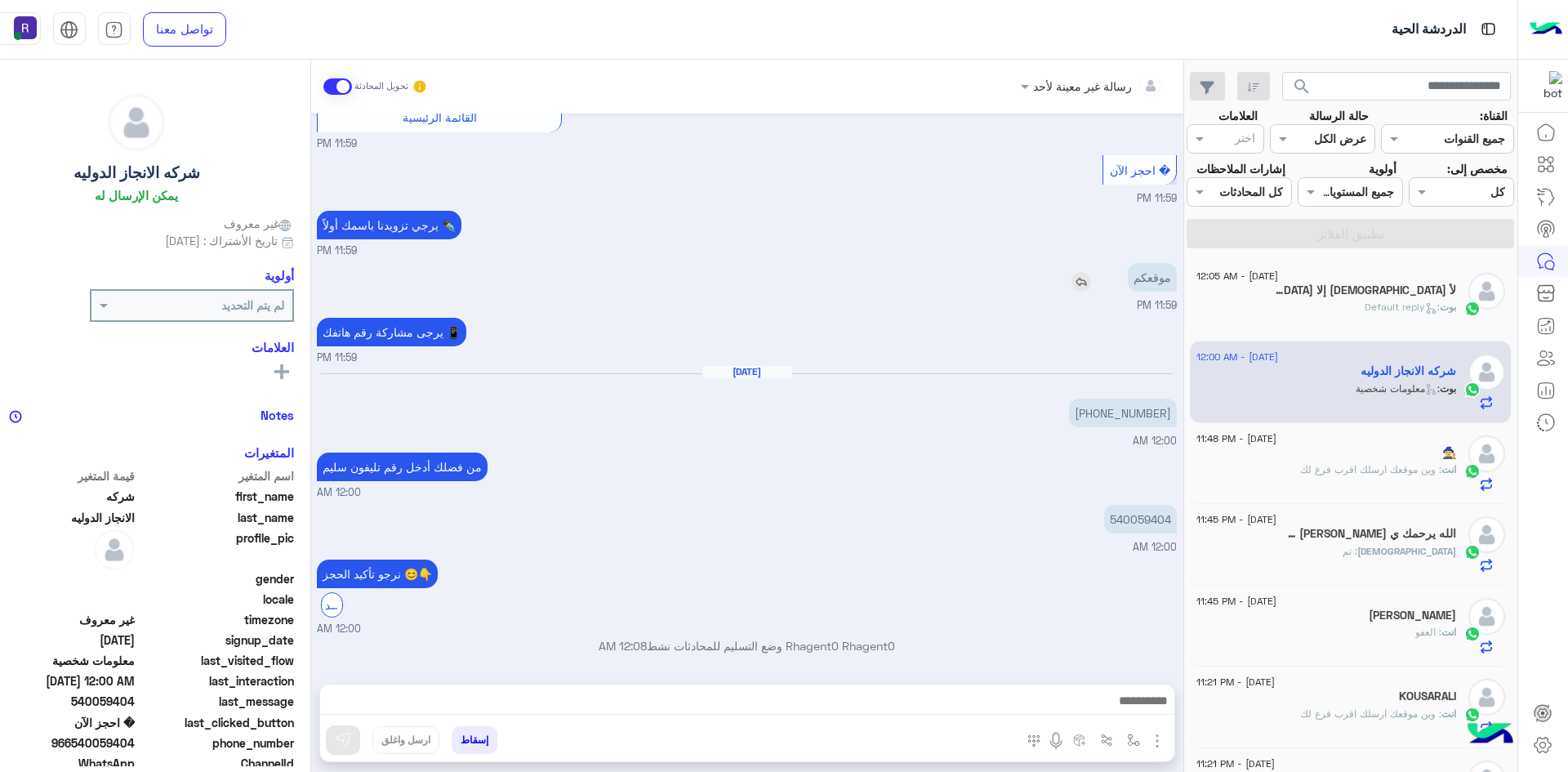
click at [1091, 284] on img at bounding box center [1081, 282] width 20 height 20
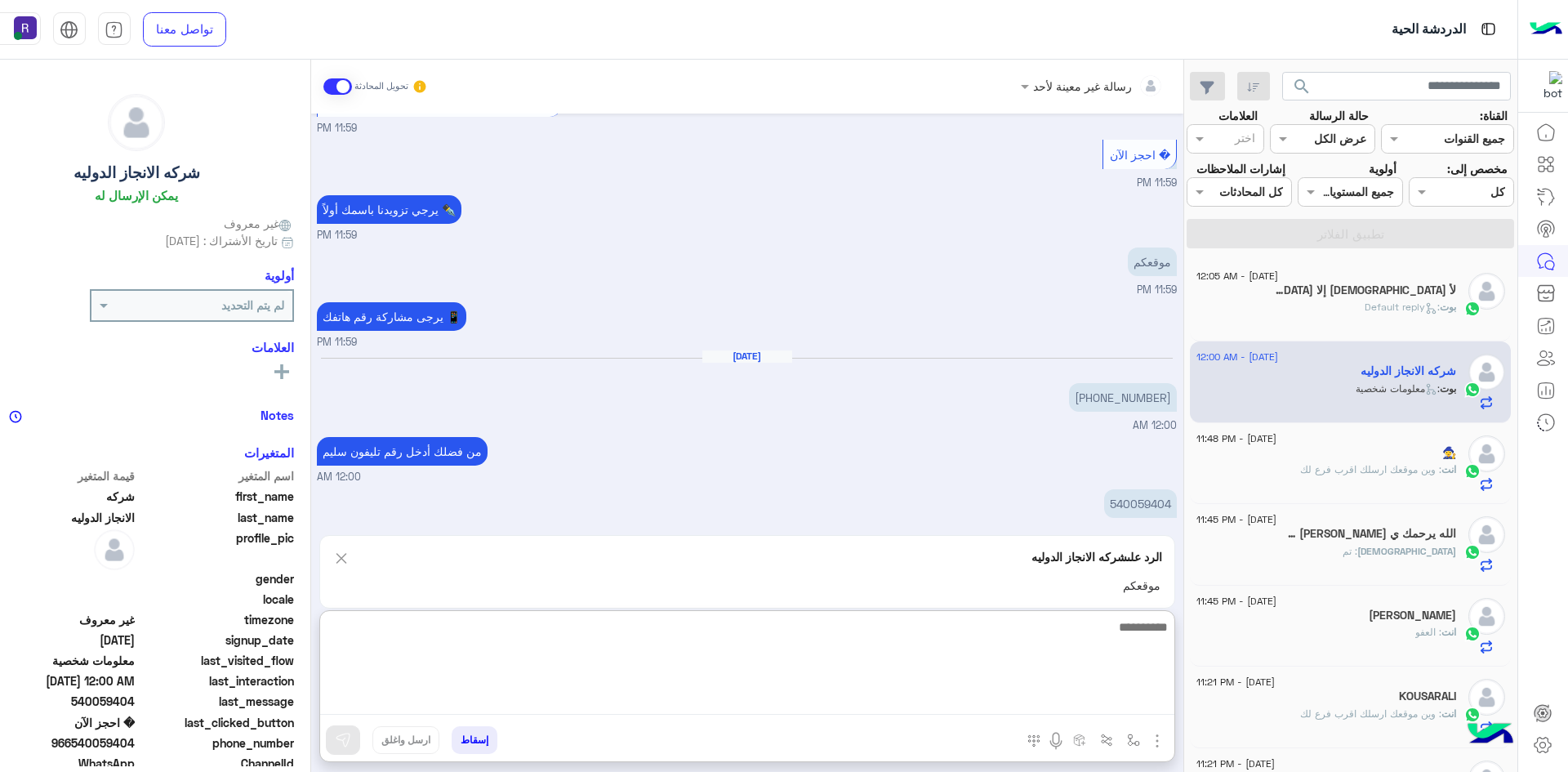
paste textarea "**********"
type textarea "**********"
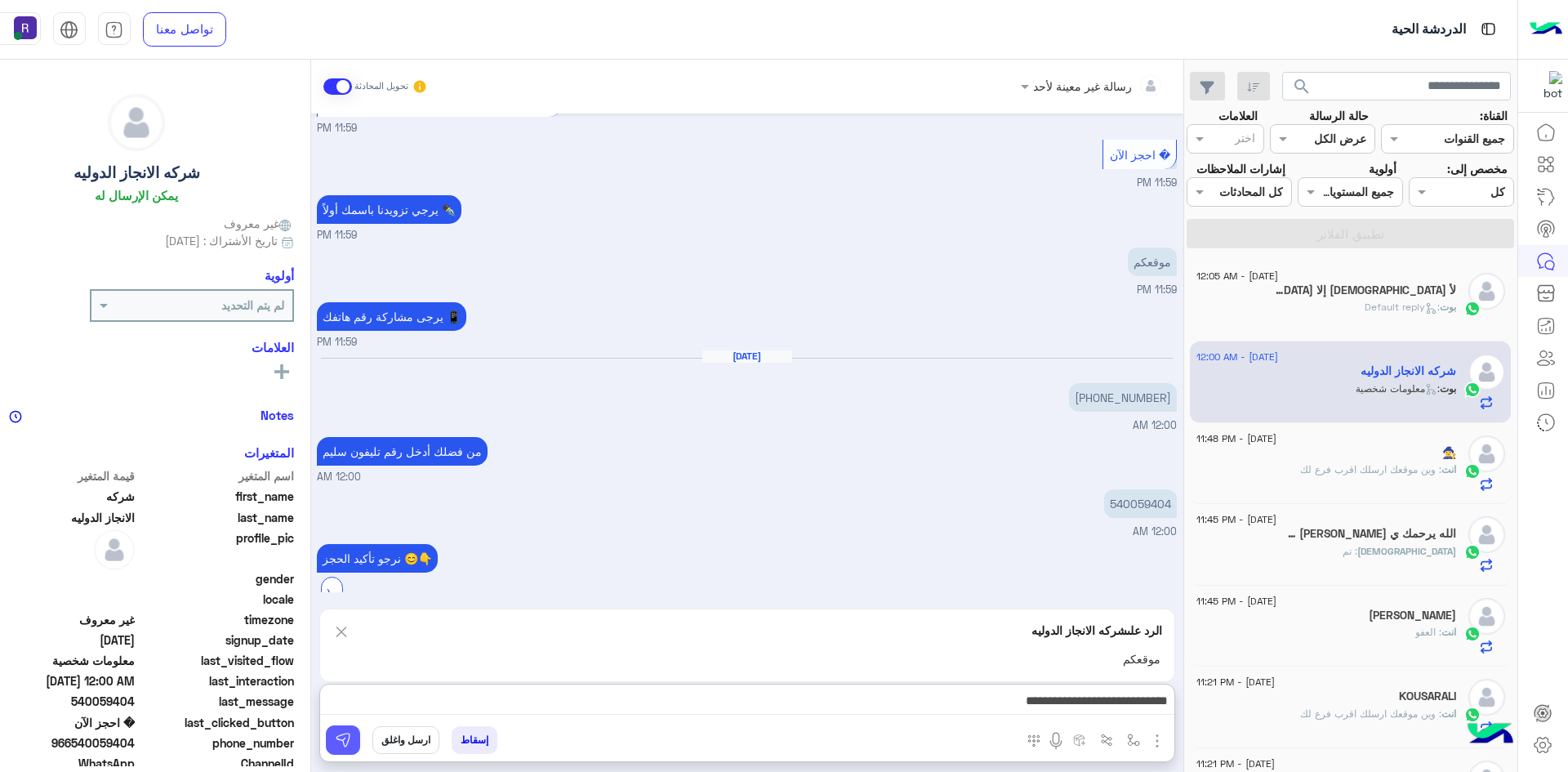
click at [351, 738] on img at bounding box center [342, 740] width 16 height 16
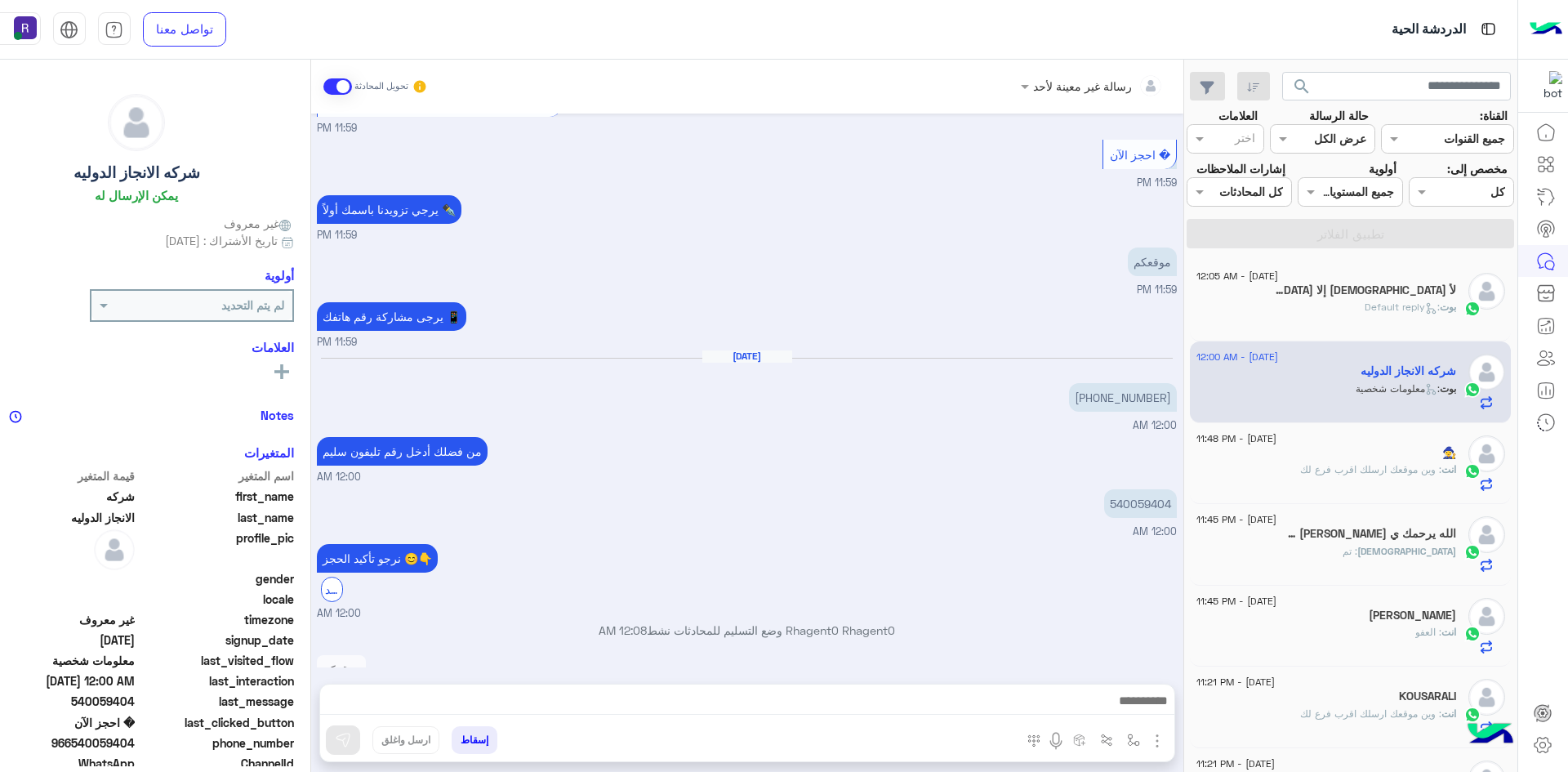
scroll to position [1666, 0]
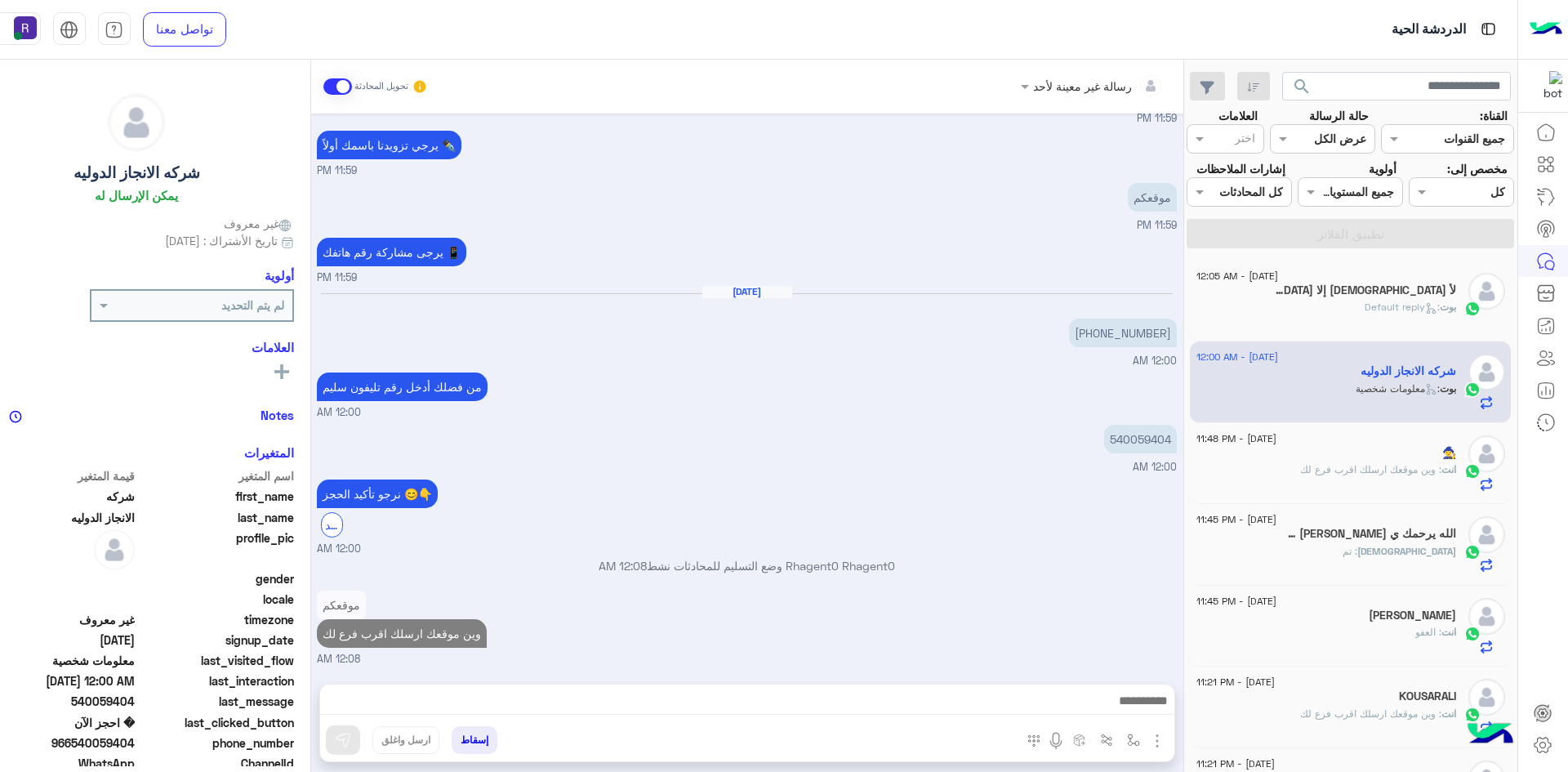
click at [1364, 476] on span ": وين موقعك ارسلك اقرب فرع لك" at bounding box center [1371, 469] width 142 height 12
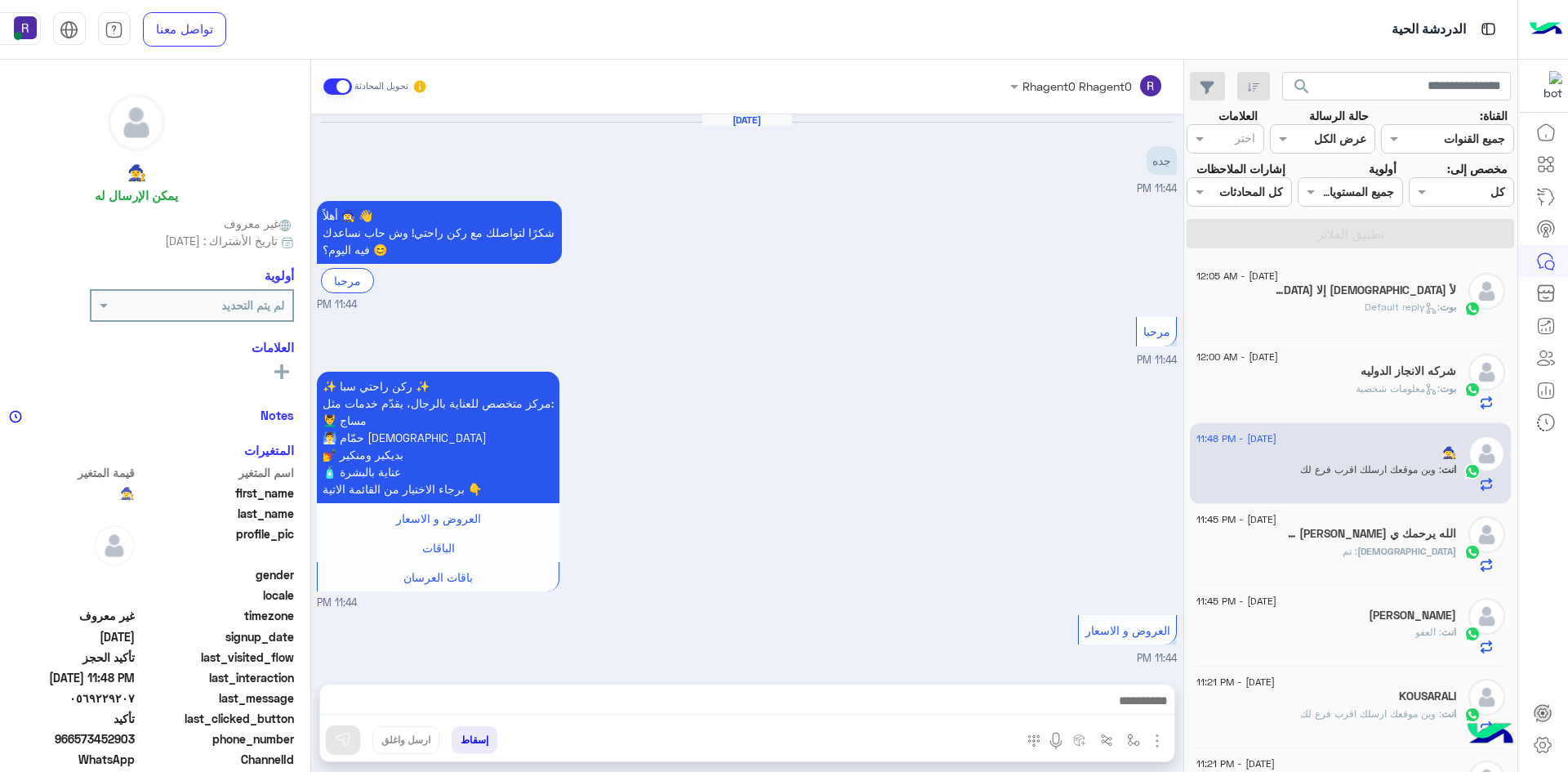
scroll to position [1188, 0]
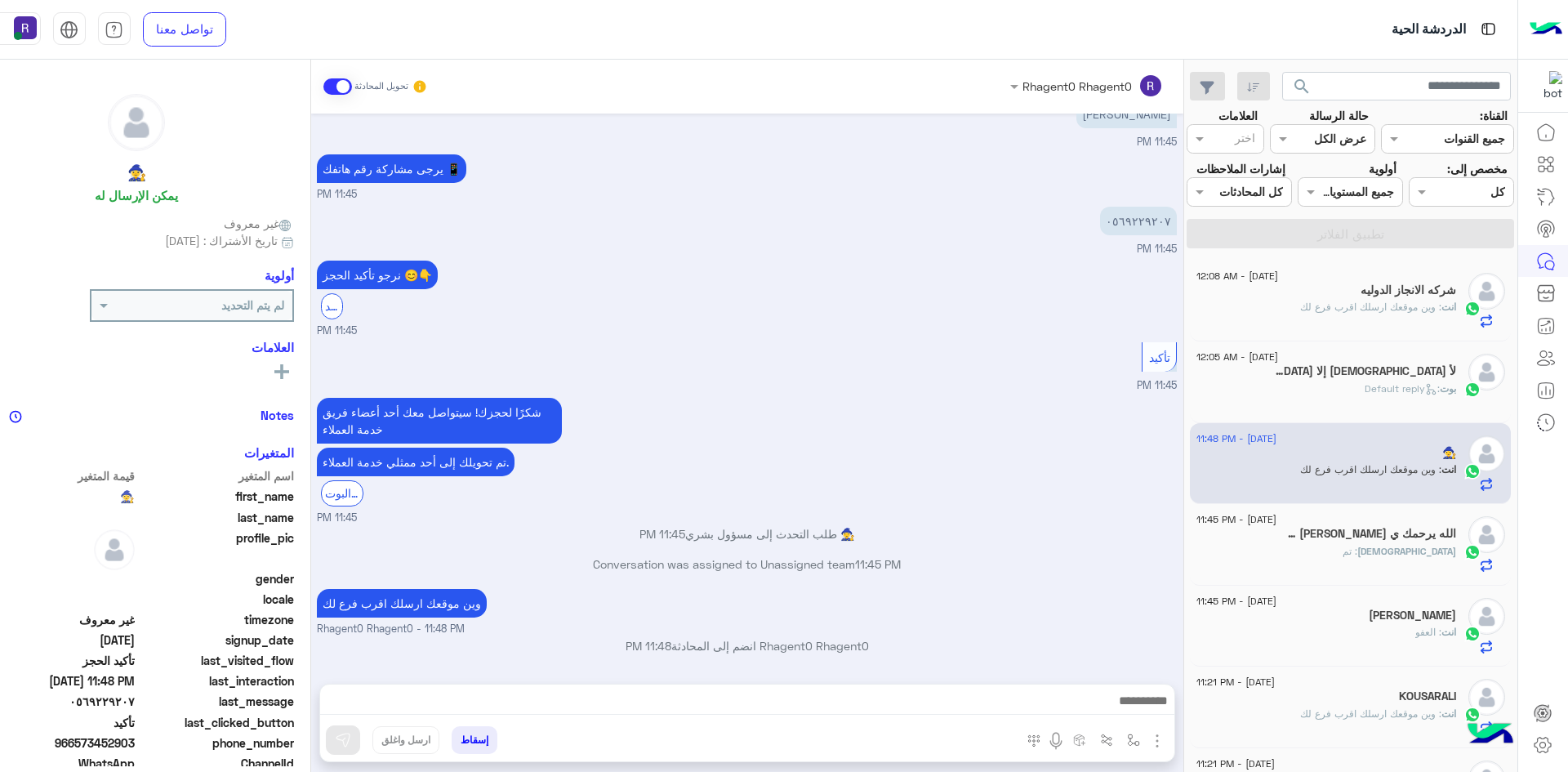
click at [1429, 313] on span ": وين موقعك ارسلك اقرب فرع لك" at bounding box center [1371, 307] width 142 height 12
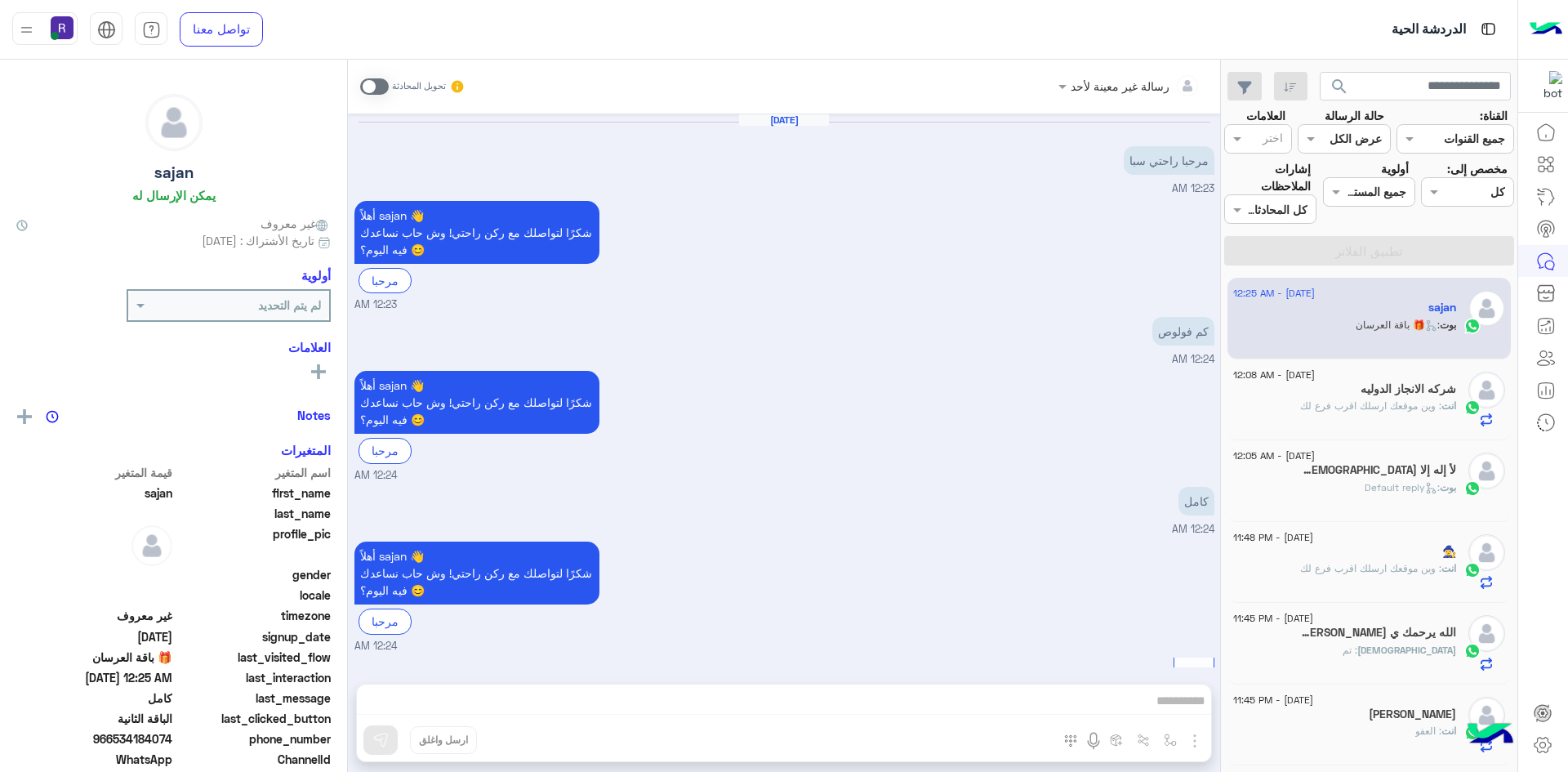
scroll to position [1173, 0]
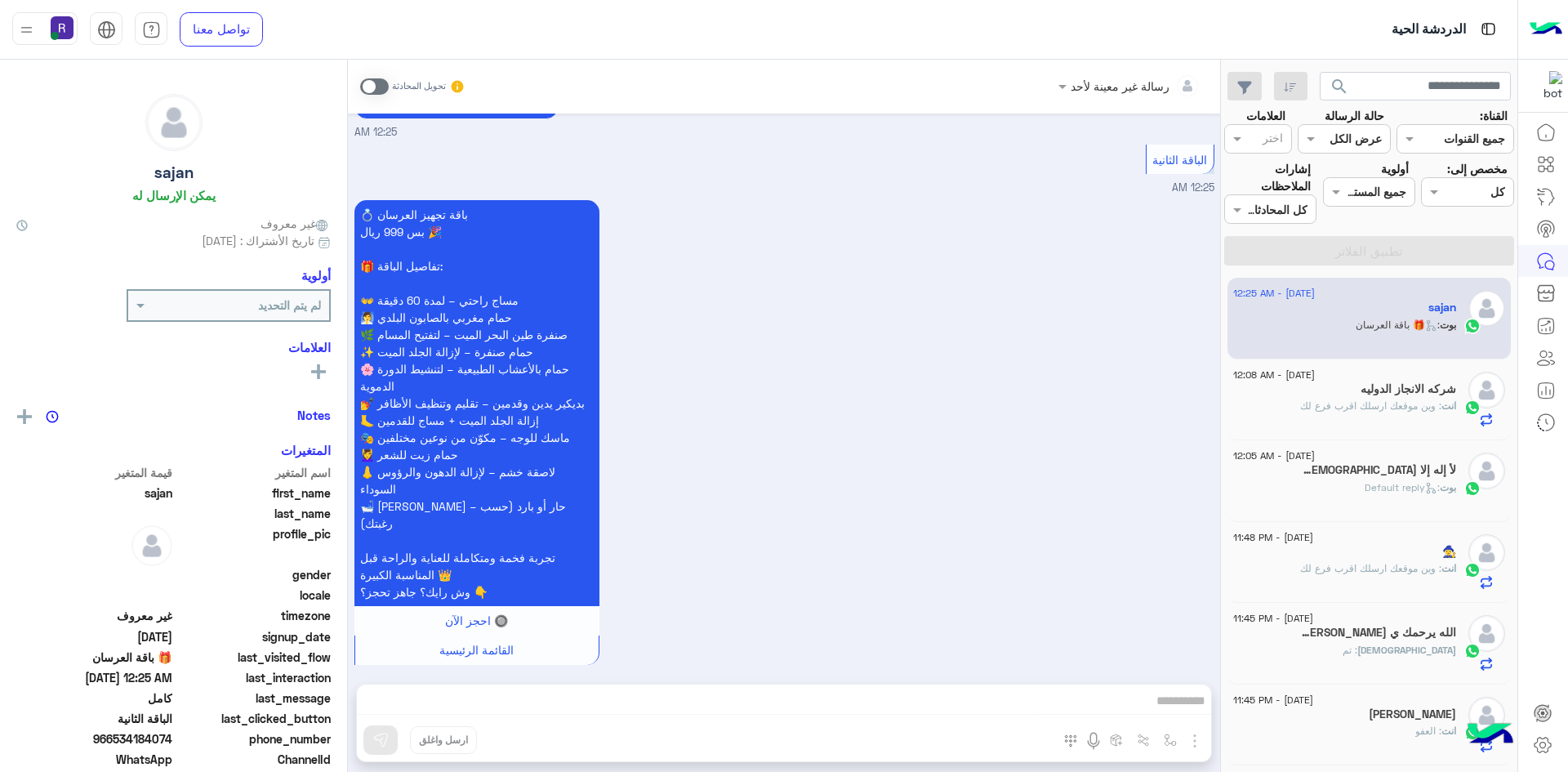
click at [1360, 417] on div "انت : وين موقعك ارسلك اقرب فرع لك" at bounding box center [1344, 412] width 223 height 28
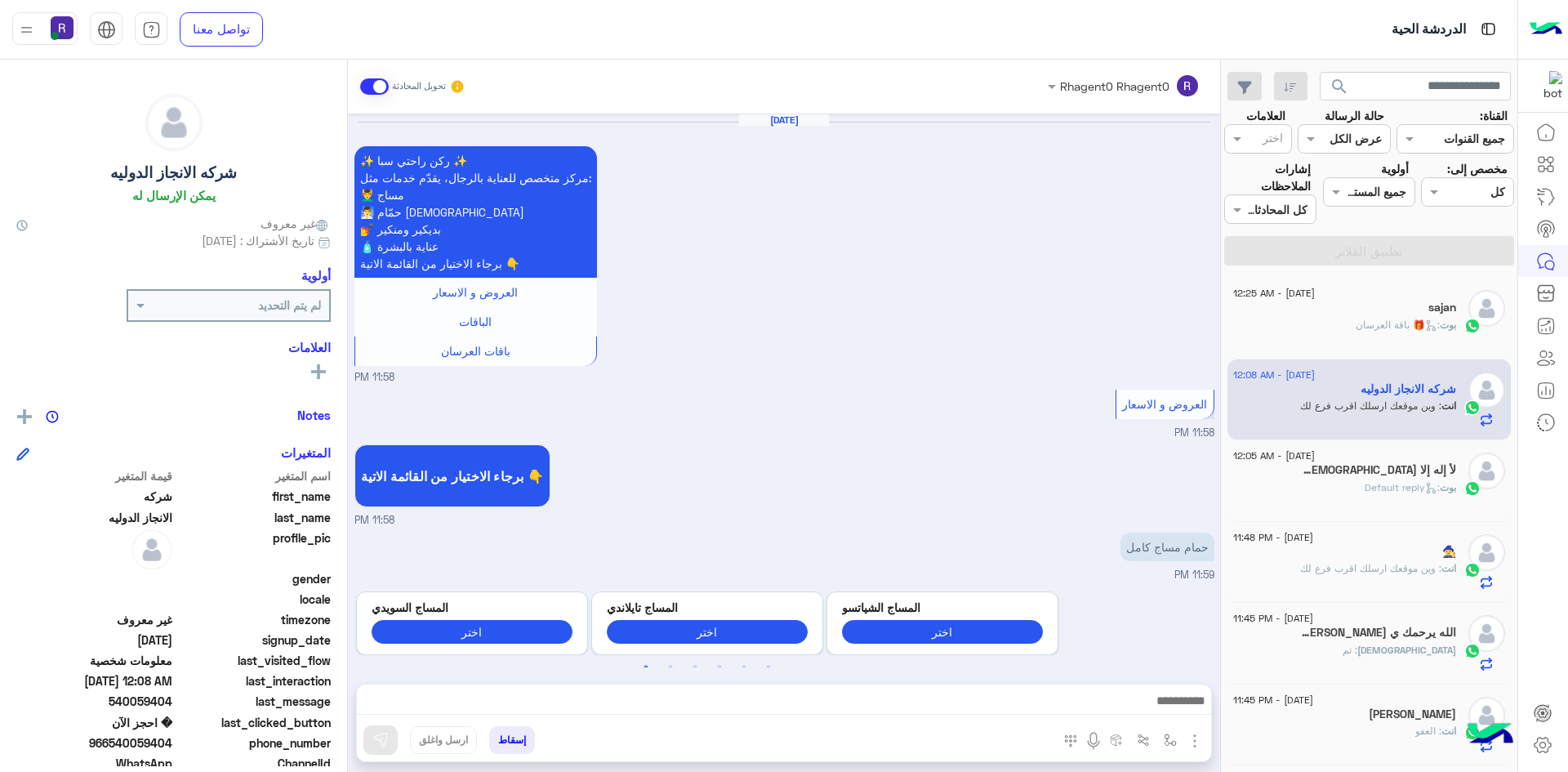
scroll to position [1235, 0]
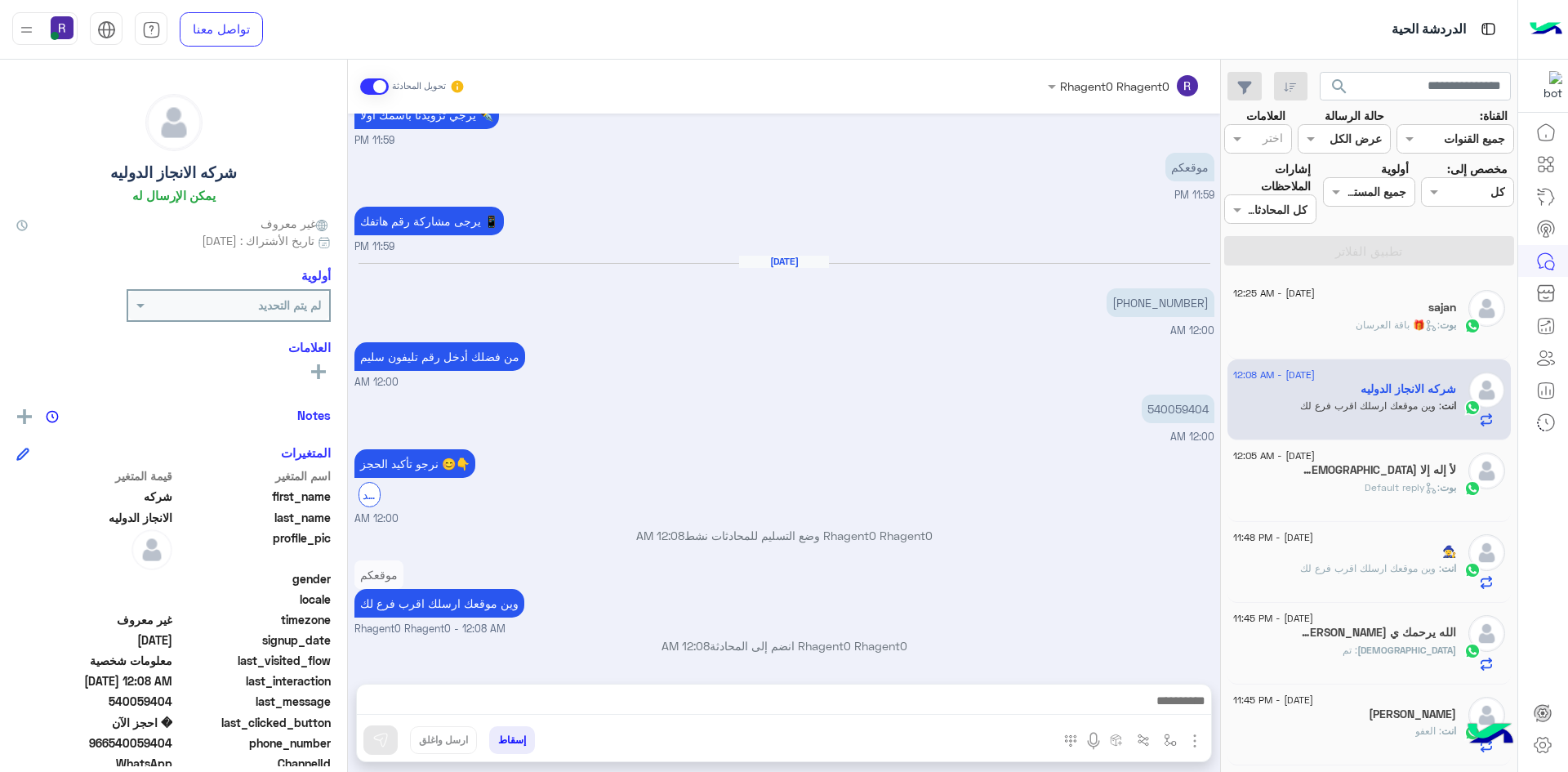
click at [1355, 321] on span ": 🎁 باقة العرسان" at bounding box center [1397, 325] width 85 height 12
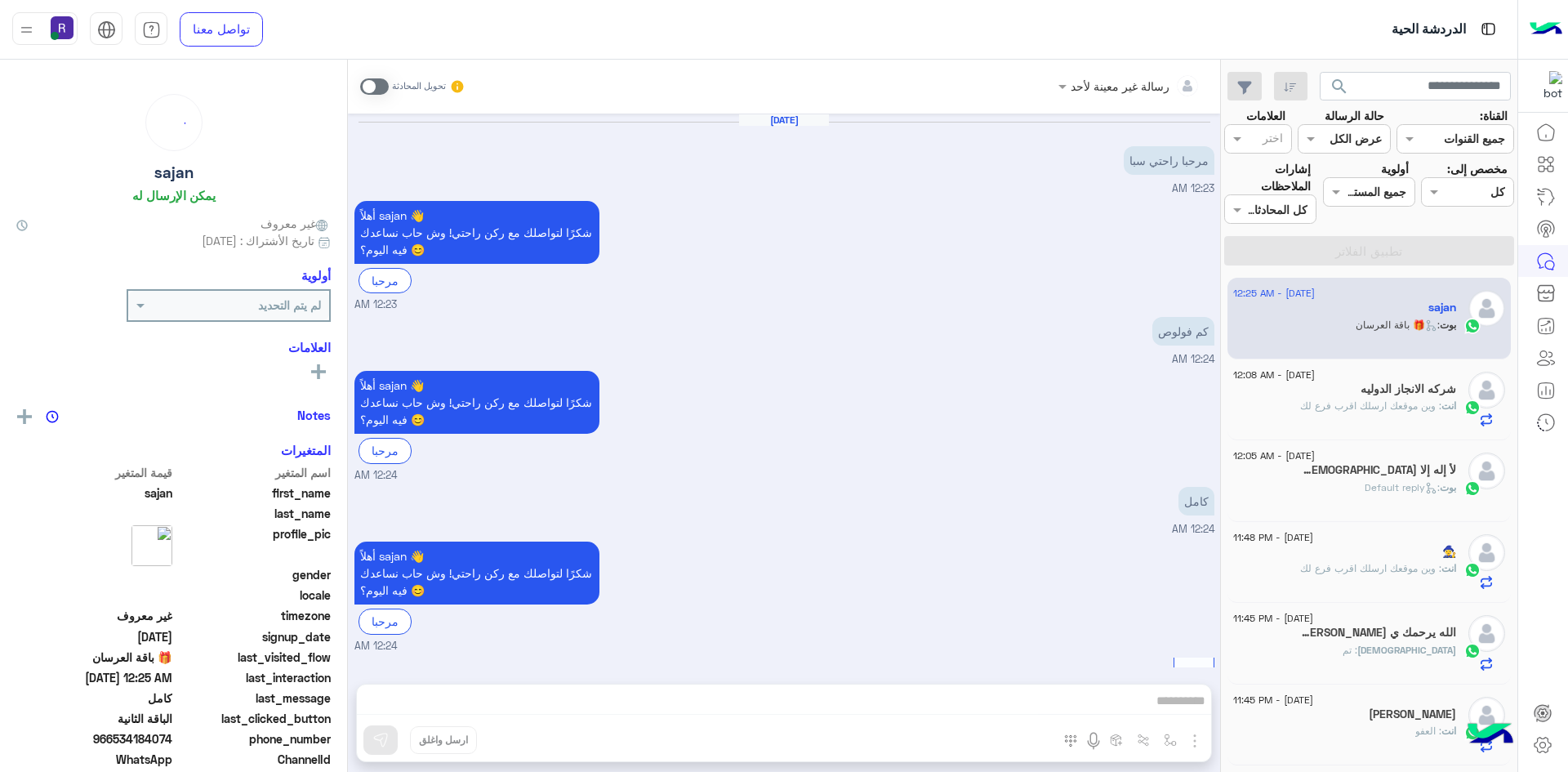
scroll to position [1173, 0]
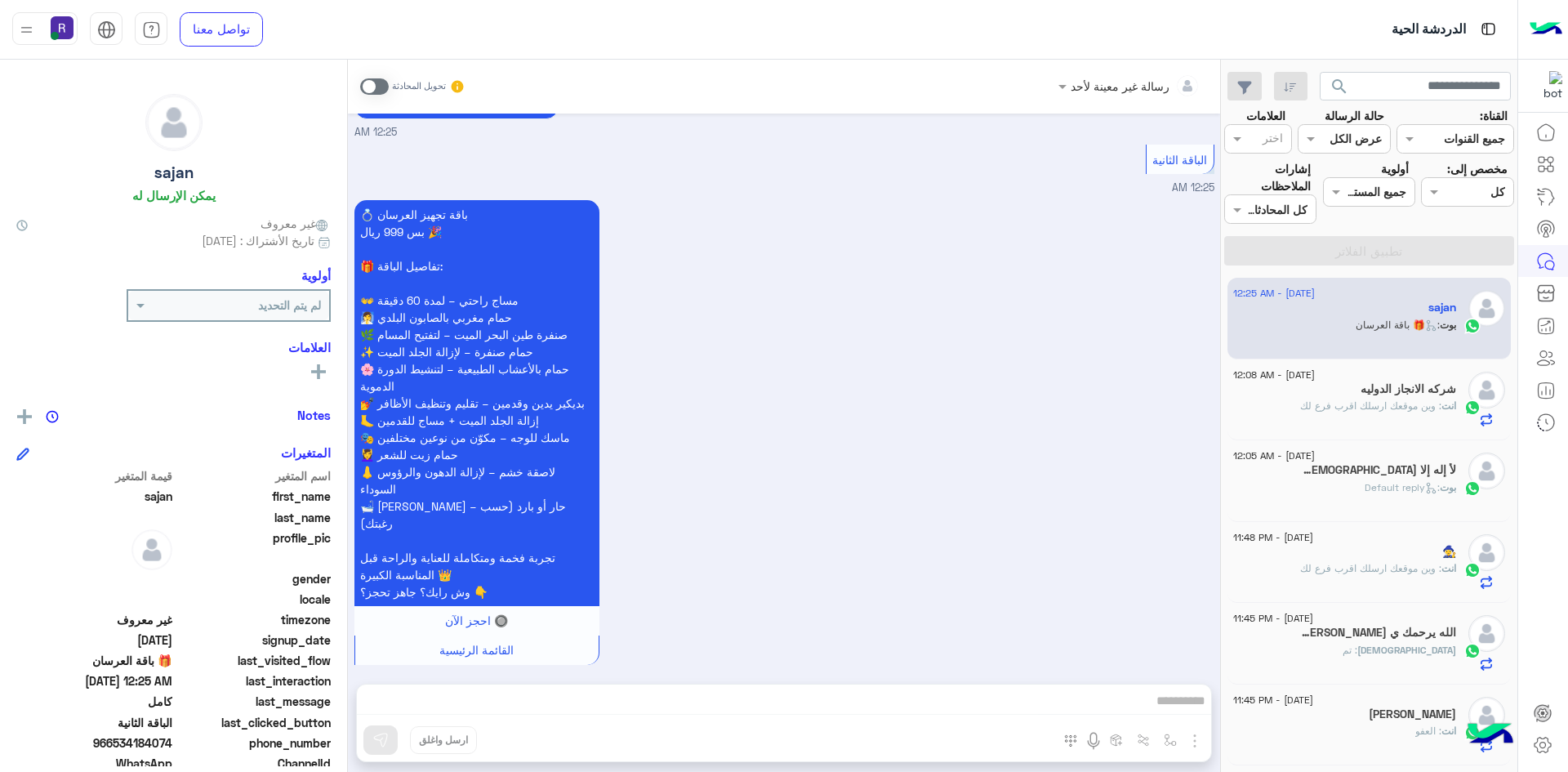
click at [385, 85] on span at bounding box center [374, 86] width 28 height 16
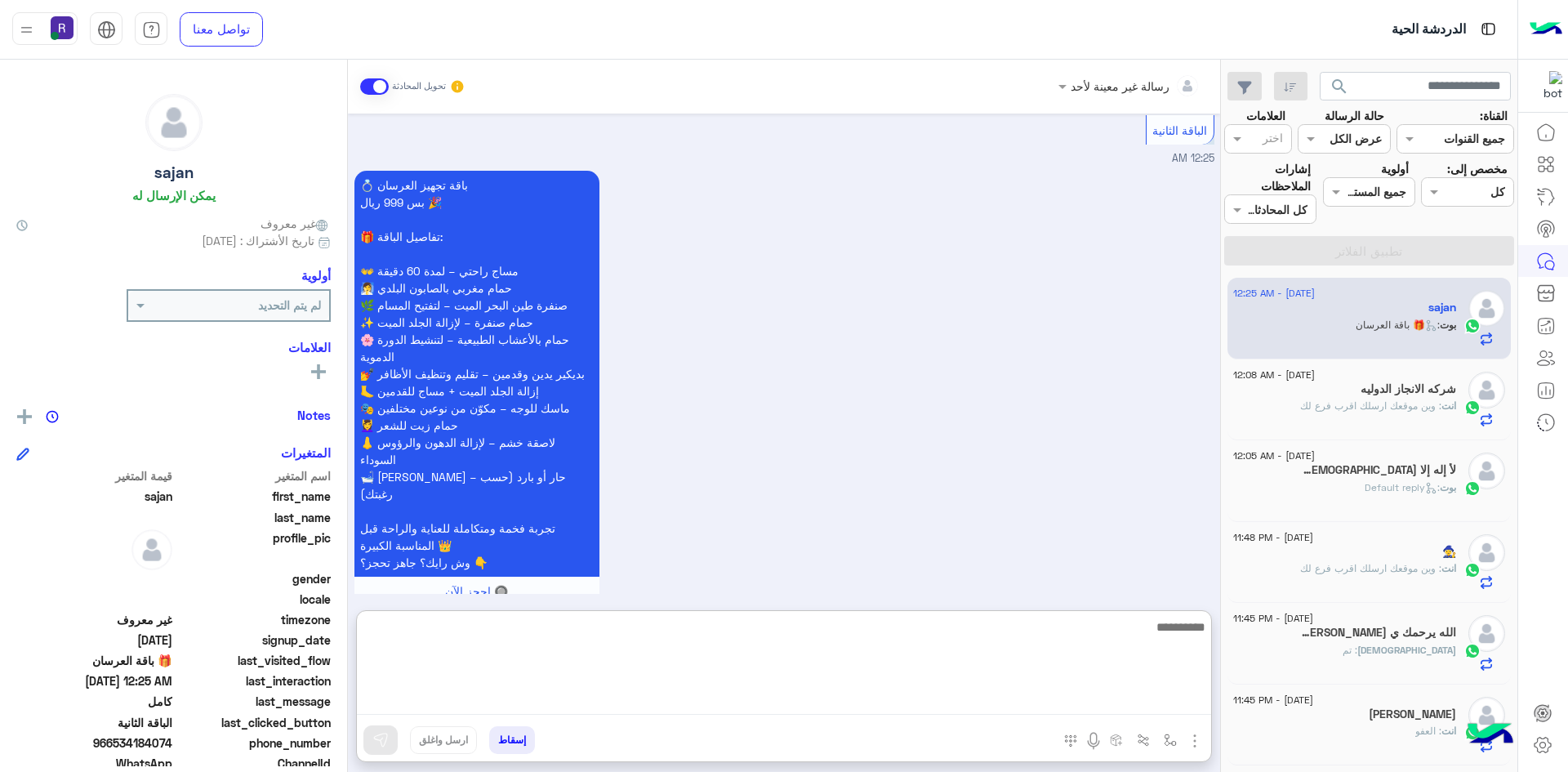
paste textarea "**********"
type textarea "**********"
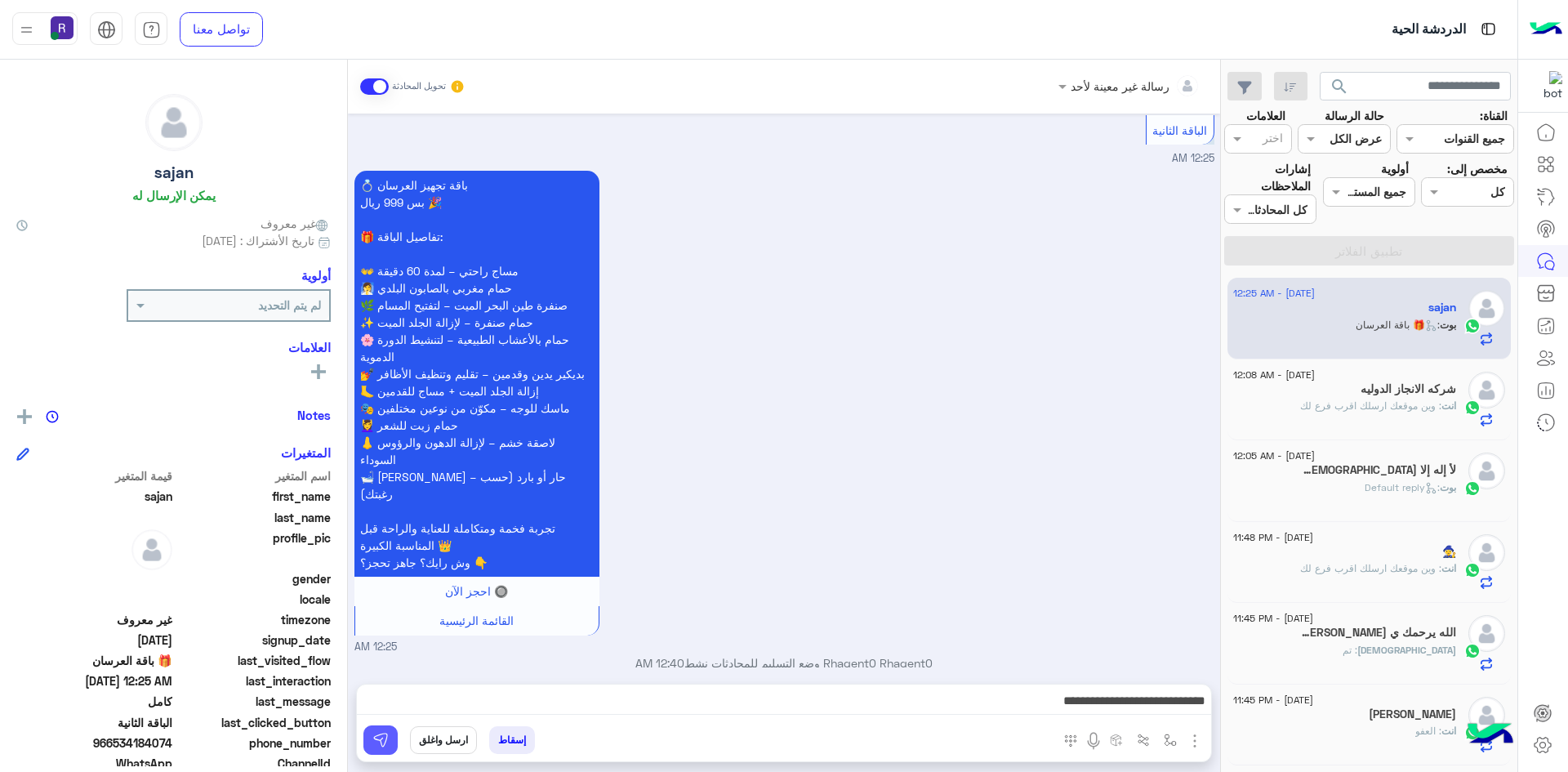
click at [391, 746] on button at bounding box center [381, 740] width 34 height 29
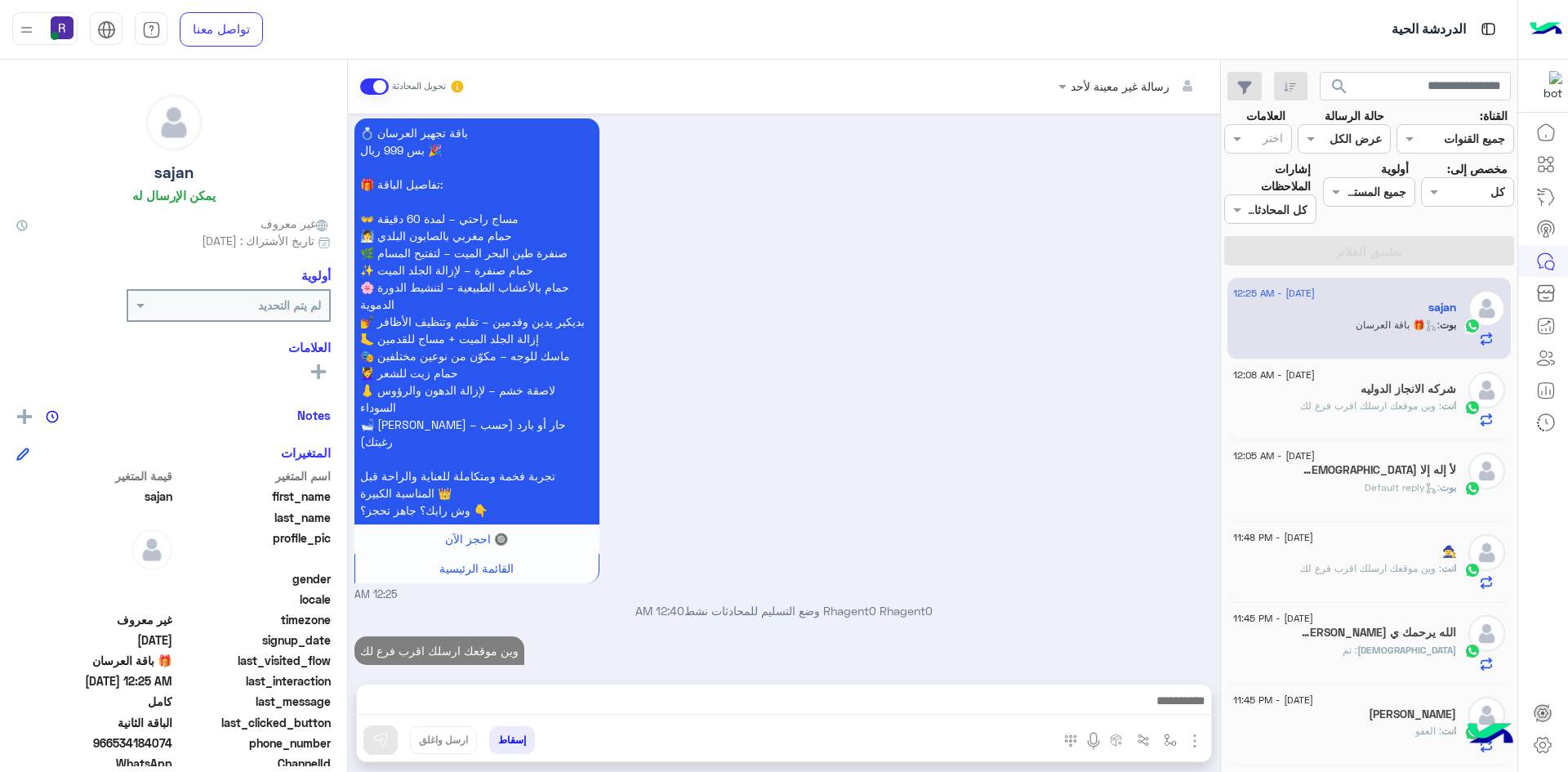
click at [1413, 395] on h5 "شركه الانجاز الدوليه" at bounding box center [1408, 389] width 96 height 14
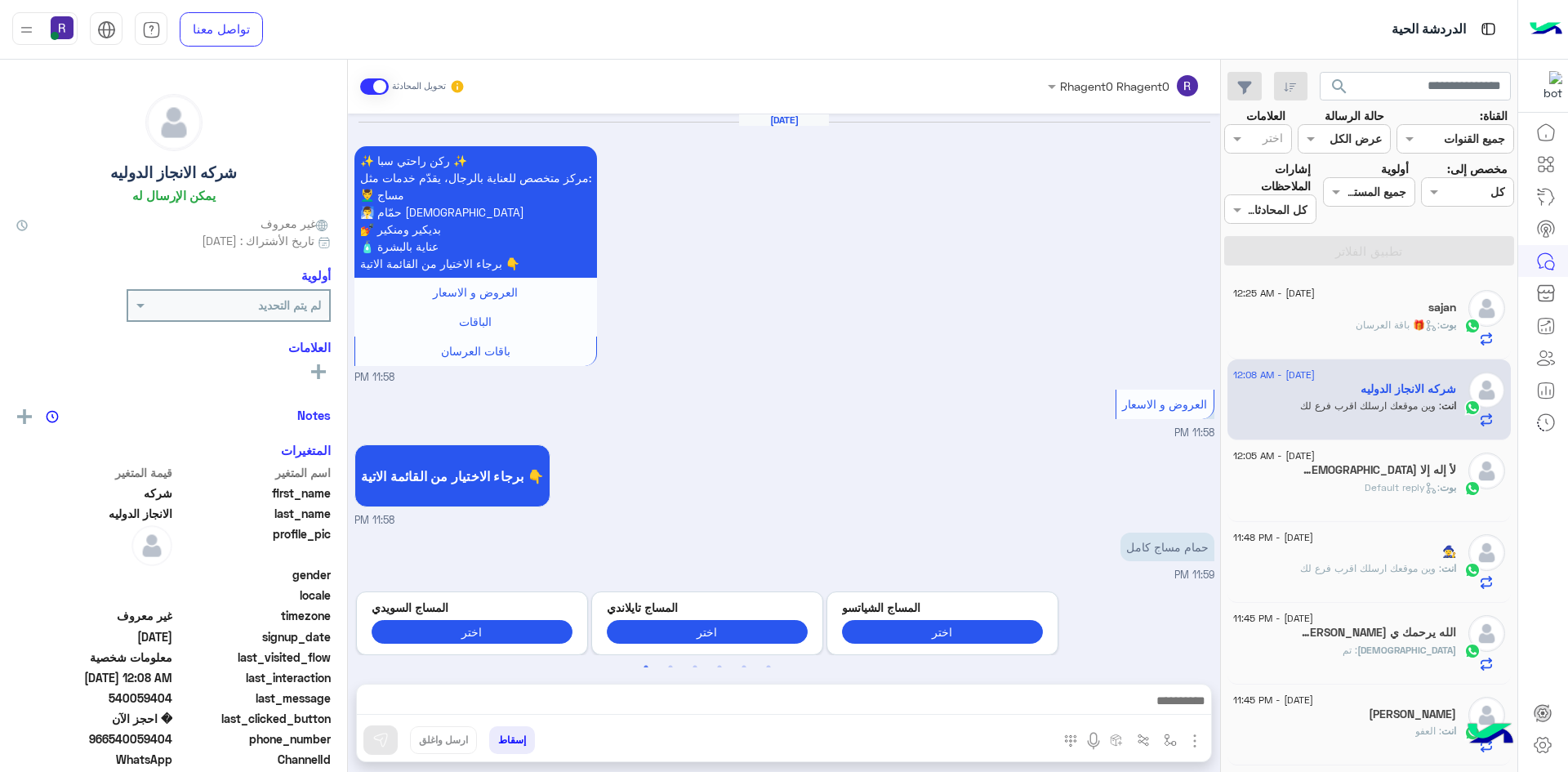
scroll to position [1235, 0]
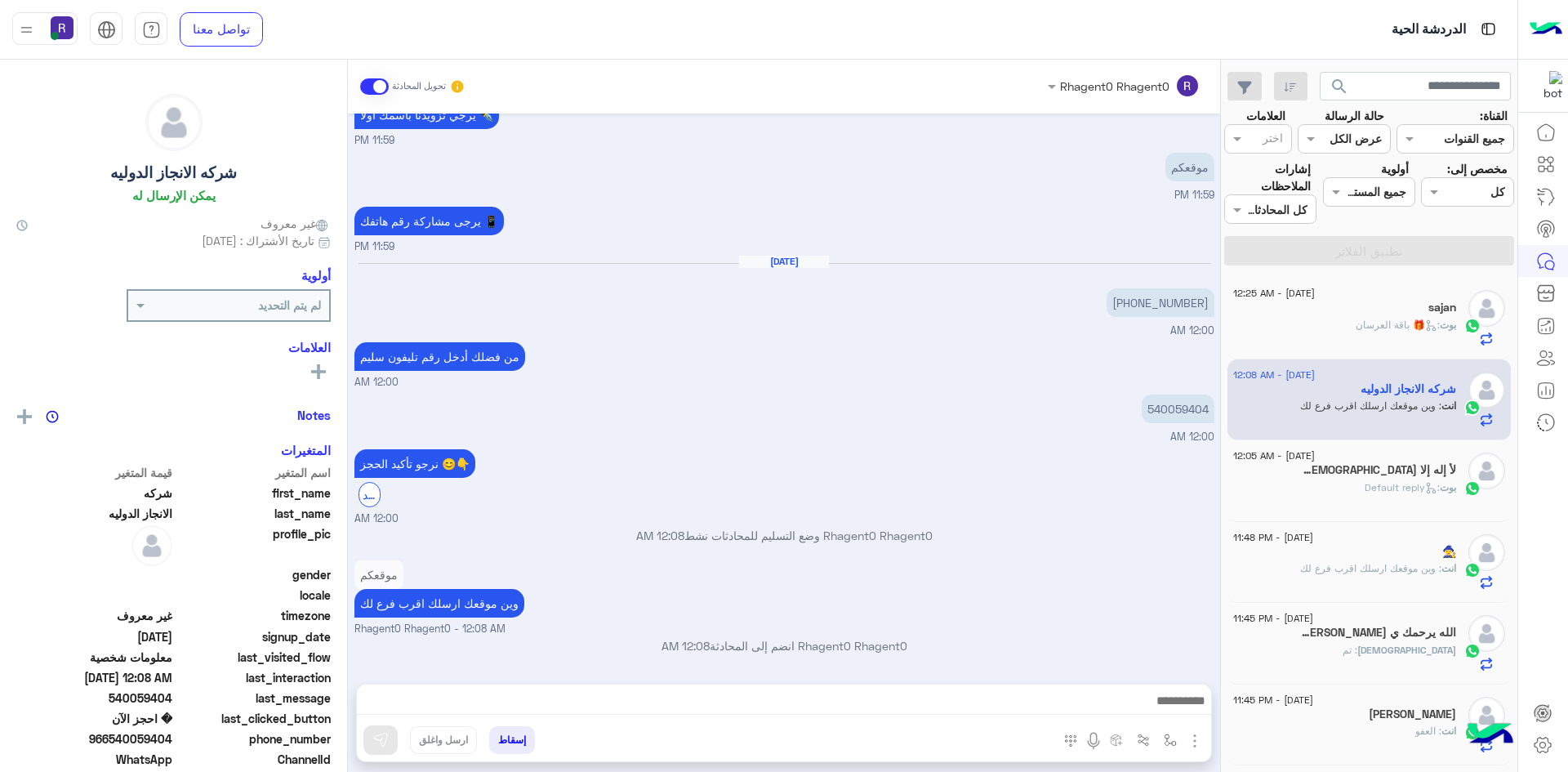
click at [1380, 488] on span ": Default reply" at bounding box center [1402, 488] width 75 height 12
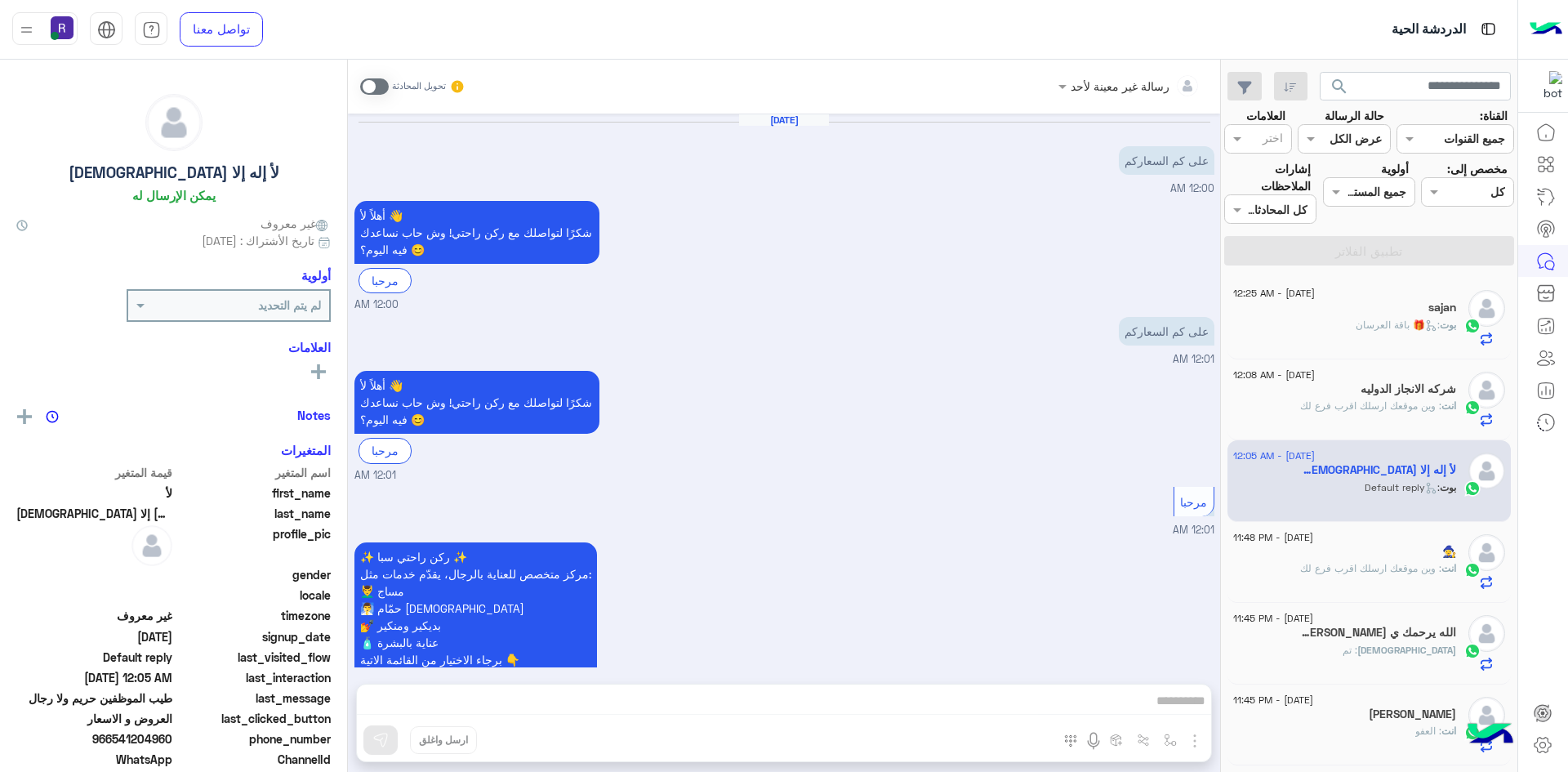
scroll to position [1719, 0]
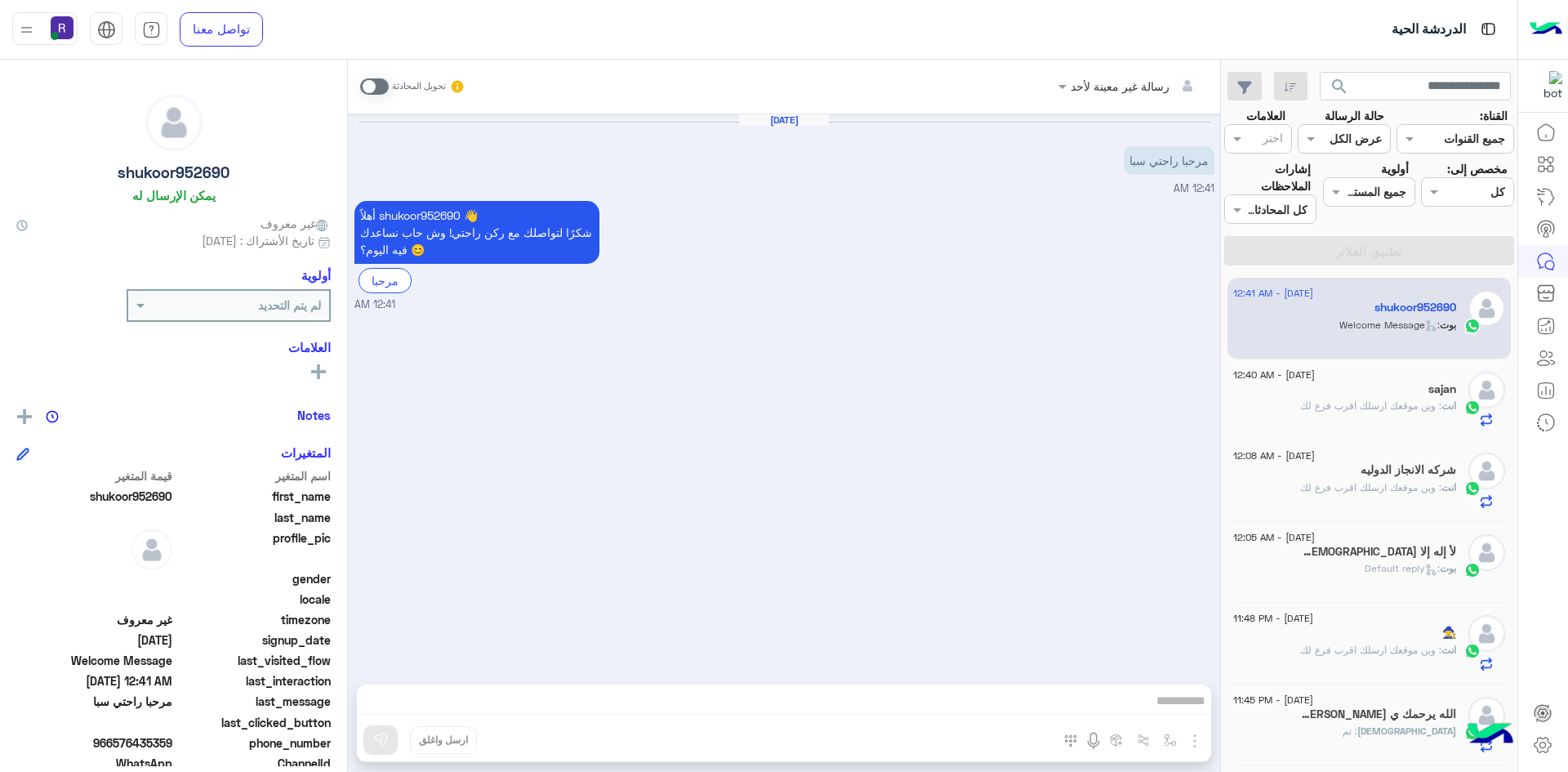
click at [1431, 383] on h5 "sajan" at bounding box center [1442, 389] width 28 height 14
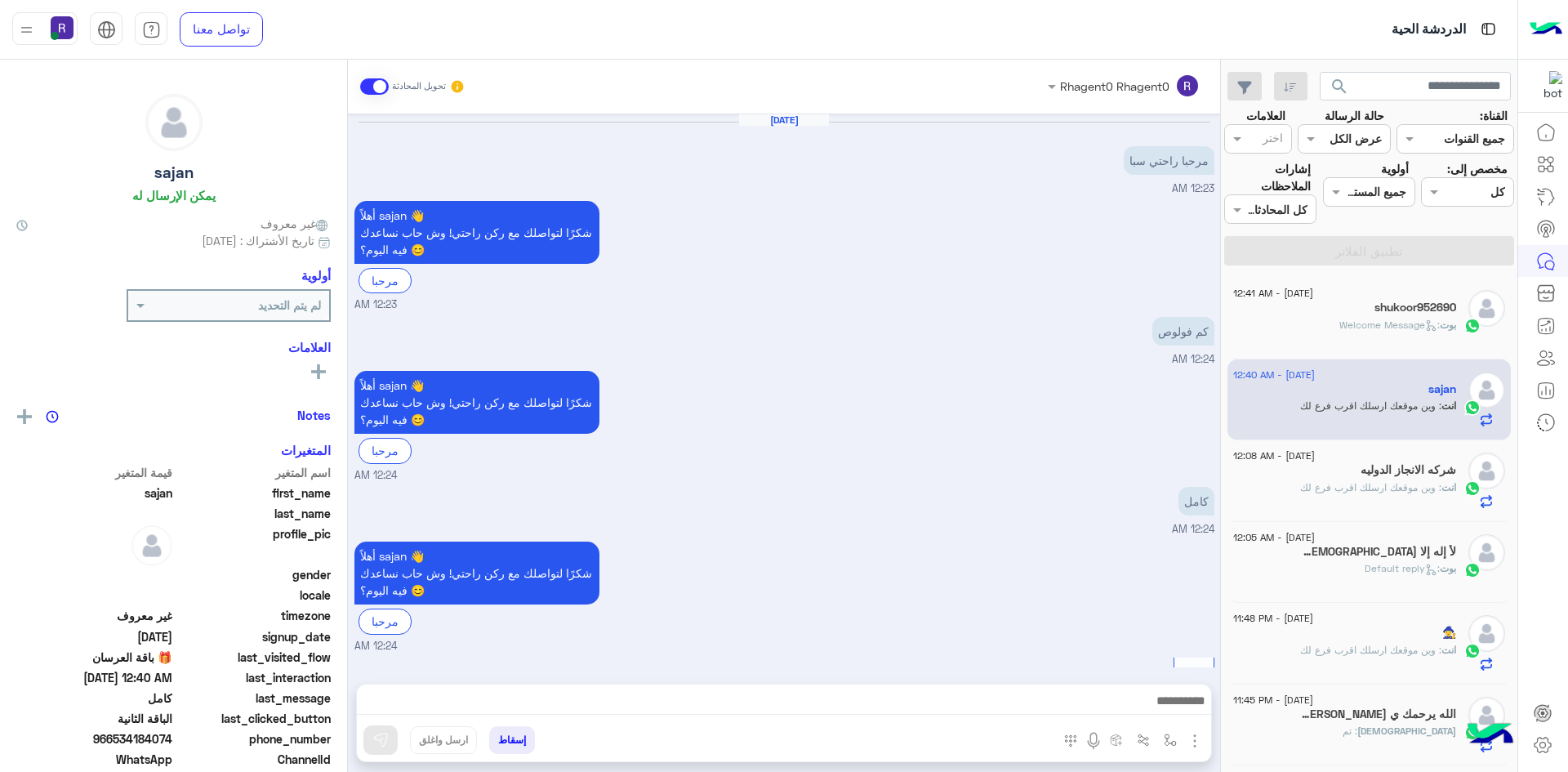
scroll to position [1284, 0]
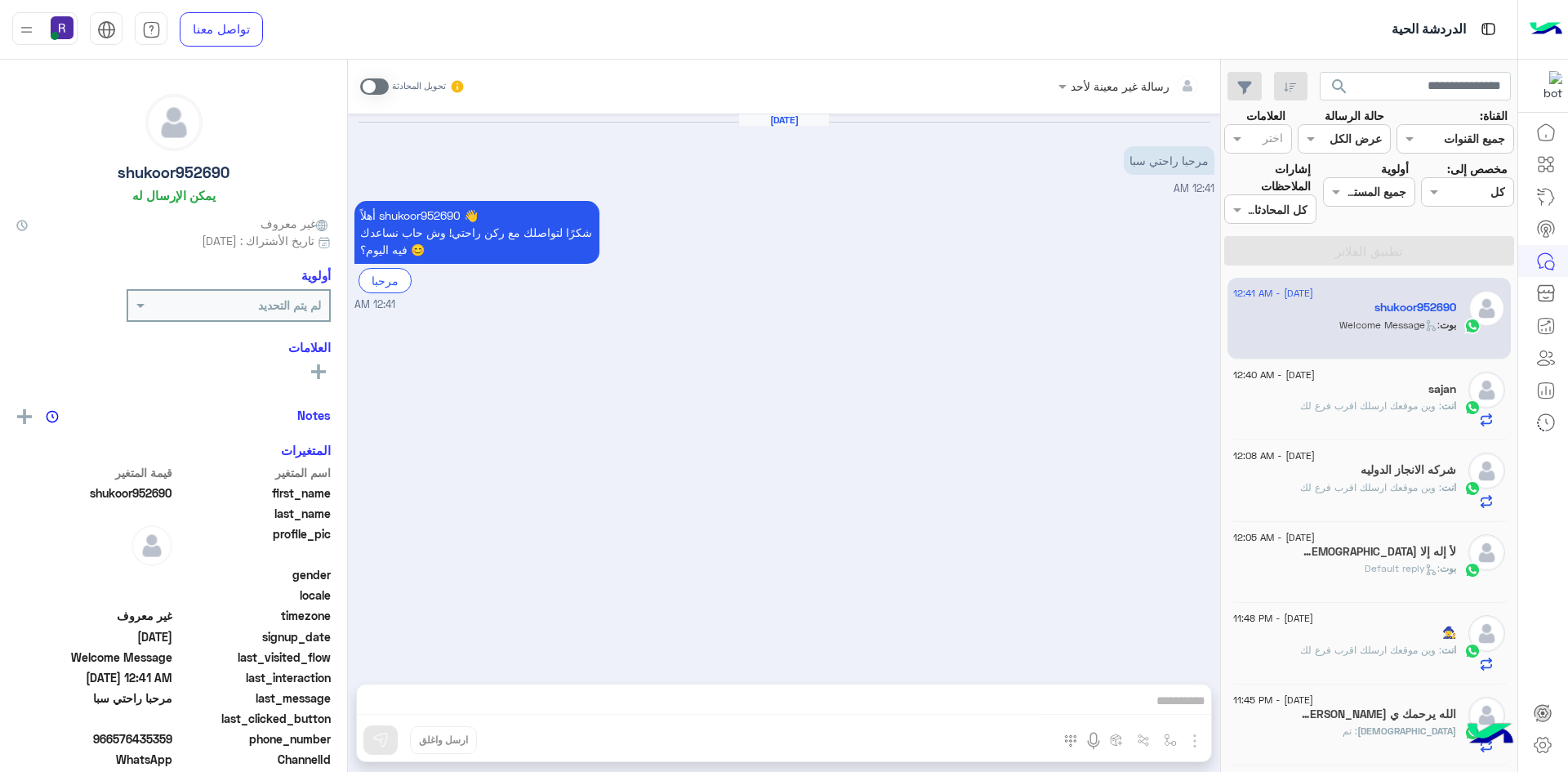
click at [1426, 402] on span ": وين موقعك ارسلك اقرب فرع لك" at bounding box center [1371, 406] width 142 height 12
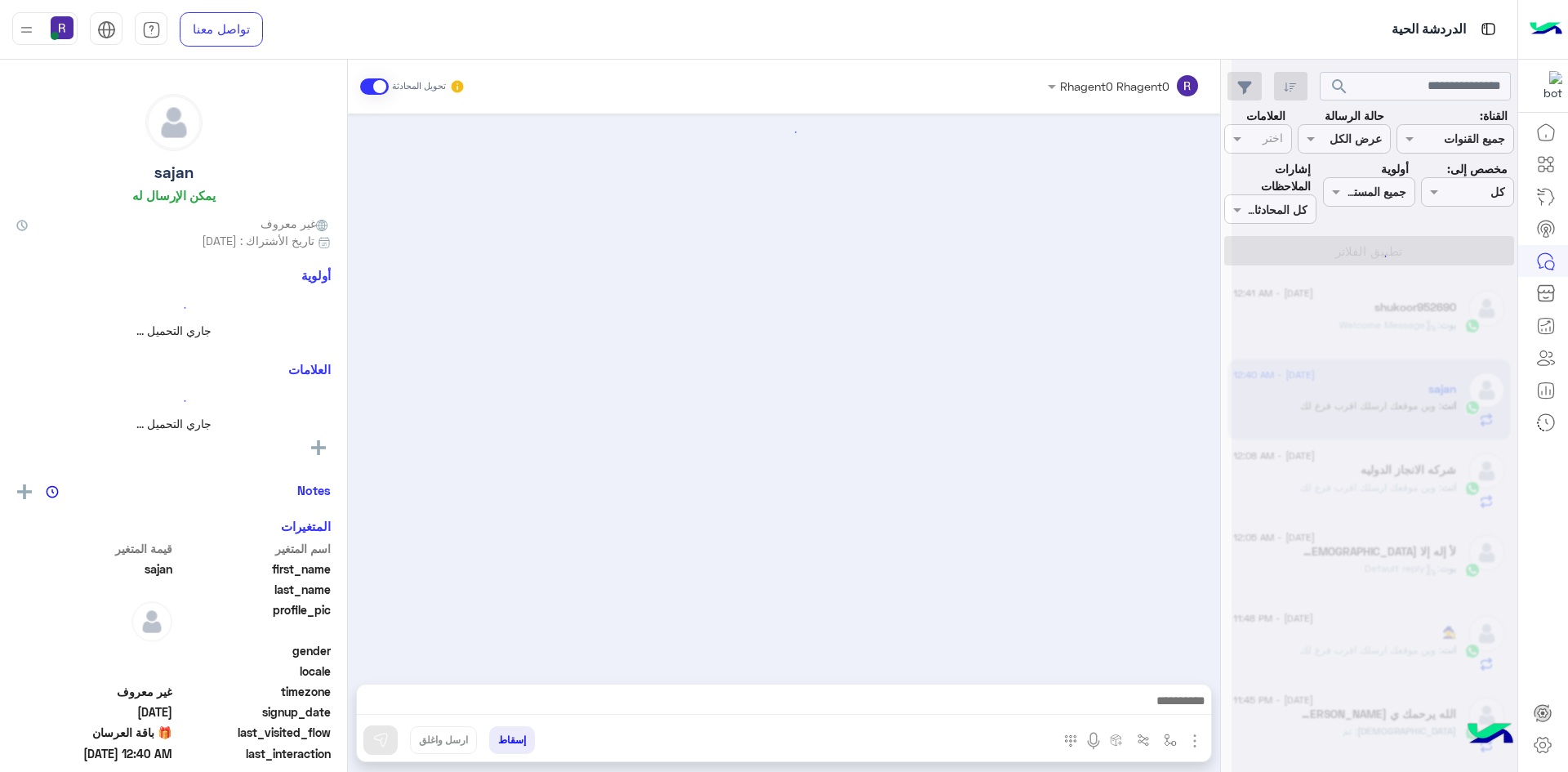
scroll to position [1284, 0]
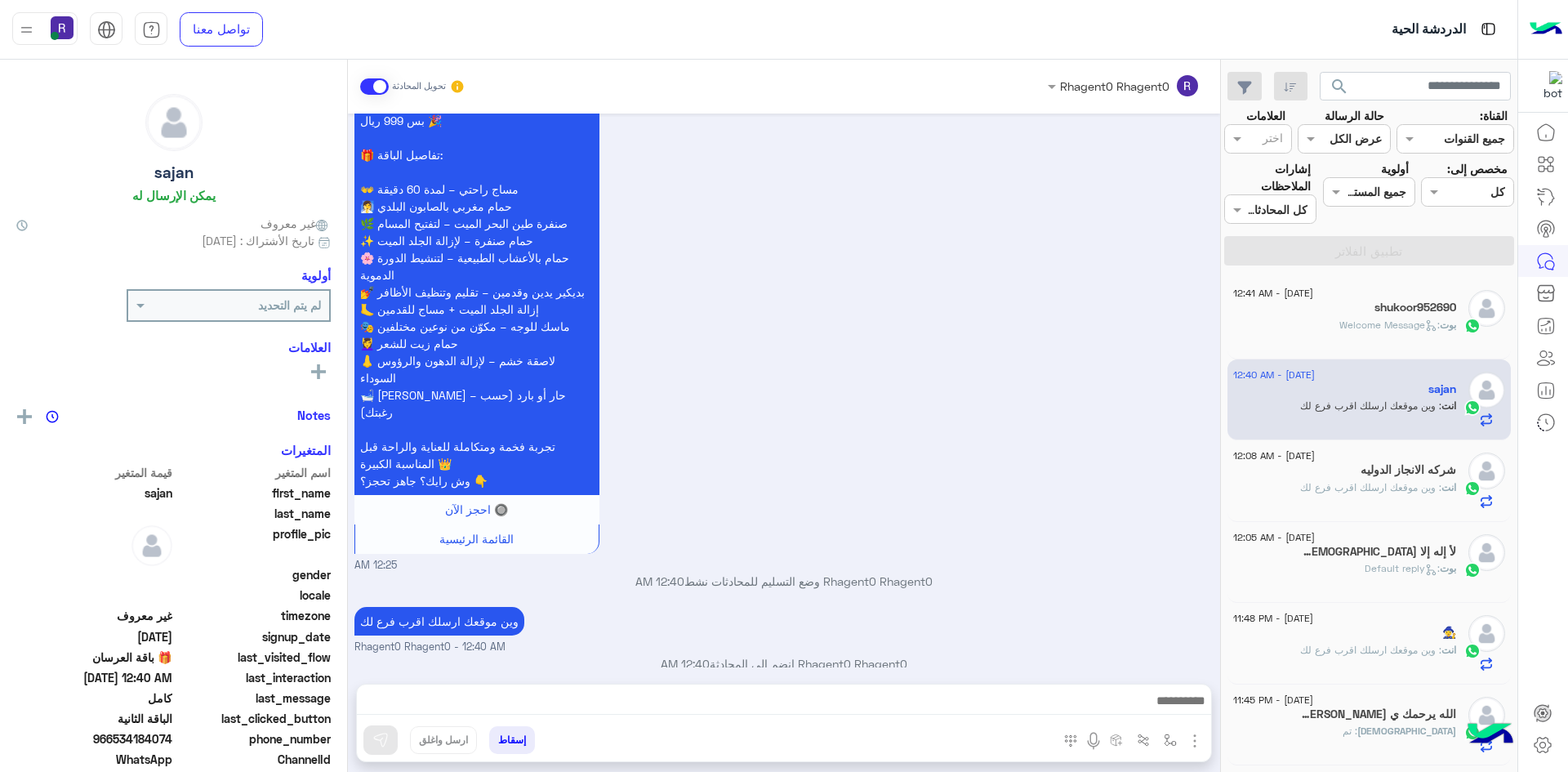
click at [1427, 327] on icon at bounding box center [1431, 325] width 12 height 12
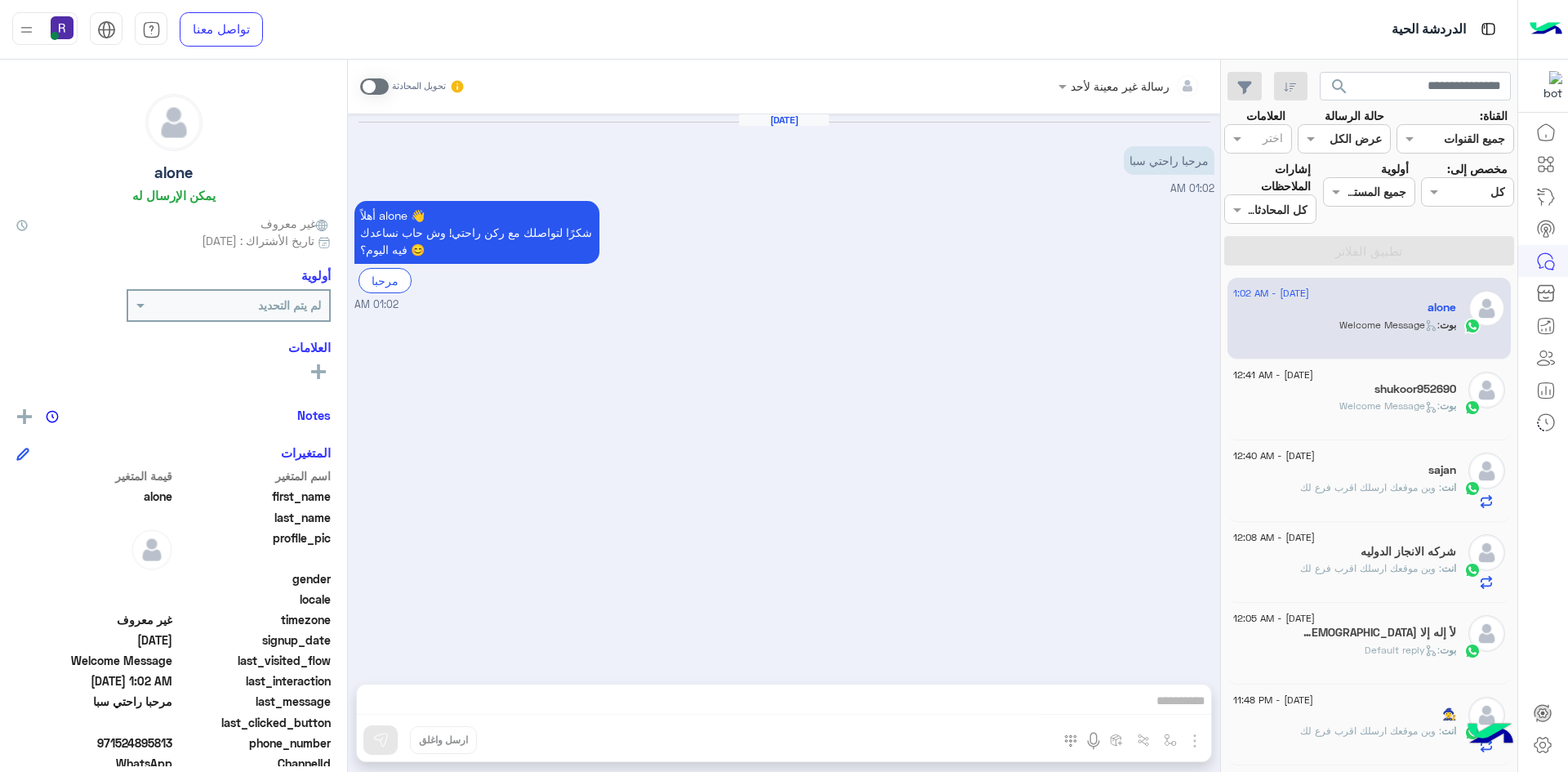
click at [1375, 398] on div "shukoor952690" at bounding box center [1344, 391] width 223 height 17
click at [1414, 418] on div "بوت : Welcome Message" at bounding box center [1344, 412] width 223 height 28
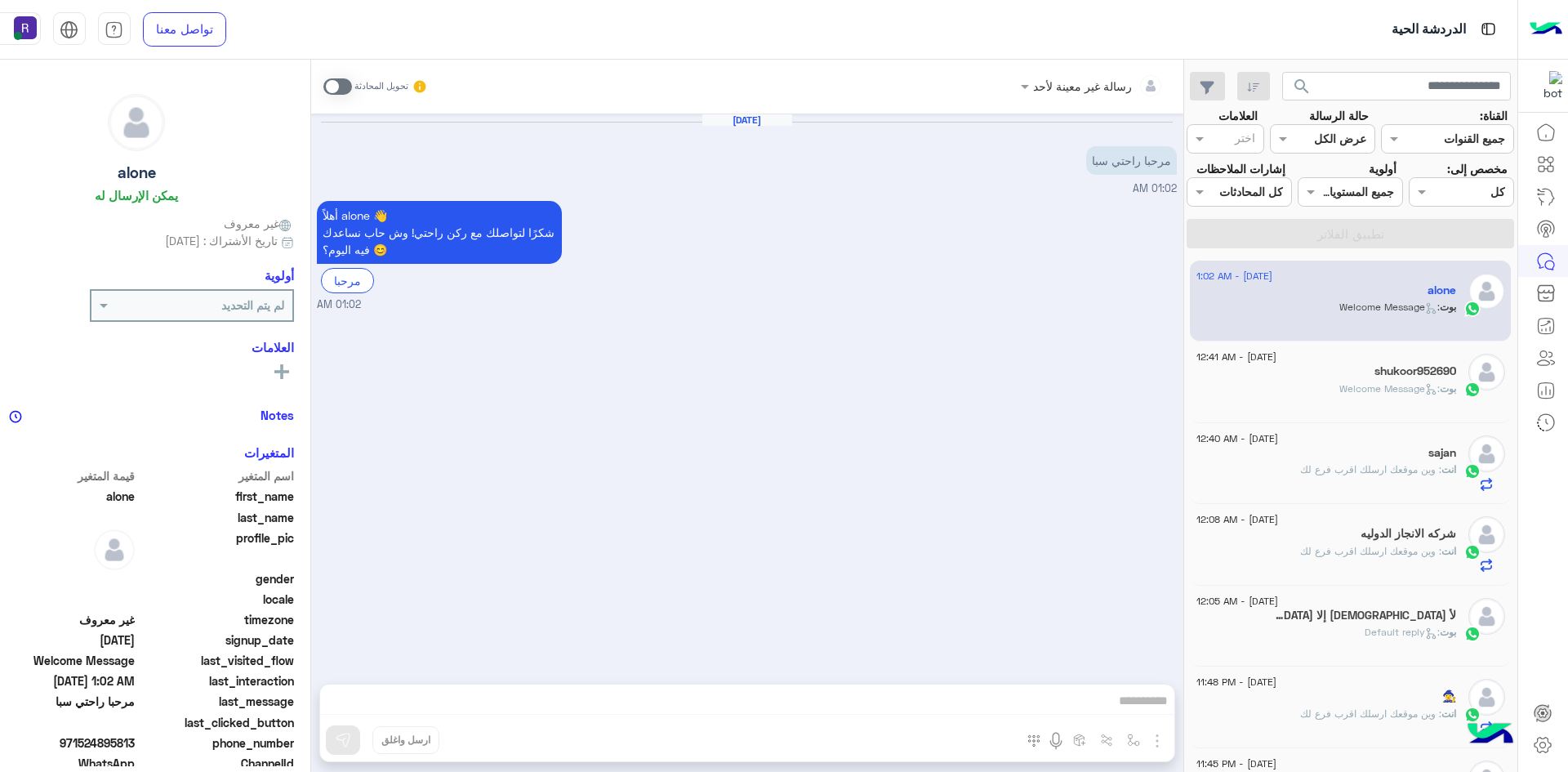
click at [1320, 410] on div "بوت : Welcome Message" at bounding box center [1326, 395] width 259 height 28
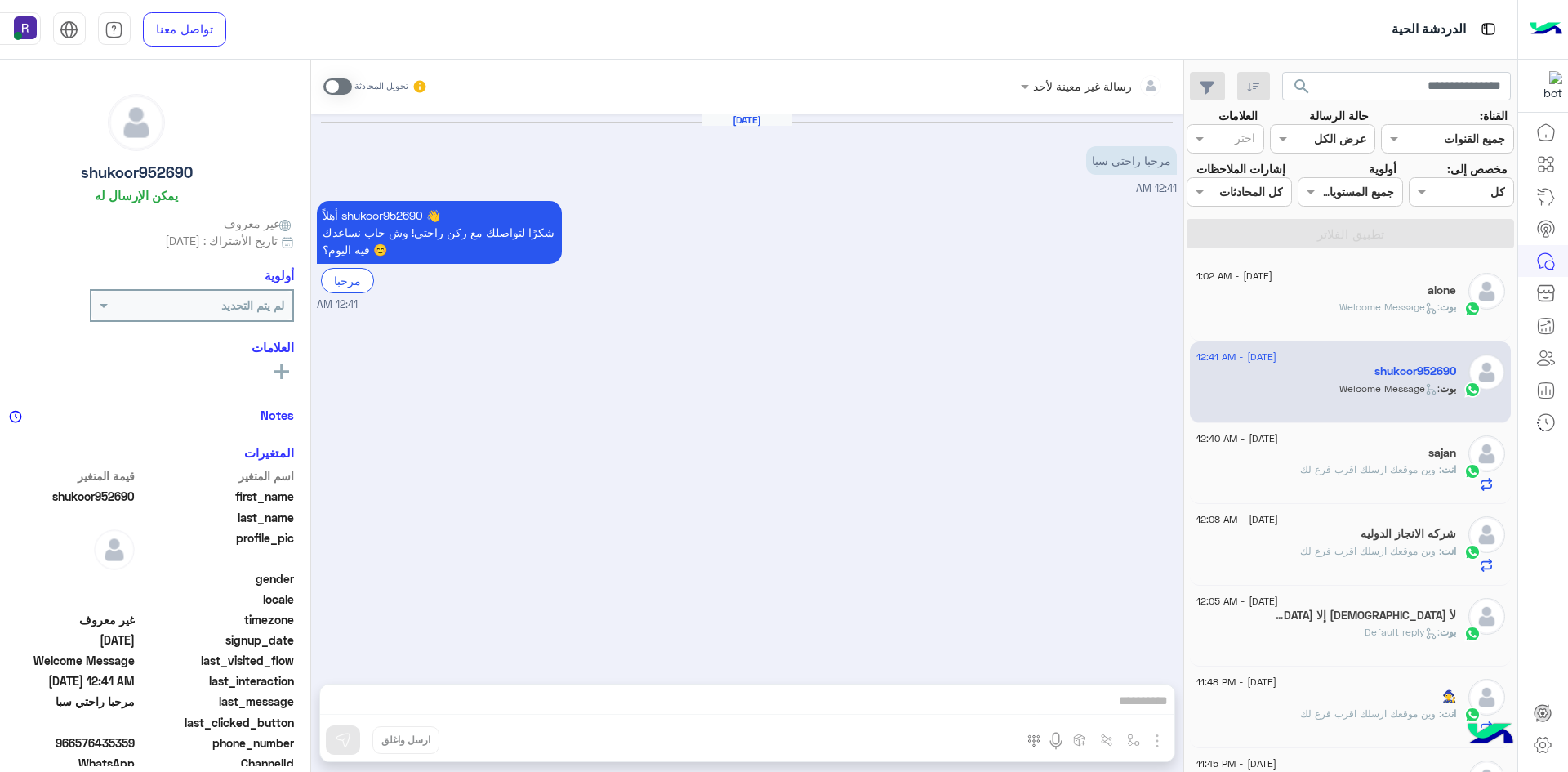
click at [1417, 313] on span ": Welcome Message" at bounding box center [1390, 307] width 101 height 12
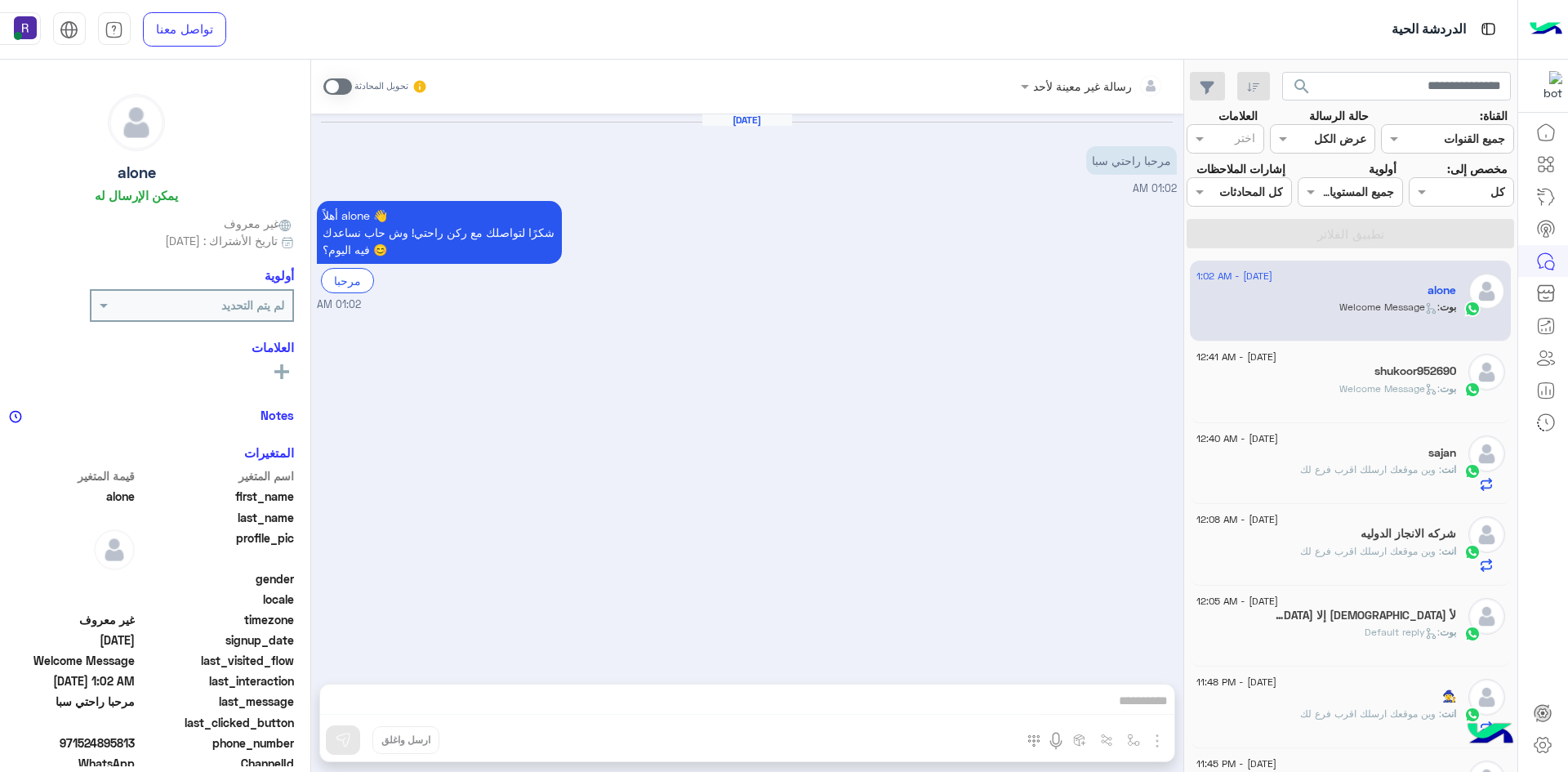
click at [352, 86] on span at bounding box center [337, 86] width 28 height 16
click at [1140, 743] on img "button" at bounding box center [1133, 740] width 13 height 13
click at [1145, 714] on div "أدخل اسم مجموعة الرسائل" at bounding box center [1059, 704] width 172 height 29
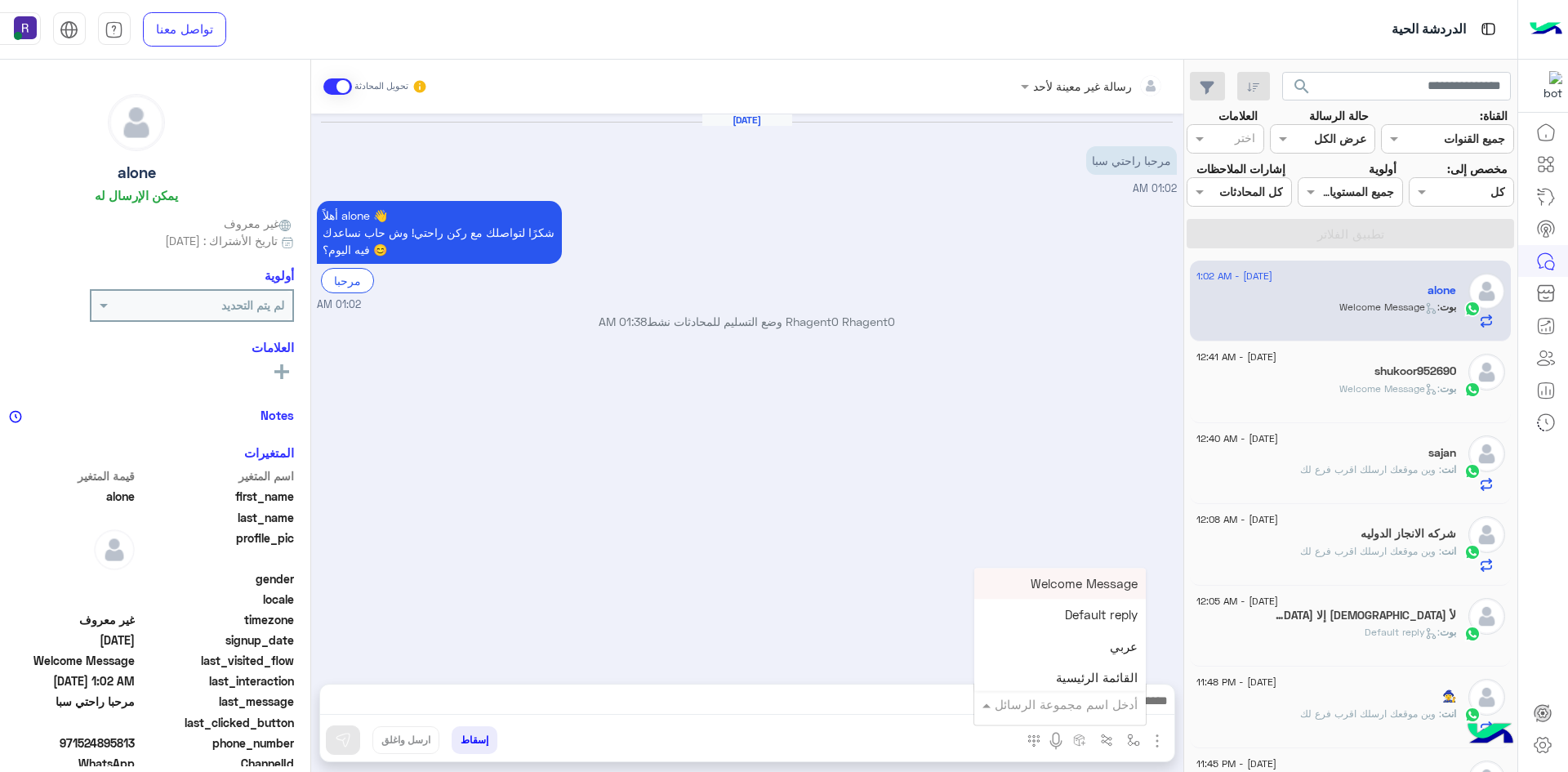
click at [910, 505] on div "Aug 16, 2025 مرحبا راحتي سبا 01:02 AM أهلاً alone 👋 شكرًا لتواصلك مع ركن راحتي!…" at bounding box center [748, 390] width 872 height 554
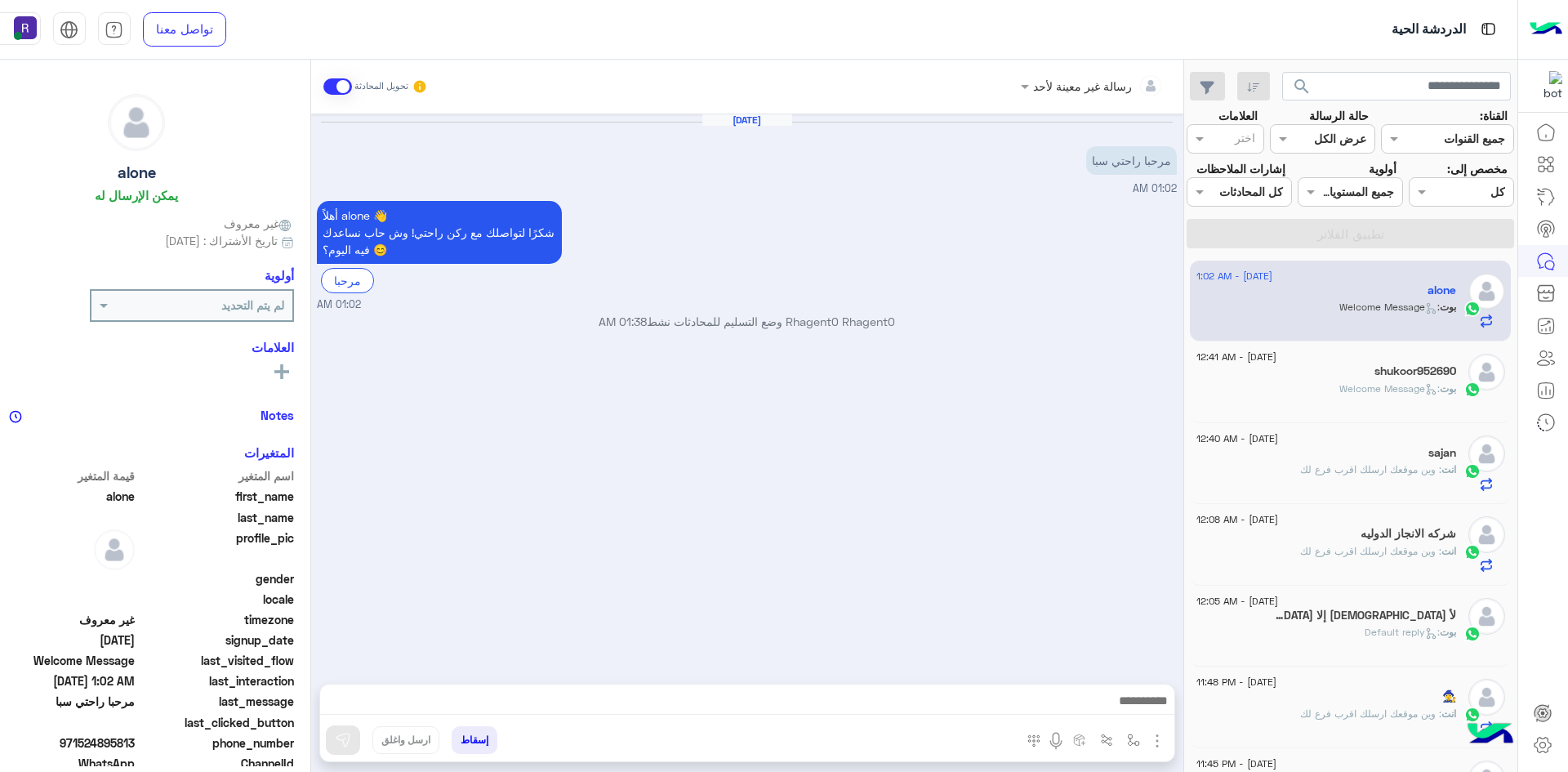
click at [1167, 740] on img "button" at bounding box center [1157, 740] width 20 height 20
click at [1167, 711] on button "الصور" at bounding box center [1132, 705] width 69 height 32
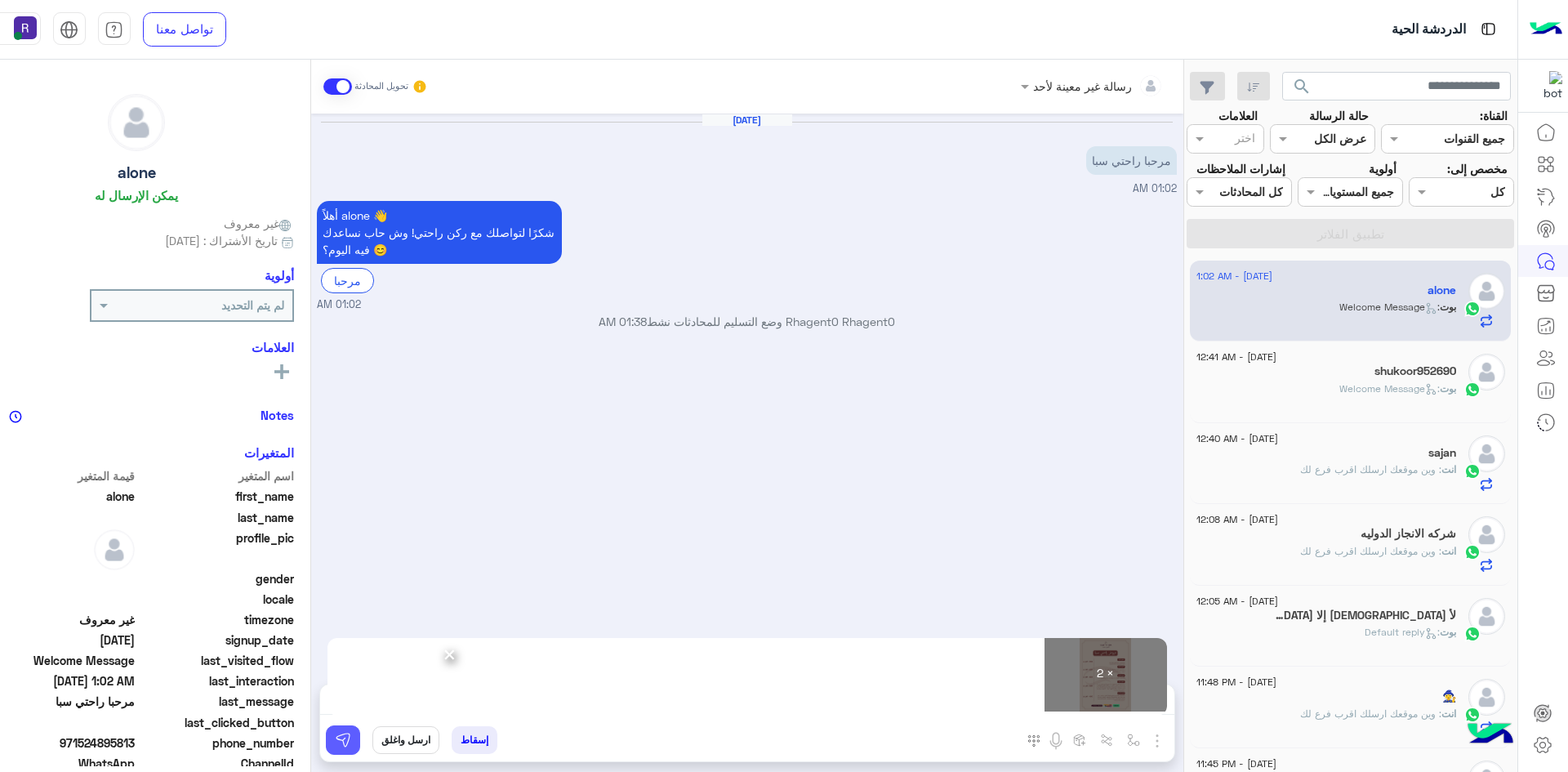
click at [351, 747] on img at bounding box center [342, 740] width 16 height 16
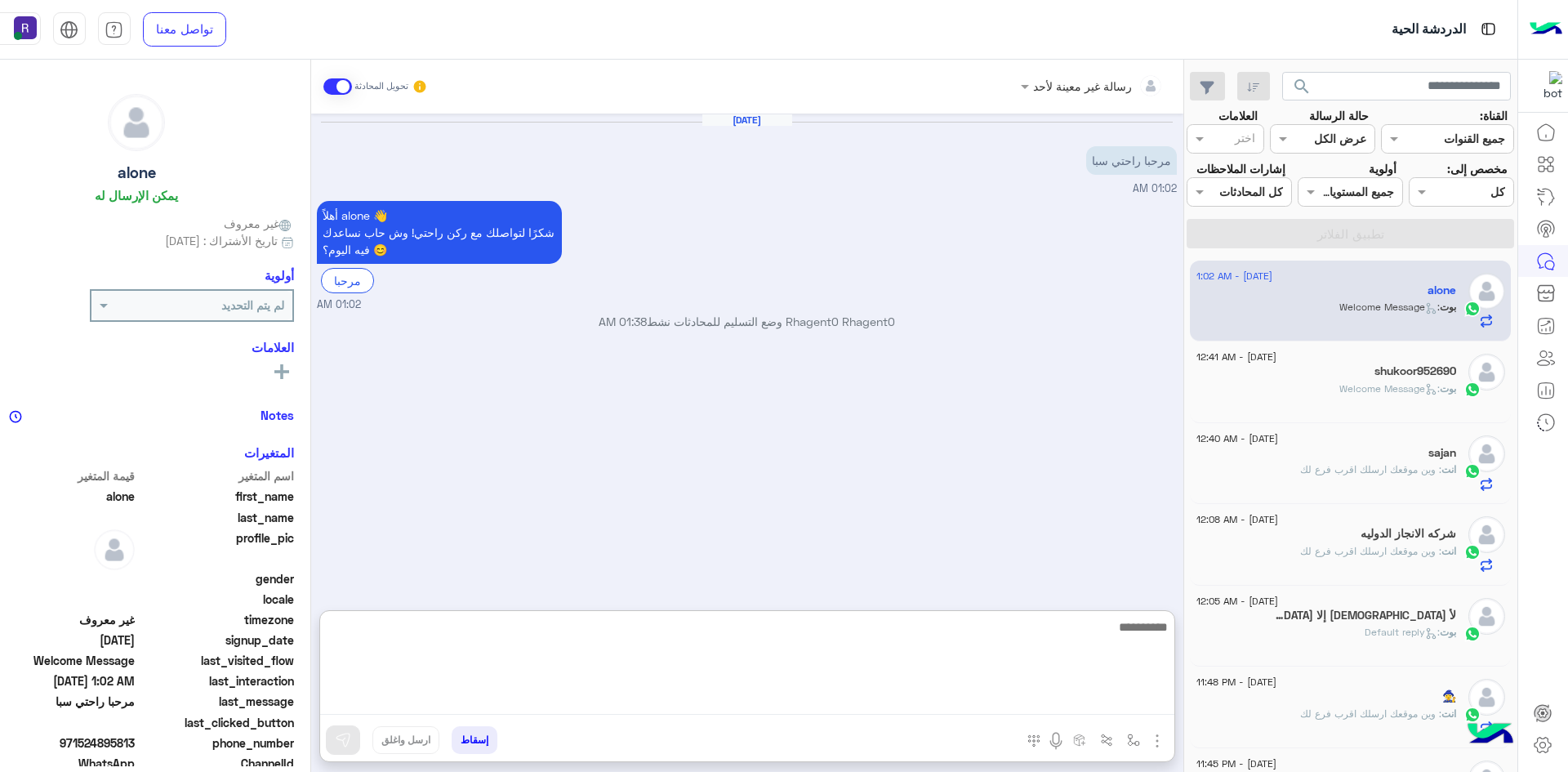
paste textarea "**********"
type textarea "**********"
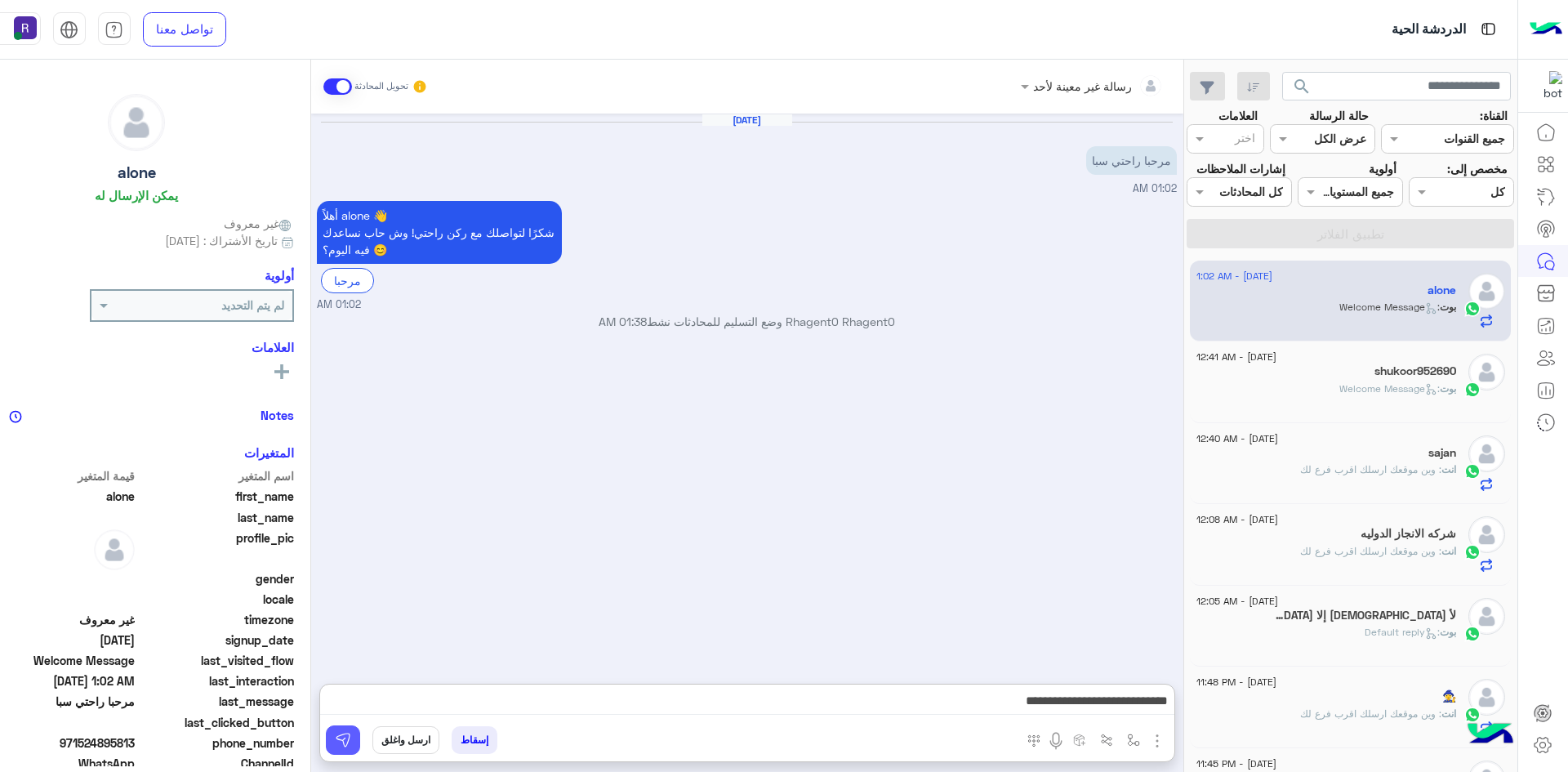
click at [351, 734] on img at bounding box center [342, 740] width 16 height 16
click at [1409, 378] on h5 "shukoor952690" at bounding box center [1415, 371] width 82 height 14
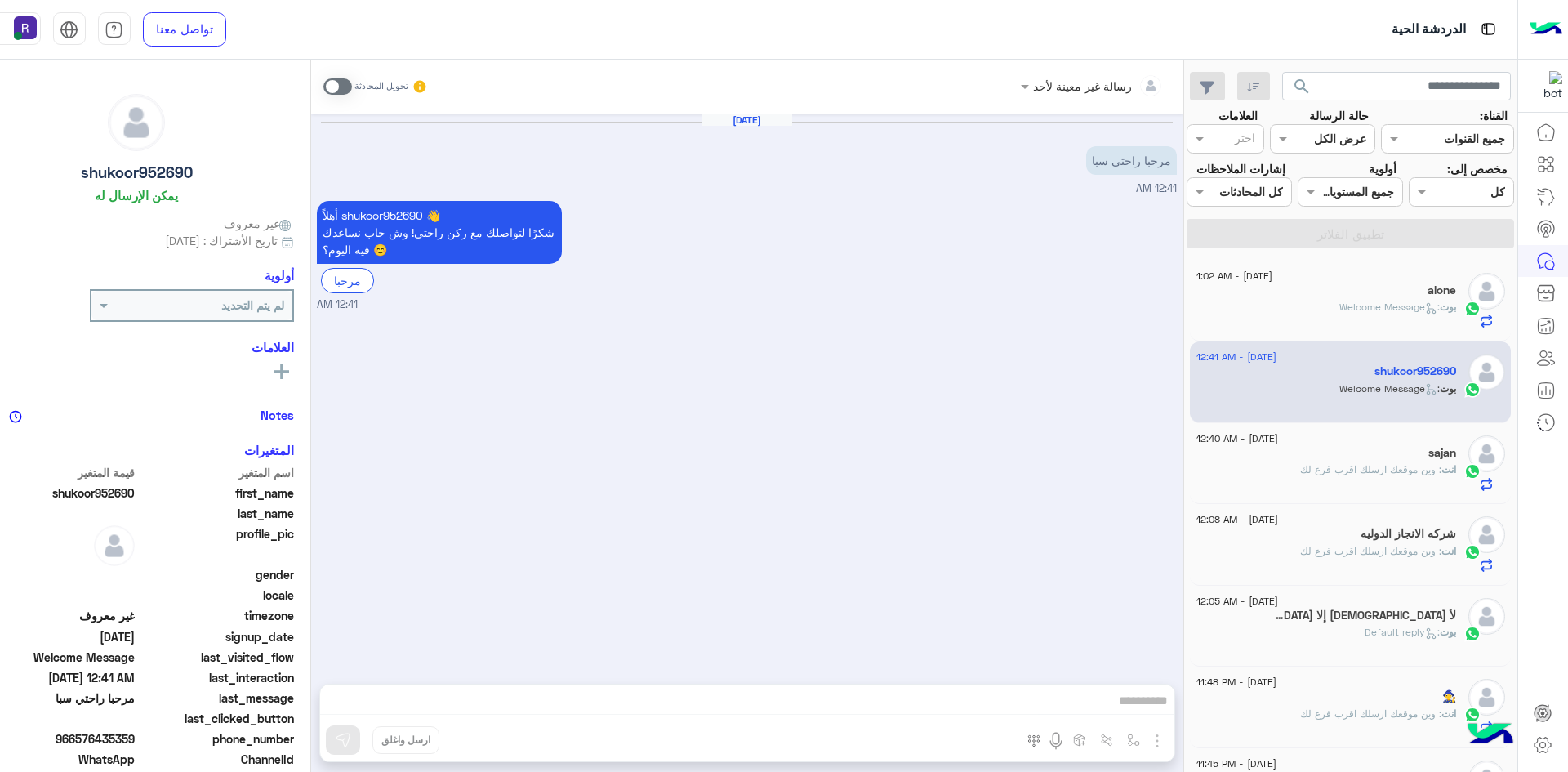
click at [352, 87] on span at bounding box center [337, 86] width 28 height 16
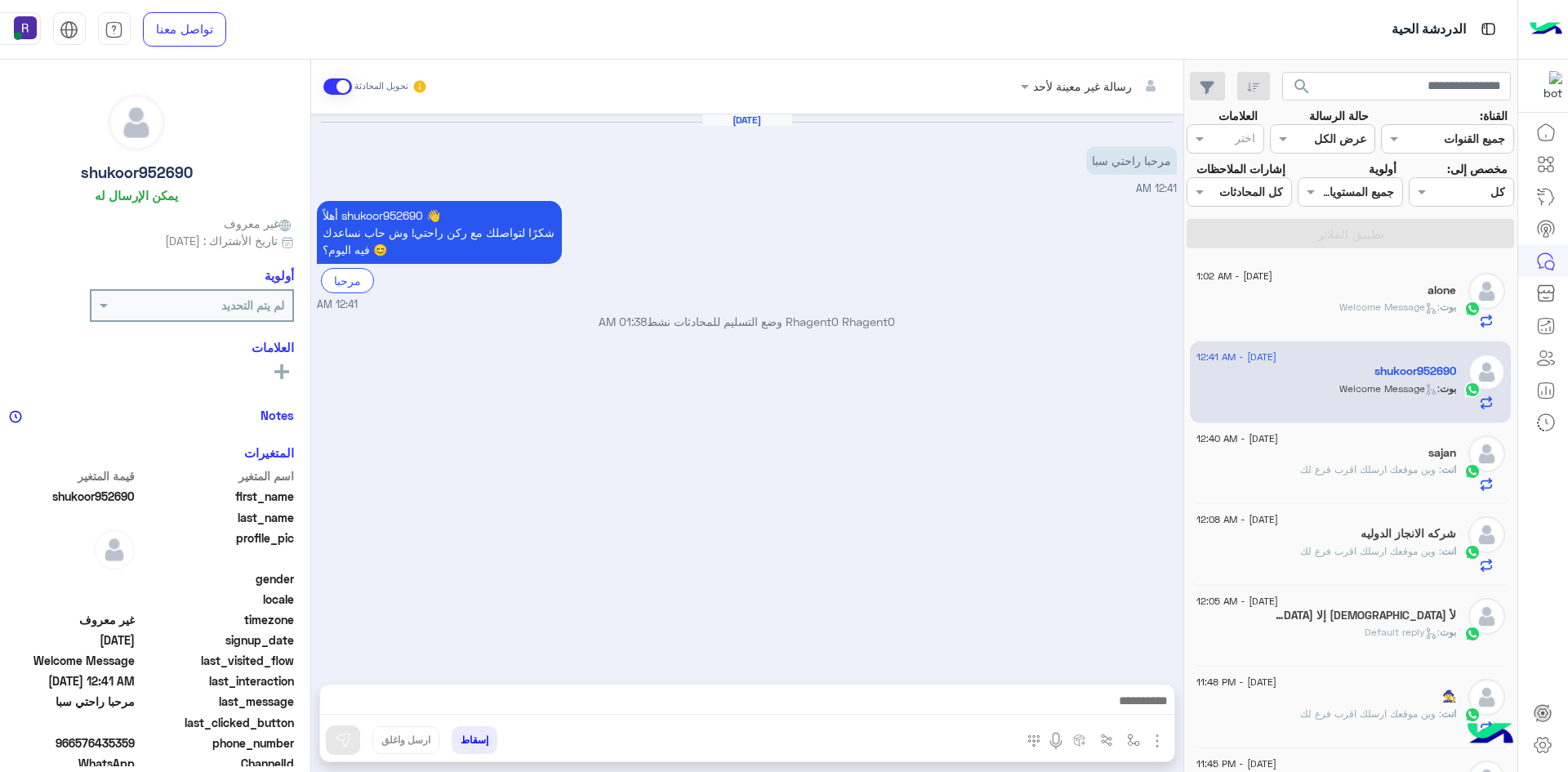
click at [1167, 746] on img "button" at bounding box center [1157, 740] width 20 height 20
click at [1151, 715] on button "الصور" at bounding box center [1132, 705] width 69 height 32
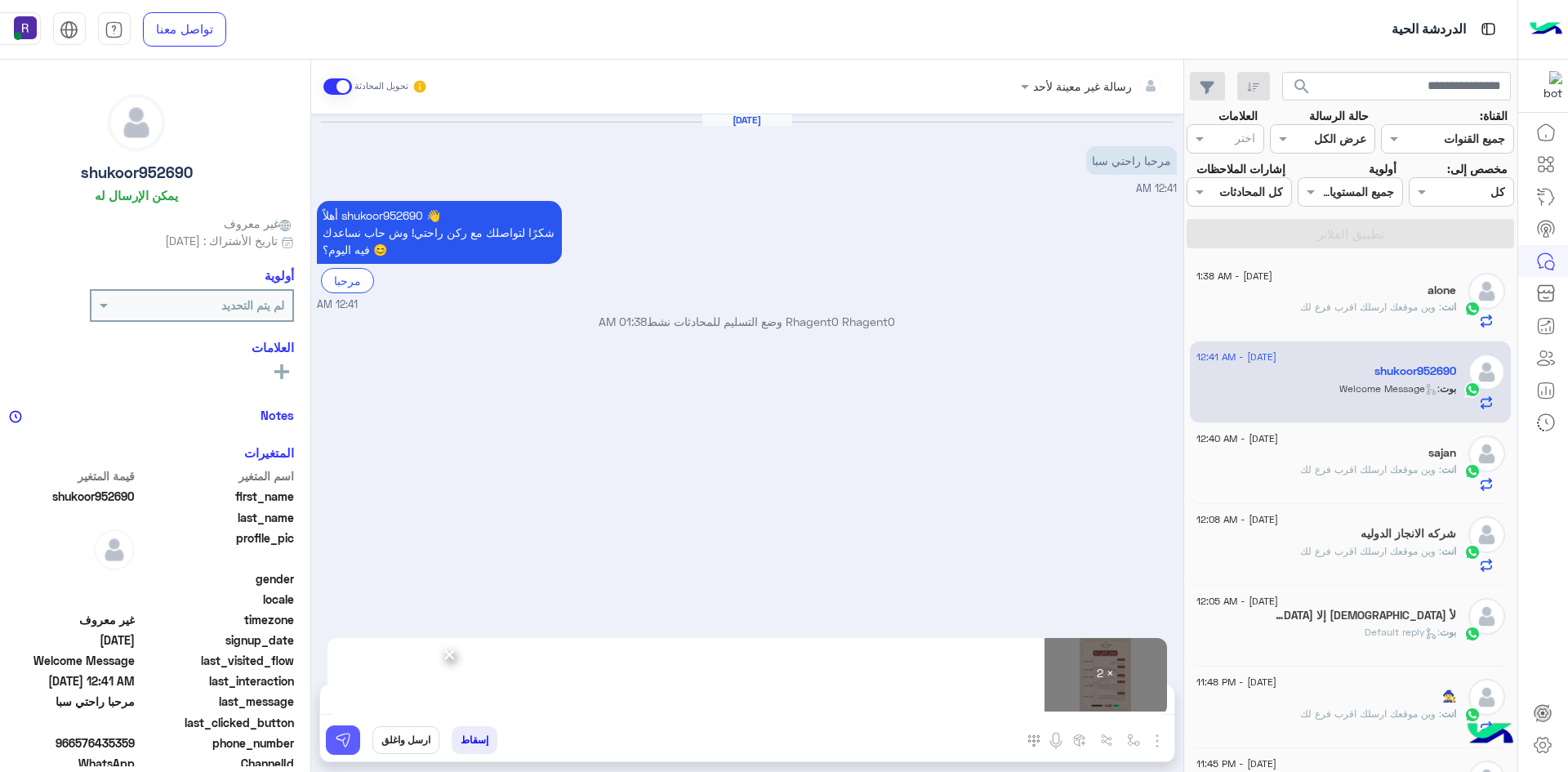
click at [351, 734] on img at bounding box center [342, 740] width 16 height 16
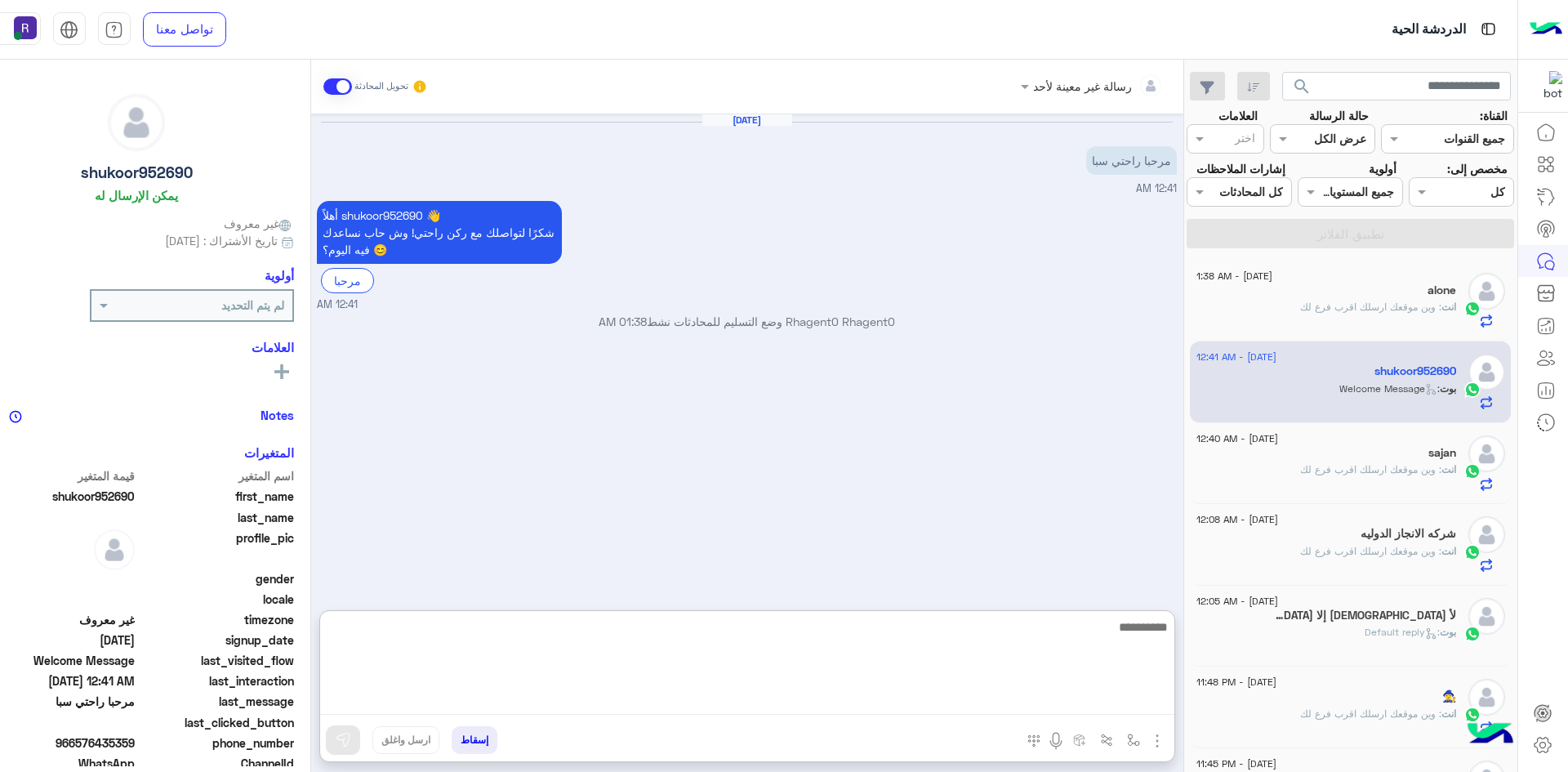
paste textarea "**********"
type textarea "**********"
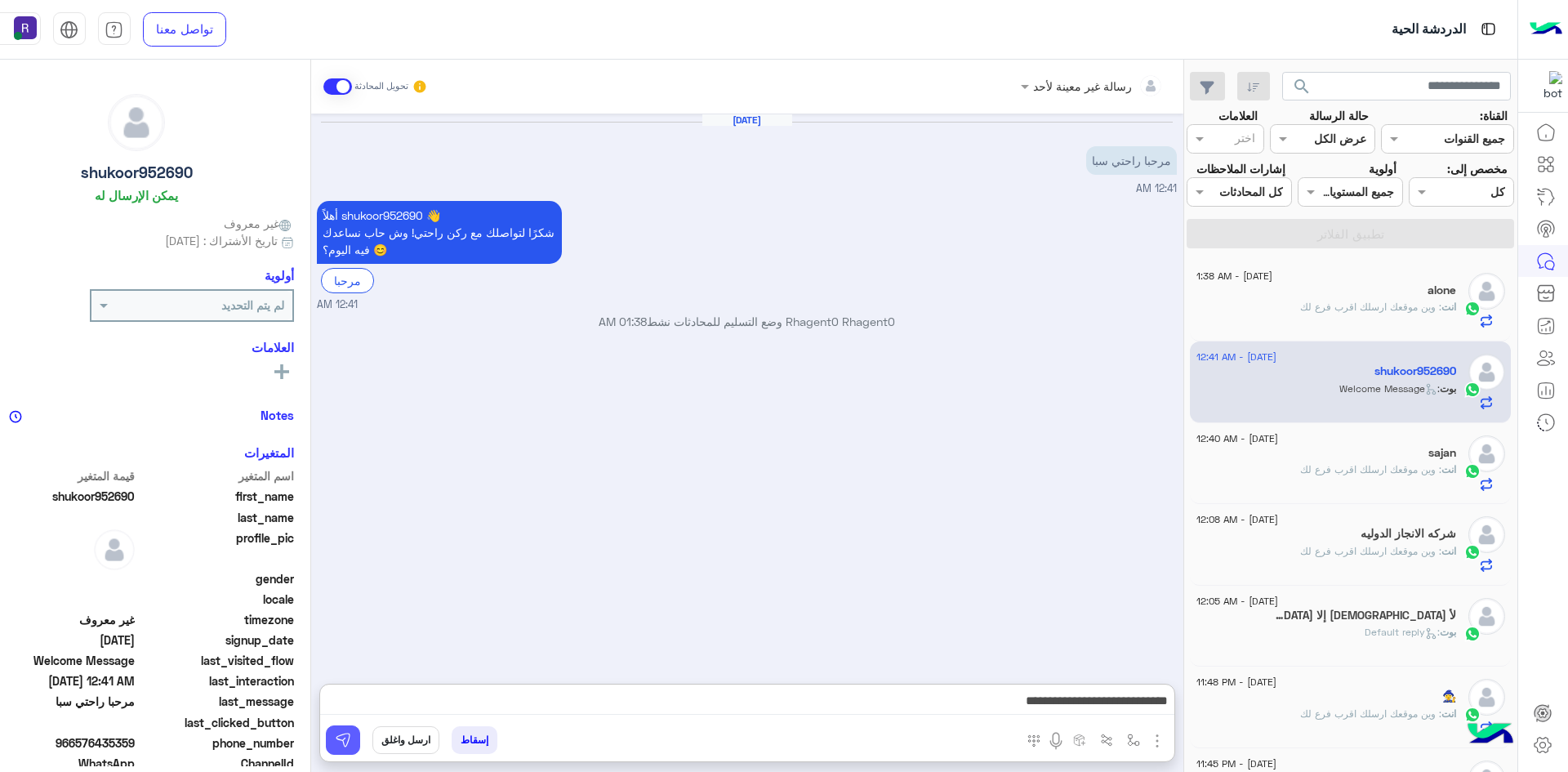
click at [351, 747] on img at bounding box center [342, 740] width 16 height 16
click at [1329, 463] on div "sajan" at bounding box center [1326, 454] width 259 height 17
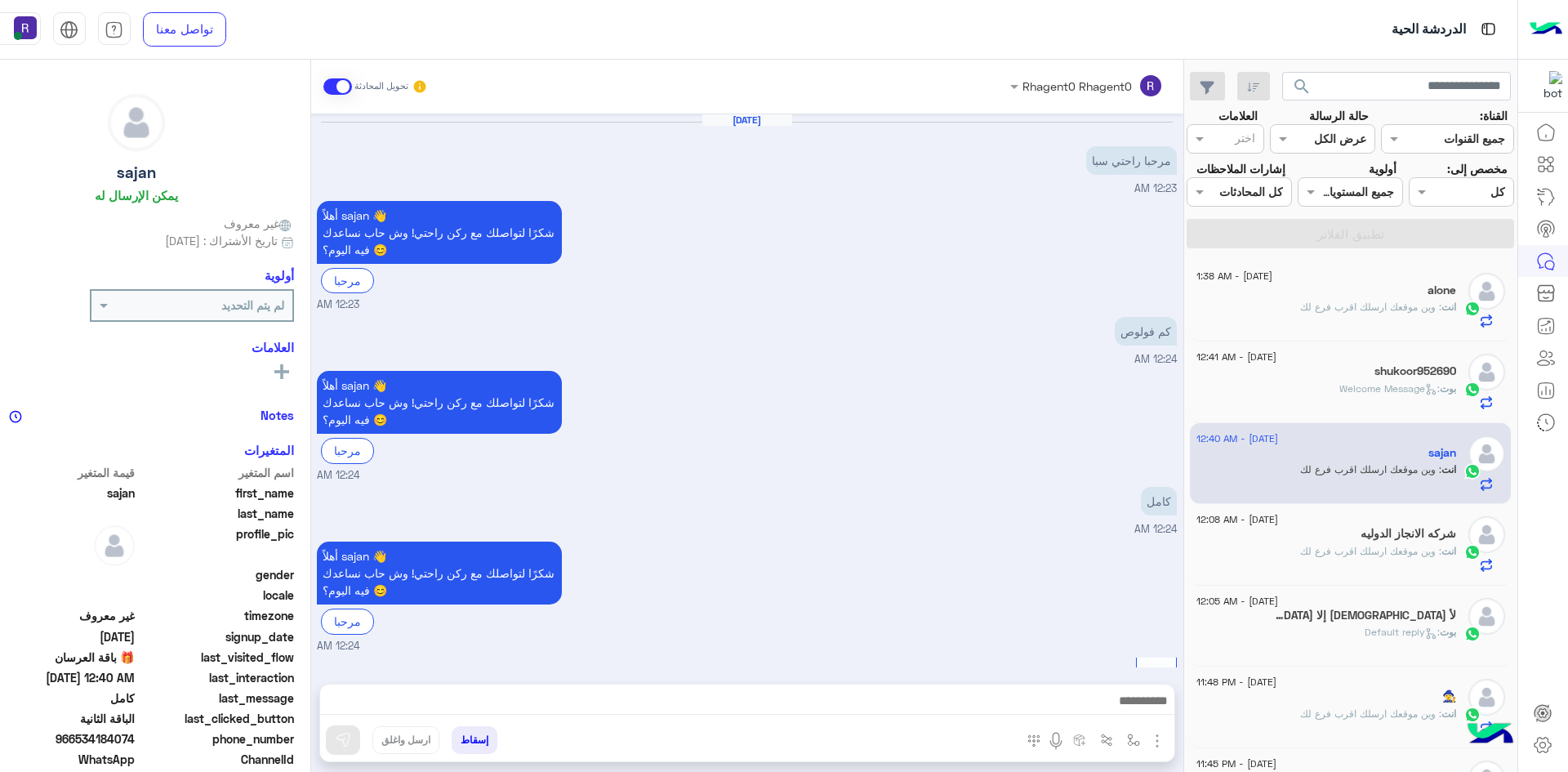
scroll to position [1284, 0]
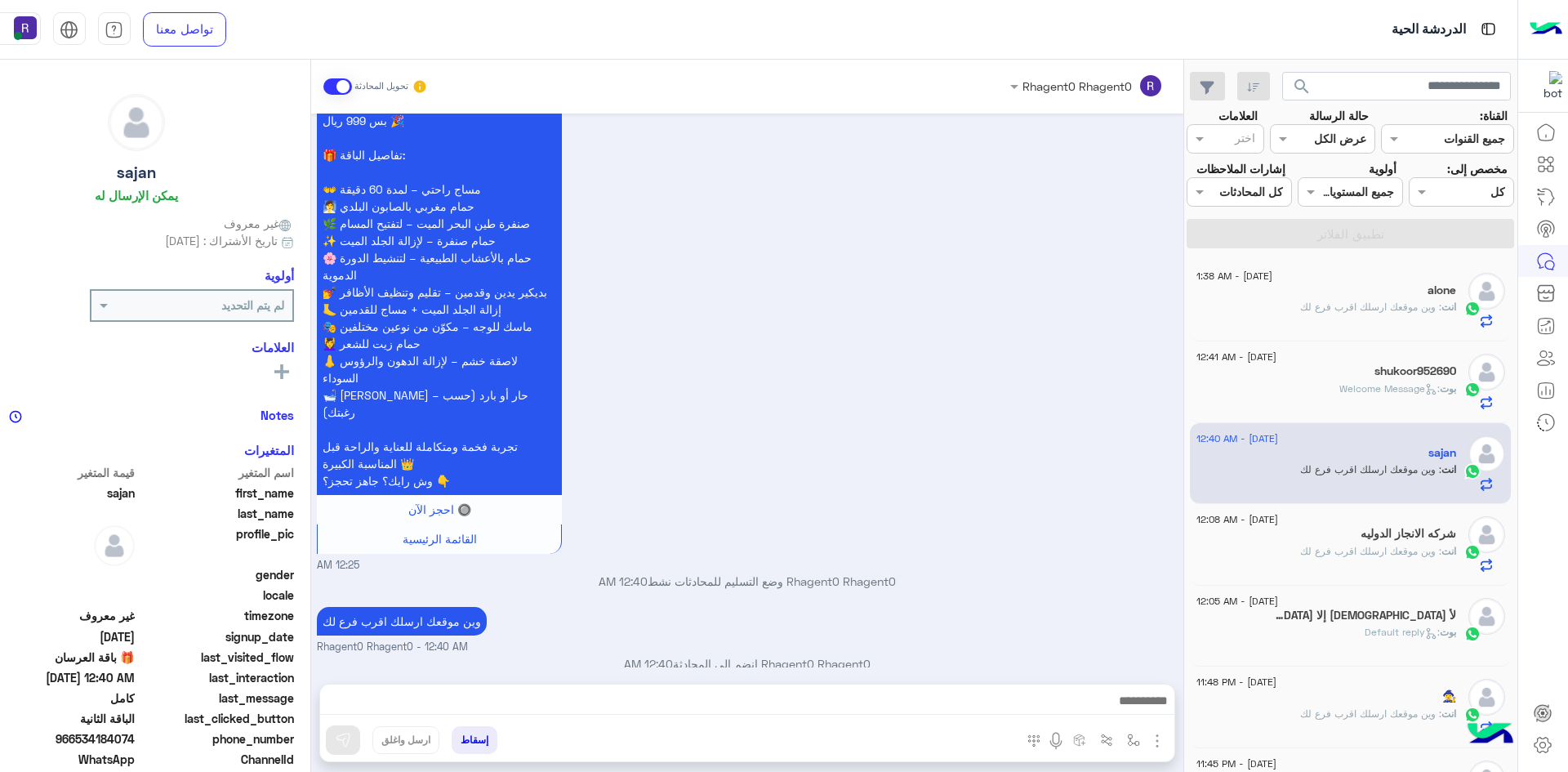
click at [1395, 395] on span ": Welcome Message" at bounding box center [1390, 389] width 101 height 12
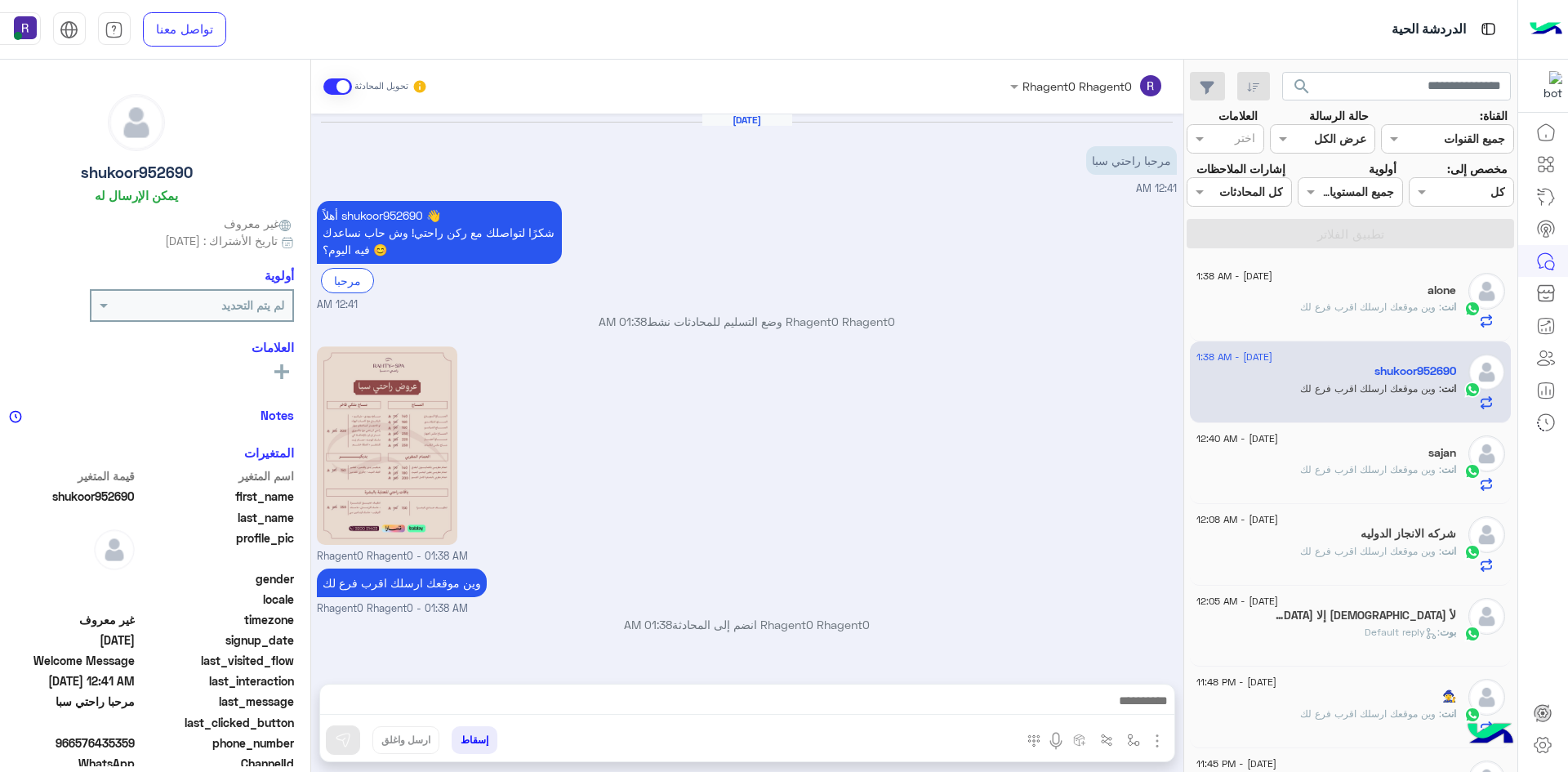
click at [1378, 314] on p "انت : وين موقعك ارسلك اقرب فرع لك" at bounding box center [1378, 307] width 156 height 15
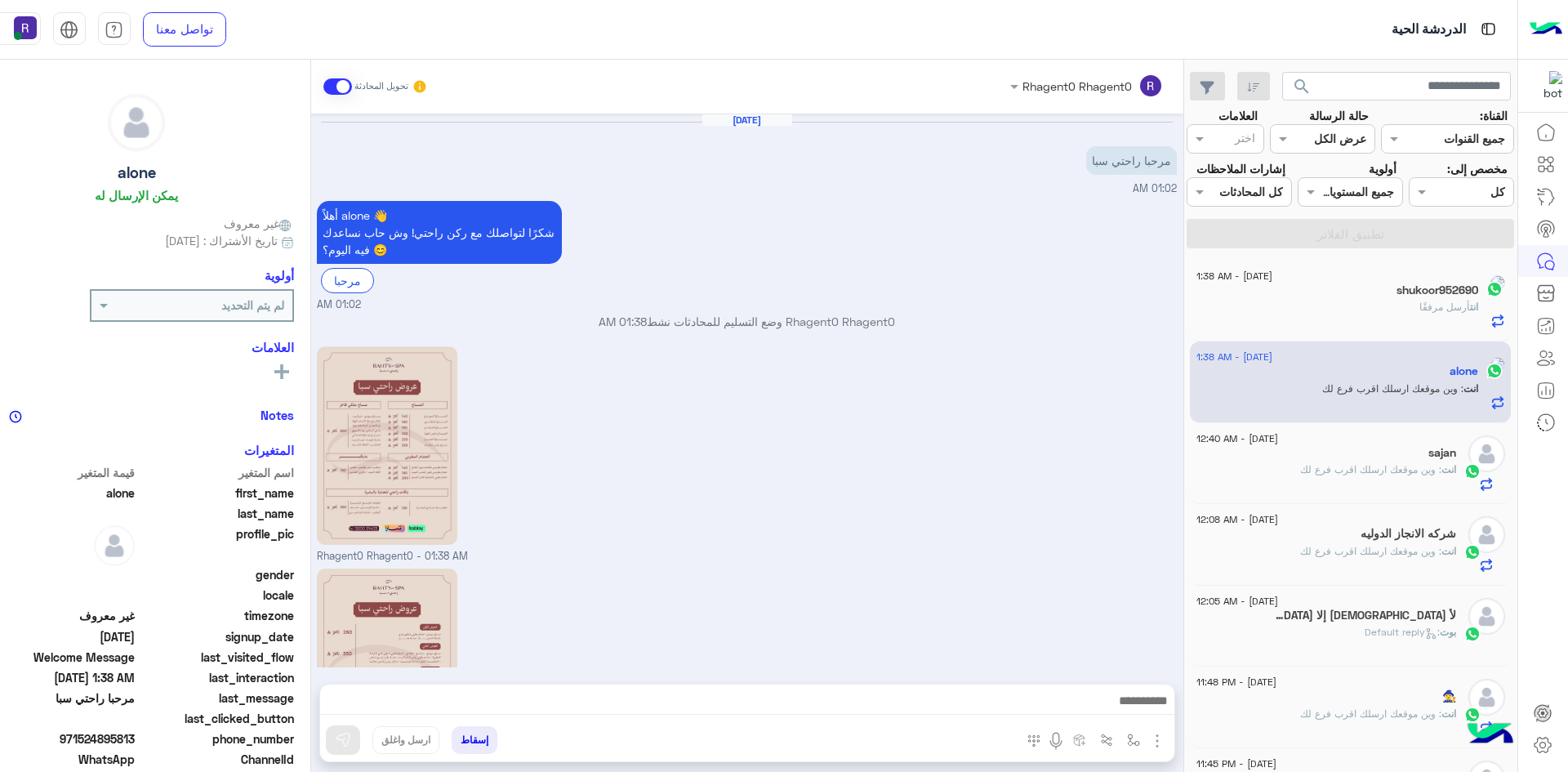
scroll to position [231, 0]
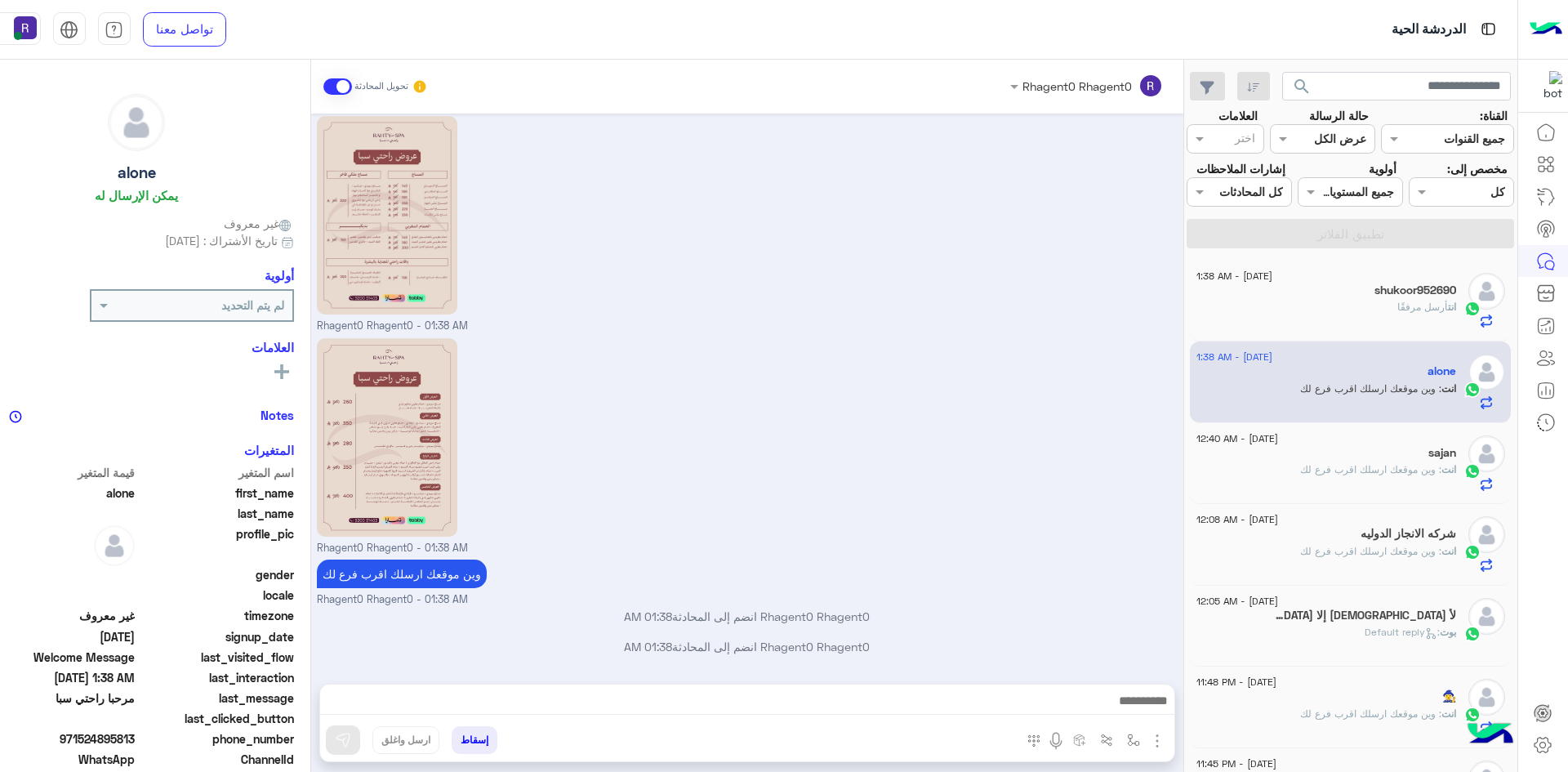
click at [1398, 476] on span ": وين موقعك ارسلك اقرب فرع لك" at bounding box center [1371, 469] width 142 height 12
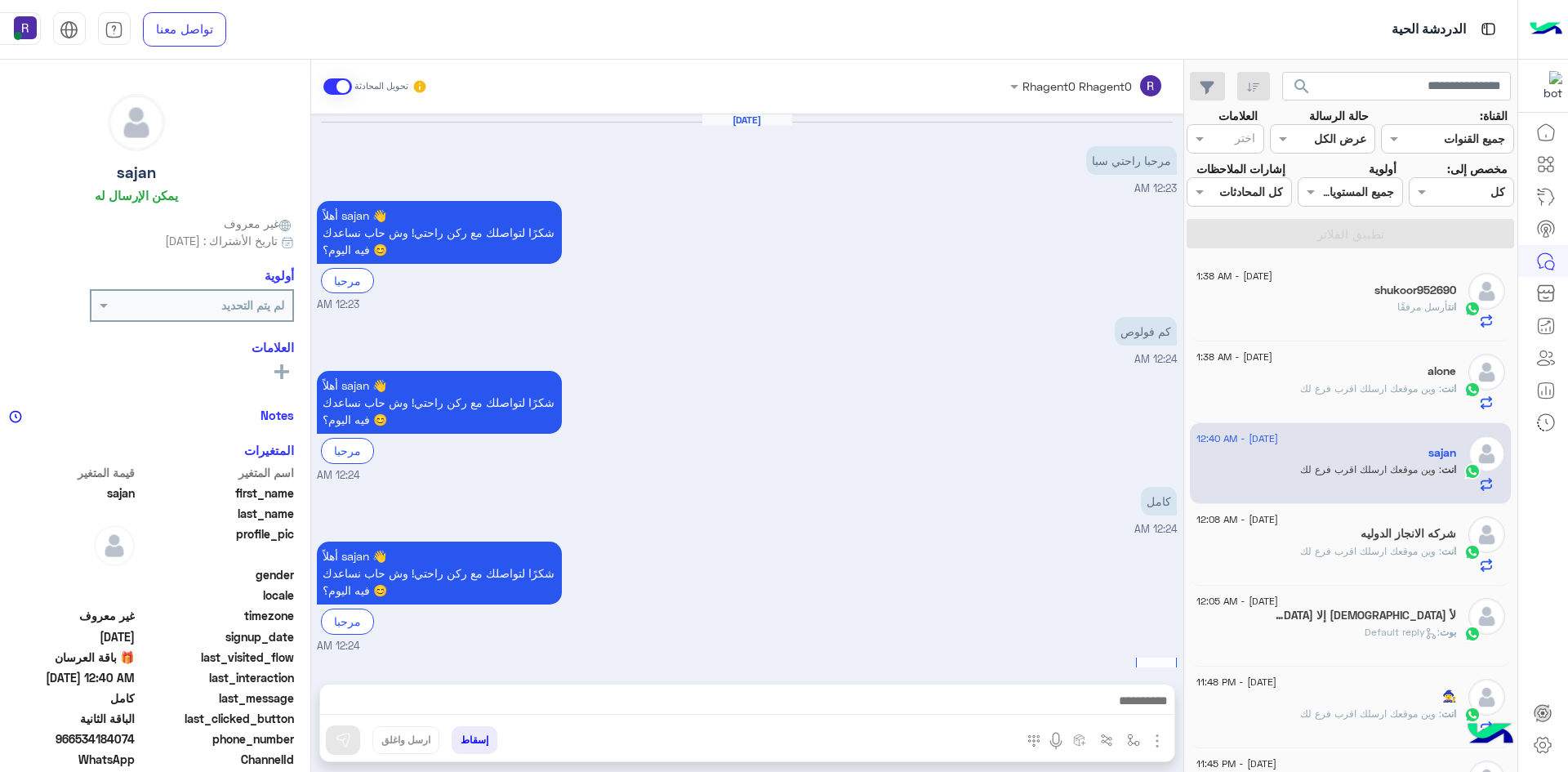
scroll to position [1284, 0]
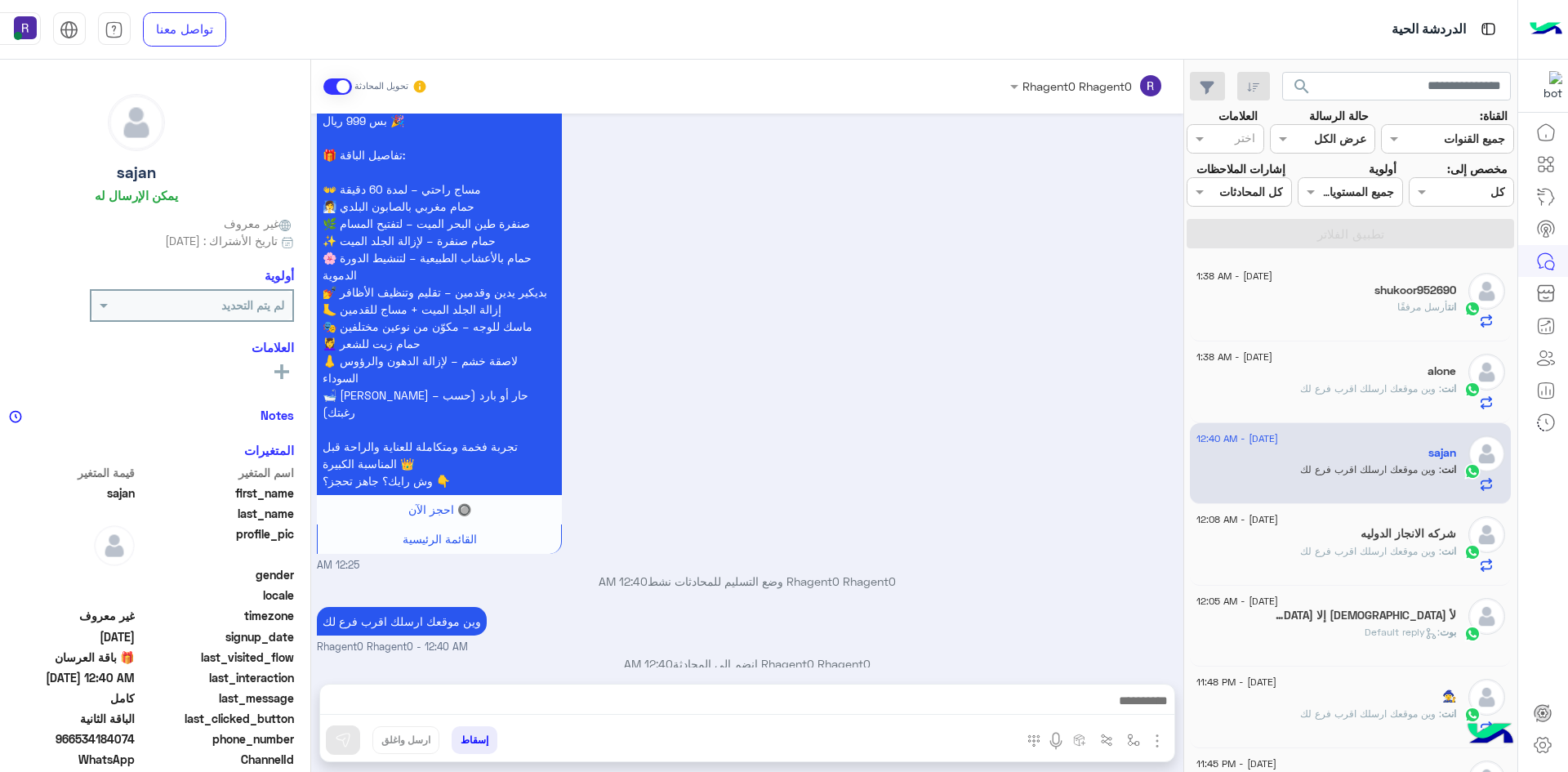
click at [1428, 573] on div "انت : وين موقعك ارسلك اقرب فرع لك" at bounding box center [1326, 558] width 259 height 28
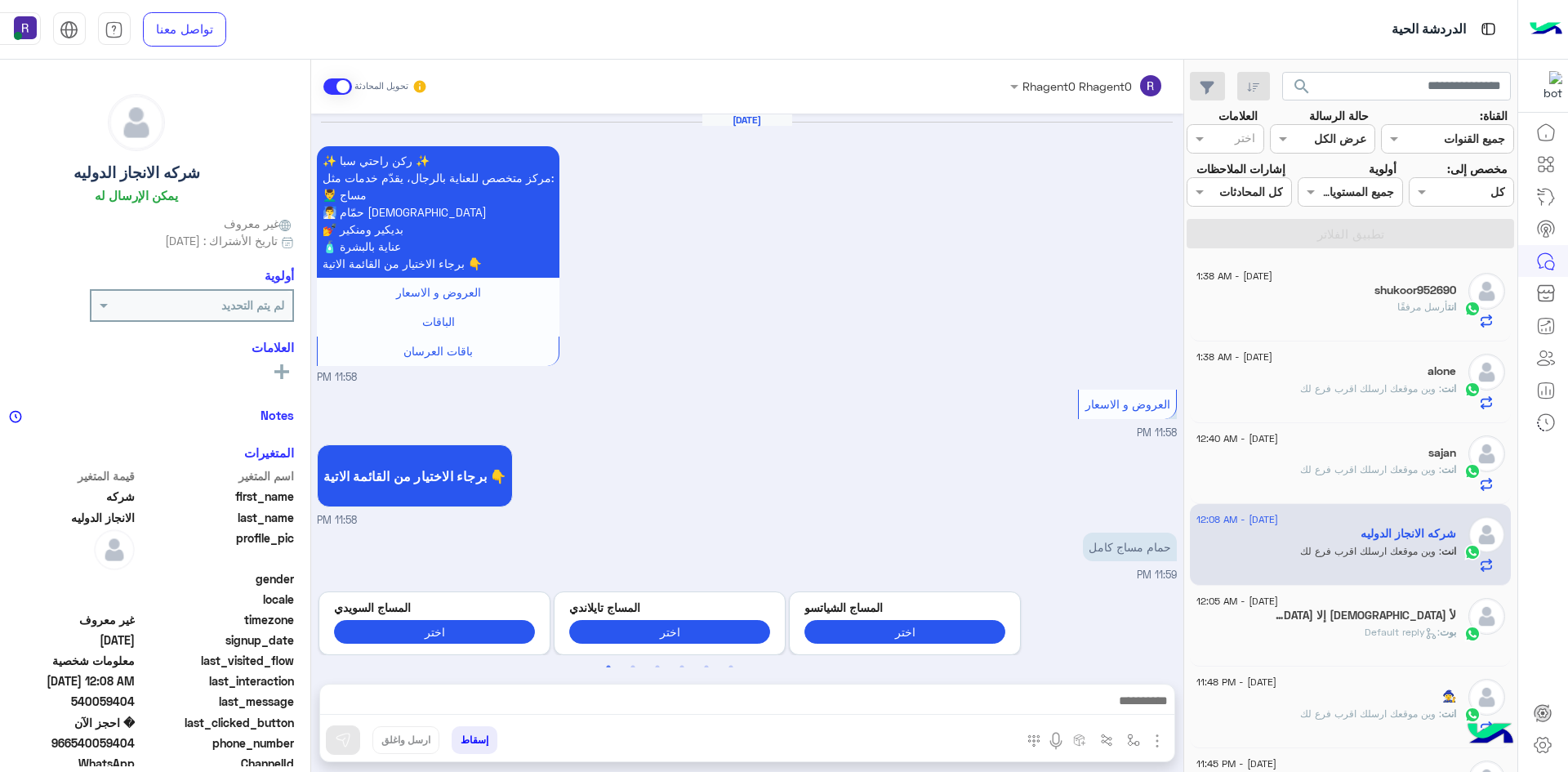
scroll to position [1235, 0]
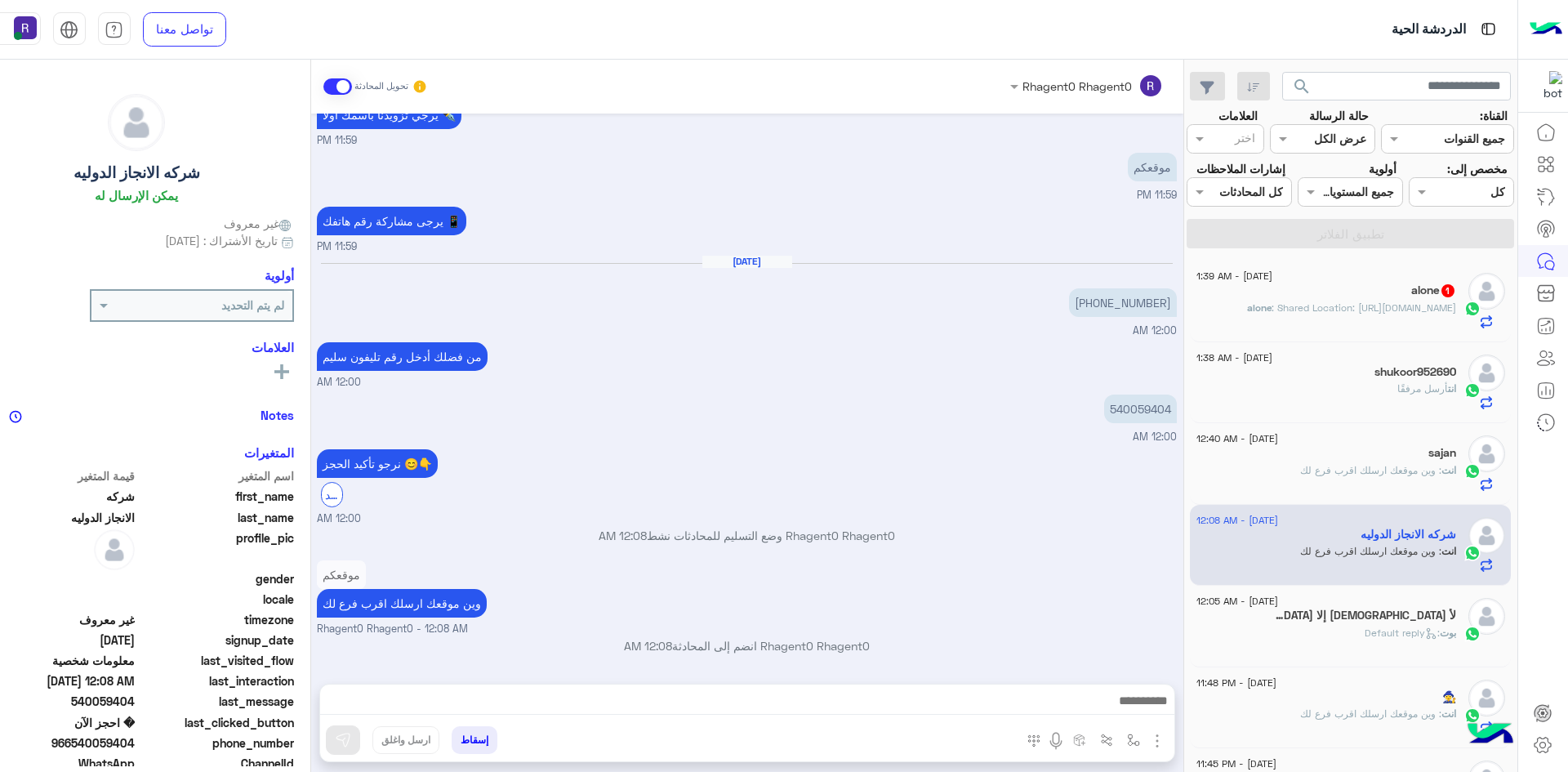
click at [1402, 342] on div "16 August - 1:39 AM alone 1 alone : Shared Location: https://maps.google.com/ma…" at bounding box center [1350, 301] width 321 height 82
click at [1402, 313] on span ": Shared Location: https://maps.google.com/maps?q=24.6815909,46.8110368" at bounding box center [1364, 307] width 184 height 12
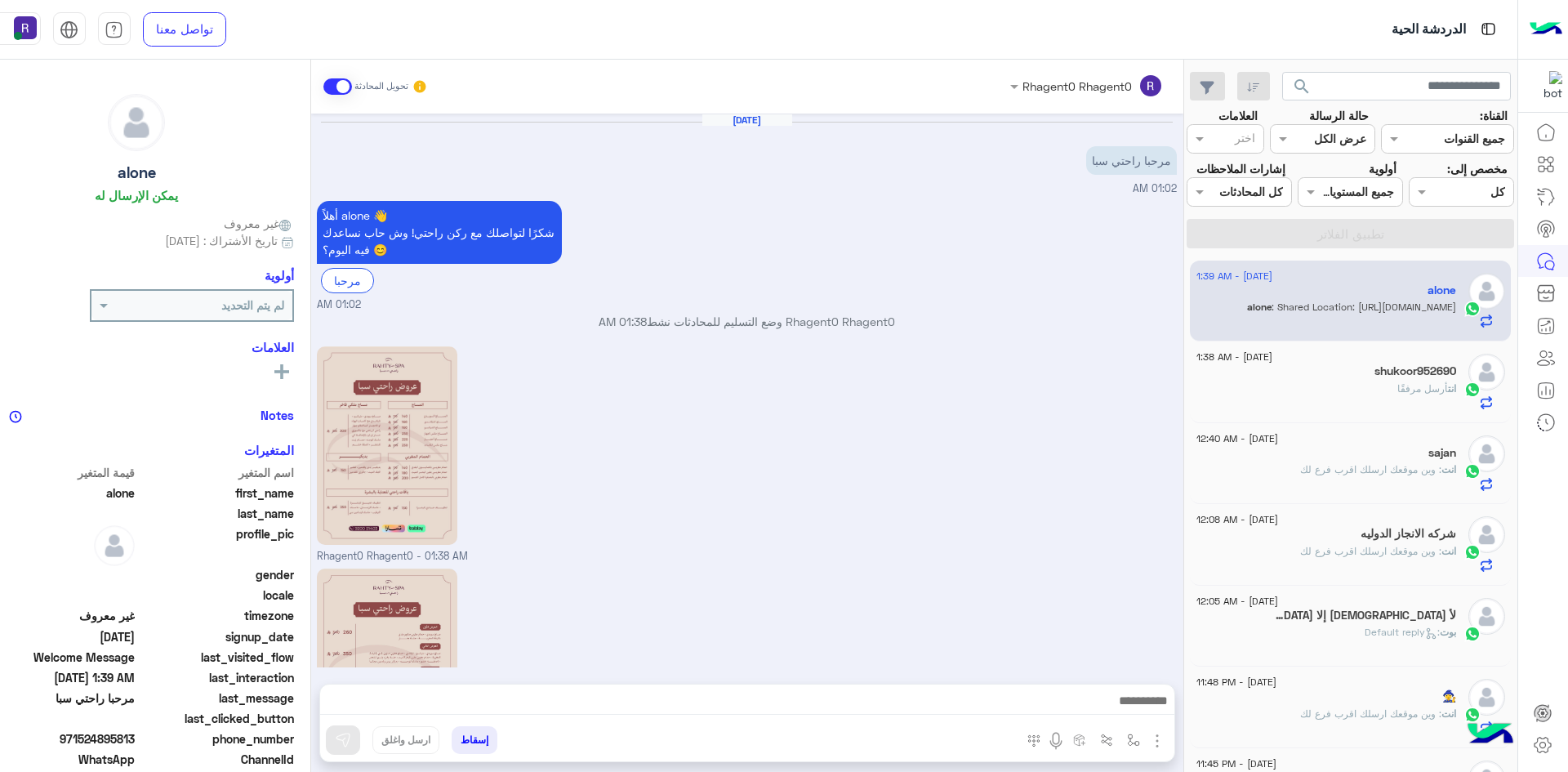
scroll to position [319, 0]
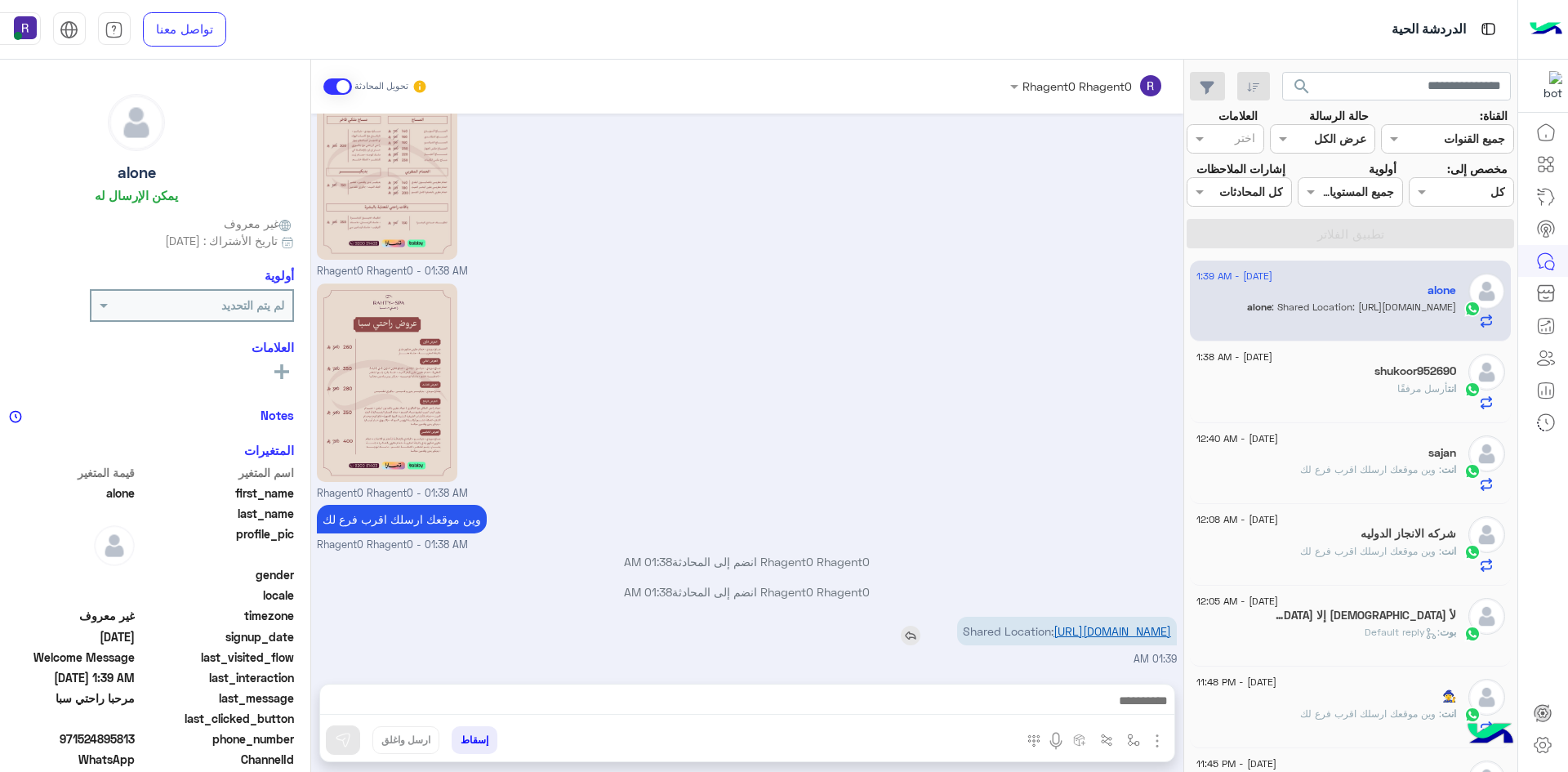
click at [1146, 624] on link "[URL][DOMAIN_NAME]" at bounding box center [1112, 631] width 118 height 14
click at [1167, 746] on img "button" at bounding box center [1157, 740] width 20 height 20
click at [970, 666] on div "Shared Location: https://maps.google.com/maps?q=24.6815909,46.8110368 01:39 AM" at bounding box center [746, 640] width 860 height 55
click at [1140, 738] on img "button" at bounding box center [1133, 740] width 13 height 13
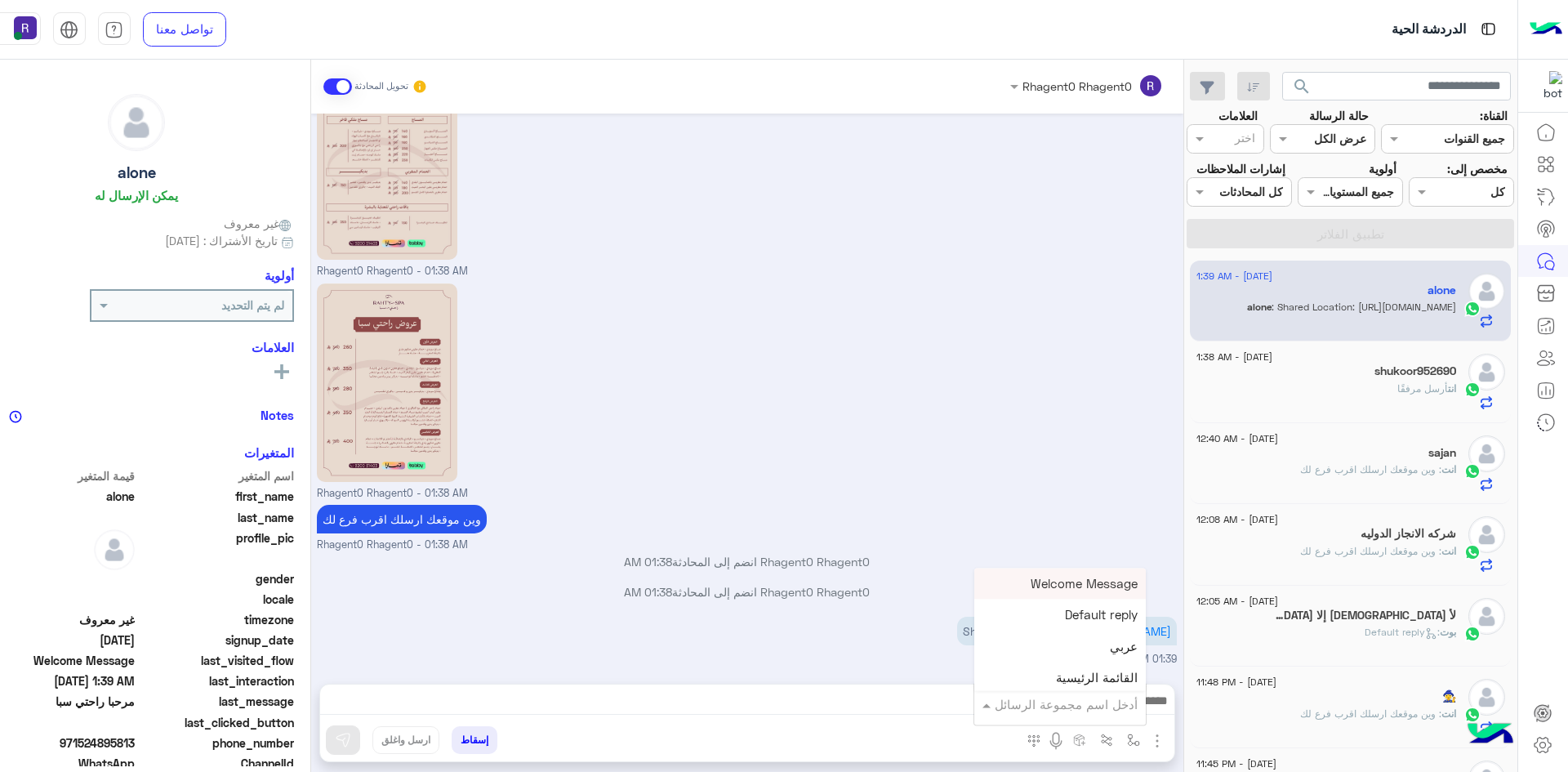
click at [1137, 698] on input "text" at bounding box center [1082, 705] width 110 height 19
click at [1124, 589] on div "الروضة" at bounding box center [1059, 585] width 172 height 32
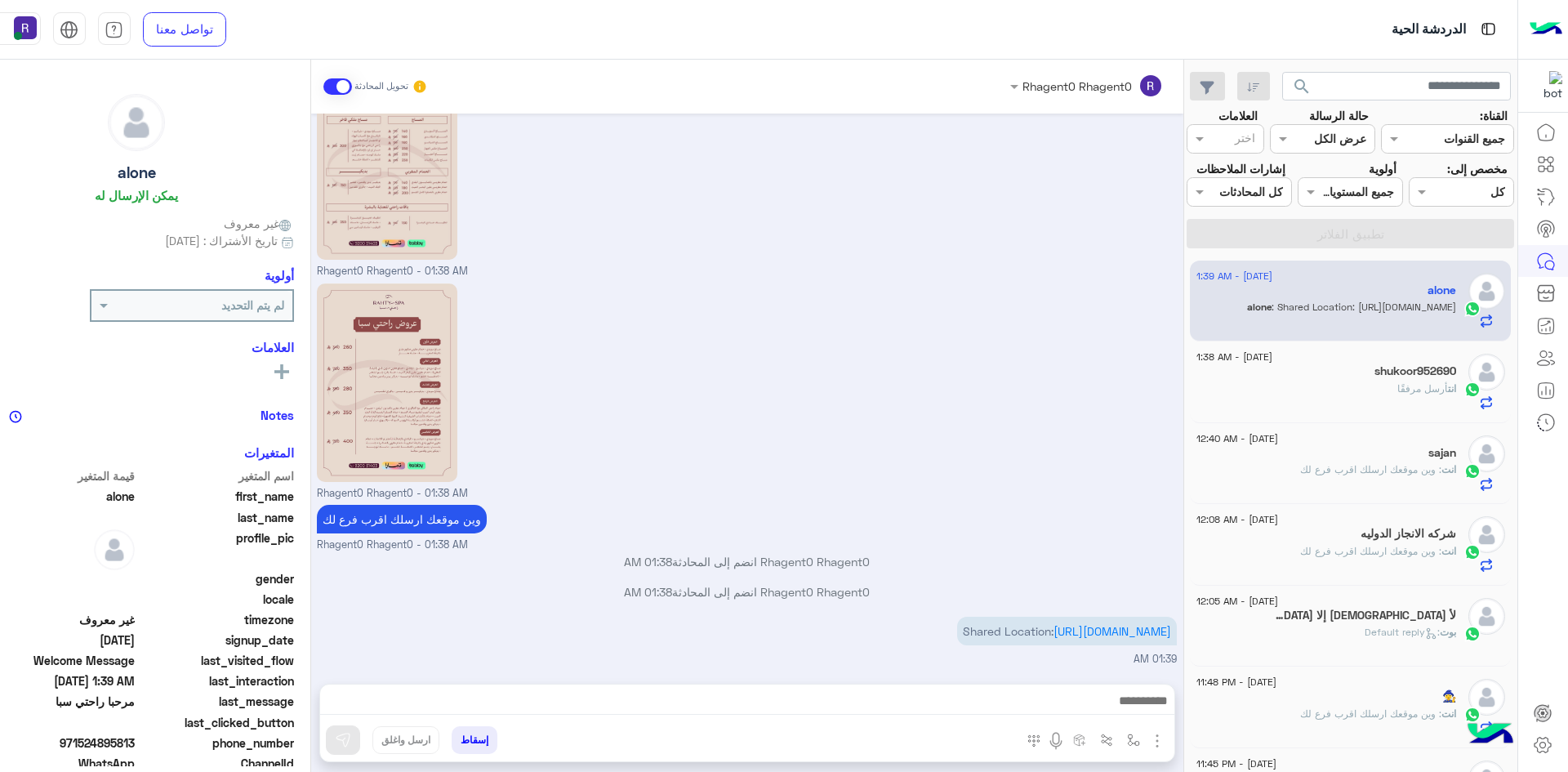
type textarea "******"
click at [351, 740] on img at bounding box center [342, 740] width 16 height 16
click at [1417, 395] on span "أرسل مرفقًا" at bounding box center [1422, 389] width 50 height 12
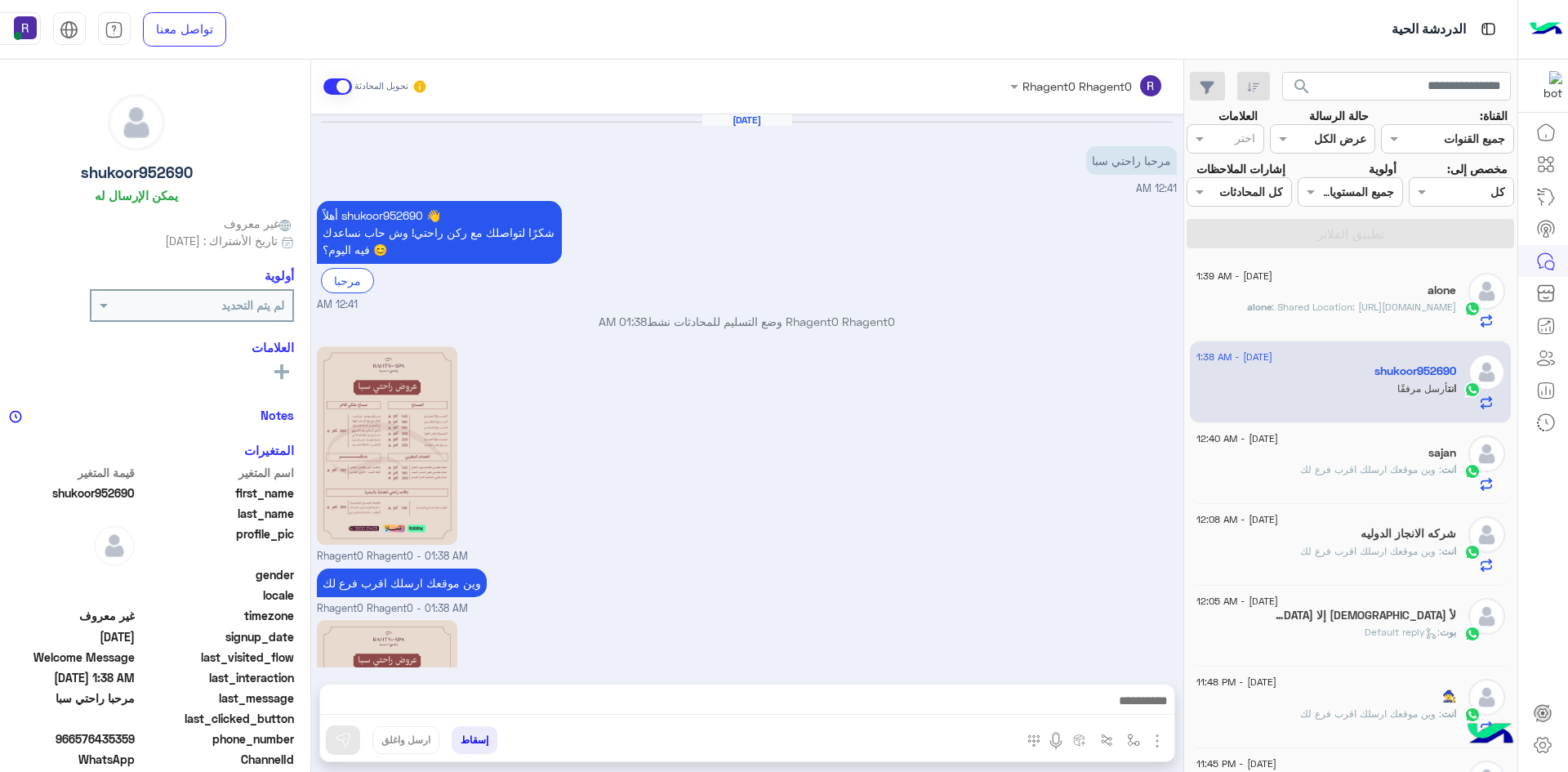
scroll to position [201, 0]
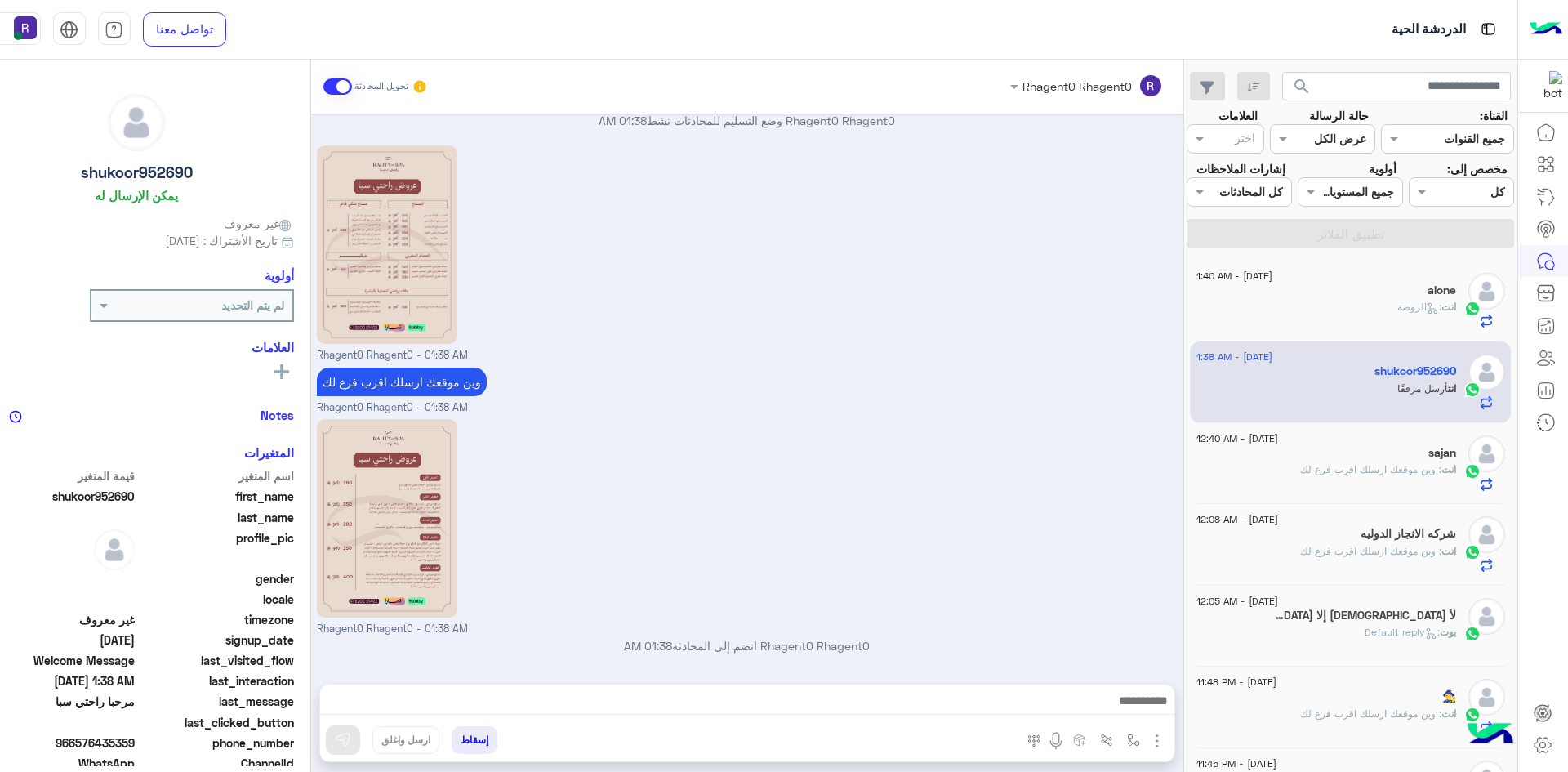
click at [1339, 329] on div "انت : الروضة" at bounding box center [1326, 313] width 259 height 28
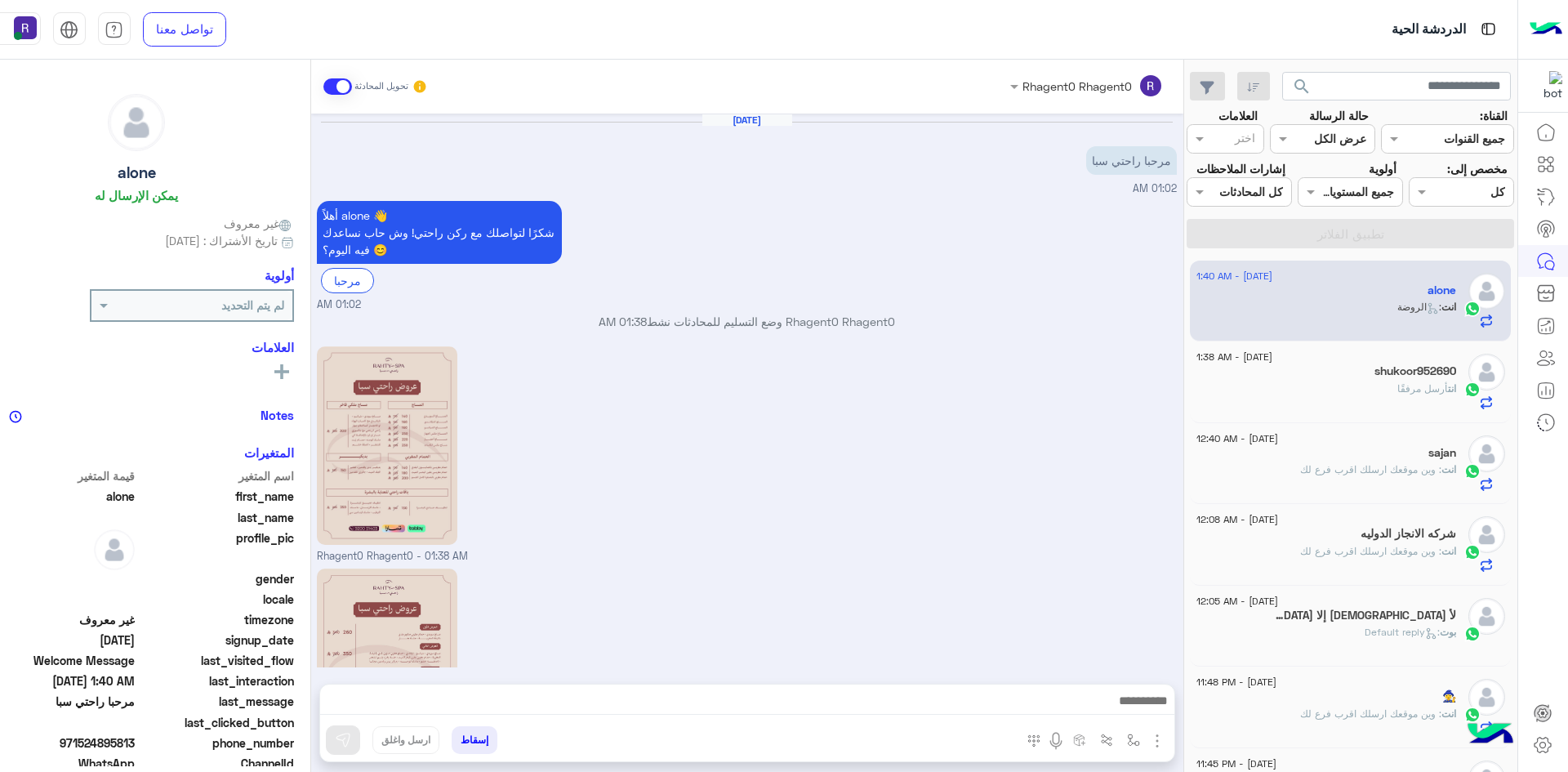
scroll to position [465, 0]
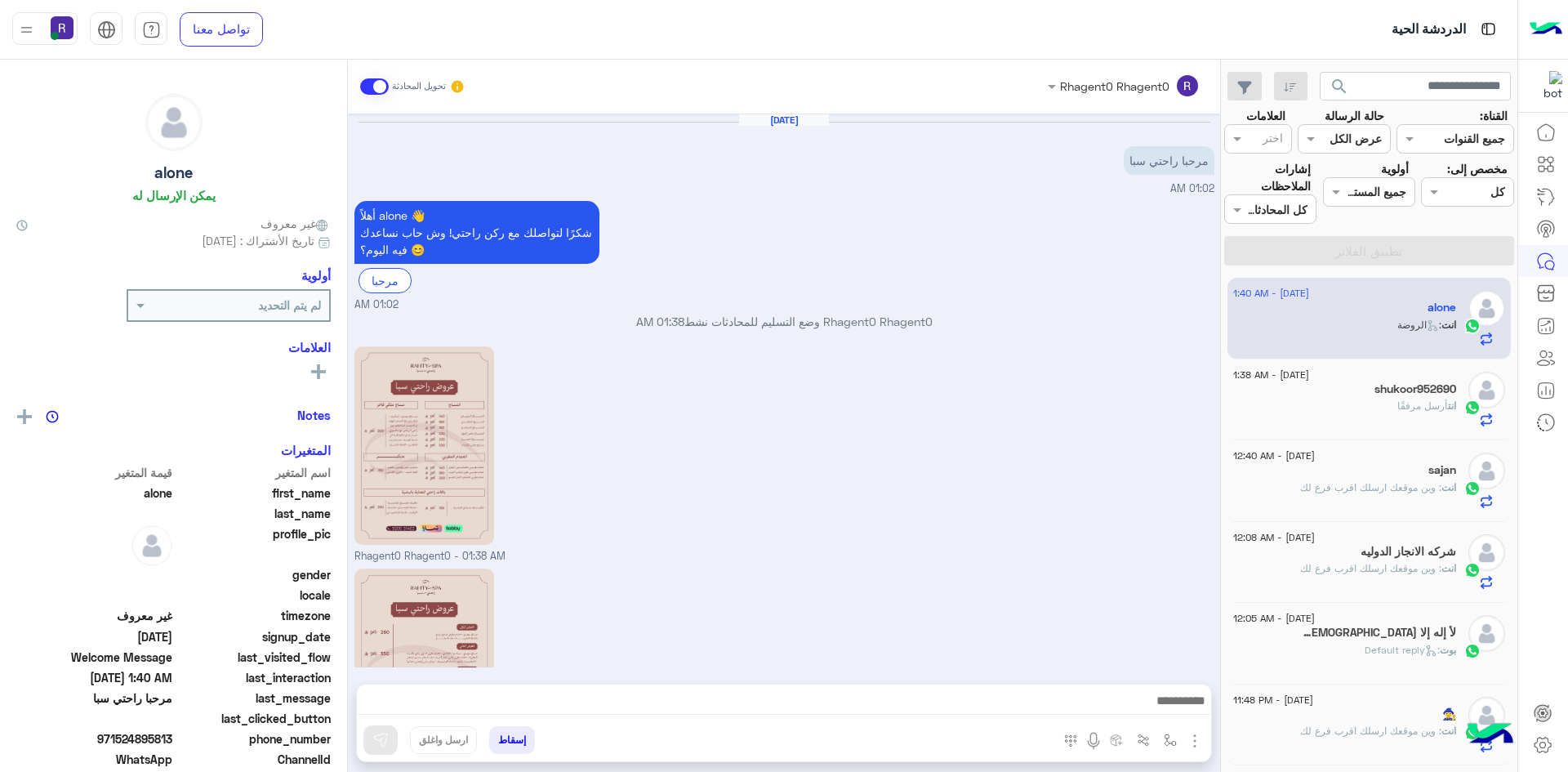
scroll to position [465, 0]
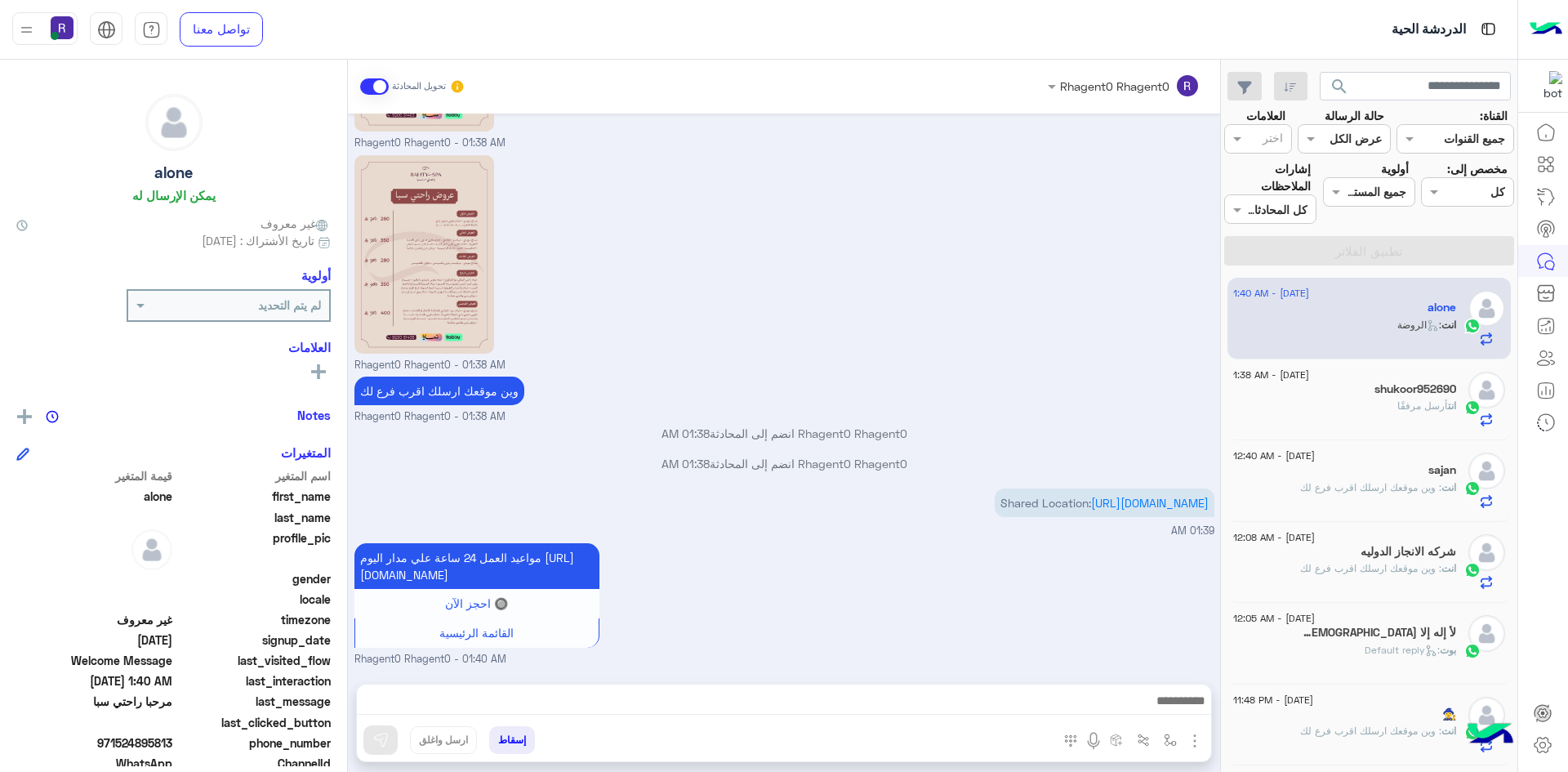
click at [1422, 465] on div "sajan" at bounding box center [1344, 471] width 223 height 17
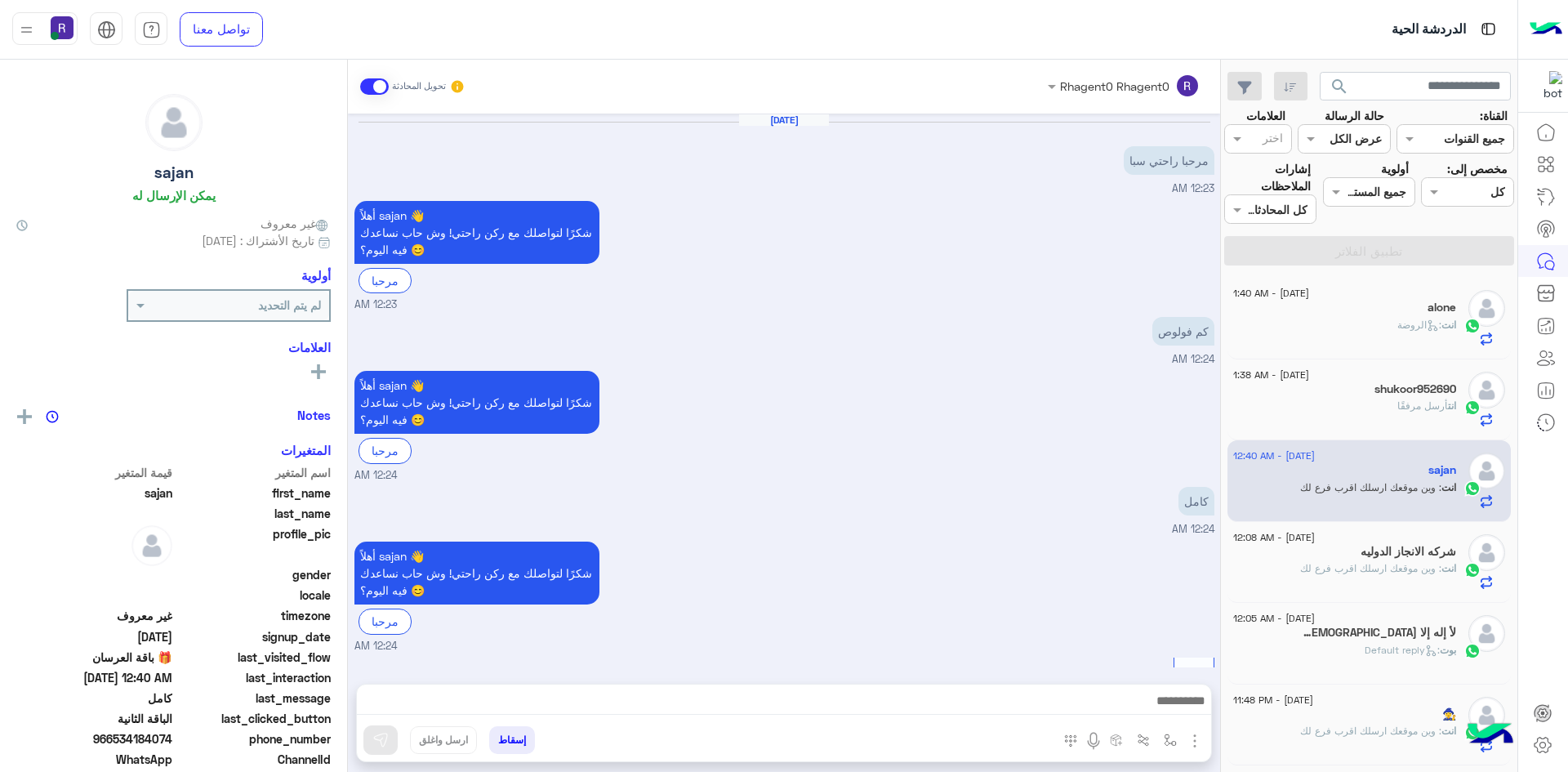
scroll to position [1284, 0]
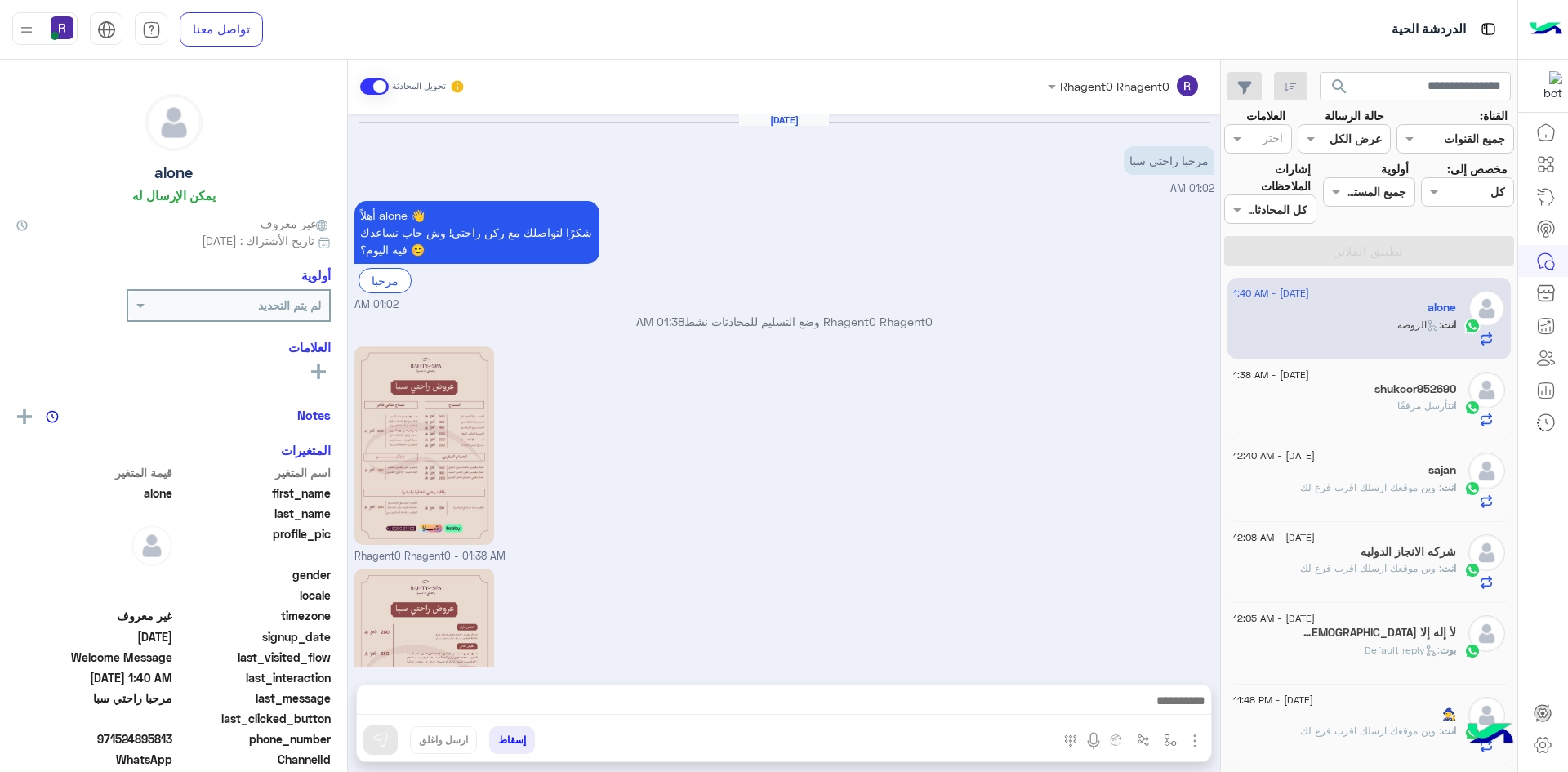
scroll to position [465, 0]
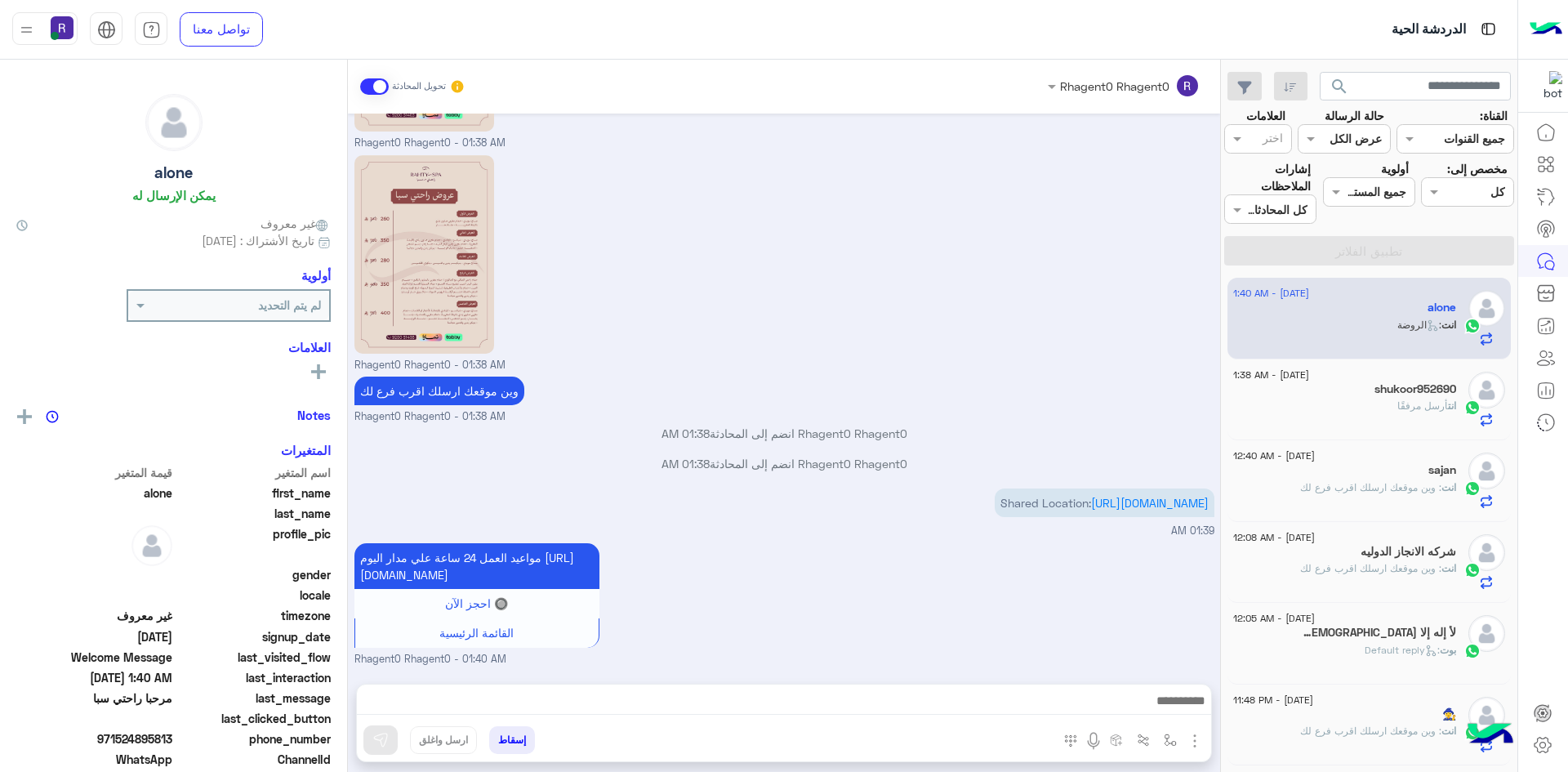
click at [1326, 406] on div "انت أرسل مرفقًا" at bounding box center [1344, 412] width 223 height 28
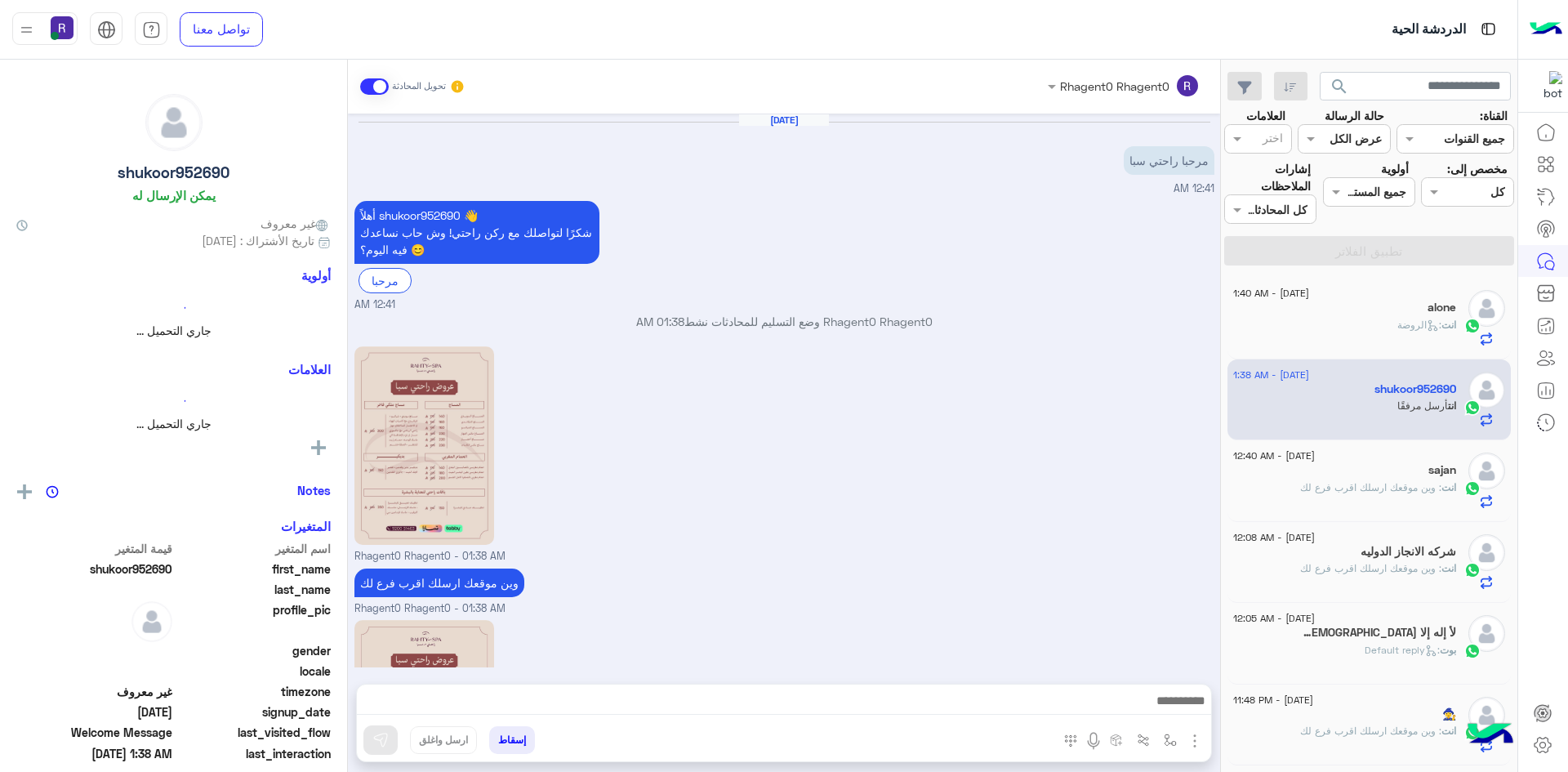
scroll to position [201, 0]
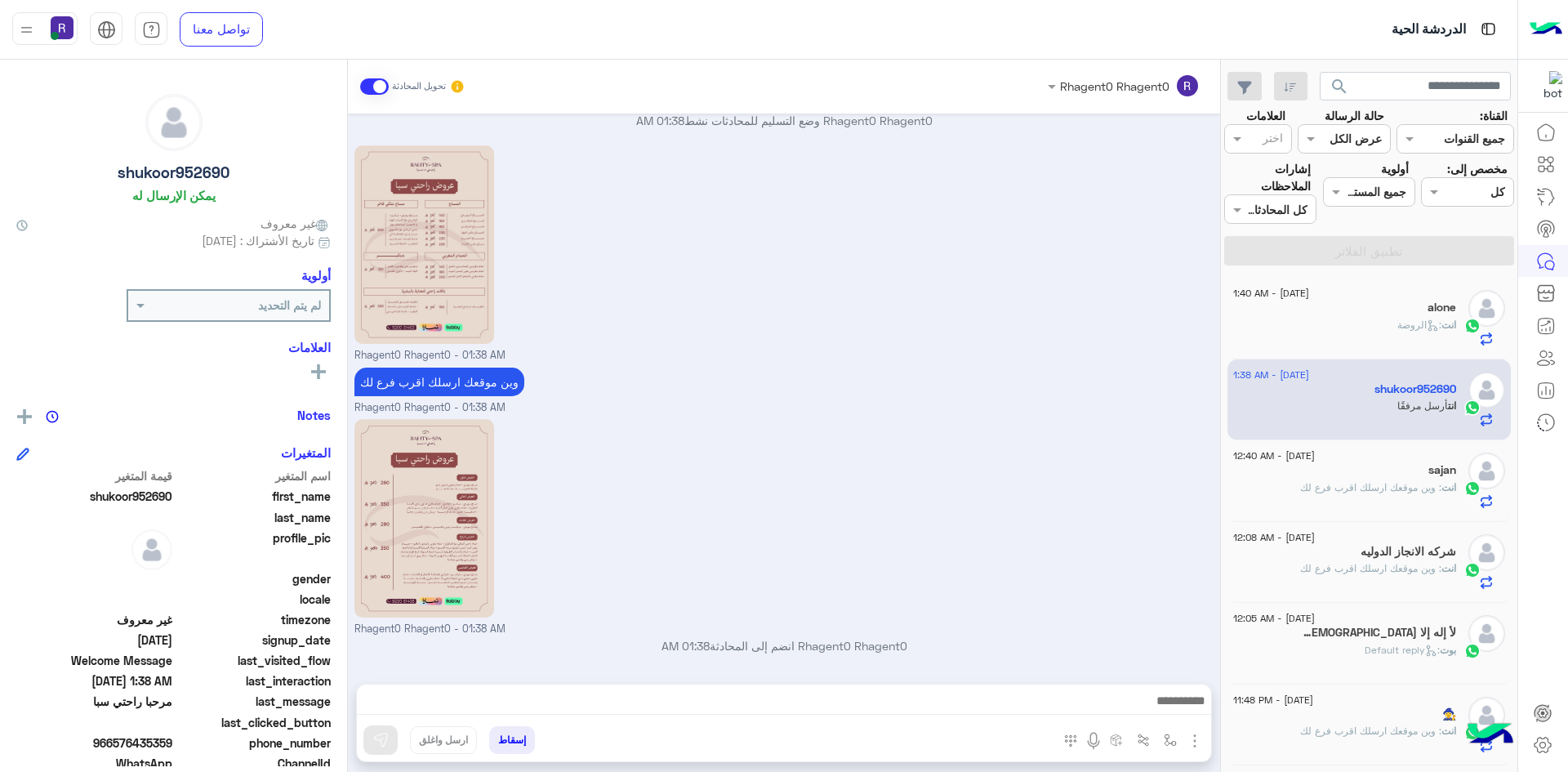
click at [1344, 482] on span ": وين موقعك ارسلك اقرب فرع لك" at bounding box center [1371, 488] width 142 height 12
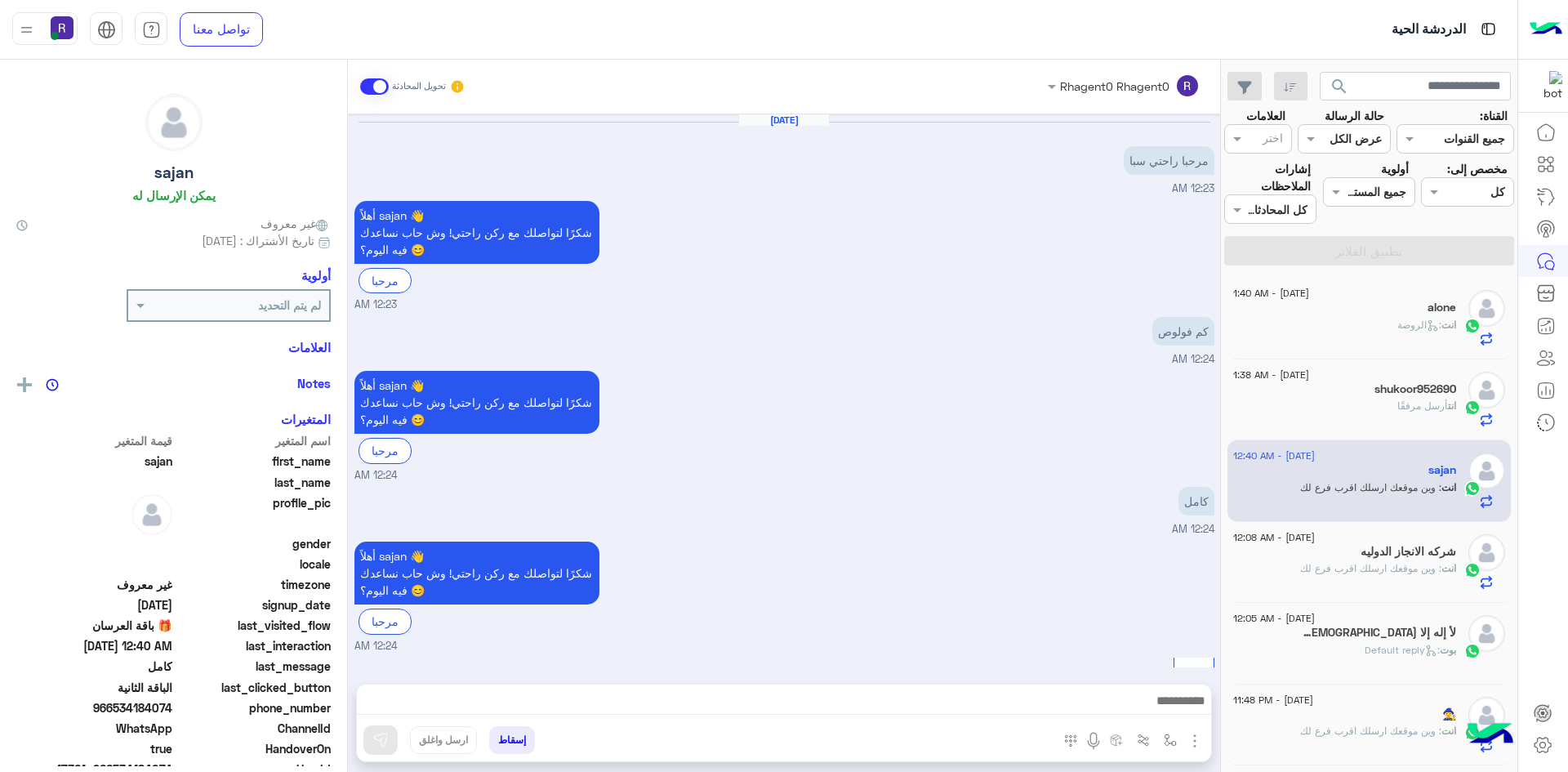
scroll to position [1284, 0]
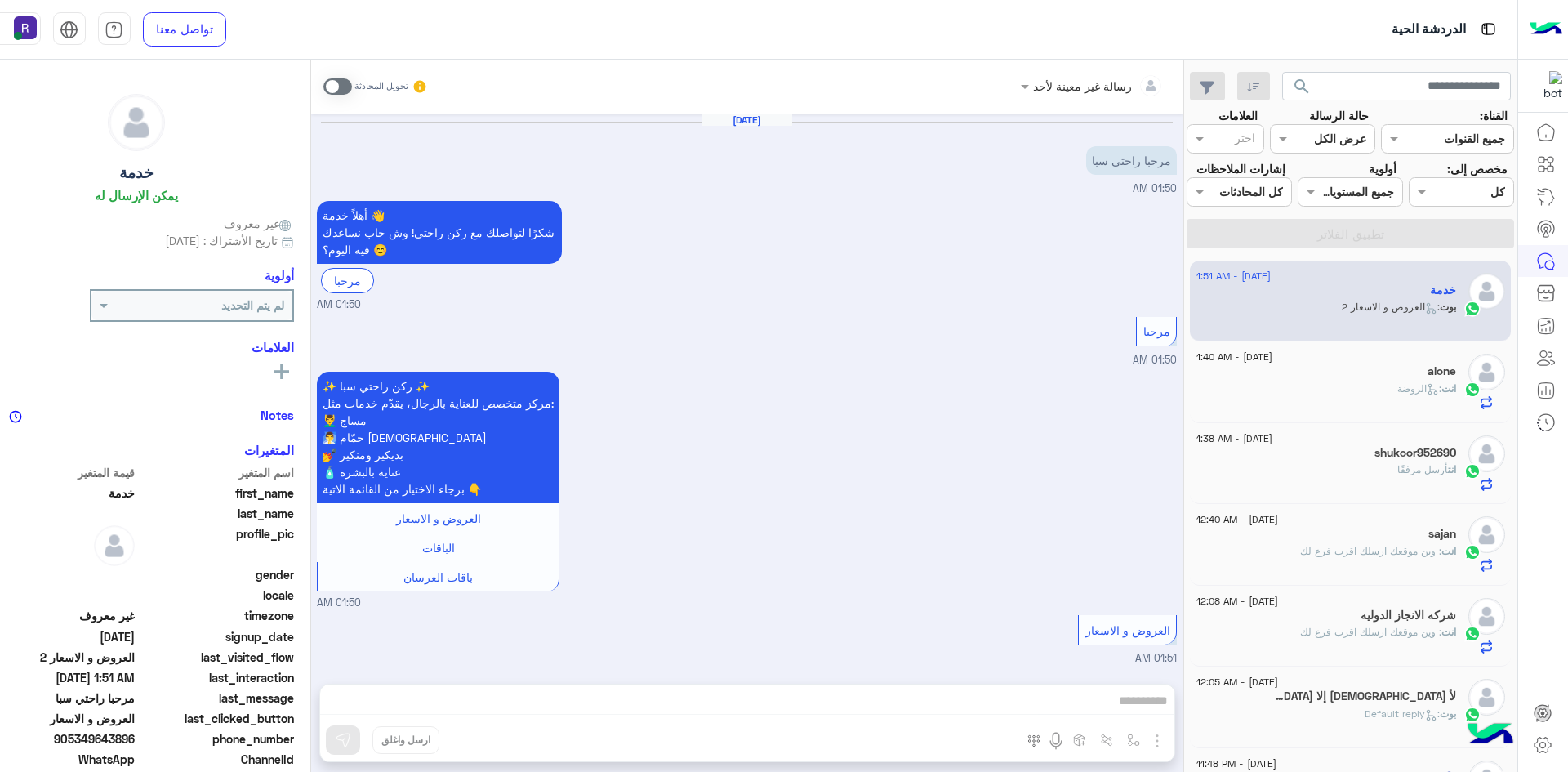
scroll to position [103, 0]
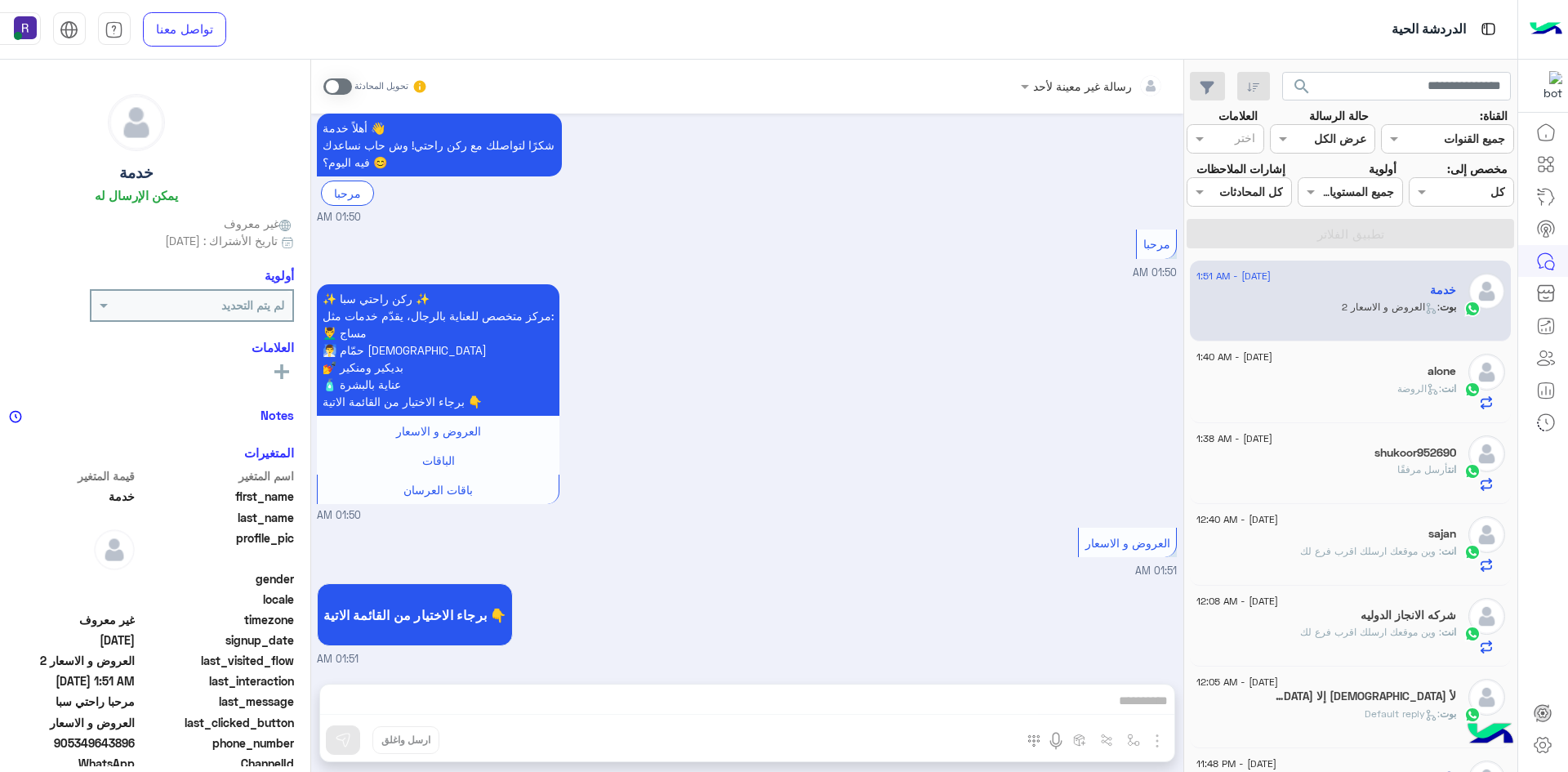
click at [1331, 382] on div "alone" at bounding box center [1326, 373] width 259 height 17
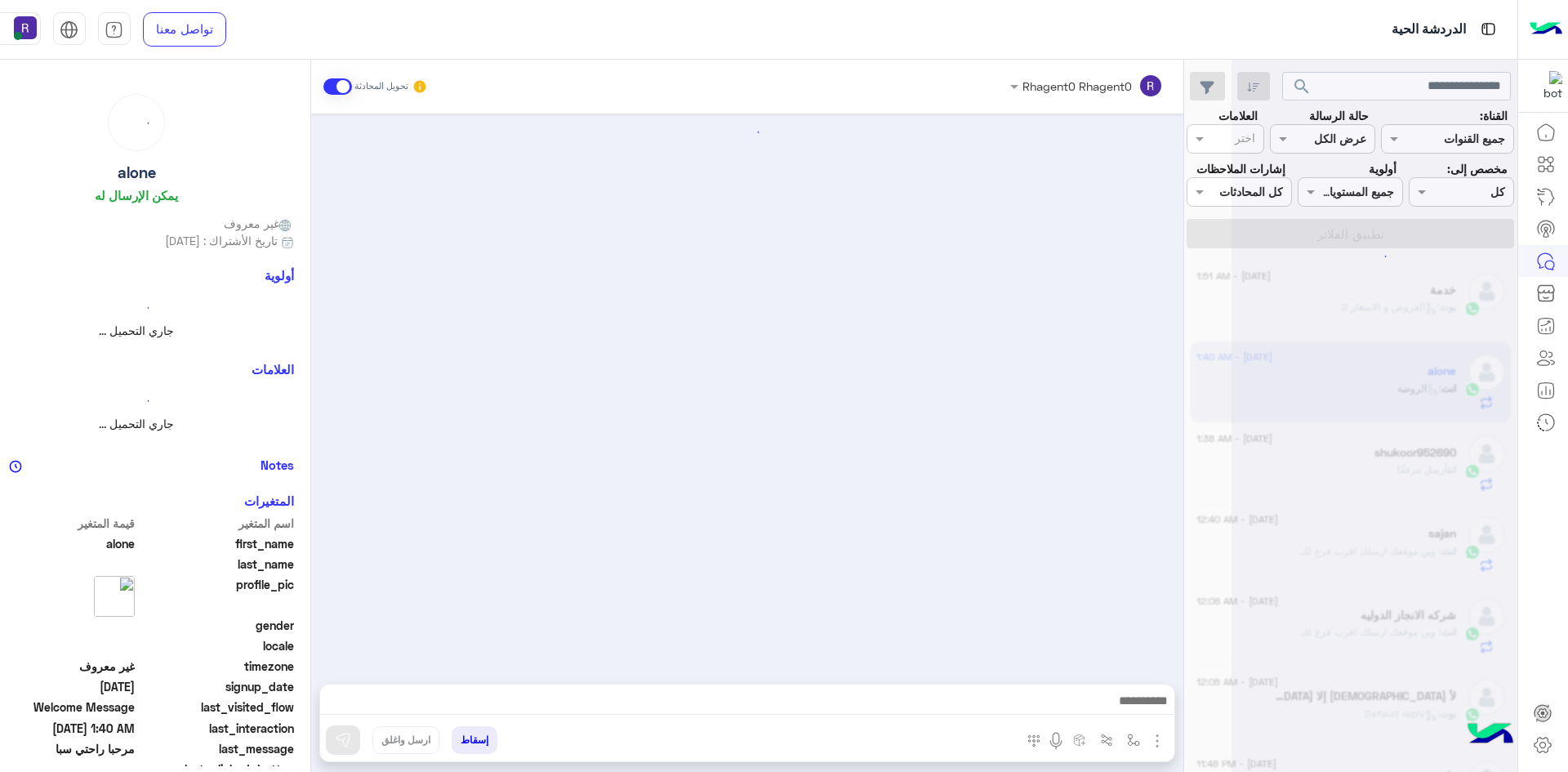
scroll to position [465, 0]
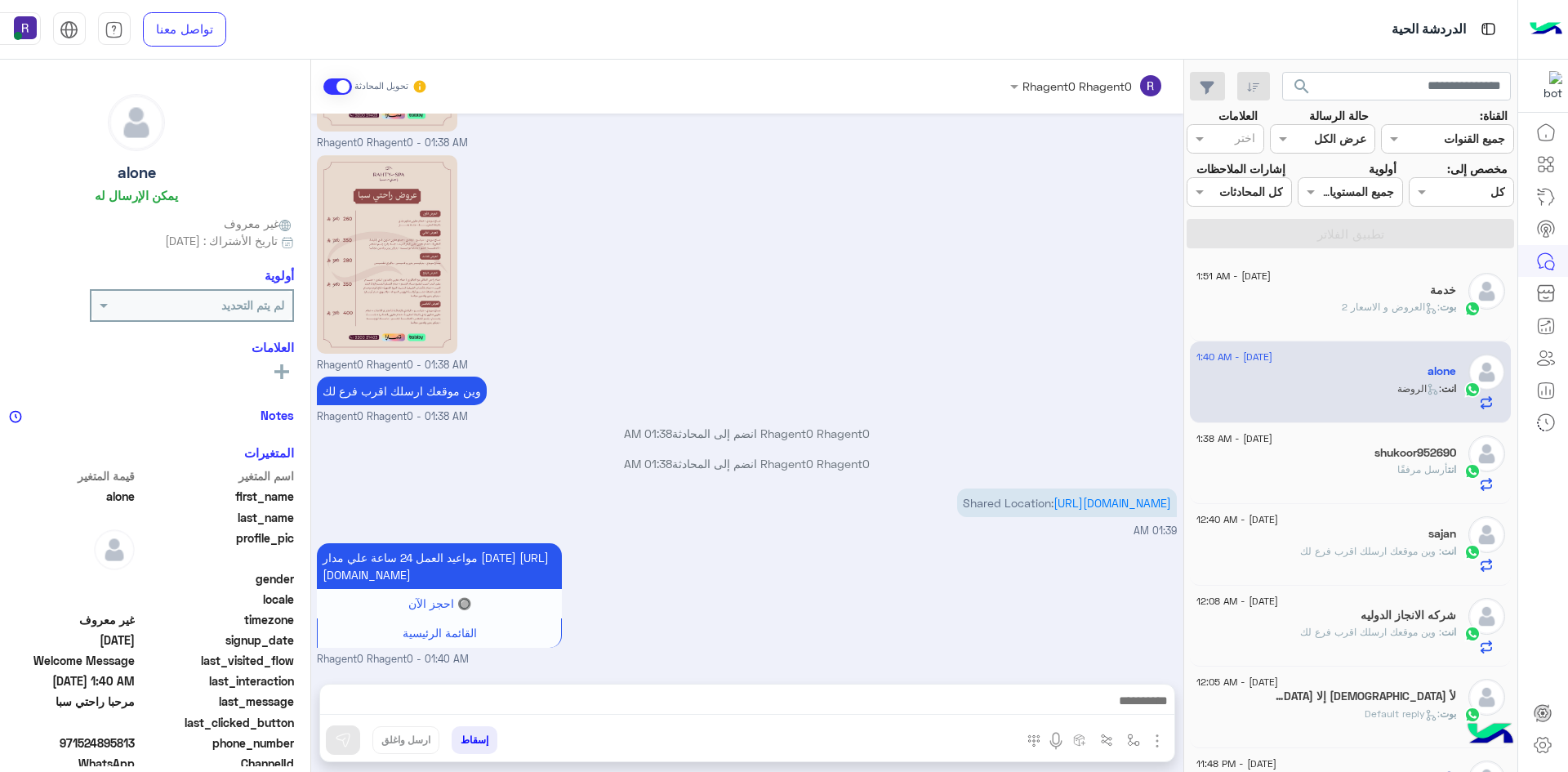
click at [1315, 328] on div "بوت : العروض و الاسعار 2" at bounding box center [1326, 313] width 259 height 28
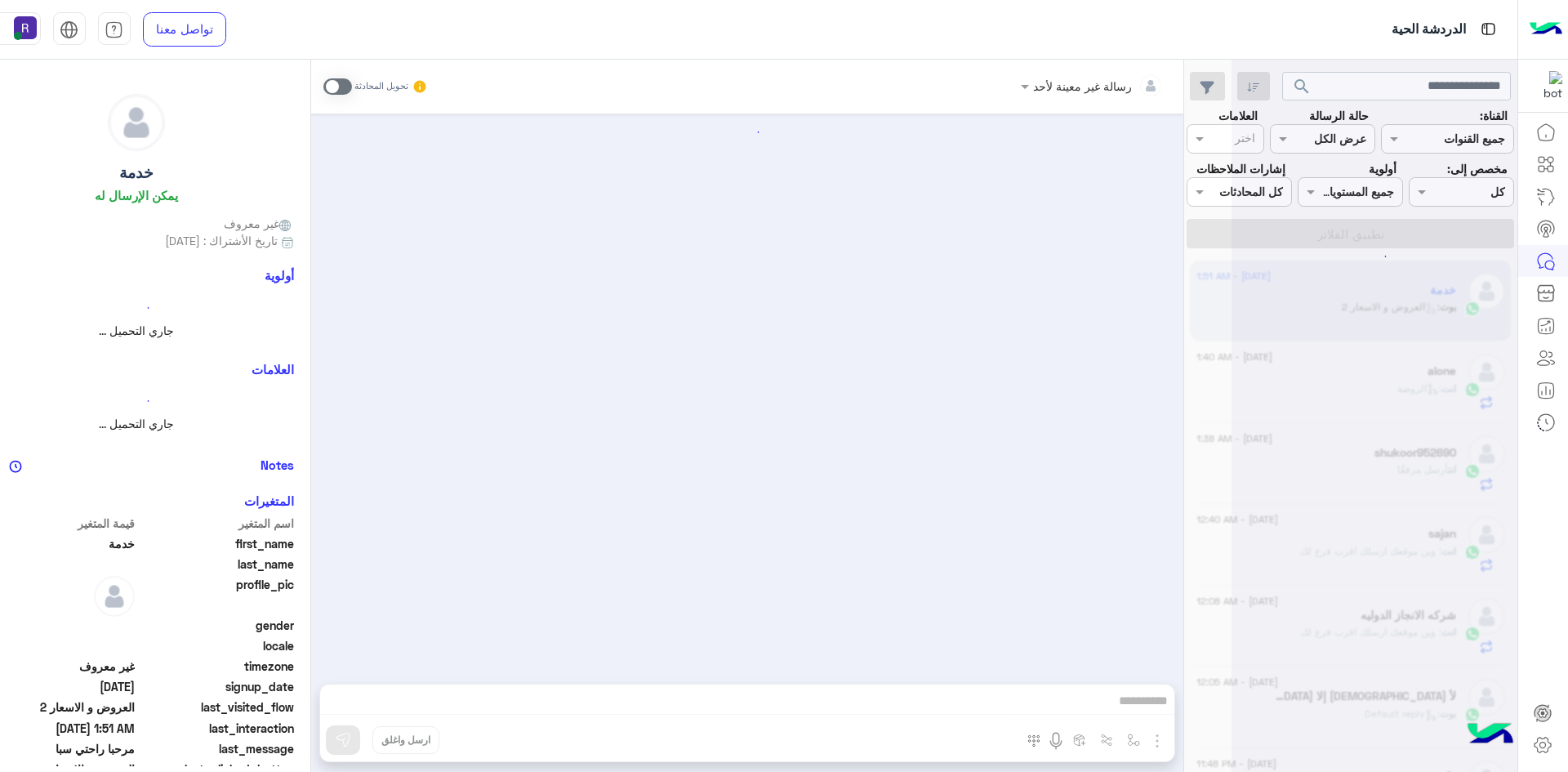
scroll to position [2233, 0]
